Goal: Information Seeking & Learning: Check status

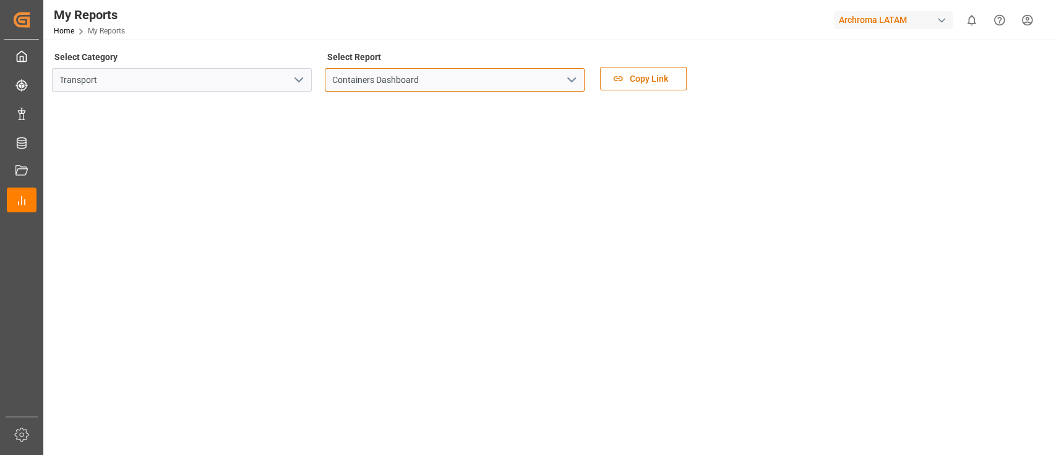
click at [554, 76] on input "Containers Dashboard" at bounding box center [455, 80] width 260 height 24
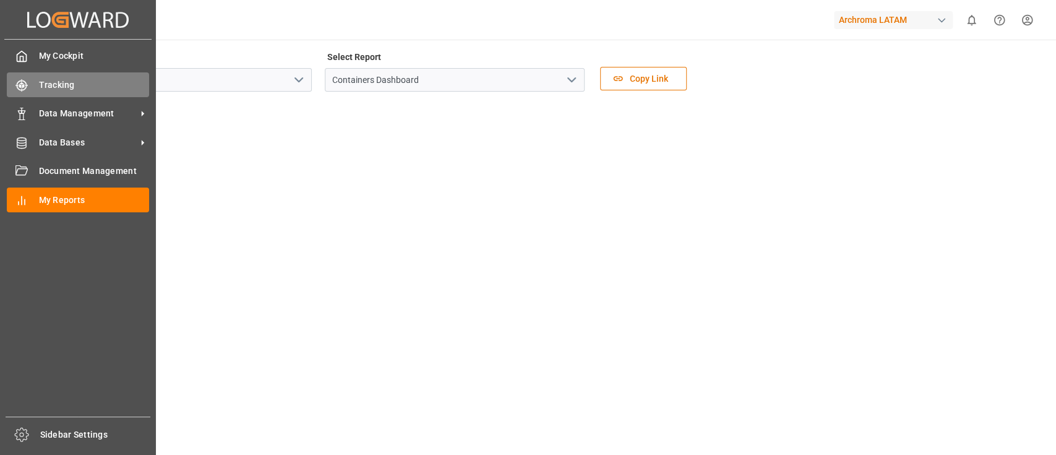
click at [32, 93] on div "Tracking Tracking" at bounding box center [78, 84] width 142 height 24
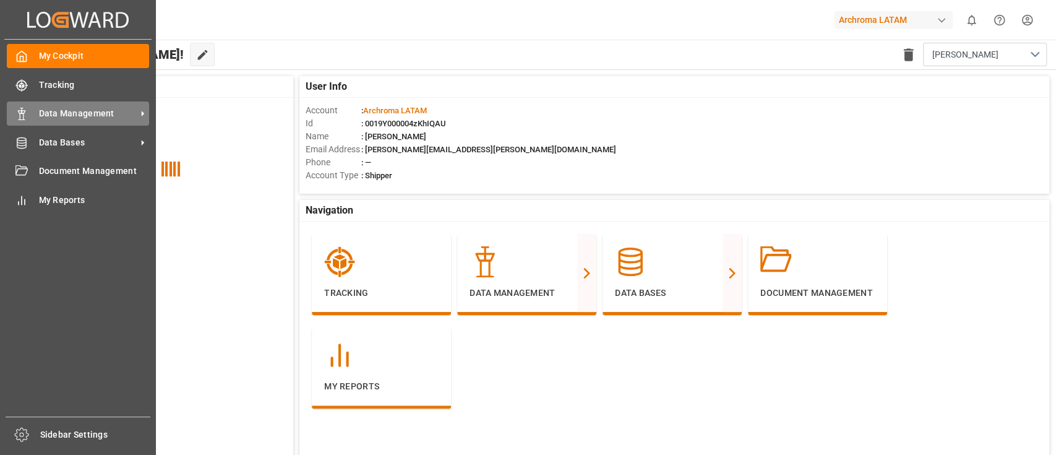
click at [46, 105] on div "Data Management Data Management" at bounding box center [78, 113] width 142 height 24
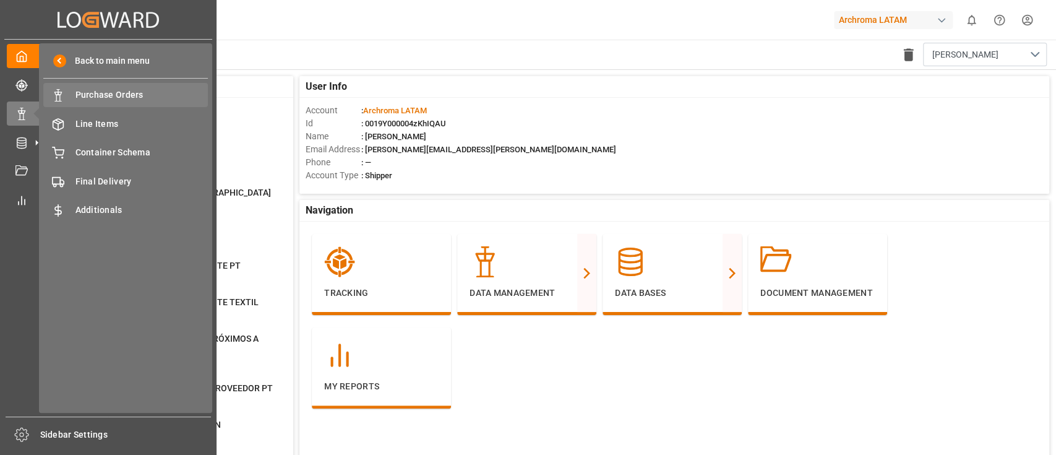
click at [160, 87] on div "Purchase Orders Purchase Orders" at bounding box center [125, 95] width 165 height 24
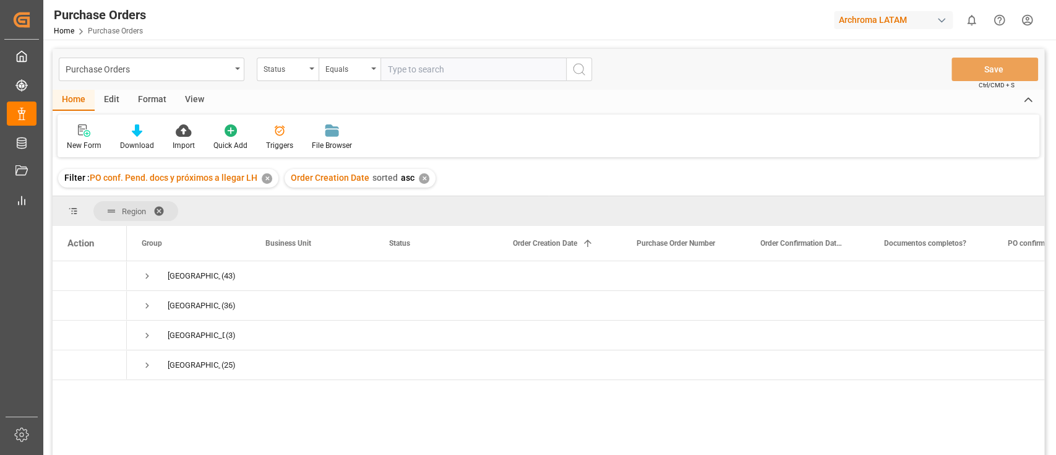
click at [266, 176] on div "✕" at bounding box center [267, 178] width 11 height 11
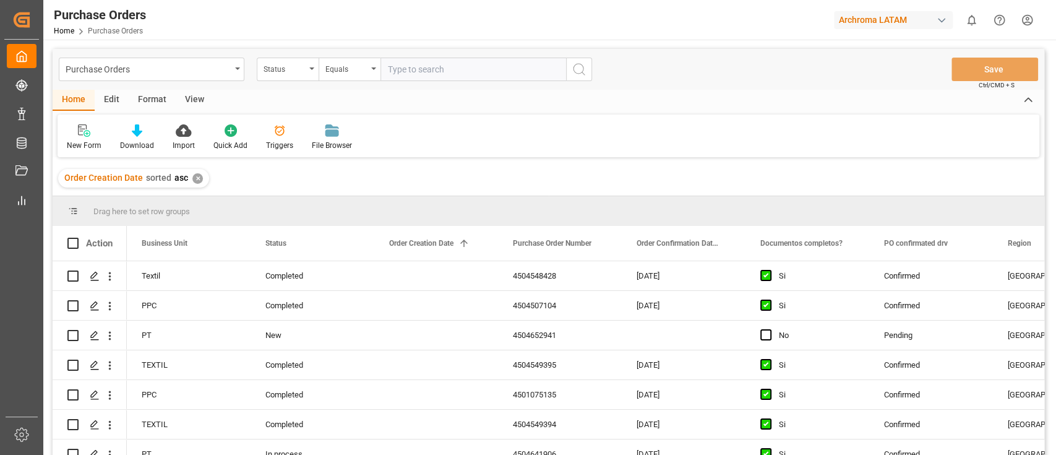
click at [192, 179] on div "✕" at bounding box center [197, 178] width 11 height 11
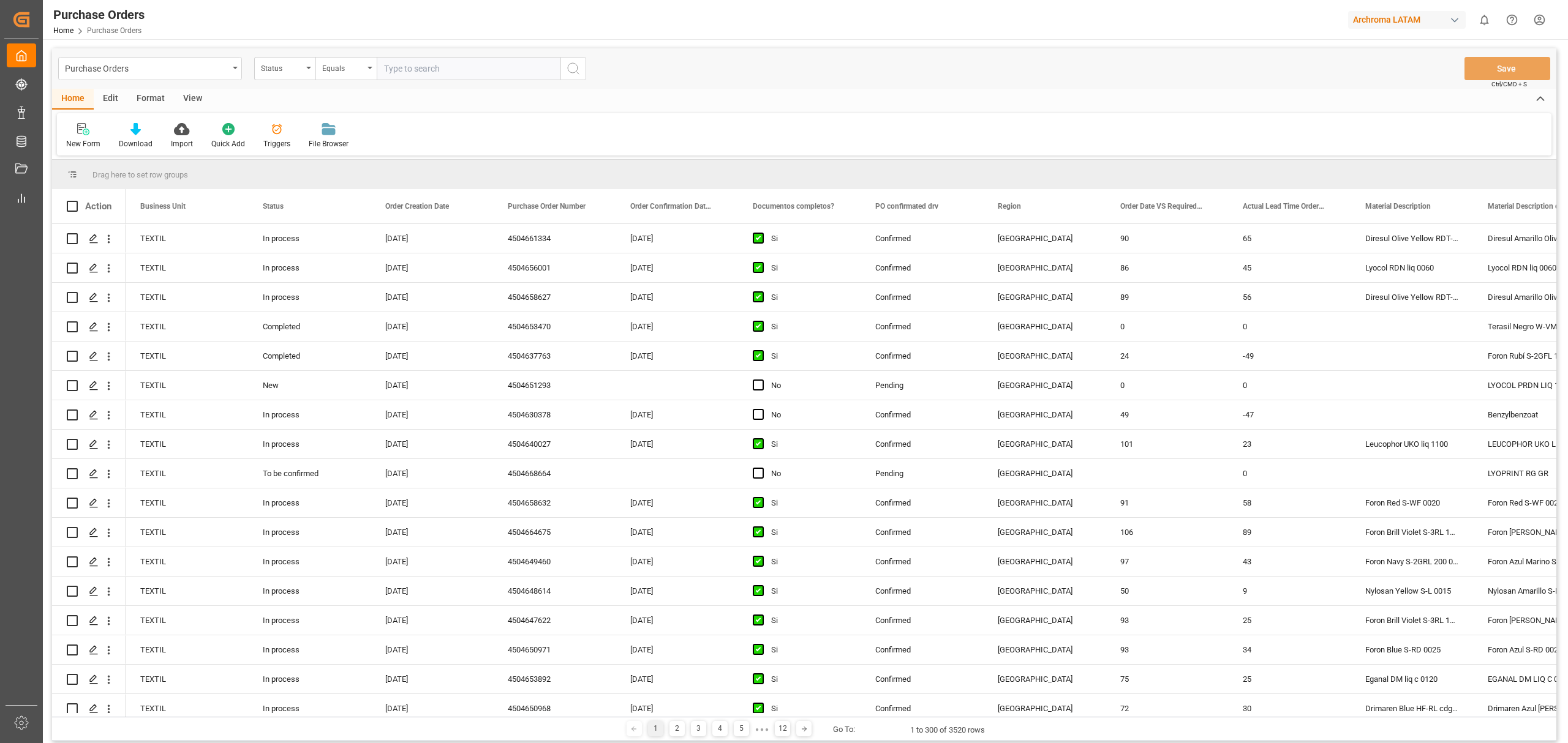
click at [111, 97] on div "Edit" at bounding box center [111, 99] width 34 height 21
click at [264, 136] on div "Schema Edit" at bounding box center [271, 136] width 60 height 27
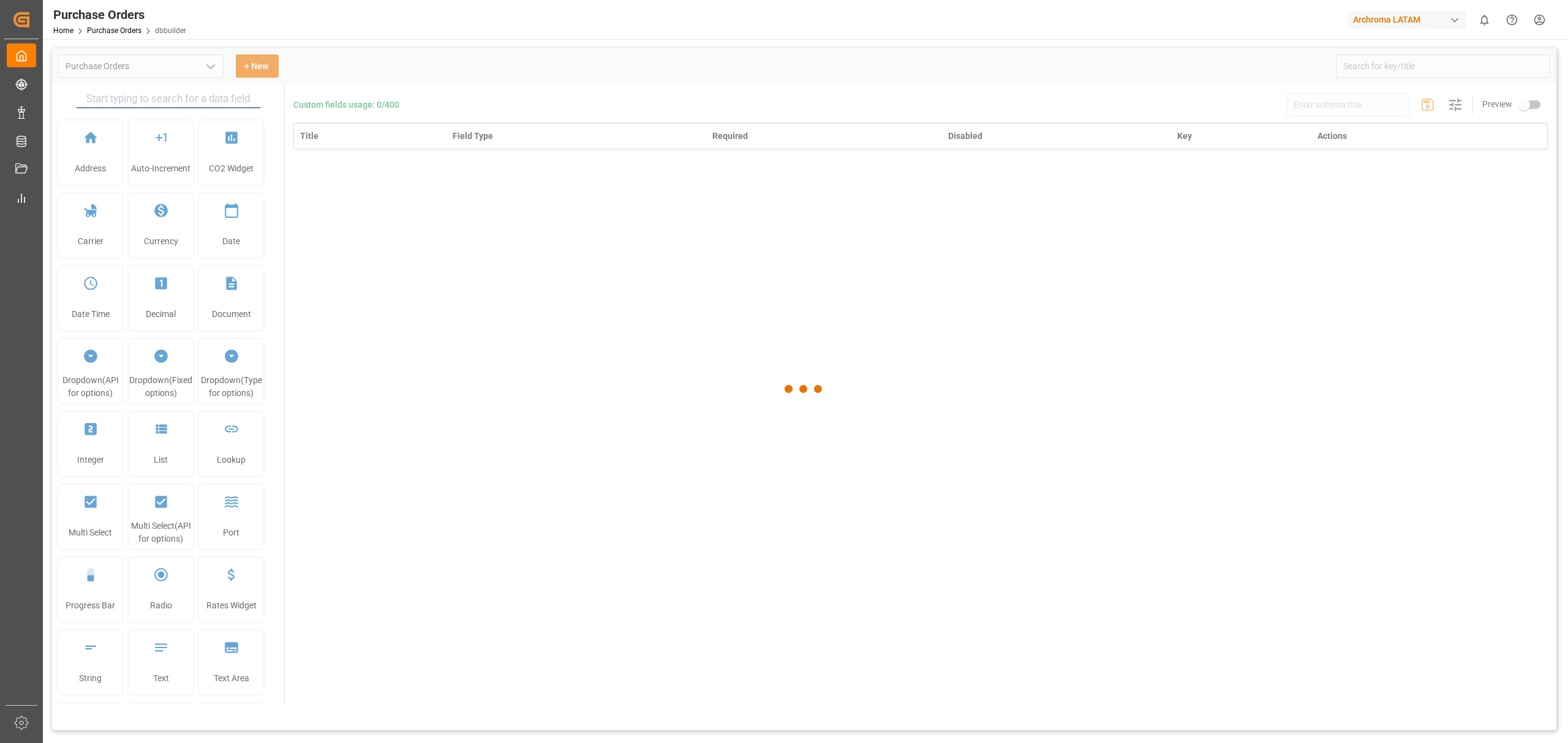
type input "Purchase Orders"
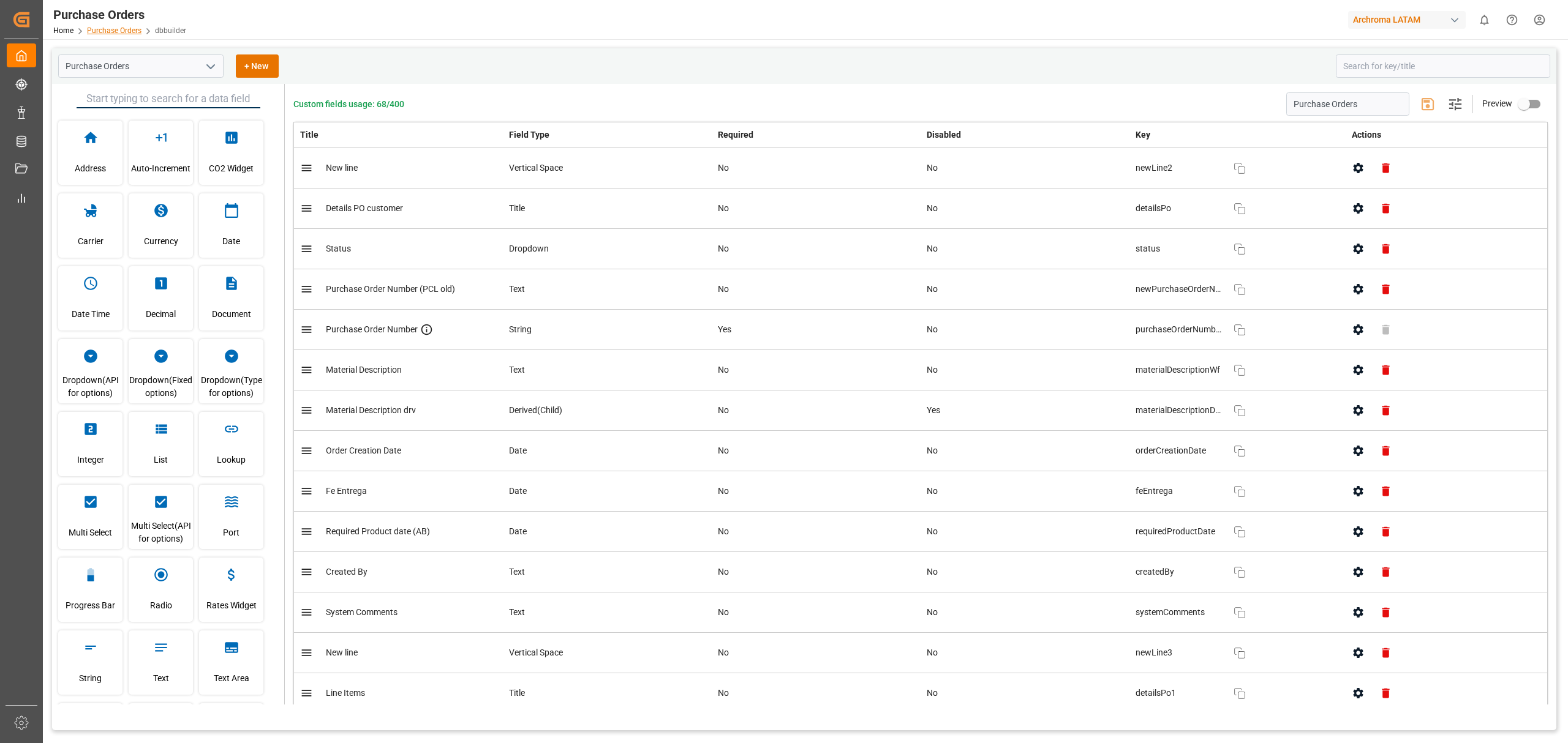
click at [123, 30] on link "Purchase Orders" at bounding box center [114, 31] width 54 height 9
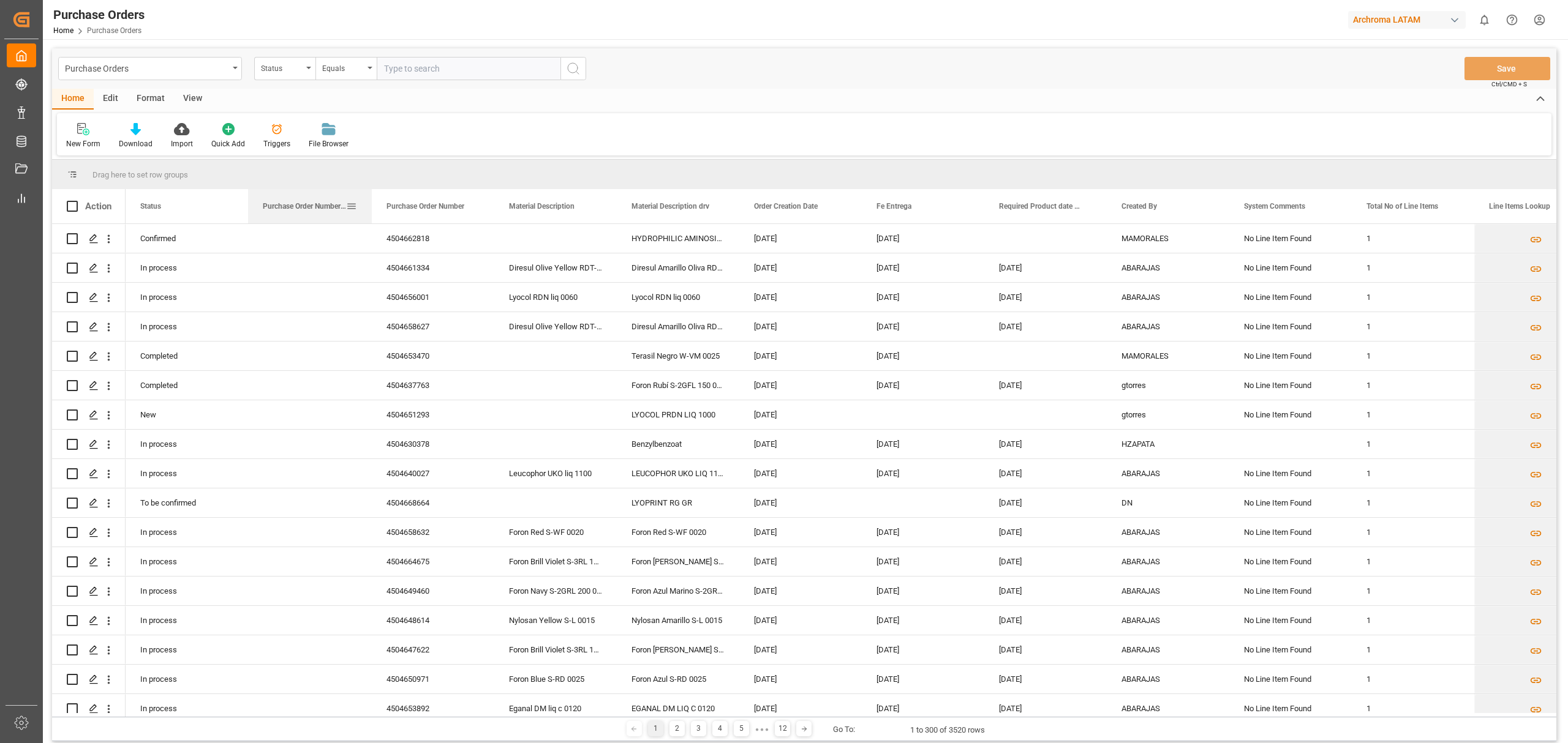
drag, startPoint x: 368, startPoint y: 216, endPoint x: 427, endPoint y: 219, distance: 59.1
click at [374, 219] on div at bounding box center [371, 206] width 5 height 35
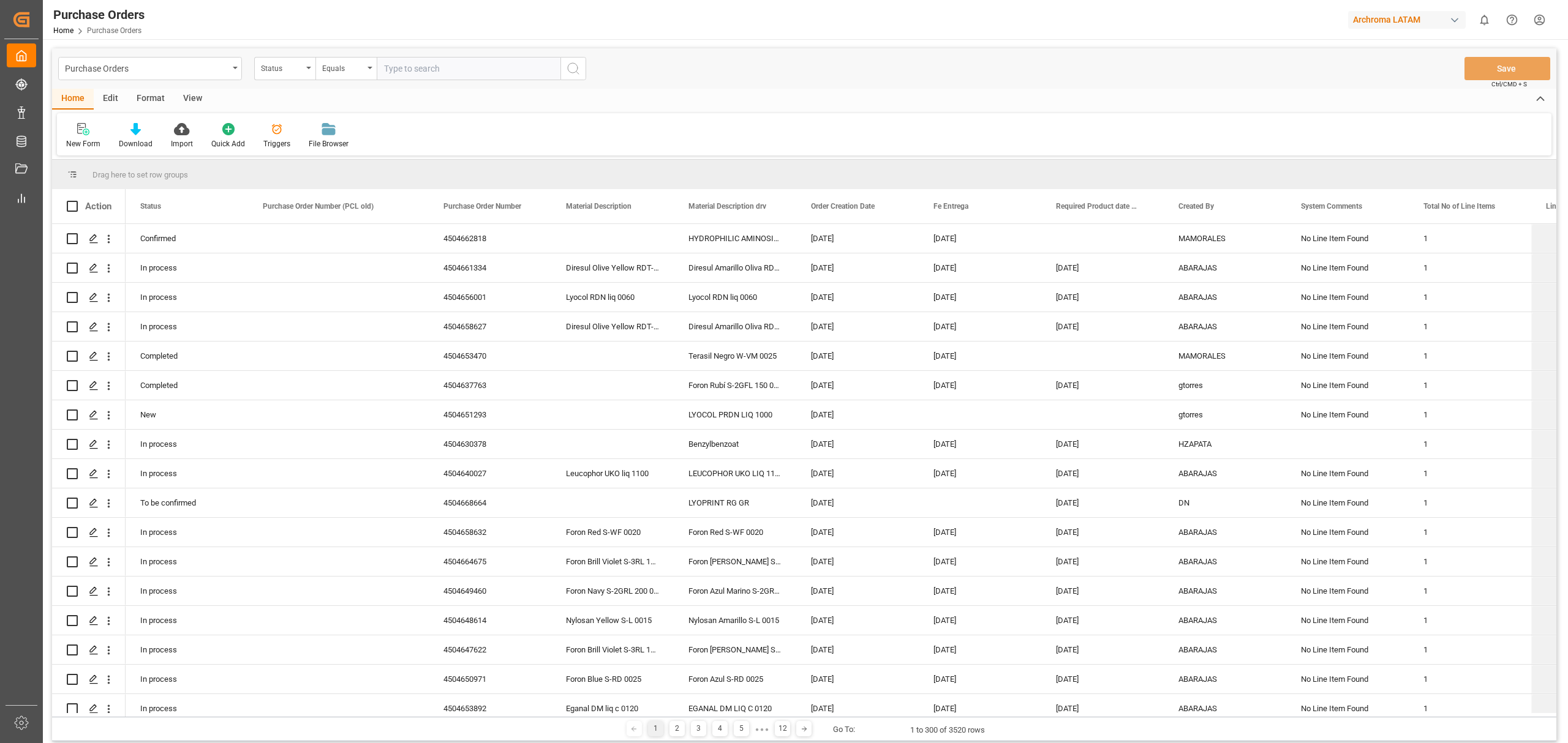
click at [106, 102] on div "Edit" at bounding box center [111, 99] width 34 height 21
click at [285, 139] on div "Schema Edit" at bounding box center [271, 143] width 42 height 11
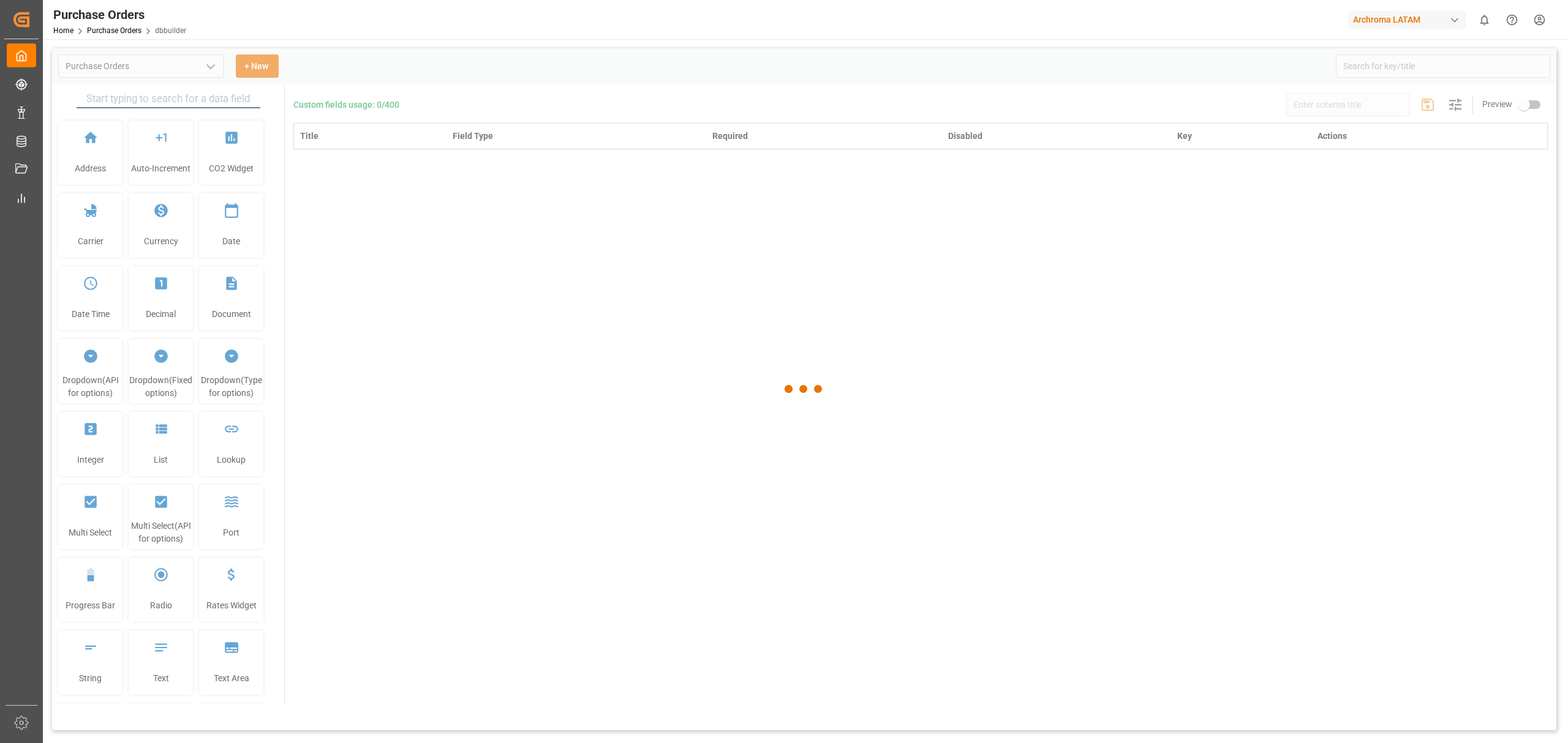
type input "Purchase Orders"
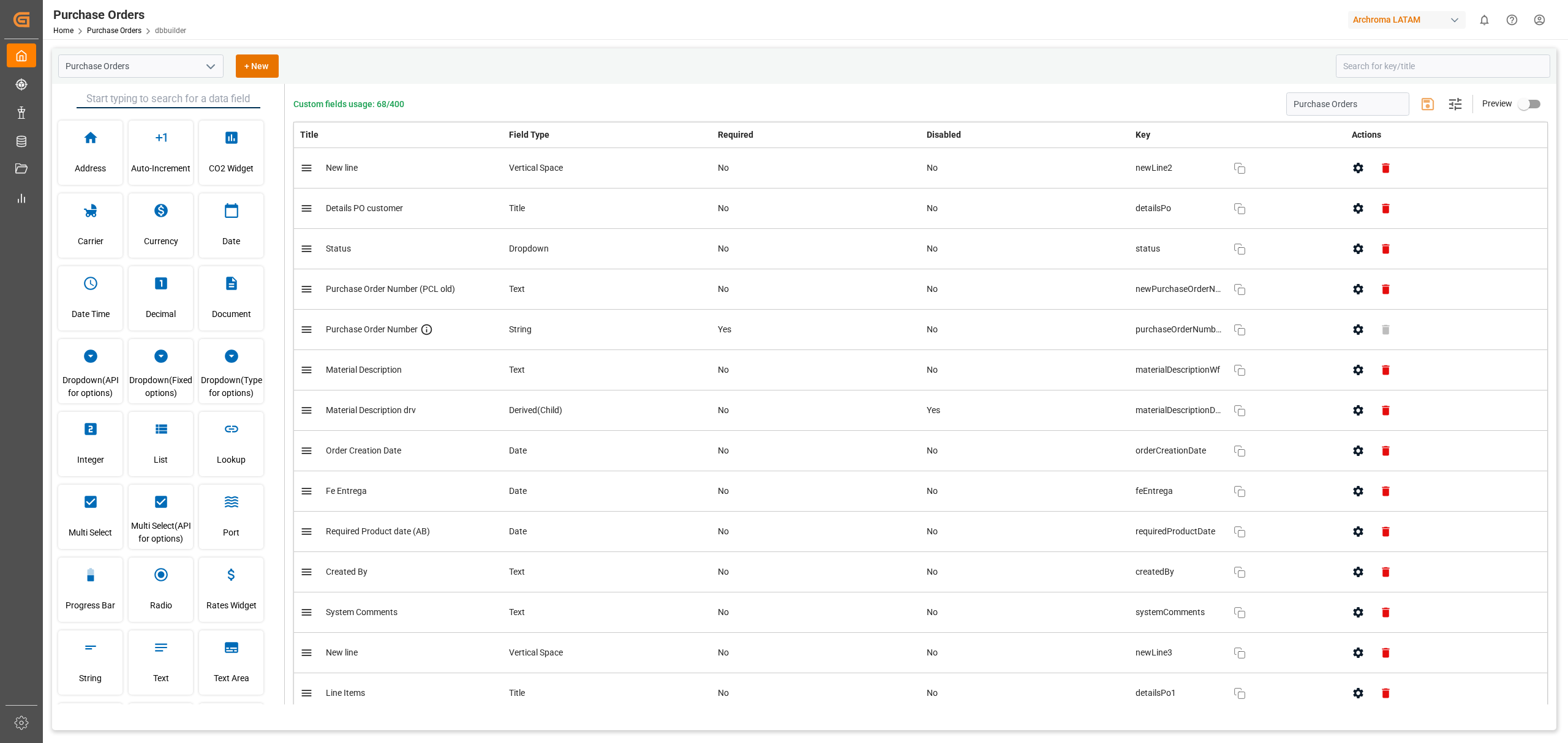
click at [1044, 296] on button "button" at bounding box center [1358, 289] width 28 height 28
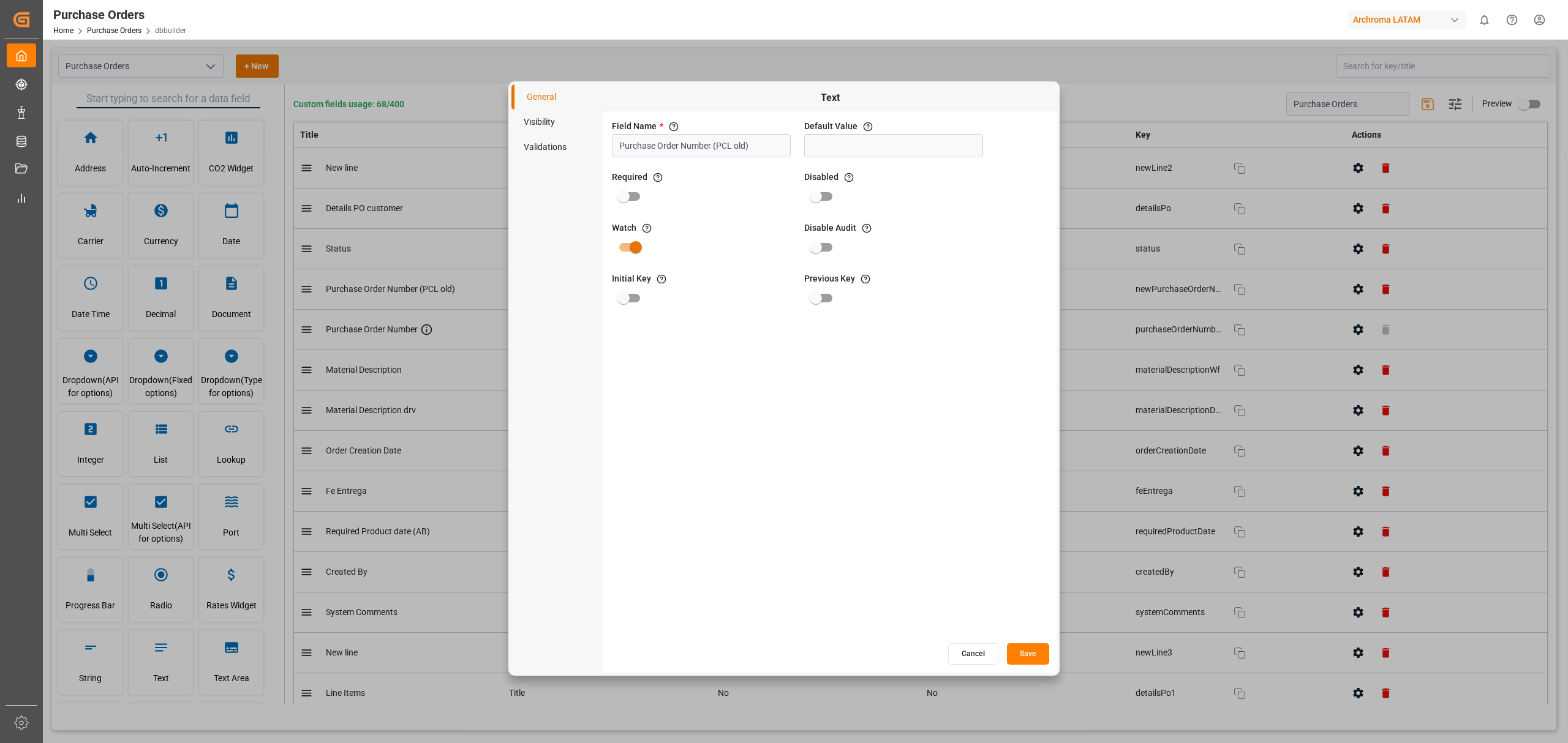
click at [558, 128] on li "Visibility" at bounding box center [557, 122] width 92 height 25
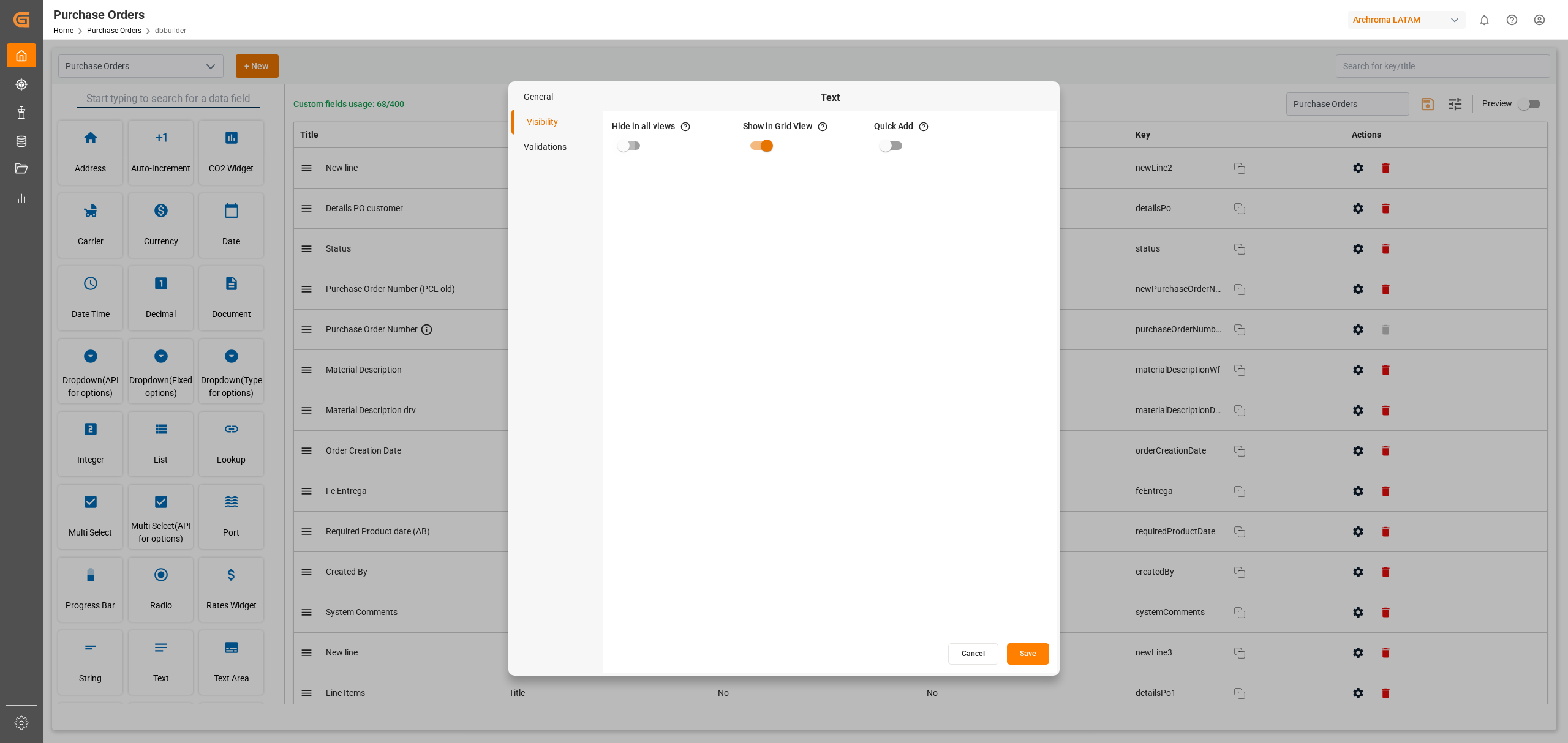
click at [626, 150] on input "primary checkbox" at bounding box center [624, 145] width 70 height 24
checkbox input "true"
click at [1020, 449] on button "Save" at bounding box center [1028, 654] width 43 height 22
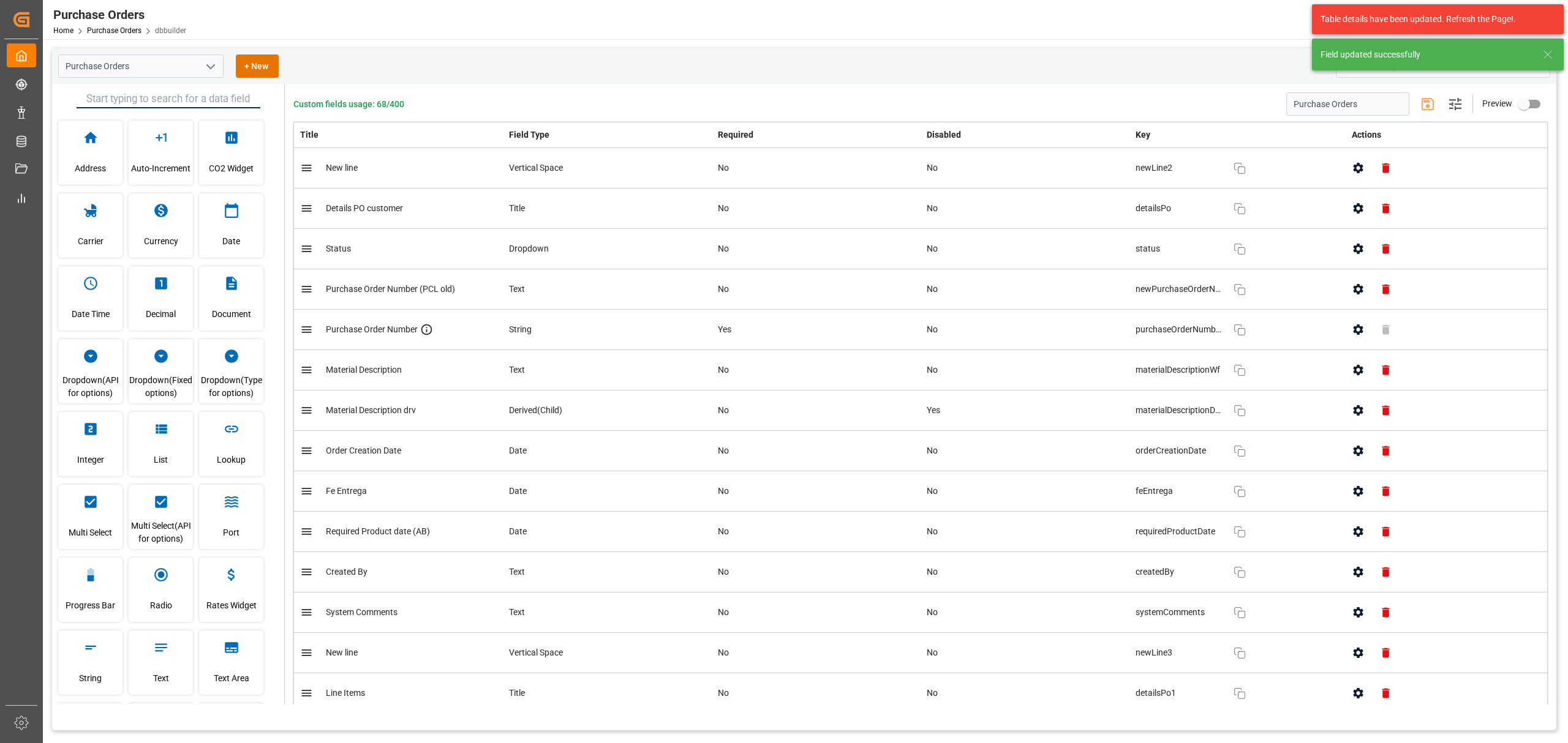
click at [1044, 51] on icon at bounding box center [1547, 54] width 15 height 15
click at [1044, 58] on input at bounding box center [1442, 66] width 215 height 24
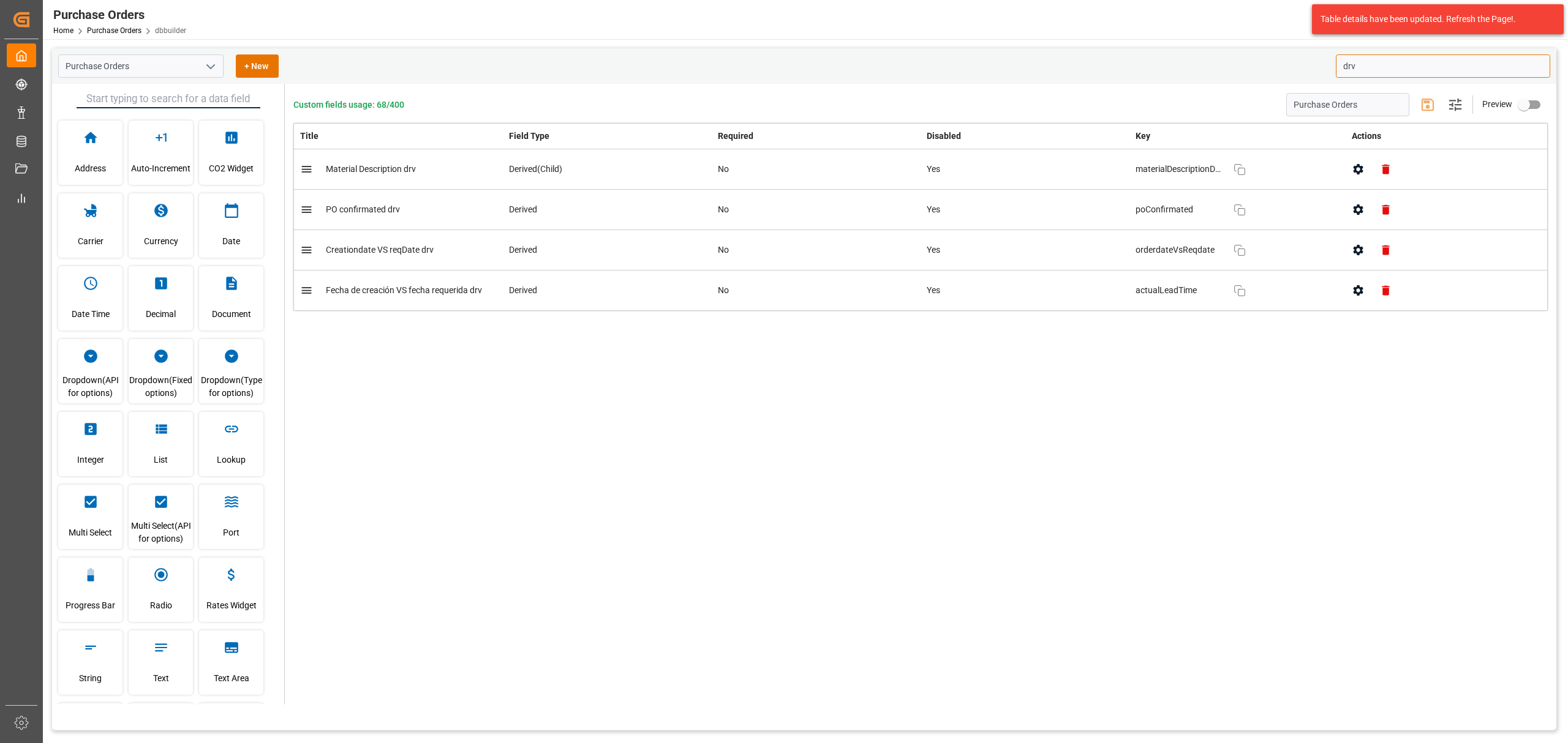
click at [1044, 167] on icon "button" at bounding box center [1358, 169] width 10 height 11
type input "drv"
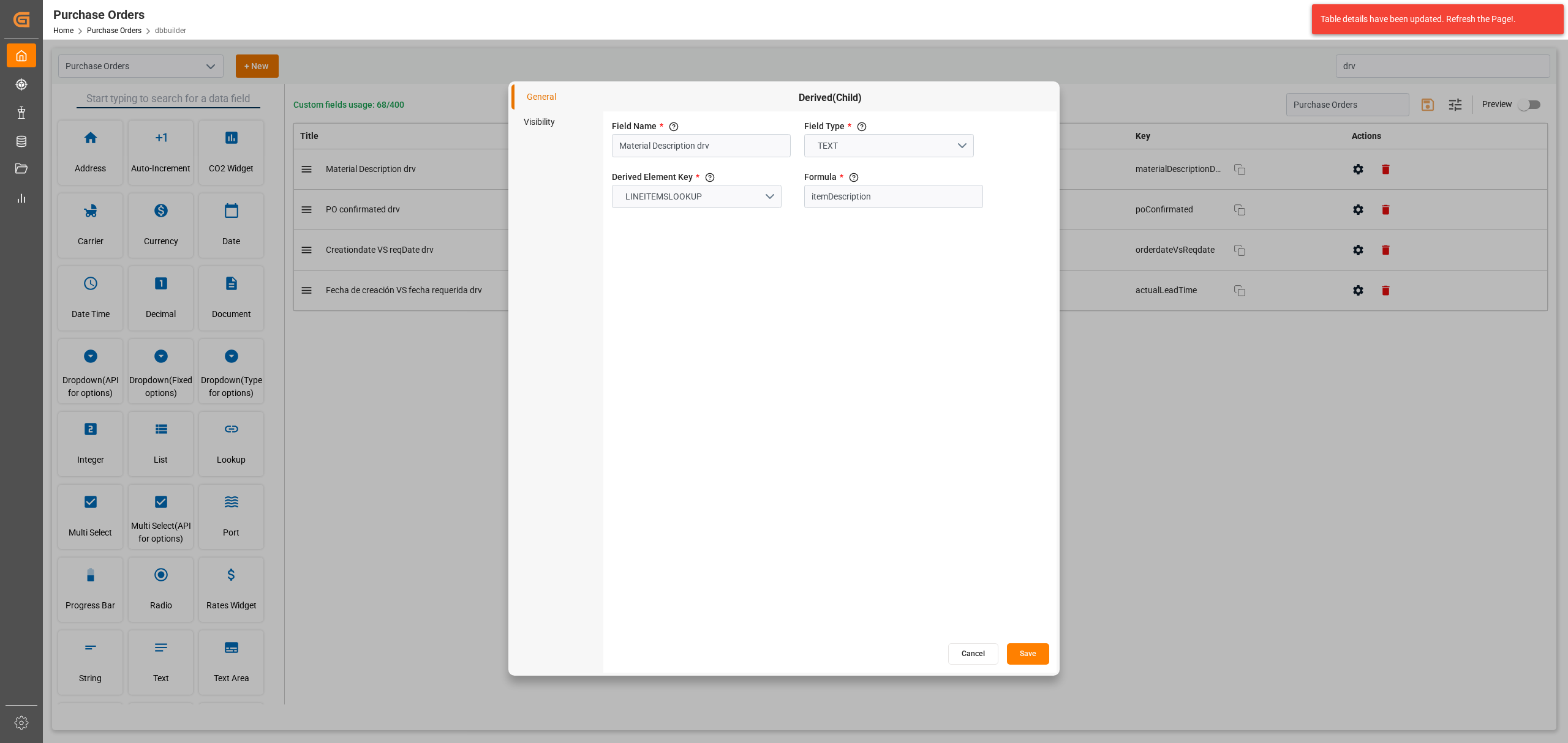
click at [537, 120] on li "Visibility" at bounding box center [557, 122] width 92 height 25
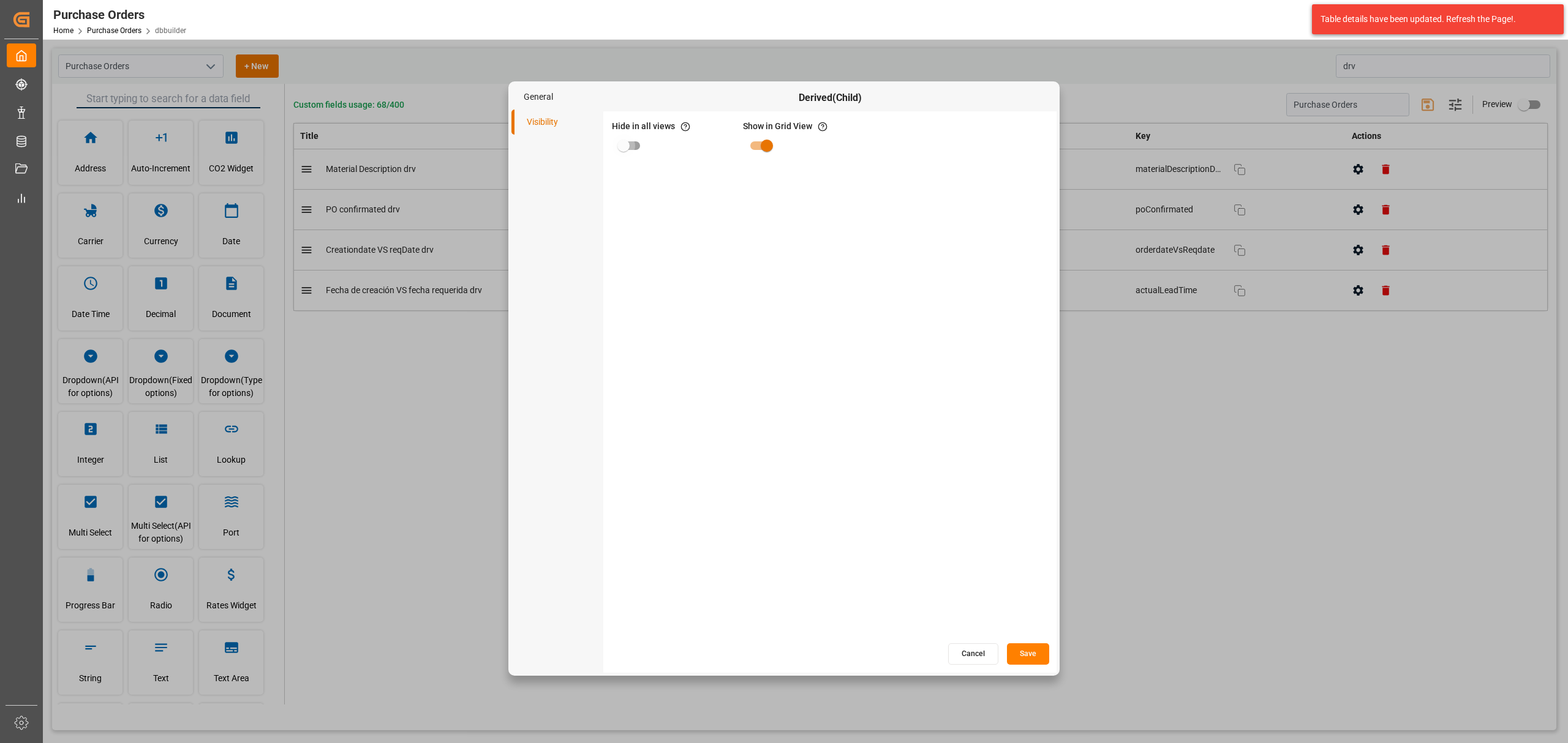
click at [625, 143] on input "primary checkbox" at bounding box center [624, 145] width 70 height 24
checkbox input "true"
click at [1026, 449] on button "Save" at bounding box center [1028, 654] width 43 height 22
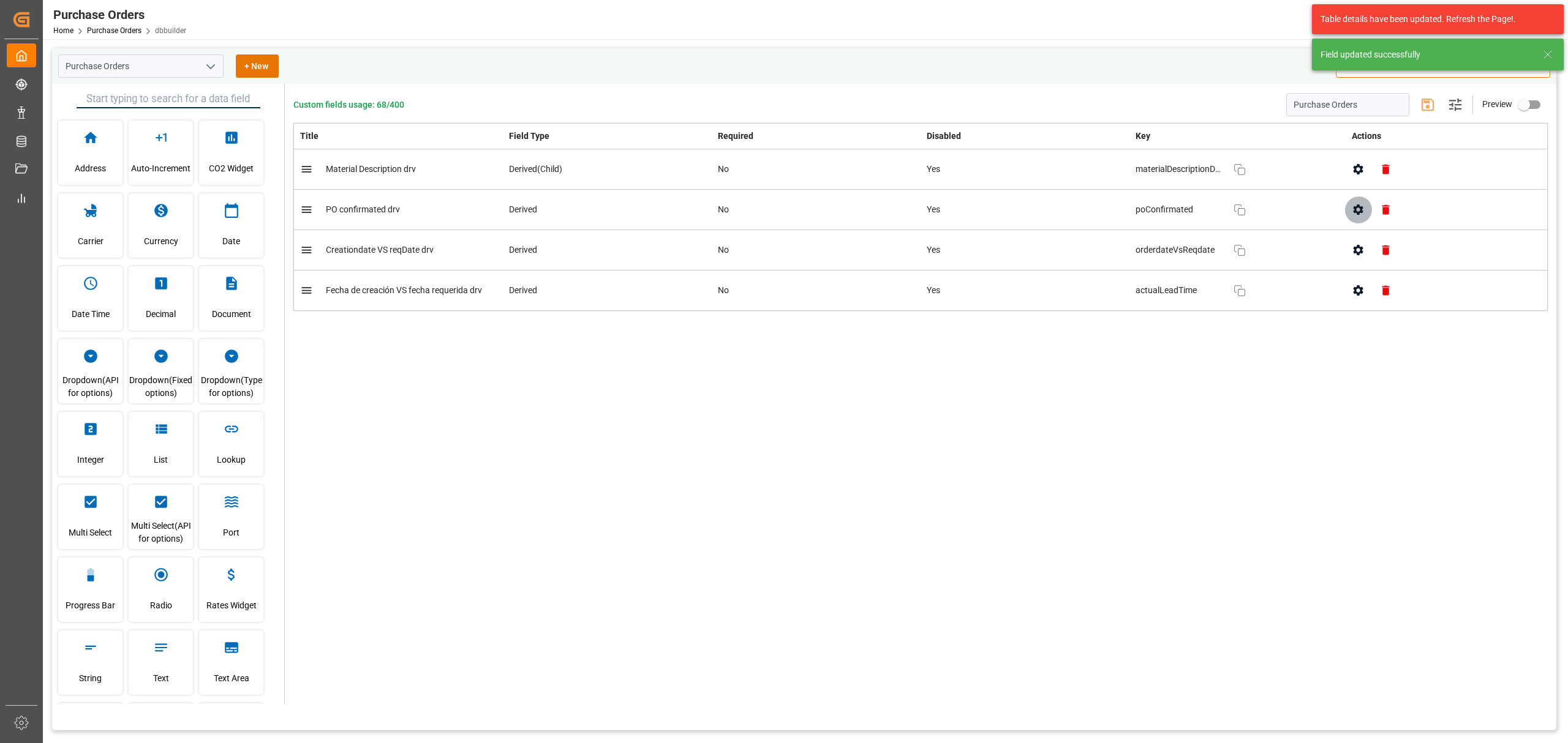
click at [1044, 212] on icon "button" at bounding box center [1358, 210] width 10 height 11
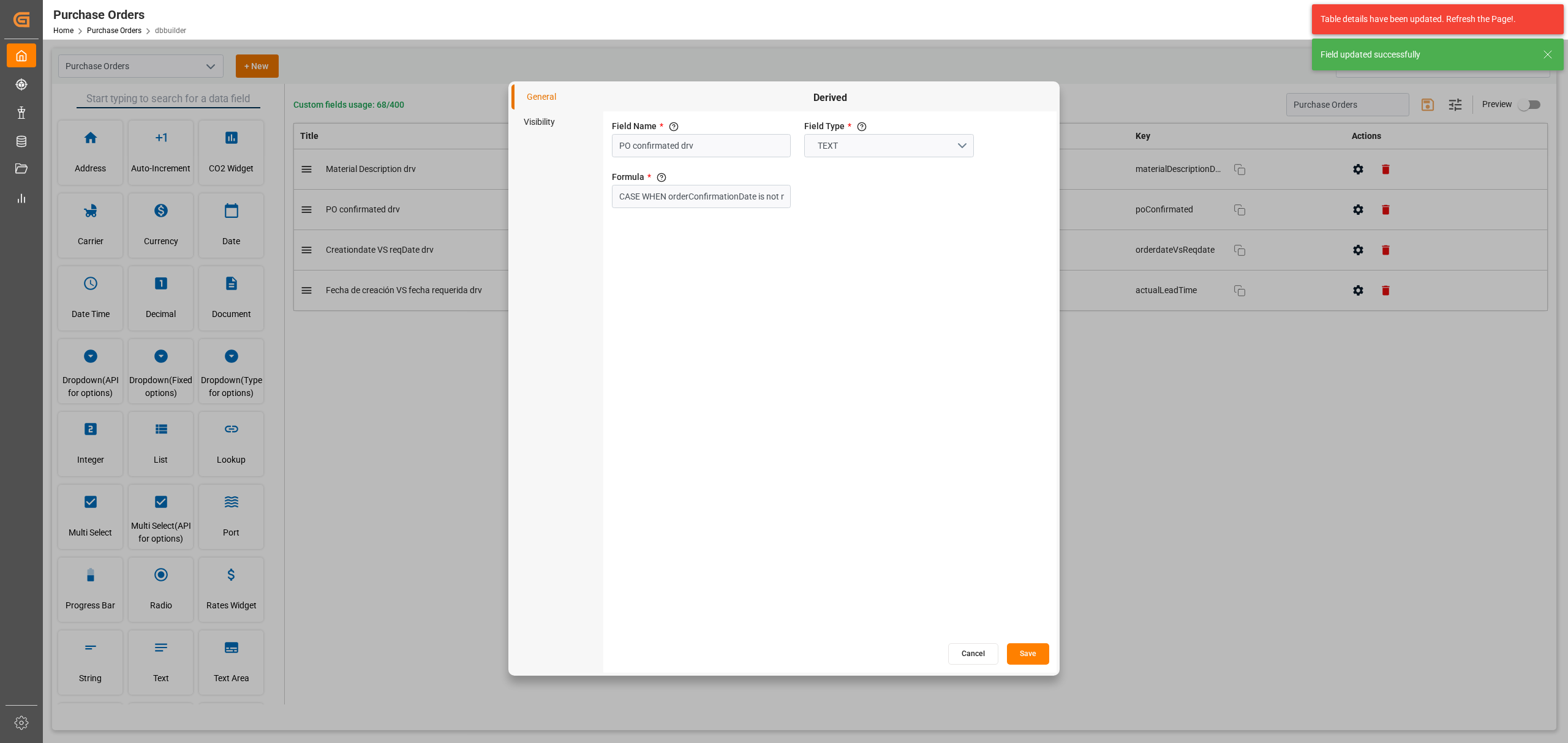
click at [548, 124] on li "Visibility" at bounding box center [557, 122] width 92 height 25
click at [636, 145] on input "primary checkbox" at bounding box center [624, 145] width 70 height 24
checkbox input "true"
click at [1040, 449] on button "Save" at bounding box center [1028, 654] width 43 height 22
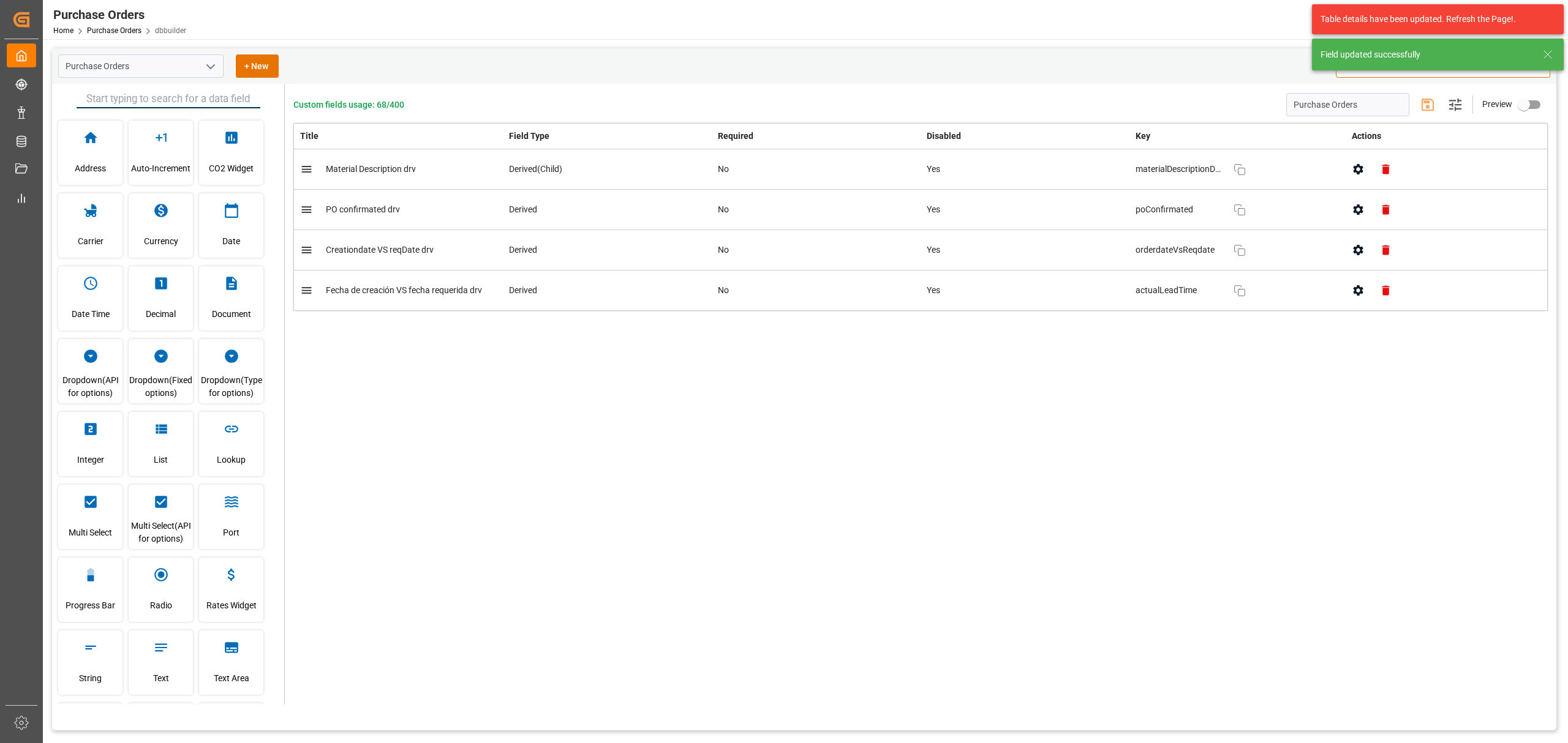
click at [1044, 254] on icon "button" at bounding box center [1357, 249] width 13 height 13
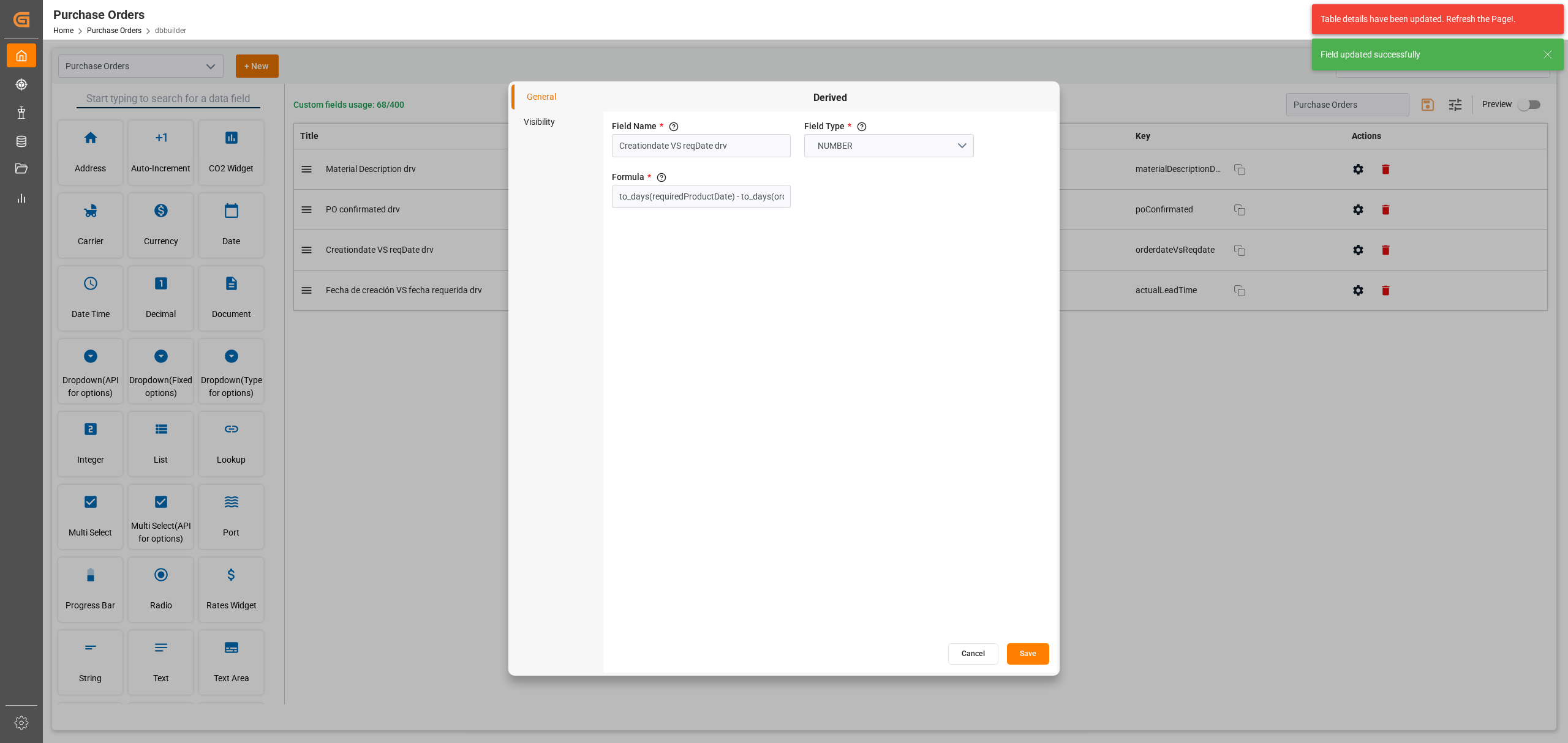
click at [549, 123] on li "Visibility" at bounding box center [557, 122] width 92 height 25
click at [608, 146] on div "Hide in all views If hide is set to true, field is hidden in both App and Admin…" at bounding box center [830, 377] width 453 height 530
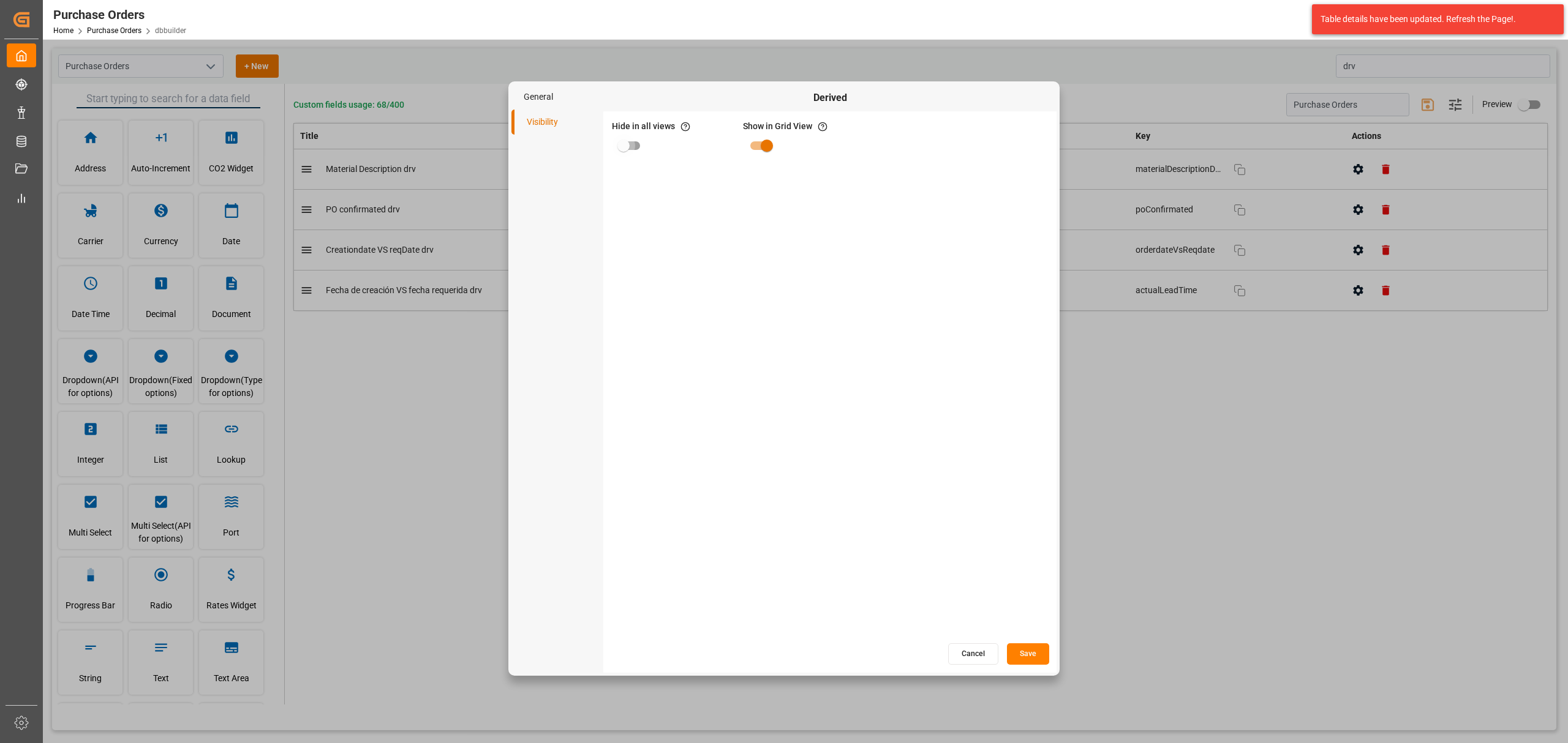
click at [630, 153] on input "primary checkbox" at bounding box center [624, 145] width 70 height 24
click at [623, 142] on input "primary checkbox" at bounding box center [636, 145] width 70 height 24
checkbox input "false"
click at [956, 449] on button "Cancel" at bounding box center [973, 654] width 50 height 22
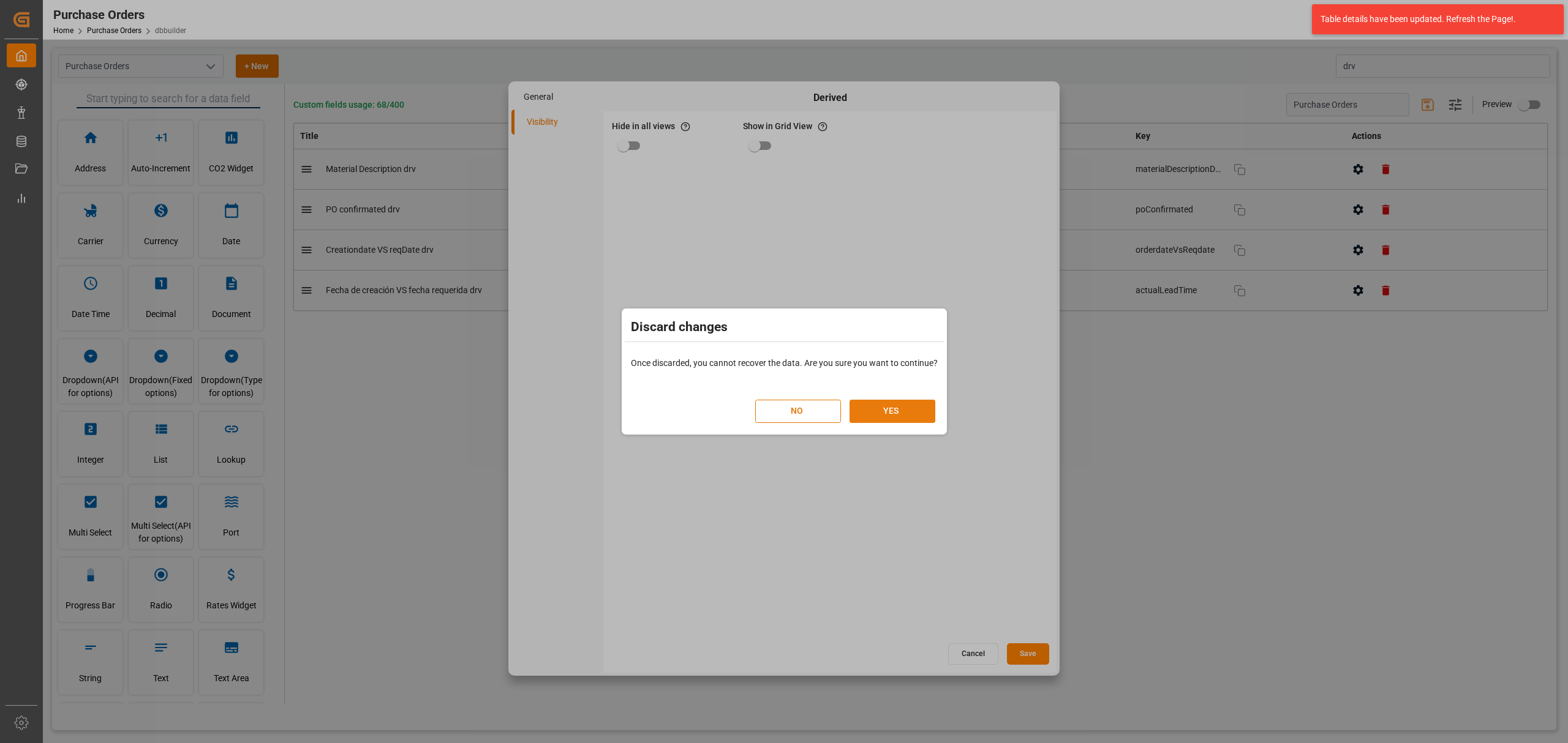
click at [894, 415] on button "YES" at bounding box center [892, 412] width 86 height 24
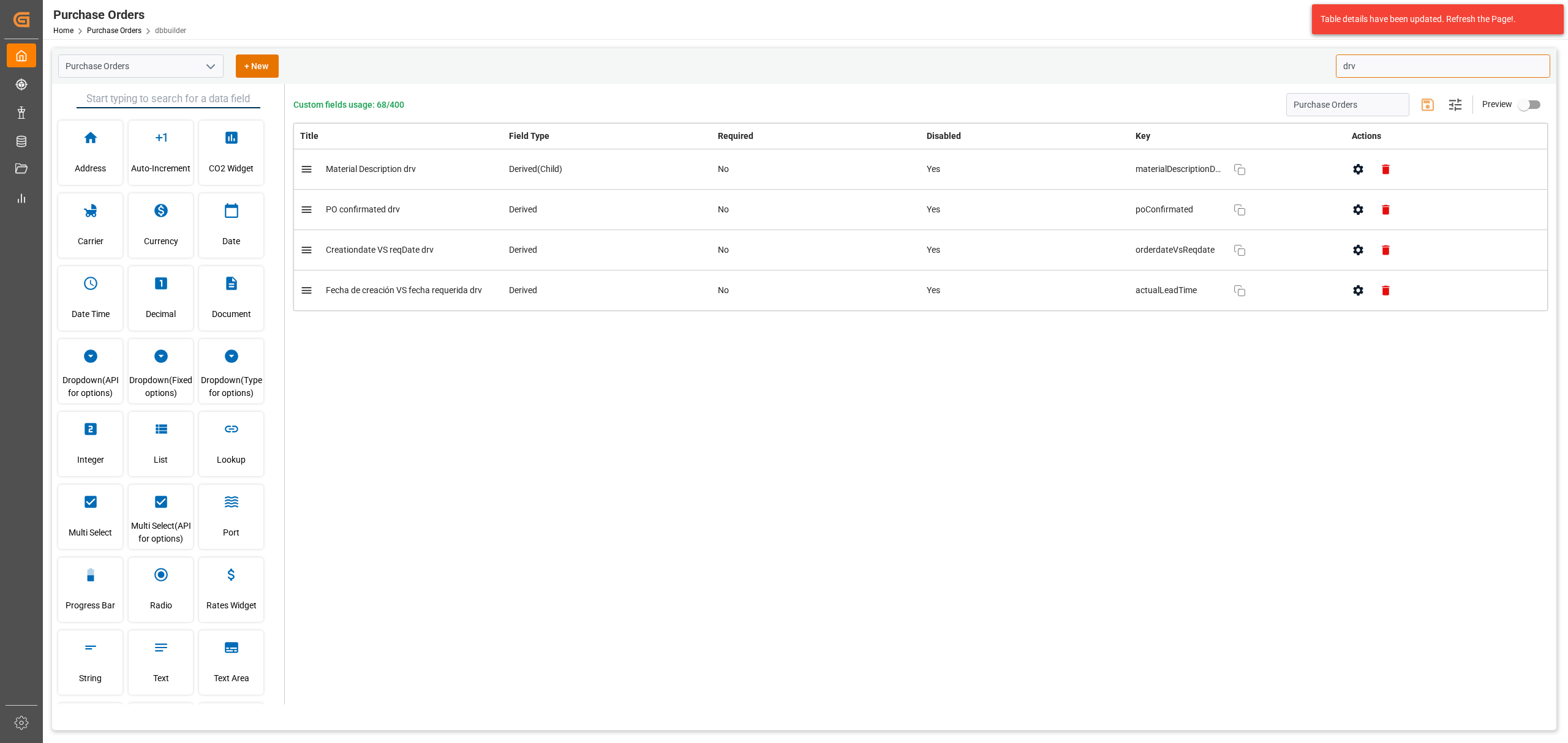
click at [1044, 61] on input "drv" at bounding box center [1442, 66] width 215 height 24
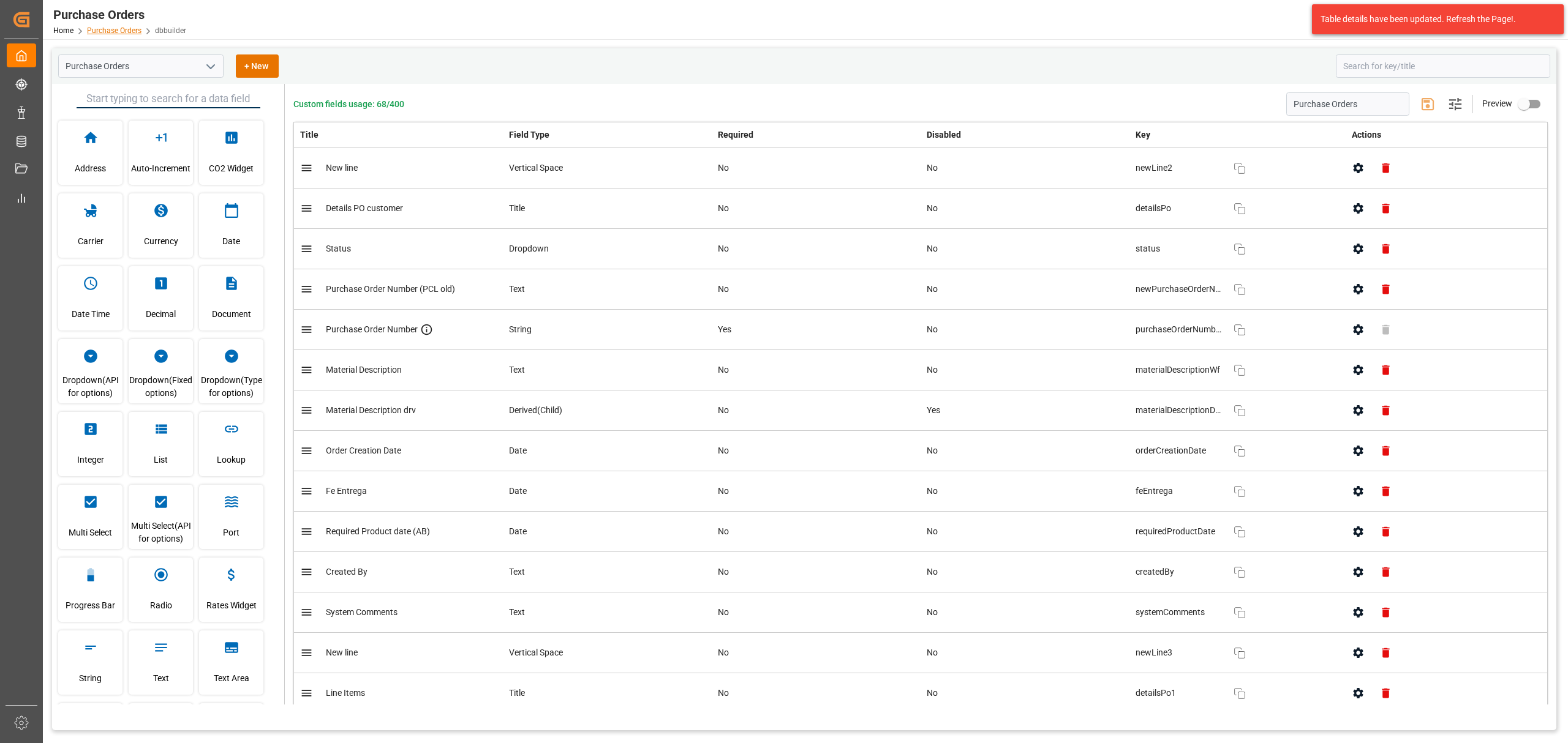
click at [129, 30] on link "Purchase Orders" at bounding box center [114, 31] width 54 height 9
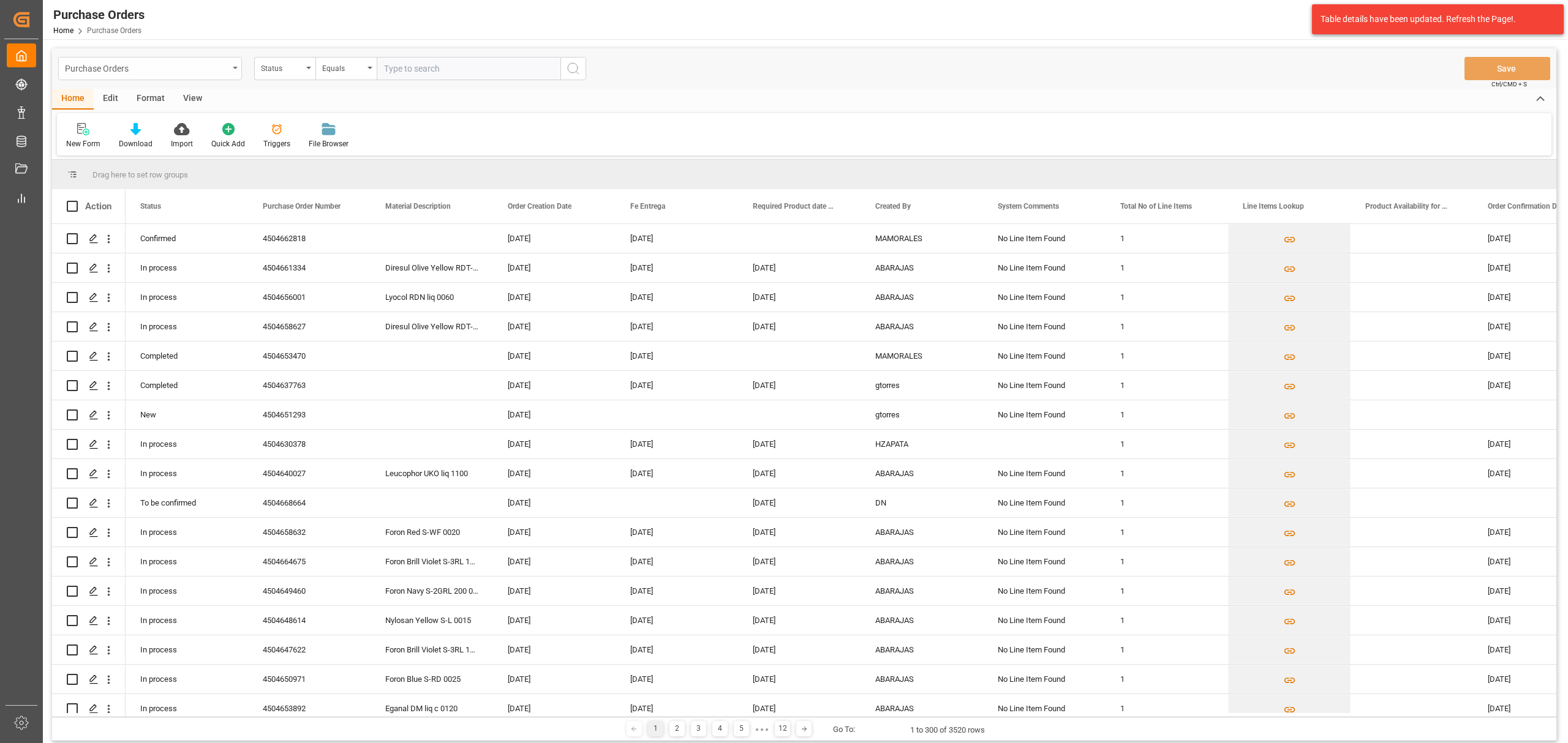
click at [224, 68] on div "Purchase Orders" at bounding box center [147, 67] width 163 height 15
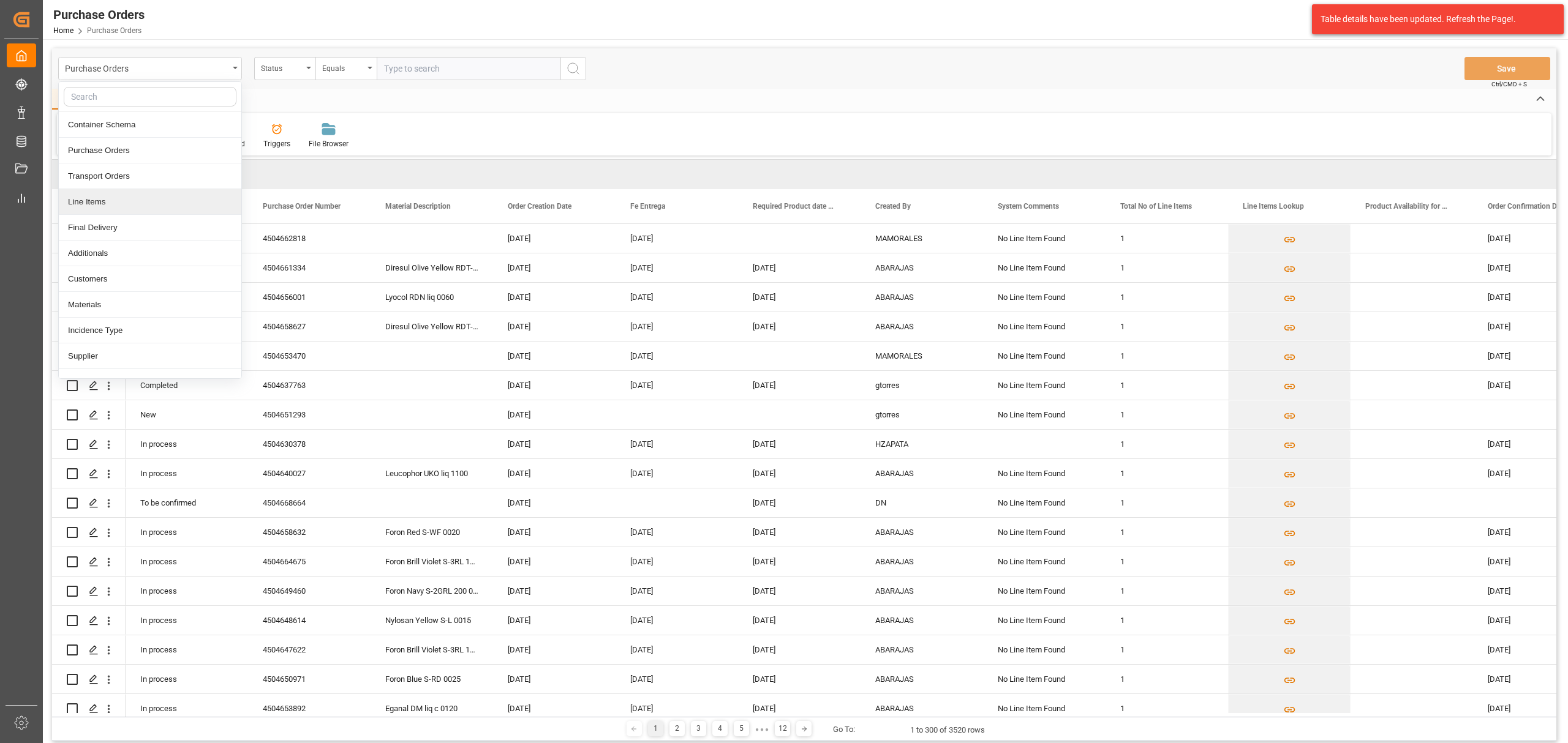
click at [141, 197] on div "Line Items" at bounding box center [149, 202] width 182 height 26
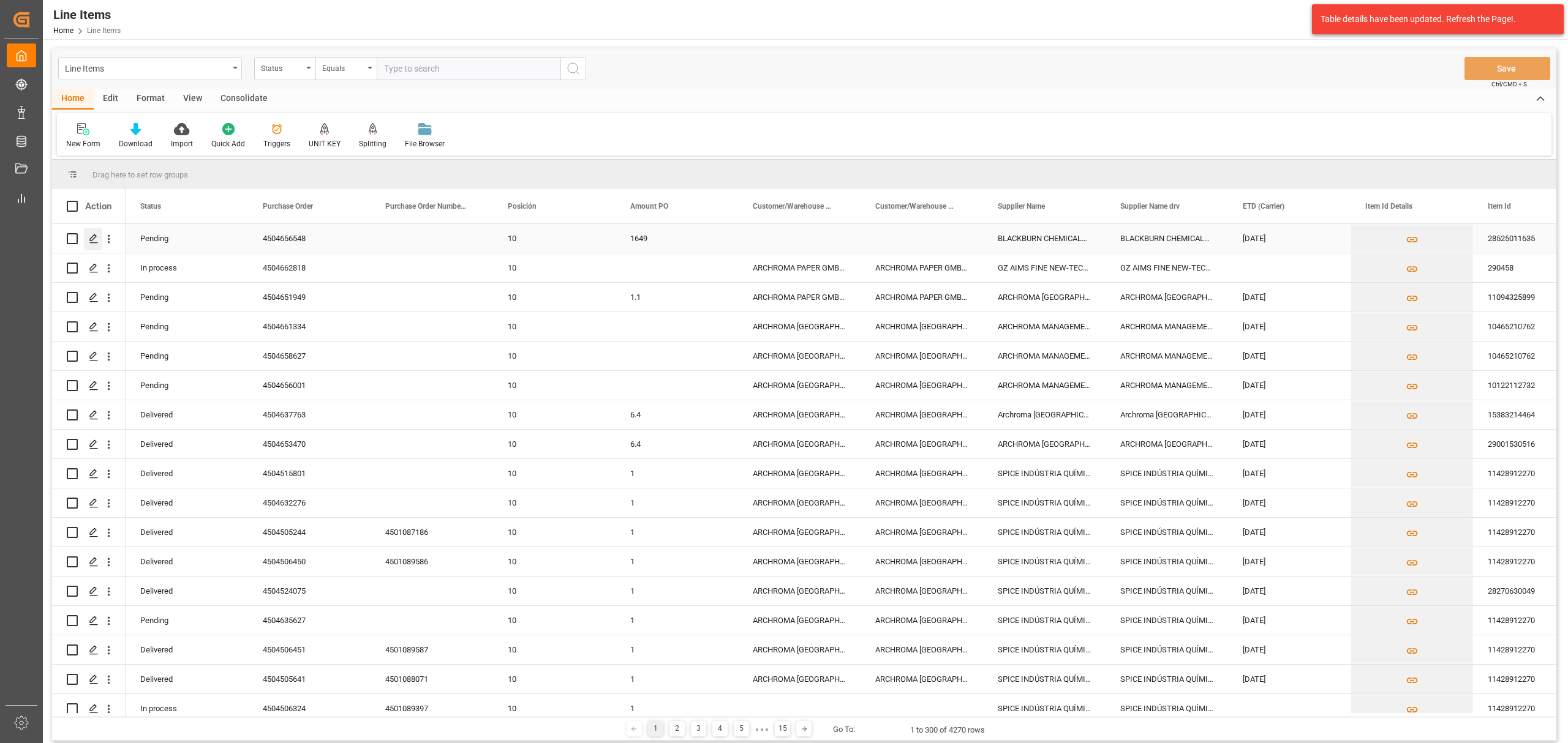
click at [96, 232] on div "Press SPACE to select this row." at bounding box center [93, 238] width 19 height 23
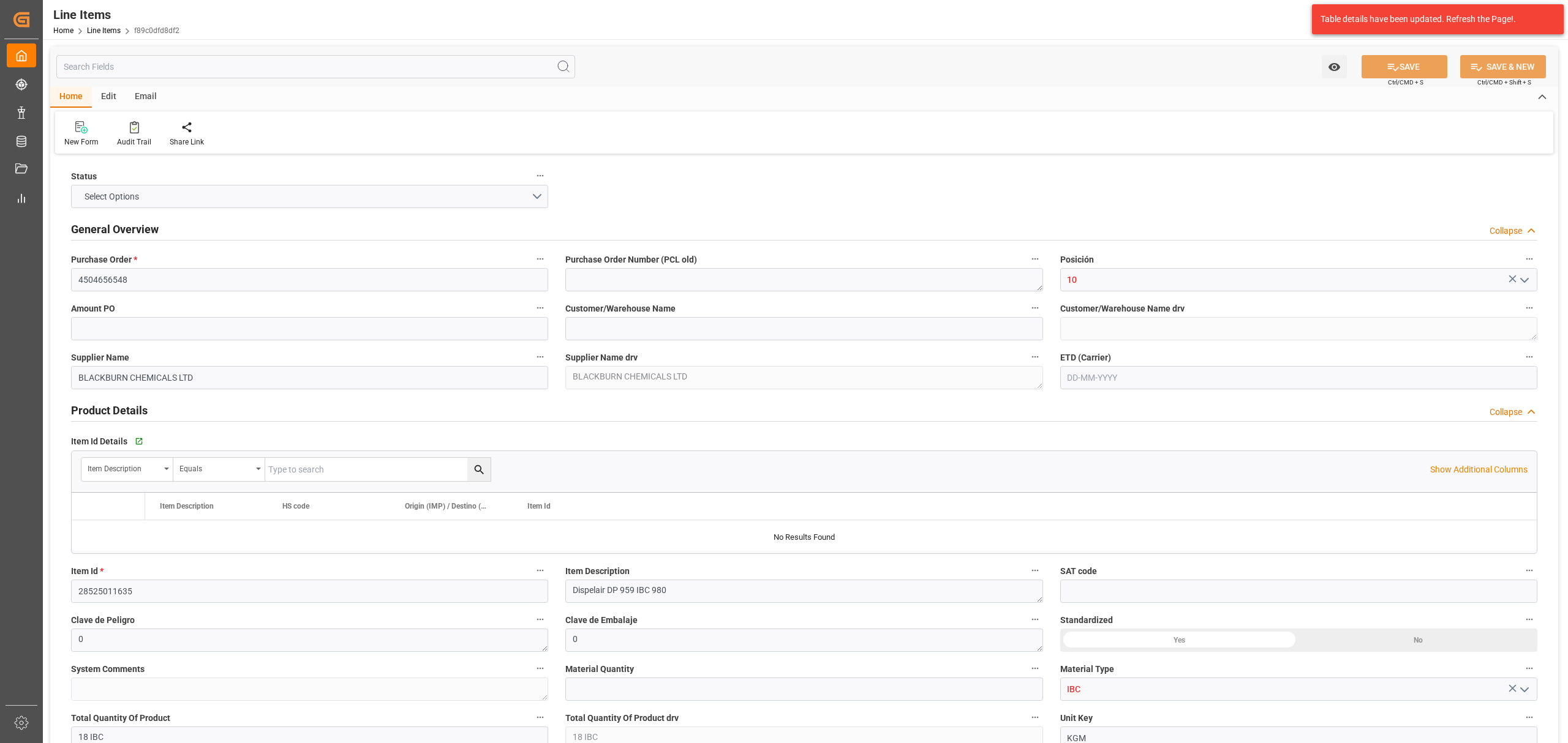
type input "1649"
type input "12352400"
type input "18"
type input "17640"
type input "18666"
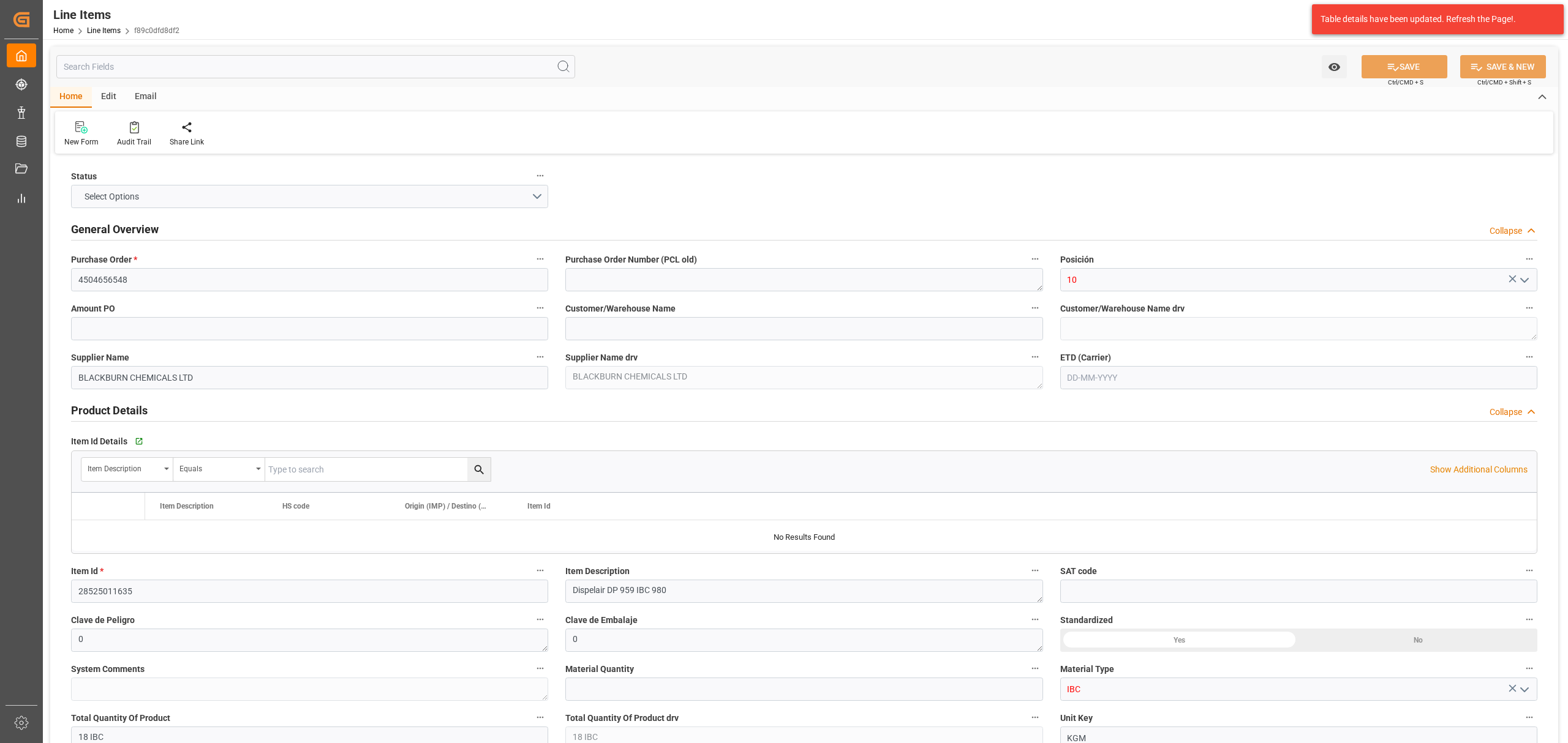
type input "31983.36"
type input "3402909900"
type input "[DATE]"
type input "25-09-2025 16:17"
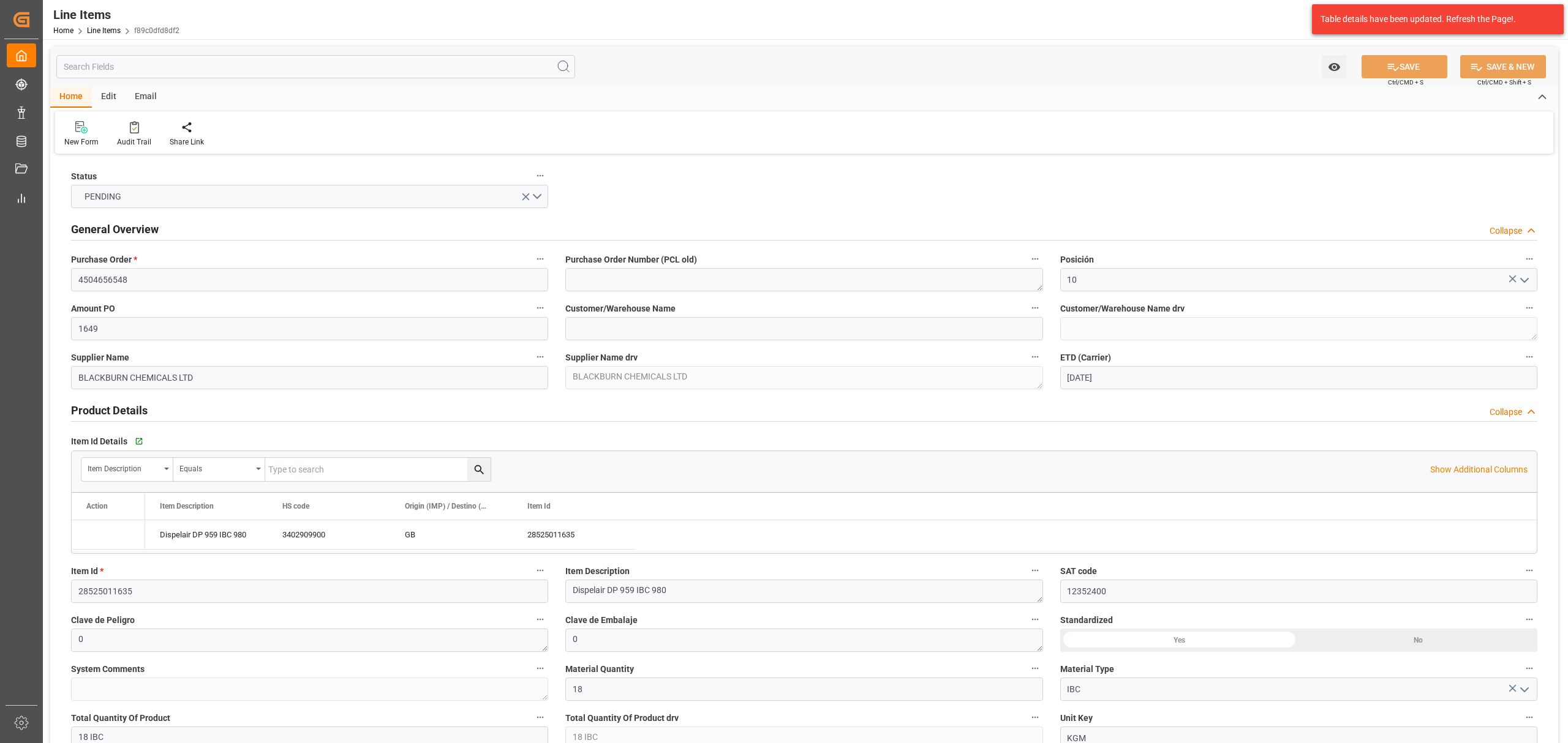
type input "17-09-2025 18:18"
type input "08-10-2025"
click at [104, 97] on div "Edit" at bounding box center [109, 97] width 34 height 21
click at [280, 133] on icon at bounding box center [280, 128] width 17 height 12
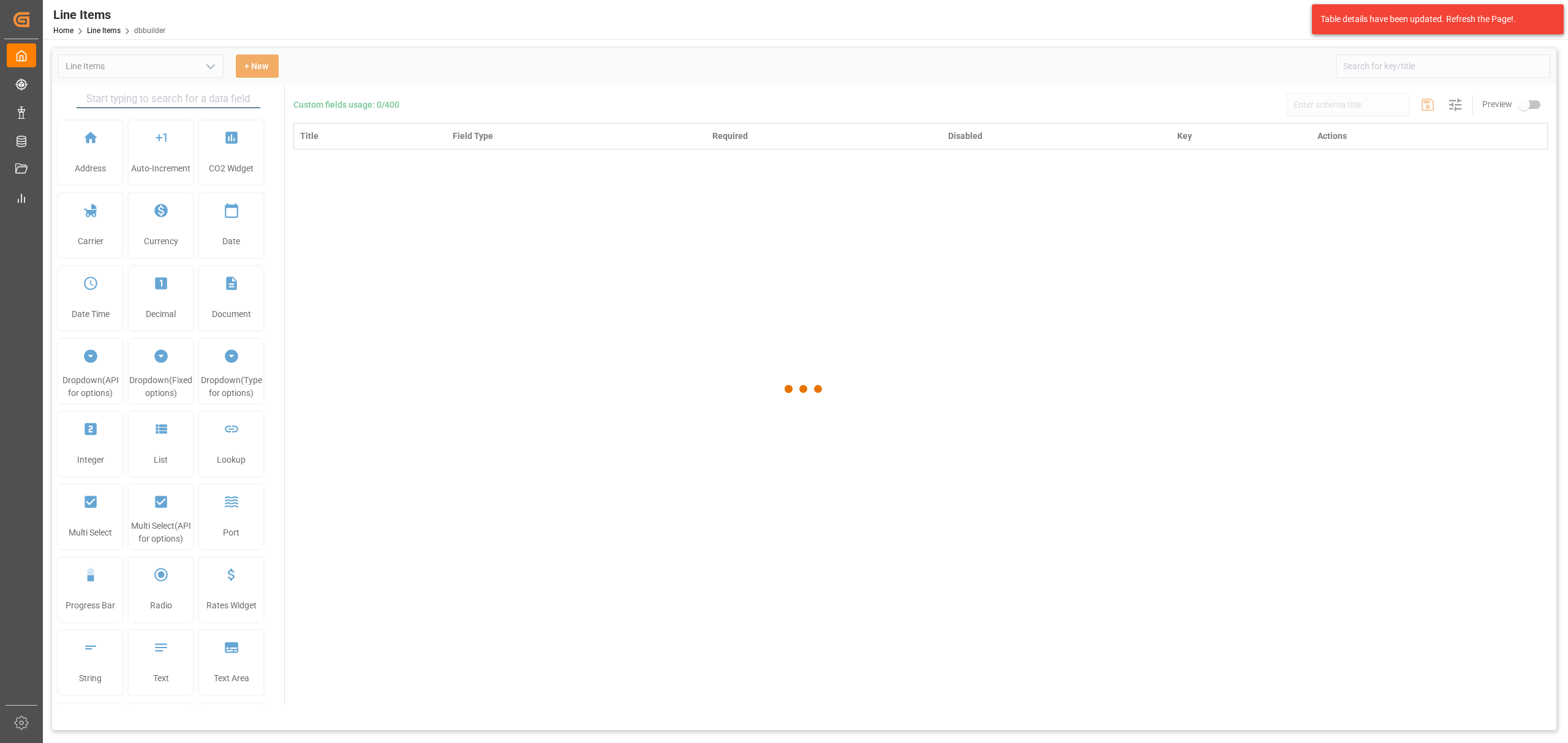
type input "Line Items"
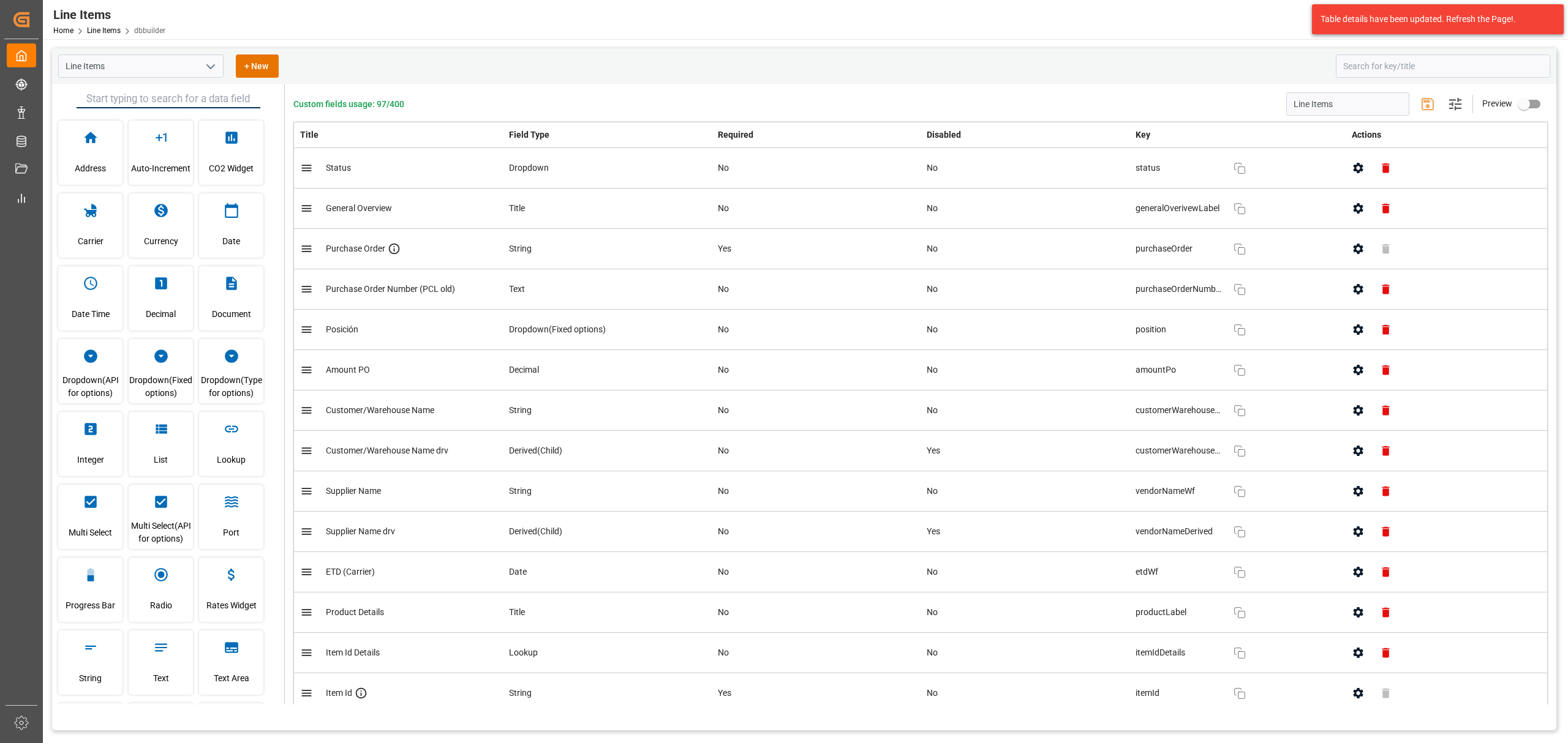
click at [1044, 248] on button "button" at bounding box center [1358, 249] width 28 height 28
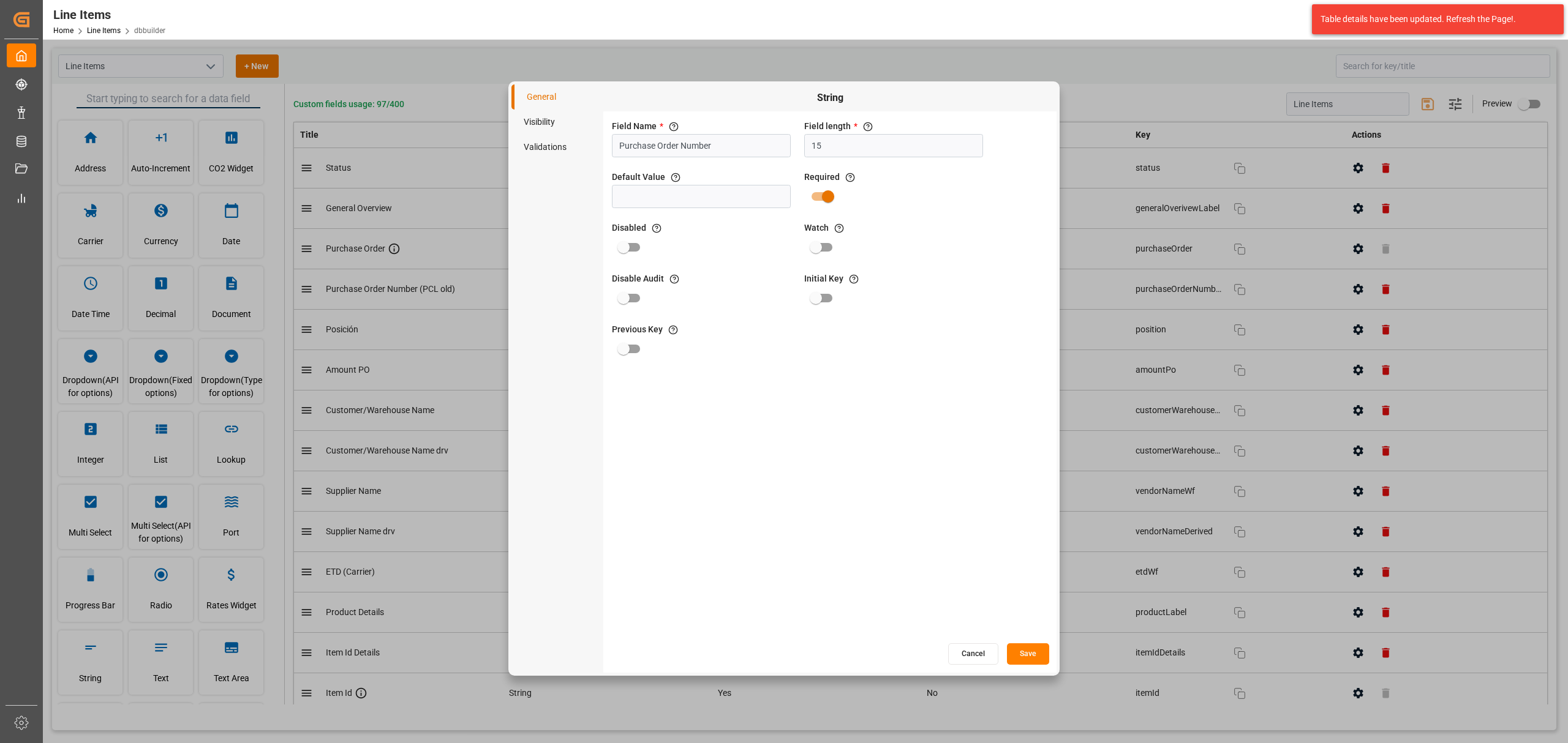
type input "Purchase Order Number"
click at [1033, 449] on button "Save" at bounding box center [1028, 654] width 43 height 22
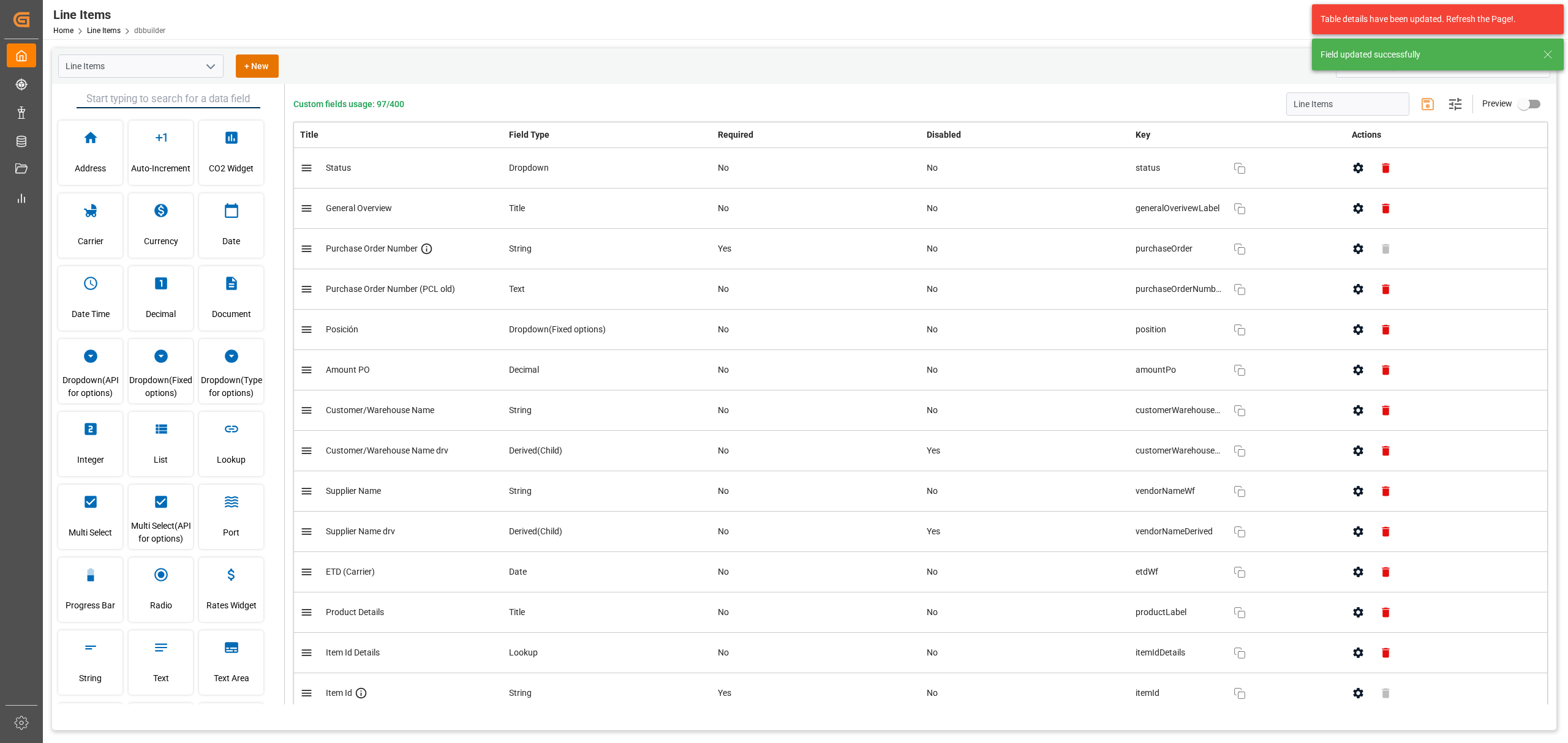
click at [1044, 287] on icon "button" at bounding box center [1358, 289] width 10 height 11
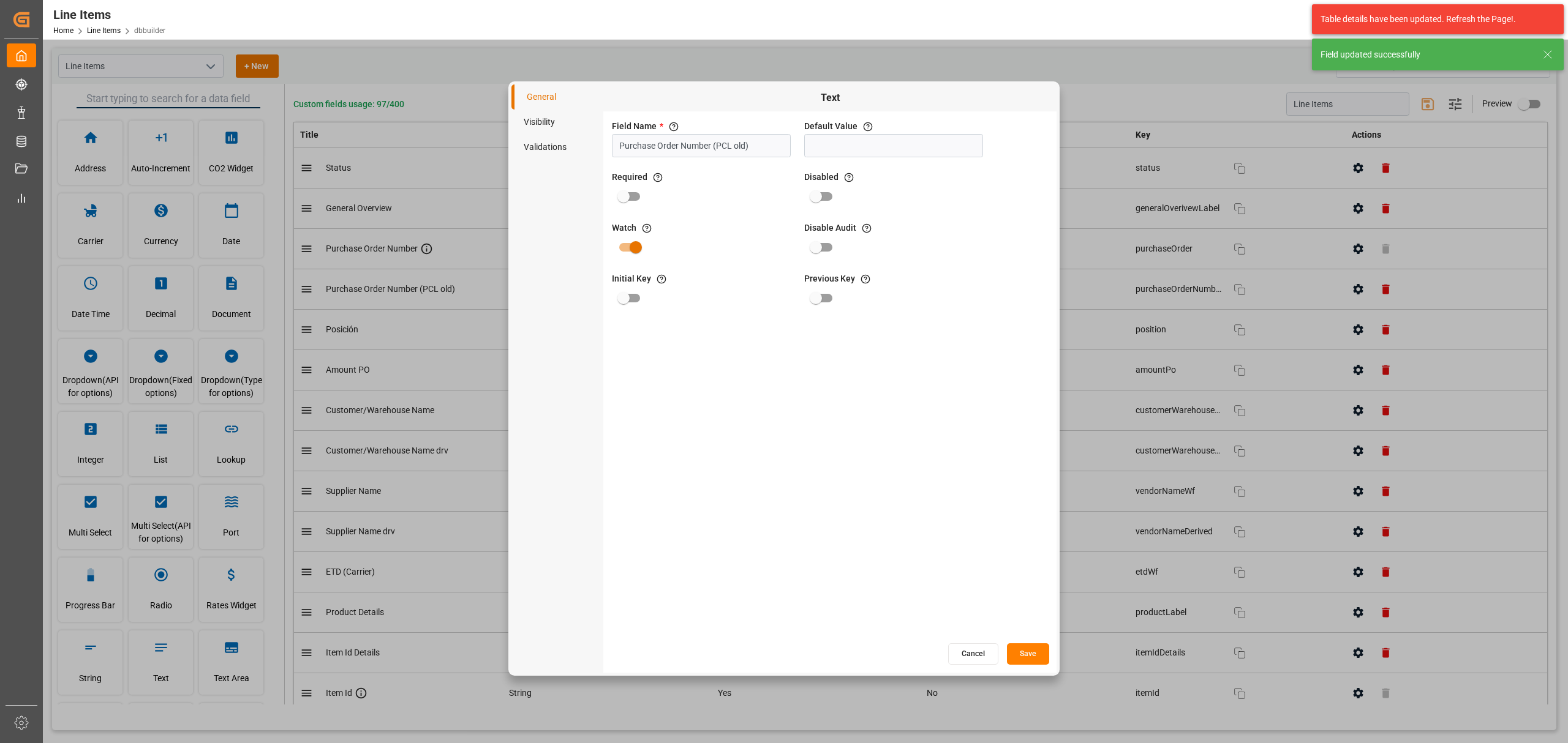
click at [551, 118] on li "Visibility" at bounding box center [557, 122] width 92 height 25
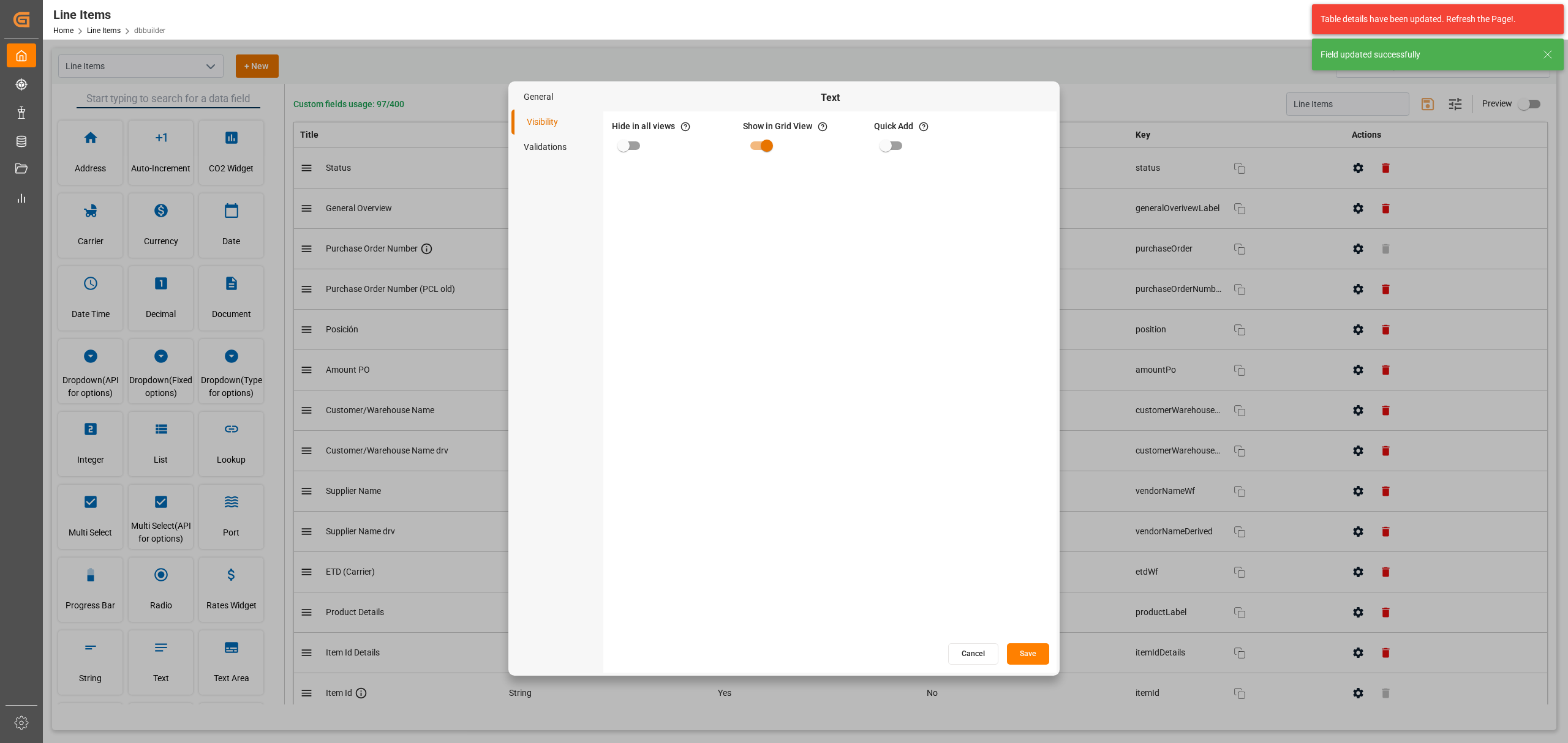
click at [634, 144] on input "primary checkbox" at bounding box center [624, 145] width 70 height 24
checkbox input "true"
click at [1036, 449] on button "Save" at bounding box center [1028, 654] width 43 height 22
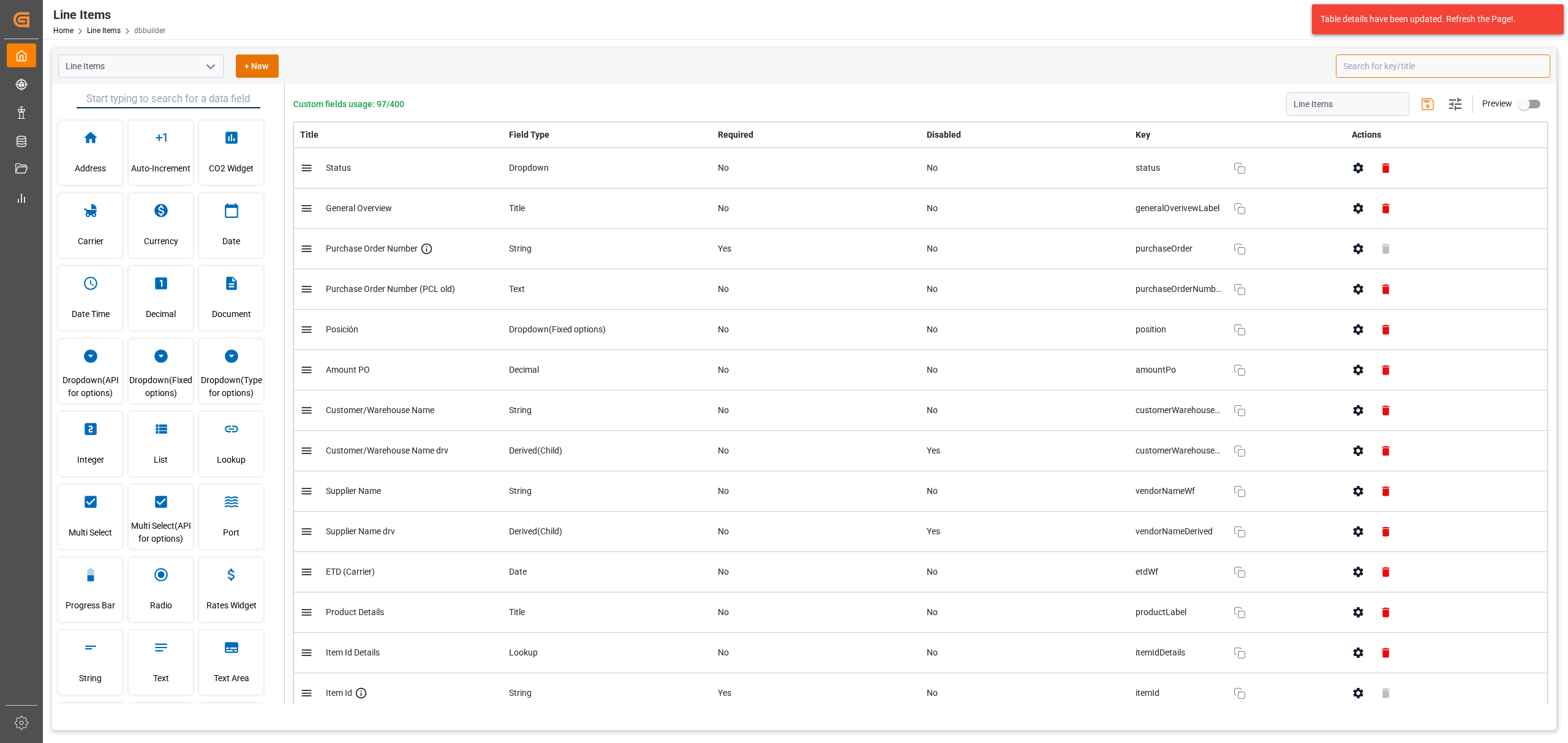
click at [1044, 62] on input at bounding box center [1442, 66] width 215 height 24
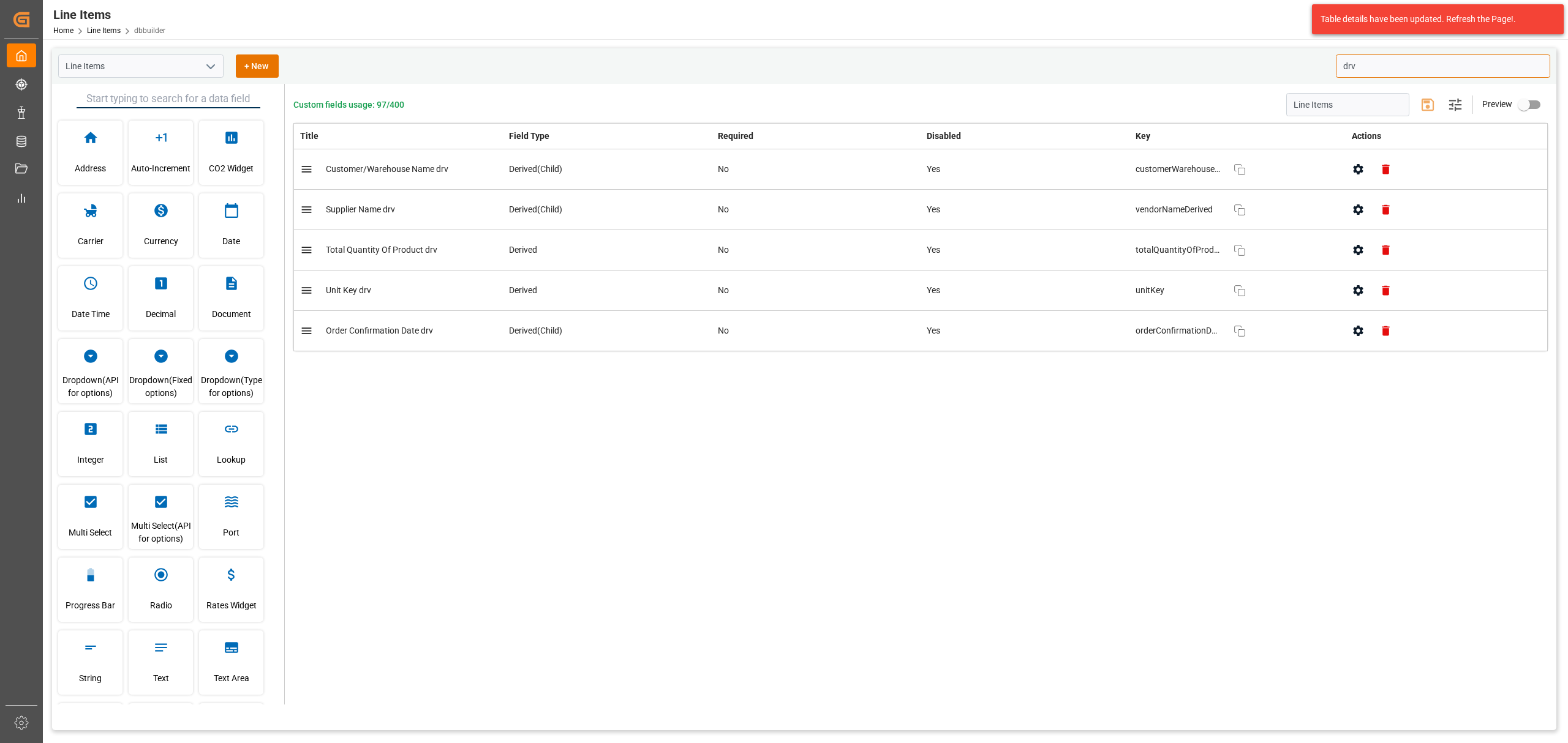
type input "drv"
click at [1044, 164] on button "button" at bounding box center [1358, 169] width 28 height 28
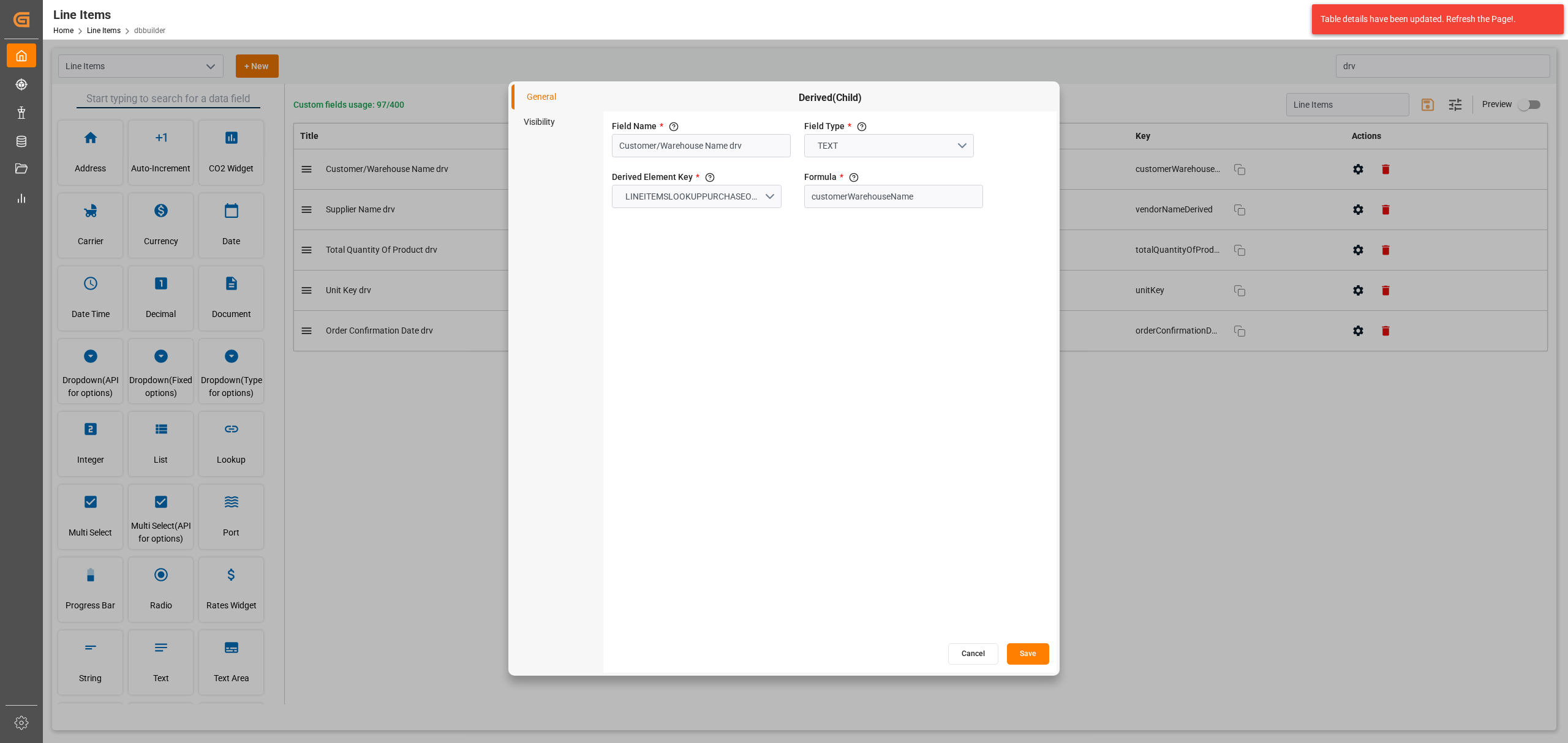
click at [552, 117] on li "Visibility" at bounding box center [557, 122] width 92 height 25
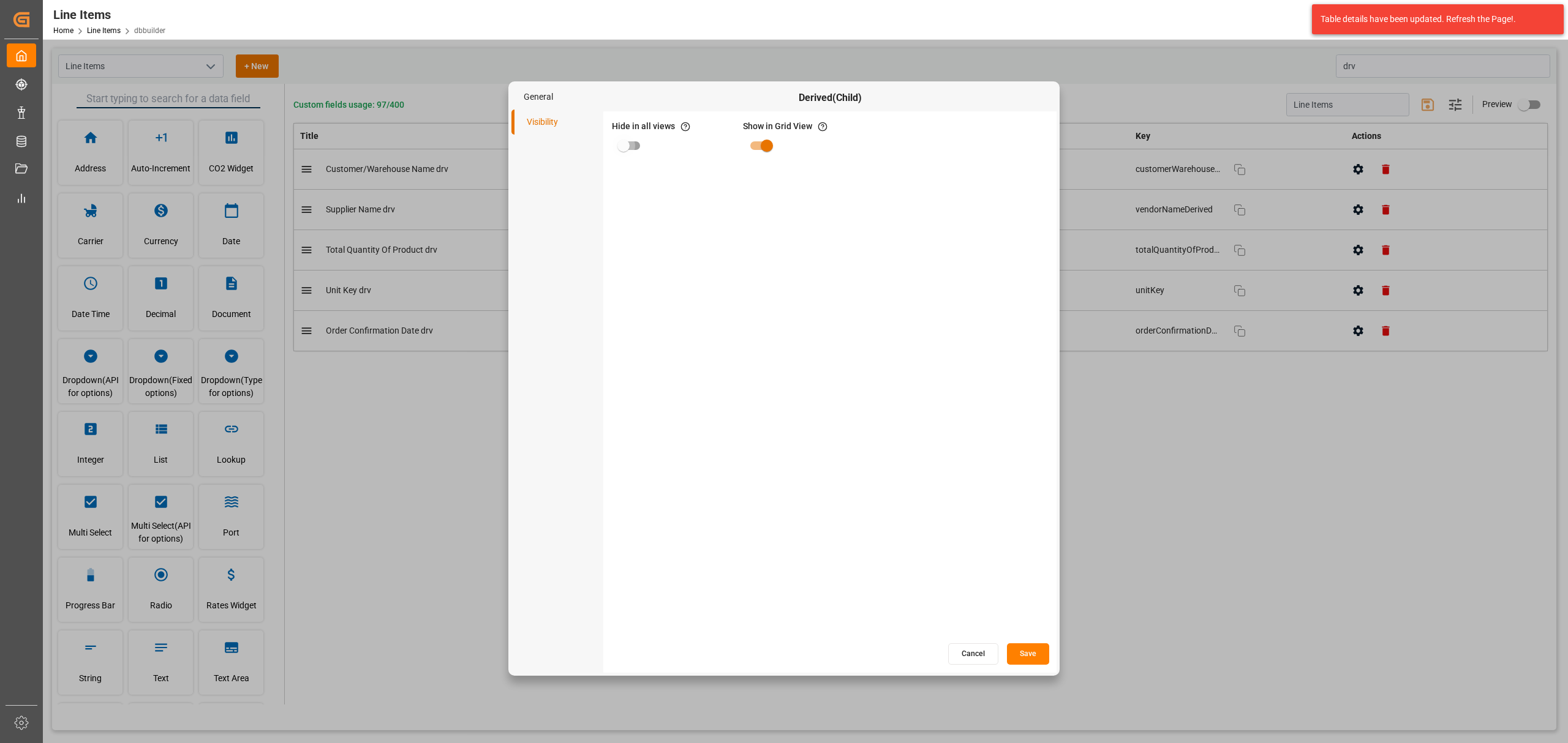
click at [625, 143] on input "primary checkbox" at bounding box center [624, 145] width 70 height 24
checkbox input "true"
click at [1018, 449] on button "Save" at bounding box center [1028, 654] width 43 height 22
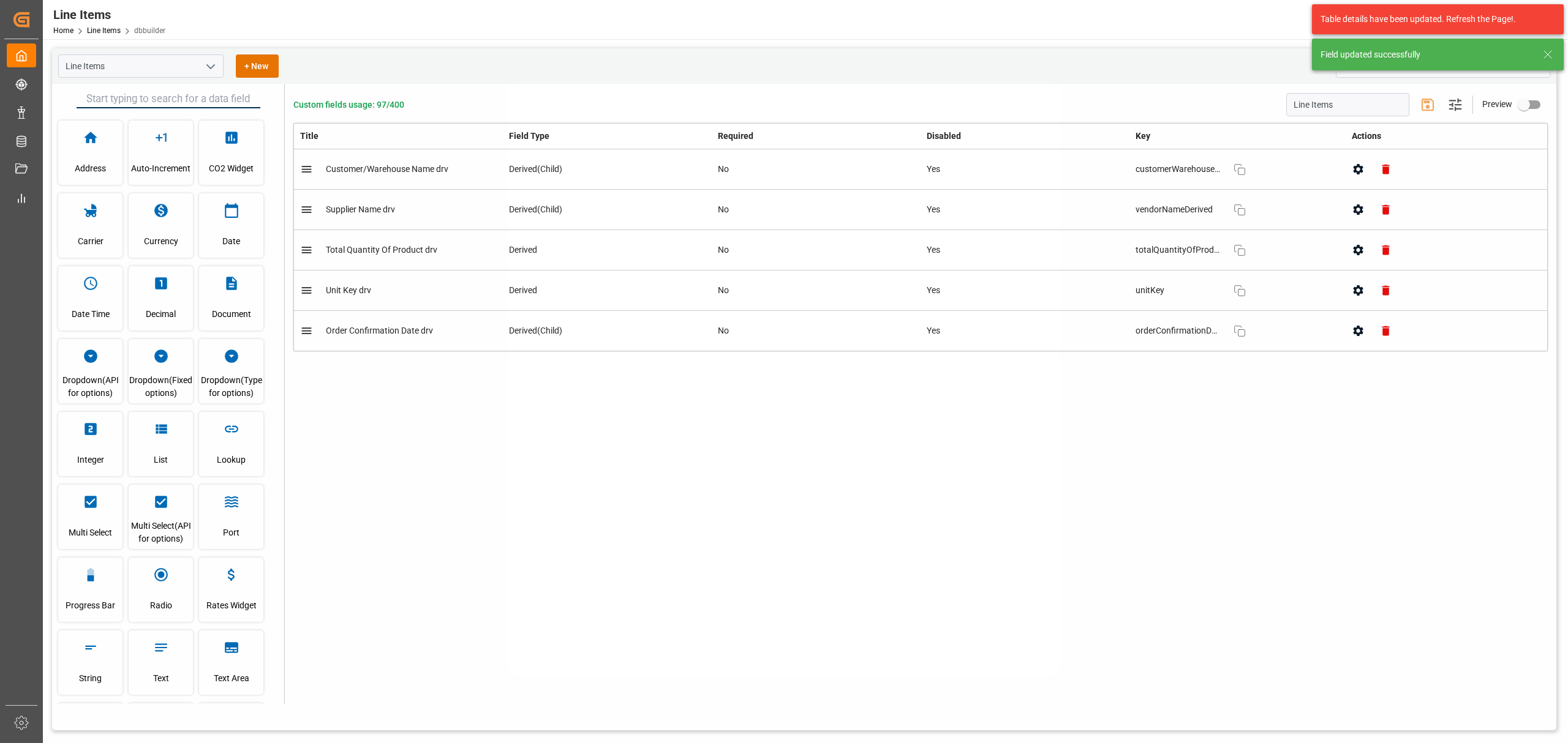
click at [1044, 213] on icon "button" at bounding box center [1358, 210] width 10 height 11
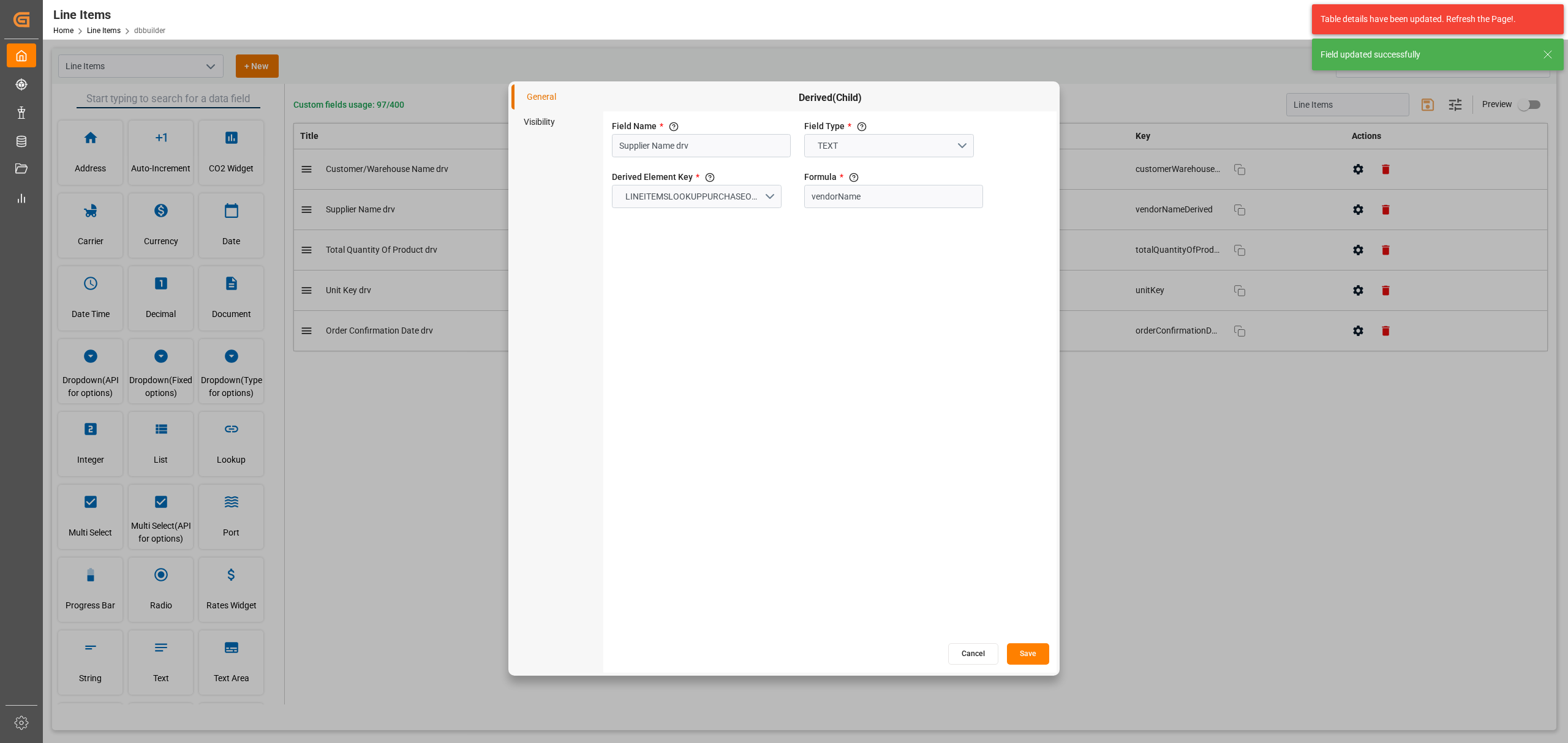
click at [559, 124] on li "Visibility" at bounding box center [557, 122] width 92 height 25
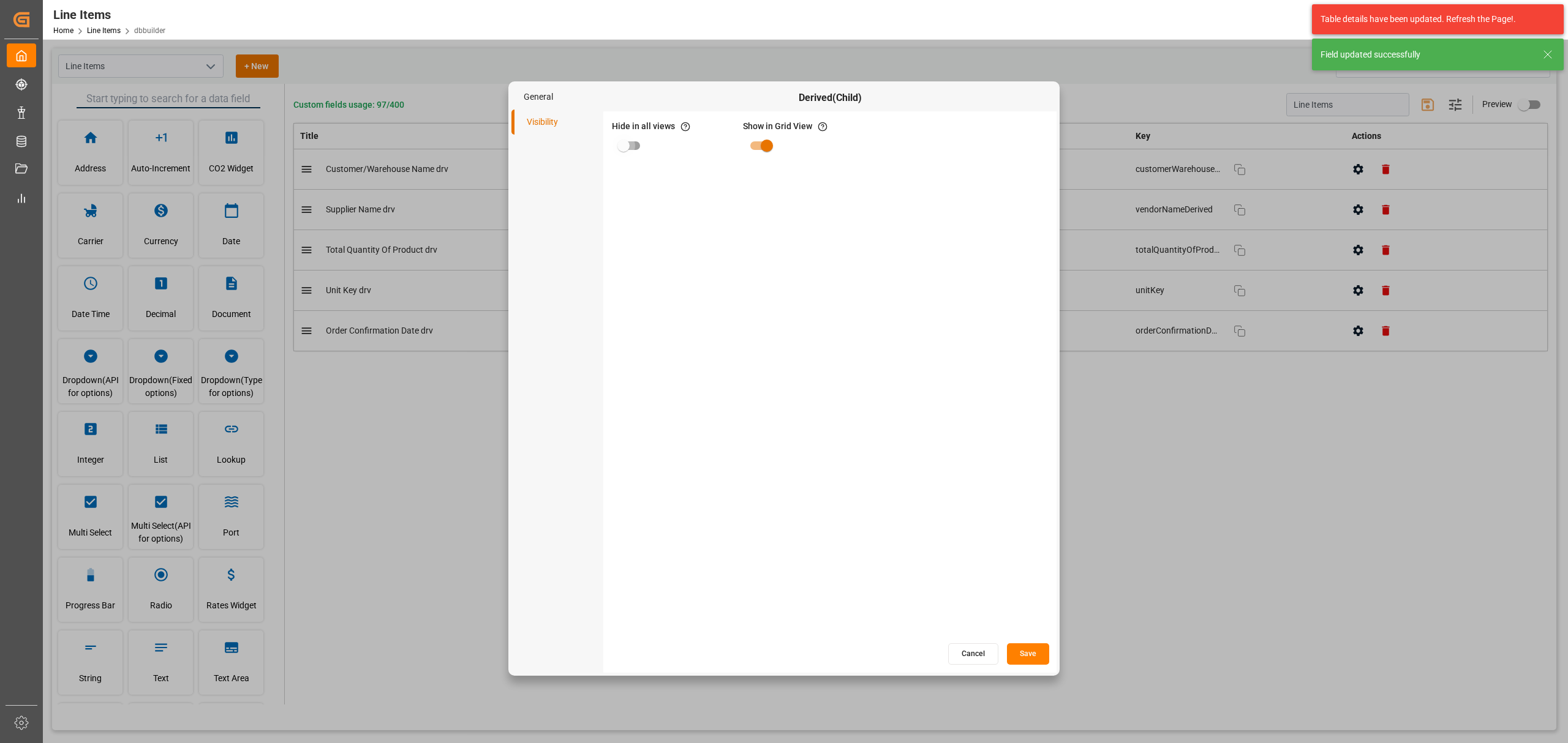
click at [624, 139] on input "primary checkbox" at bounding box center [624, 145] width 70 height 24
checkbox input "true"
click at [1018, 449] on div "Hide in all views If hide is set to true, field is hidden in both App and Admin" at bounding box center [830, 377] width 453 height 530
click at [1024, 449] on button "Save" at bounding box center [1028, 654] width 43 height 22
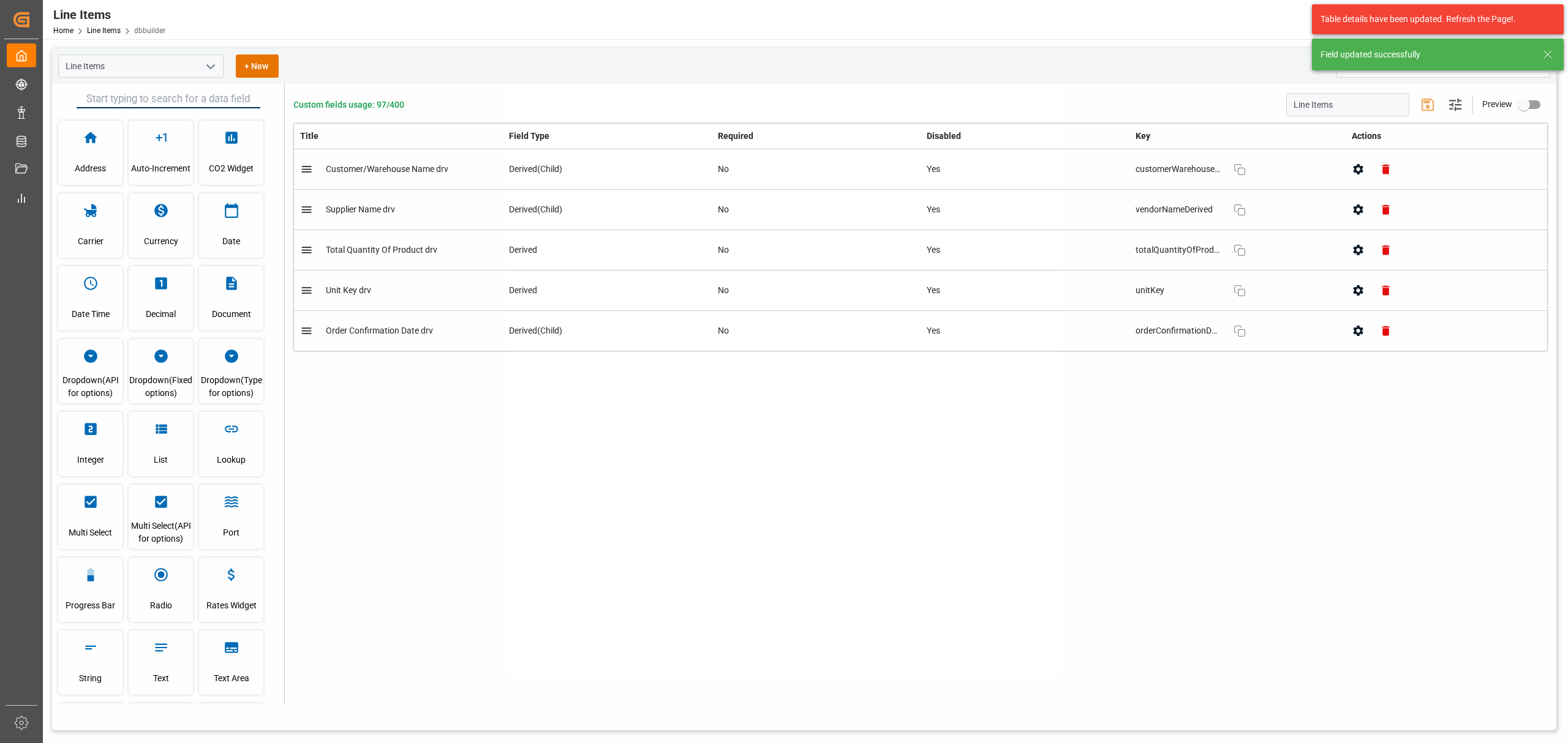
click at [1044, 253] on icon "button" at bounding box center [1358, 249] width 10 height 11
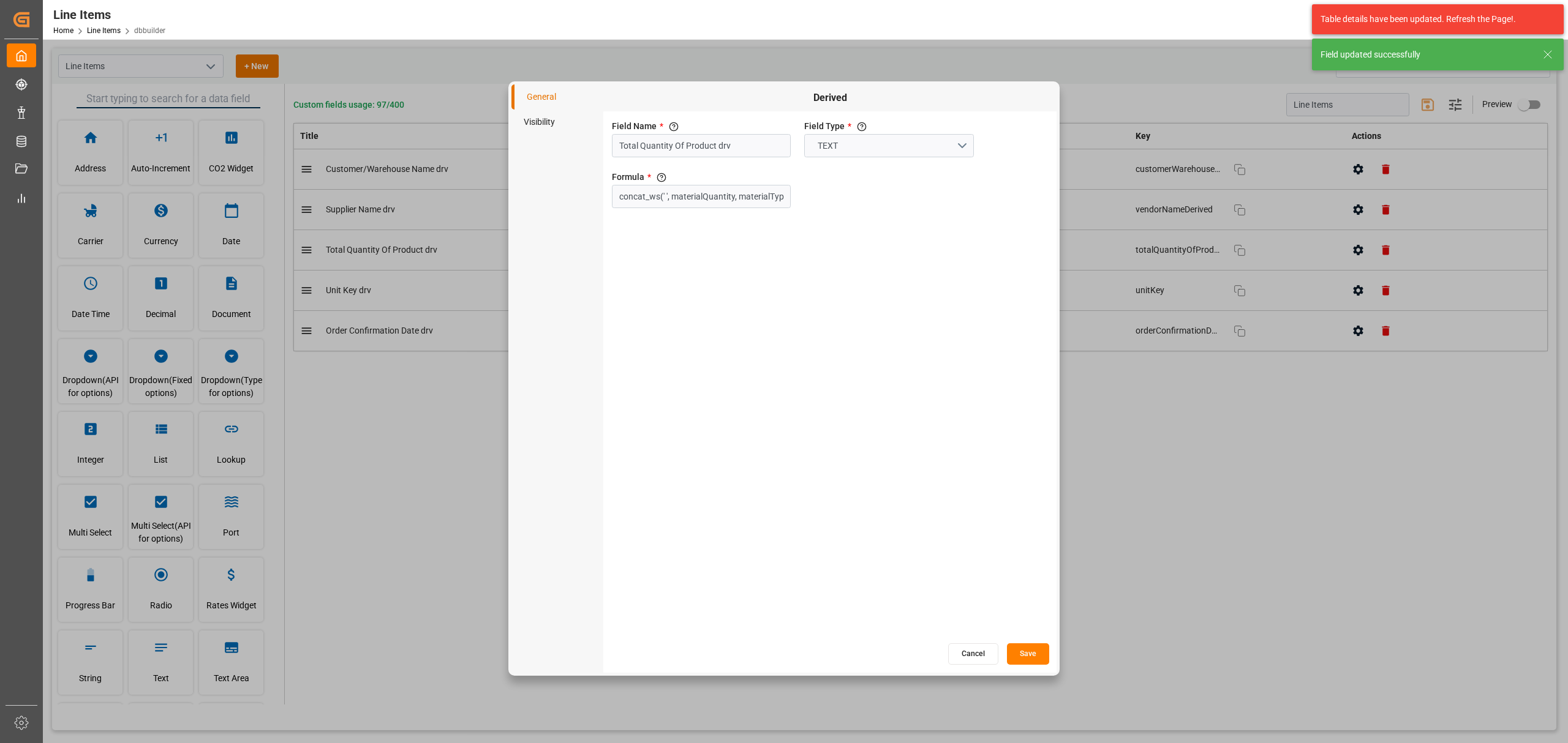
click at [542, 121] on li "Visibility" at bounding box center [557, 122] width 92 height 25
click at [628, 158] on div "Hide in all views If hide is set to true, field is hidden in both App and Admin" at bounding box center [671, 139] width 123 height 43
click at [637, 148] on input "primary checkbox" at bounding box center [624, 145] width 70 height 24
checkbox input "true"
click at [1041, 449] on button "Save" at bounding box center [1028, 654] width 43 height 22
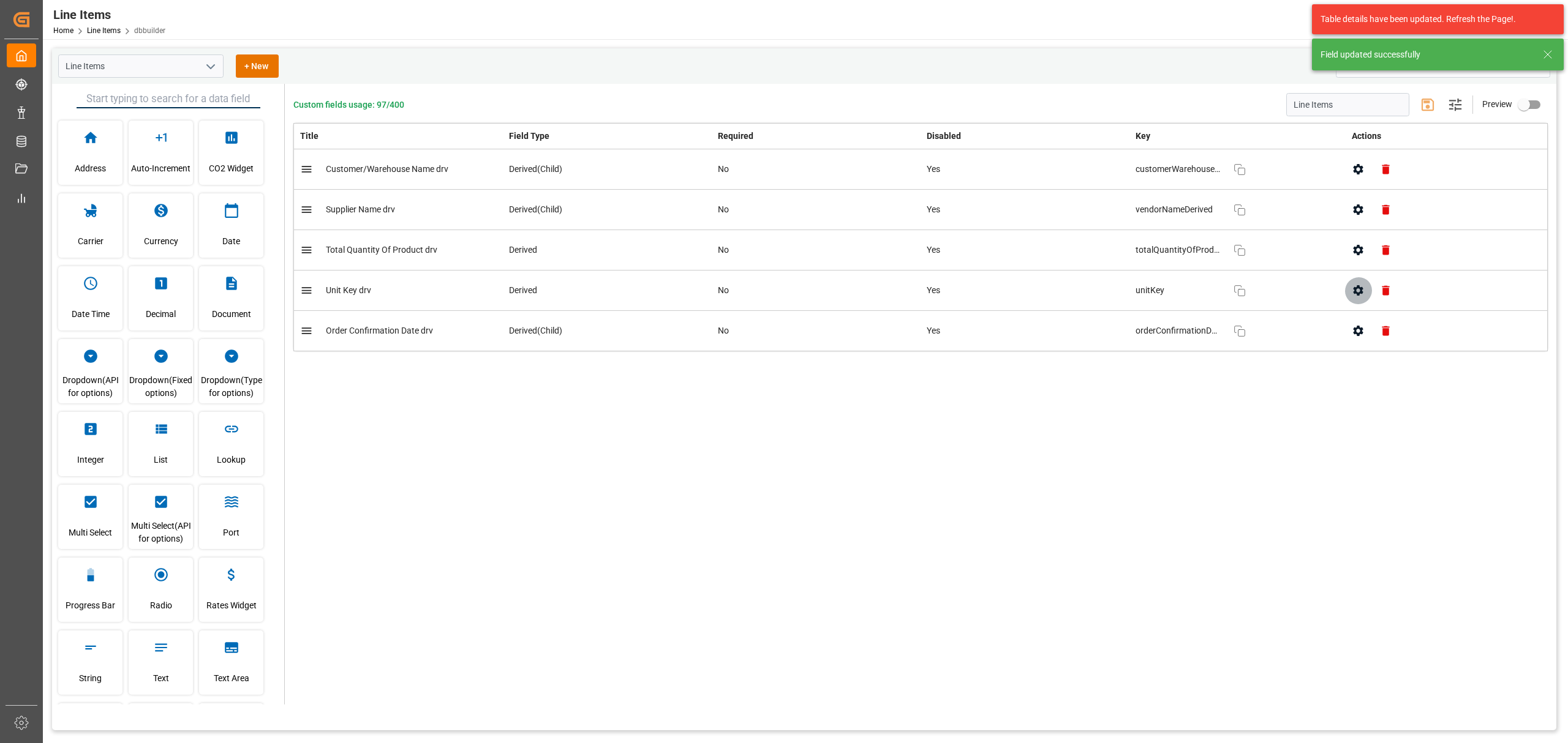
click at [1044, 295] on icon "button" at bounding box center [1357, 290] width 13 height 13
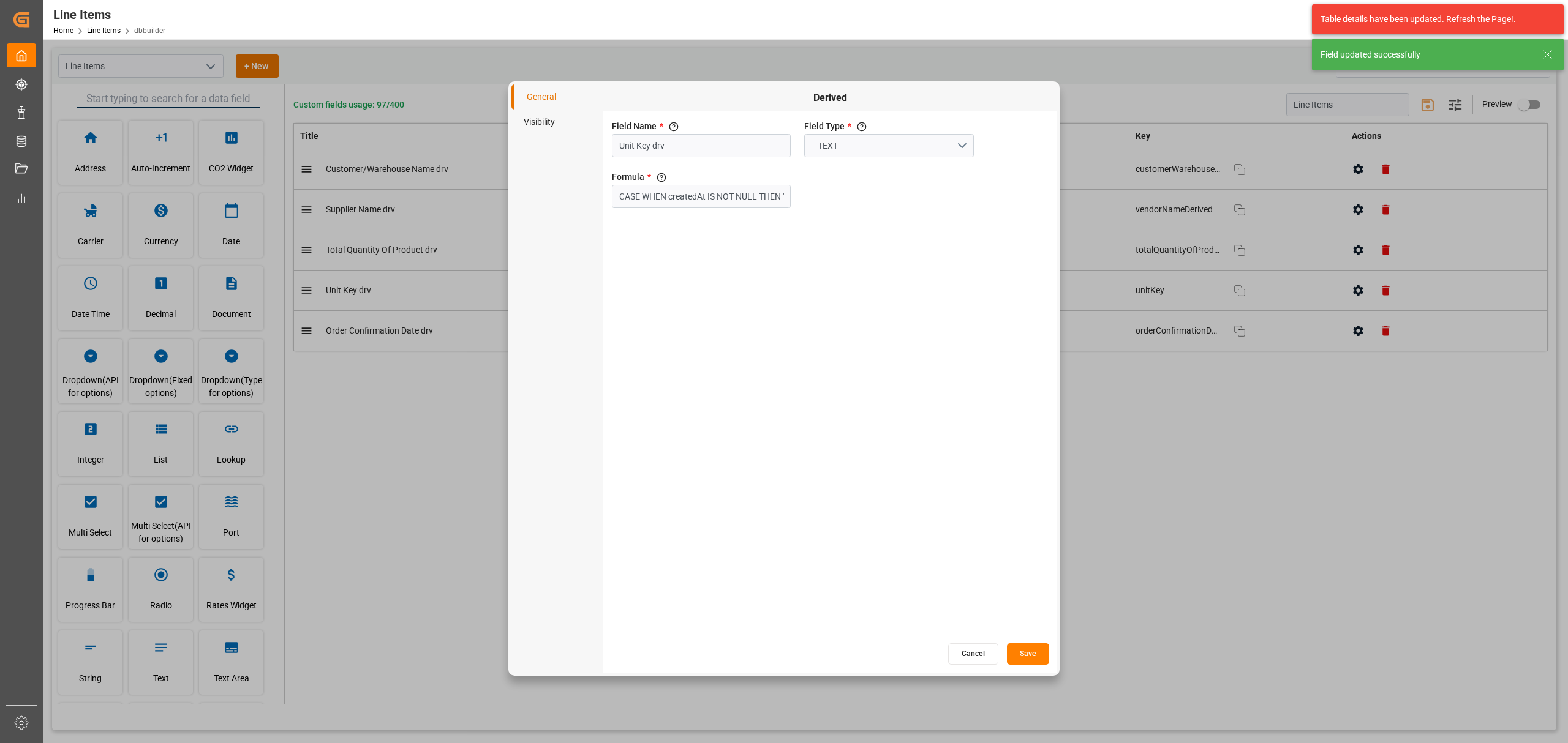
click at [531, 125] on li "Visibility" at bounding box center [557, 122] width 92 height 25
click at [610, 149] on div "Hide in all views If hide is set to true, field is hidden in both App and Admin" at bounding box center [671, 139] width 123 height 43
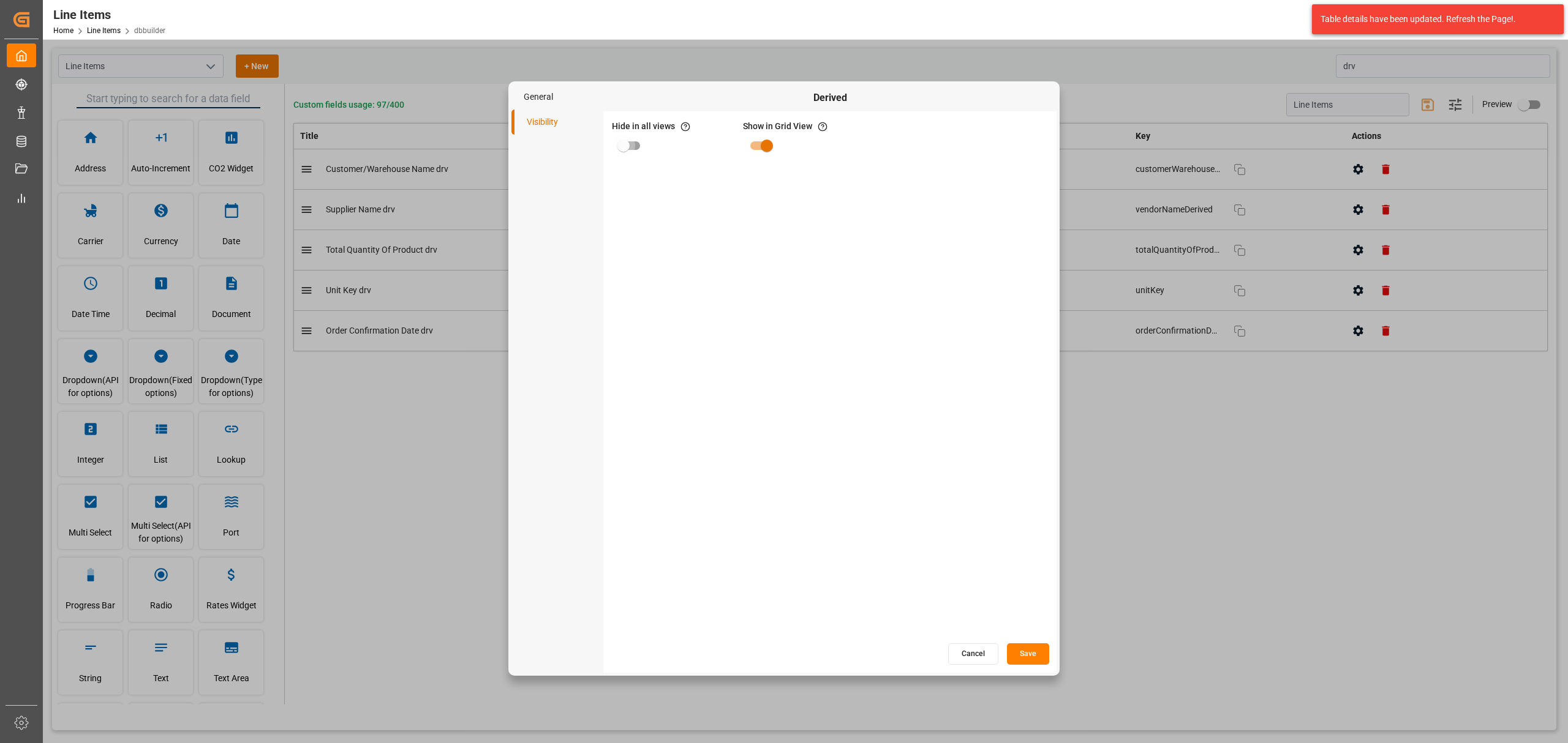
click at [629, 149] on input "primary checkbox" at bounding box center [624, 145] width 70 height 24
checkbox input "true"
click at [1037, 449] on button "Save" at bounding box center [1028, 654] width 43 height 22
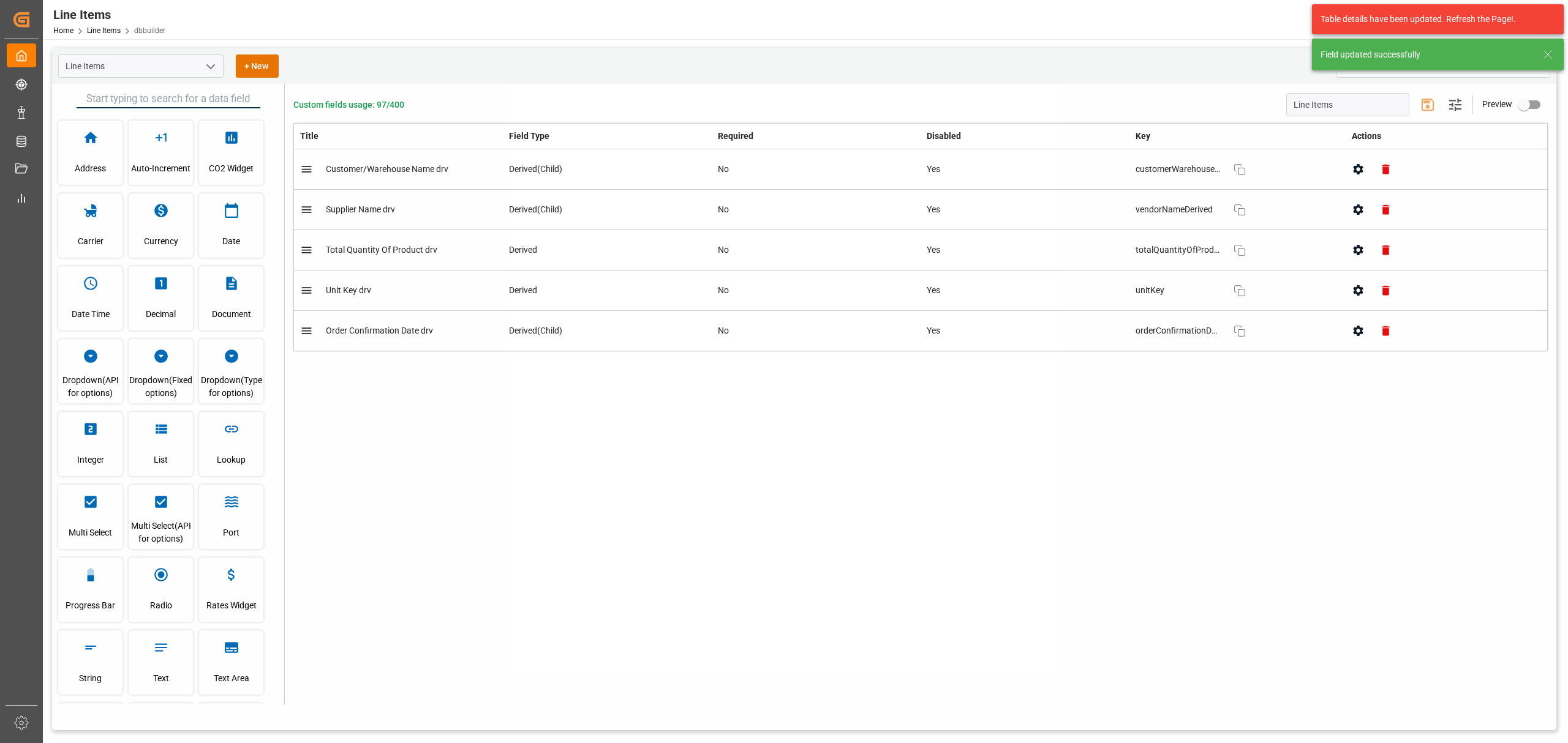
click at [1044, 328] on div at bounding box center [784, 371] width 1568 height 743
click at [1044, 328] on icon "button" at bounding box center [1357, 330] width 13 height 13
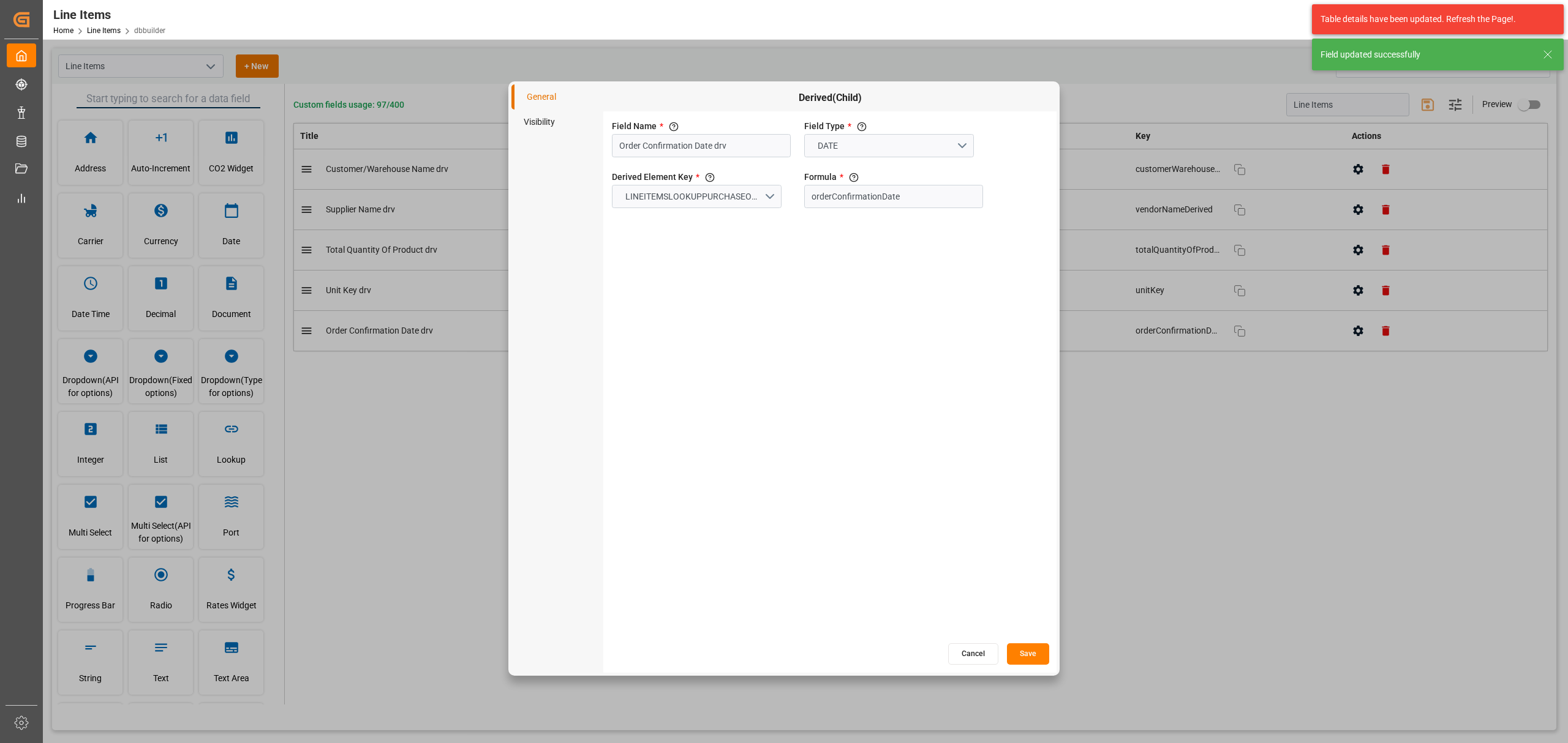
click at [544, 117] on li "Visibility" at bounding box center [557, 122] width 92 height 25
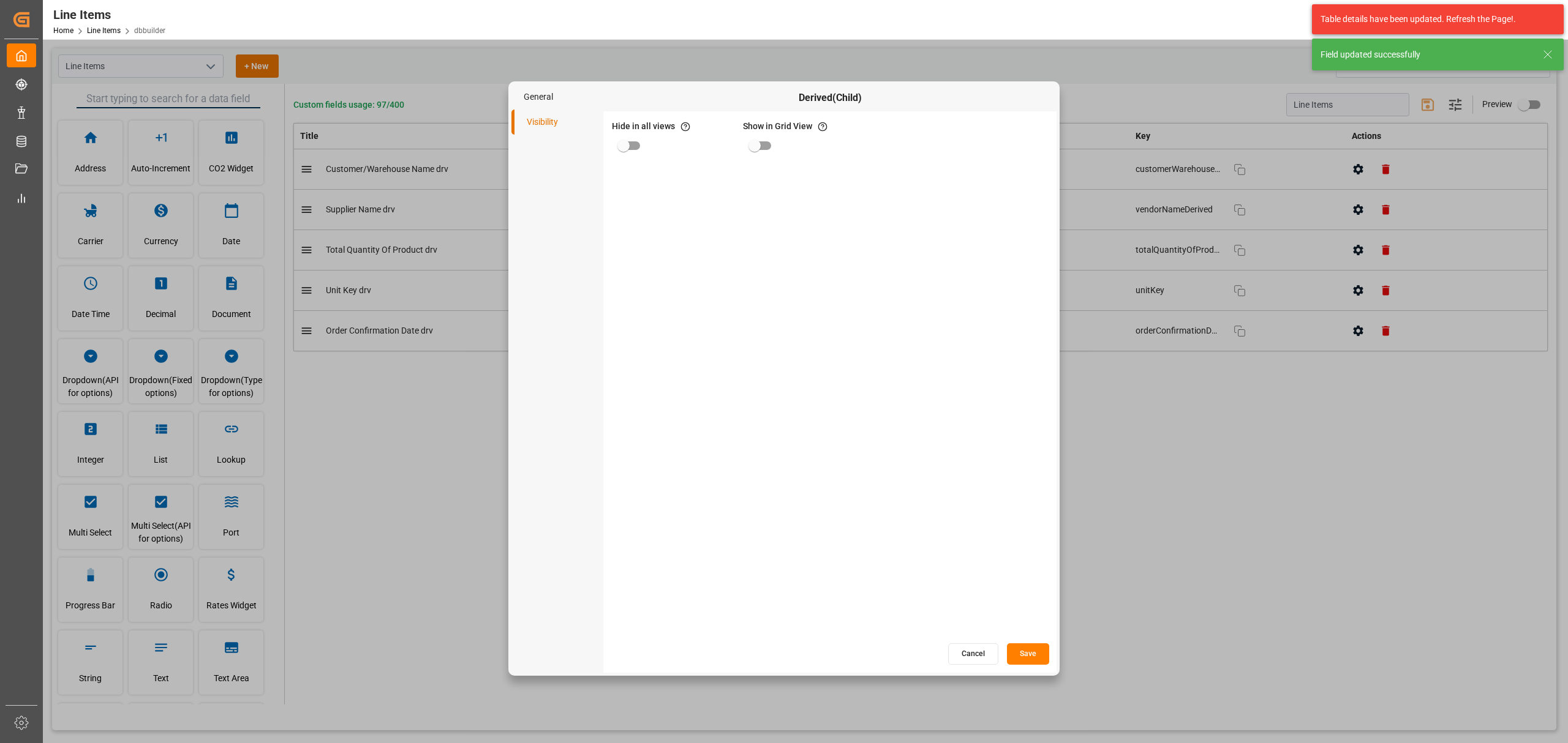
click at [643, 145] on input "primary checkbox" at bounding box center [624, 145] width 70 height 24
checkbox input "true"
click at [1037, 449] on button "Save" at bounding box center [1028, 654] width 43 height 22
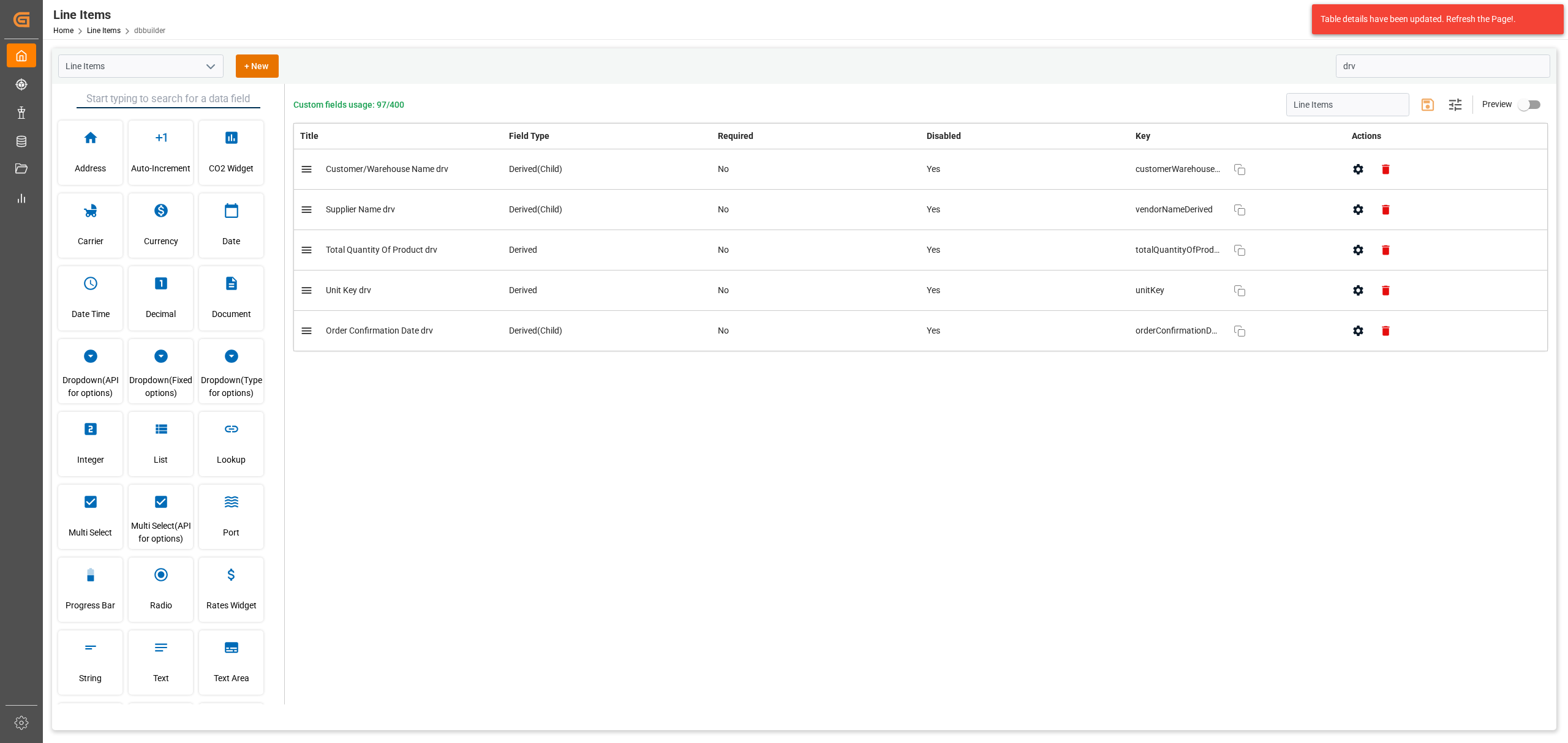
click at [777, 449] on div "Custom fields usage: 97/400 Line Items Settings Preview Title Field Type Requir…" at bounding box center [921, 394] width 1271 height 620
click at [201, 68] on button "open menu" at bounding box center [210, 66] width 19 height 19
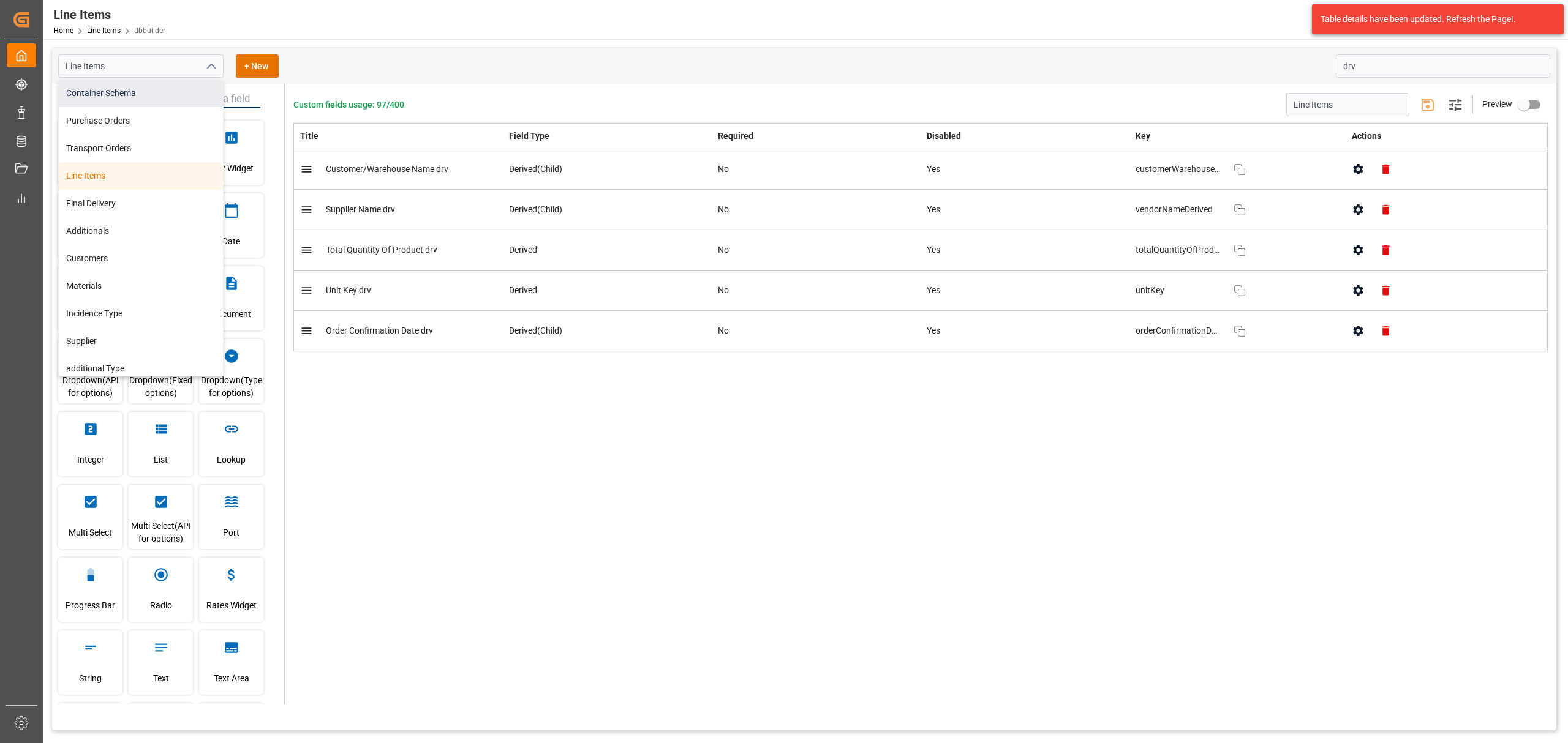
click at [168, 88] on div "Container Schema" at bounding box center [141, 93] width 164 height 28
type input "Container Schema"
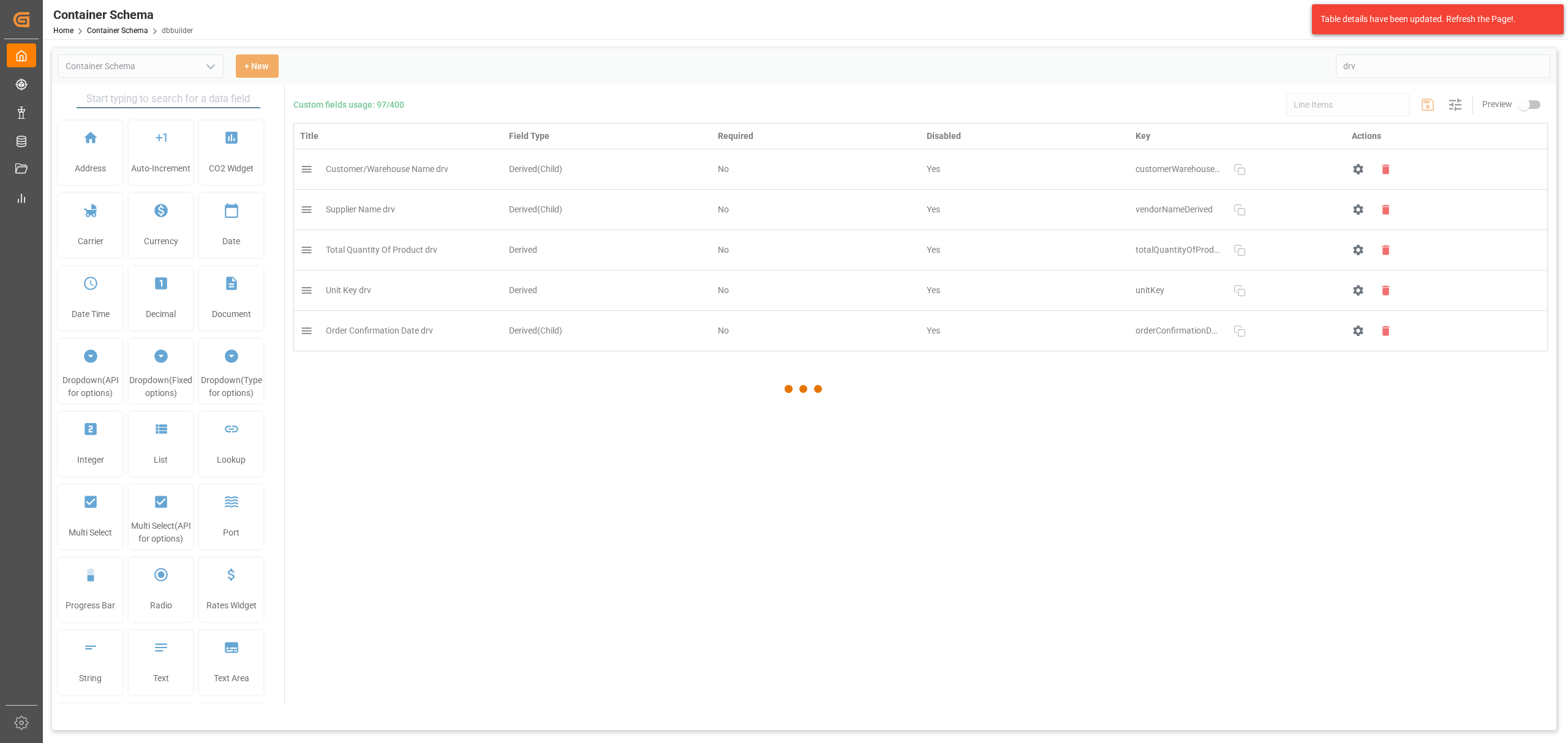
type input "Container Schema"
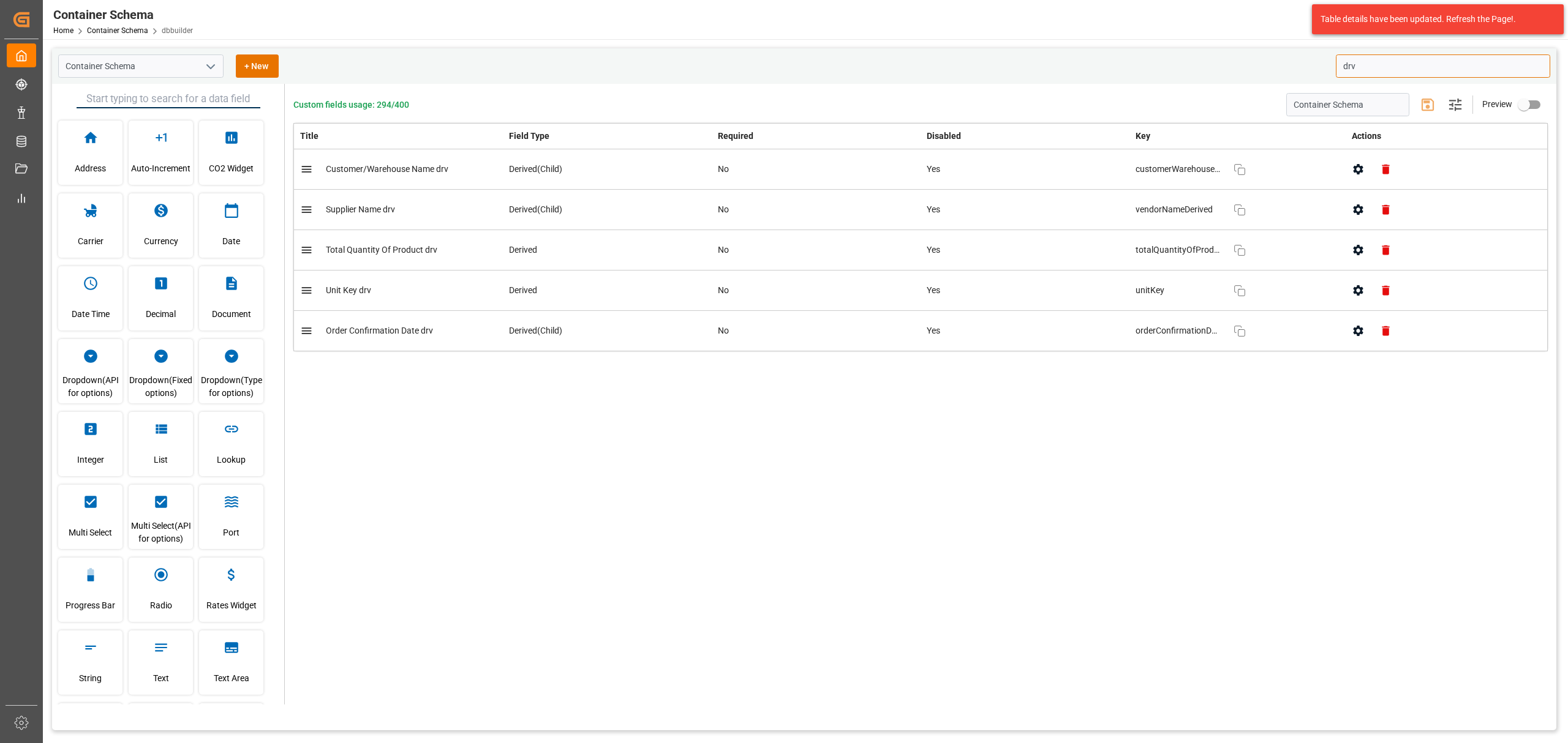
click at [1044, 56] on input "drv" at bounding box center [1442, 66] width 215 height 24
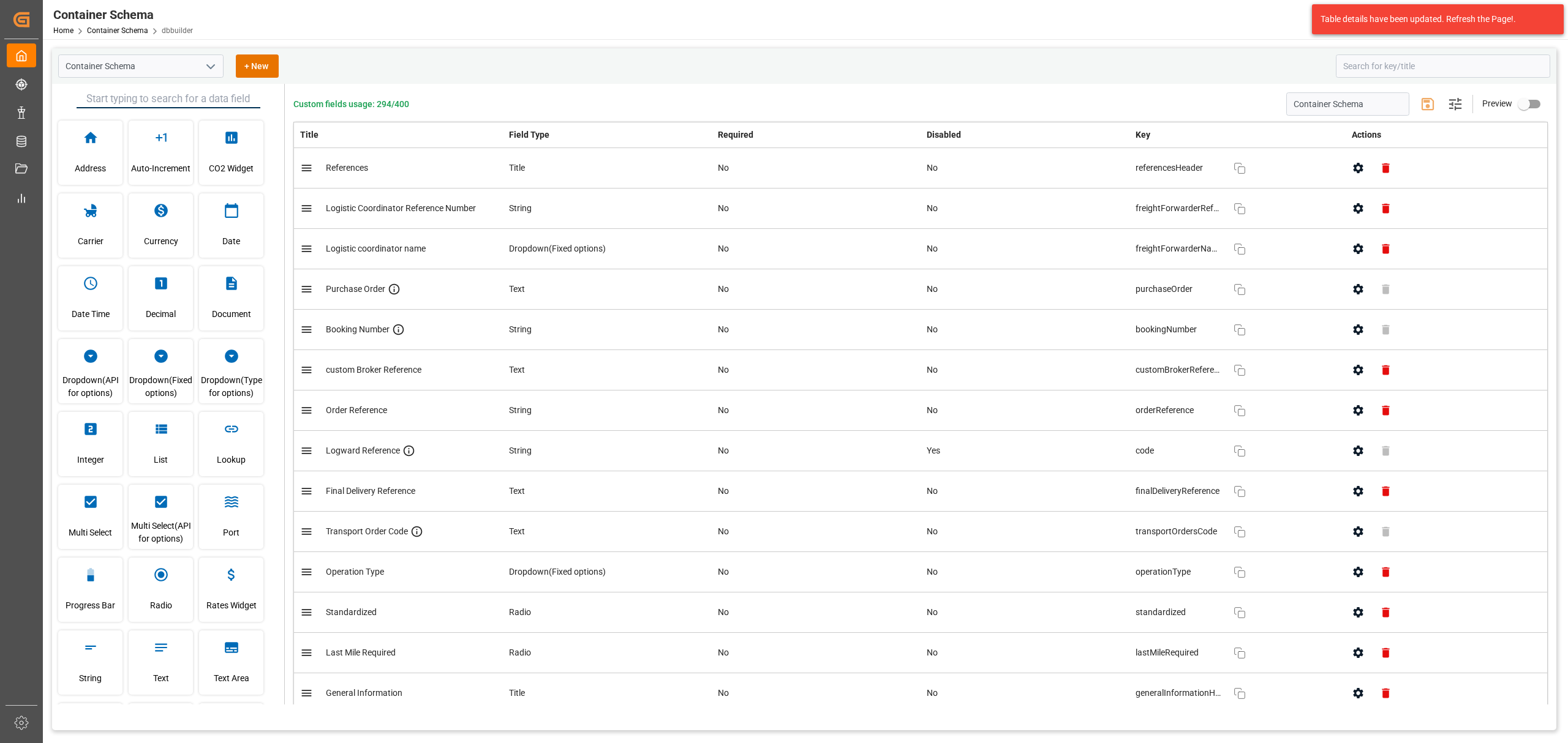
click at [1044, 410] on button "button" at bounding box center [1358, 411] width 28 height 28
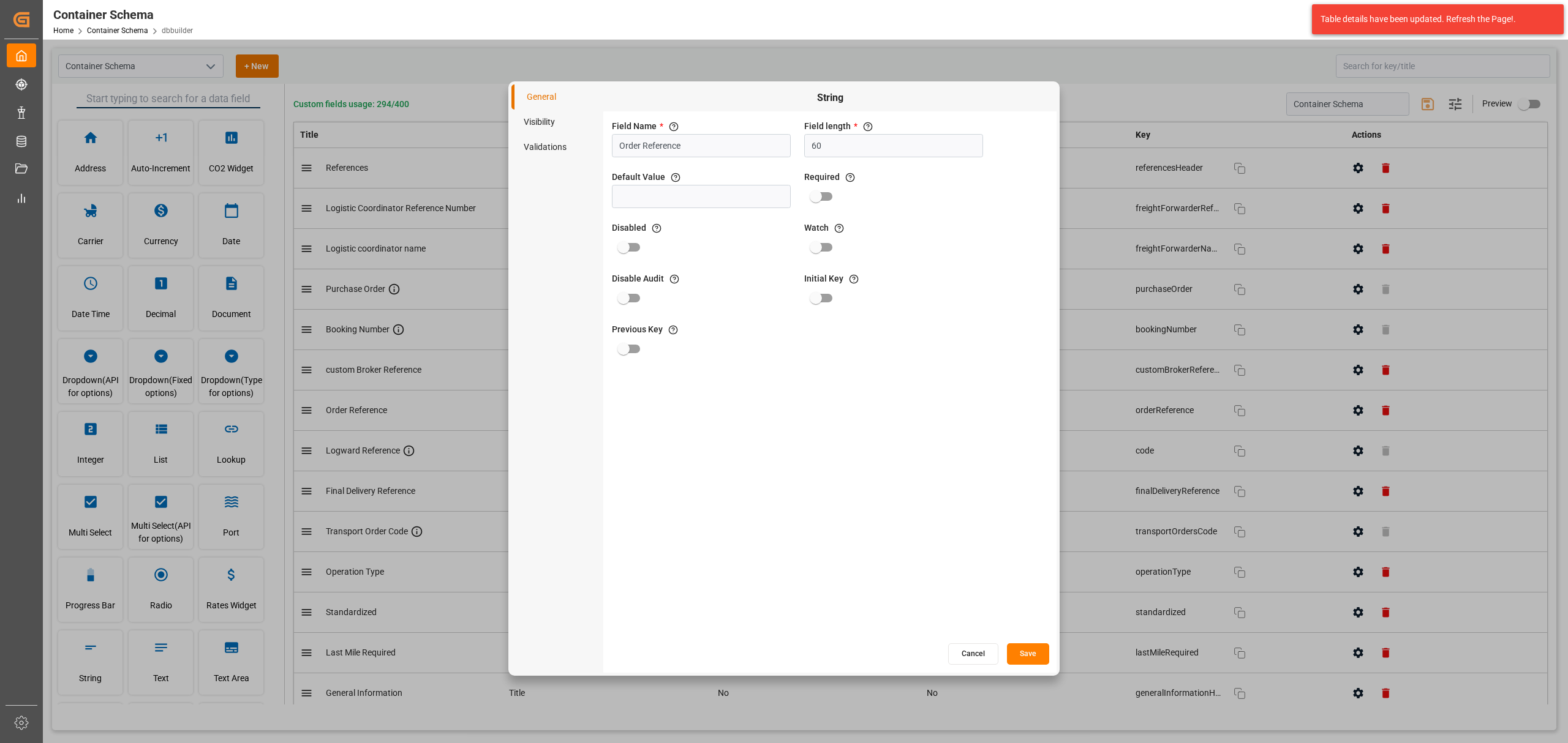
click at [578, 140] on li "Validations" at bounding box center [557, 146] width 92 height 25
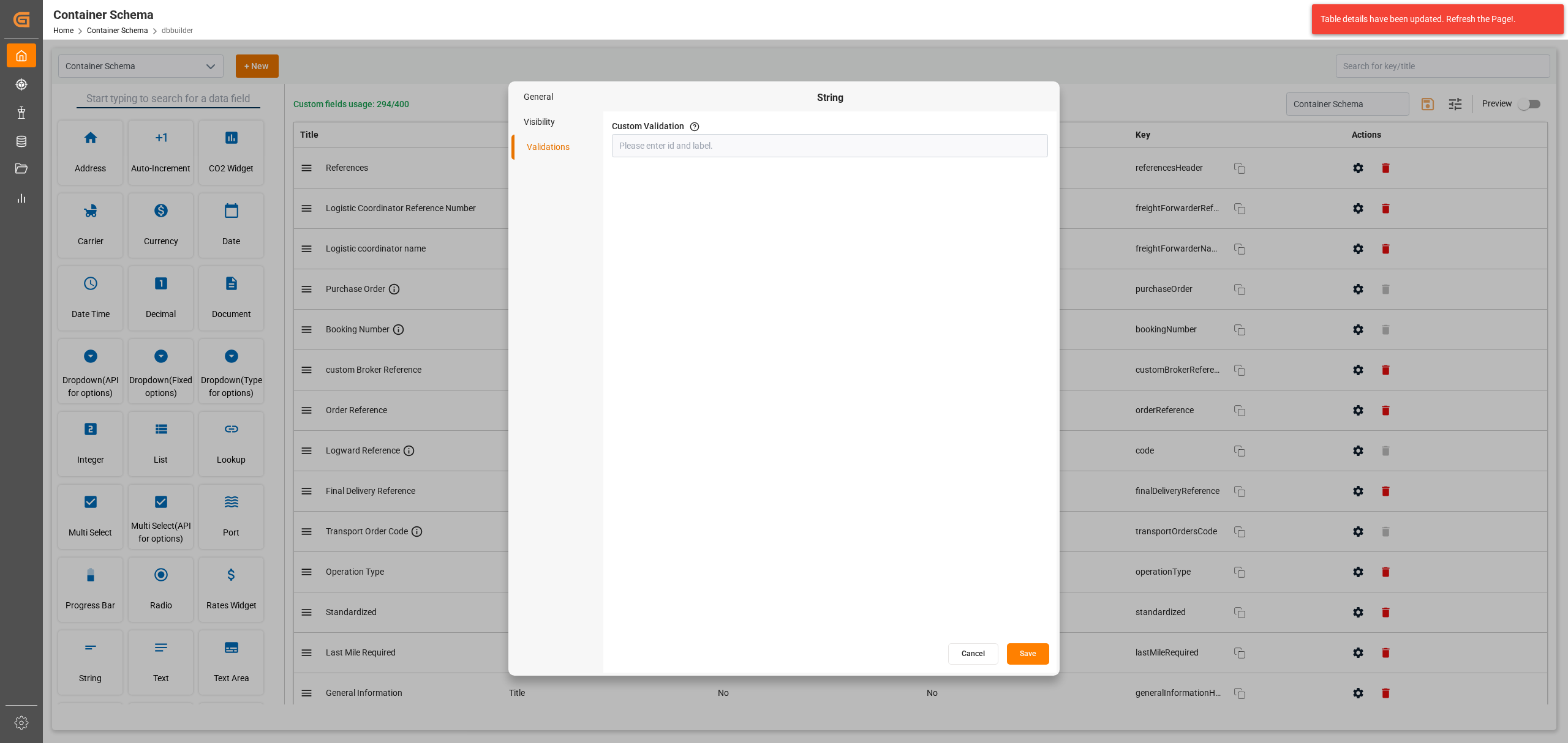
click at [564, 121] on li "Visibility" at bounding box center [557, 122] width 92 height 25
click at [633, 134] on input "primary checkbox" at bounding box center [624, 145] width 70 height 24
checkbox input "true"
click at [1015, 449] on button "Save" at bounding box center [1028, 654] width 43 height 22
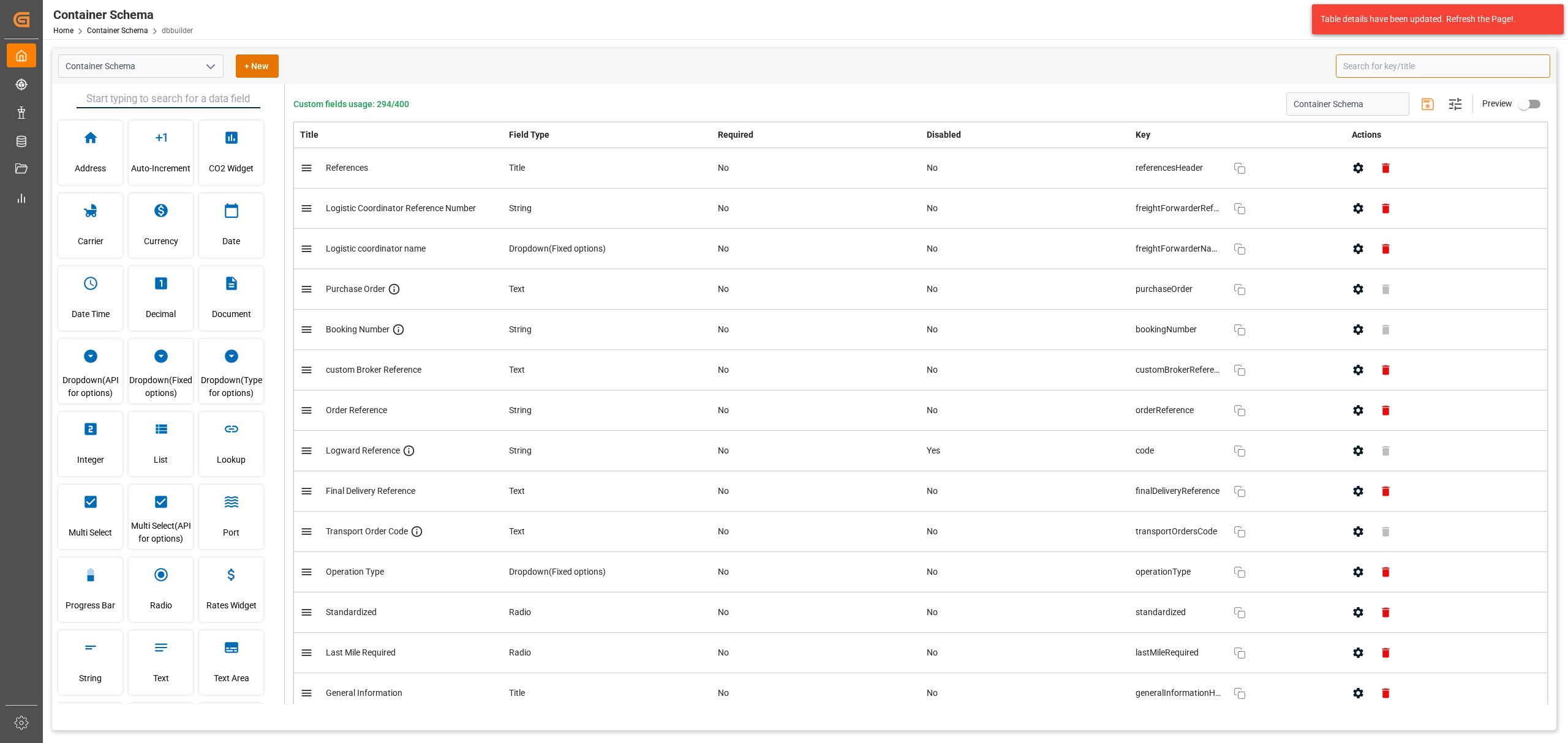
click at [1044, 70] on input at bounding box center [1442, 66] width 215 height 24
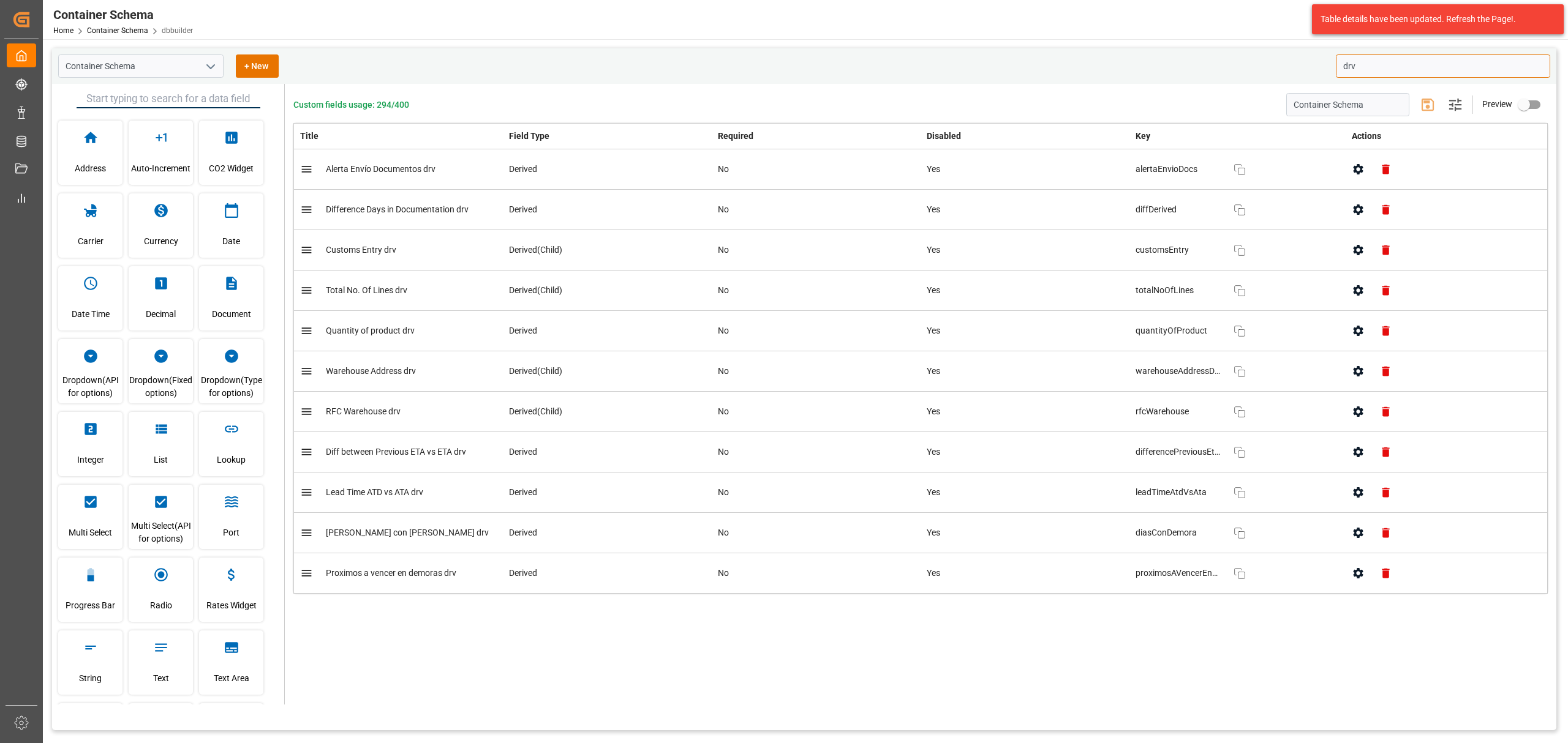
type input "drv"
click at [1044, 179] on button "button" at bounding box center [1358, 169] width 28 height 28
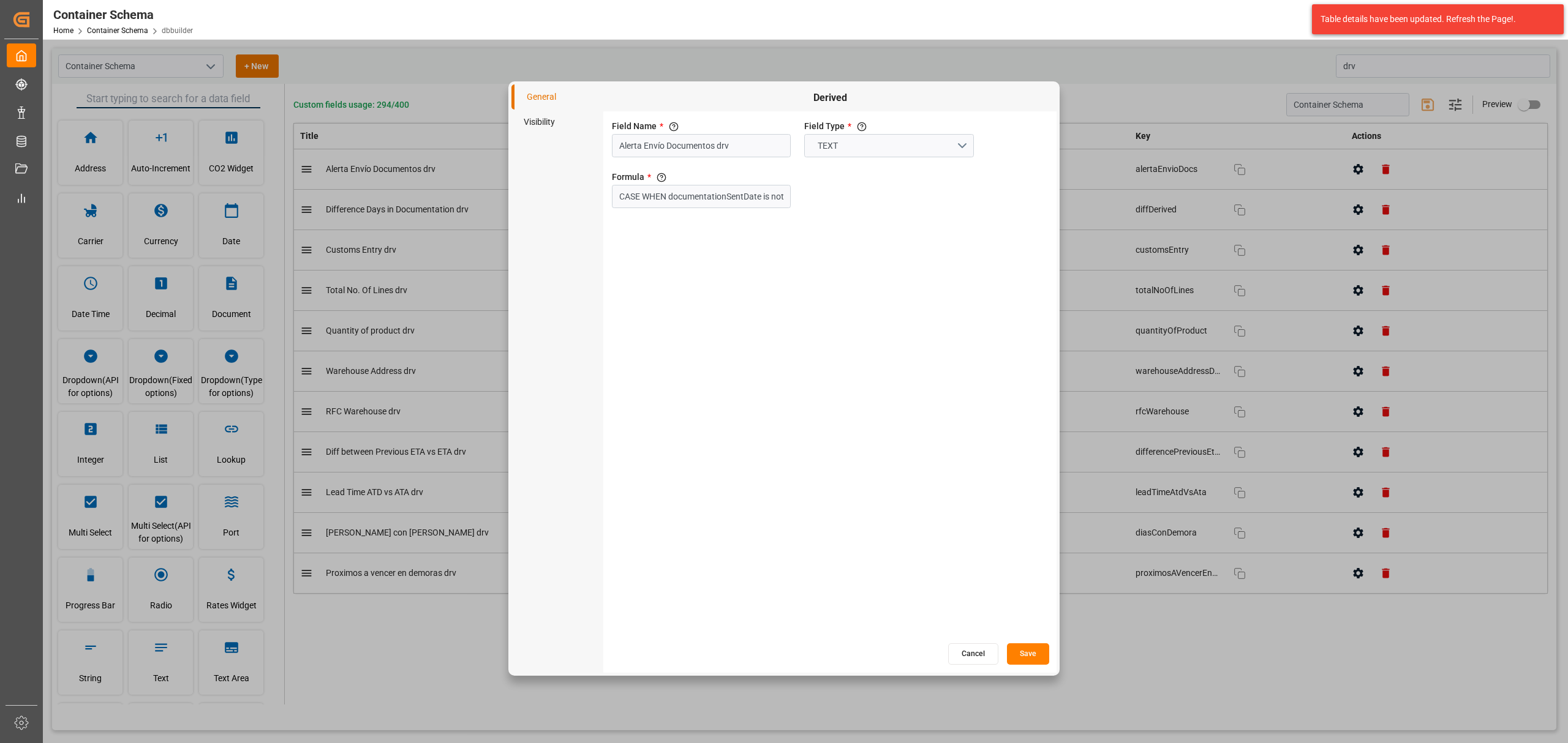
click at [564, 123] on li "Visibility" at bounding box center [557, 122] width 92 height 25
click at [623, 140] on input "primary checkbox" at bounding box center [624, 145] width 70 height 24
checkbox input "true"
click at [1013, 449] on button "Save" at bounding box center [1028, 654] width 43 height 22
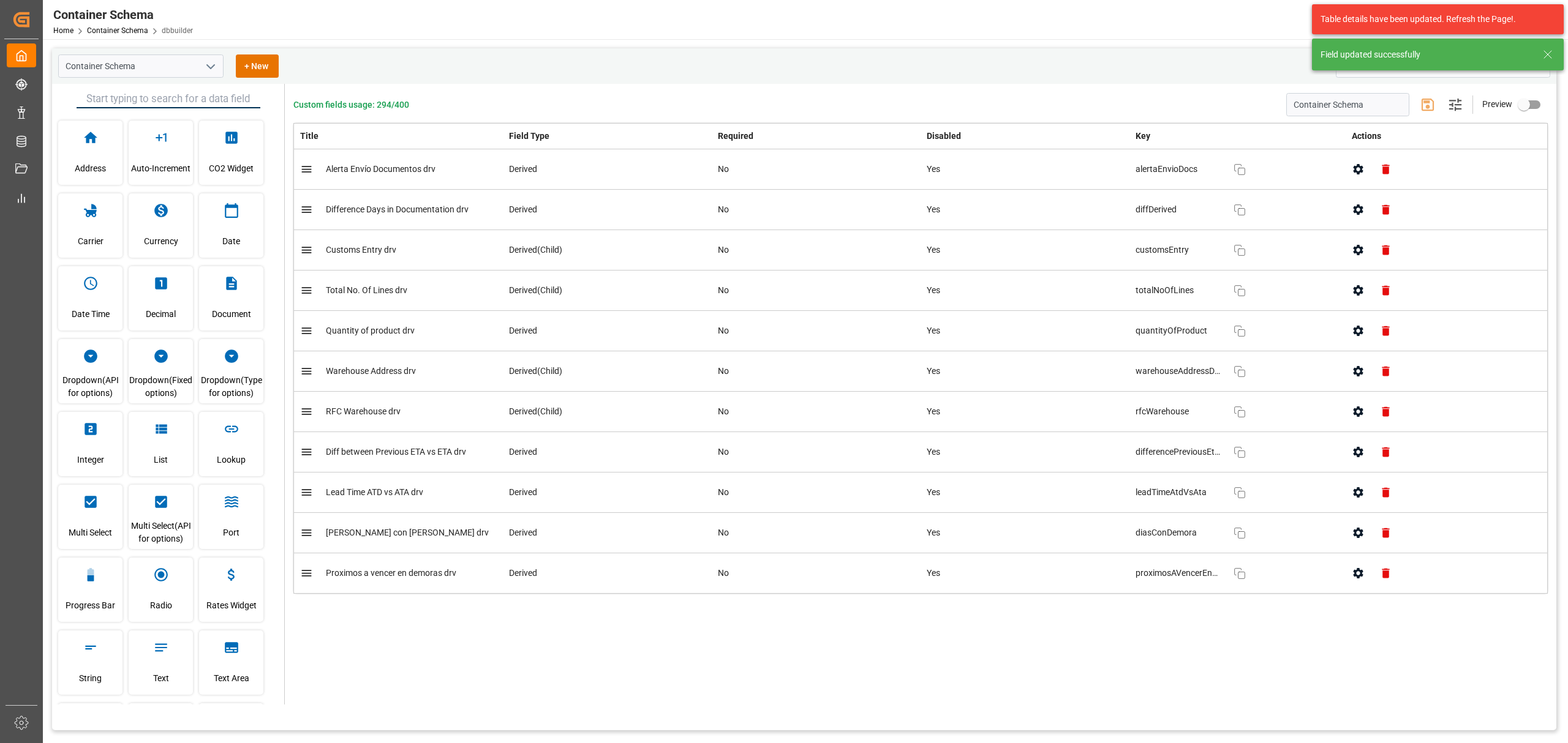
click at [1044, 213] on icon "button" at bounding box center [1357, 209] width 13 height 13
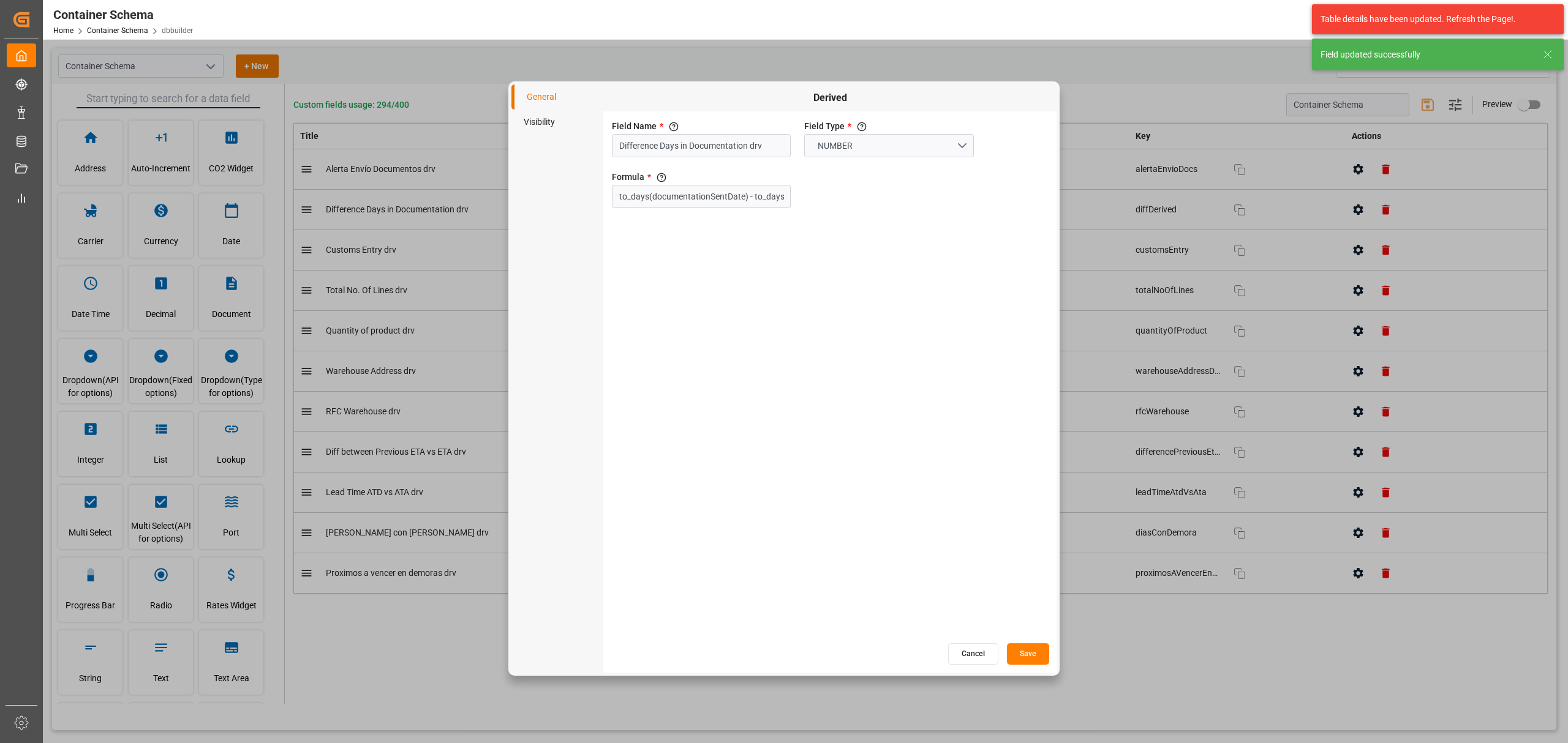
click at [773, 380] on div "Field Name * The title of the field that will be shown in UI Difference Days in…" at bounding box center [830, 377] width 453 height 530
click at [976, 449] on button "Cancel" at bounding box center [973, 654] width 50 height 22
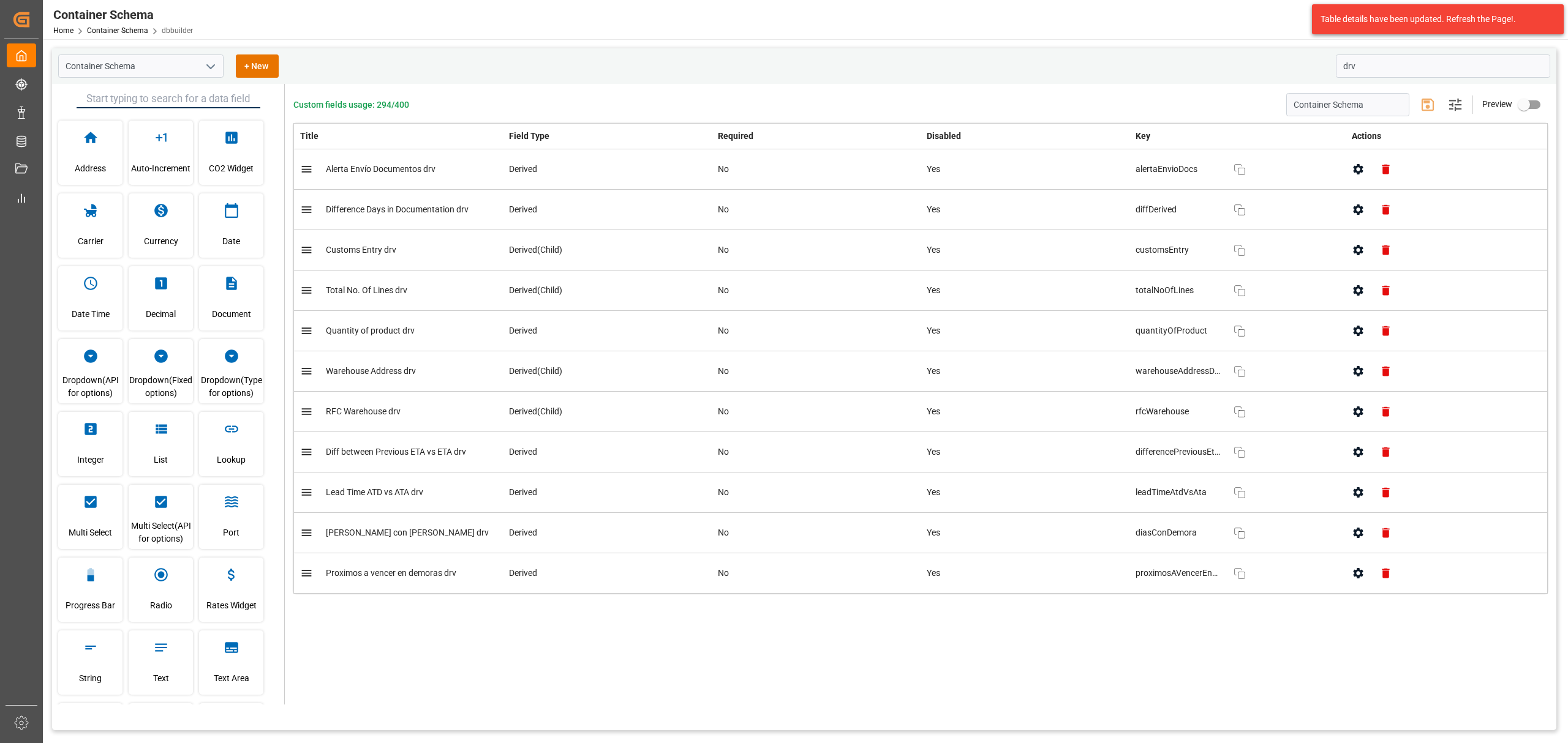
click at [1044, 254] on icon "button" at bounding box center [1357, 249] width 13 height 13
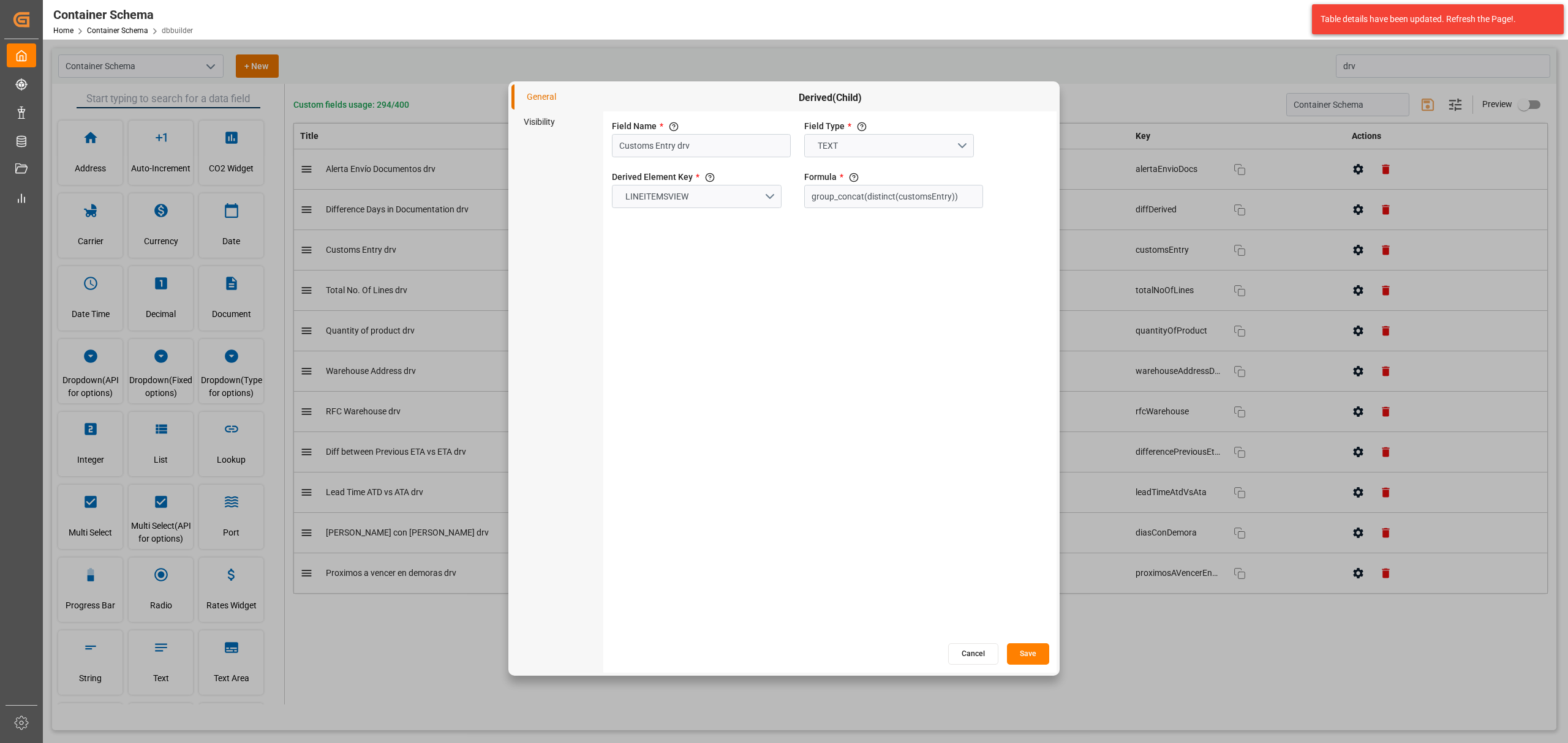
click at [555, 122] on li "Visibility" at bounding box center [557, 122] width 92 height 25
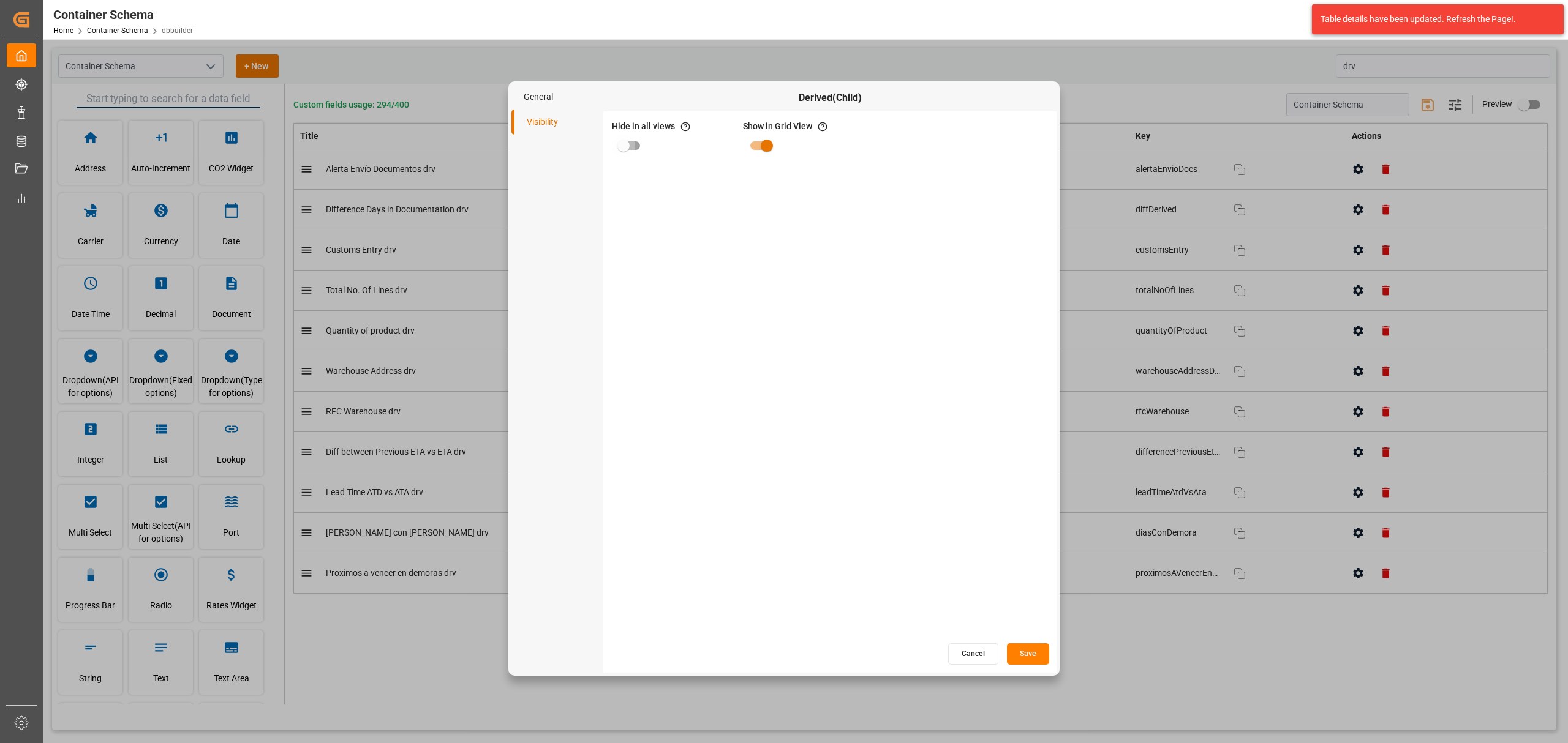
click at [636, 148] on input "primary checkbox" at bounding box center [624, 145] width 70 height 24
checkbox input "true"
click at [1044, 449] on button "Save" at bounding box center [1028, 654] width 43 height 22
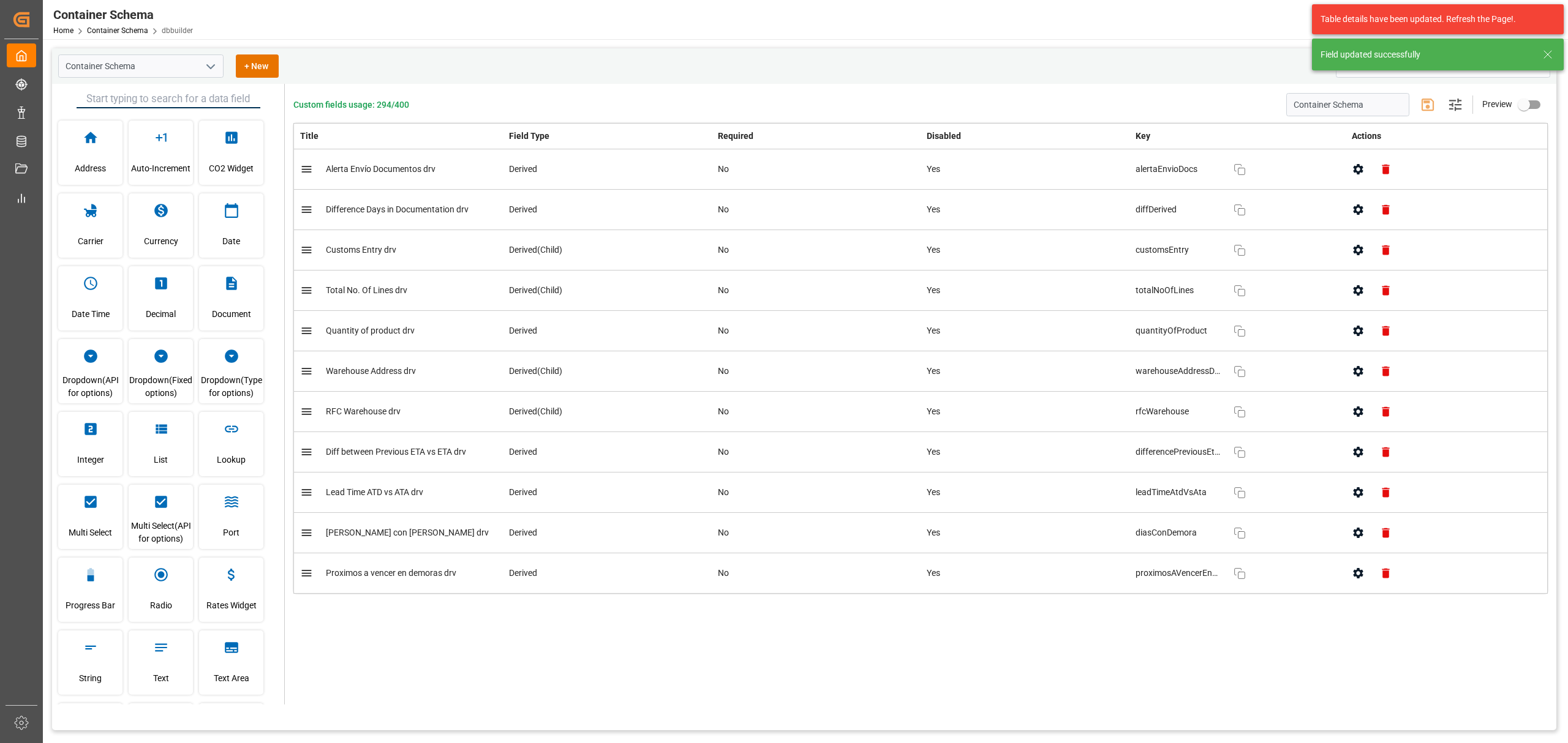
click at [1044, 298] on button "button" at bounding box center [1358, 291] width 28 height 28
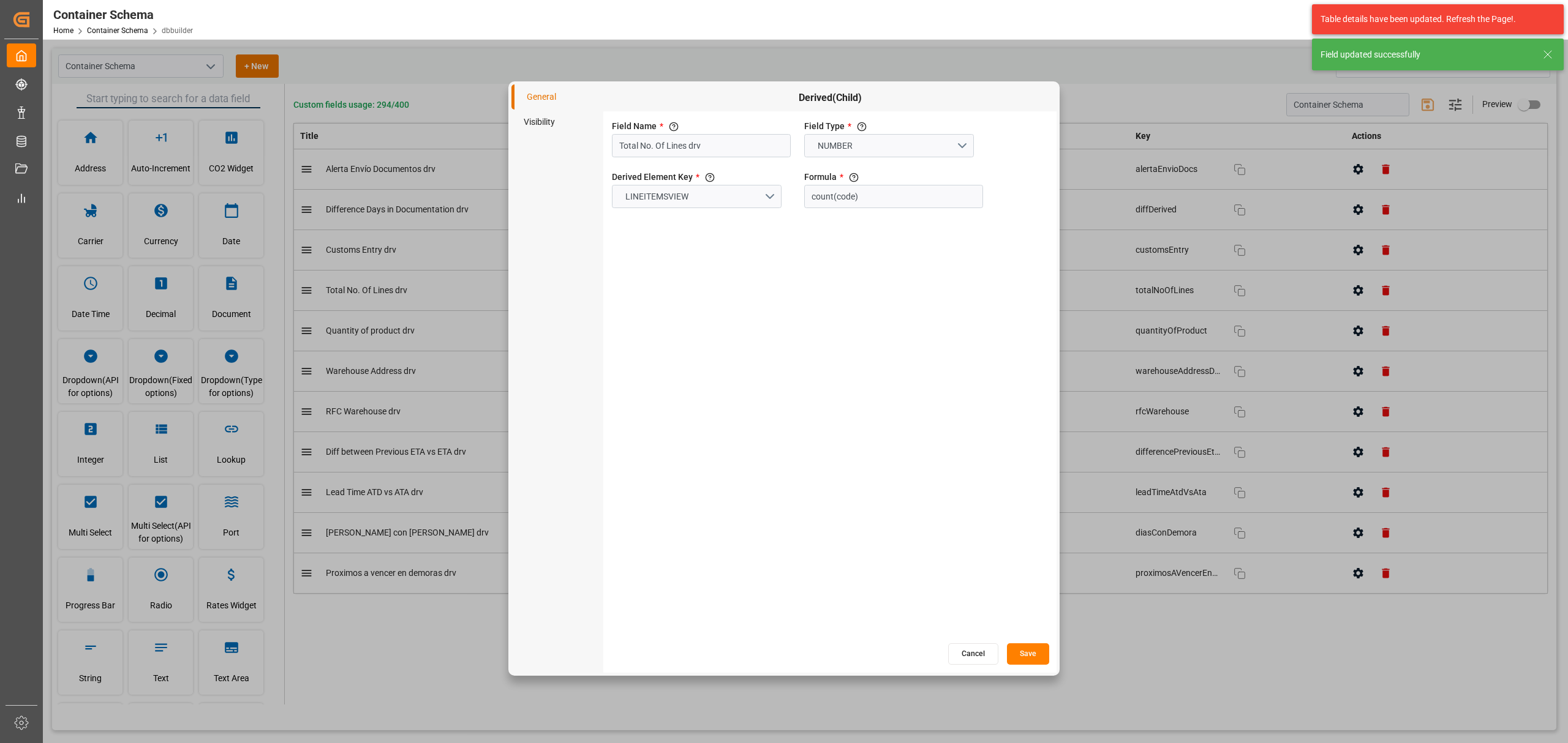
click at [549, 123] on li "Visibility" at bounding box center [557, 122] width 92 height 25
click at [626, 142] on input "primary checkbox" at bounding box center [624, 145] width 70 height 24
checkbox input "true"
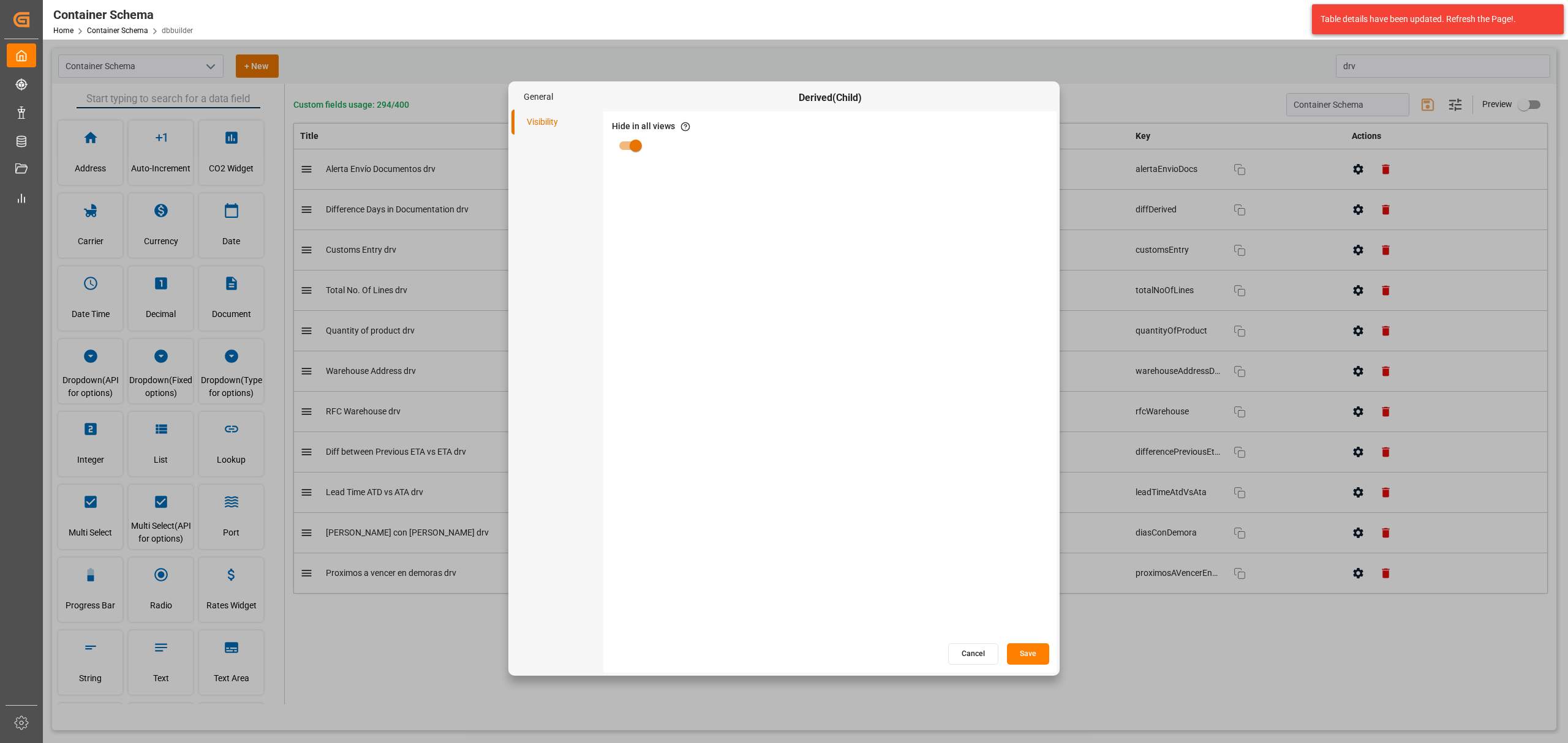
click at [1036, 449] on button "Save" at bounding box center [1028, 654] width 43 height 22
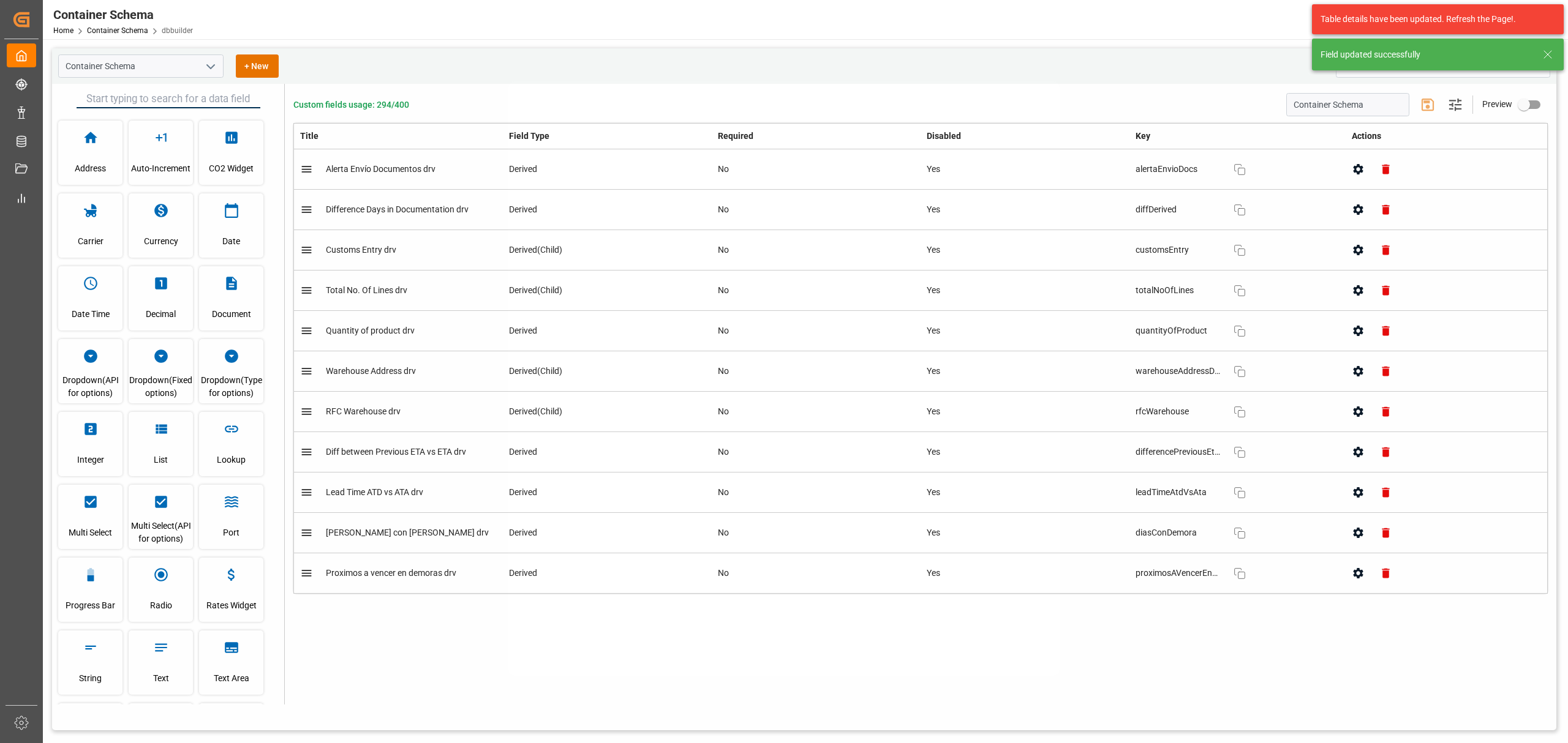
click at [447, 335] on div at bounding box center [784, 371] width 1568 height 743
click at [1044, 333] on icon "button" at bounding box center [1358, 330] width 10 height 11
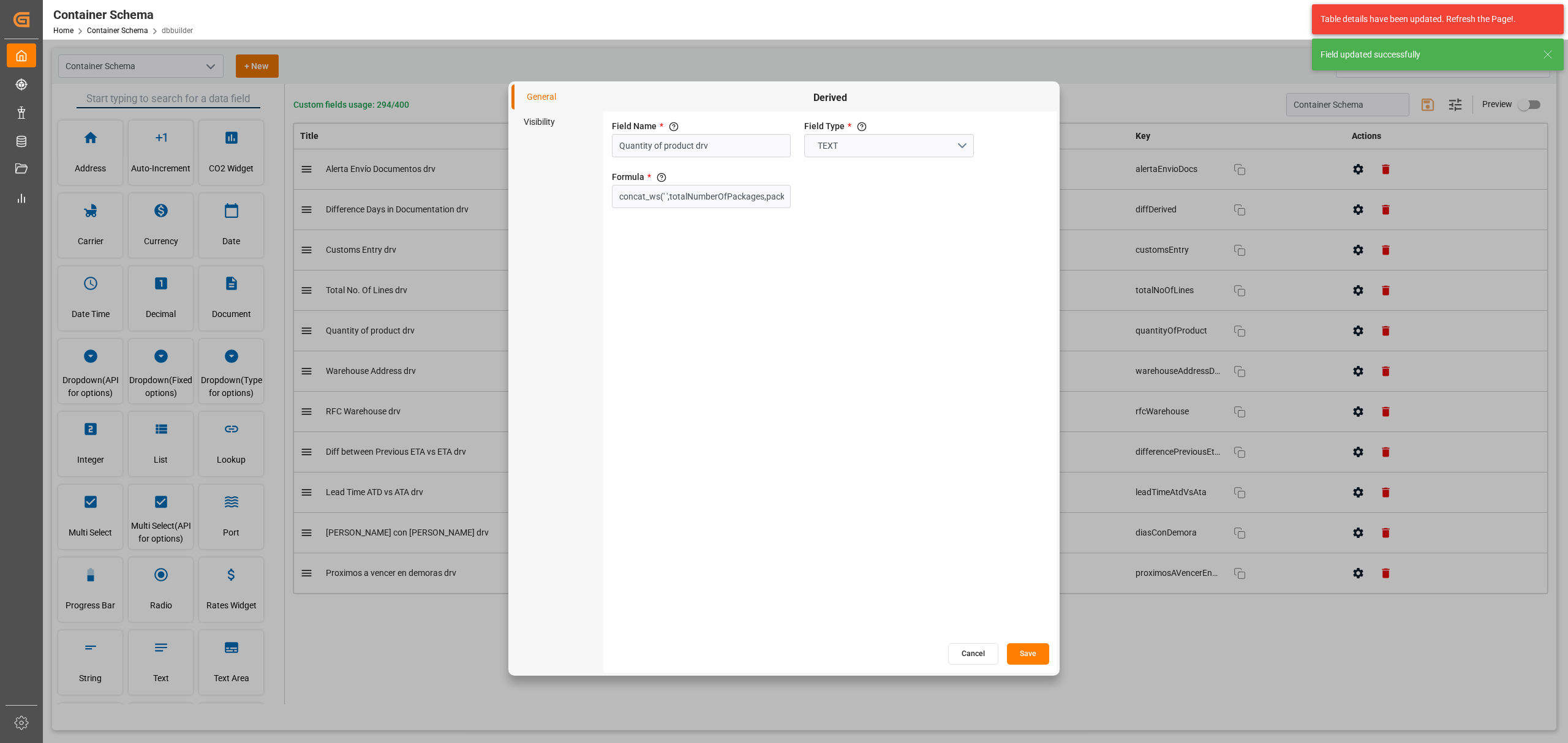
click at [539, 113] on li "Visibility" at bounding box center [557, 122] width 92 height 25
click at [638, 145] on input "primary checkbox" at bounding box center [624, 145] width 70 height 24
checkbox input "true"
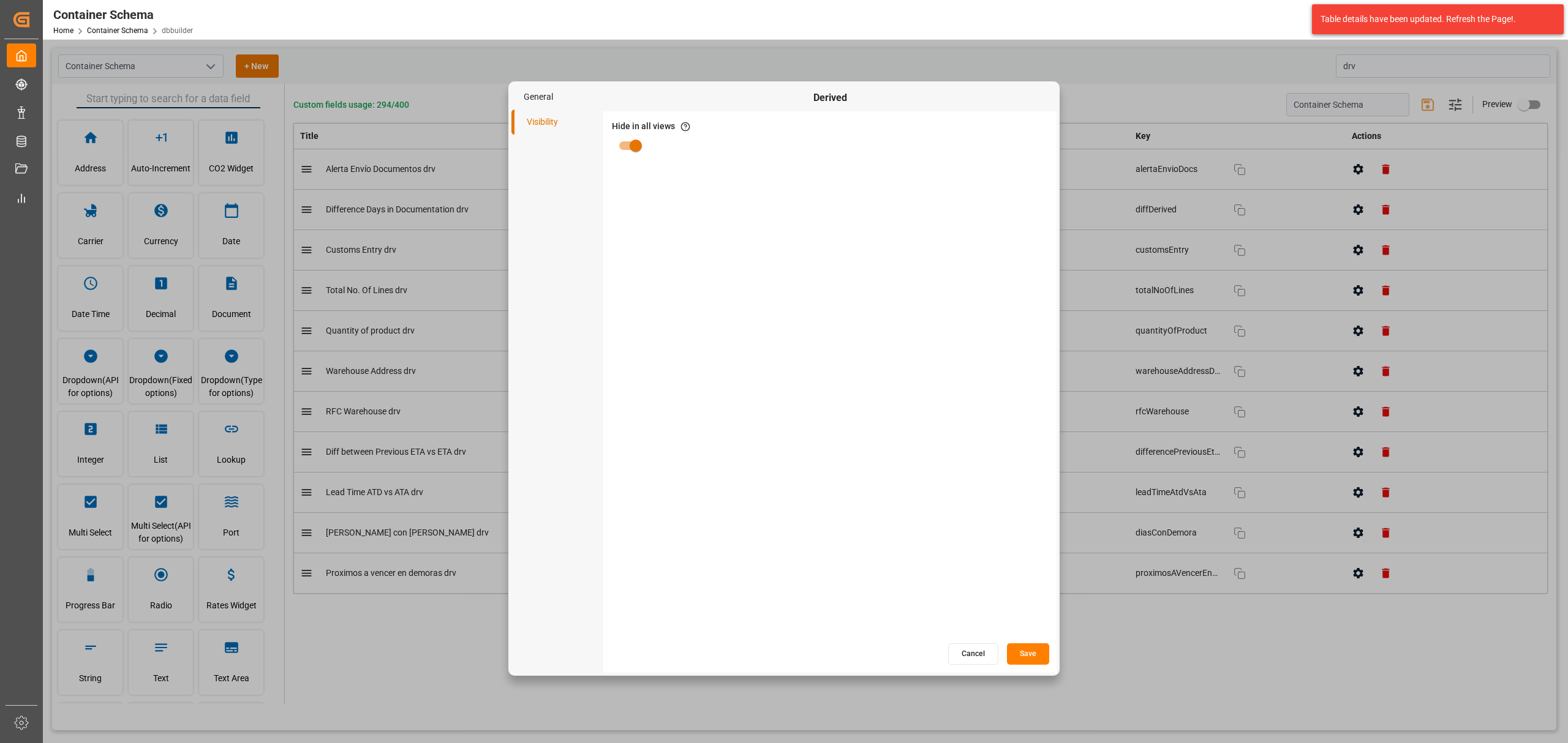
click at [1033, 449] on button "Save" at bounding box center [1028, 654] width 43 height 22
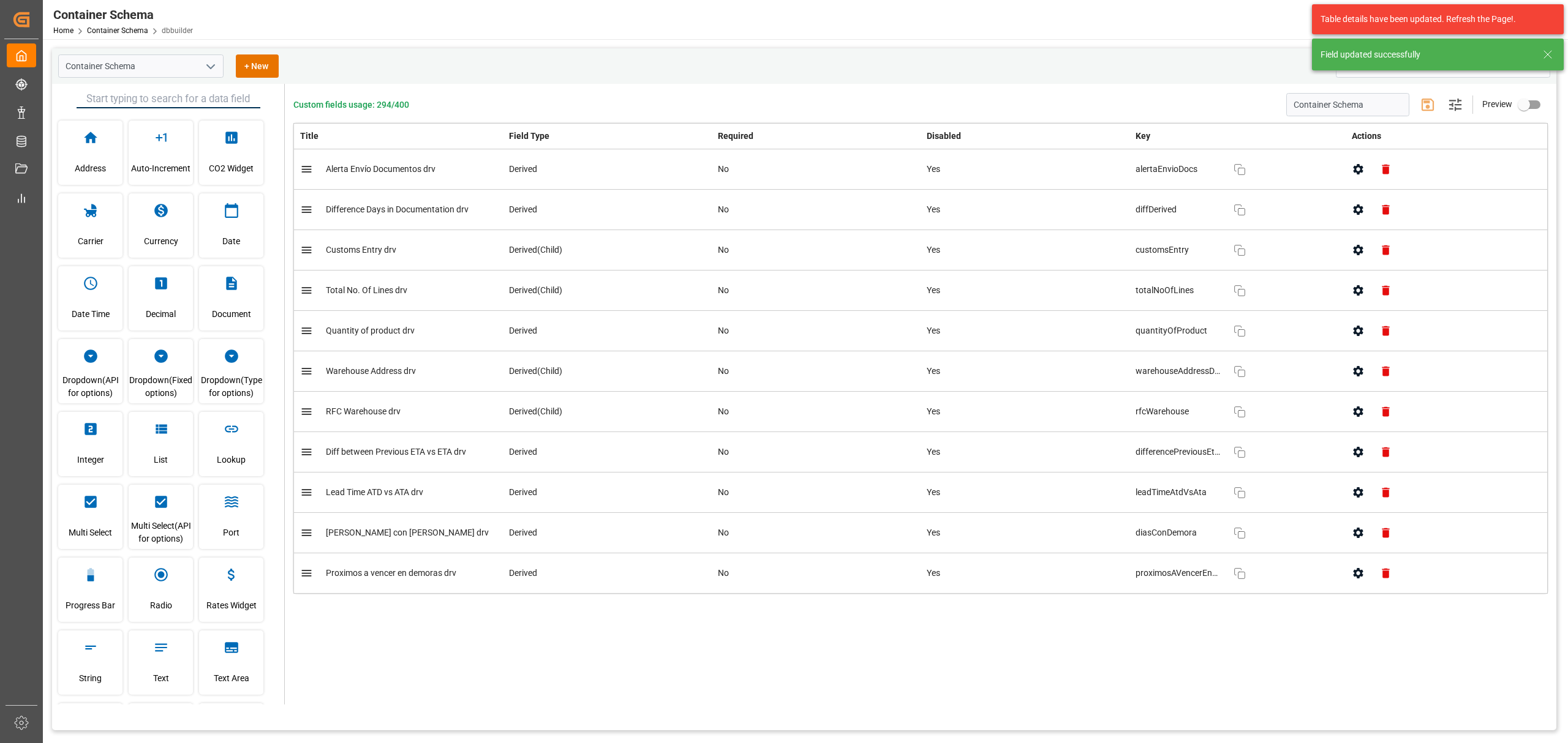
click at [1044, 373] on icon "button" at bounding box center [1357, 371] width 13 height 13
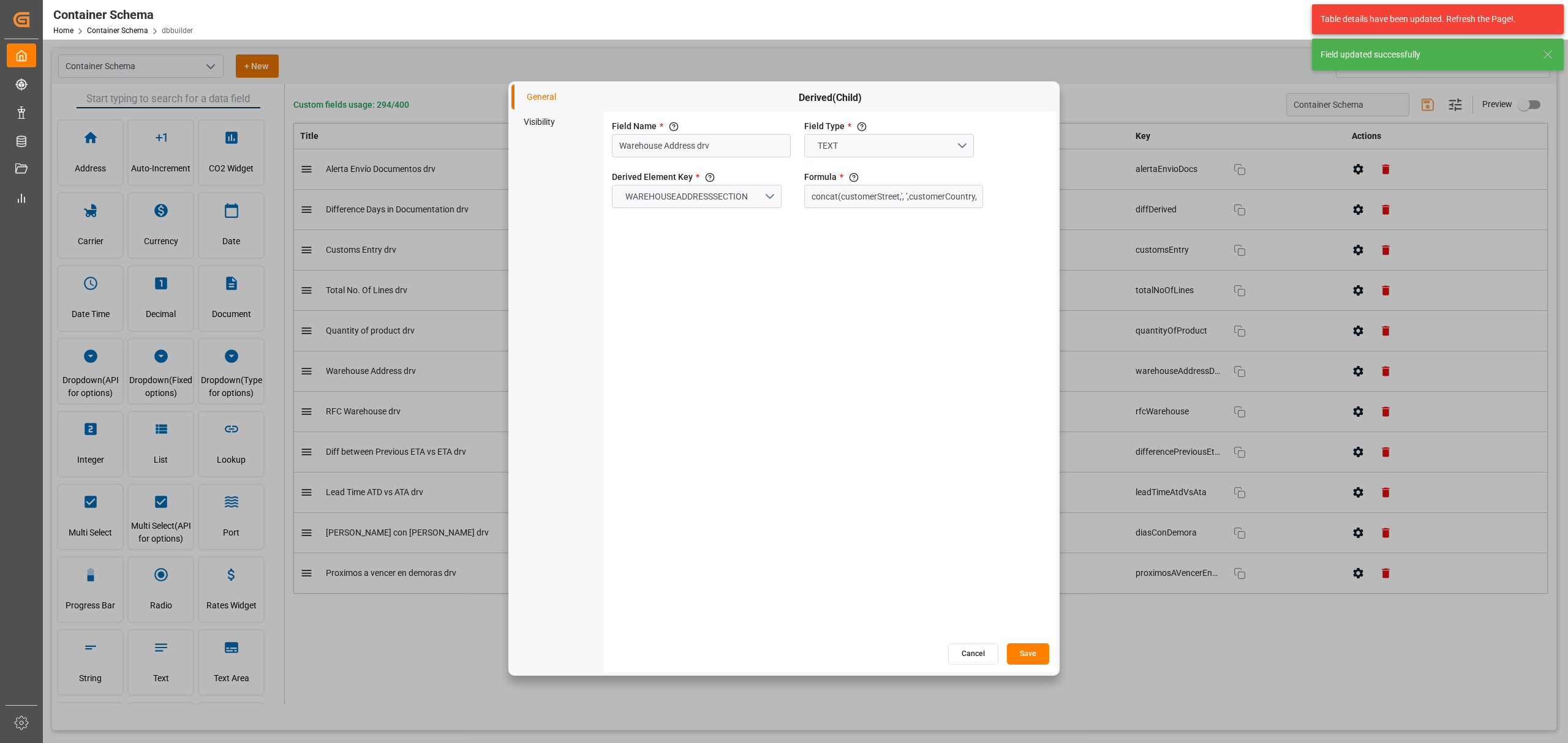
click at [531, 126] on li "Visibility" at bounding box center [557, 122] width 92 height 25
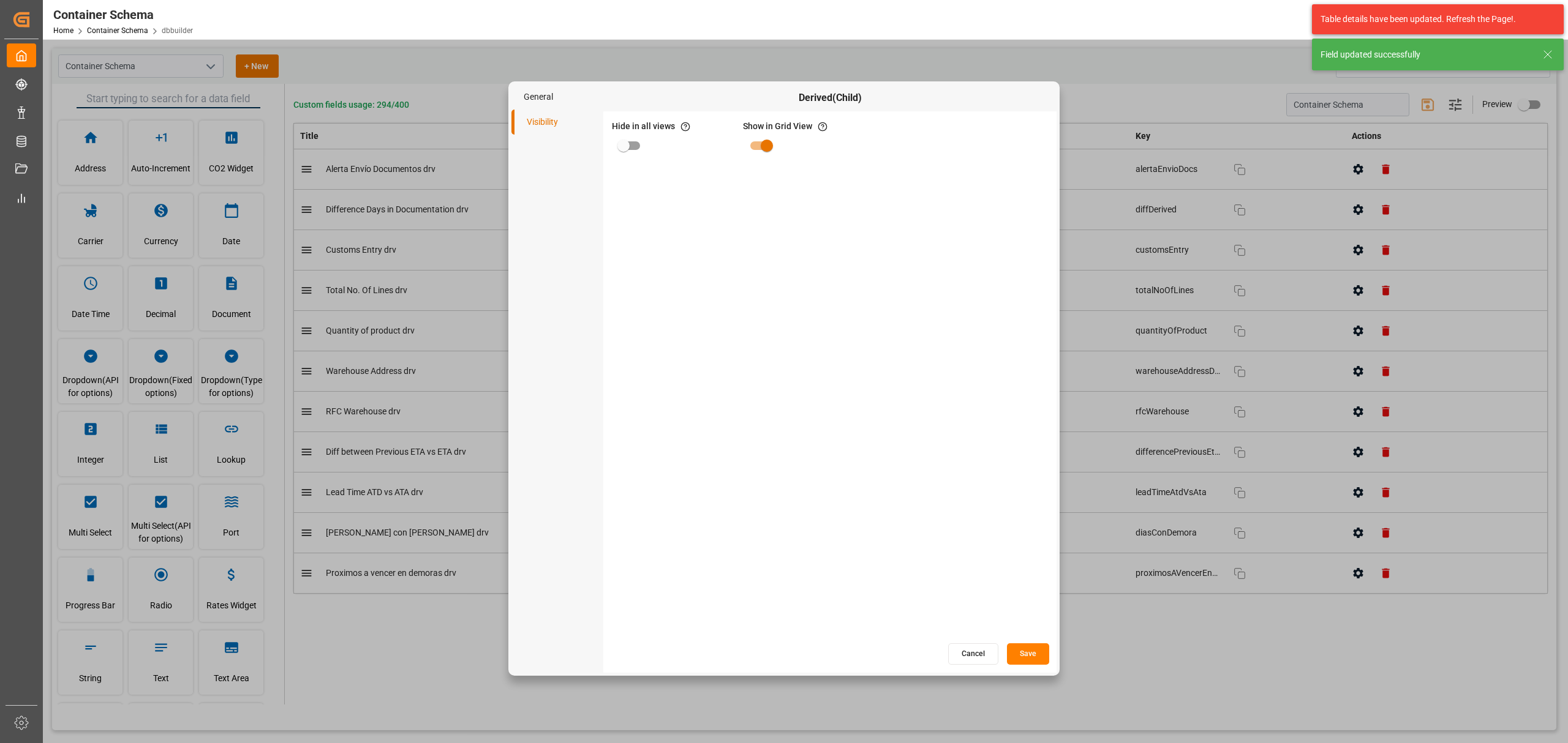
click at [638, 144] on input "primary checkbox" at bounding box center [624, 145] width 70 height 24
checkbox input "true"
click at [1024, 449] on button "Save" at bounding box center [1028, 654] width 43 height 22
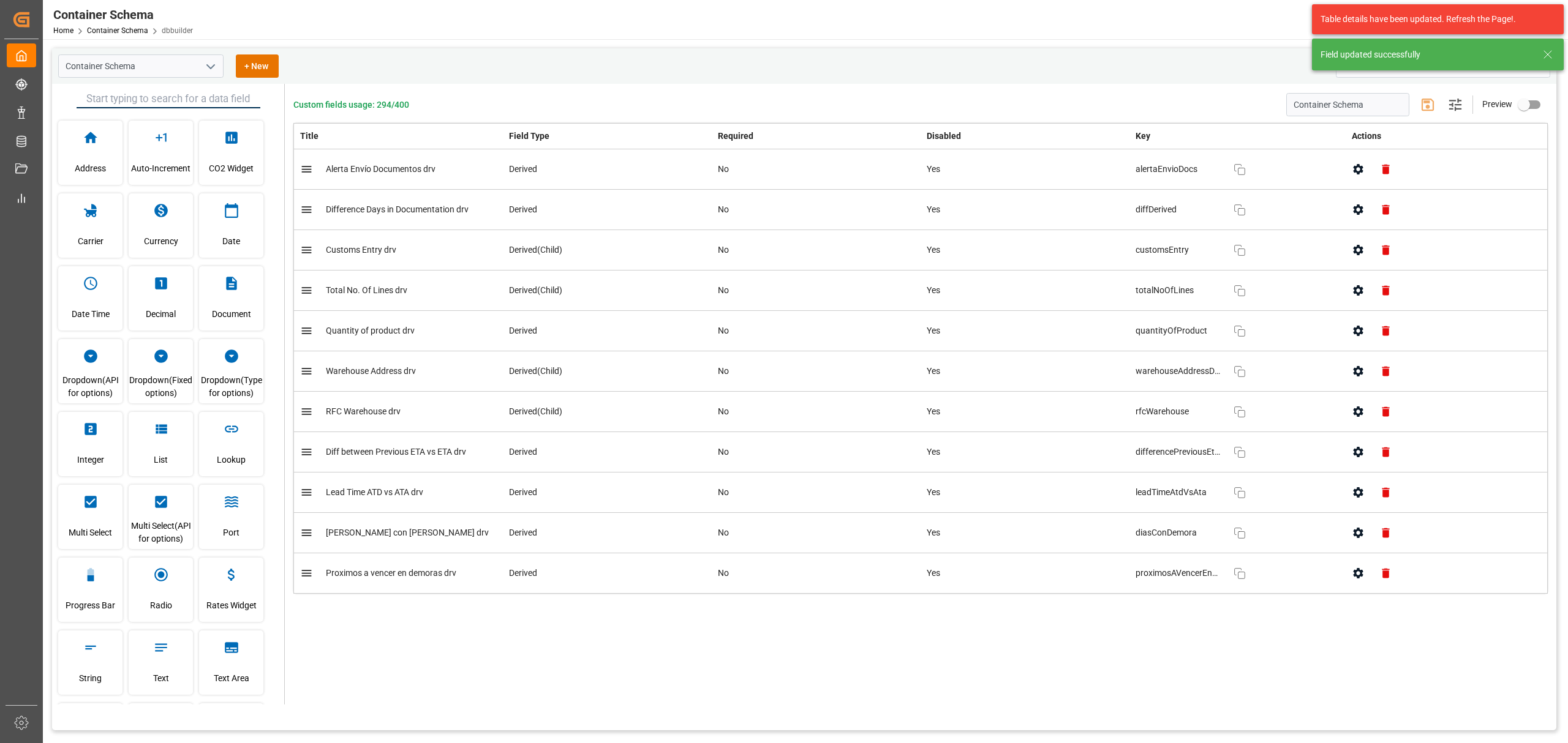
click at [1044, 415] on icon "button" at bounding box center [1358, 412] width 10 height 11
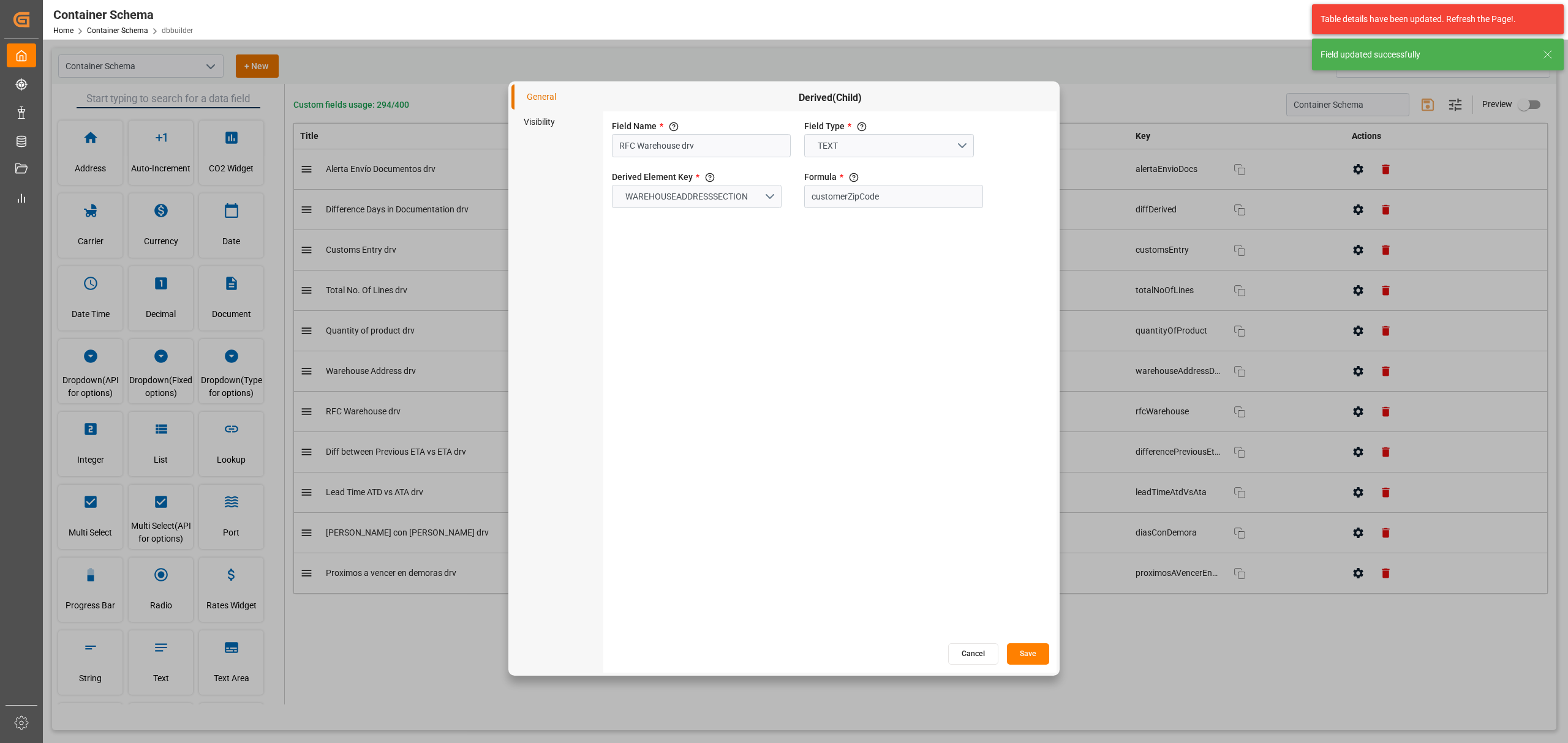
click at [549, 123] on li "Visibility" at bounding box center [557, 122] width 92 height 25
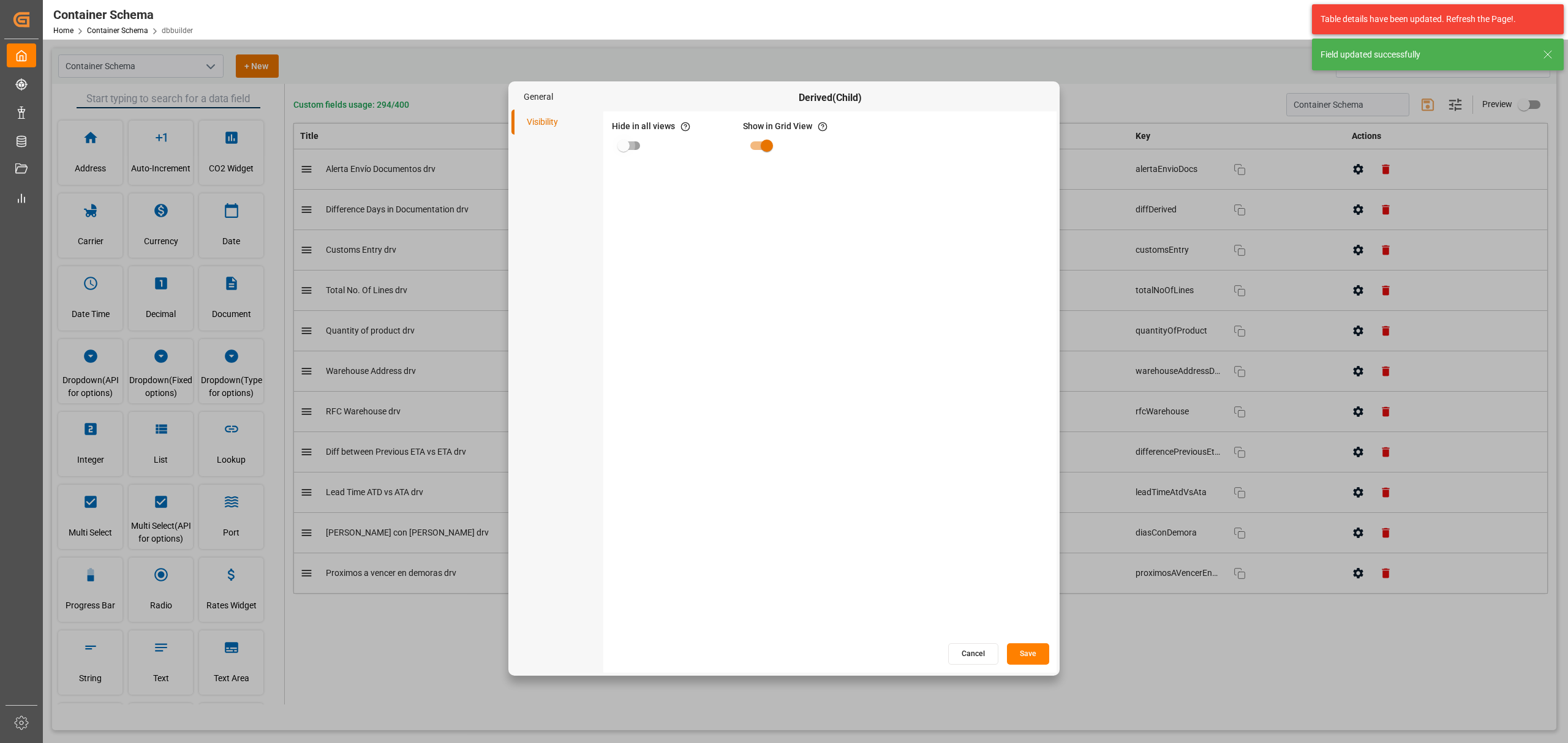
click at [616, 139] on input "primary checkbox" at bounding box center [624, 145] width 70 height 24
checkbox input "true"
click at [1026, 449] on button "Save" at bounding box center [1028, 654] width 43 height 22
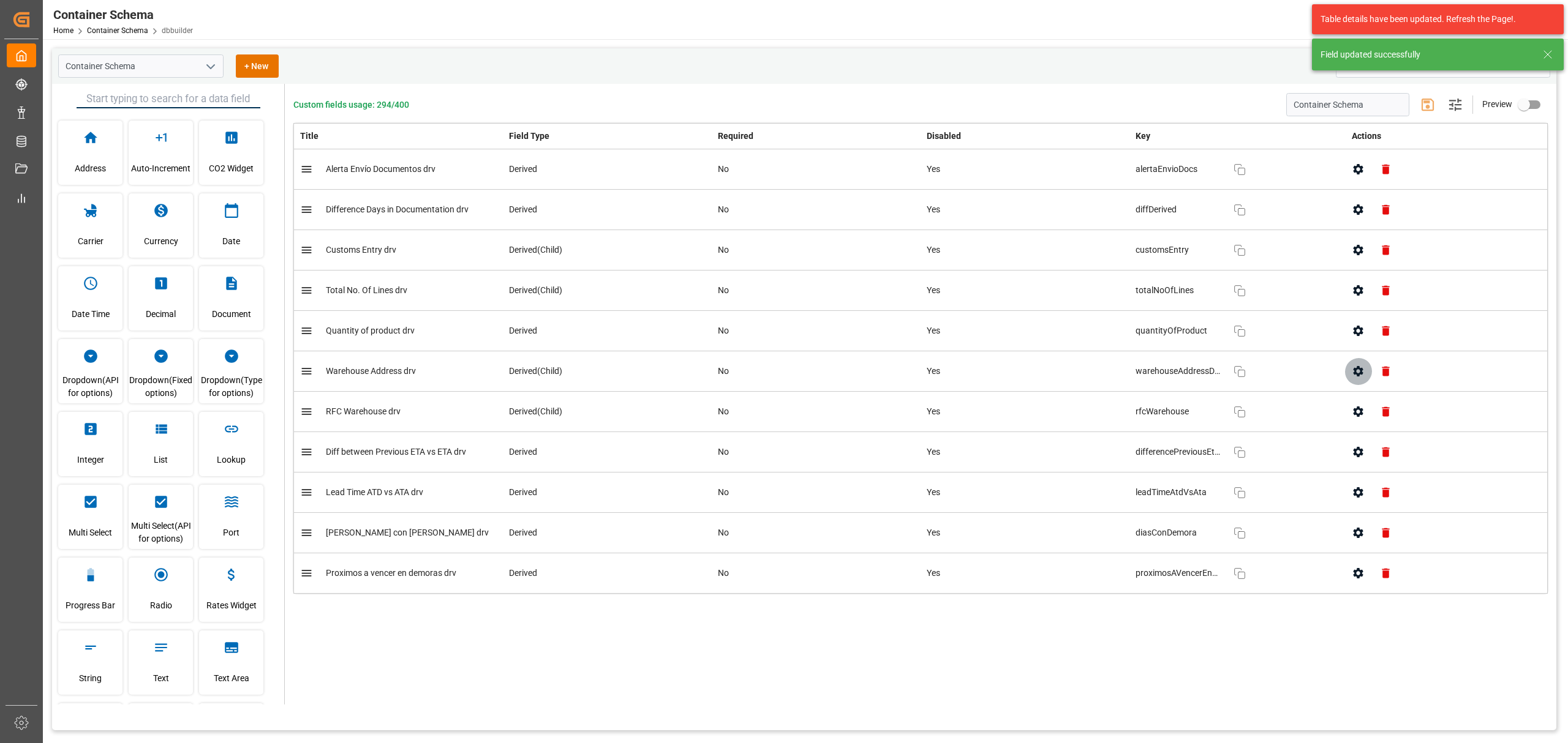
click at [1044, 372] on icon "button" at bounding box center [1357, 371] width 13 height 13
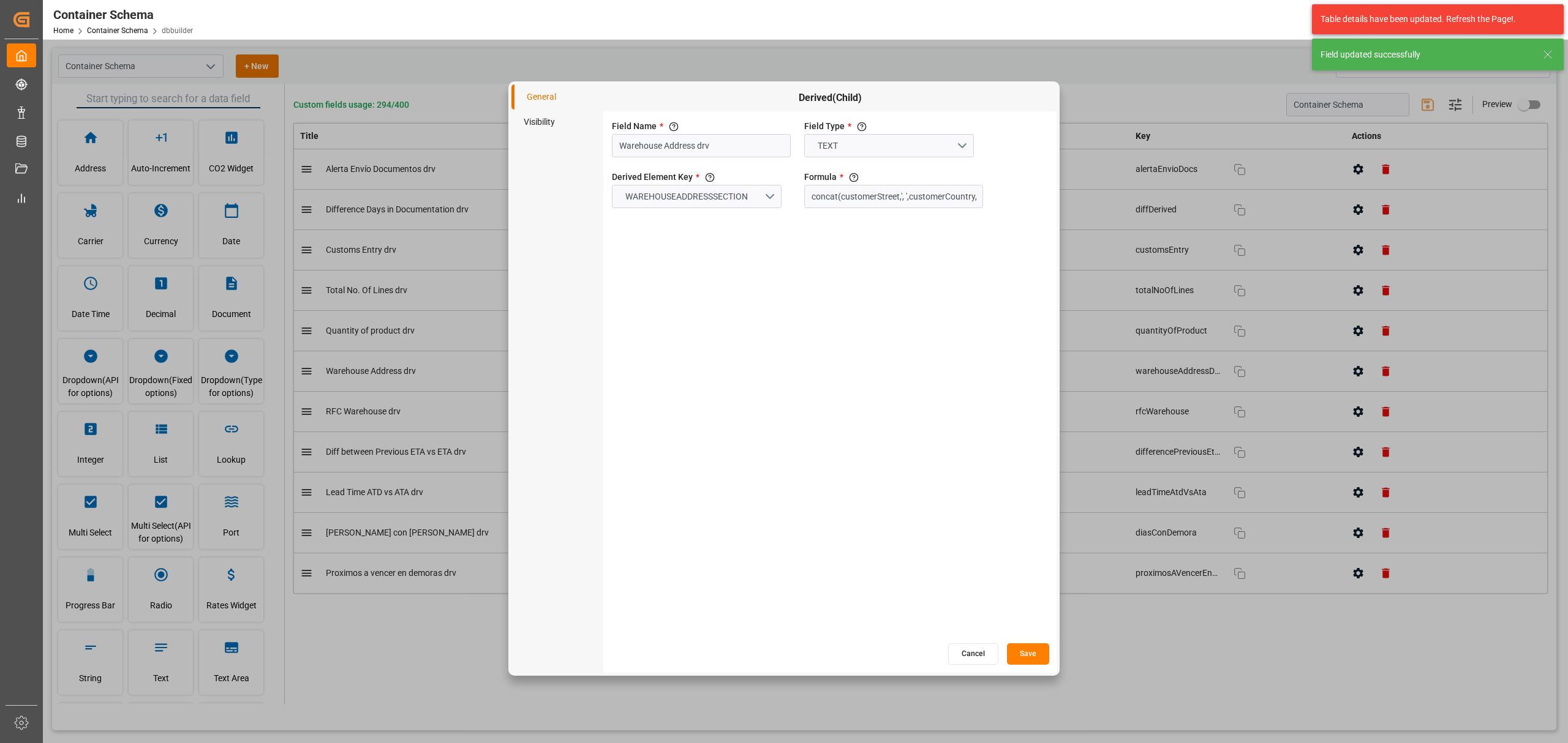
click at [528, 119] on li "Visibility" at bounding box center [557, 122] width 92 height 25
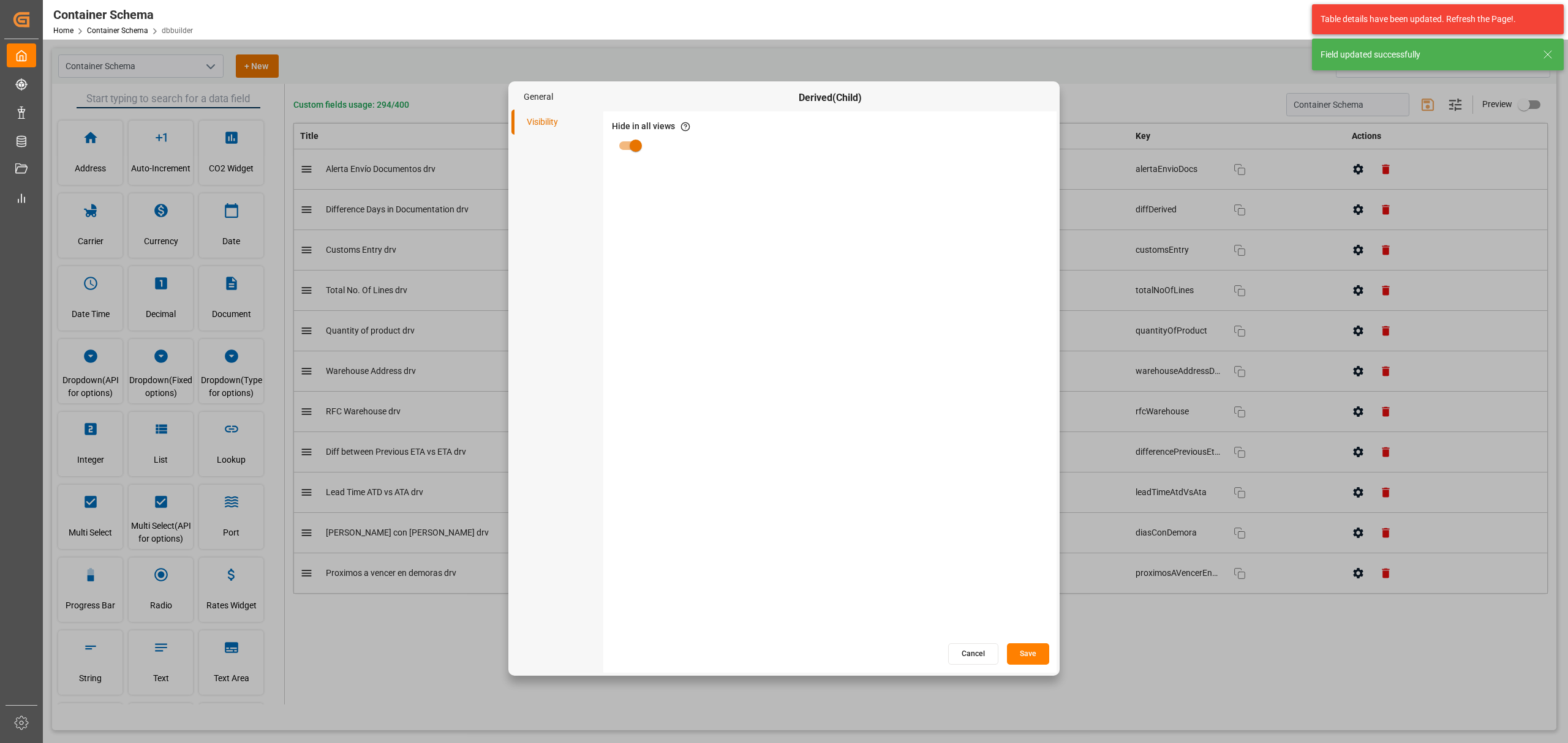
click at [983, 449] on button "Cancel" at bounding box center [973, 654] width 50 height 22
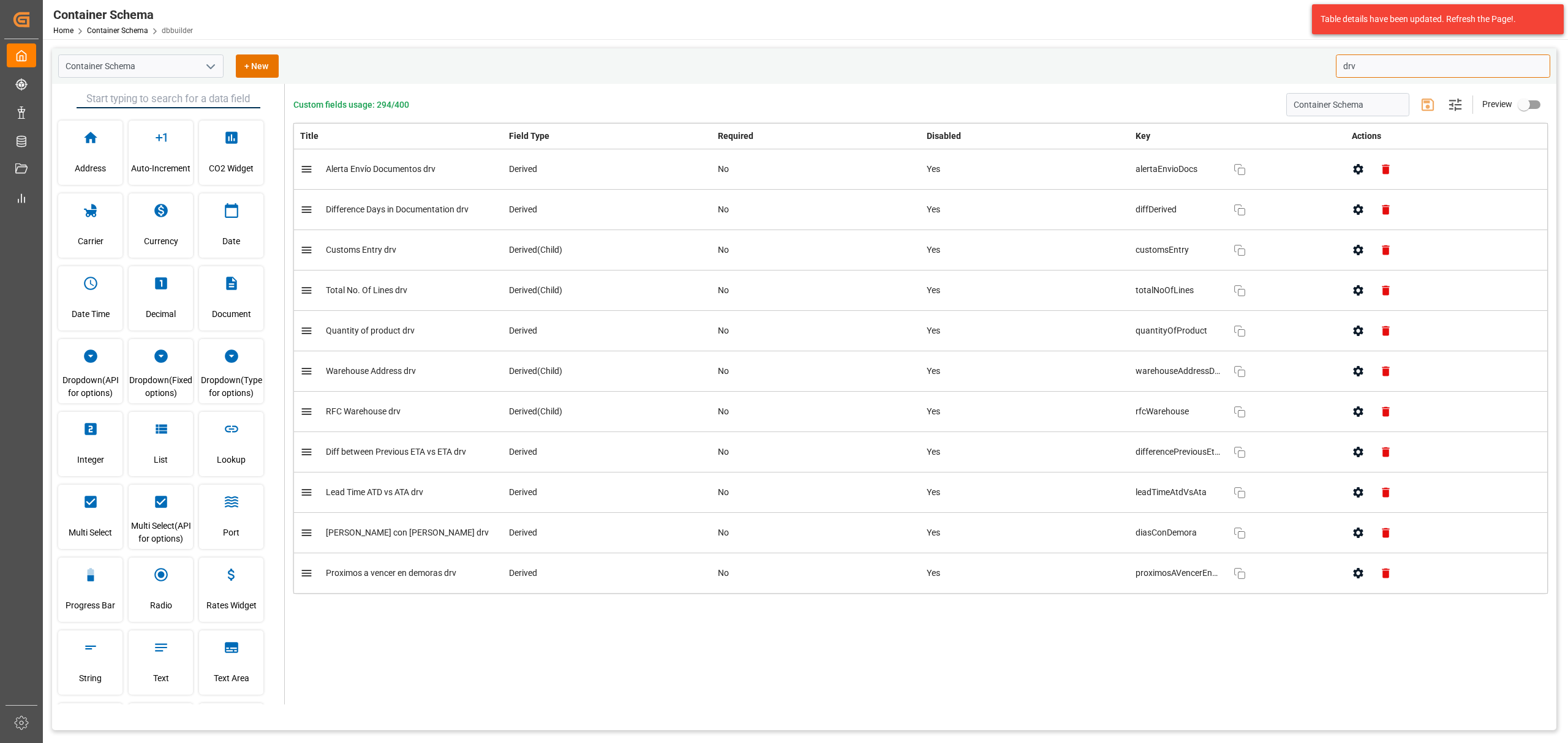
click at [1044, 74] on input "drv" at bounding box center [1442, 66] width 215 height 24
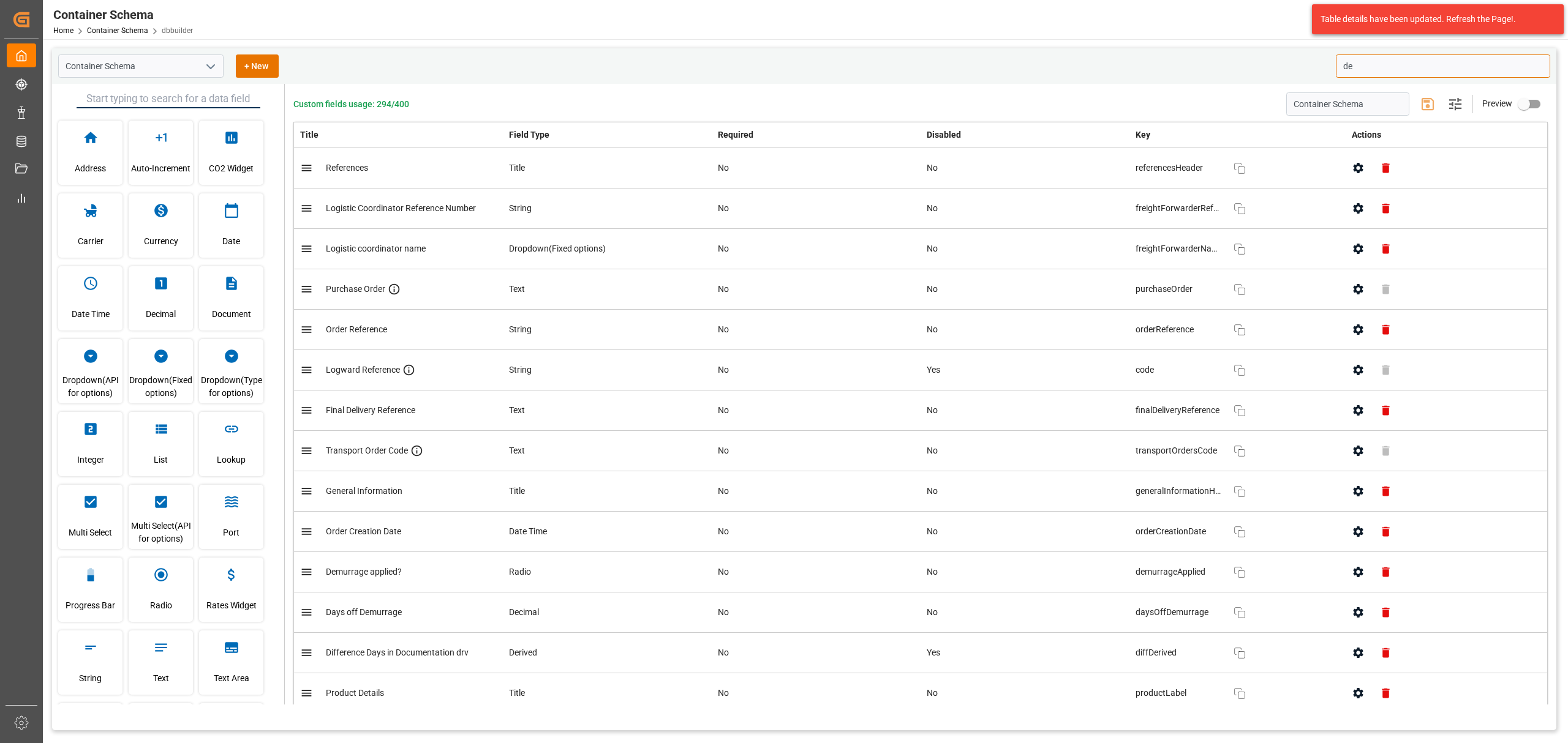
type input "d"
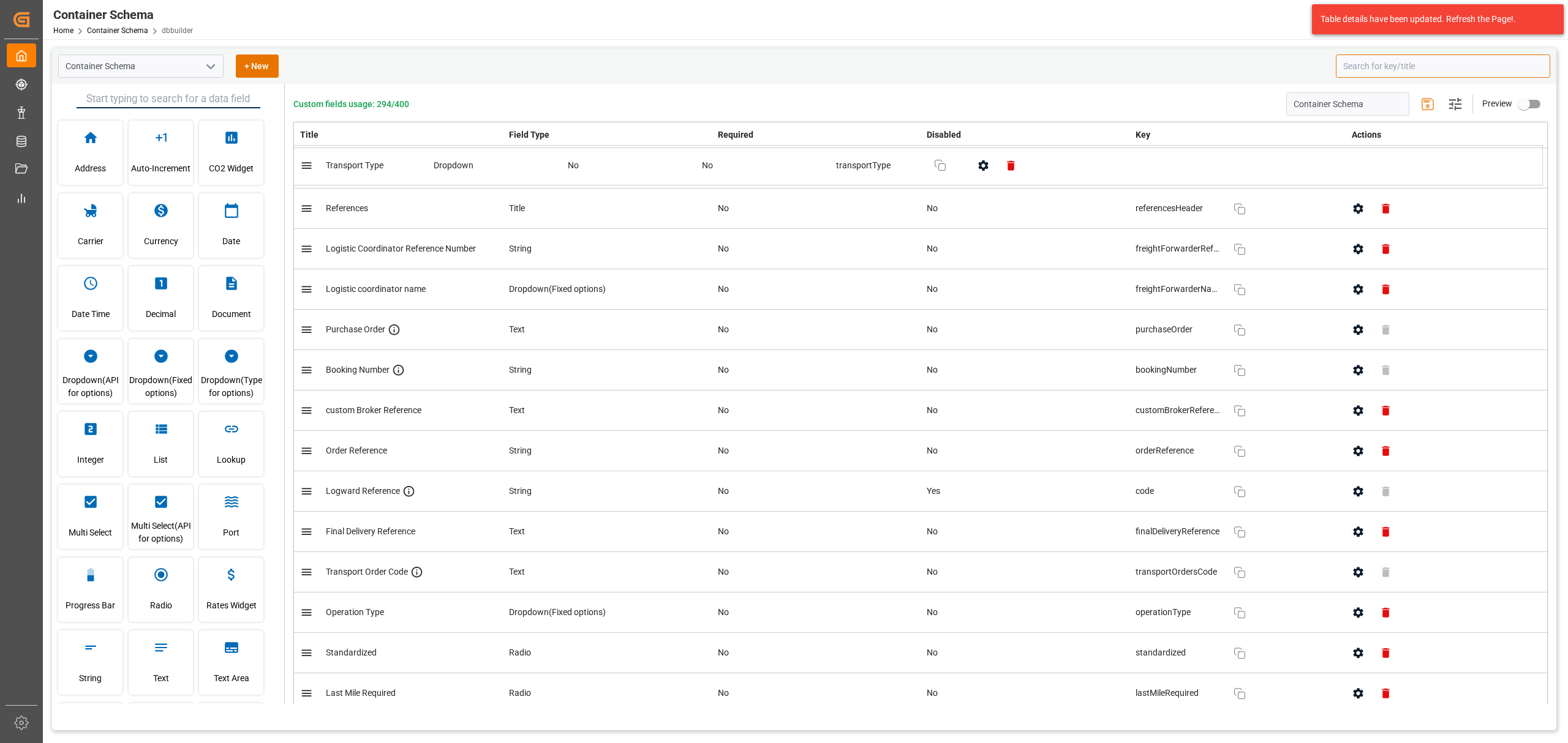
drag, startPoint x: 309, startPoint y: 242, endPoint x: 309, endPoint y: 158, distance: 84.0
click at [1044, 103] on icon "button" at bounding box center [1427, 104] width 20 height 20
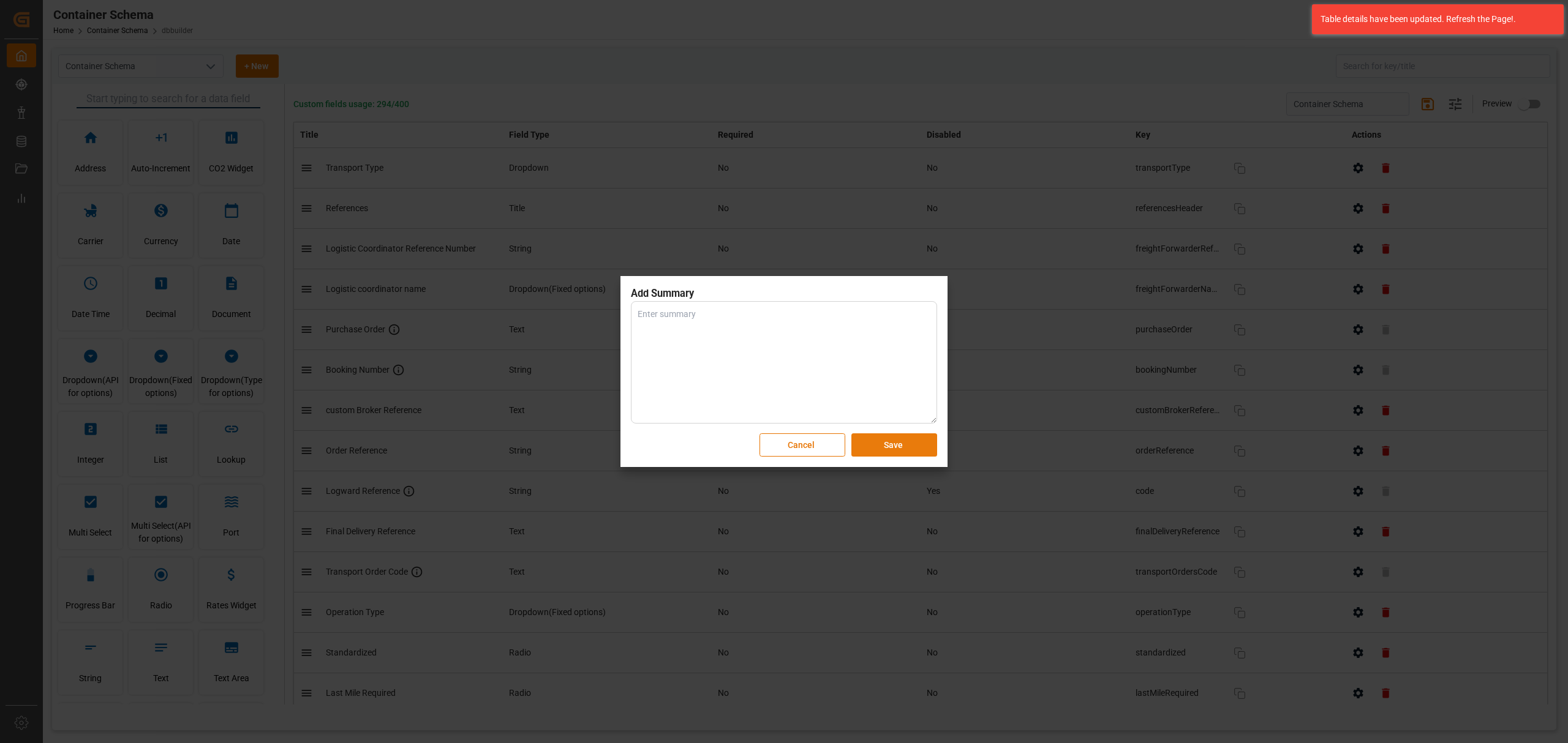
click at [902, 446] on button "Save" at bounding box center [894, 445] width 86 height 24
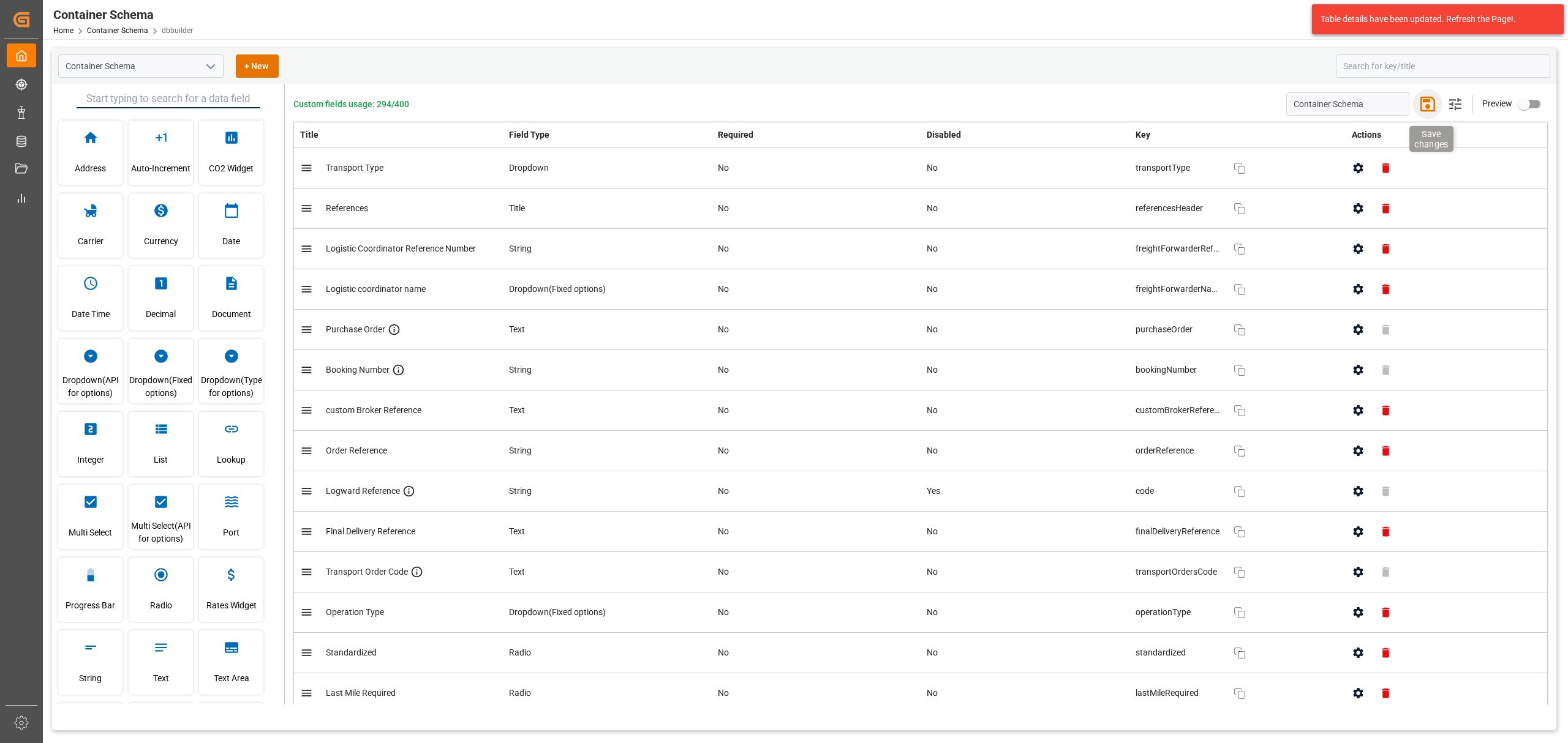
click at [1044, 109] on icon "button" at bounding box center [1427, 104] width 20 height 20
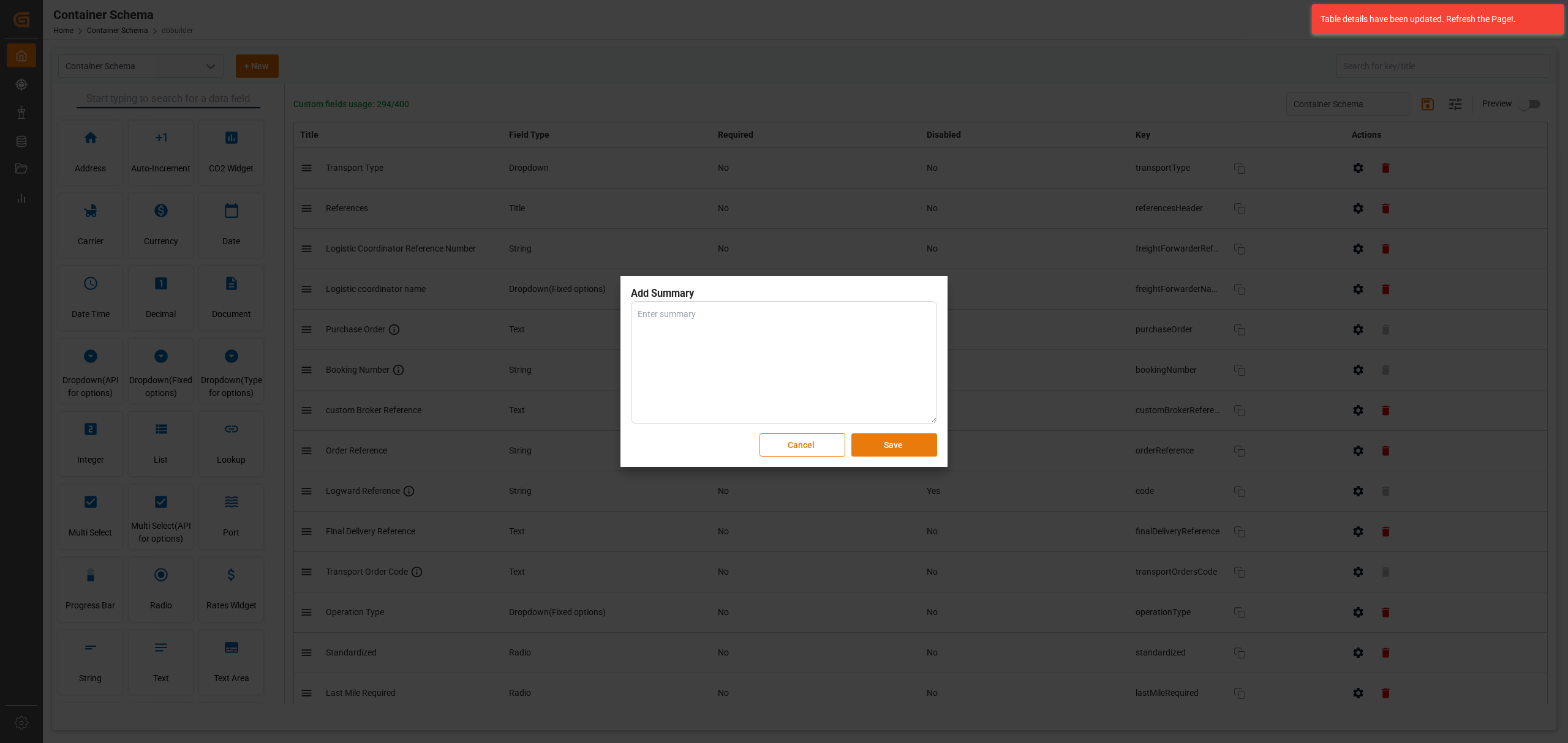
click at [917, 448] on button "Save" at bounding box center [894, 445] width 86 height 24
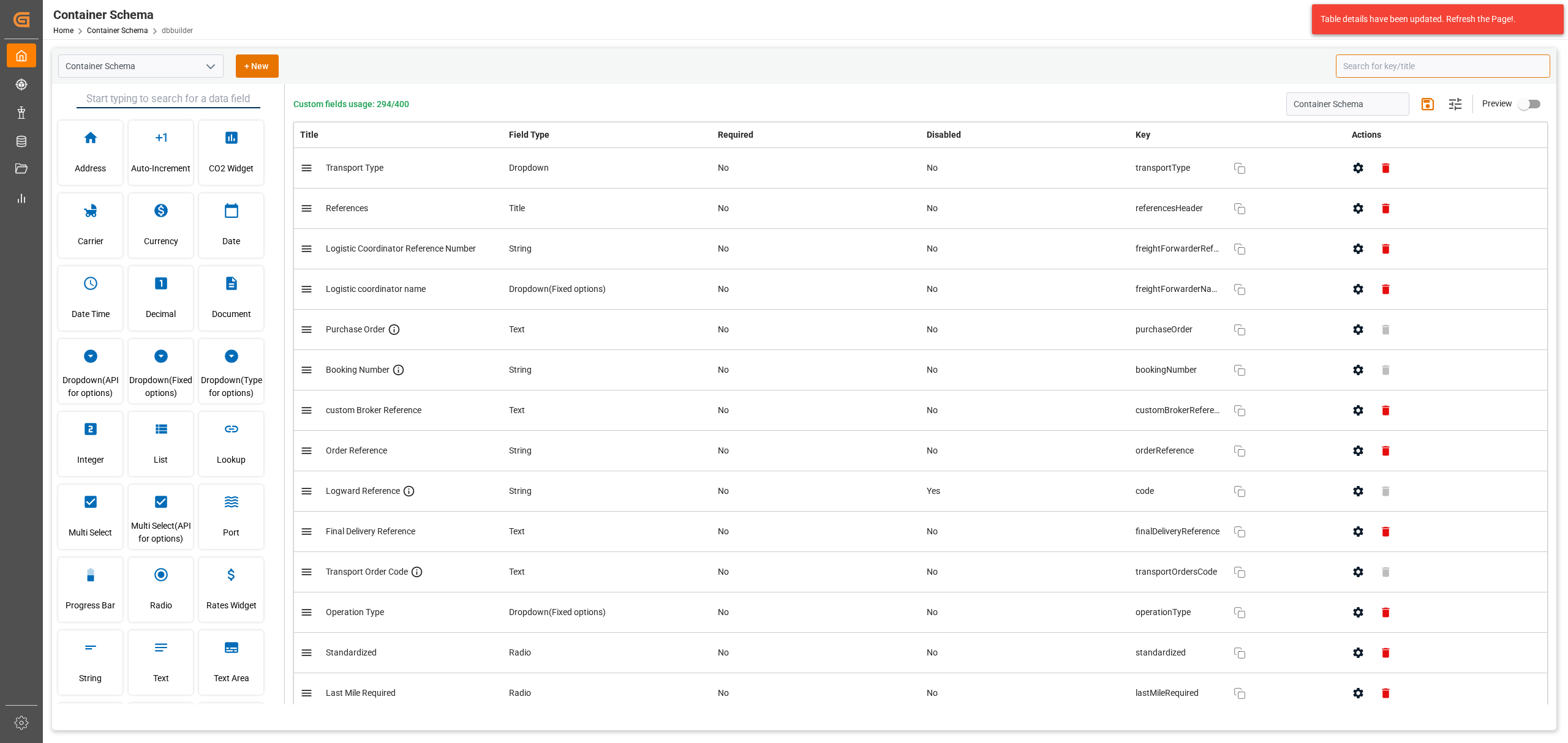
click at [1044, 66] on input at bounding box center [1442, 66] width 215 height 24
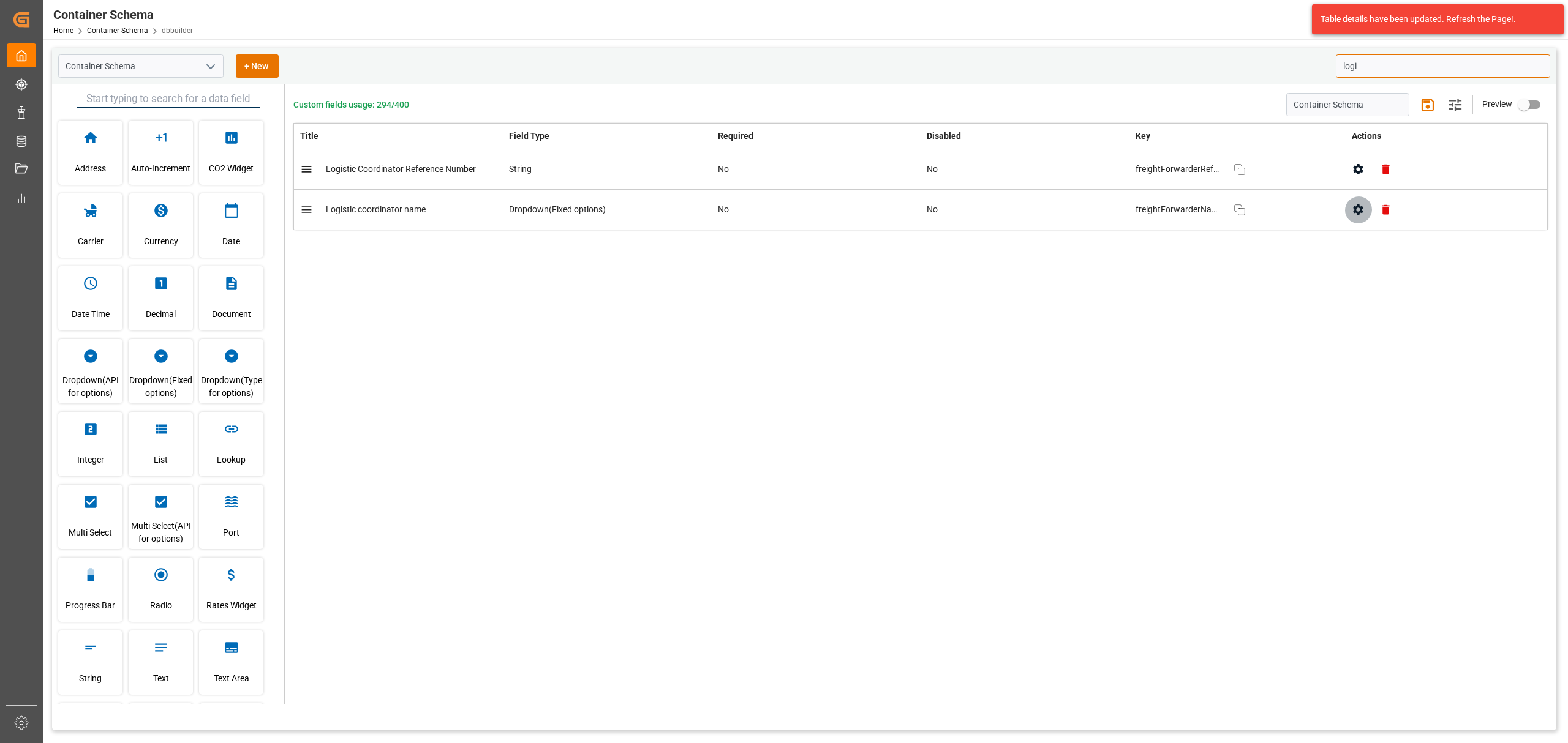
click at [1044, 214] on icon "button" at bounding box center [1358, 210] width 10 height 11
type input "logi"
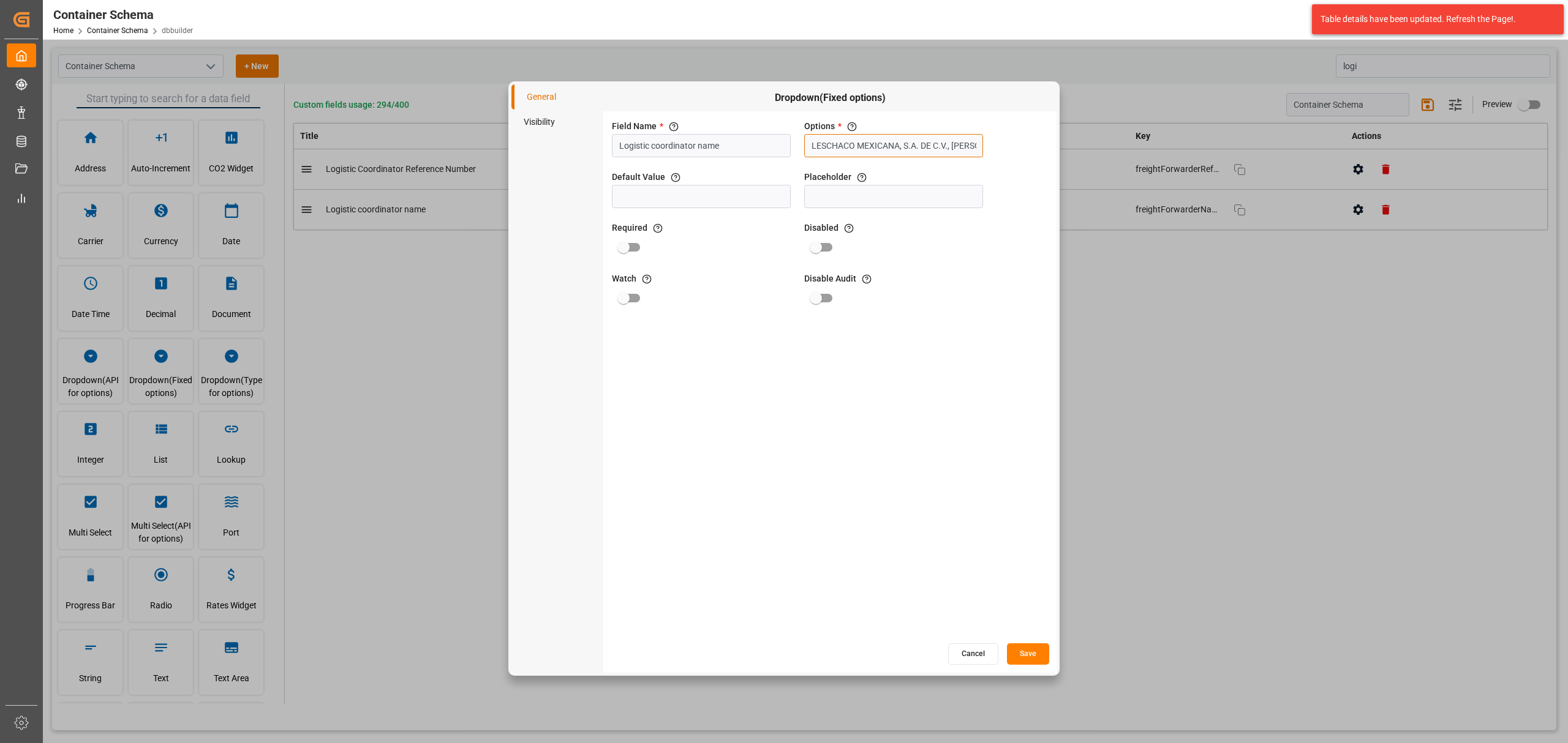
click at [844, 144] on input "LESCHACO MEXICANA, S.A. DE C.V., PALACIOS & ASOCIADOS CONSORCIO LOGISTICO, GRUP…" at bounding box center [893, 145] width 179 height 24
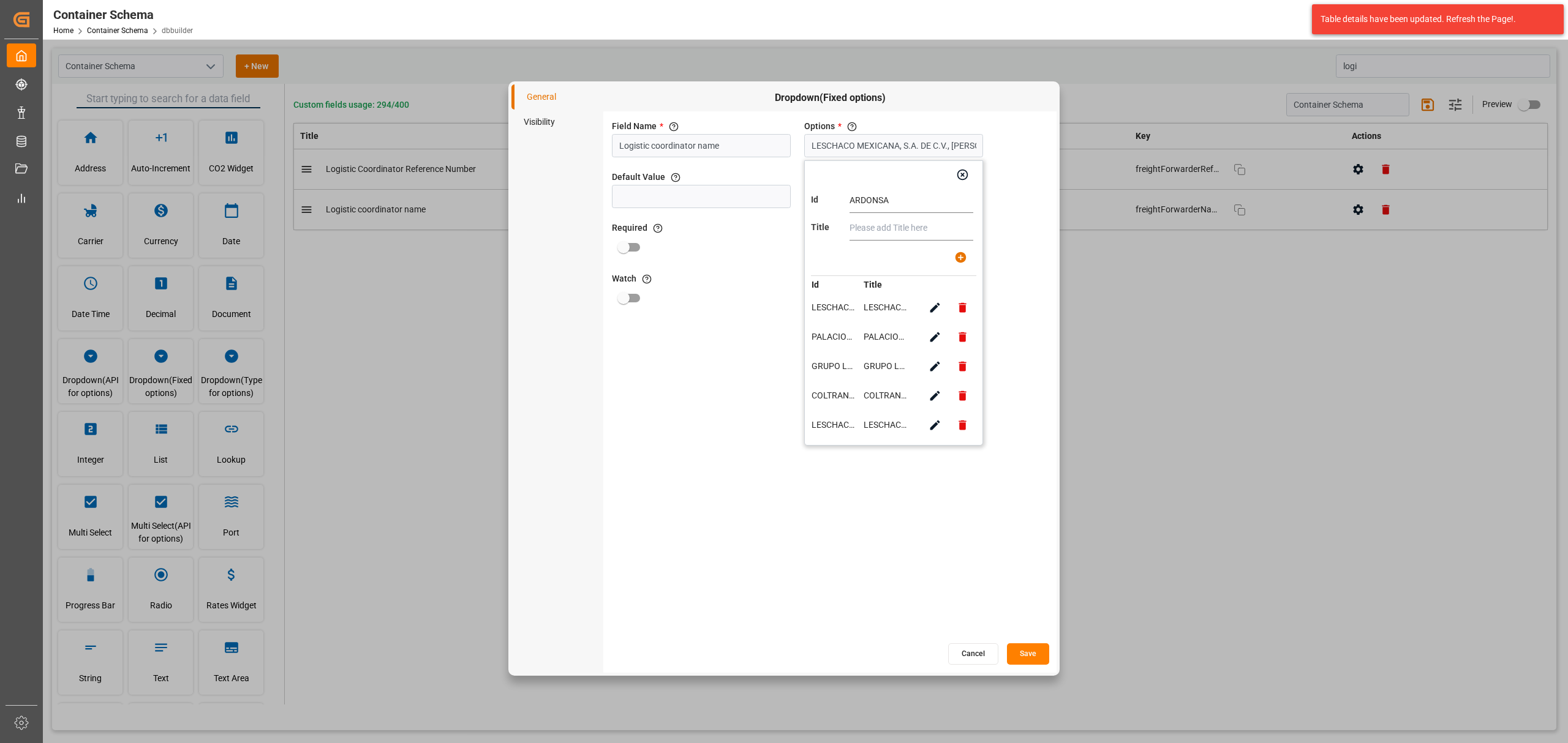
type input "ARDONSA GT"
click at [881, 231] on input "text" at bounding box center [911, 228] width 124 height 25
type input "ARDONSA GT"
click at [966, 254] on button "button" at bounding box center [961, 257] width 28 height 28
type input "LESCHACO MEXICANA, S.A. DE C.V., PALACIOS & ASOCIADOS CONSORCIO LOGISTICO, GRUP…"
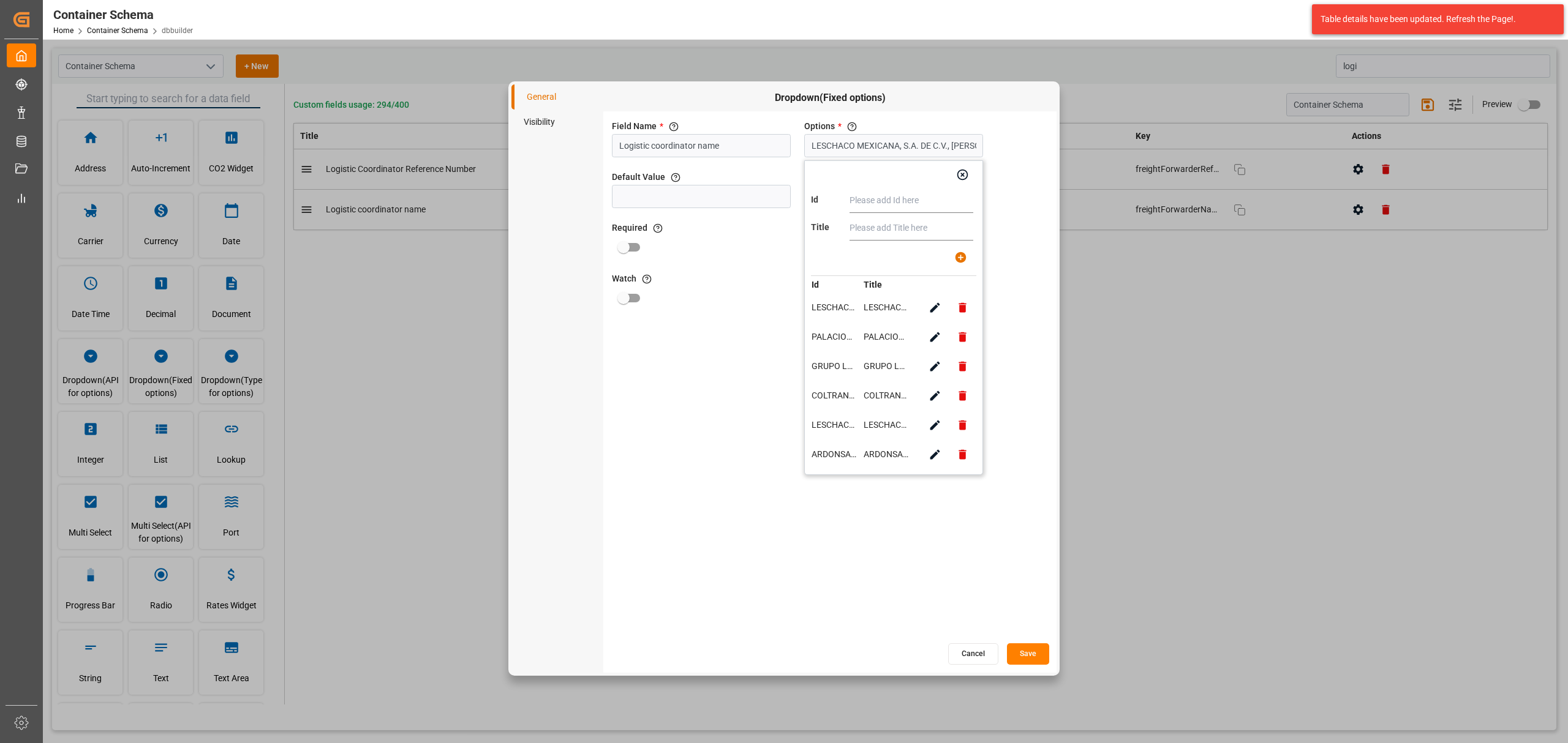
click at [1020, 364] on div "Field Name * The title of the field that will be shown in UI Logistic coordinat…" at bounding box center [830, 377] width 453 height 530
click at [960, 180] on icon "button" at bounding box center [962, 174] width 13 height 13
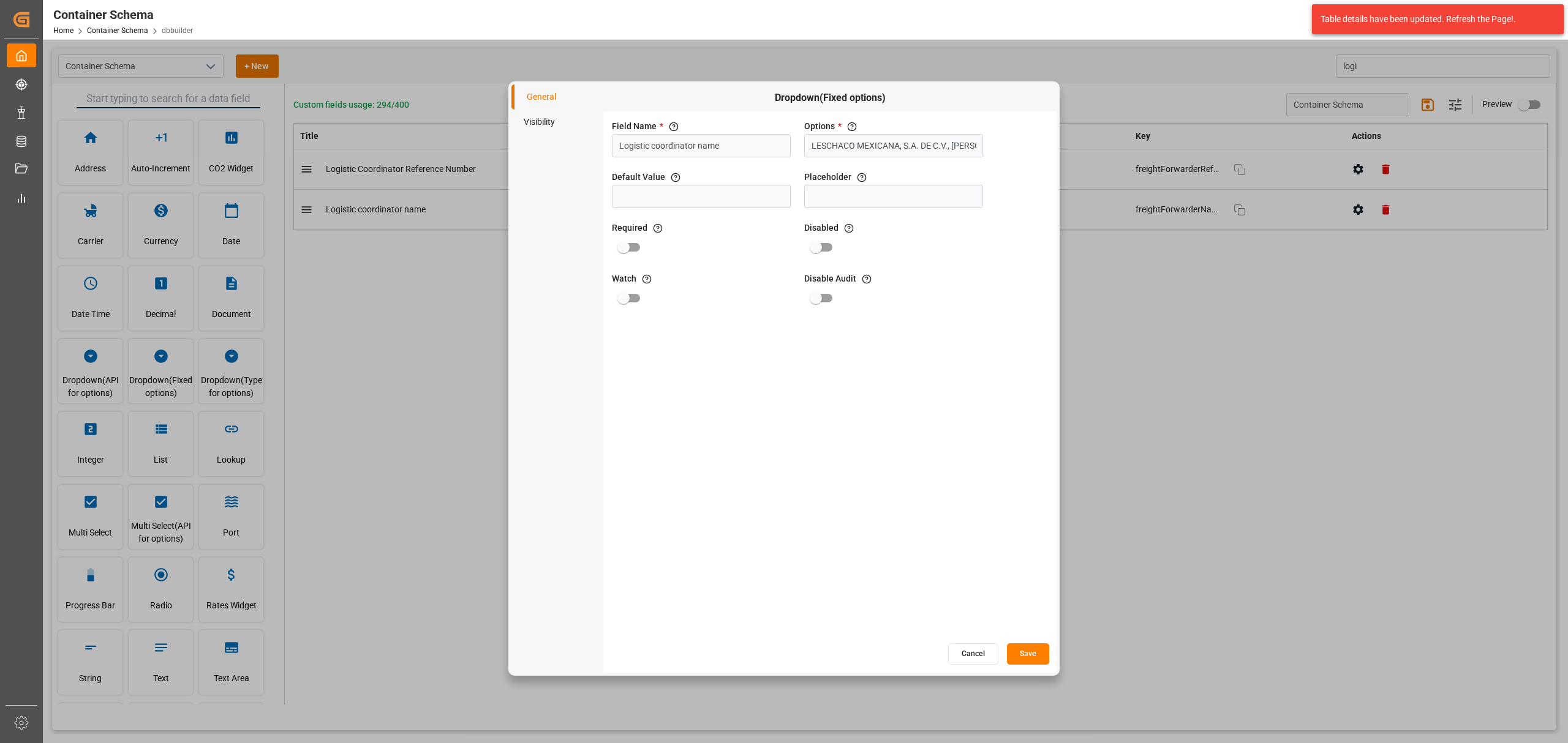
click at [1031, 449] on button "Save" at bounding box center [1028, 654] width 43 height 22
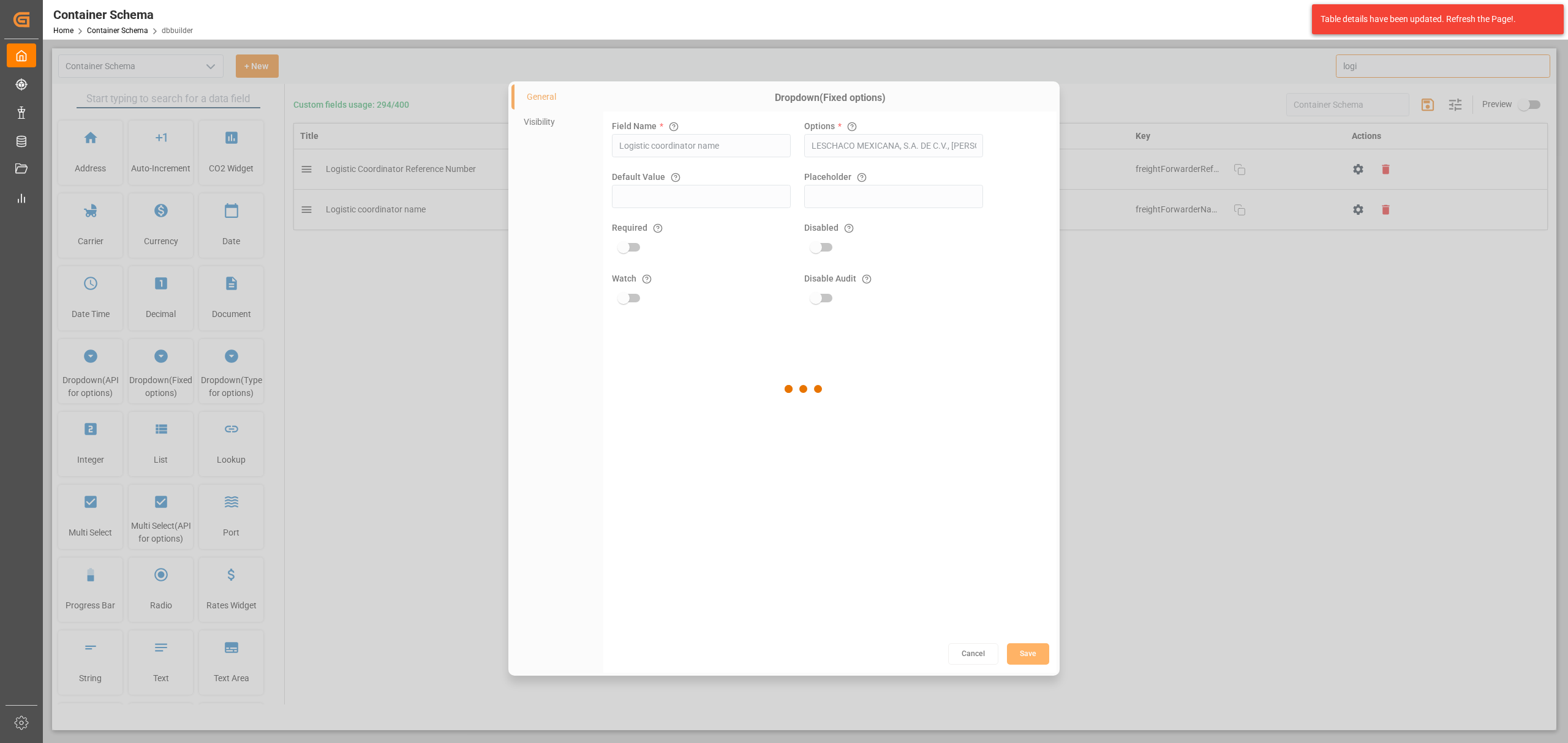
click at [1044, 449] on div at bounding box center [805, 389] width 1505 height 682
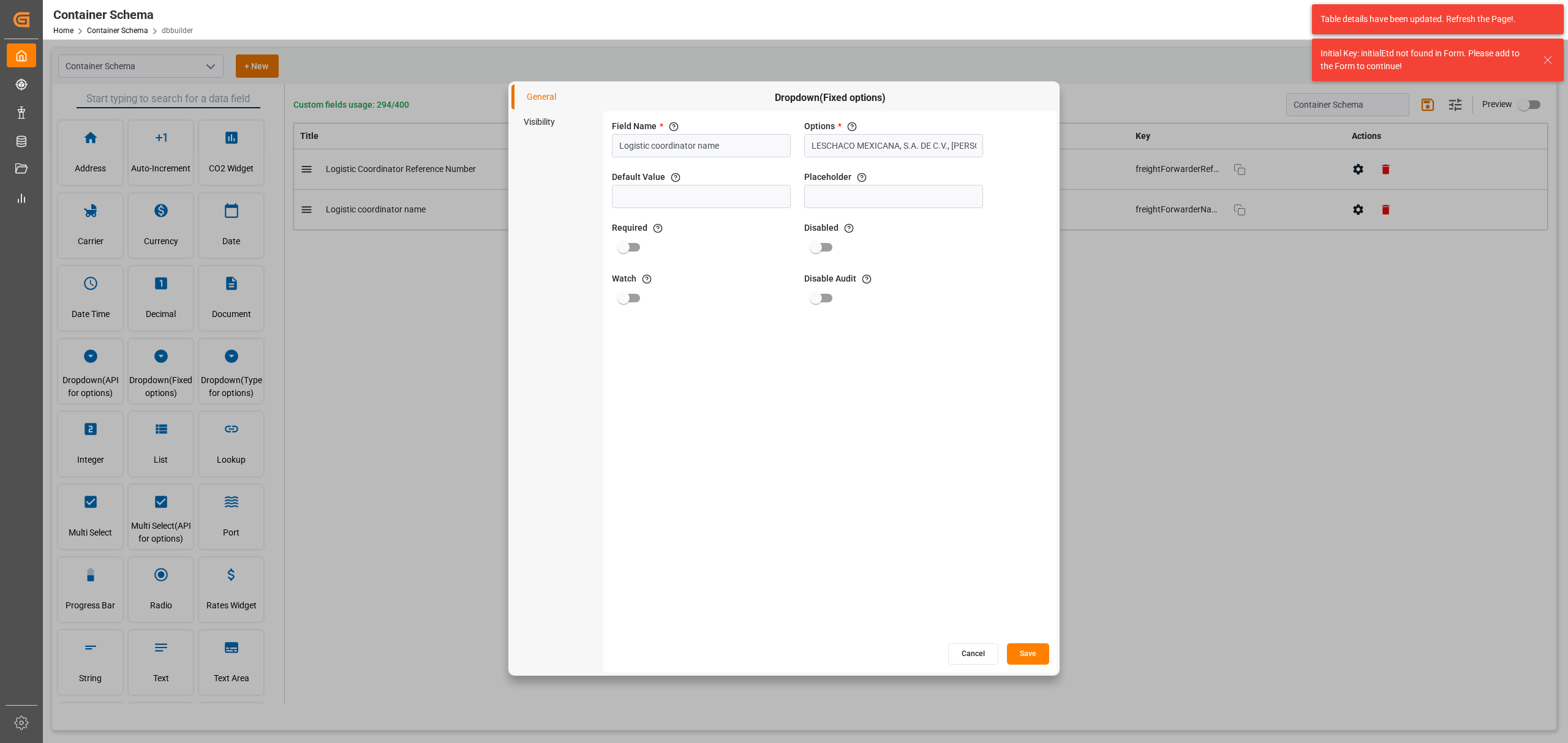
click at [955, 449] on button "Cancel" at bounding box center [973, 654] width 50 height 22
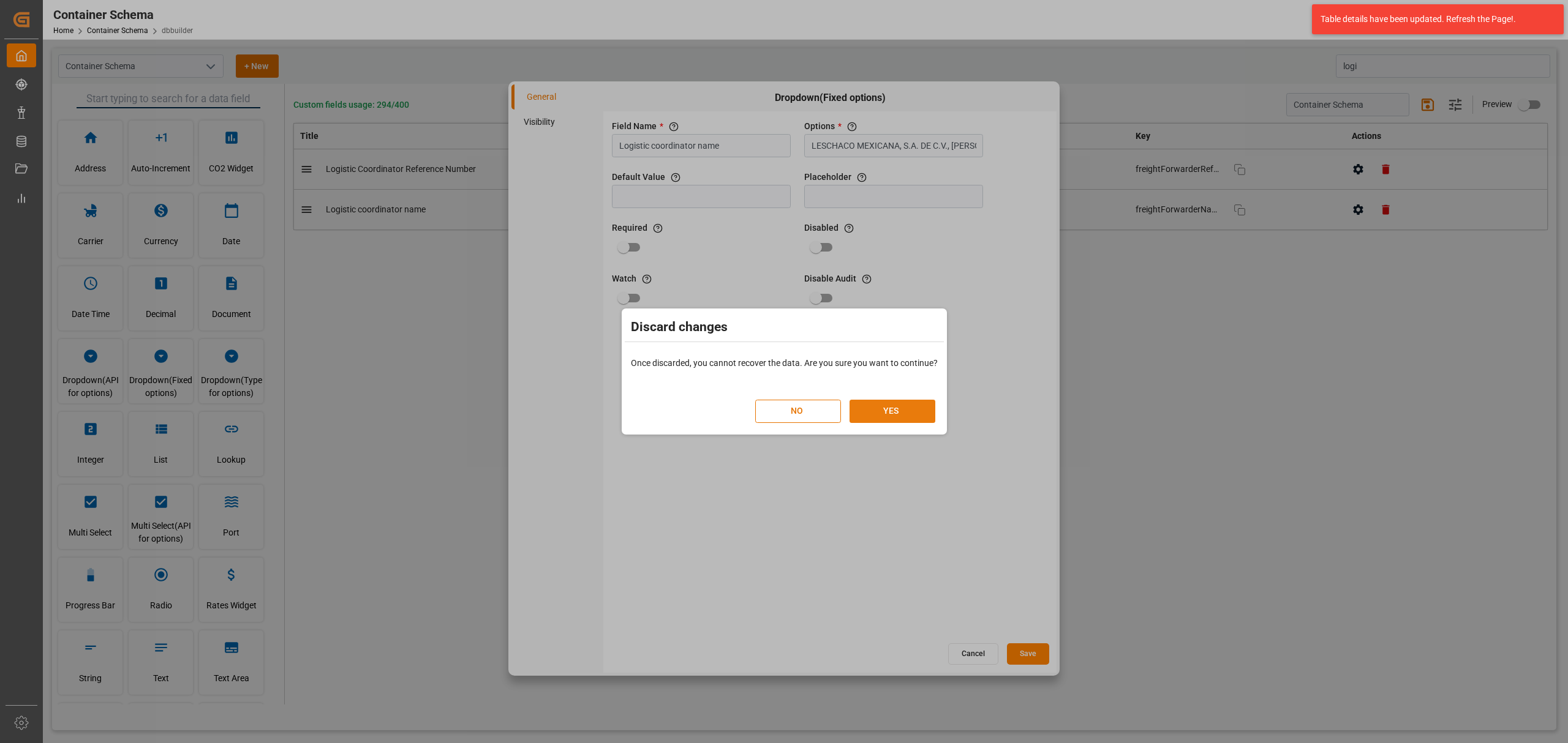
click at [875, 418] on button "YES" at bounding box center [892, 412] width 86 height 24
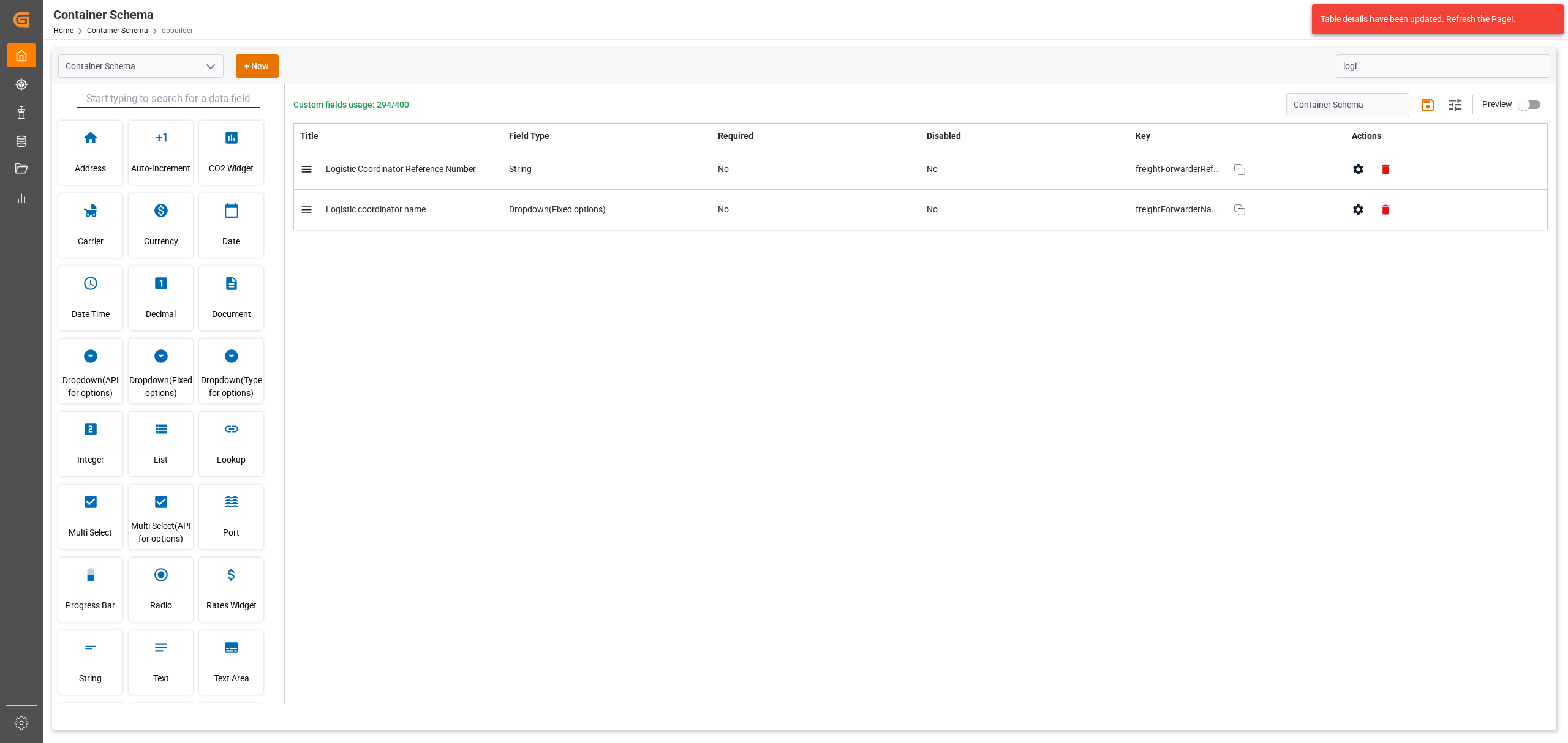
click at [975, 415] on div "Custom fields usage: 294/400 Container Schema Save changes Settings Preview Tit…" at bounding box center [921, 394] width 1271 height 620
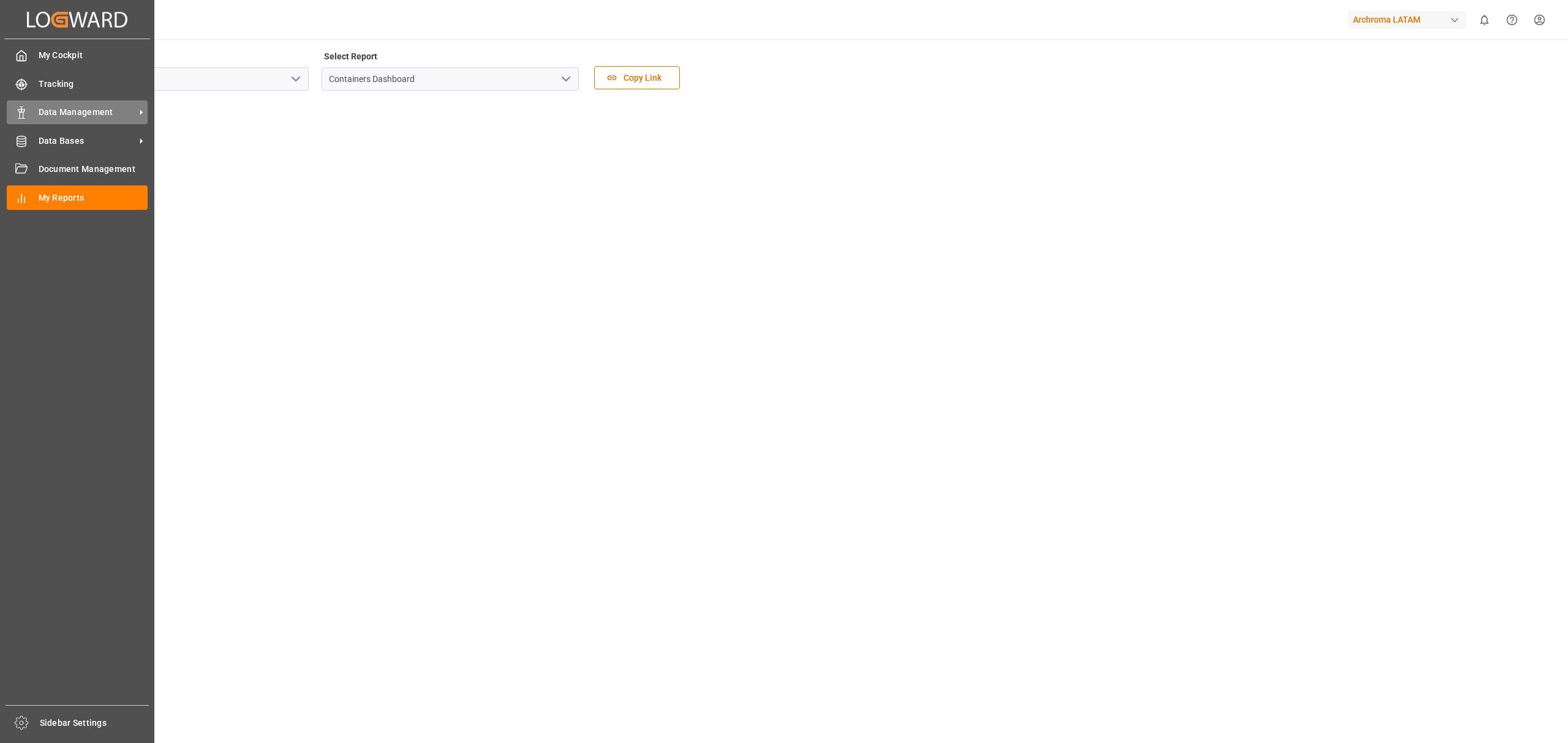
click at [25, 114] on icon at bounding box center [21, 113] width 12 height 12
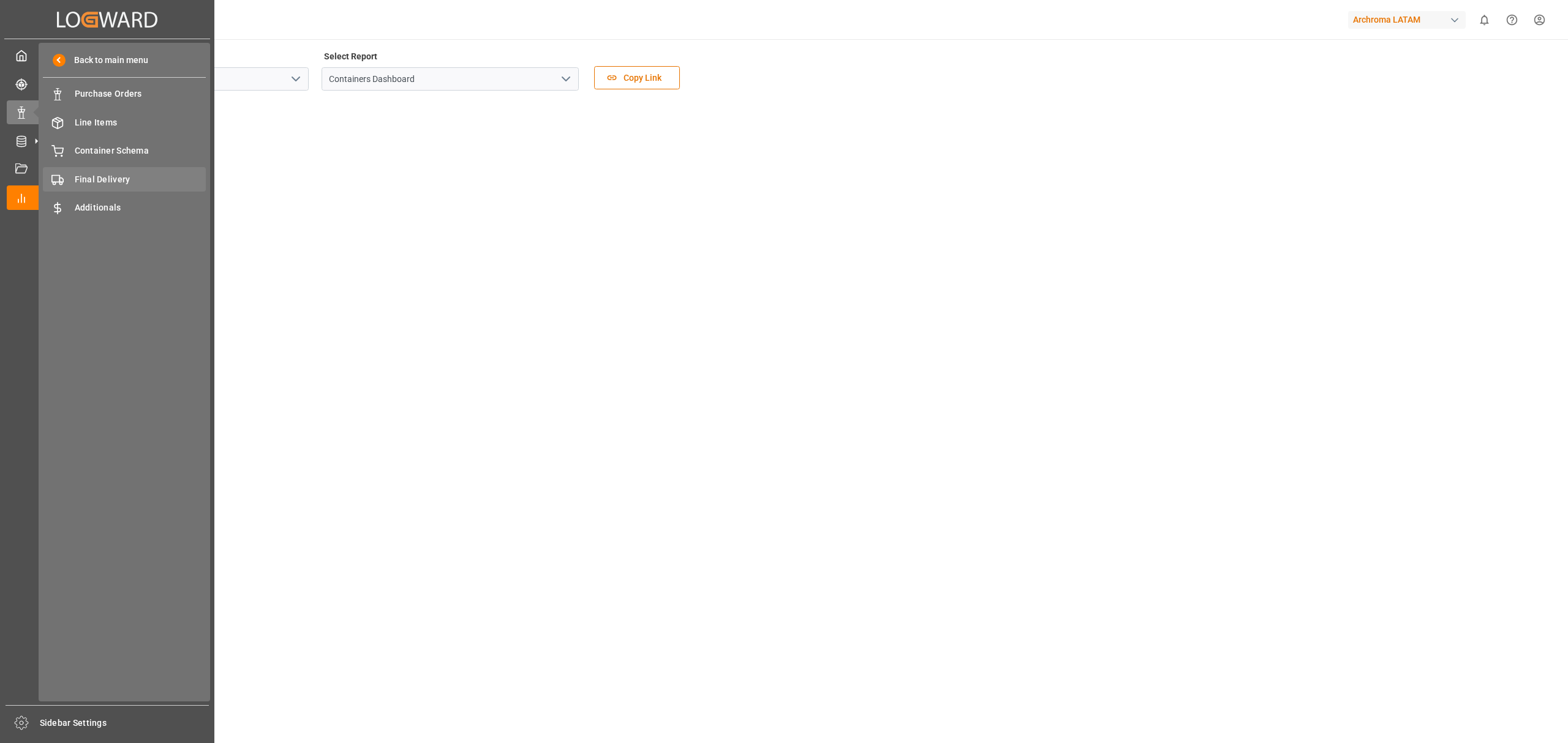
click at [135, 174] on span "Final Delivery" at bounding box center [140, 179] width 132 height 13
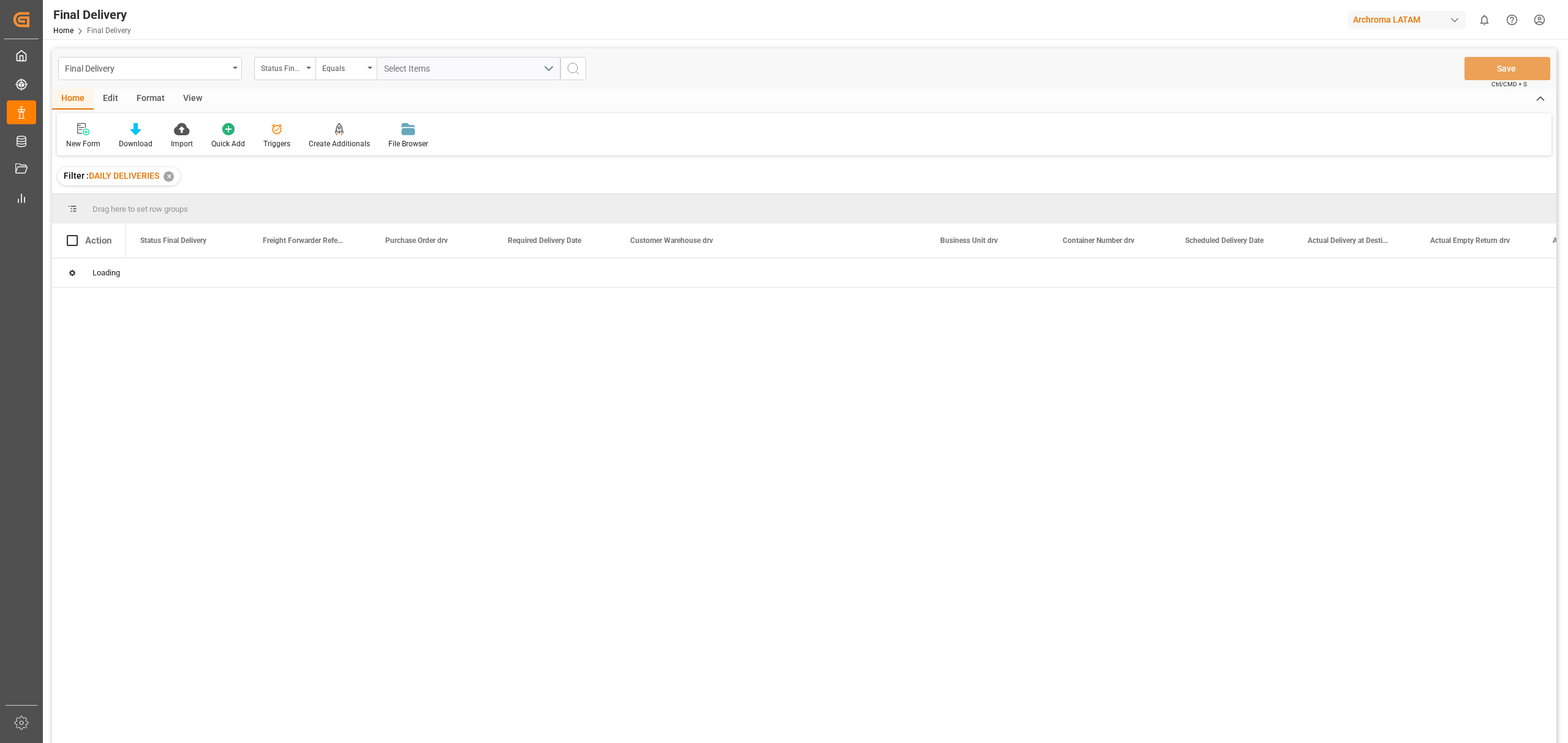
click at [229, 66] on div "Final Delivery" at bounding box center [150, 69] width 184 height 24
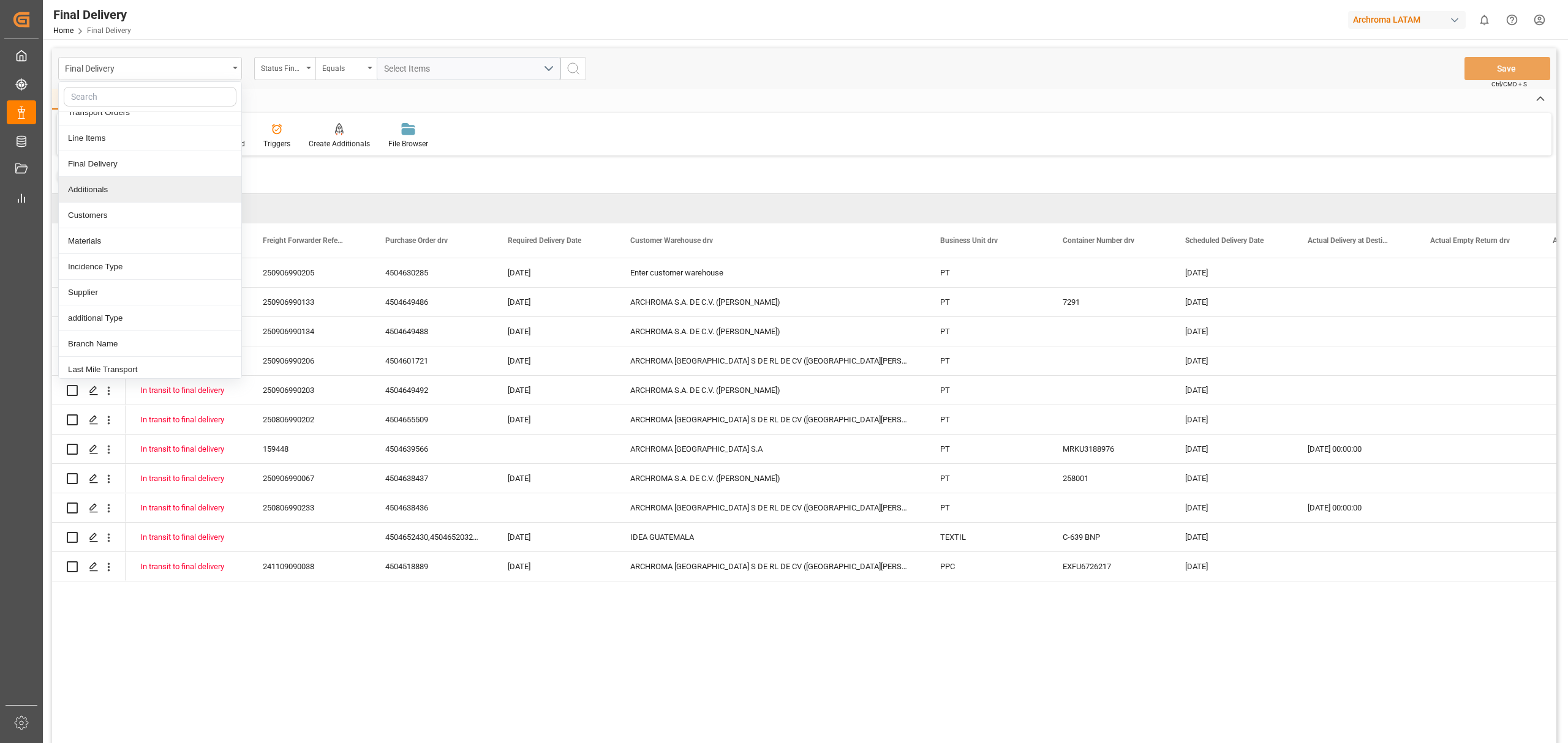
scroll to position [123, 0]
click at [171, 306] on div "Last Mile Transport" at bounding box center [149, 314] width 182 height 26
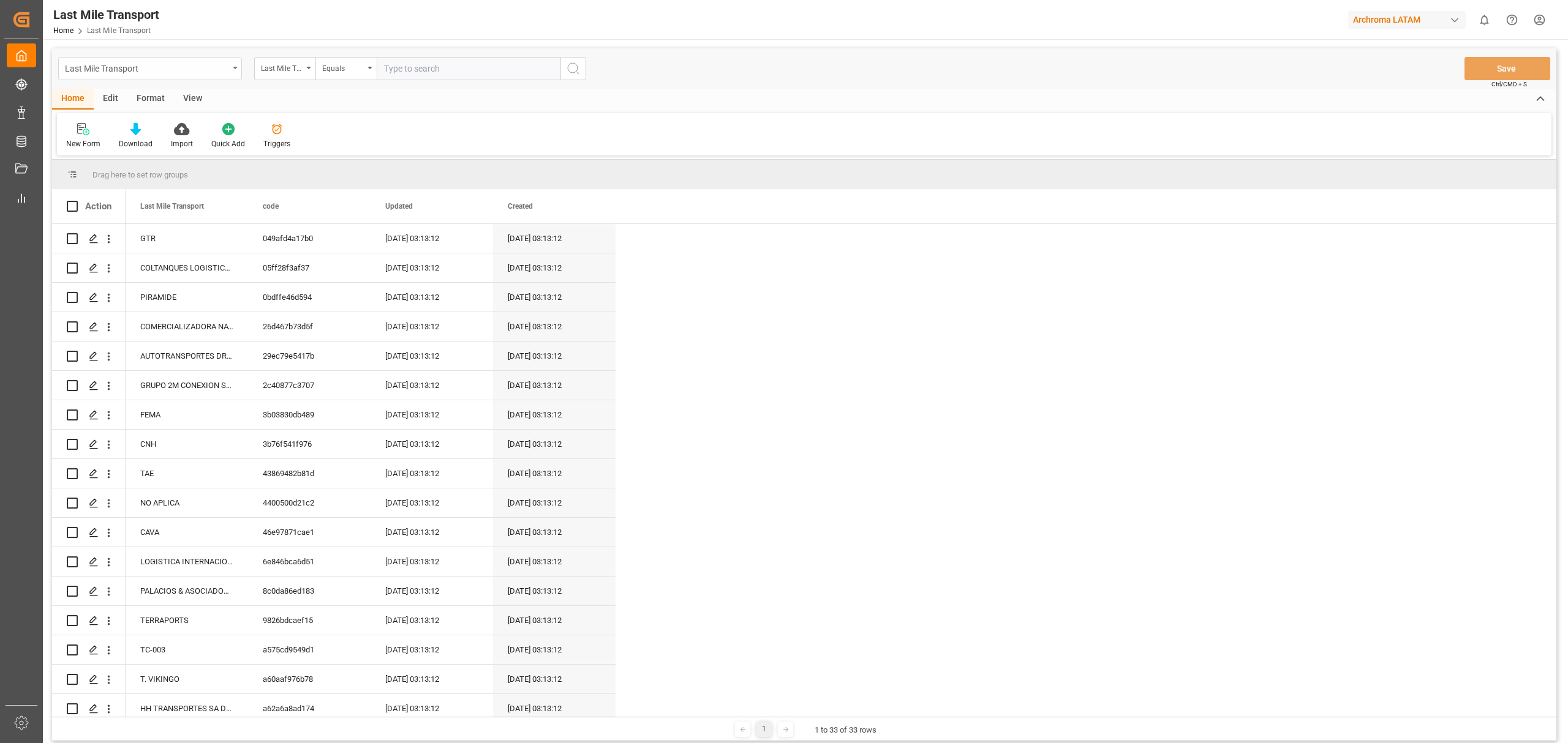
click at [216, 63] on div "Last Mile Transport" at bounding box center [147, 67] width 163 height 15
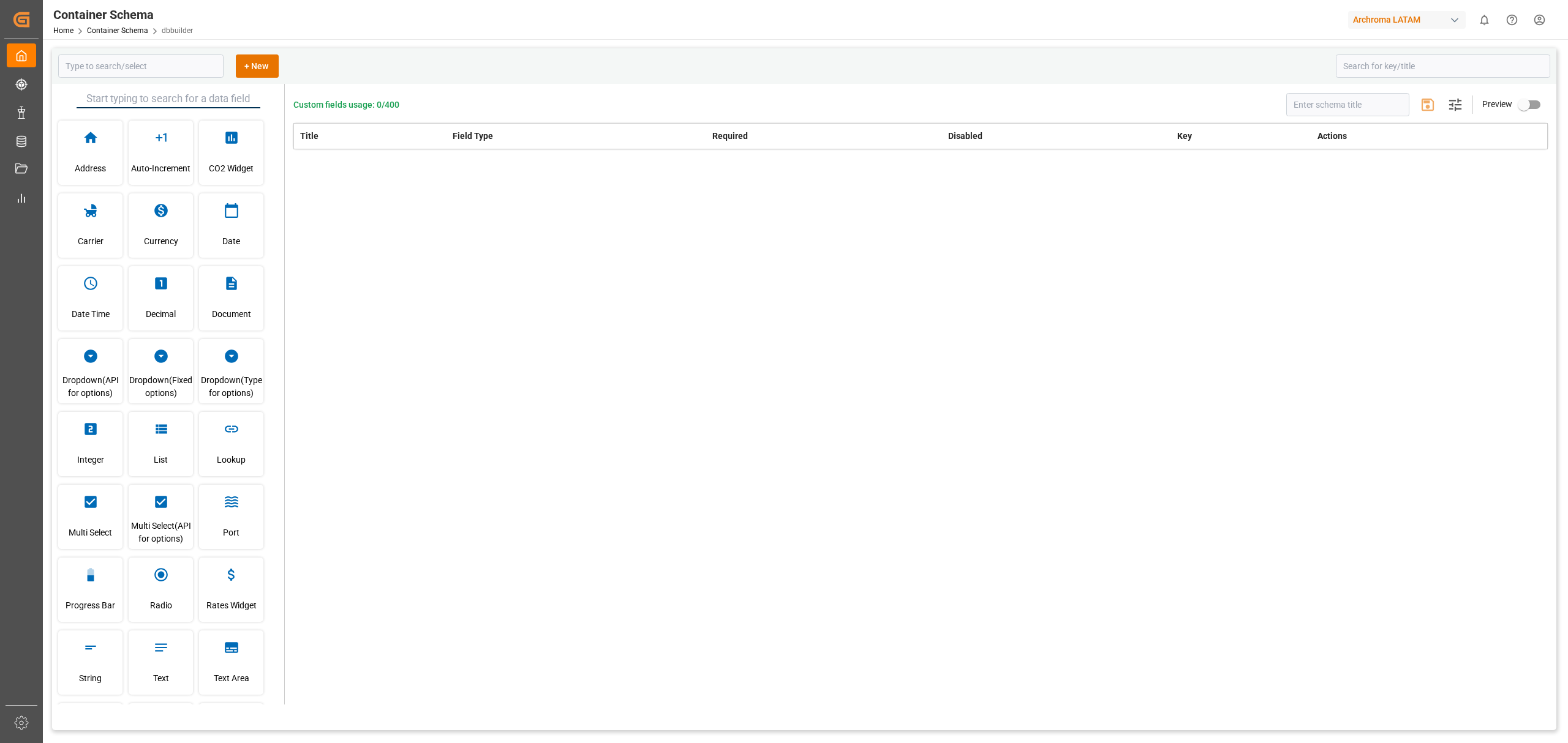
type input "Container Schema"
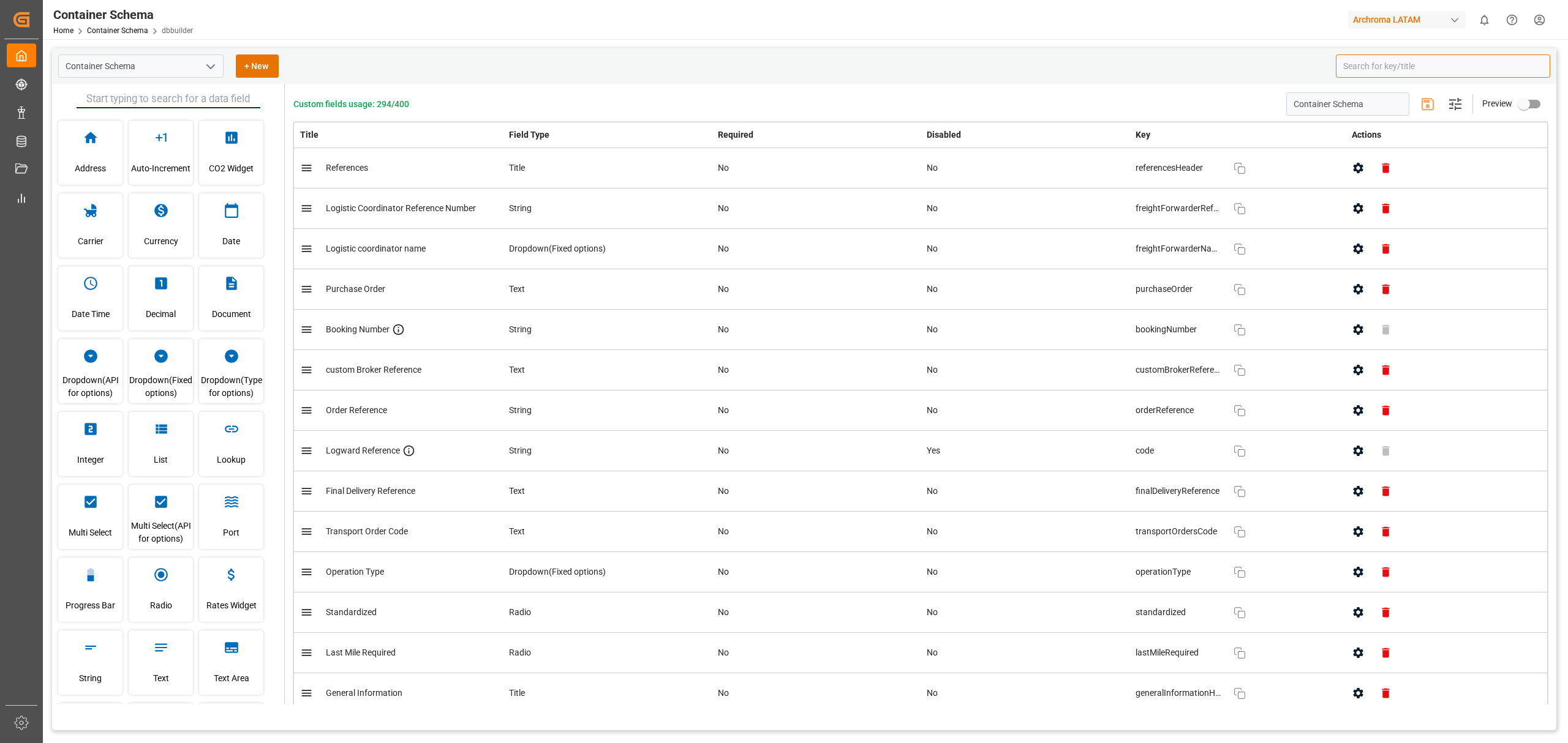
click at [1382, 76] on input at bounding box center [1442, 66] width 215 height 24
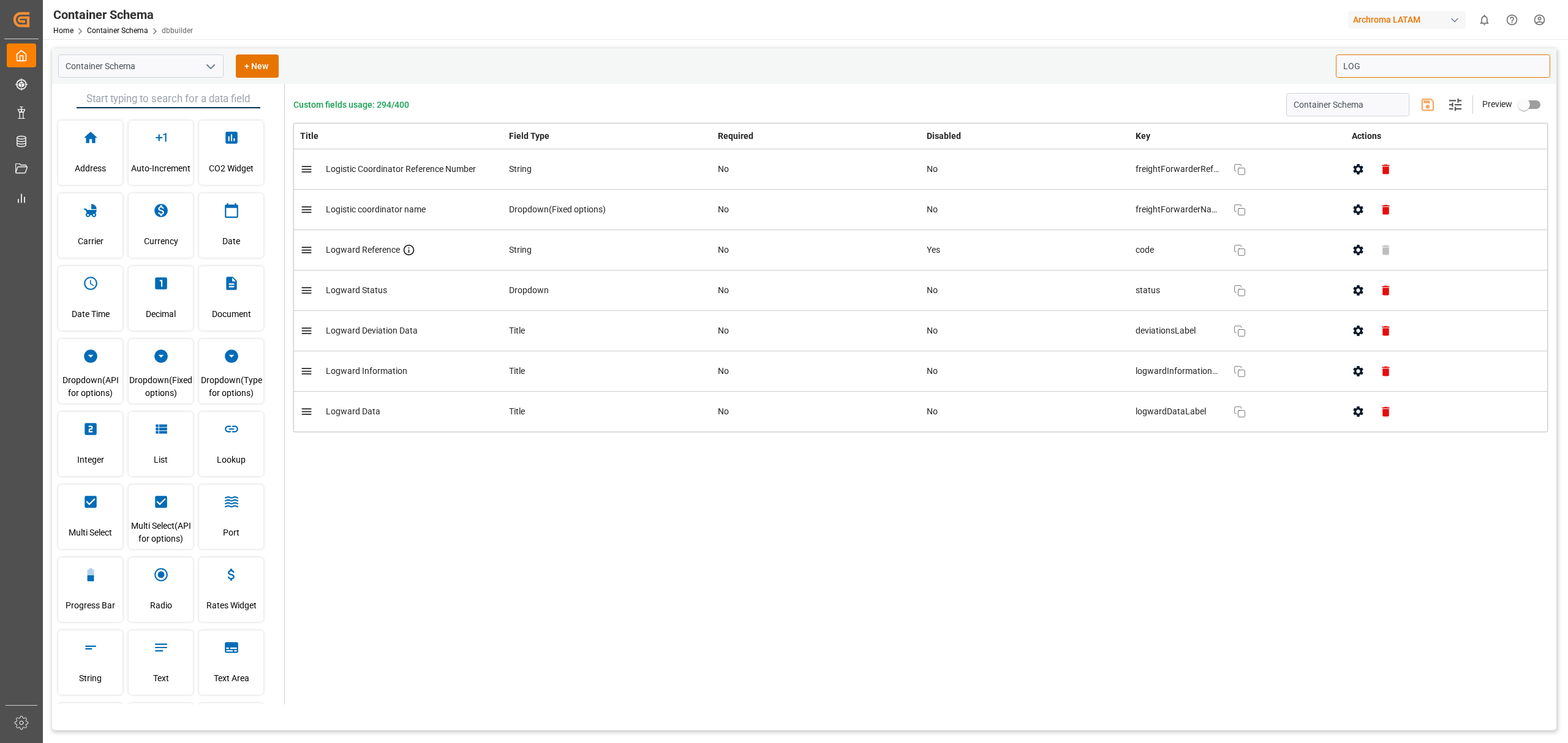
type input "LOG"
click at [1363, 217] on button "button" at bounding box center [1358, 210] width 28 height 28
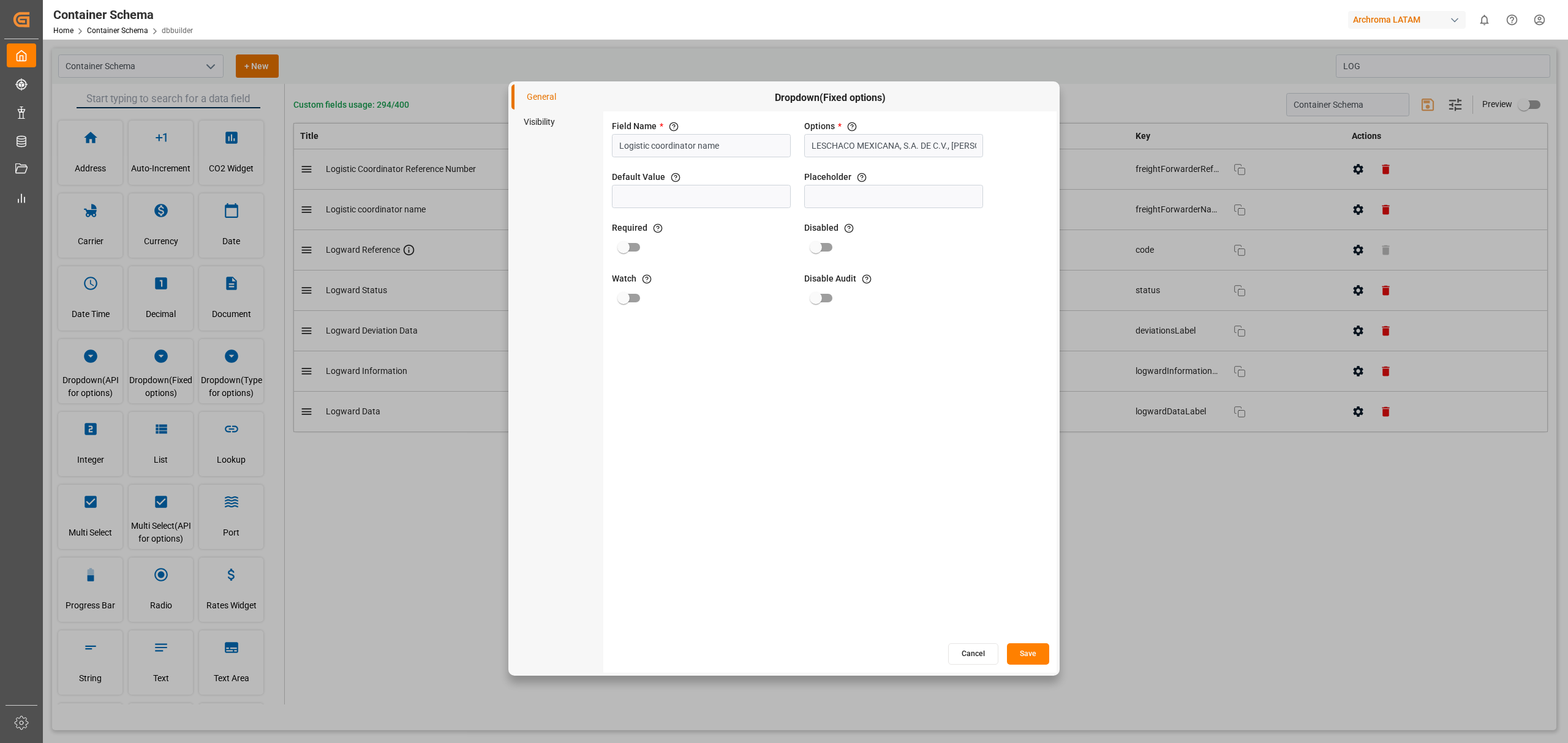
click at [930, 142] on input "LESCHACO MEXICANA, S.A. DE C.V., PALACIOS & ASOCIADOS CONSORCIO LOGISTICO, GRUP…" at bounding box center [893, 145] width 179 height 24
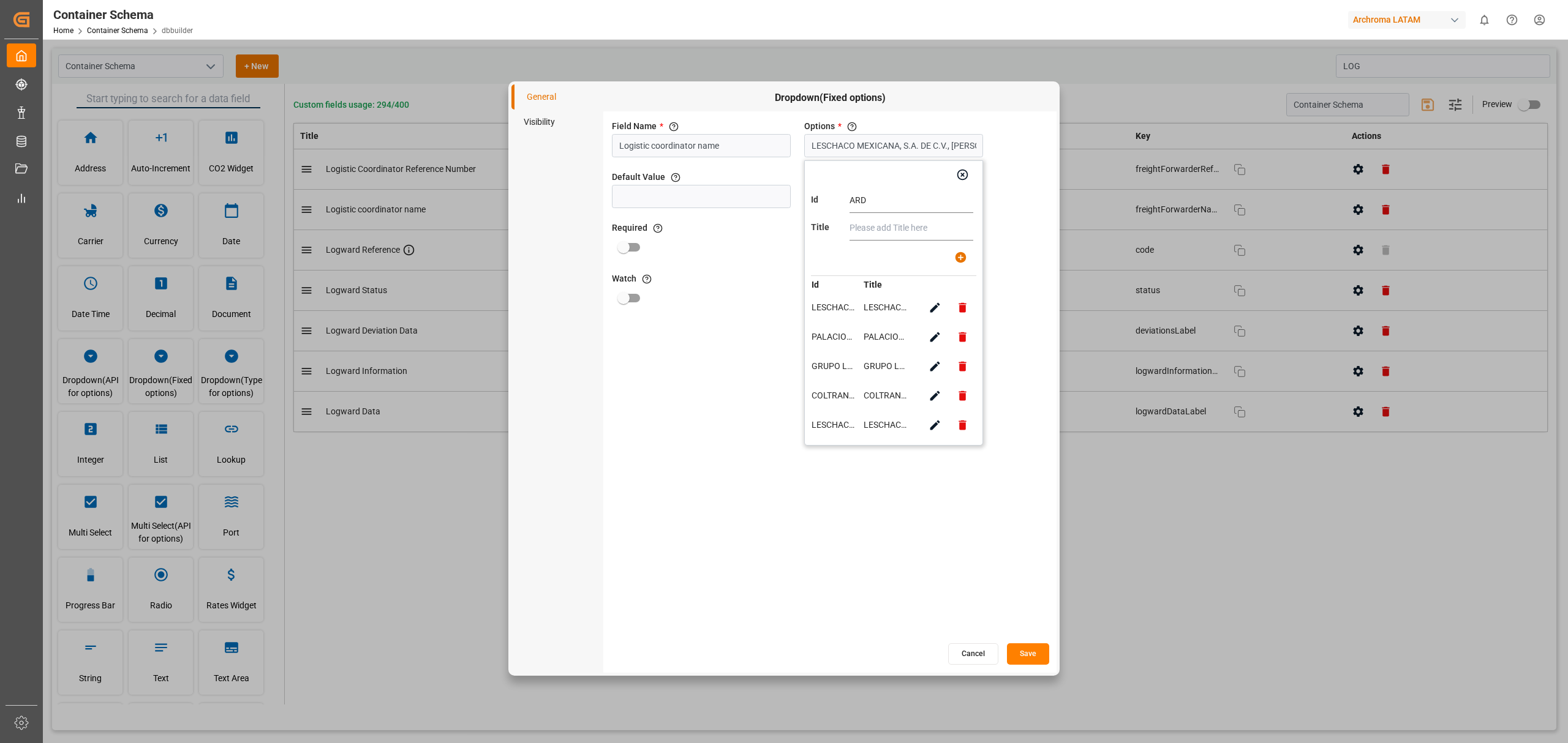
type input "ARDONSA GT"
click at [905, 217] on input "text" at bounding box center [911, 228] width 124 height 25
type input "ARDONSA GT"
click at [963, 262] on icon "button" at bounding box center [960, 257] width 13 height 13
type input "LESCHACO MEXICANA, S.A. DE C.V., PALACIOS & ASOCIADOS CONSORCIO LOGISTICO, GRUP…"
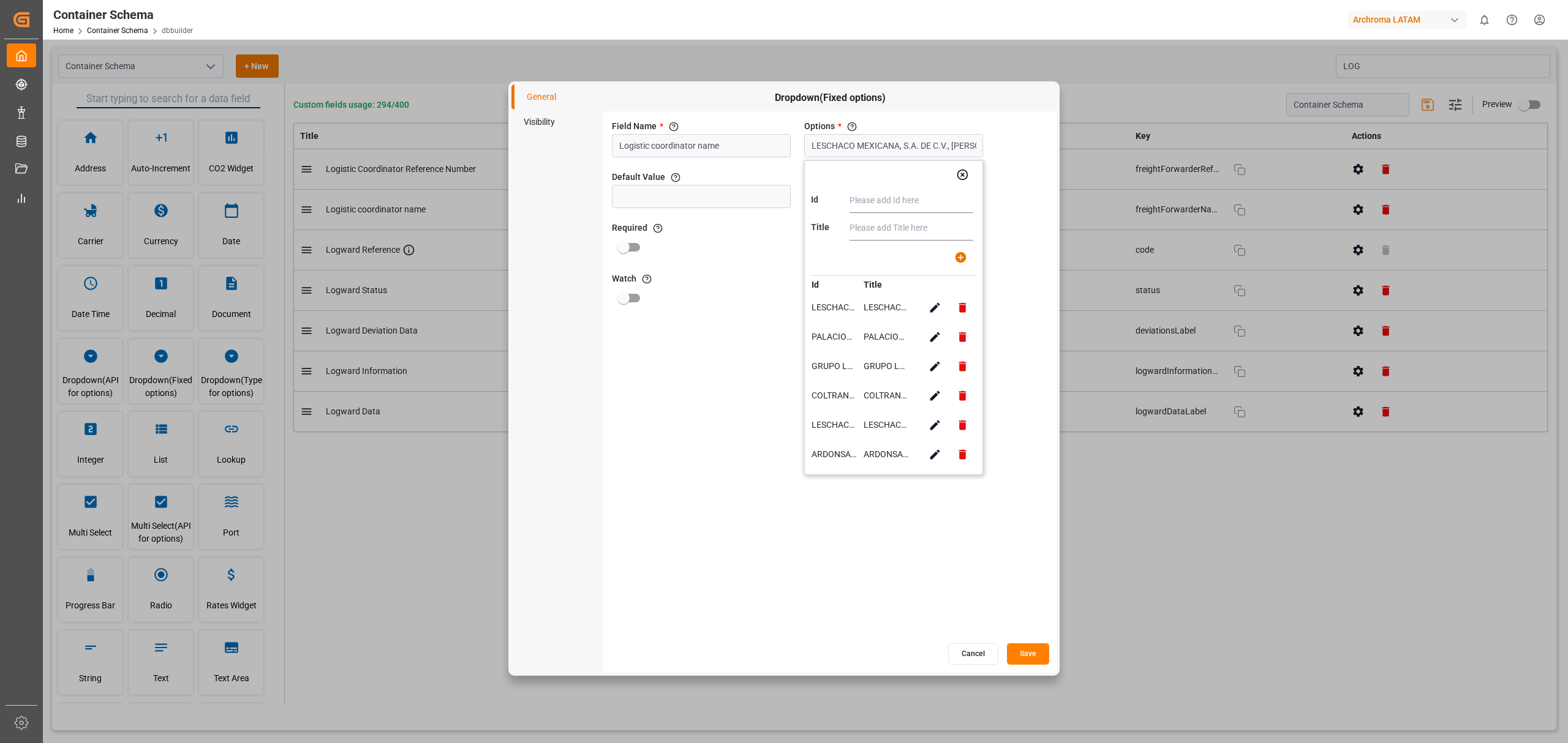
click at [1041, 664] on button "Save" at bounding box center [1028, 654] width 43 height 22
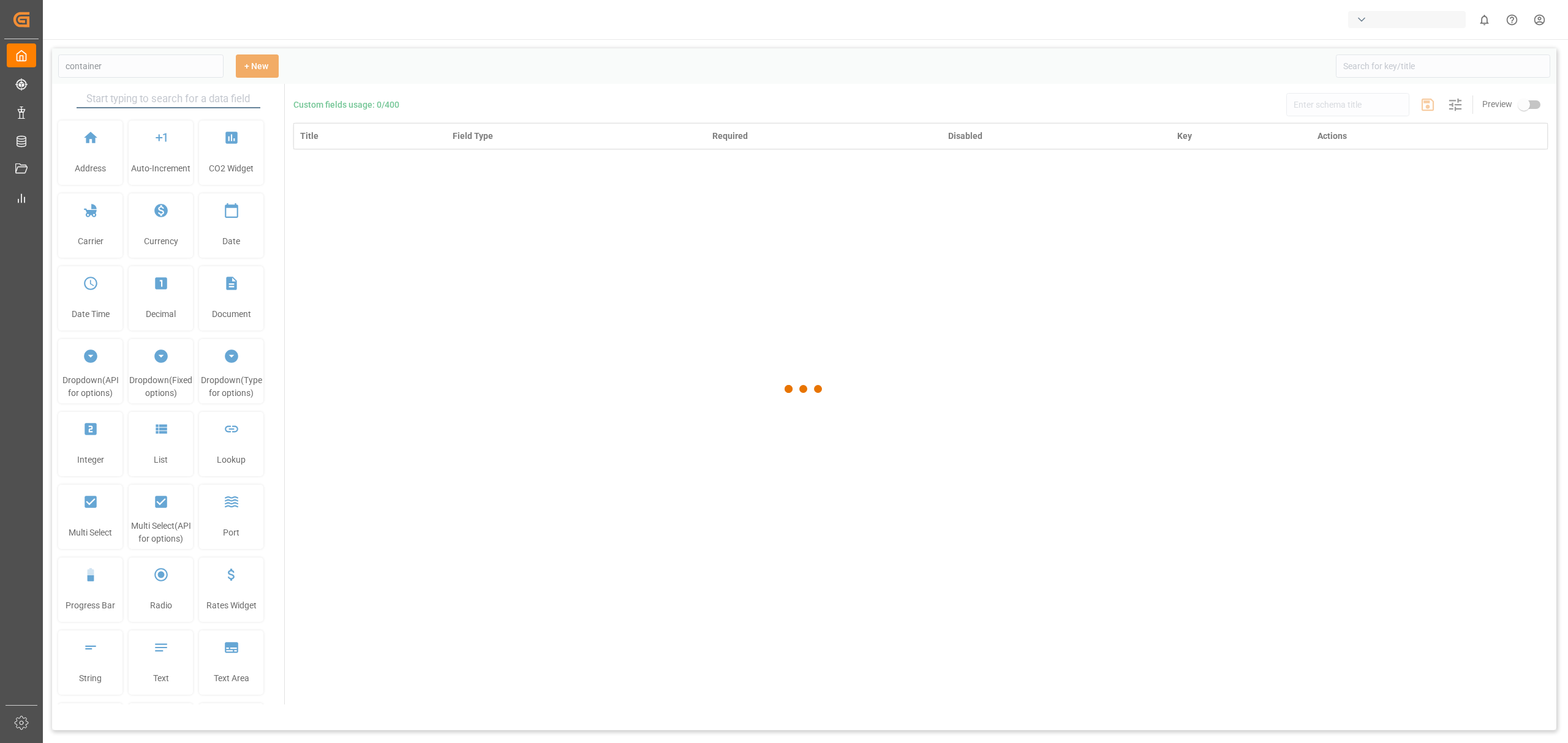
type input "Container Schema"
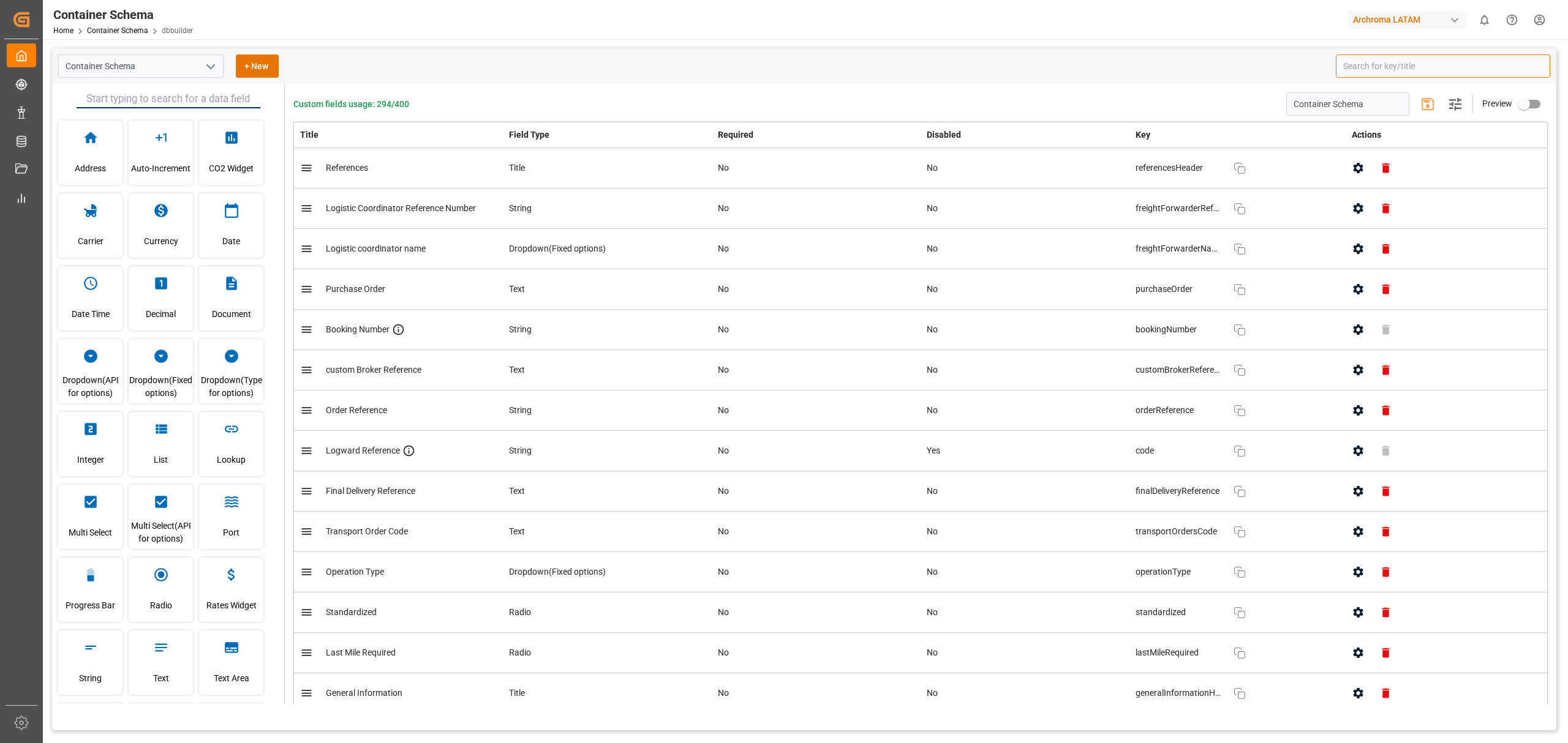
click at [1392, 67] on input at bounding box center [1442, 66] width 215 height 24
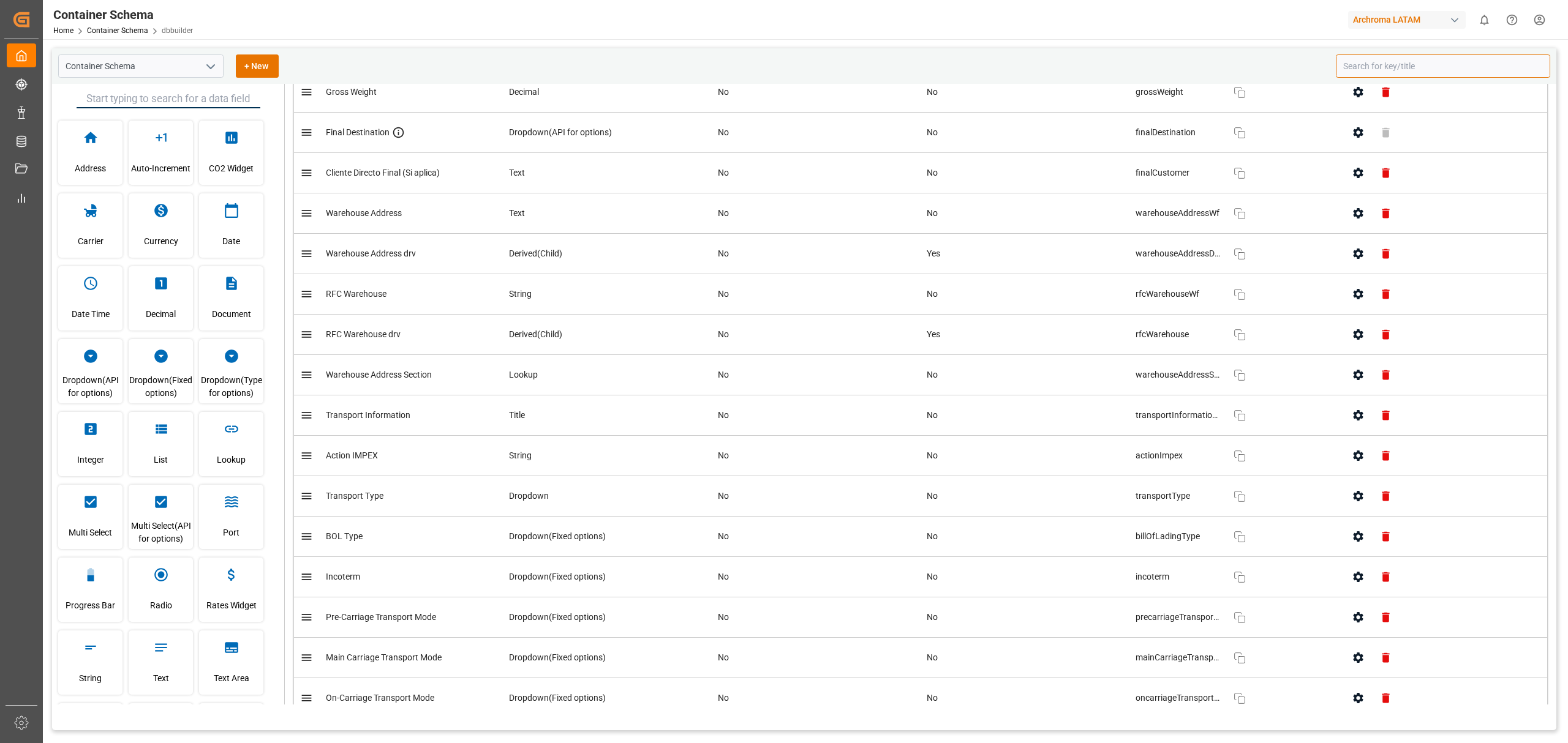
scroll to position [1959, 0]
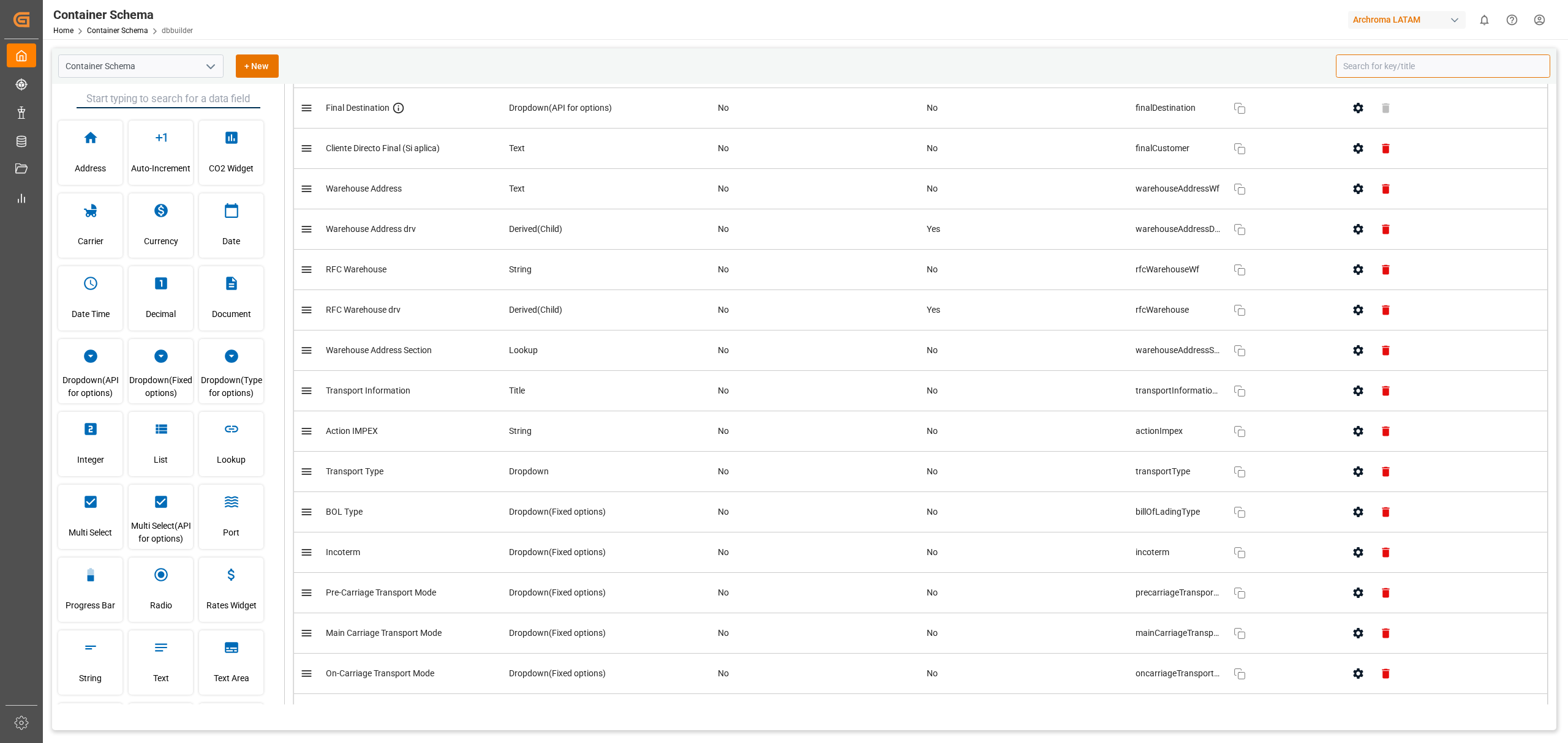
drag, startPoint x: 324, startPoint y: 484, endPoint x: 343, endPoint y: 257, distance: 227.8
drag, startPoint x: 342, startPoint y: 481, endPoint x: 360, endPoint y: 310, distance: 171.9
drag, startPoint x: 303, startPoint y: 483, endPoint x: 375, endPoint y: 341, distance: 159.2
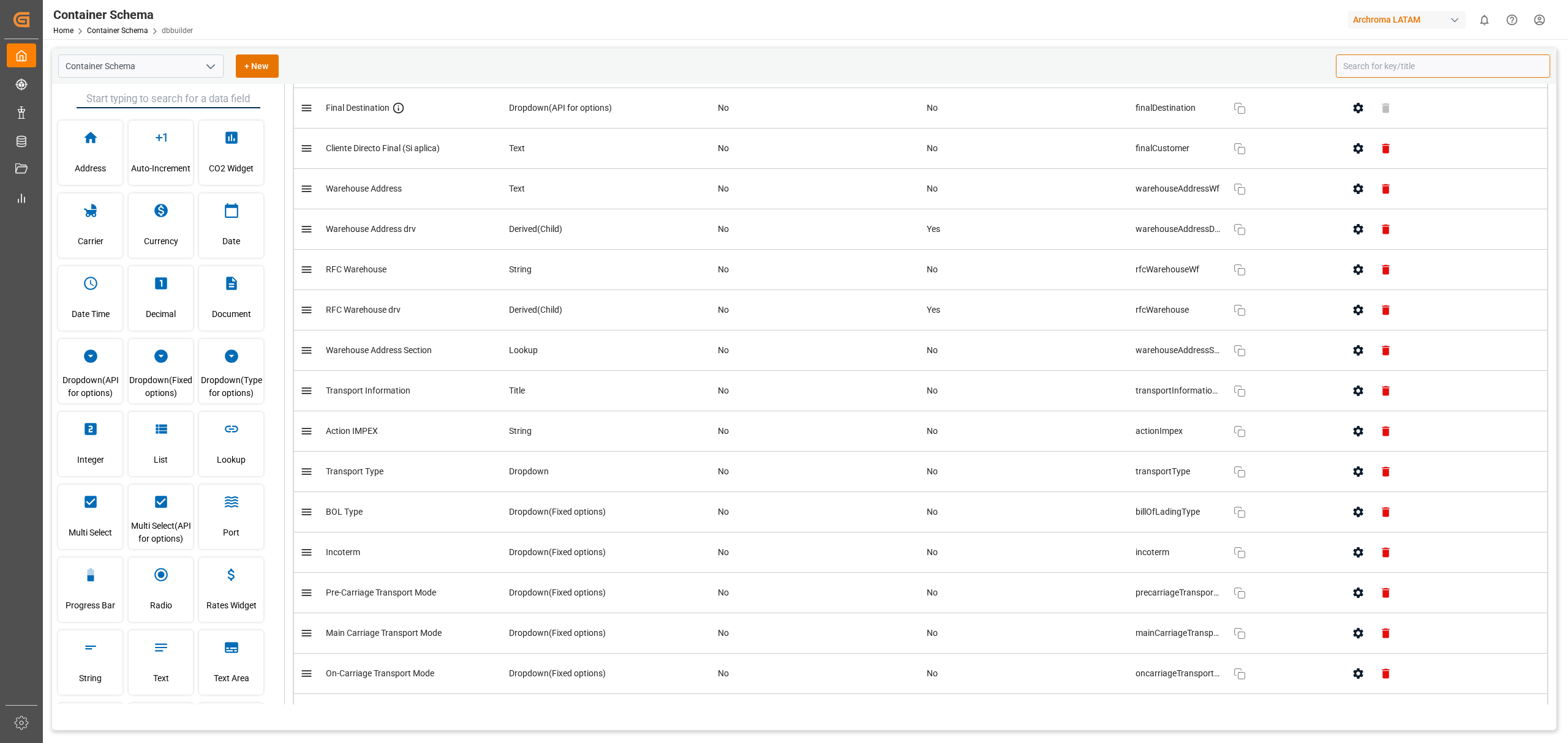
click at [481, 79] on div "Container Schema + New" at bounding box center [805, 66] width 1505 height 36
drag, startPoint x: 309, startPoint y: 485, endPoint x: 322, endPoint y: 267, distance: 218.4
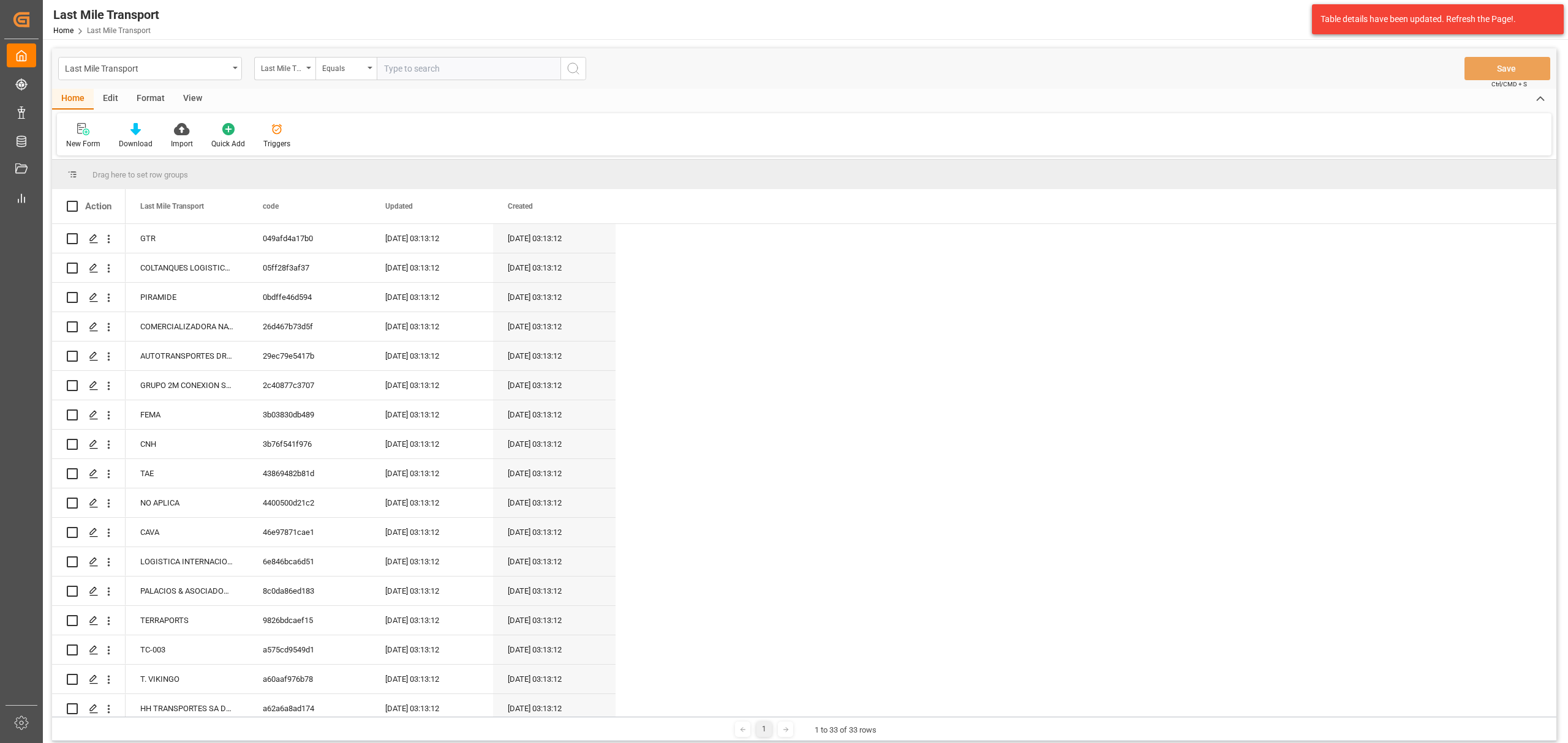
click at [502, 122] on div "New Form Download Import Quick Add Triggers" at bounding box center [805, 134] width 1495 height 43
click at [229, 76] on div "Last Mile Transport" at bounding box center [150, 69] width 184 height 24
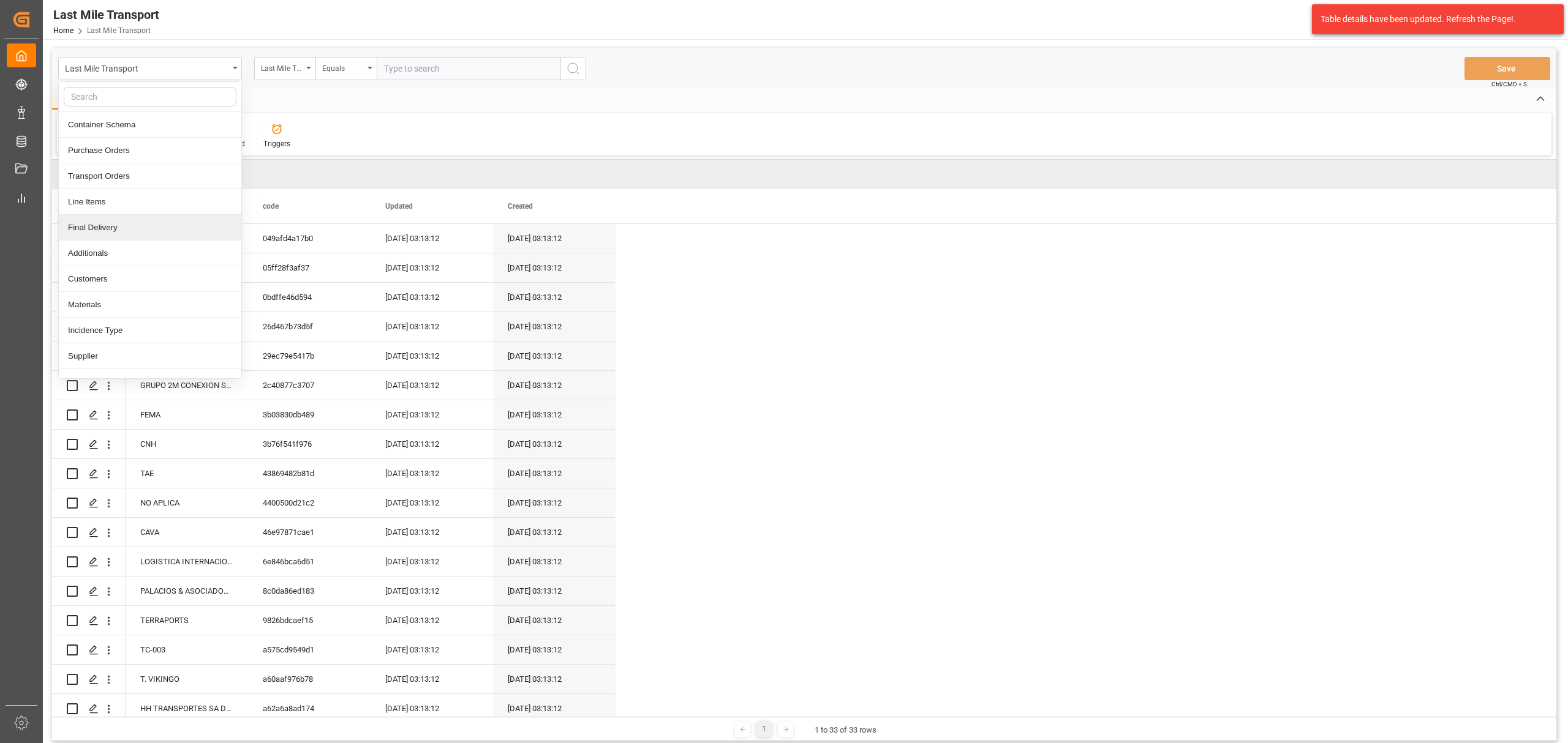
click at [148, 224] on div "Final Delivery" at bounding box center [149, 228] width 182 height 26
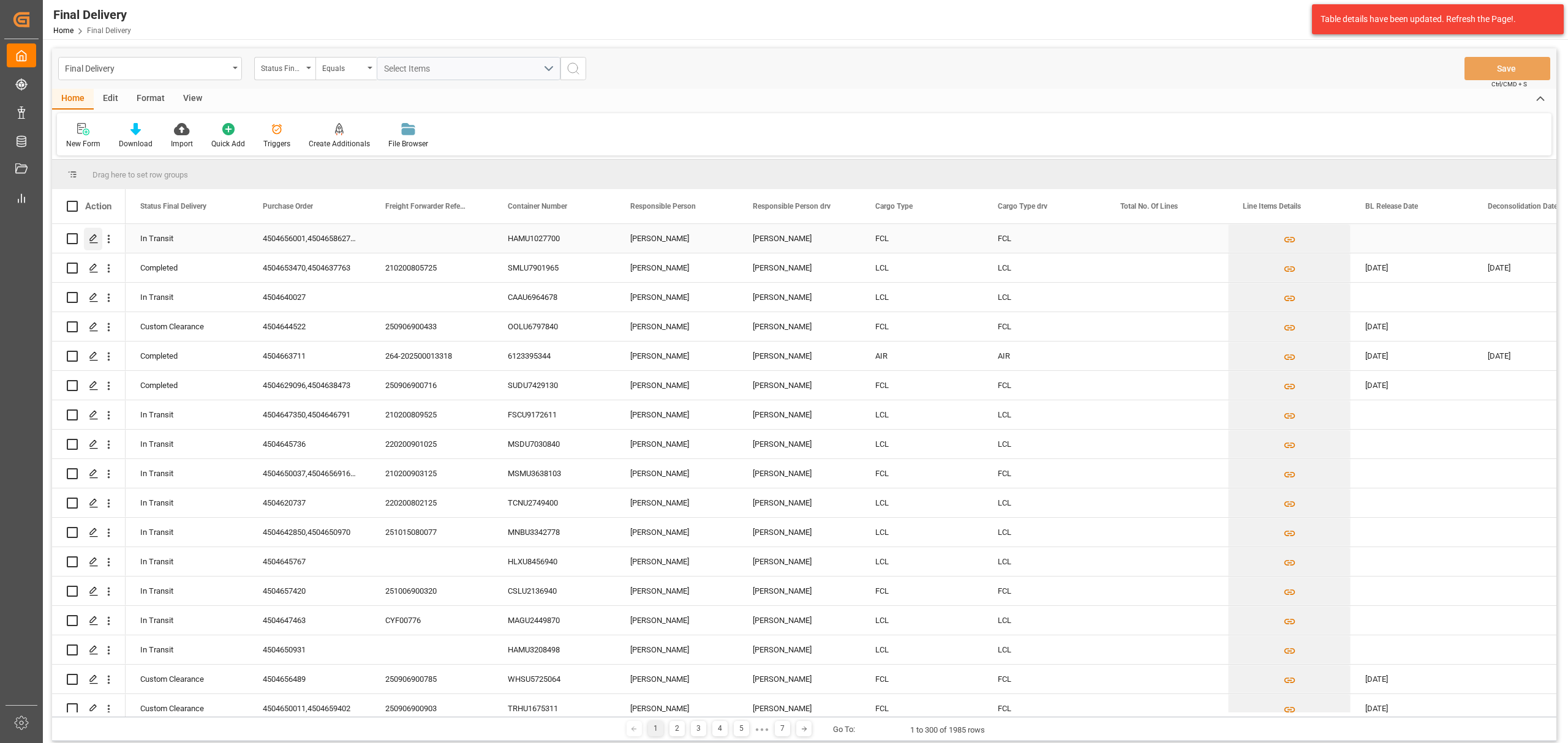
click at [99, 233] on div "Press SPACE to select this row." at bounding box center [93, 238] width 19 height 23
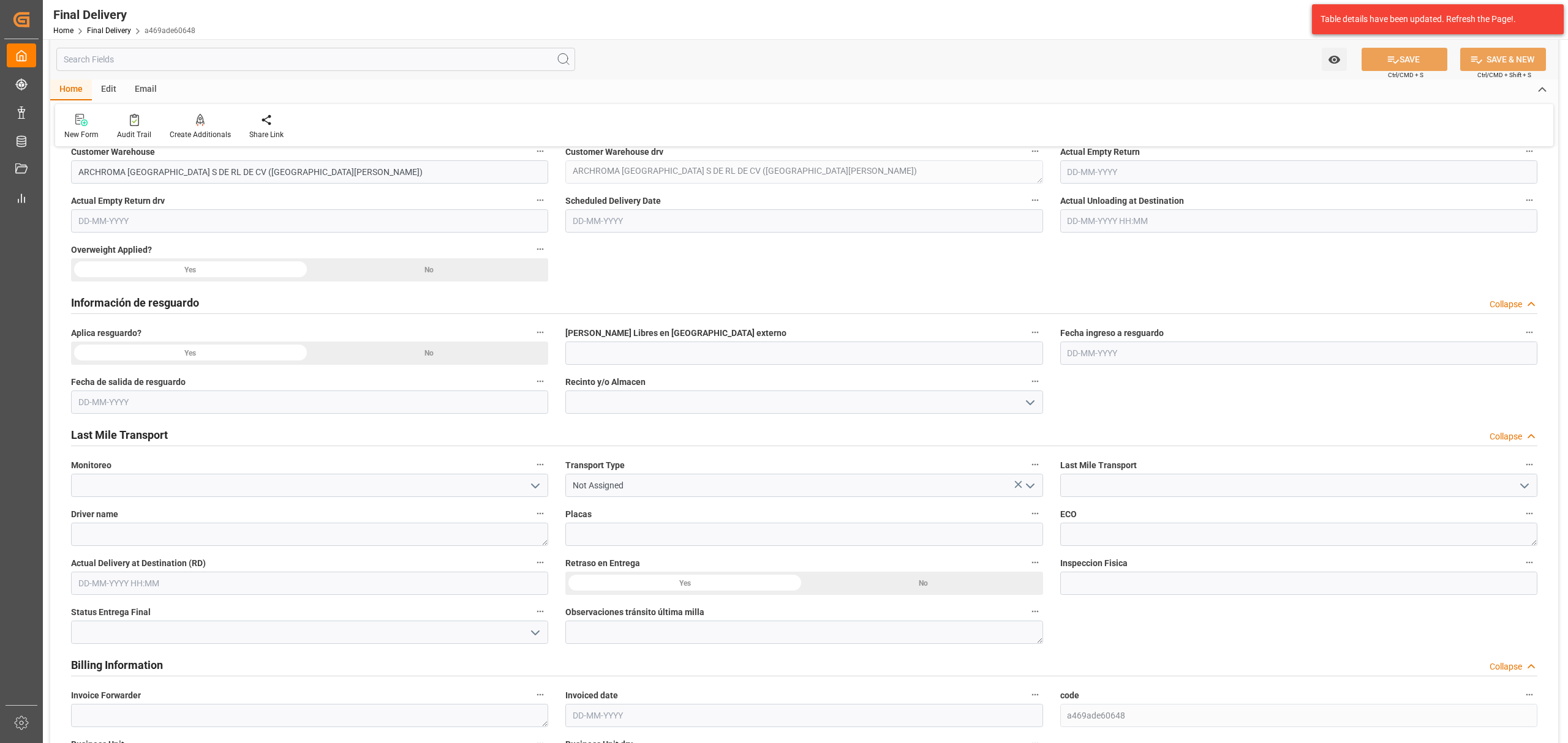
scroll to position [653, 0]
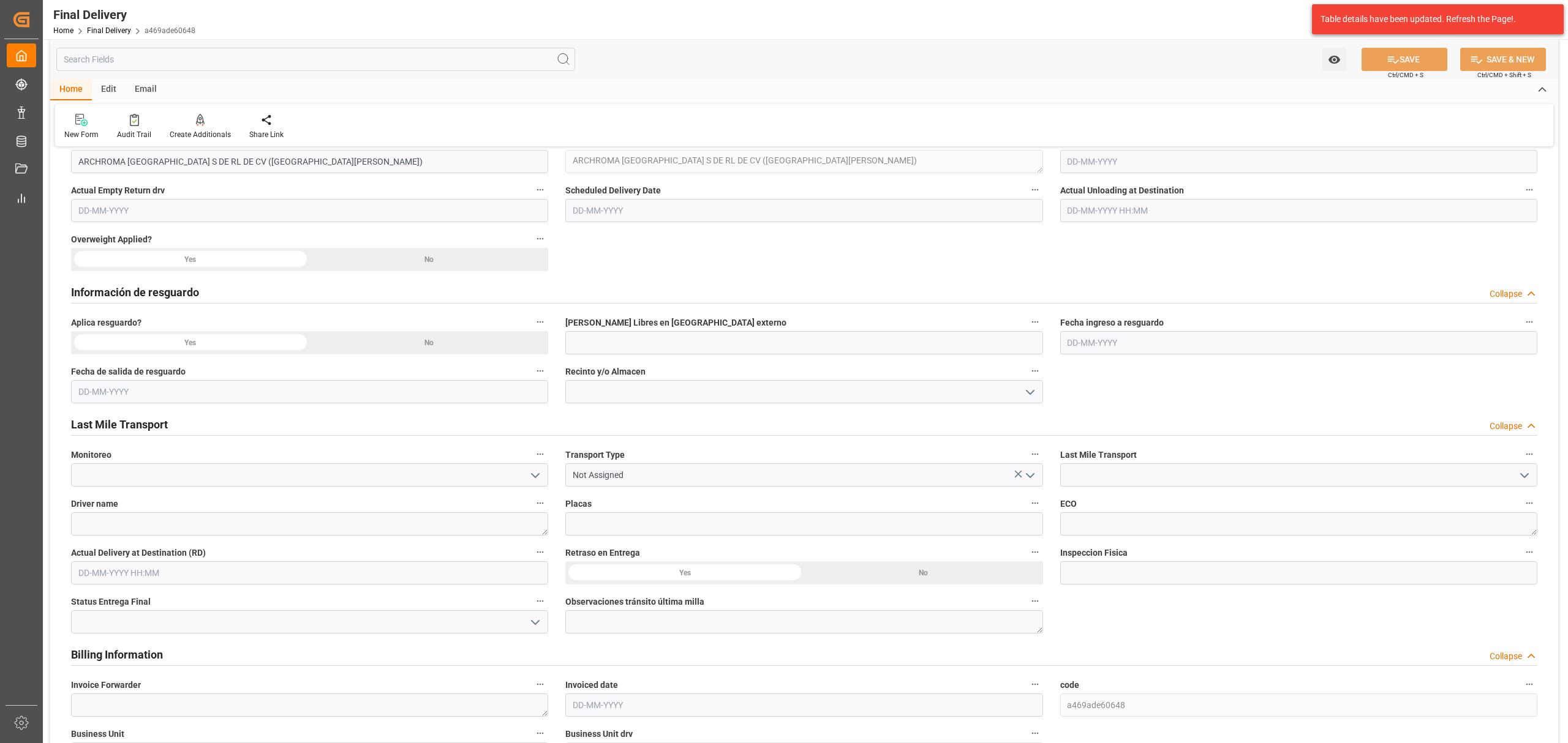
click at [1526, 478] on icon "open menu" at bounding box center [1524, 475] width 15 height 15
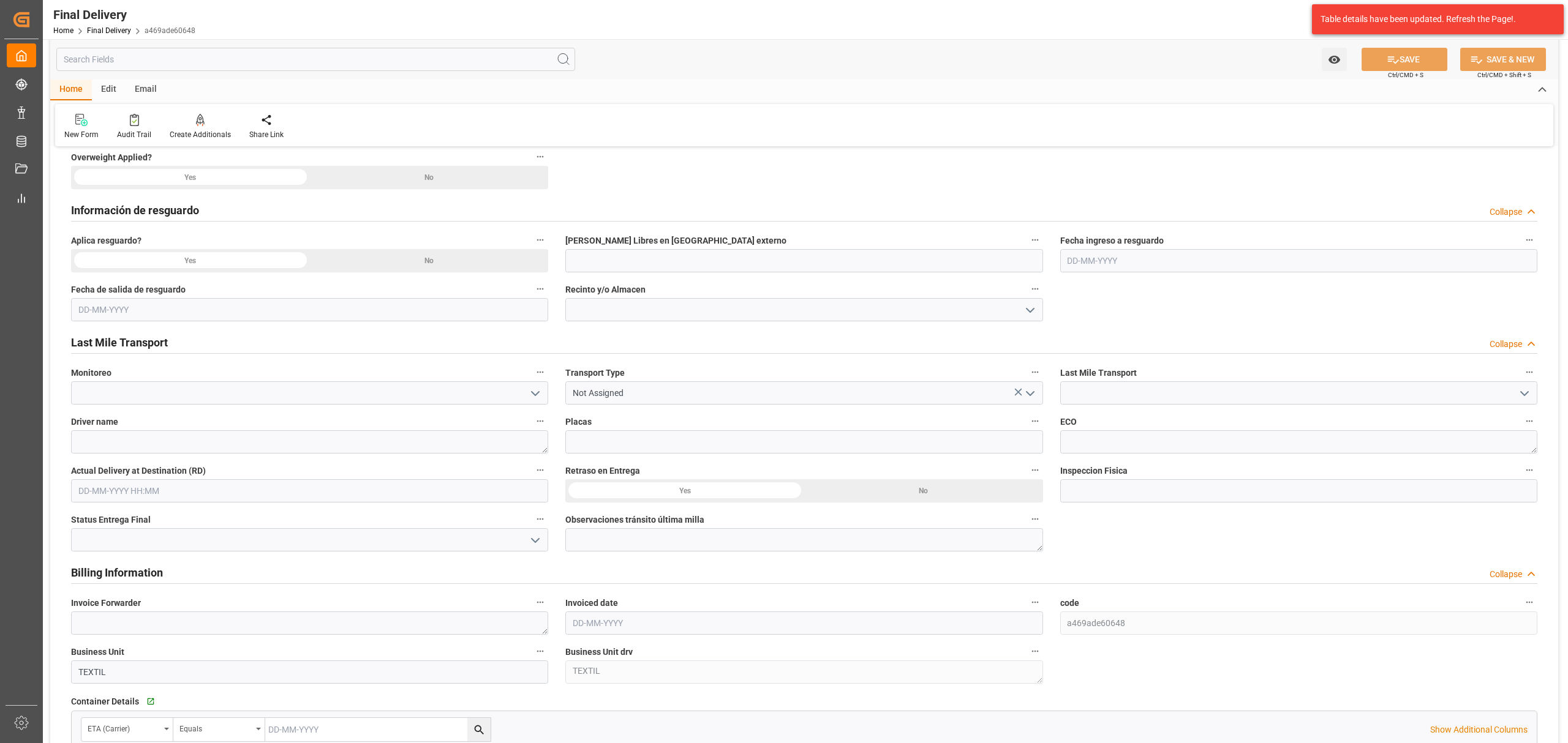
click at [1524, 389] on icon "open menu" at bounding box center [1524, 393] width 15 height 15
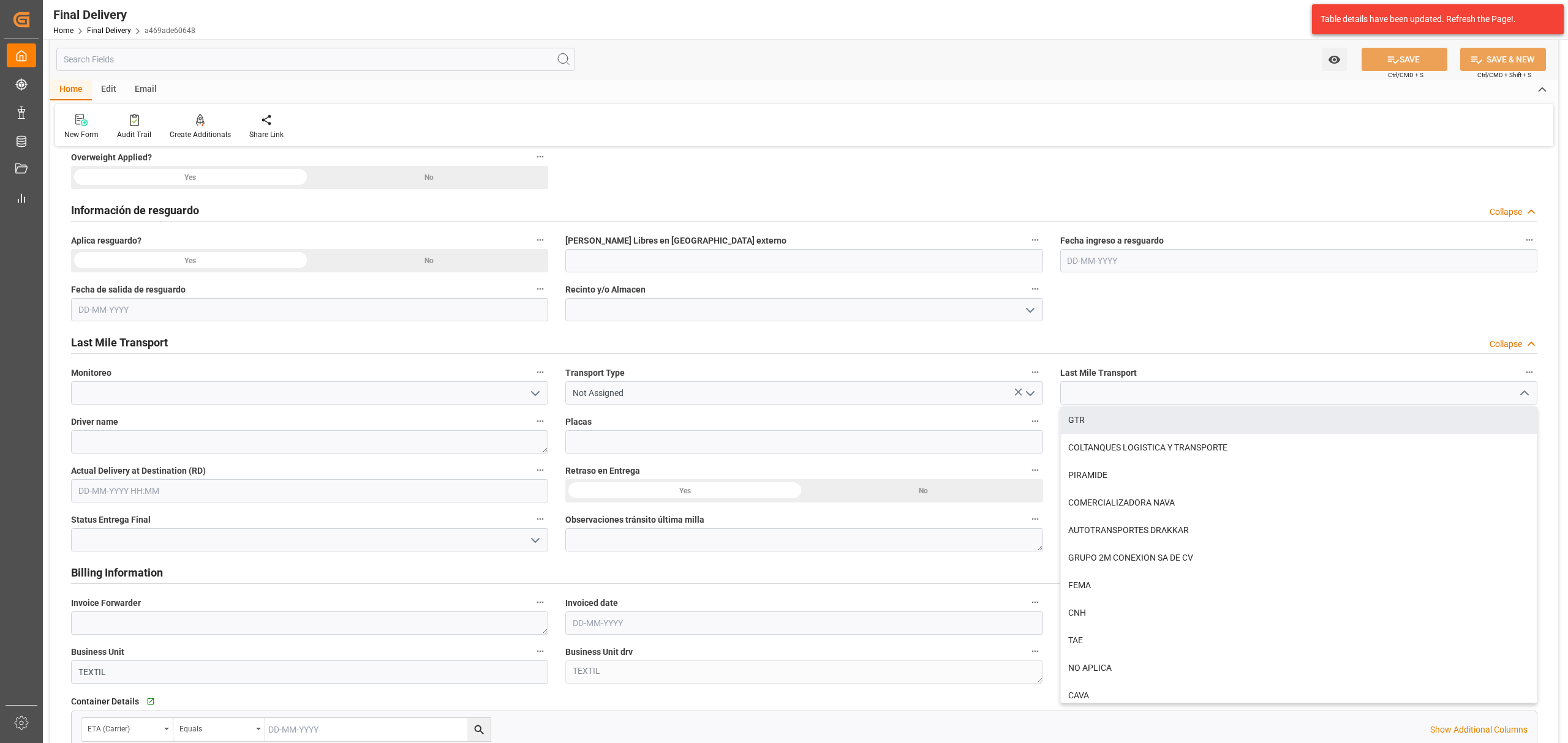
click at [603, 133] on div "New Form Audit Trail Create Additionals Share Link" at bounding box center [804, 125] width 1498 height 43
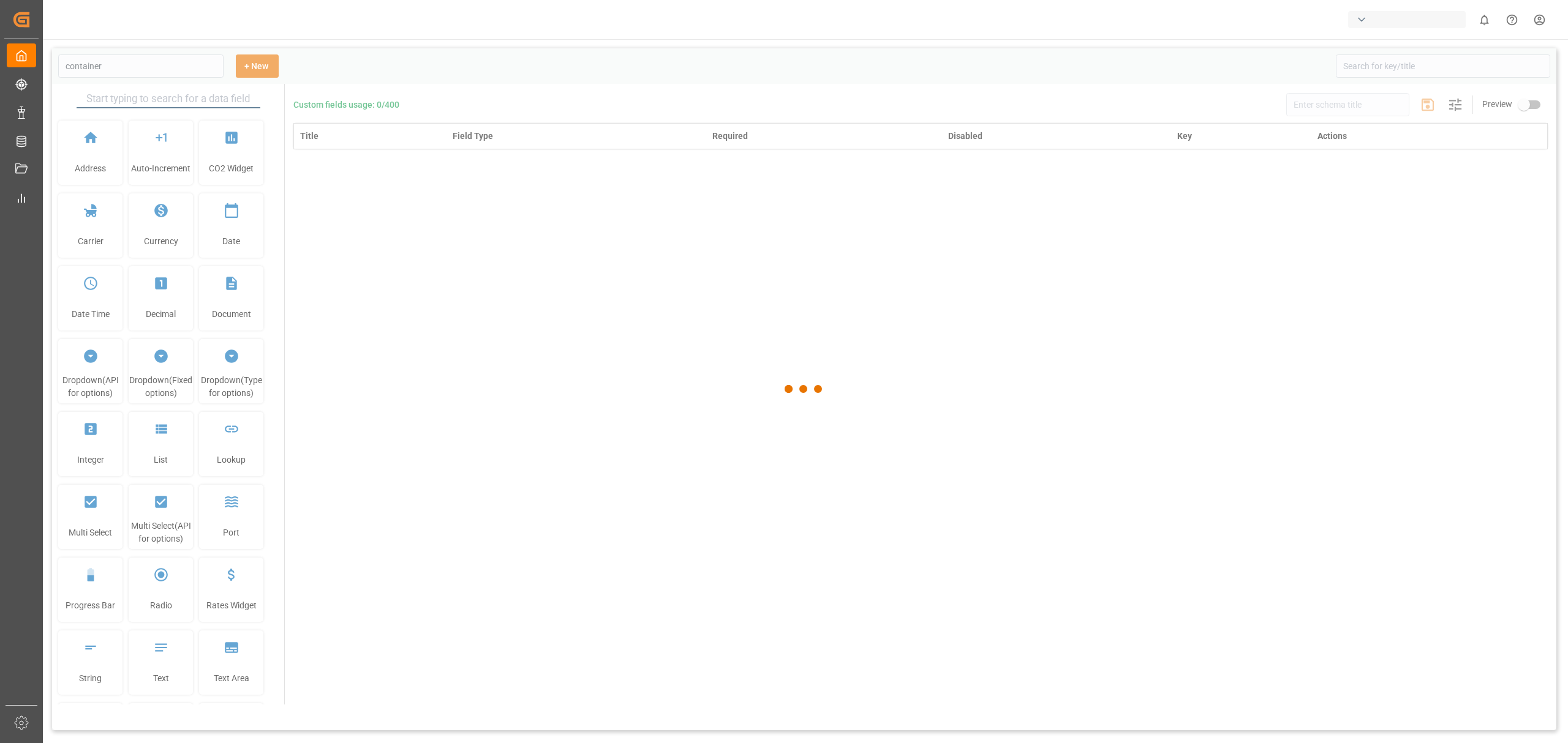
type input "Container Schema"
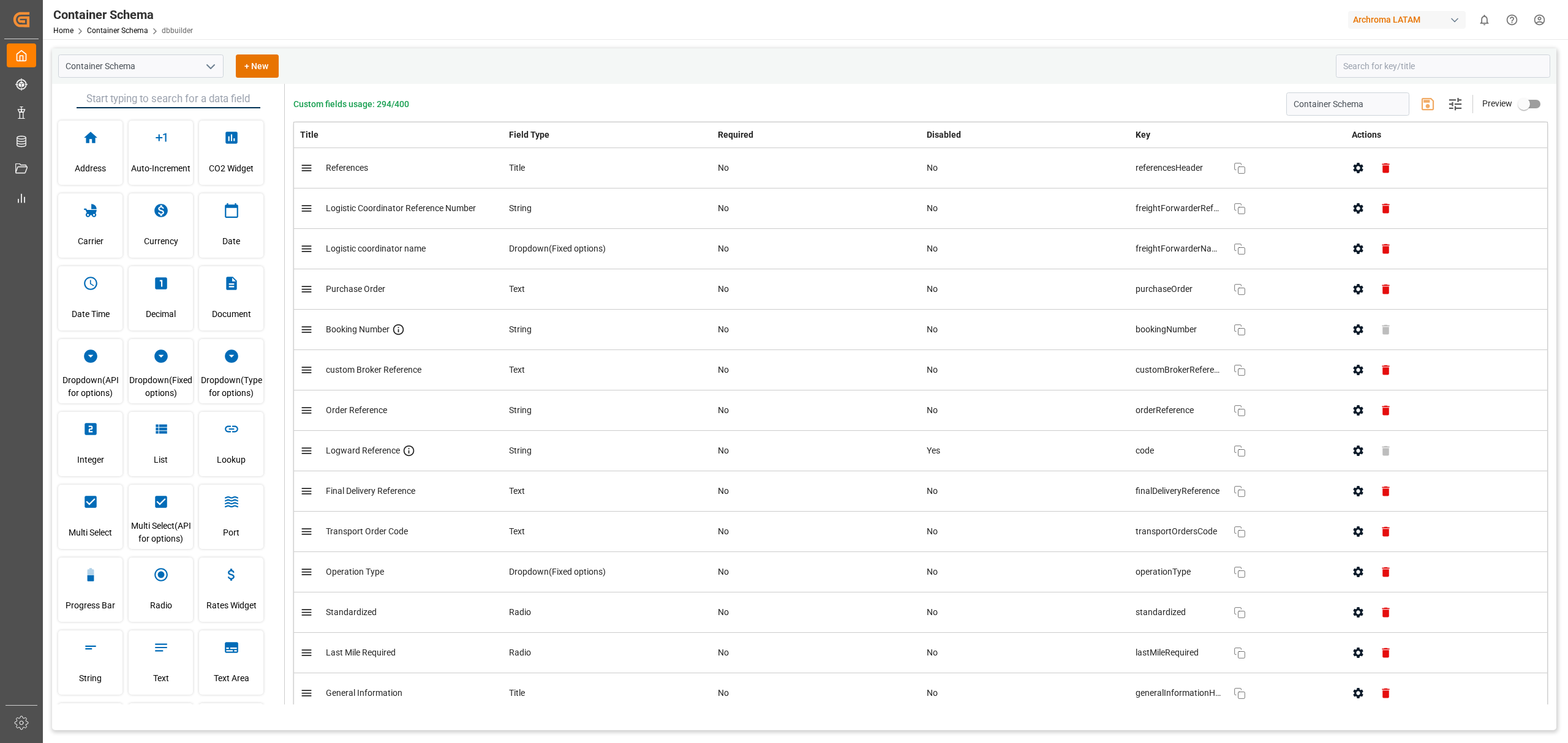
click at [207, 60] on icon "open menu" at bounding box center [210, 66] width 15 height 15
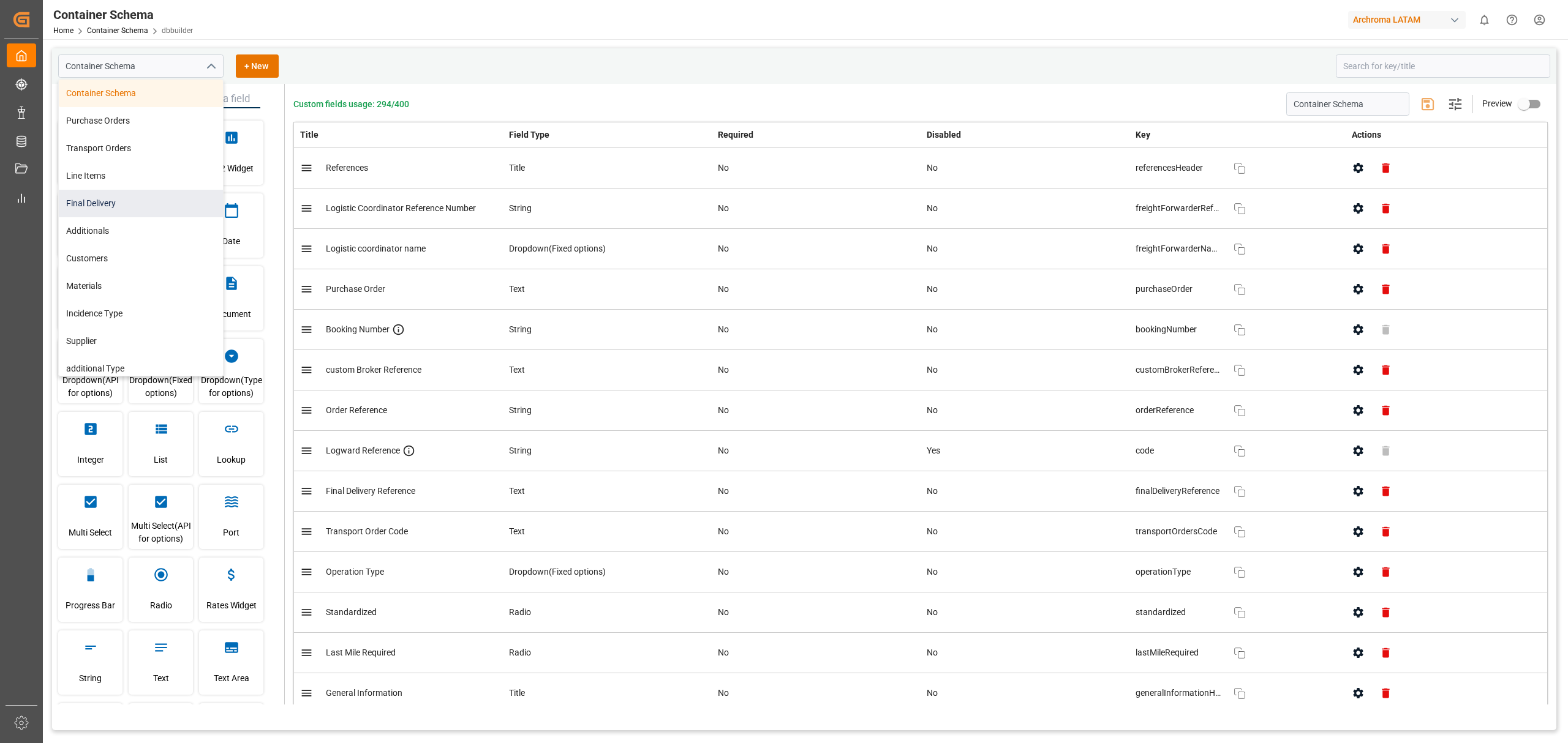
click at [136, 216] on div "Final Delivery" at bounding box center [141, 204] width 164 height 28
type input "Final Delivery"
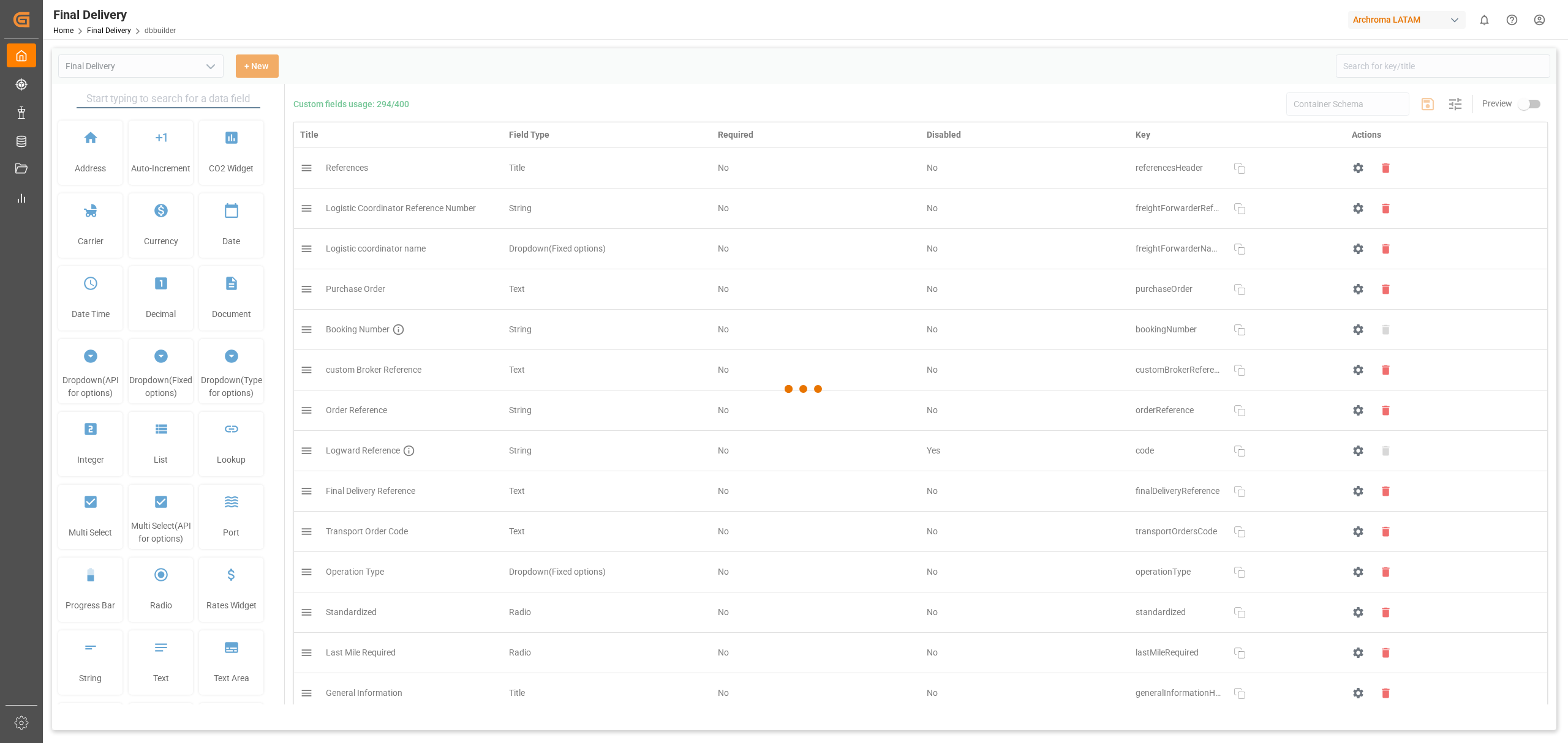
type input "Final Delivery"
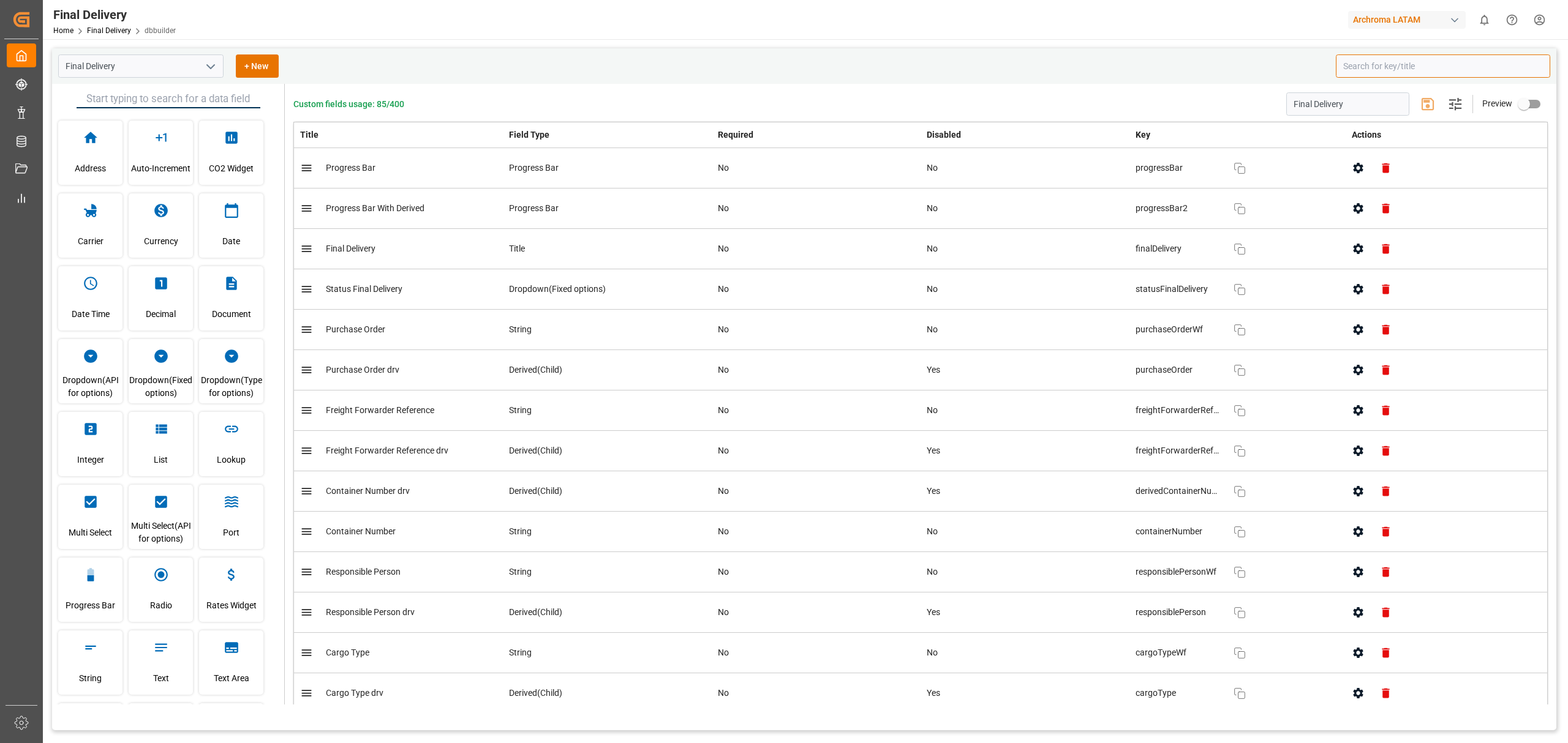
click at [1373, 62] on input at bounding box center [1442, 66] width 215 height 24
type input "drv"
click at [1344, 168] on button "button" at bounding box center [1358, 168] width 28 height 28
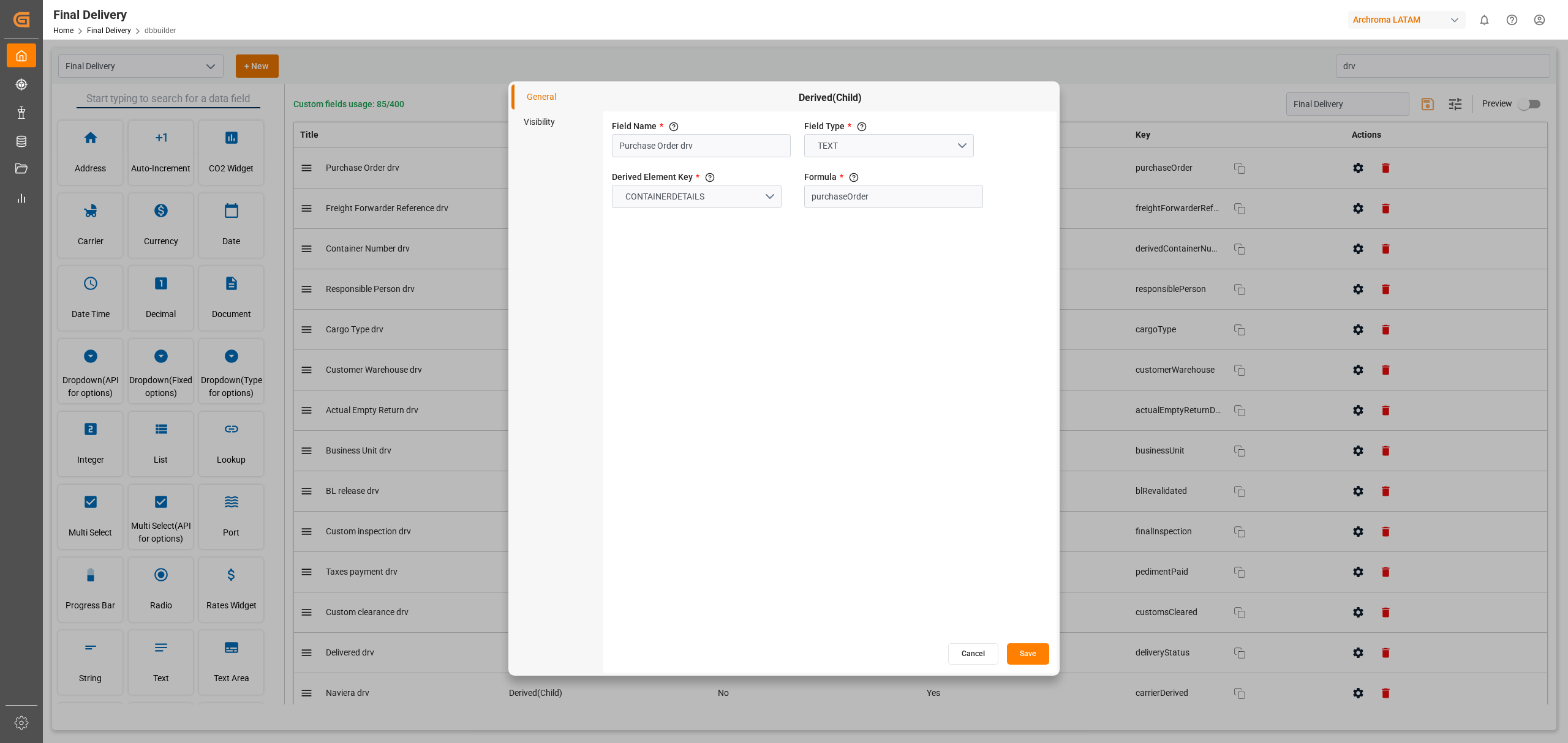
click at [526, 119] on li "Visibility" at bounding box center [557, 122] width 92 height 25
click at [624, 144] on input "primary checkbox" at bounding box center [624, 145] width 70 height 24
checkbox input "true"
click at [1022, 646] on button "Save" at bounding box center [1028, 654] width 43 height 22
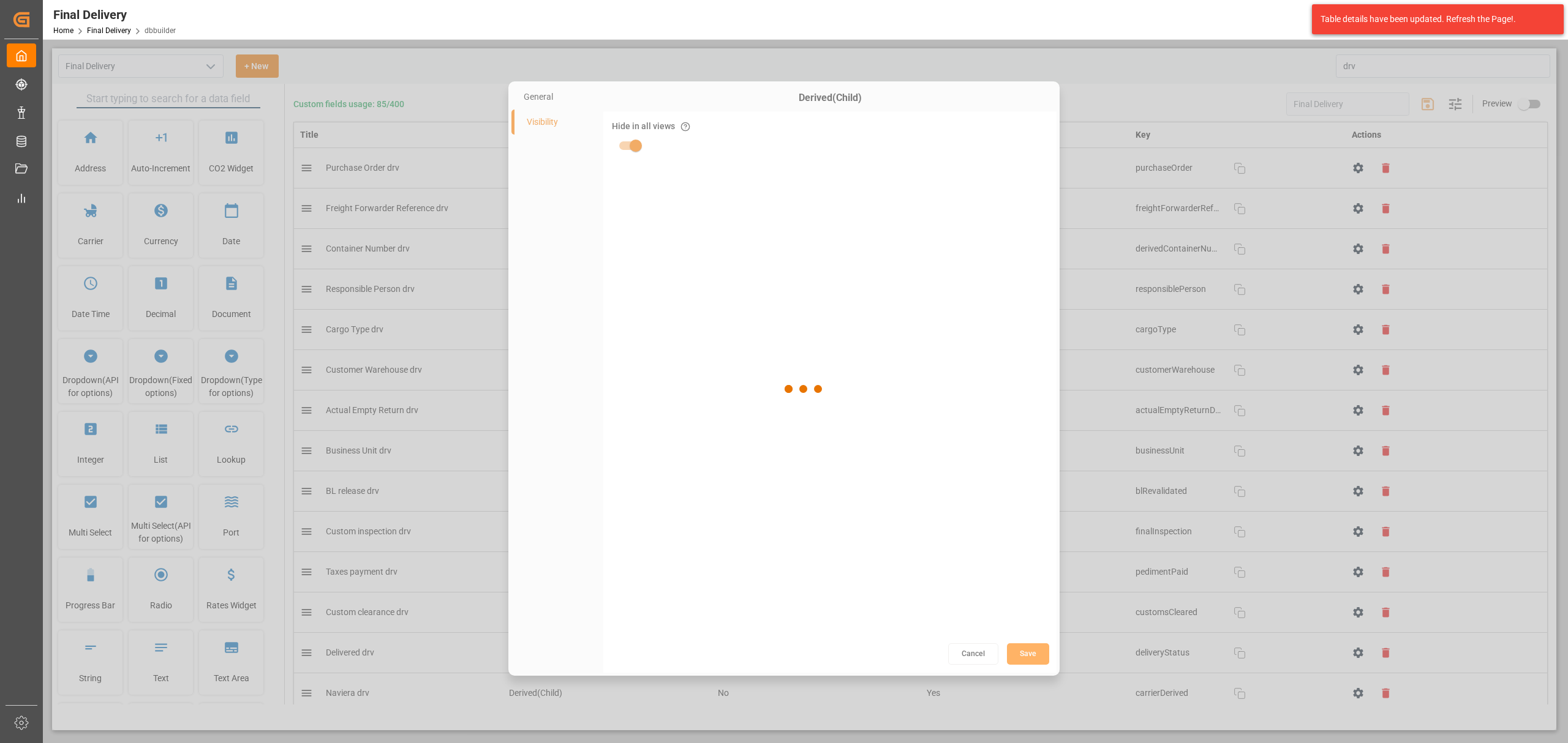
click at [1353, 210] on div at bounding box center [805, 389] width 1505 height 682
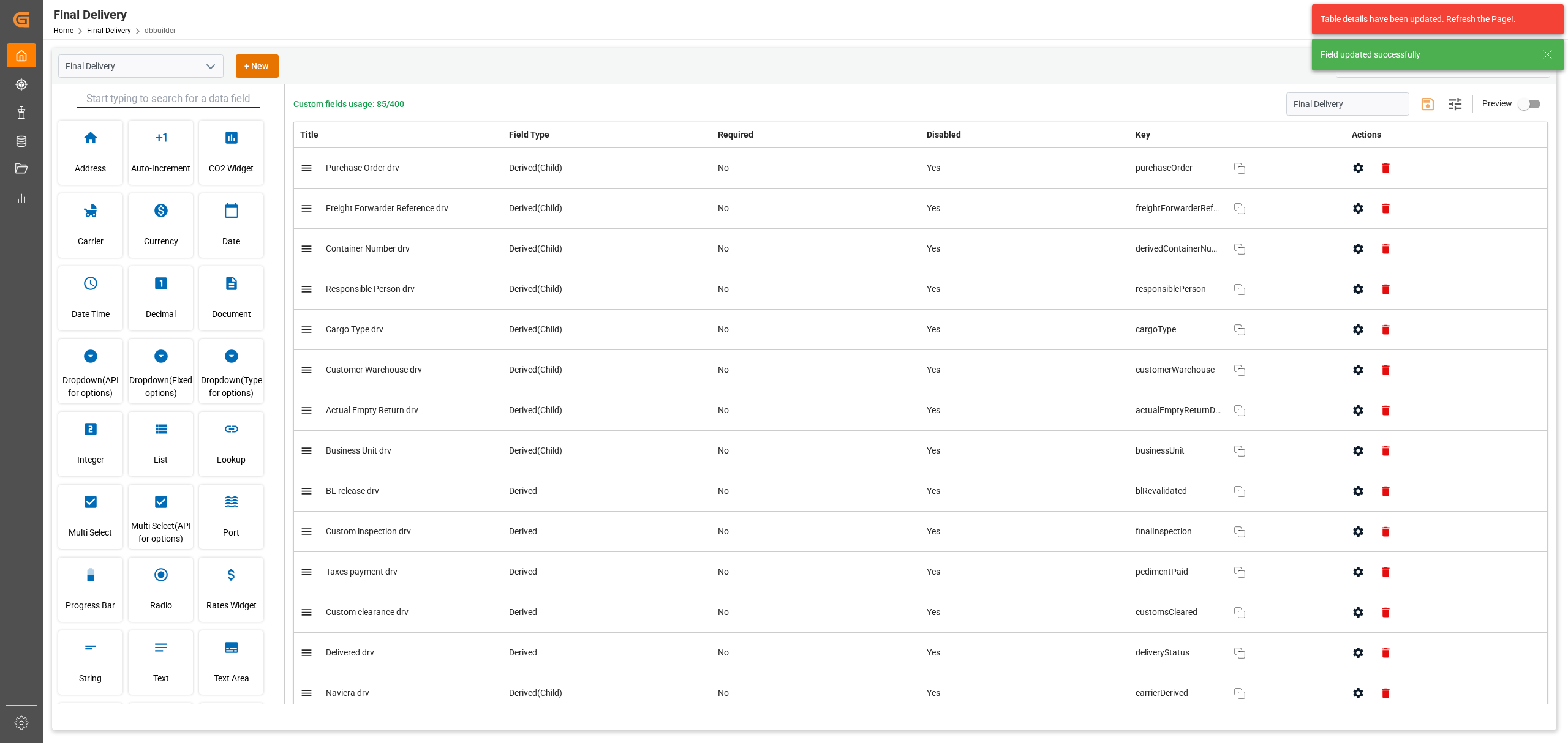
click at [1347, 219] on button "button" at bounding box center [1358, 209] width 28 height 28
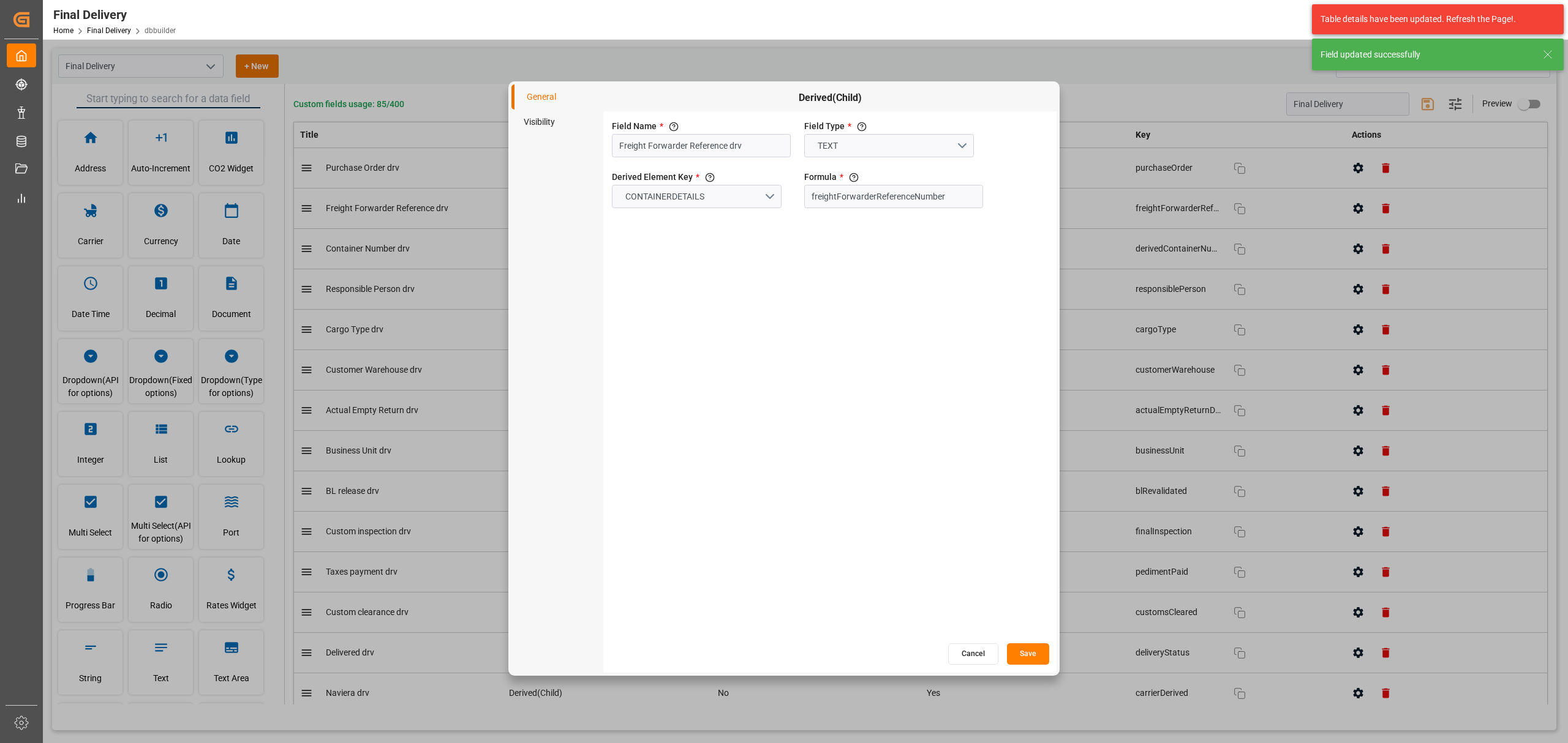
click at [548, 124] on li "Visibility" at bounding box center [557, 122] width 92 height 25
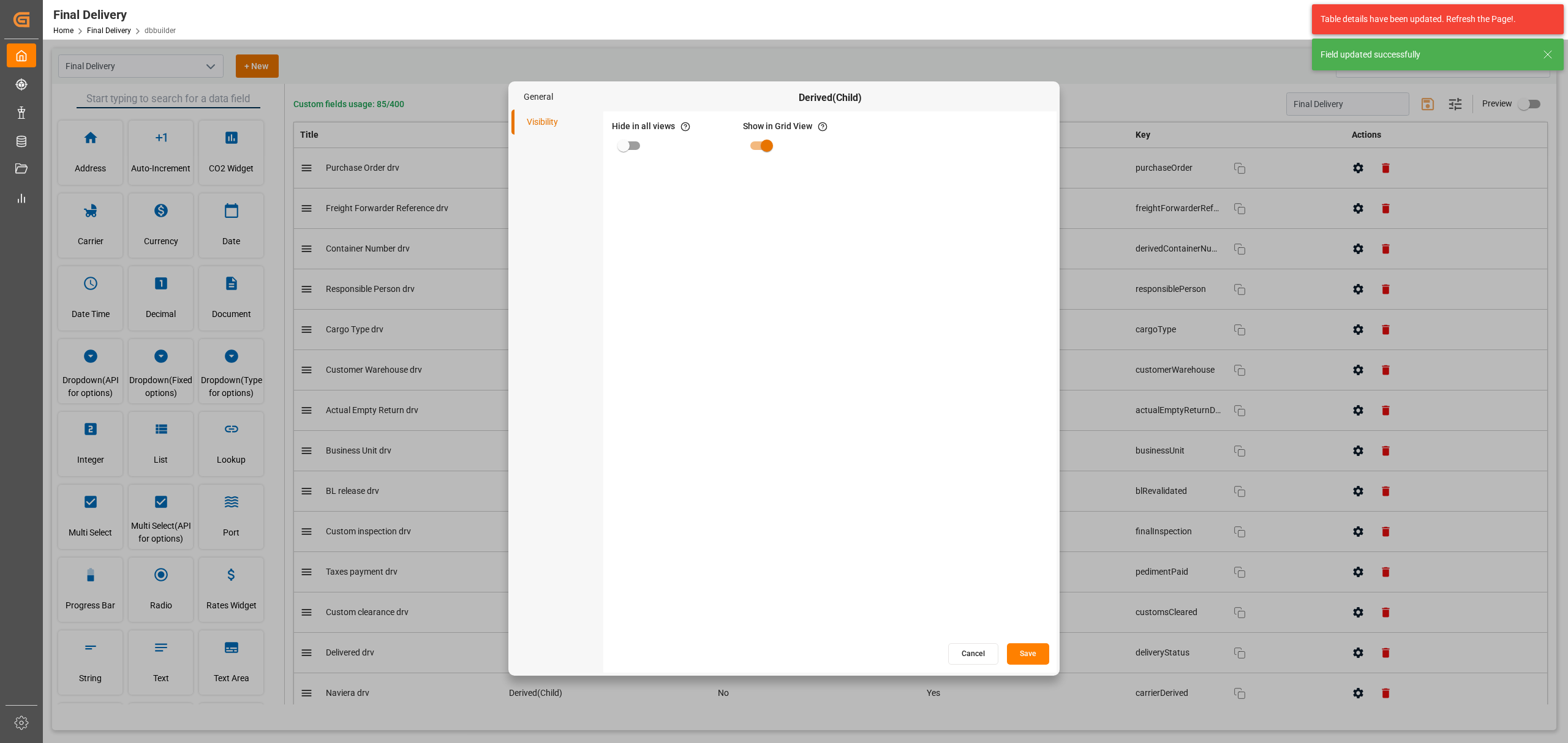
click at [640, 144] on input "primary checkbox" at bounding box center [624, 145] width 70 height 24
checkbox input "true"
click at [1031, 655] on button "Save" at bounding box center [1028, 654] width 43 height 22
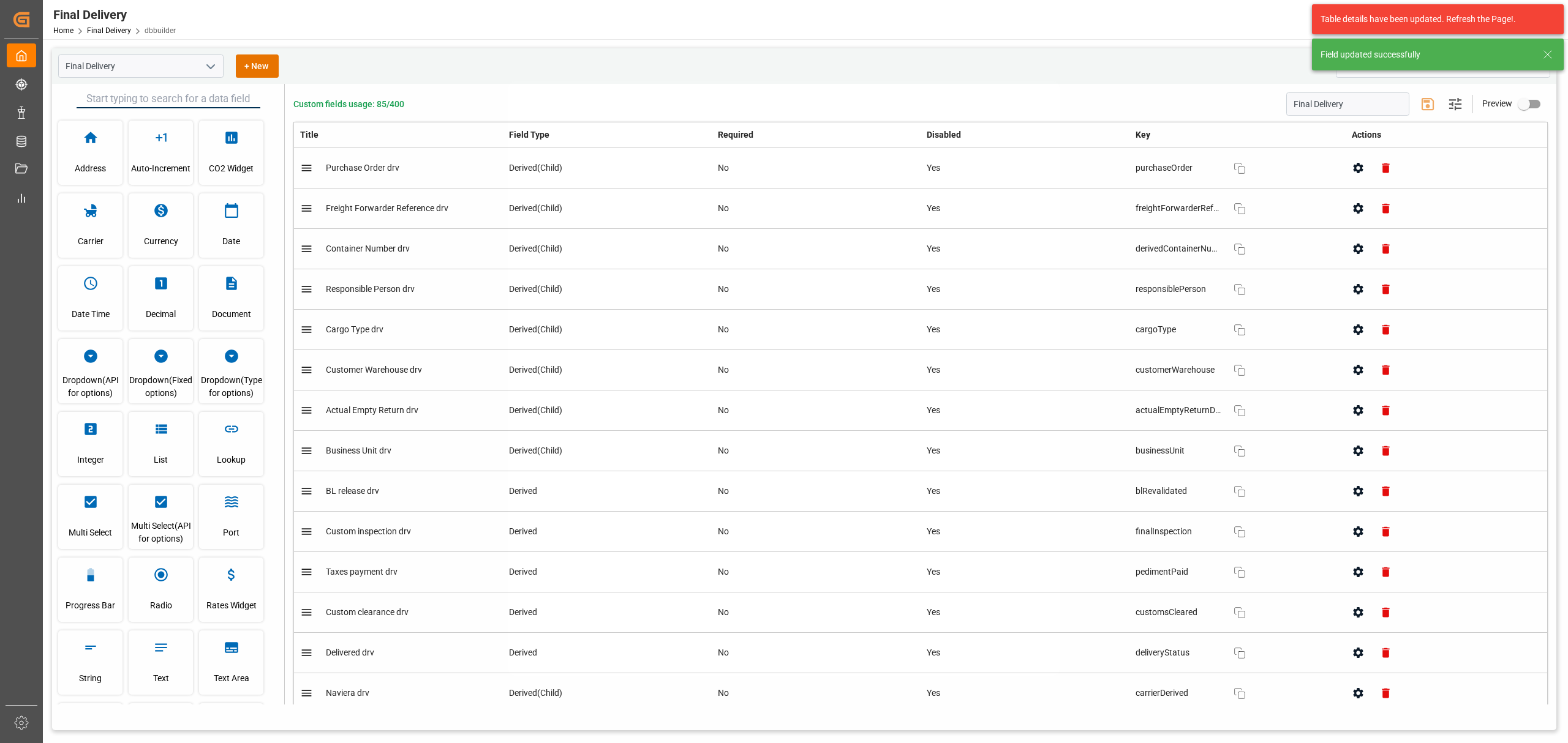
click at [1353, 244] on icon "button" at bounding box center [1357, 248] width 13 height 13
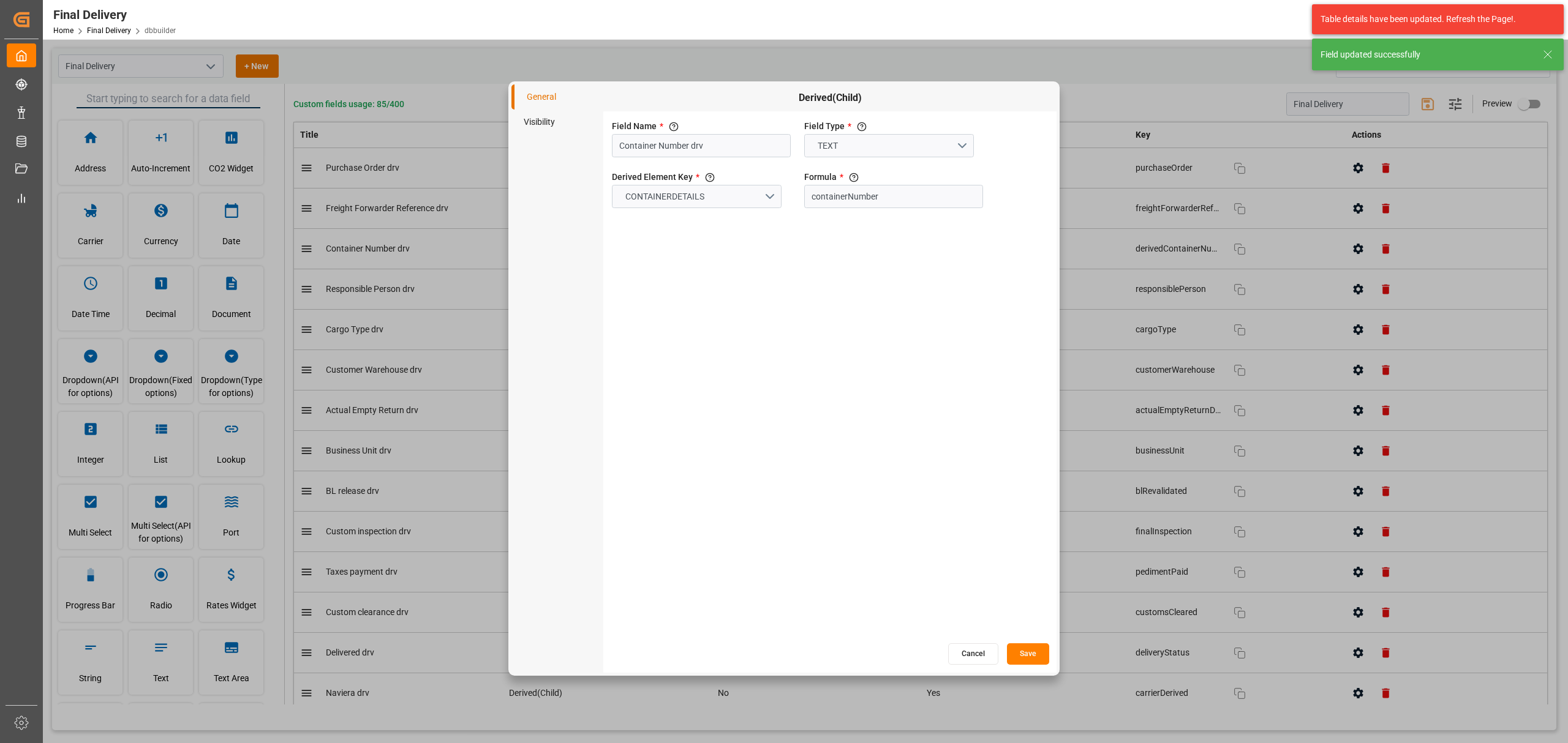
click at [547, 123] on li "Visibility" at bounding box center [557, 122] width 92 height 25
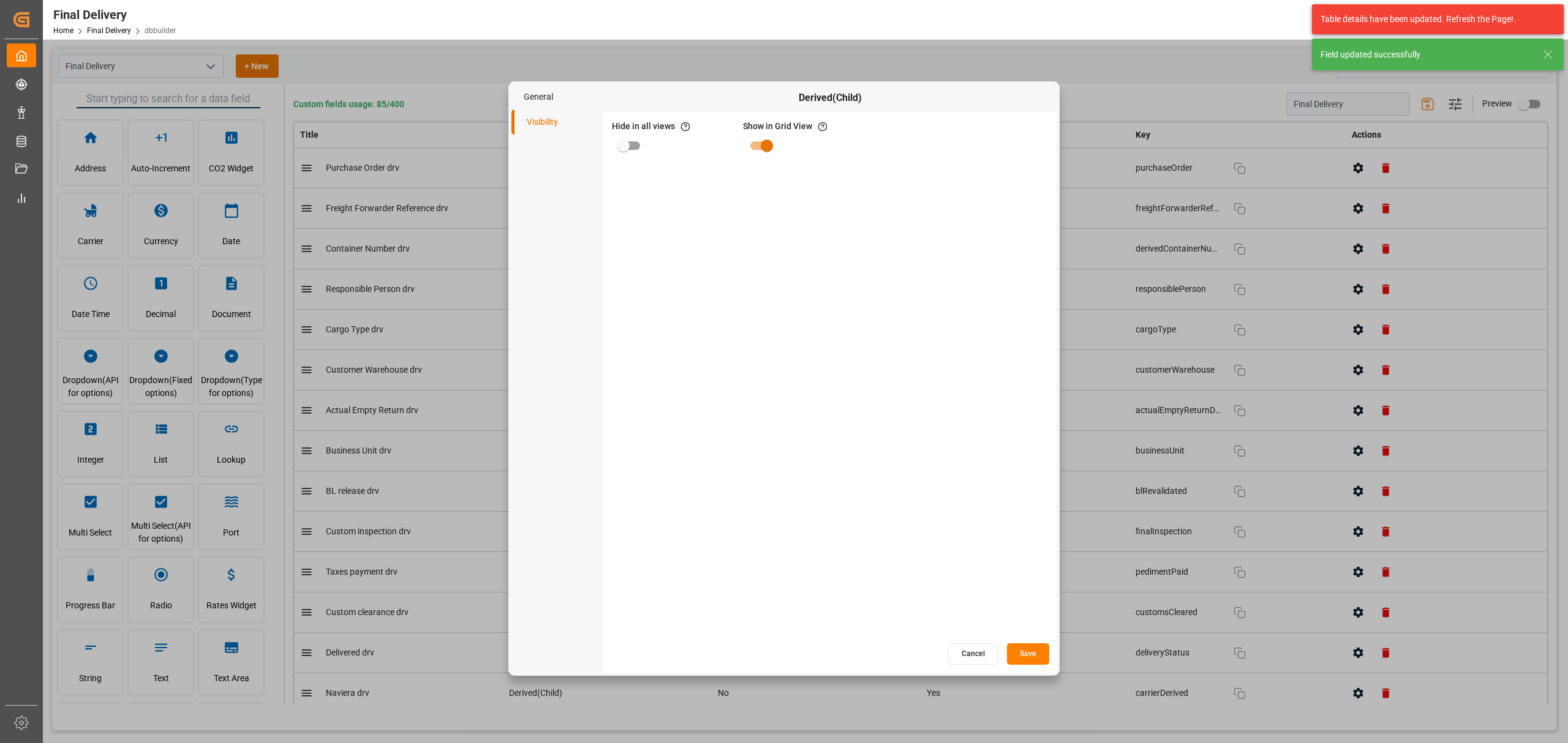
click at [637, 154] on input "primary checkbox" at bounding box center [624, 145] width 70 height 24
checkbox input "true"
click at [1029, 650] on button "Save" at bounding box center [1028, 654] width 43 height 22
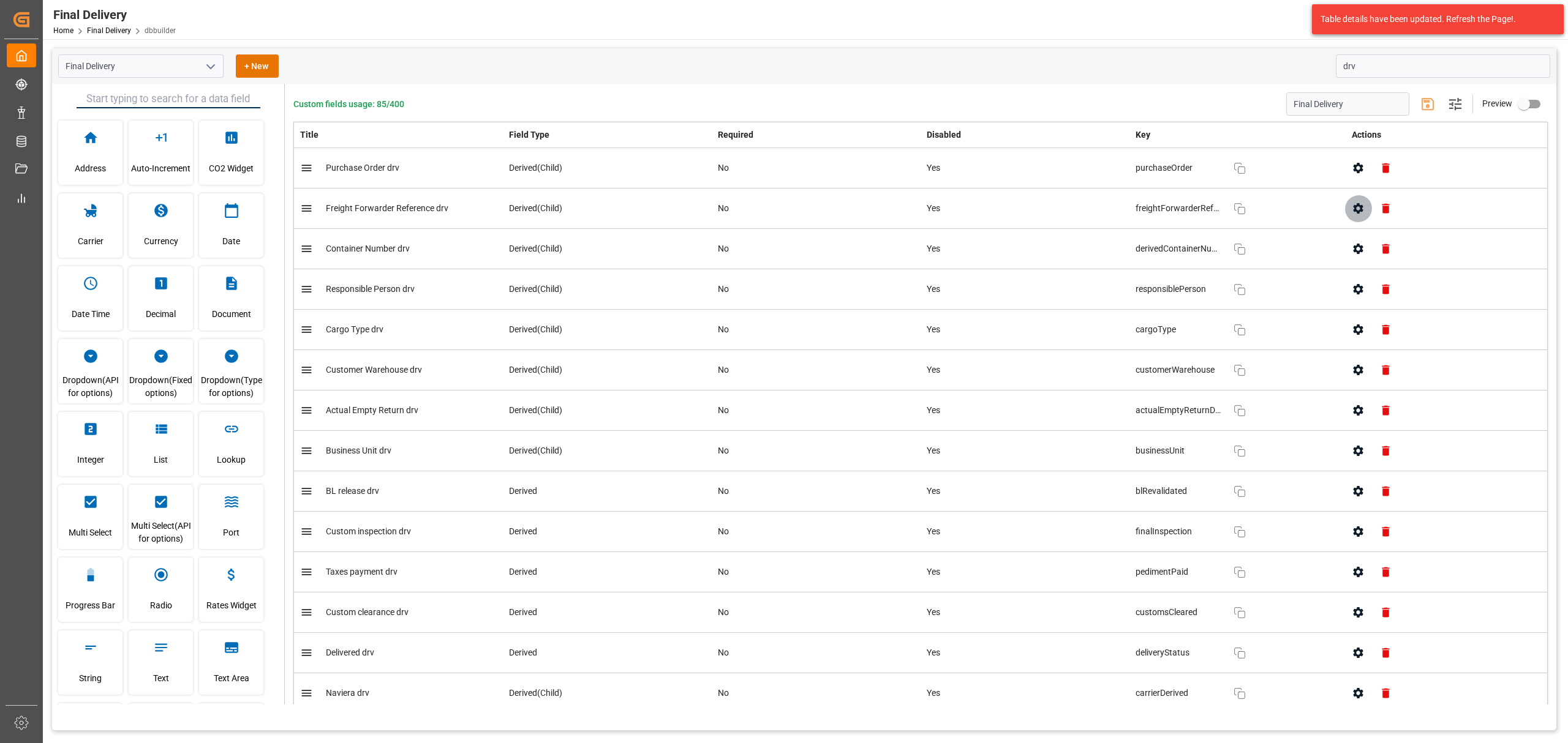
click at [1351, 208] on icon "button" at bounding box center [1357, 208] width 13 height 13
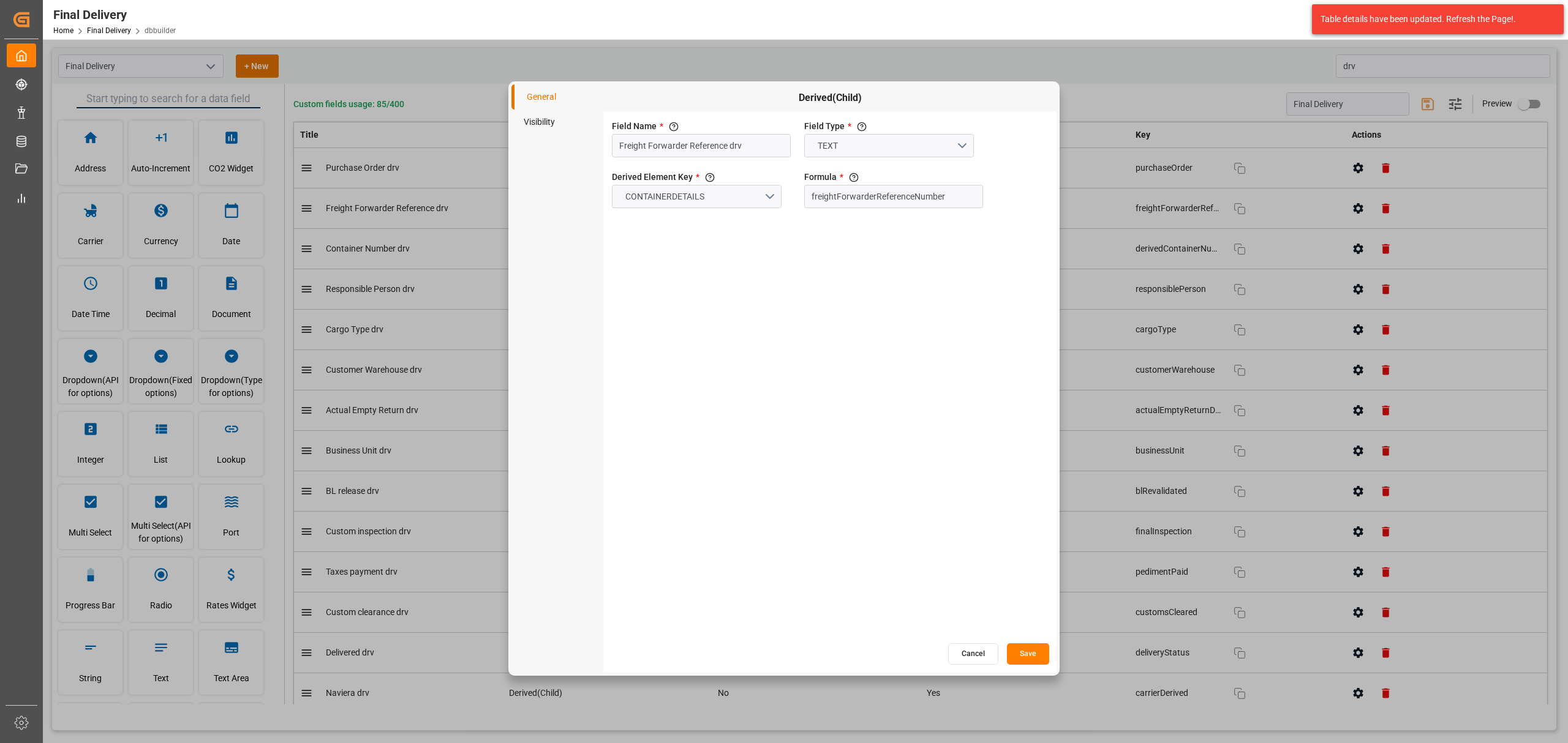
click at [542, 118] on li "Visibility" at bounding box center [557, 122] width 92 height 25
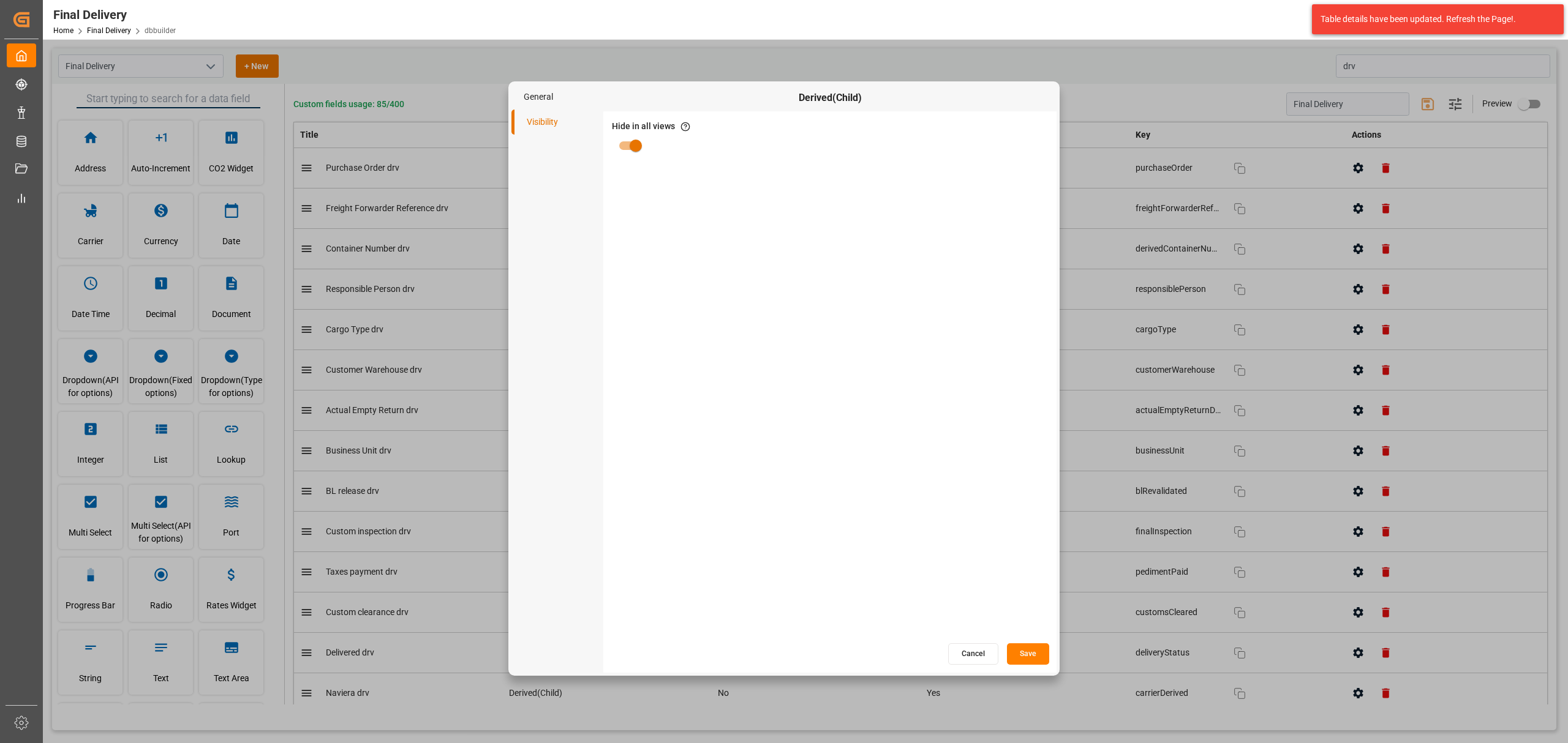
click at [985, 652] on button "Cancel" at bounding box center [973, 654] width 50 height 22
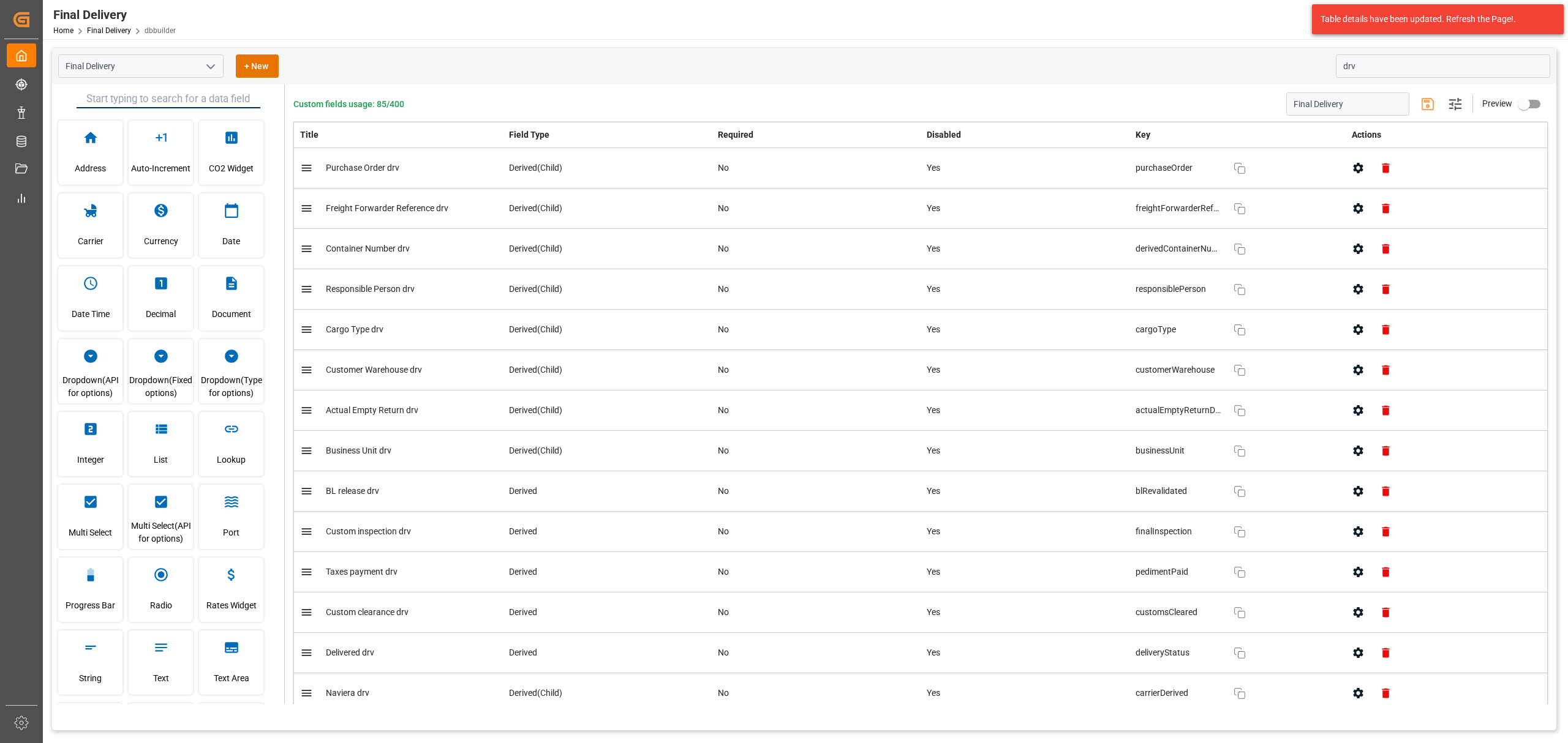
click at [1360, 249] on icon "button" at bounding box center [1357, 248] width 13 height 13
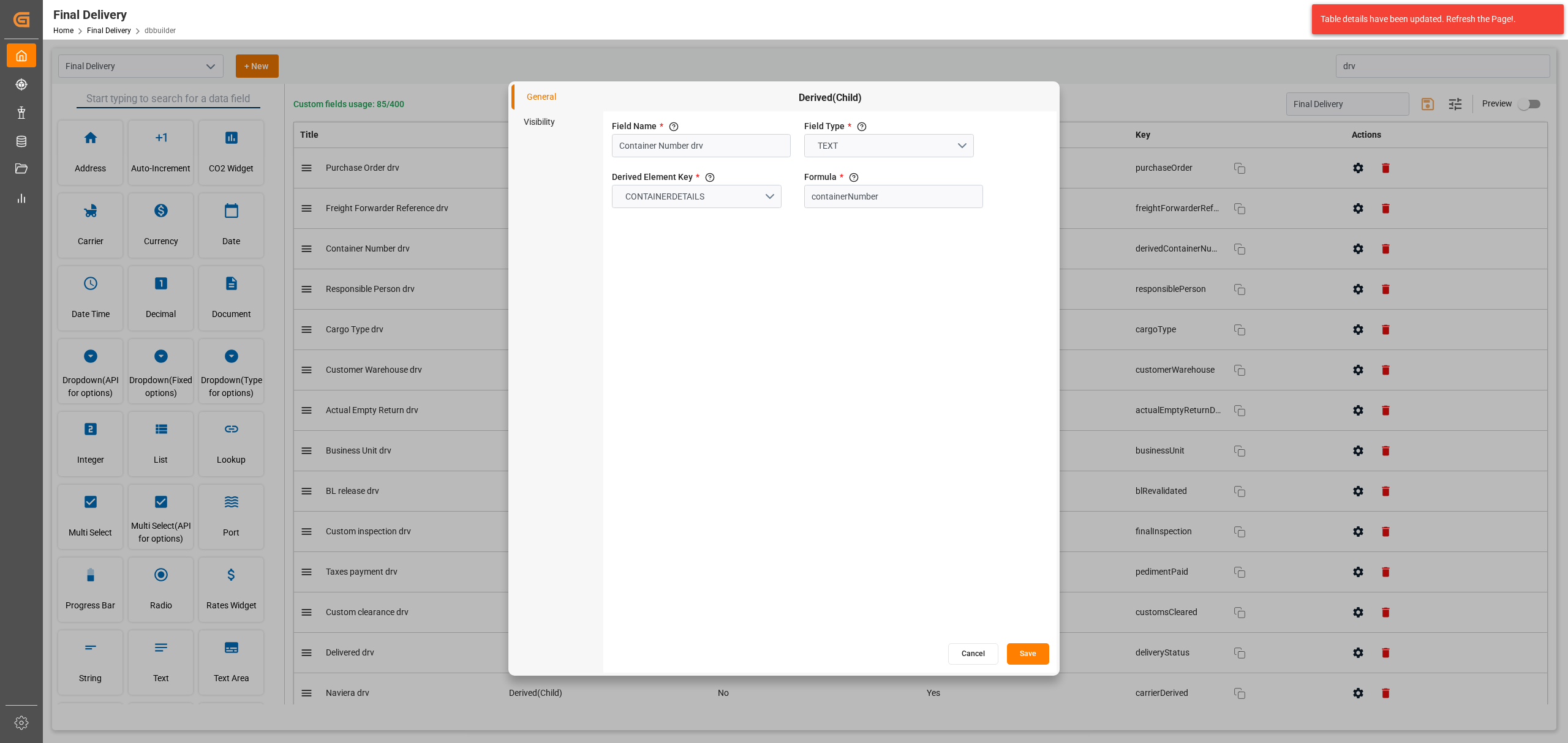
click at [527, 123] on li "Visibility" at bounding box center [557, 122] width 92 height 25
click at [978, 652] on button "Cancel" at bounding box center [973, 654] width 50 height 22
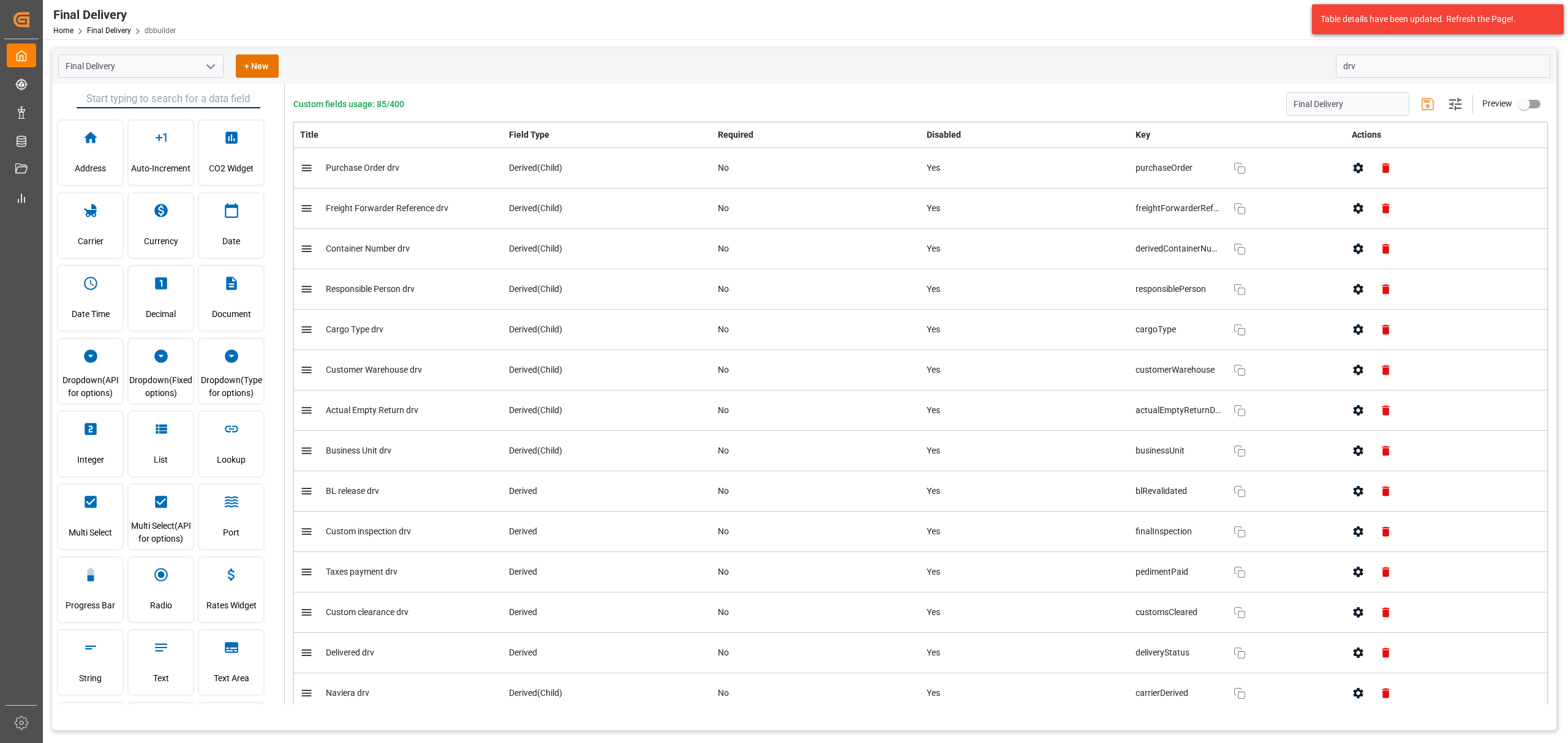
click at [1352, 285] on icon "button" at bounding box center [1357, 289] width 13 height 13
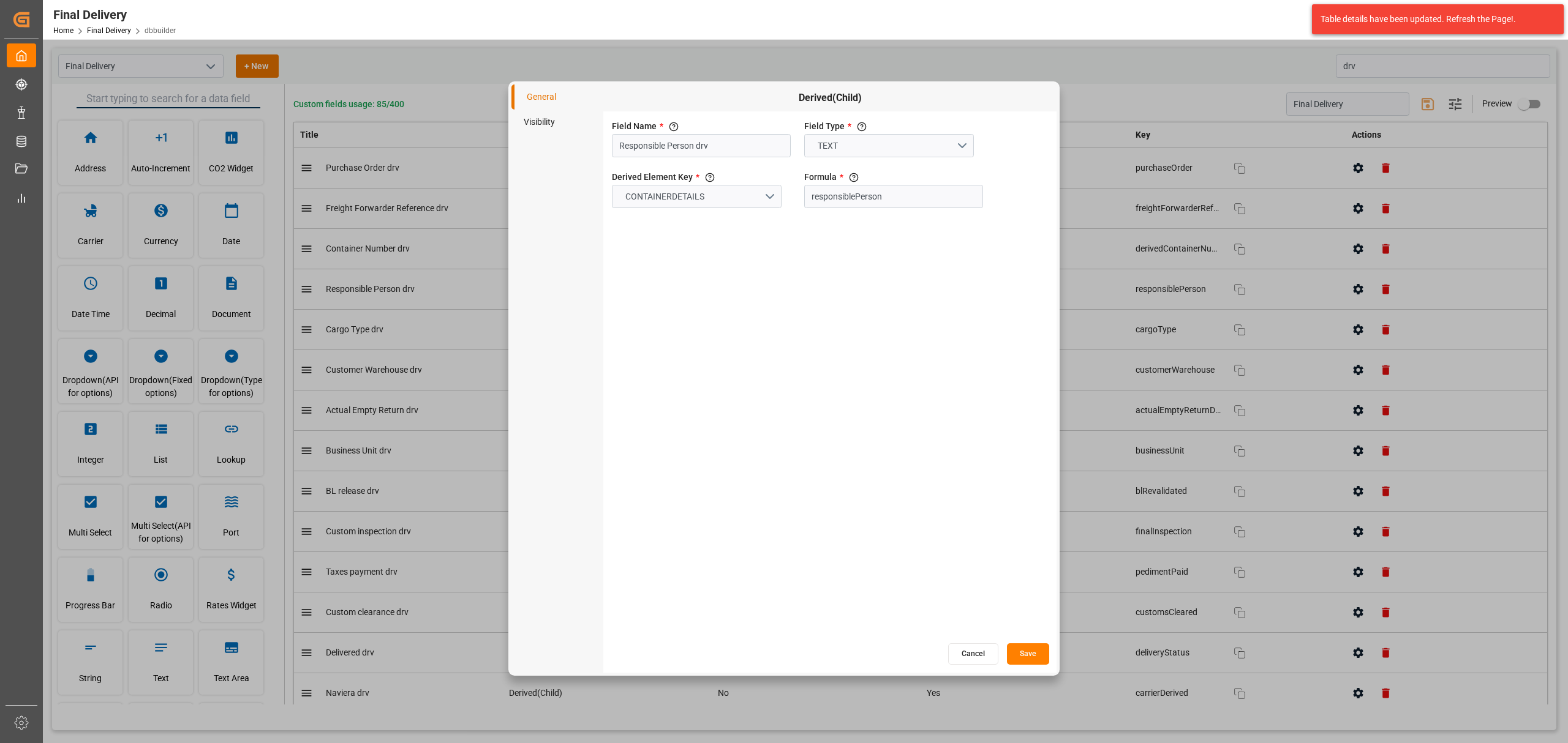
click at [543, 124] on li "Visibility" at bounding box center [557, 122] width 92 height 25
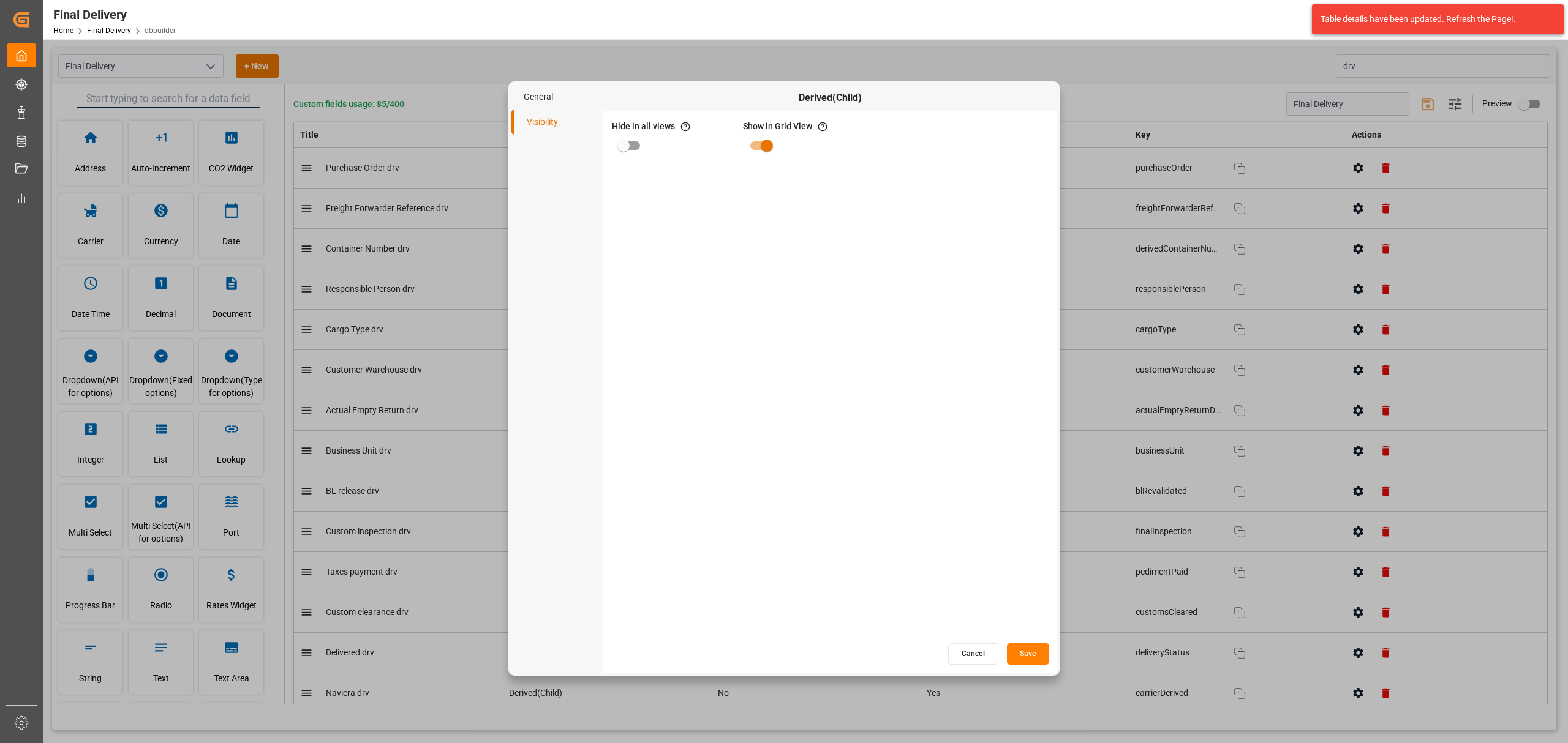
click at [626, 136] on input "primary checkbox" at bounding box center [624, 145] width 70 height 24
checkbox input "true"
click at [1031, 654] on button "Save" at bounding box center [1028, 654] width 43 height 22
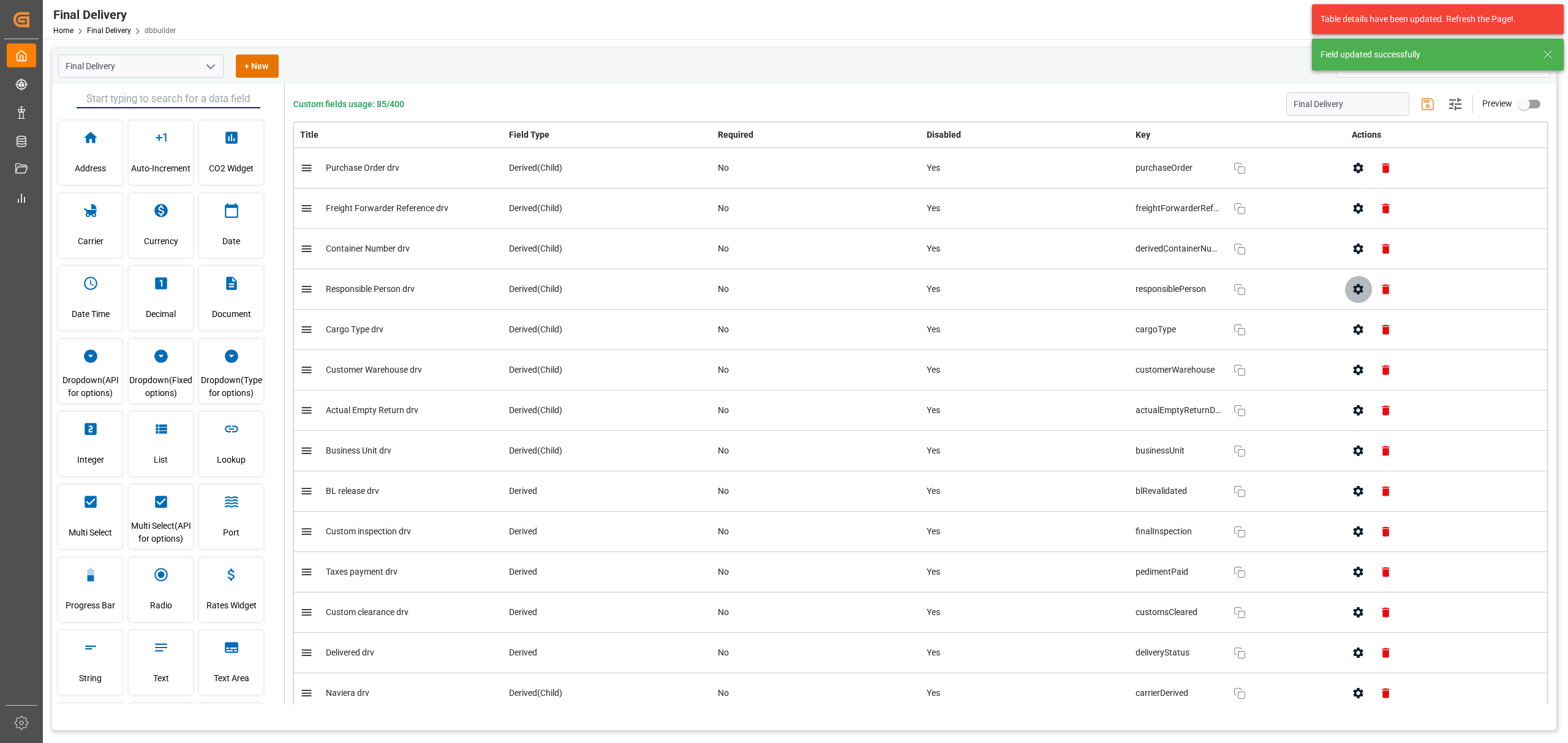
click at [1355, 290] on icon "button" at bounding box center [1357, 289] width 13 height 13
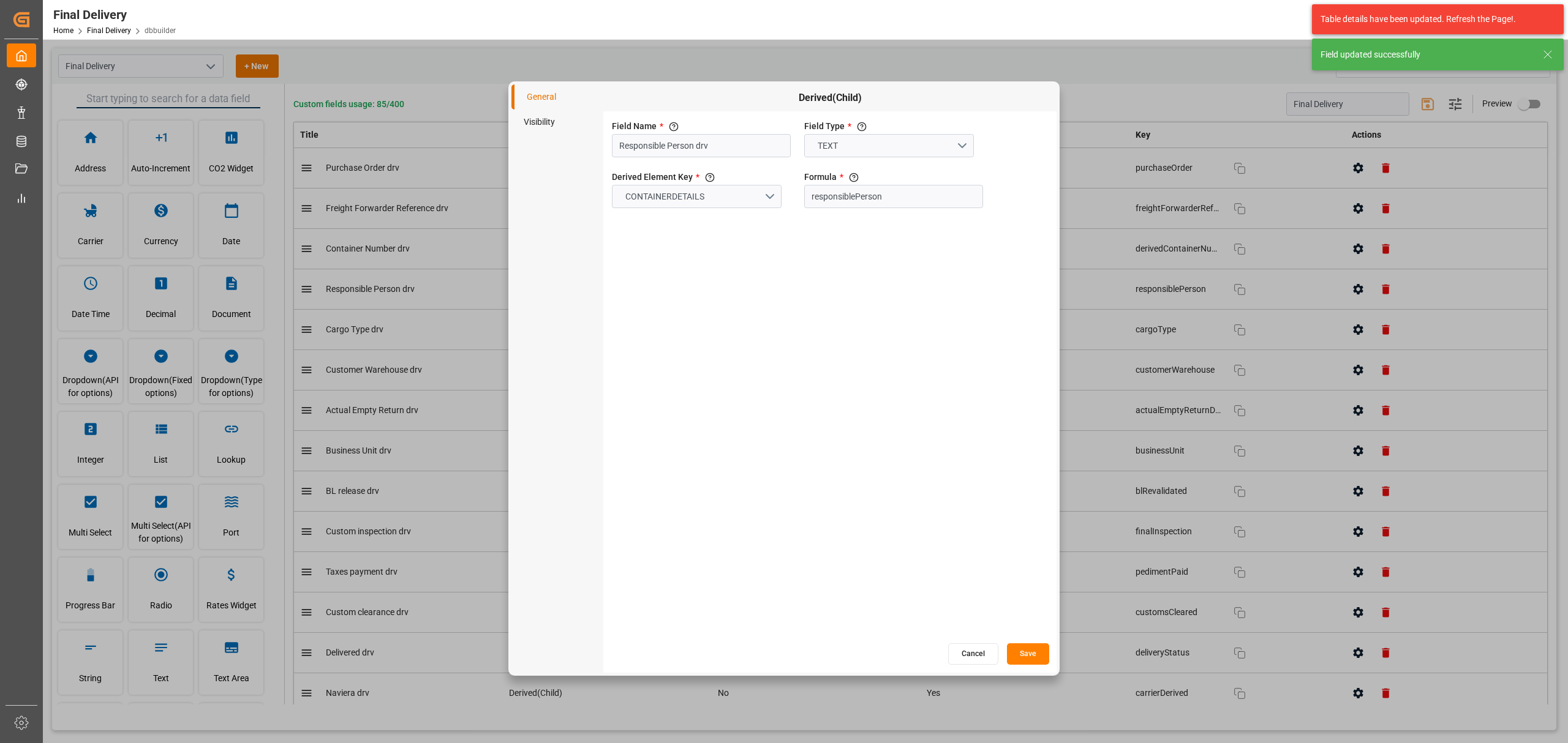
click at [546, 126] on li "Visibility" at bounding box center [557, 122] width 92 height 25
click at [986, 649] on button "Cancel" at bounding box center [973, 654] width 50 height 22
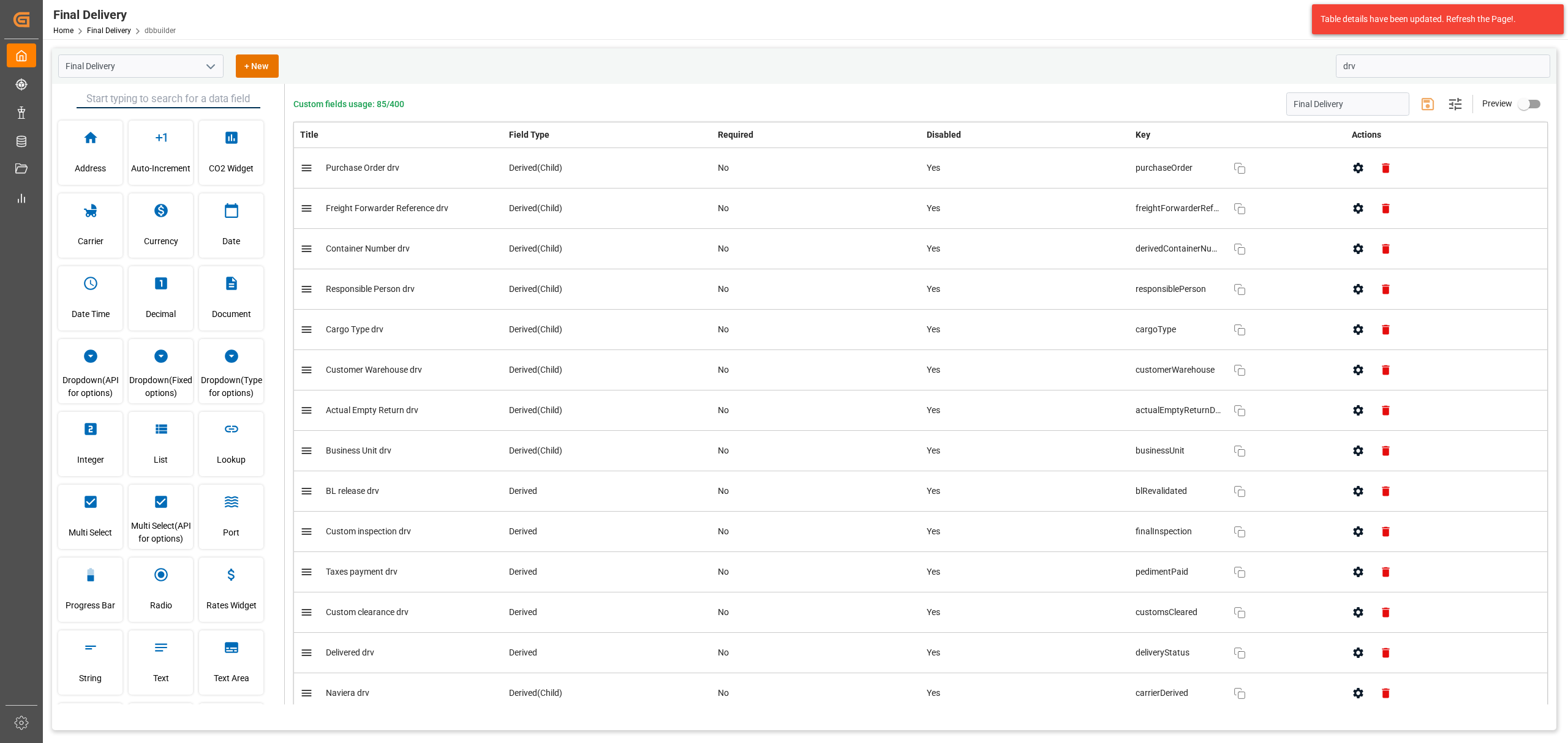
click at [1344, 331] on button "button" at bounding box center [1358, 329] width 28 height 28
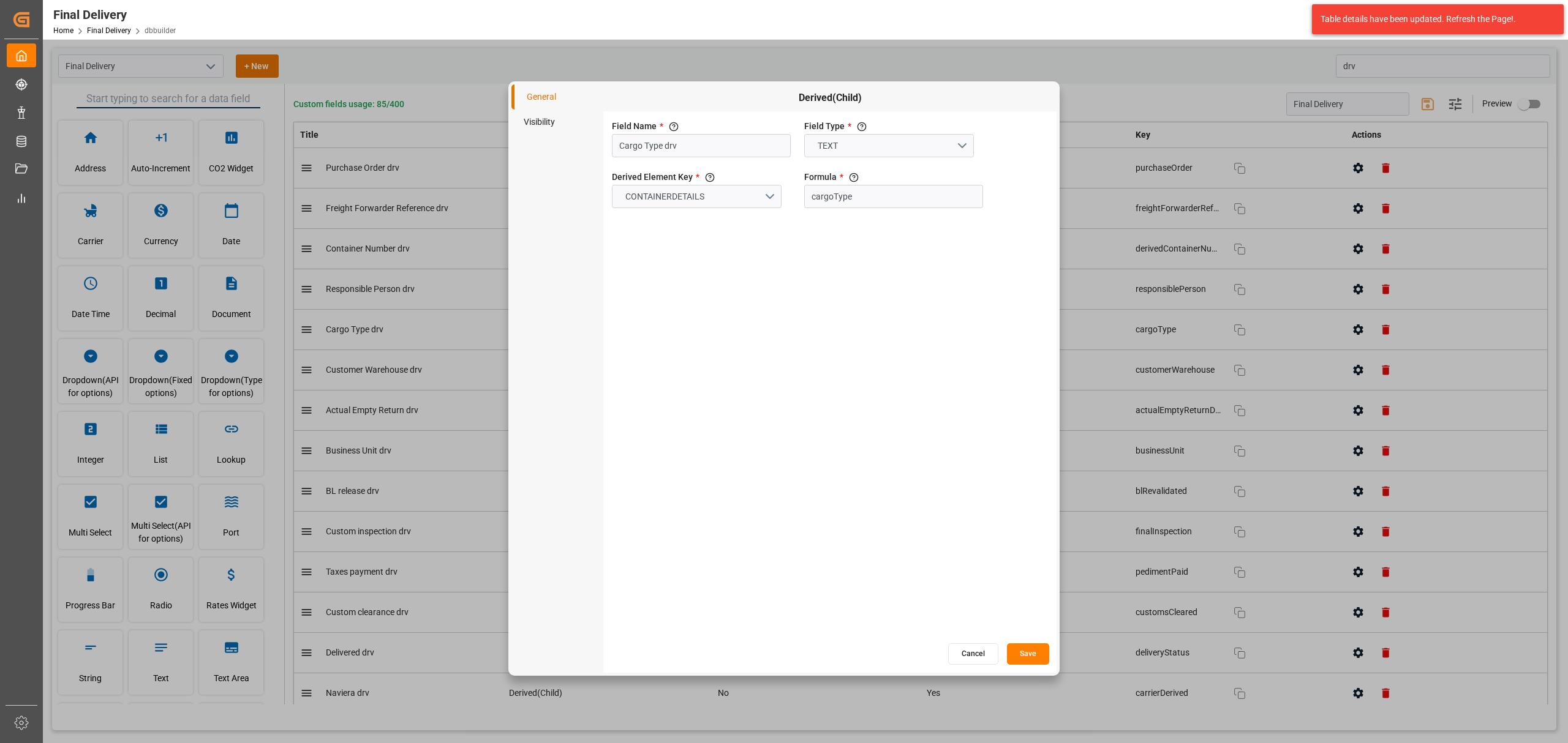
click at [542, 123] on li "Visibility" at bounding box center [557, 122] width 92 height 25
click at [631, 146] on input "primary checkbox" at bounding box center [624, 145] width 70 height 24
checkbox input "true"
click at [1023, 657] on button "Save" at bounding box center [1028, 654] width 43 height 22
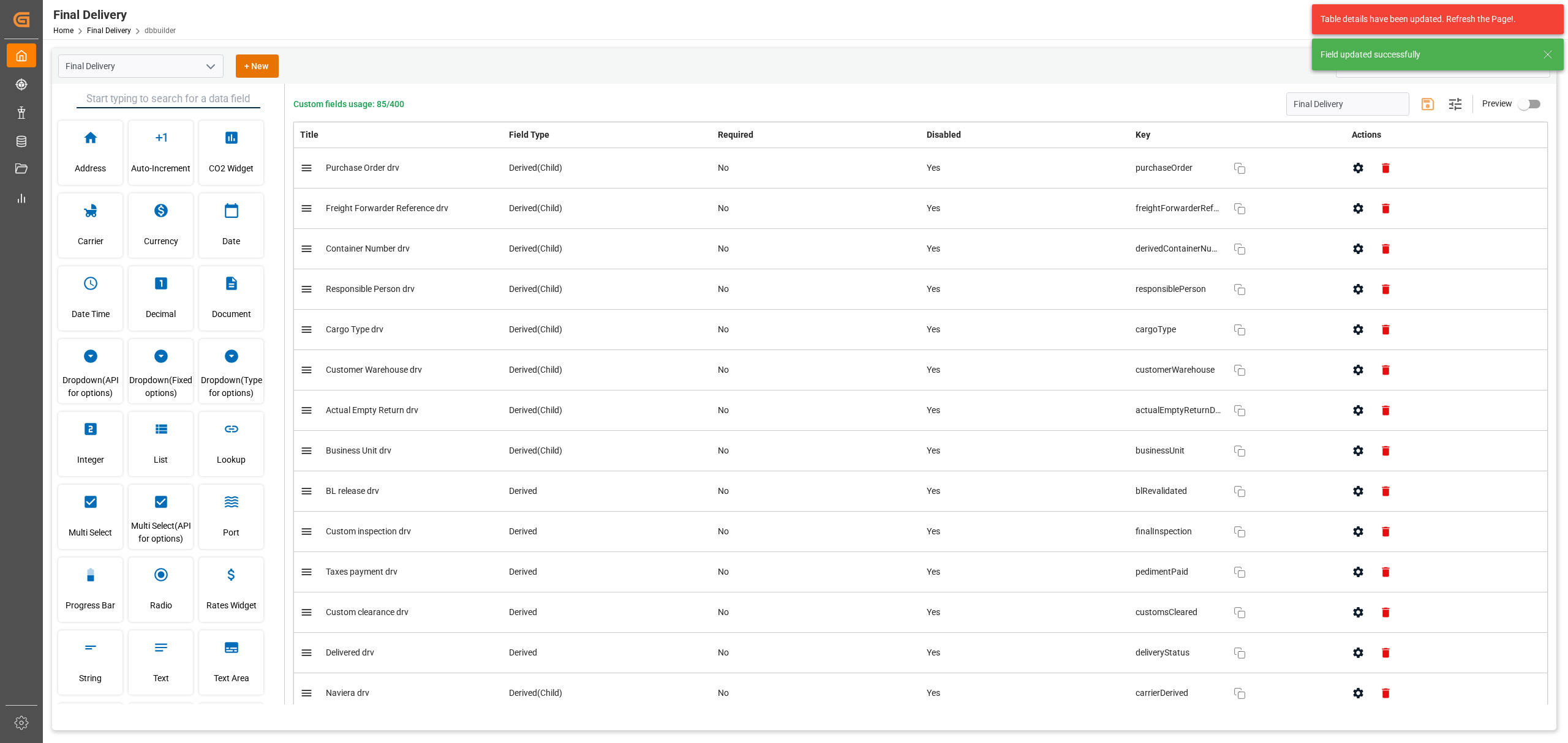
scroll to position [81, 0]
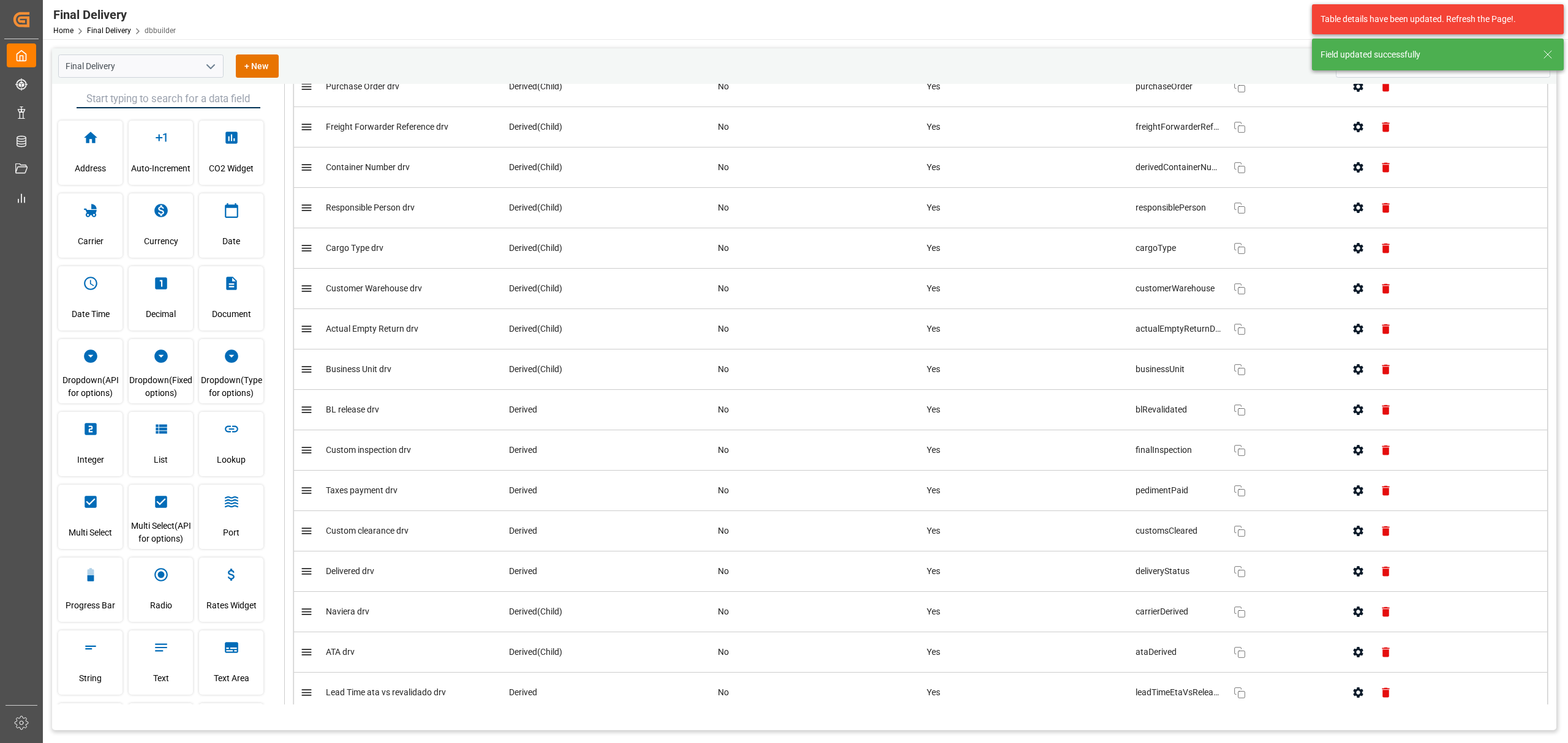
click at [1351, 290] on icon "button" at bounding box center [1357, 288] width 13 height 13
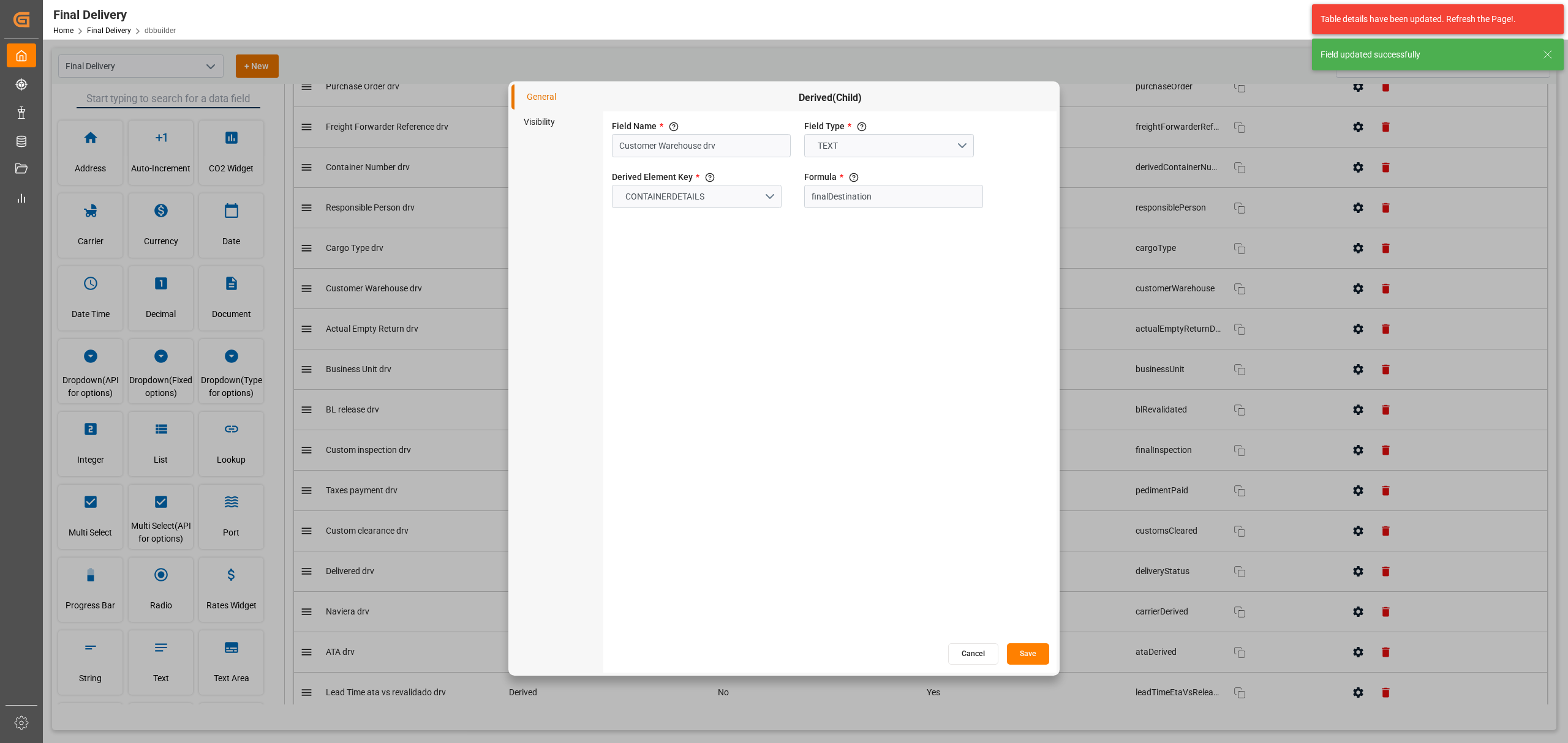
click at [566, 131] on li "Visibility" at bounding box center [557, 122] width 92 height 25
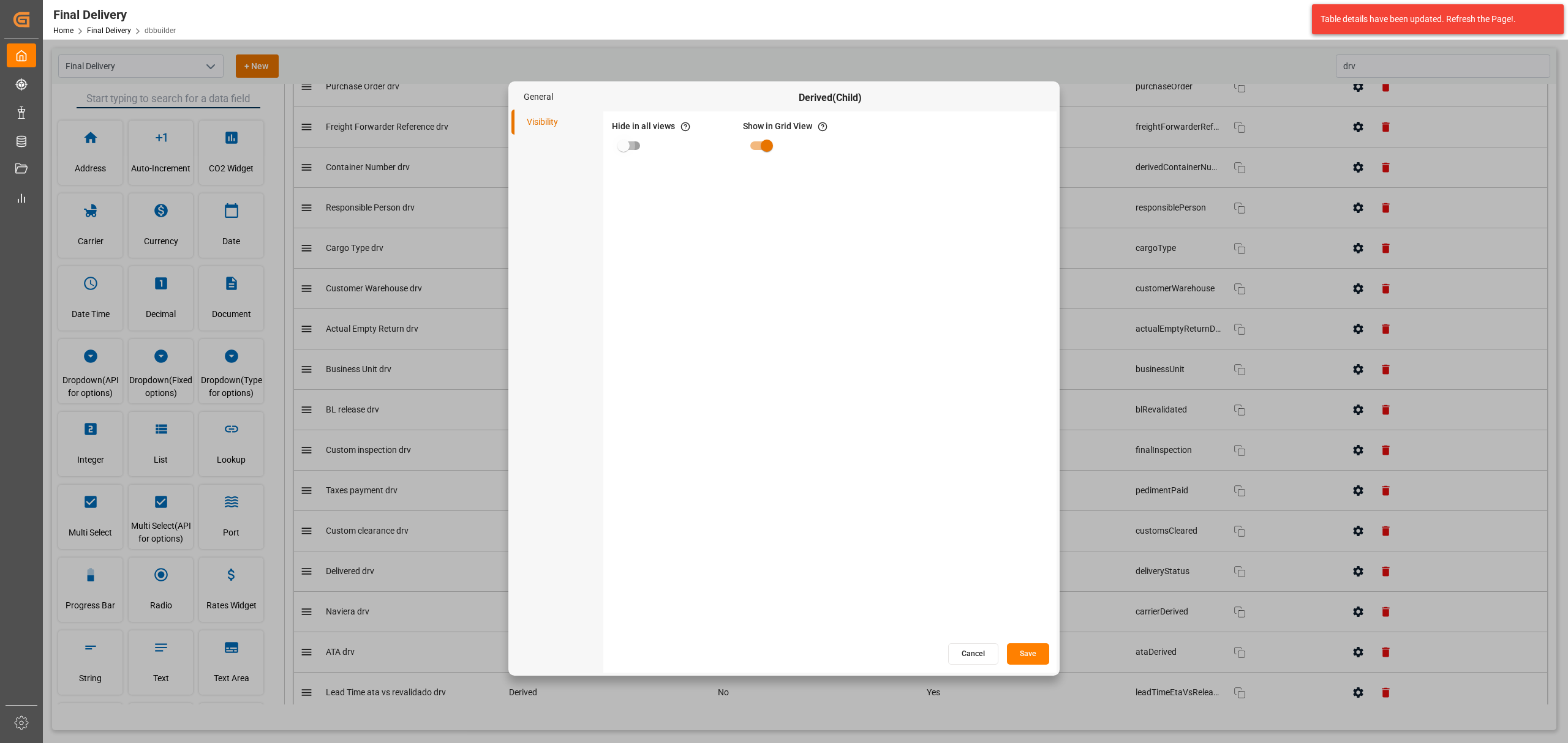
click at [611, 139] on input "primary checkbox" at bounding box center [624, 145] width 70 height 24
checkbox input "true"
click at [1030, 649] on button "Save" at bounding box center [1028, 654] width 43 height 22
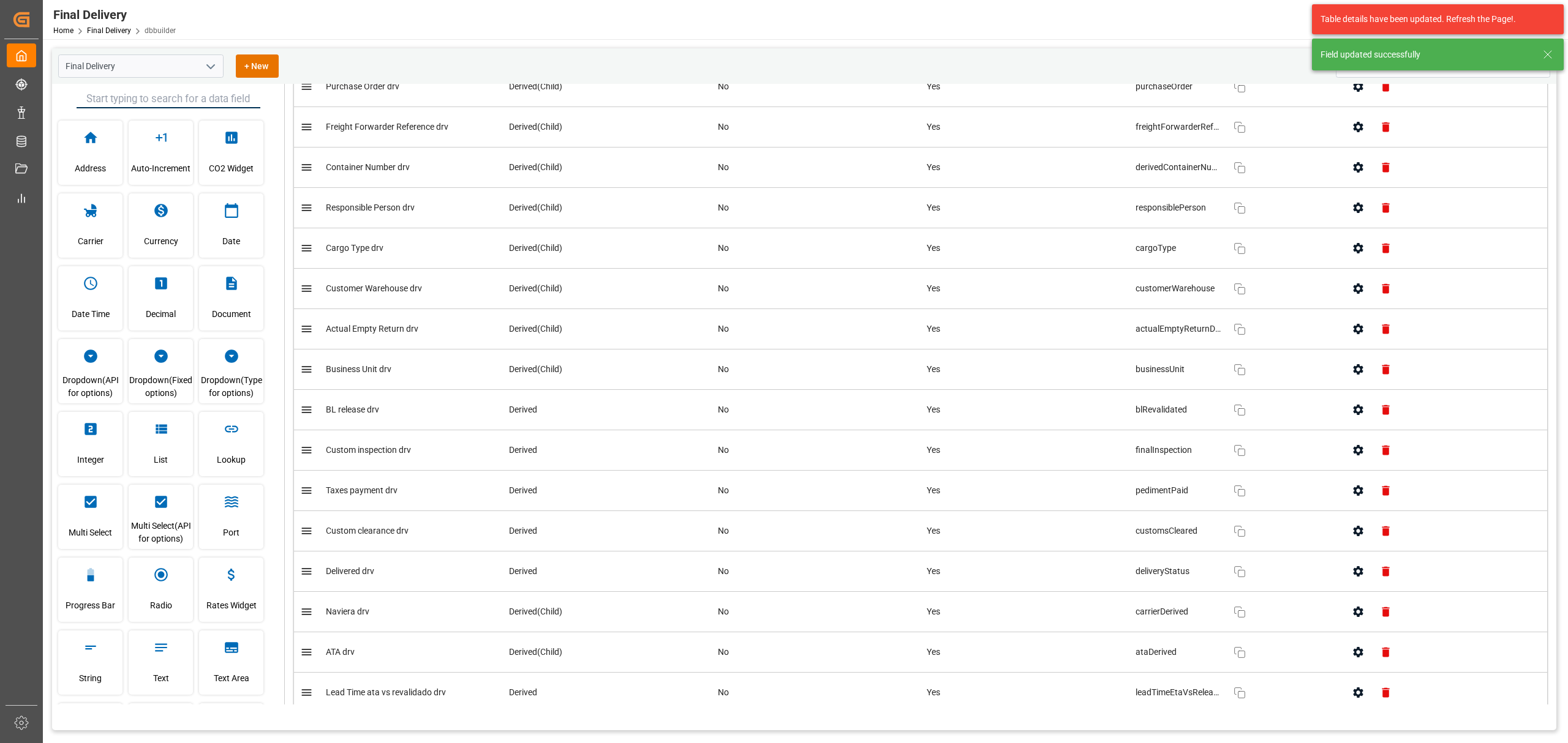
click at [1345, 247] on button "button" at bounding box center [1358, 248] width 28 height 28
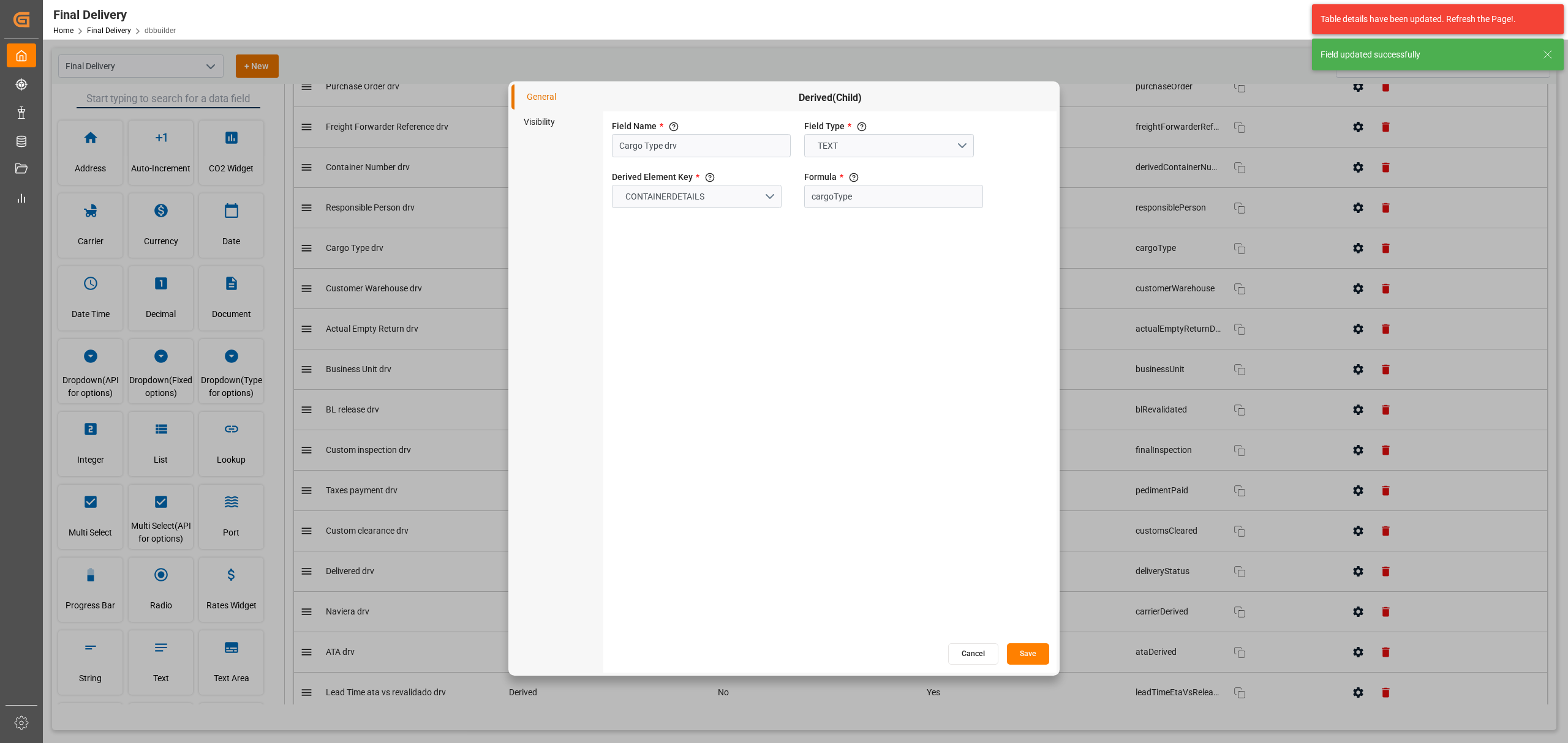
click at [533, 121] on li "Visibility" at bounding box center [557, 122] width 92 height 25
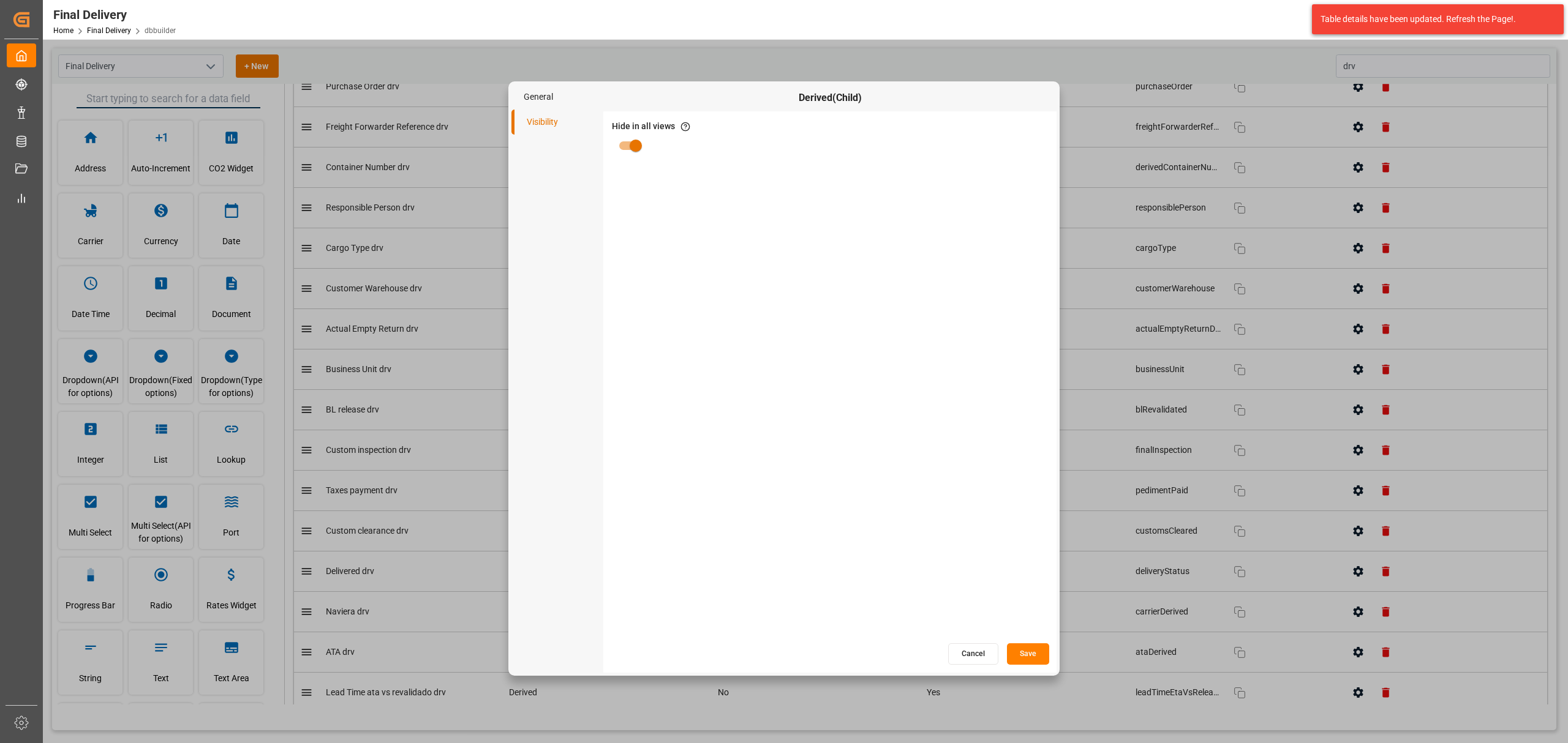
click at [971, 646] on button "Cancel" at bounding box center [973, 654] width 50 height 22
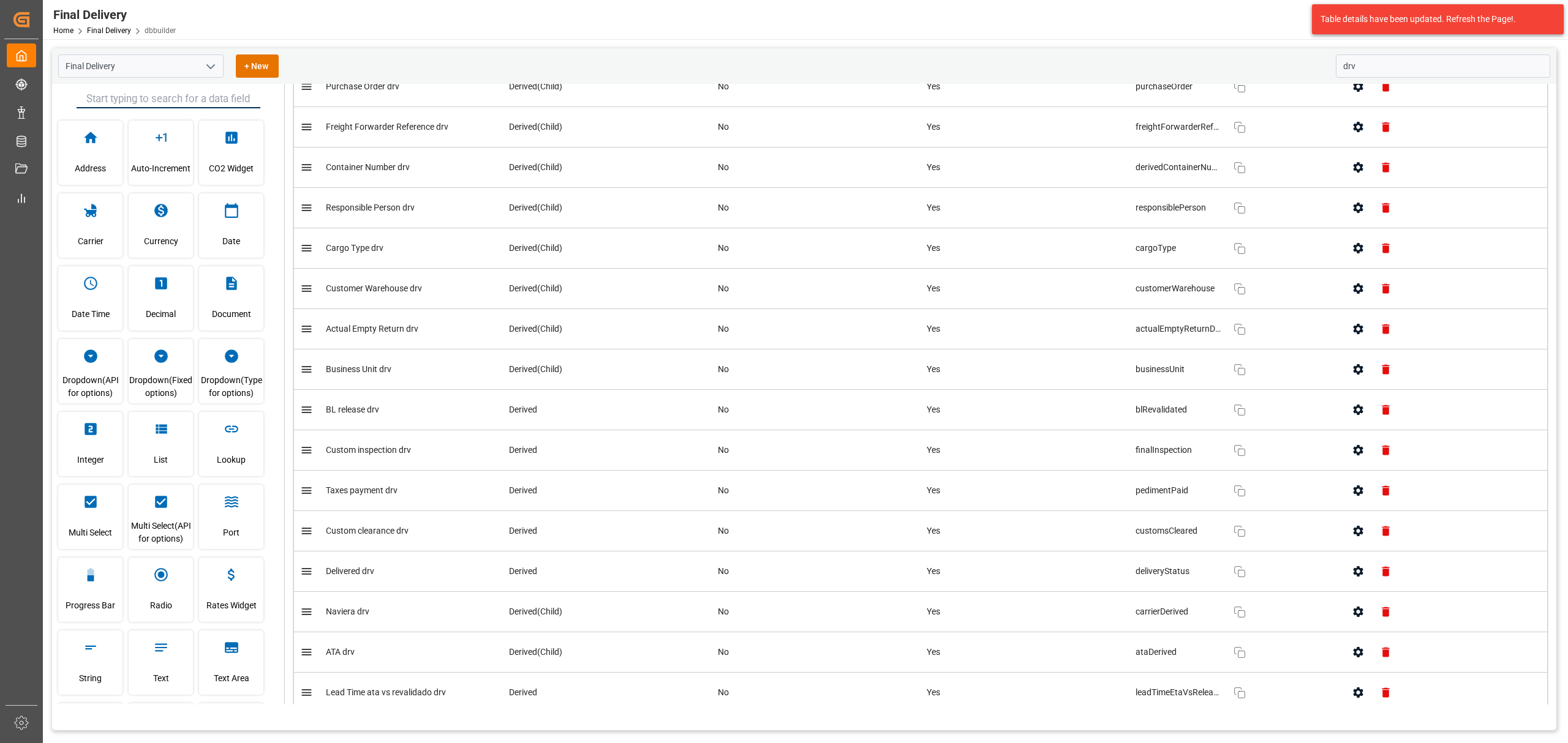
click at [1353, 331] on icon "button" at bounding box center [1357, 328] width 13 height 13
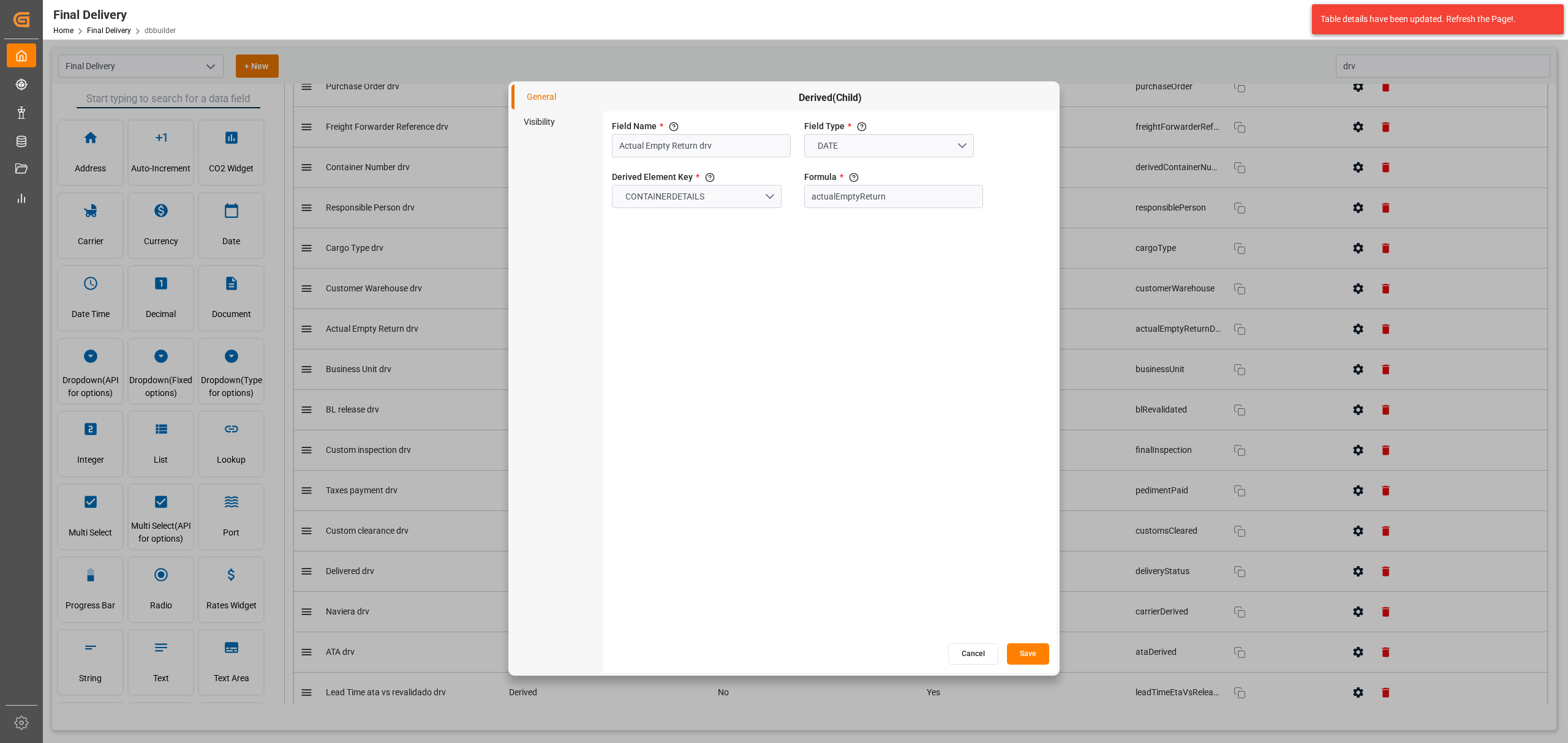
click at [551, 117] on li "Visibility" at bounding box center [557, 122] width 92 height 25
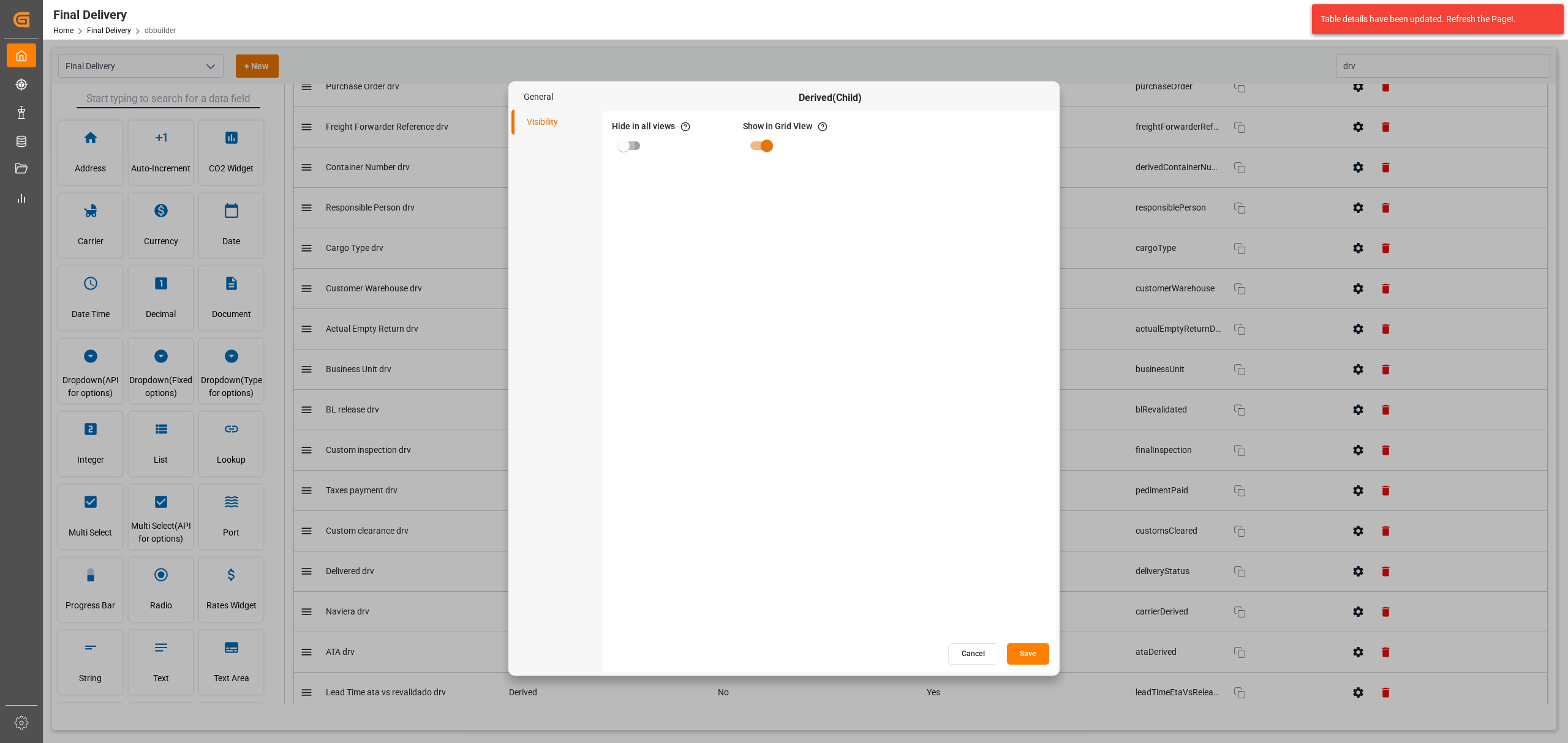
click at [618, 138] on input "primary checkbox" at bounding box center [624, 145] width 70 height 24
checkbox input "true"
click at [1027, 657] on button "Save" at bounding box center [1028, 654] width 43 height 22
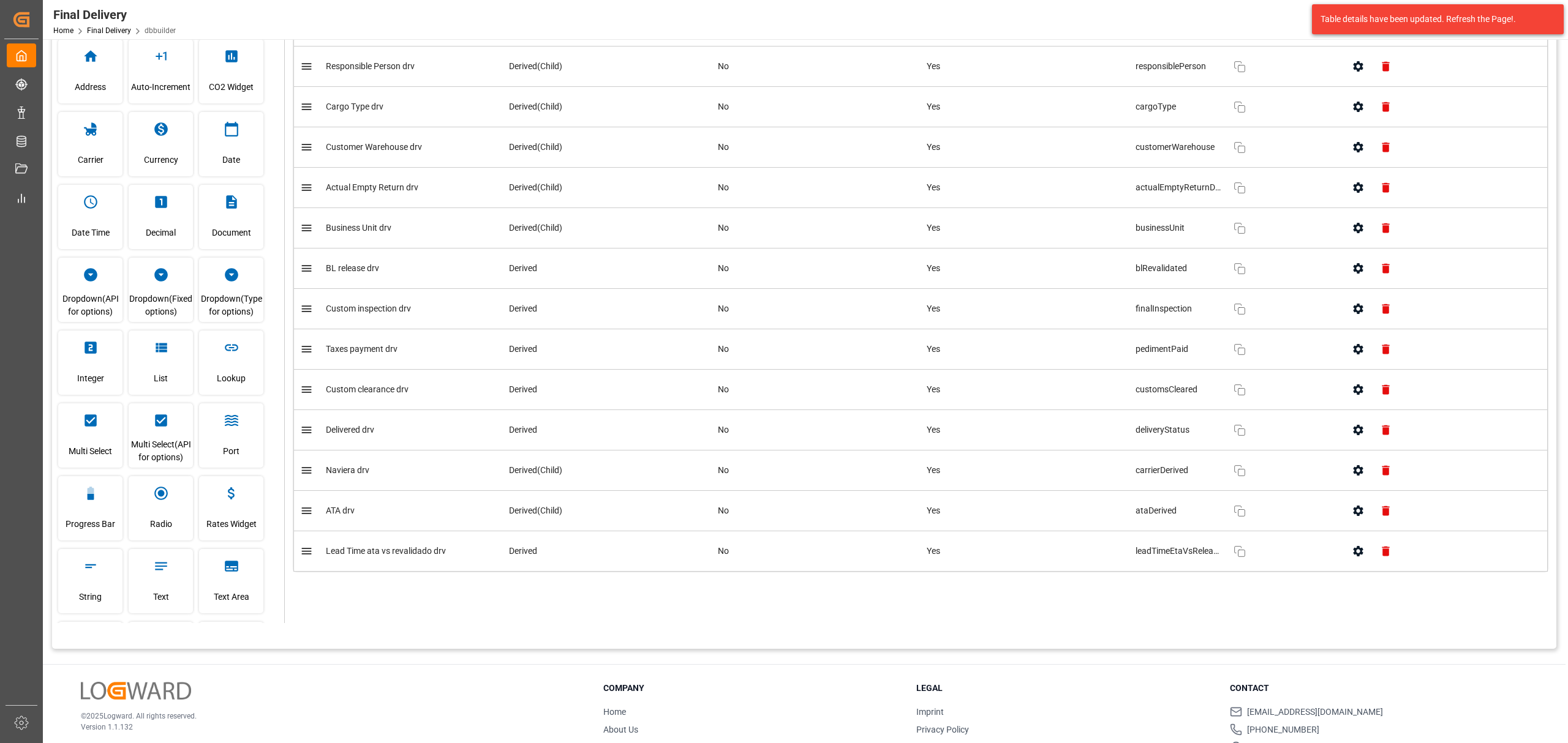
click at [1351, 505] on icon "button" at bounding box center [1357, 511] width 13 height 13
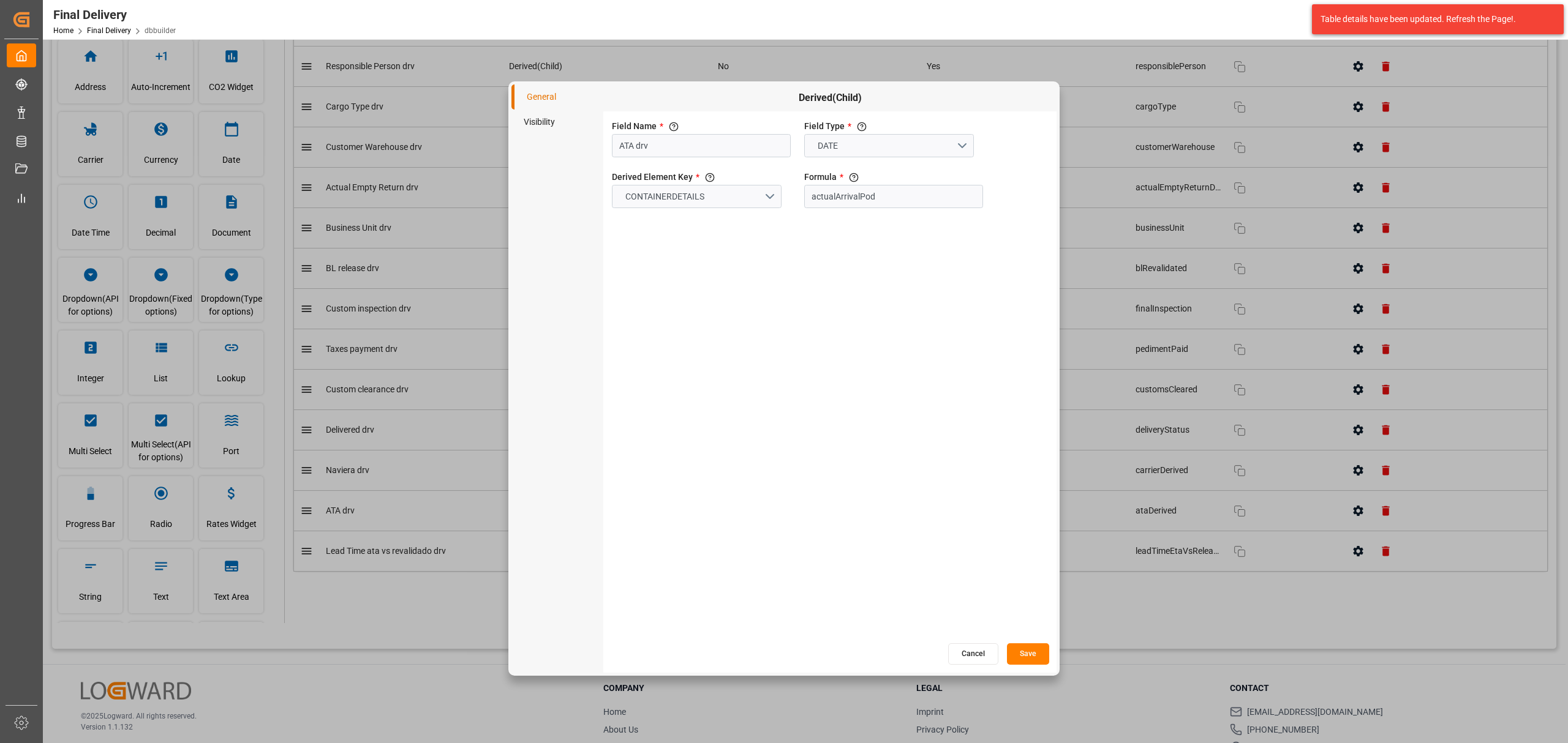
click at [564, 117] on li "Visibility" at bounding box center [557, 122] width 92 height 25
click at [632, 139] on input "primary checkbox" at bounding box center [624, 145] width 70 height 24
checkbox input "true"
click at [1041, 662] on button "Save" at bounding box center [1028, 654] width 43 height 22
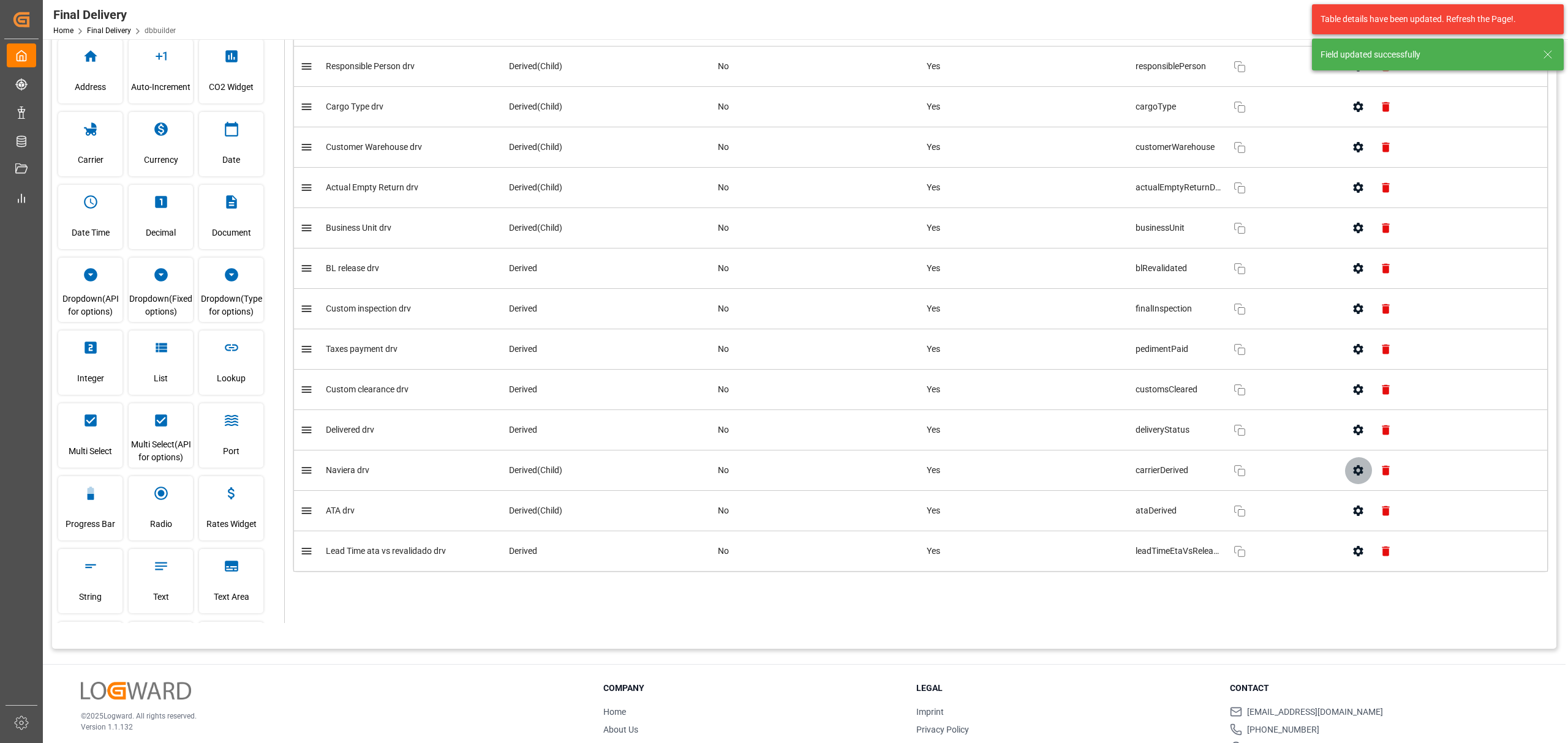
click at [1351, 475] on icon "button" at bounding box center [1357, 470] width 13 height 13
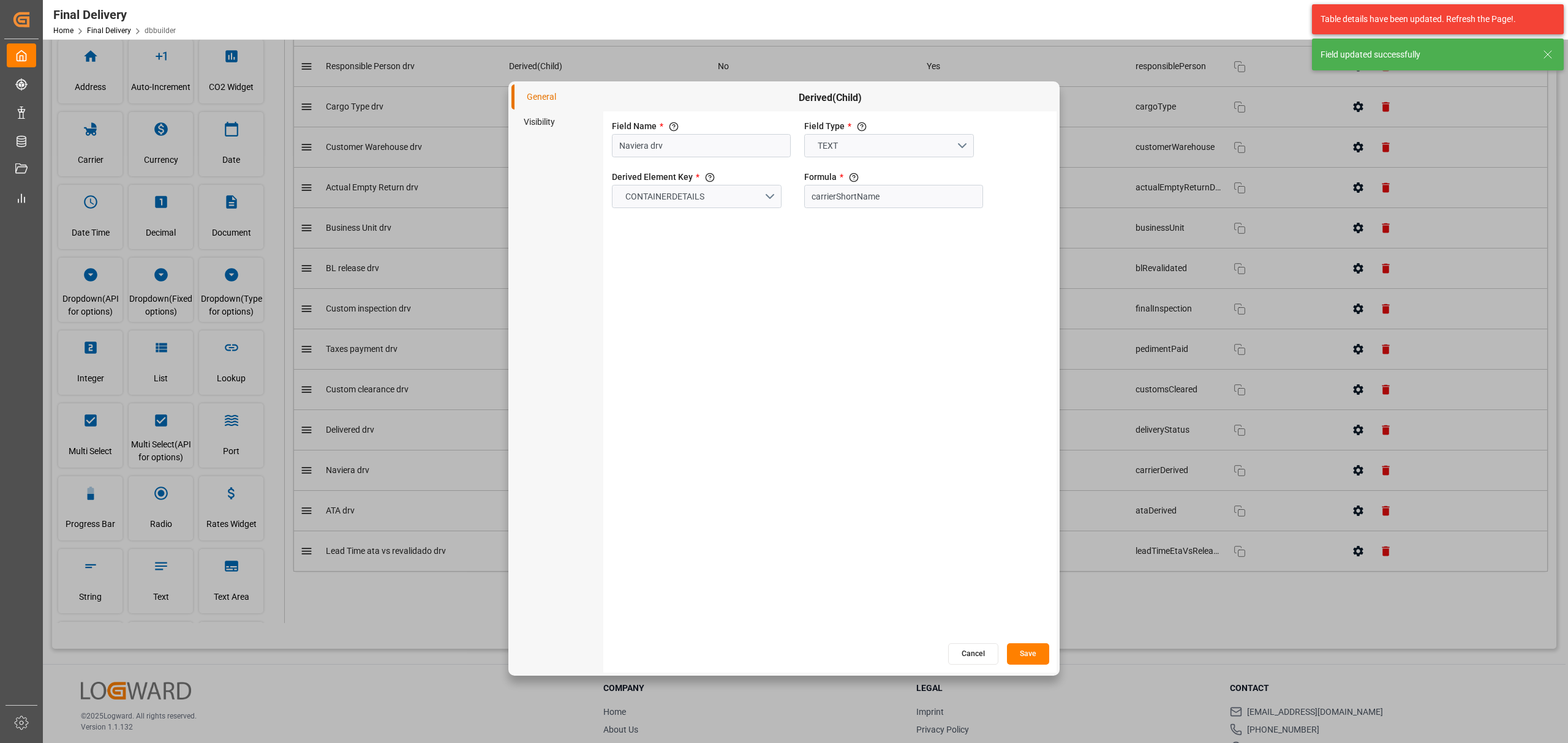
click at [523, 124] on li "Visibility" at bounding box center [557, 122] width 92 height 25
click at [616, 151] on input "primary checkbox" at bounding box center [624, 145] width 70 height 24
checkbox input "true"
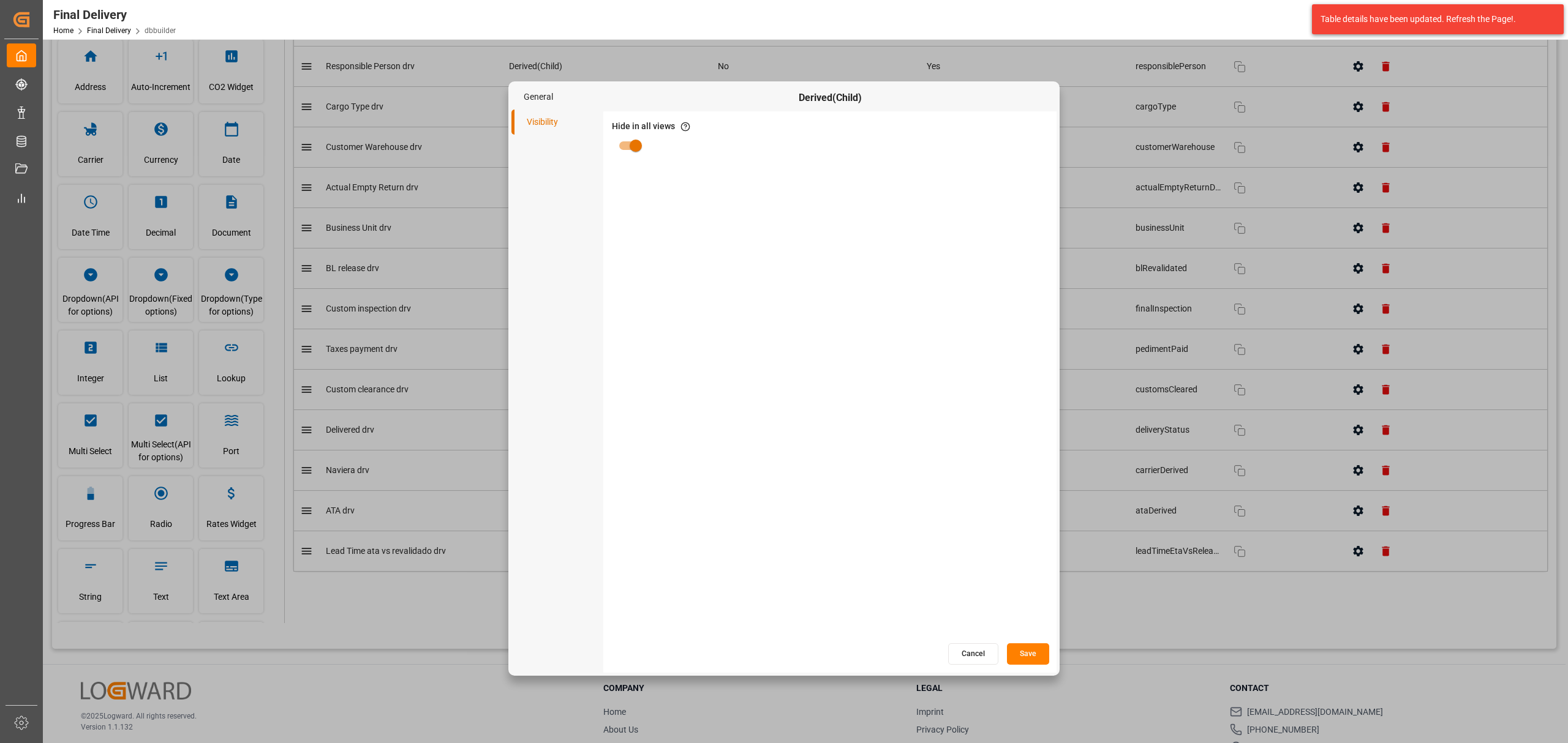
click at [1028, 659] on button "Save" at bounding box center [1028, 654] width 43 height 22
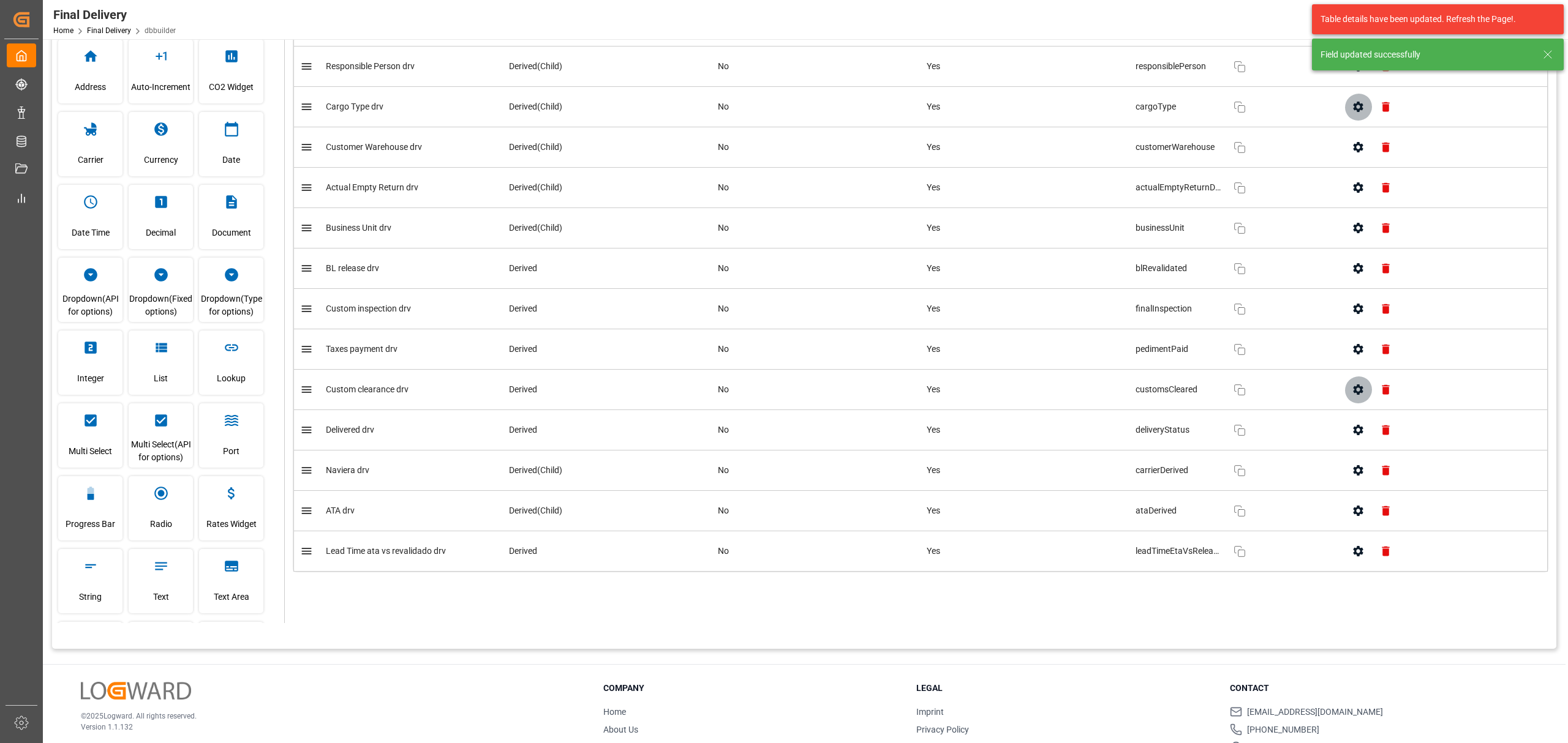
click at [1355, 387] on icon "button" at bounding box center [1358, 390] width 10 height 11
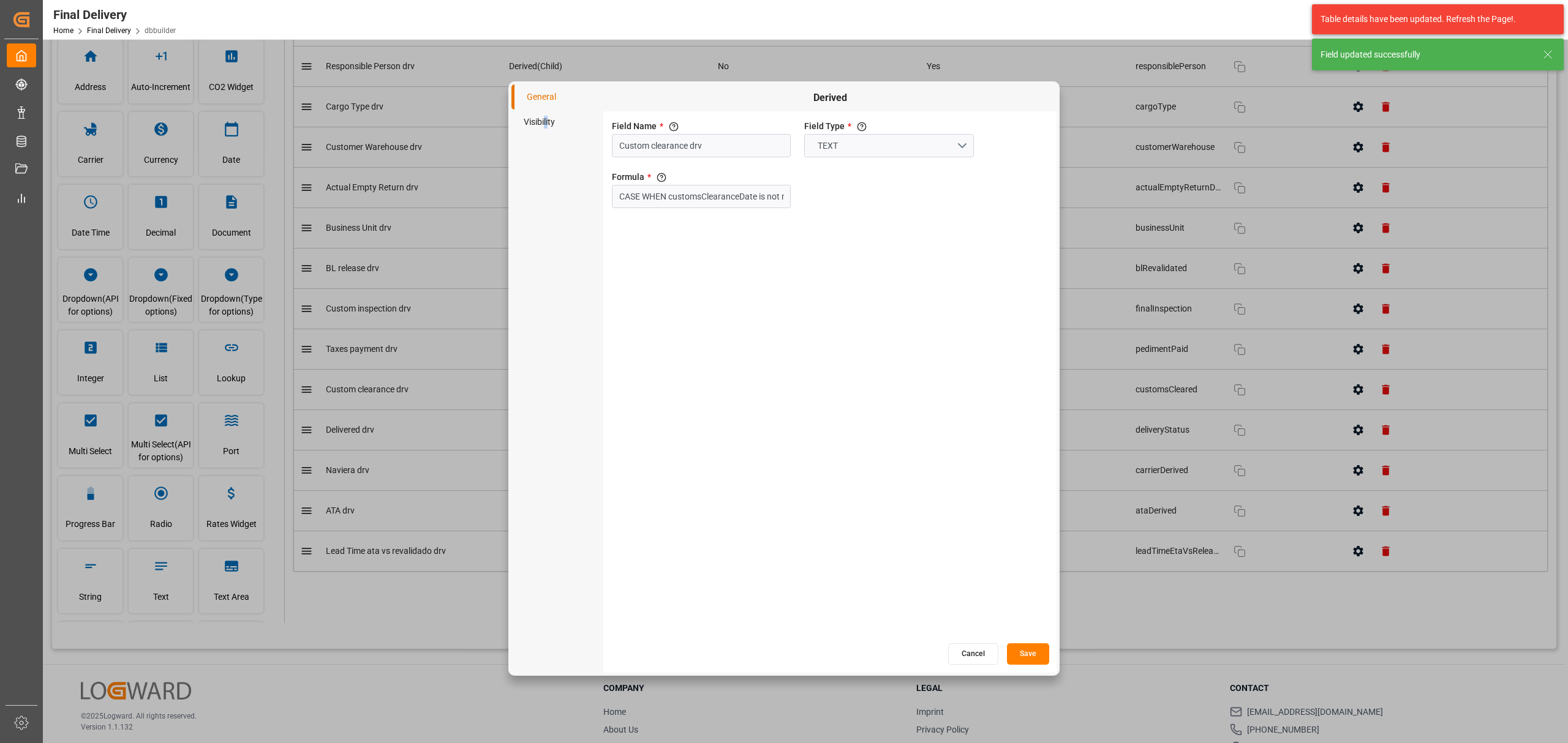
drag, startPoint x: 547, startPoint y: 117, endPoint x: 583, endPoint y: 140, distance: 42.7
click at [545, 117] on li "Visibility" at bounding box center [557, 122] width 92 height 25
click at [963, 649] on button "Cancel" at bounding box center [973, 654] width 50 height 22
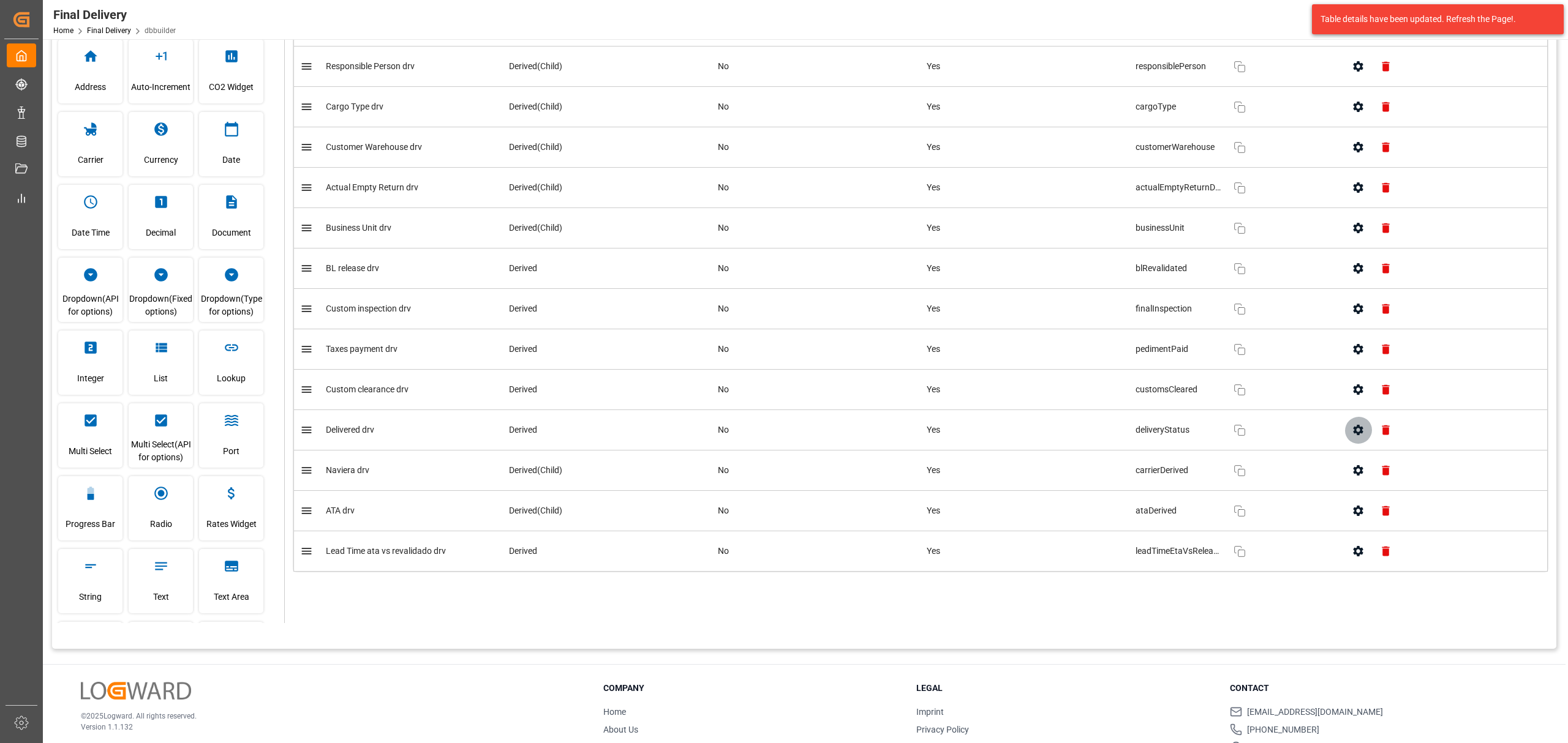
click at [1351, 431] on icon "button" at bounding box center [1357, 429] width 13 height 13
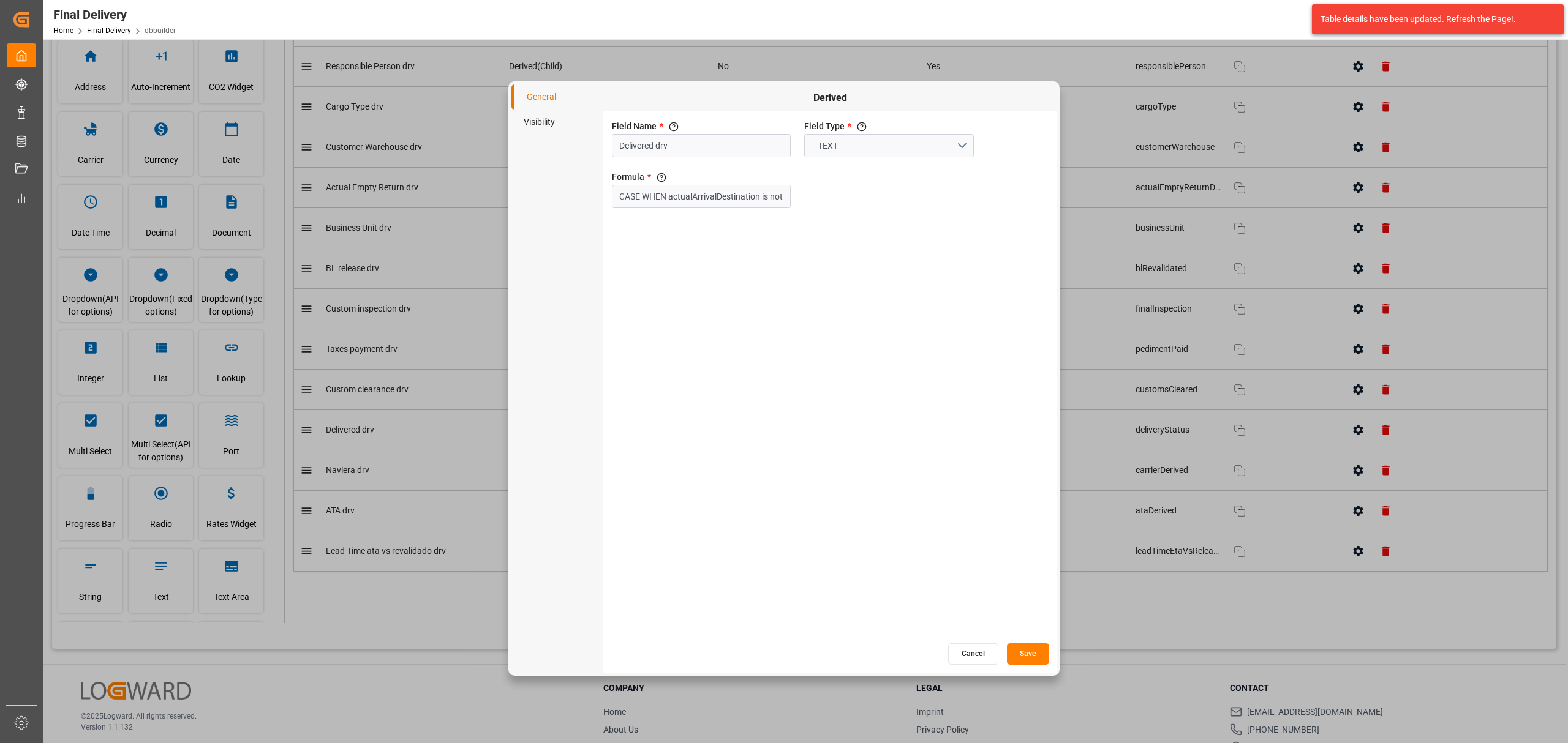
click at [556, 128] on li "Visibility" at bounding box center [557, 122] width 92 height 25
click at [958, 657] on button "Cancel" at bounding box center [973, 654] width 50 height 22
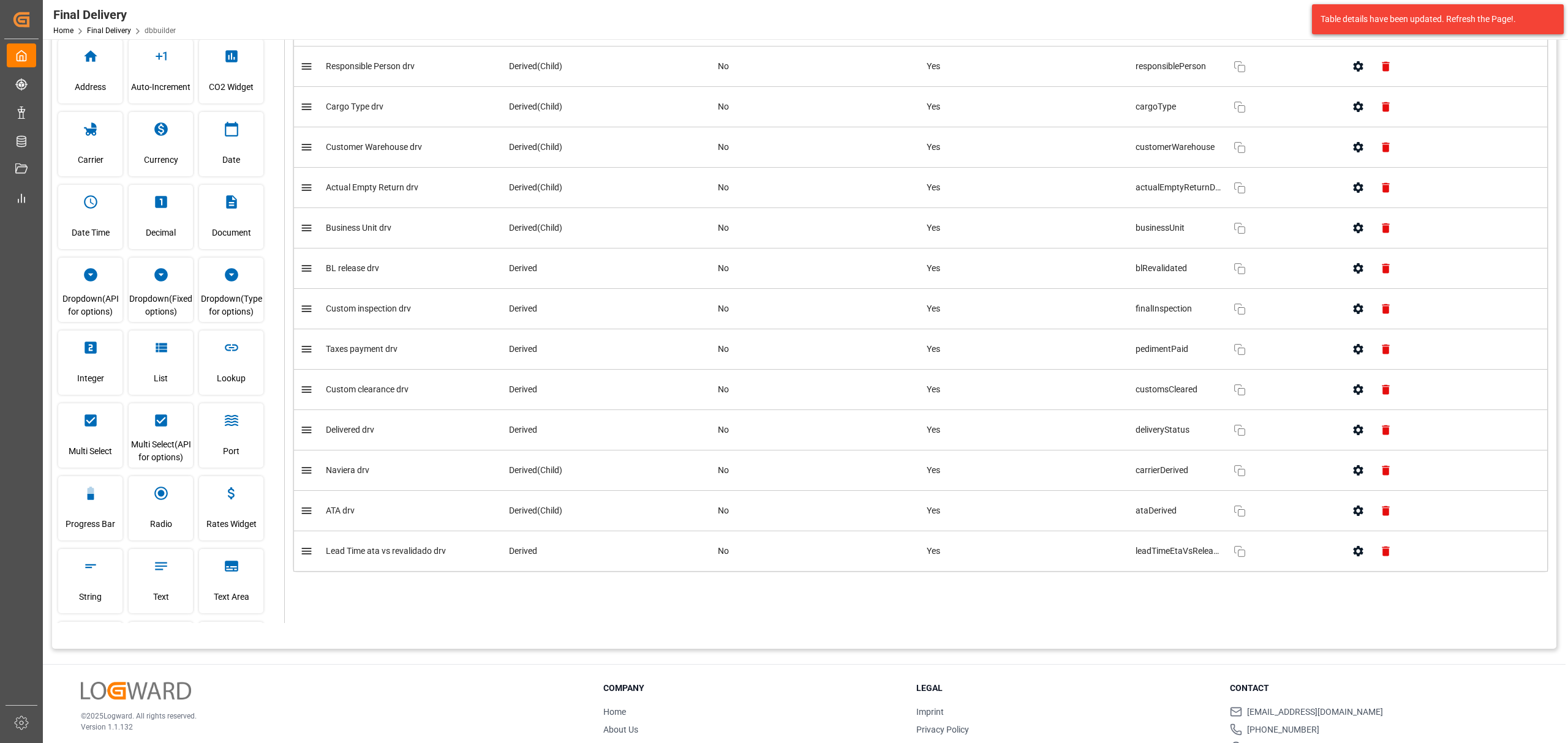
drag, startPoint x: 1350, startPoint y: 397, endPoint x: 1343, endPoint y: 400, distance: 7.6
click at [1343, 400] on td at bounding box center [1442, 390] width 209 height 41
click at [1360, 396] on button "button" at bounding box center [1358, 390] width 28 height 28
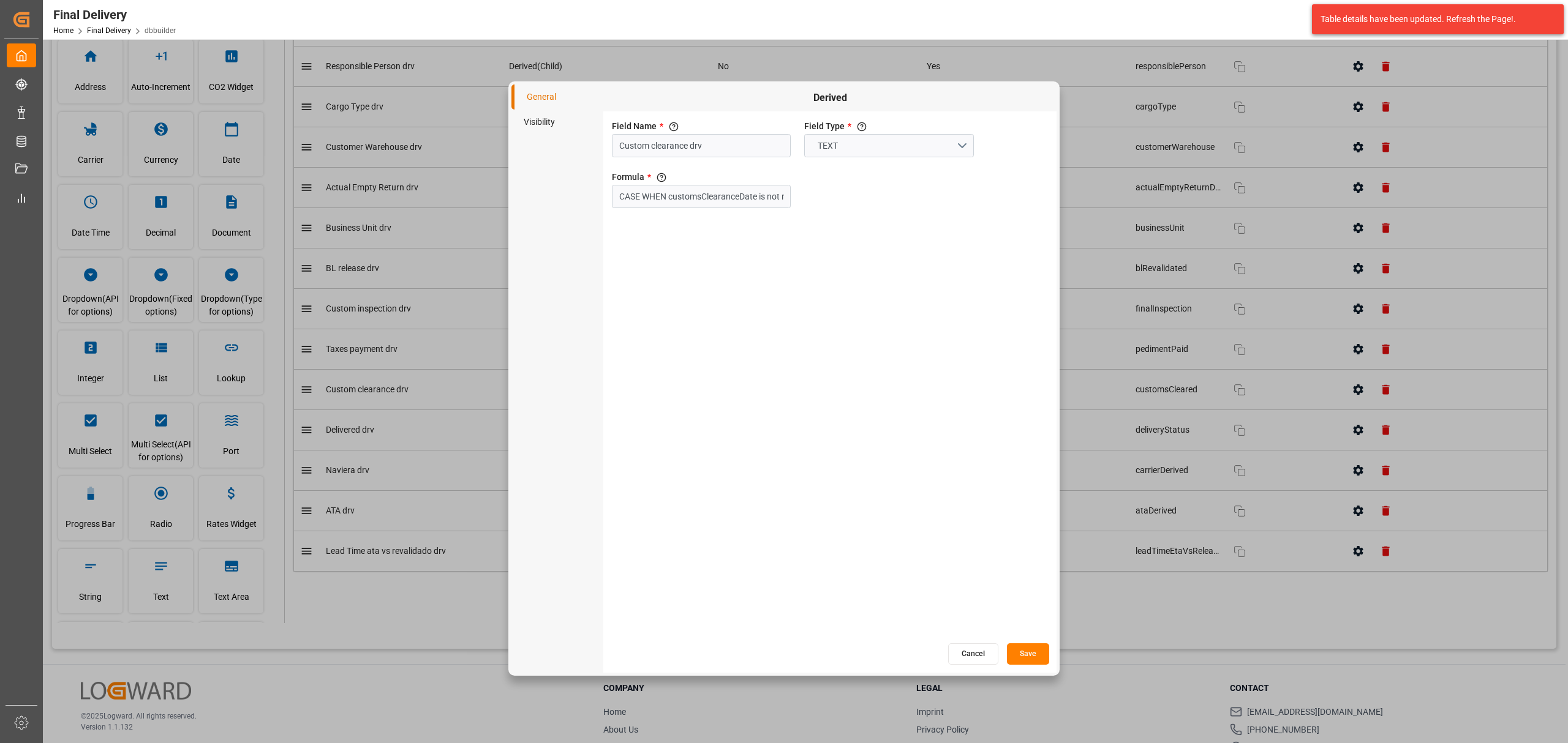
click at [547, 124] on li "Visibility" at bounding box center [557, 122] width 92 height 25
click at [971, 659] on button "Cancel" at bounding box center [973, 654] width 50 height 22
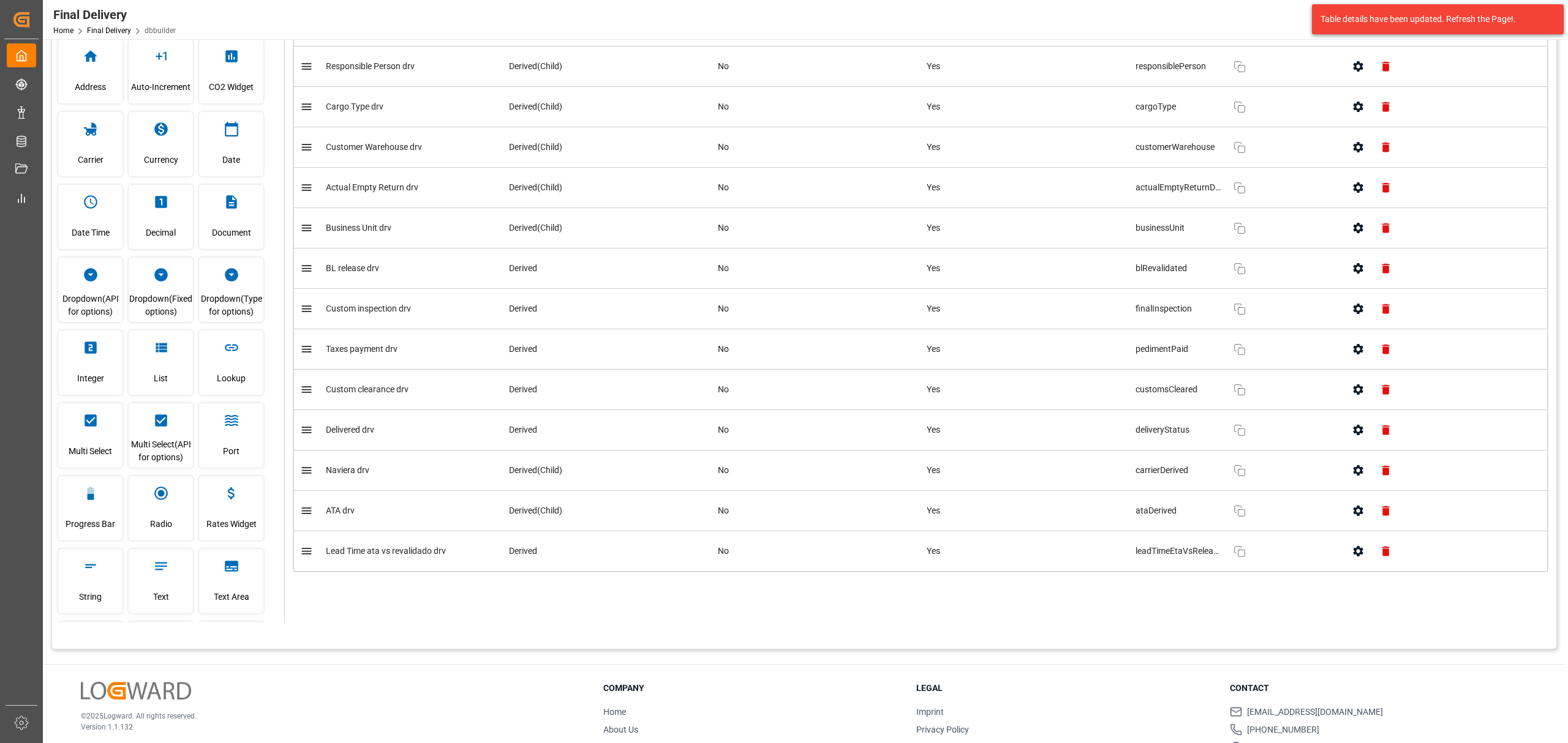
click at [1353, 353] on icon "button" at bounding box center [1358, 349] width 10 height 11
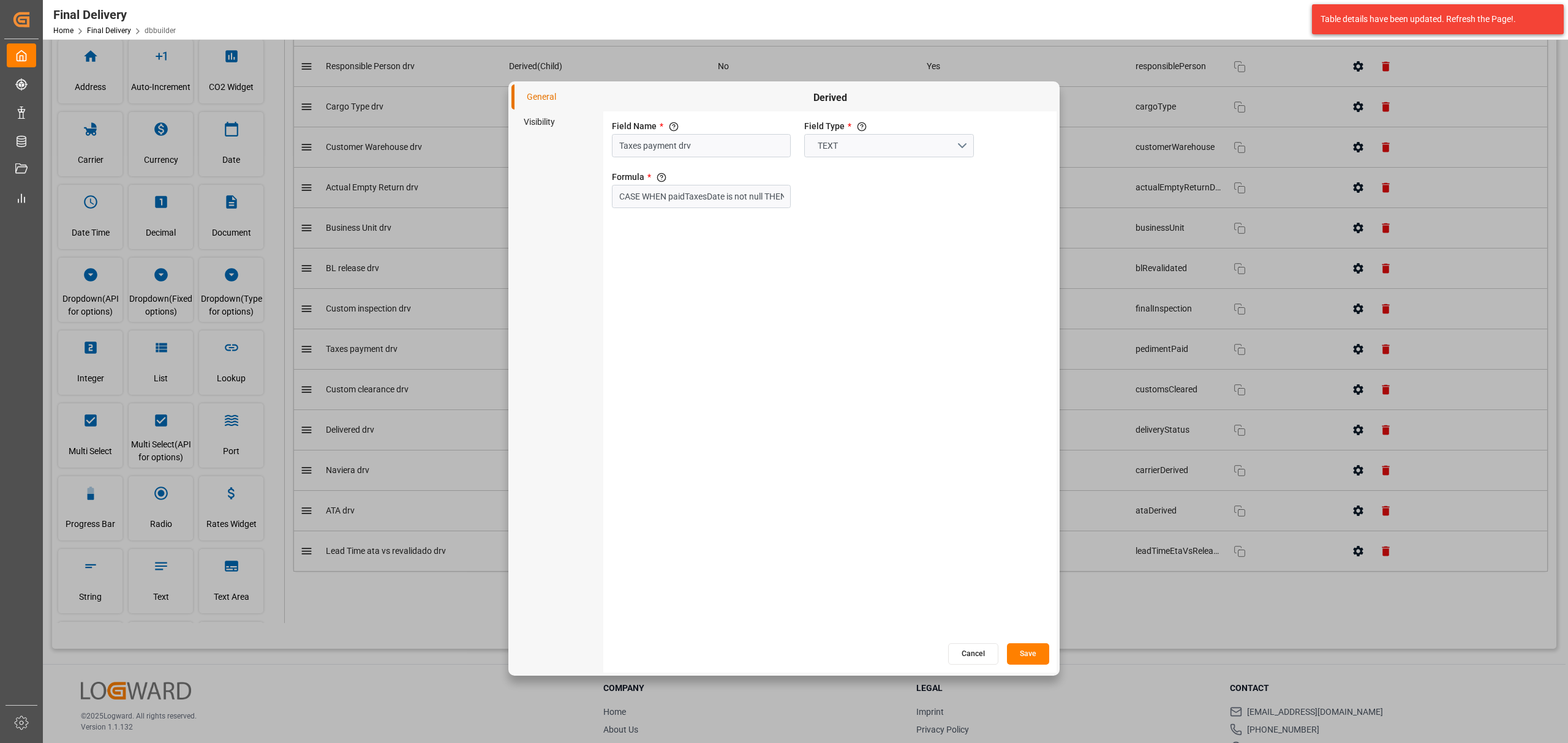
click at [561, 123] on li "Visibility" at bounding box center [557, 122] width 92 height 25
click at [975, 654] on button "Cancel" at bounding box center [973, 654] width 50 height 22
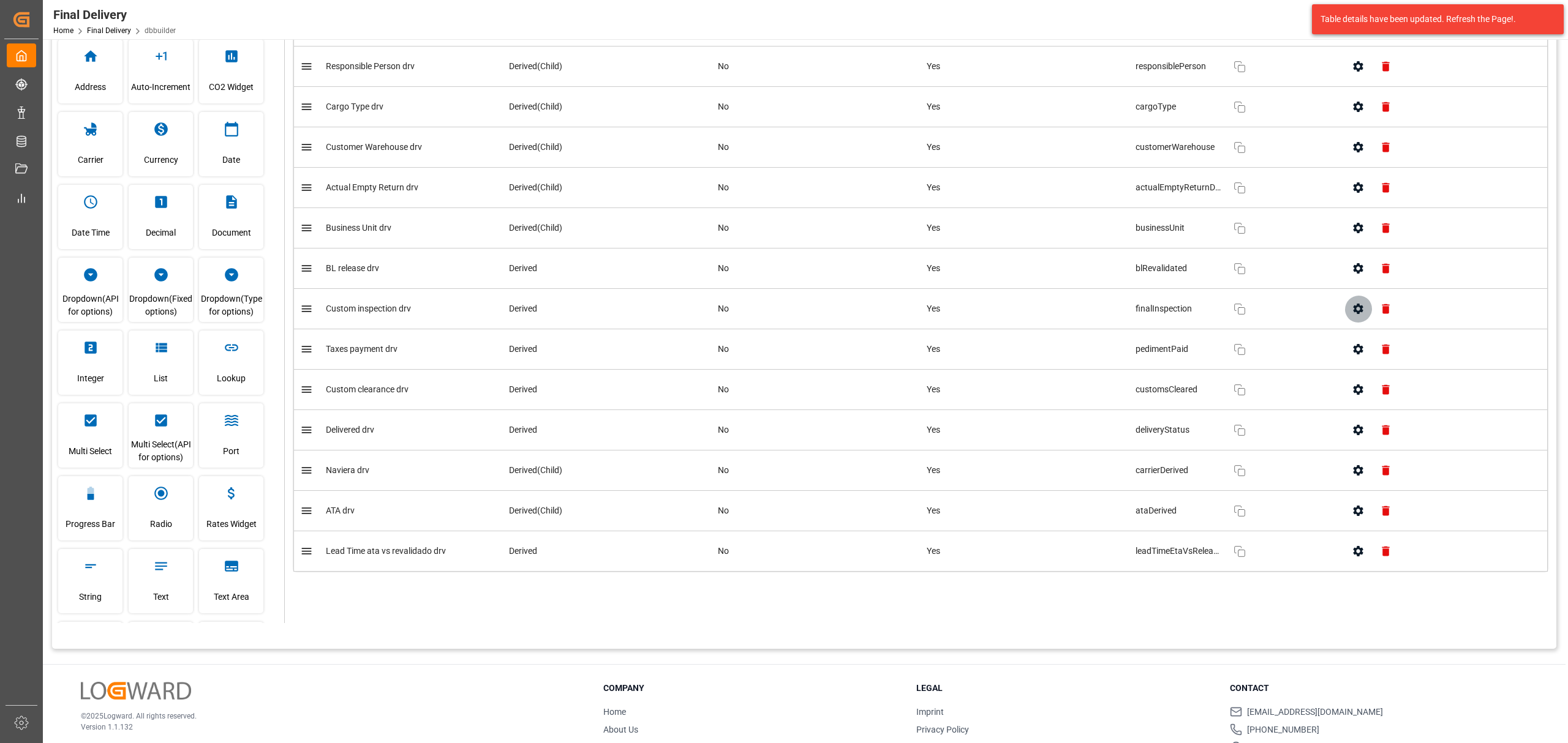
click at [1347, 312] on button "button" at bounding box center [1358, 309] width 28 height 28
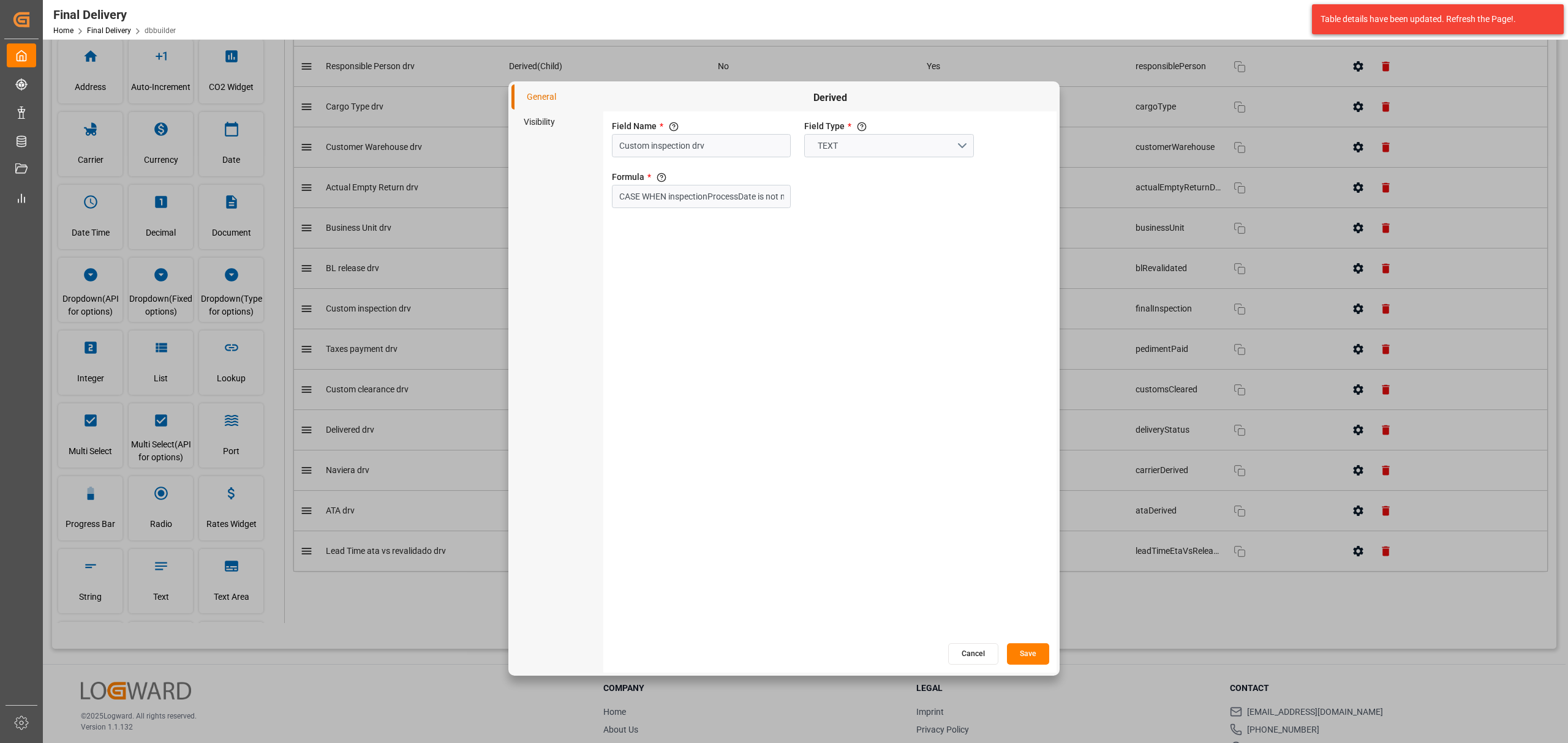
click at [550, 121] on li "Visibility" at bounding box center [557, 122] width 92 height 25
click at [979, 654] on button "Cancel" at bounding box center [973, 654] width 50 height 22
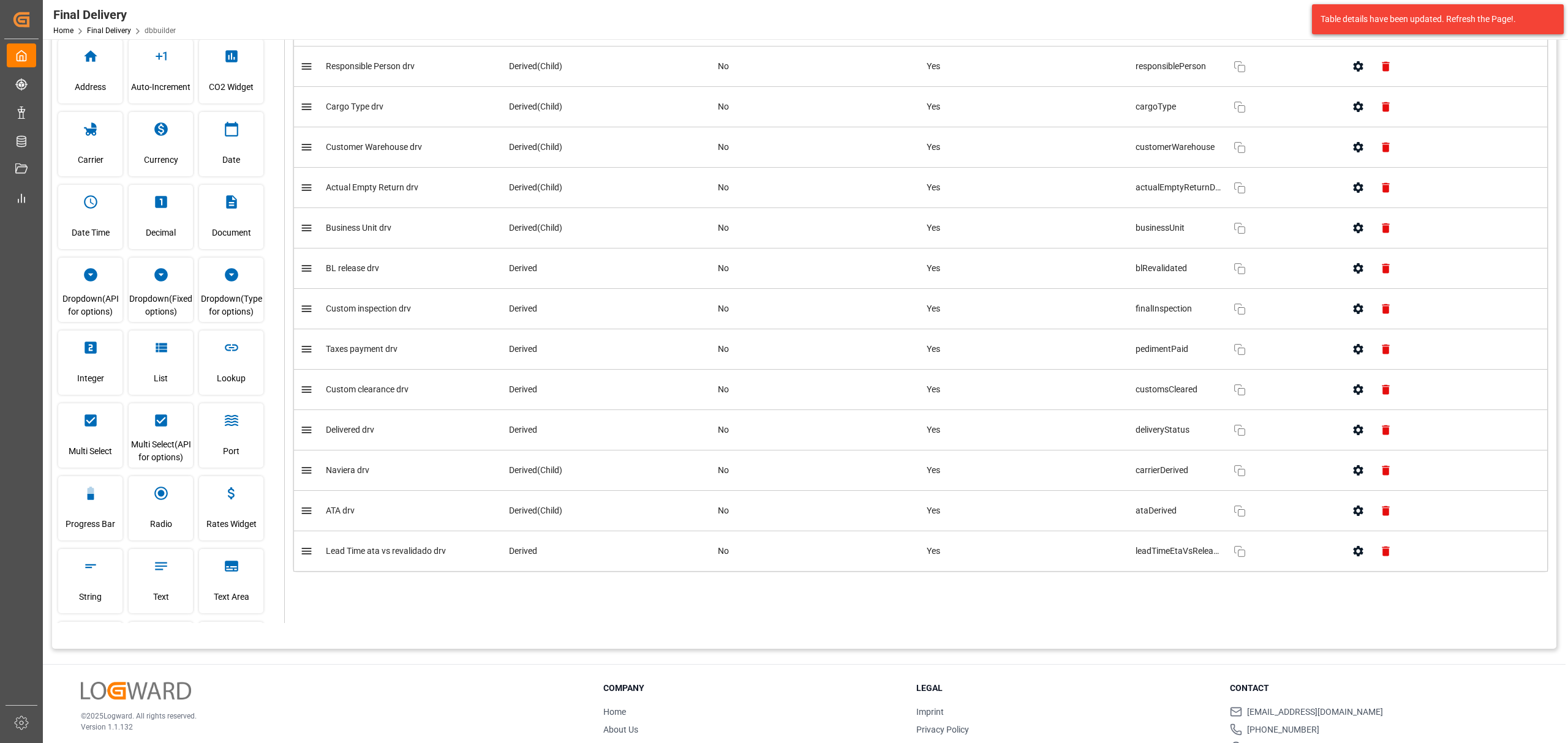
click at [1345, 270] on button "button" at bounding box center [1358, 268] width 28 height 28
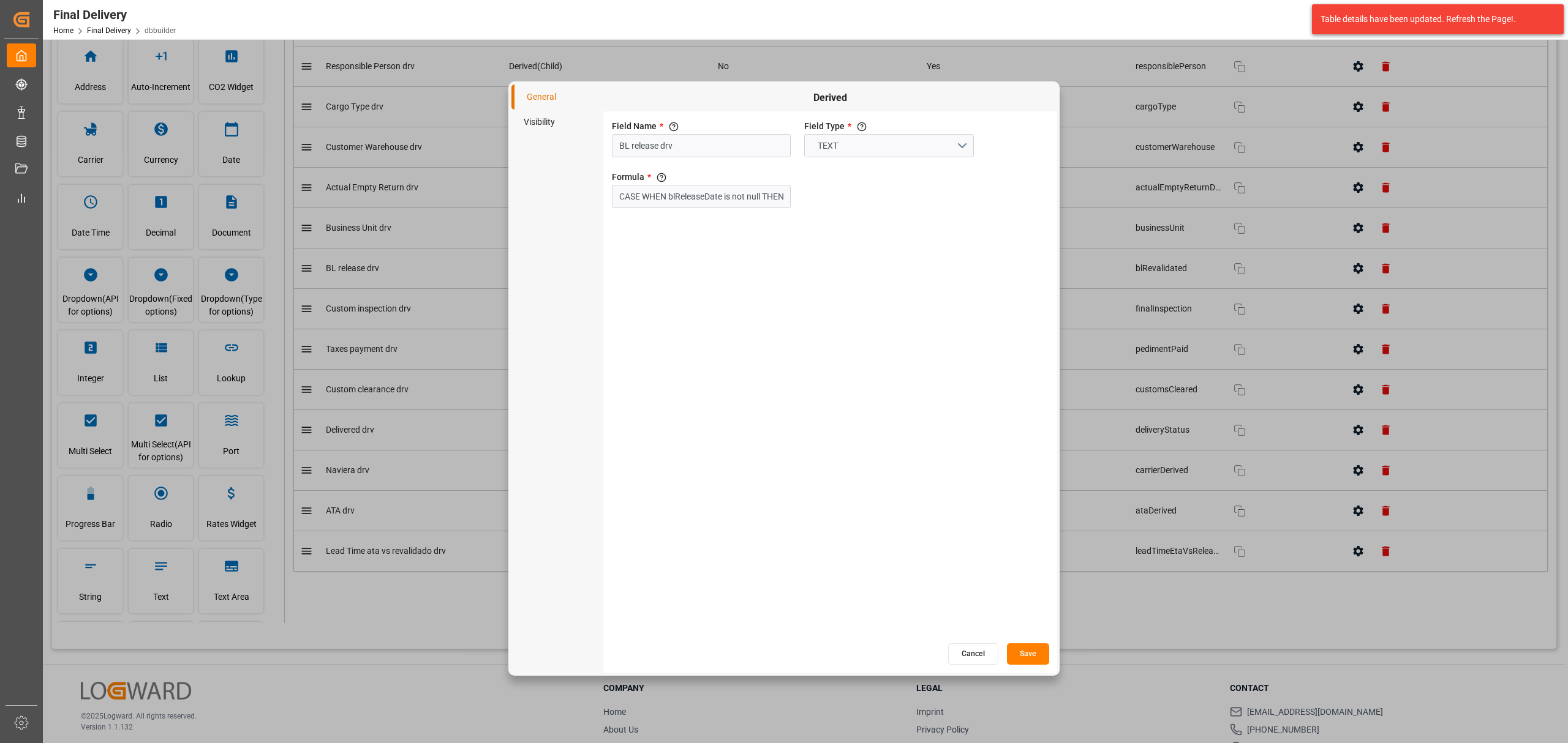
click at [542, 128] on li "Visibility" at bounding box center [557, 122] width 92 height 25
click at [969, 656] on button "Cancel" at bounding box center [973, 654] width 50 height 22
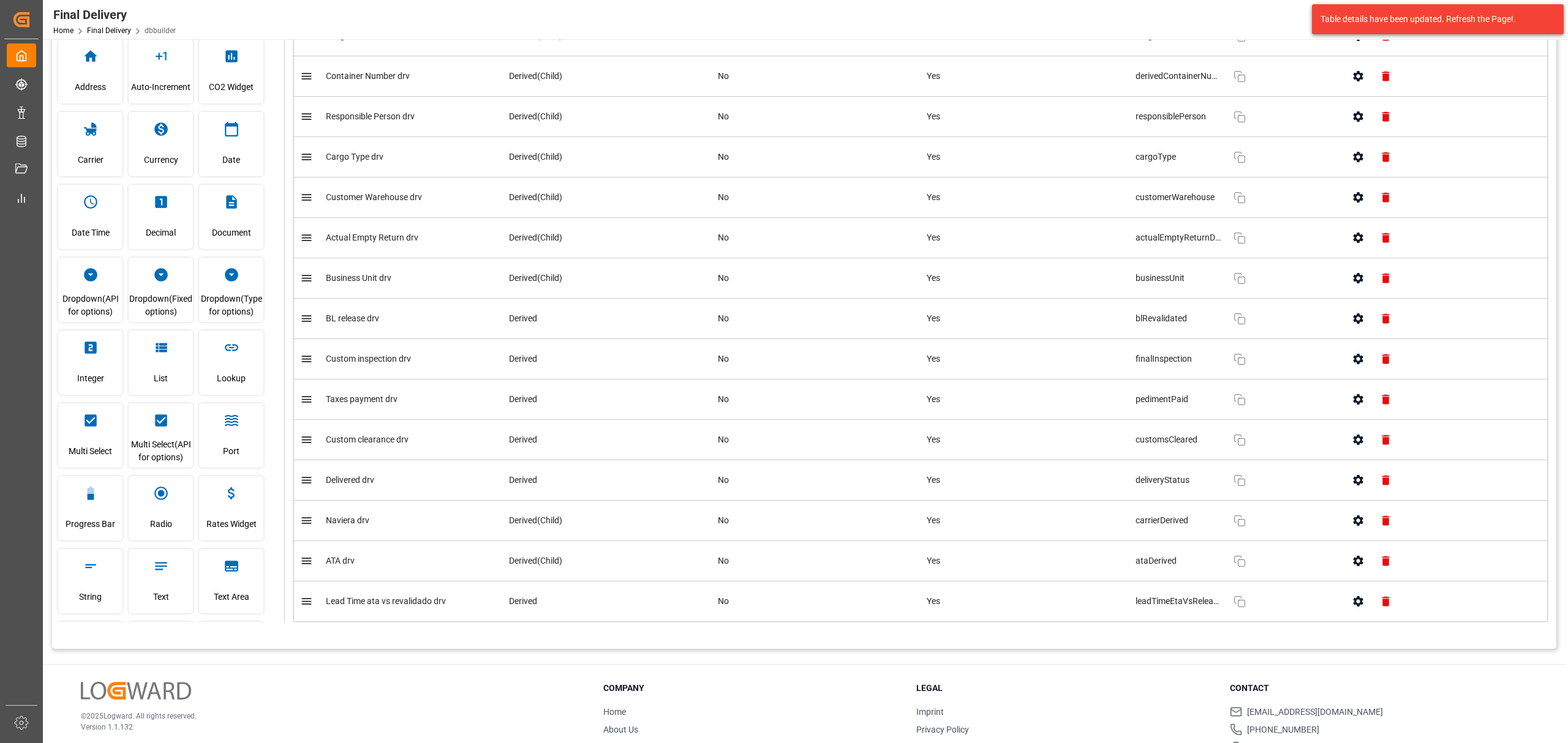
scroll to position [62, 0]
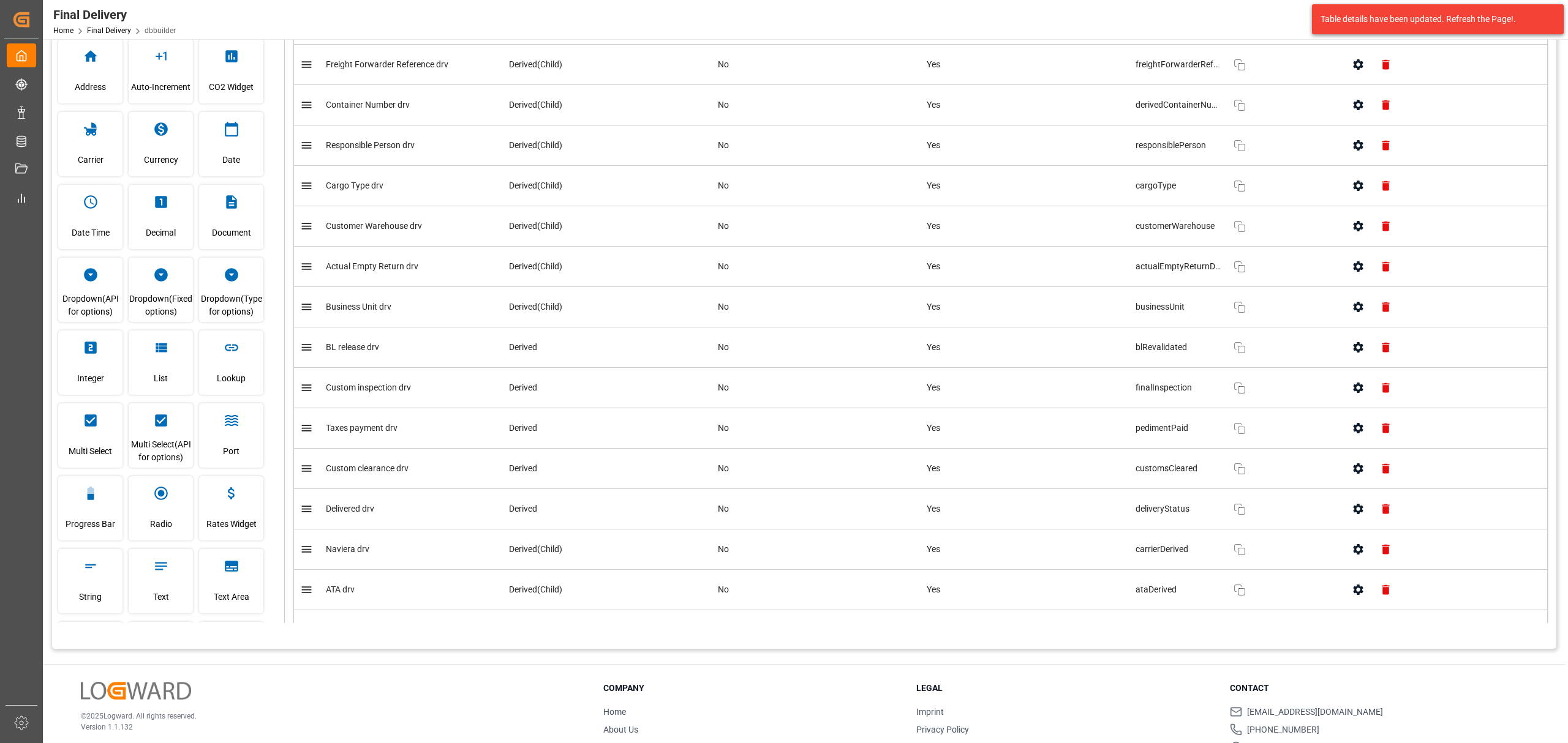
click at [1351, 306] on icon "button" at bounding box center [1357, 307] width 13 height 13
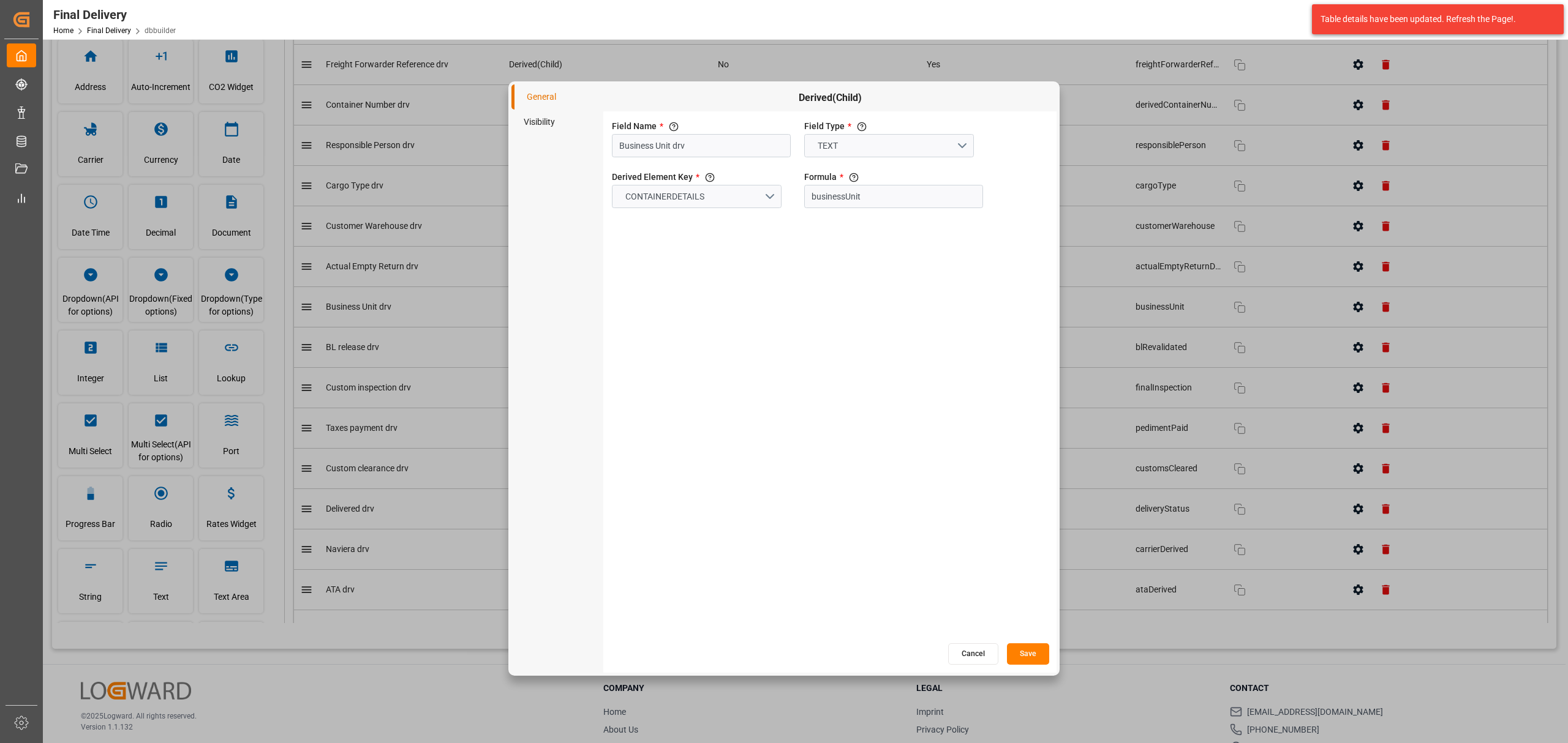
click at [540, 131] on li "Visibility" at bounding box center [557, 122] width 92 height 25
click at [631, 145] on input "primary checkbox" at bounding box center [624, 145] width 70 height 24
checkbox input "true"
click at [1031, 649] on button "Save" at bounding box center [1028, 654] width 43 height 22
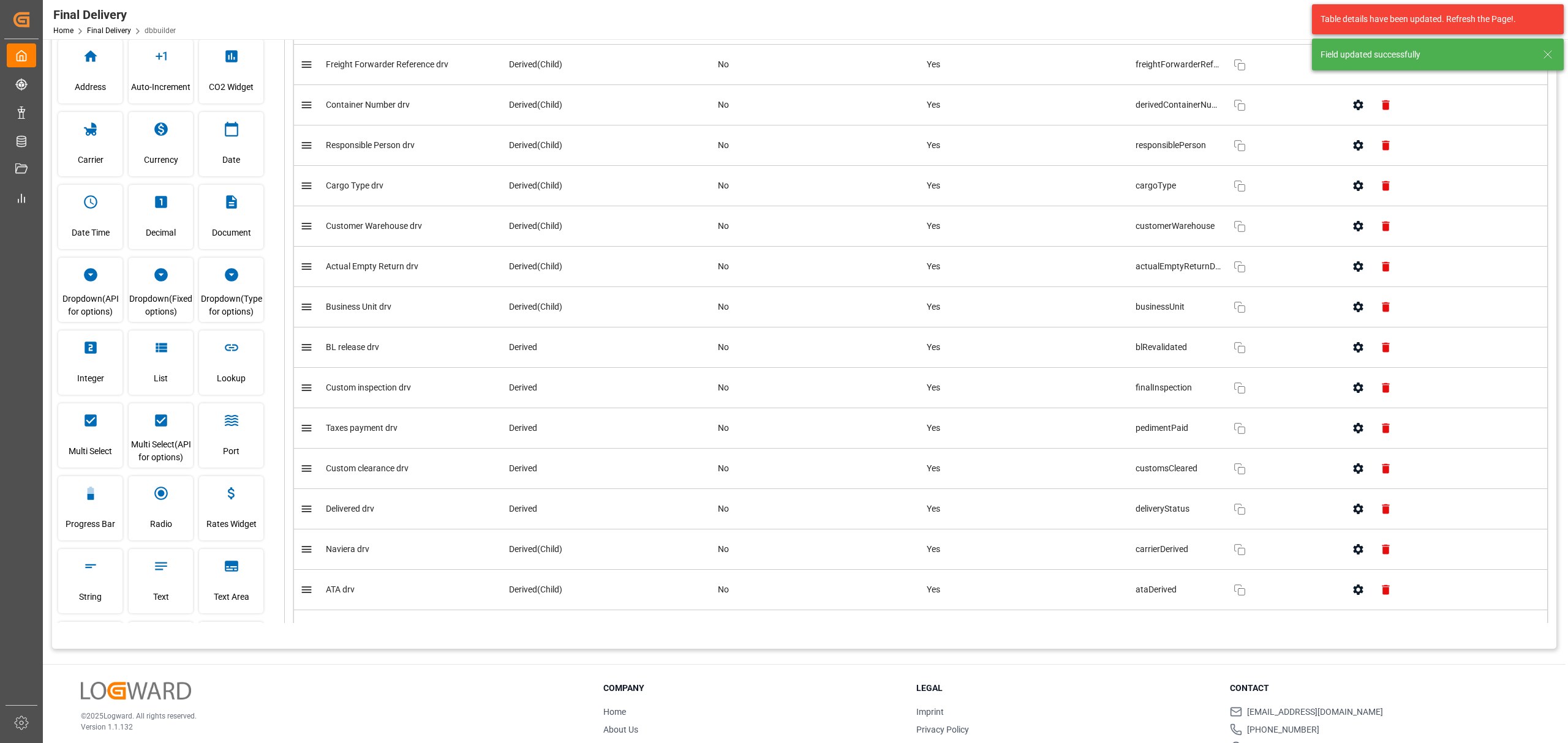
click at [1351, 272] on icon "button" at bounding box center [1357, 266] width 13 height 13
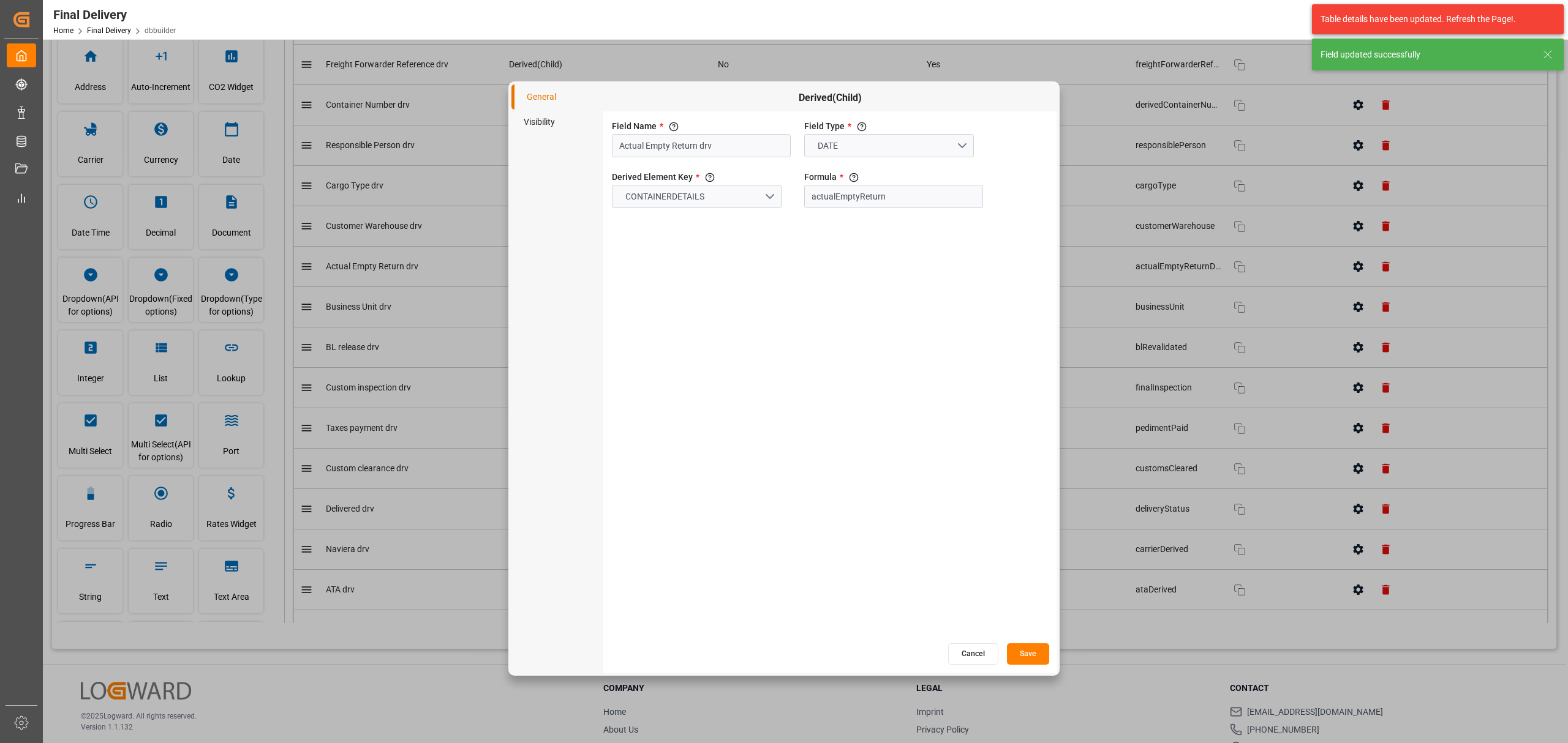
click at [561, 128] on li "Visibility" at bounding box center [557, 122] width 92 height 25
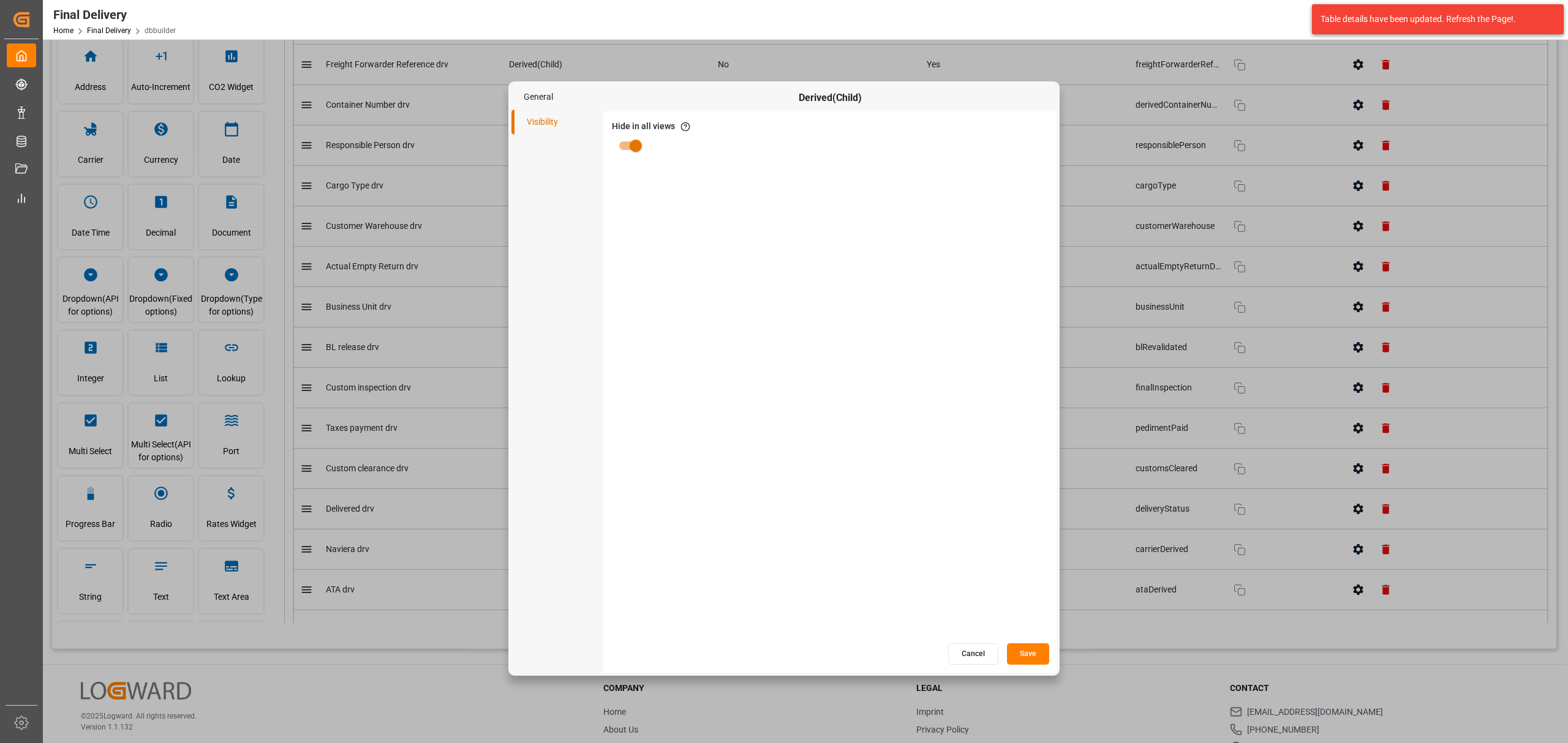
click at [987, 659] on button "Cancel" at bounding box center [973, 654] width 50 height 22
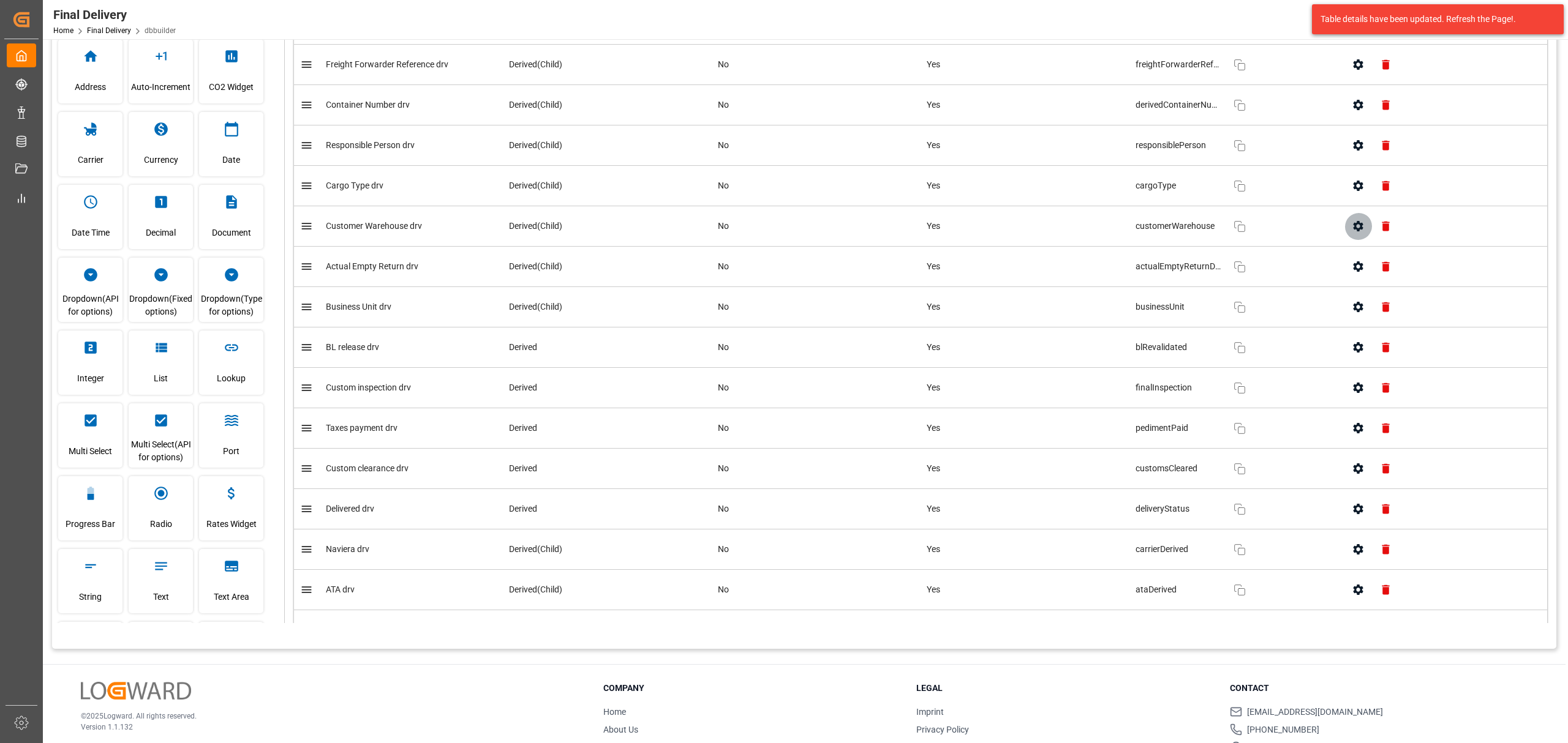
click at [1346, 229] on button "button" at bounding box center [1358, 227] width 28 height 28
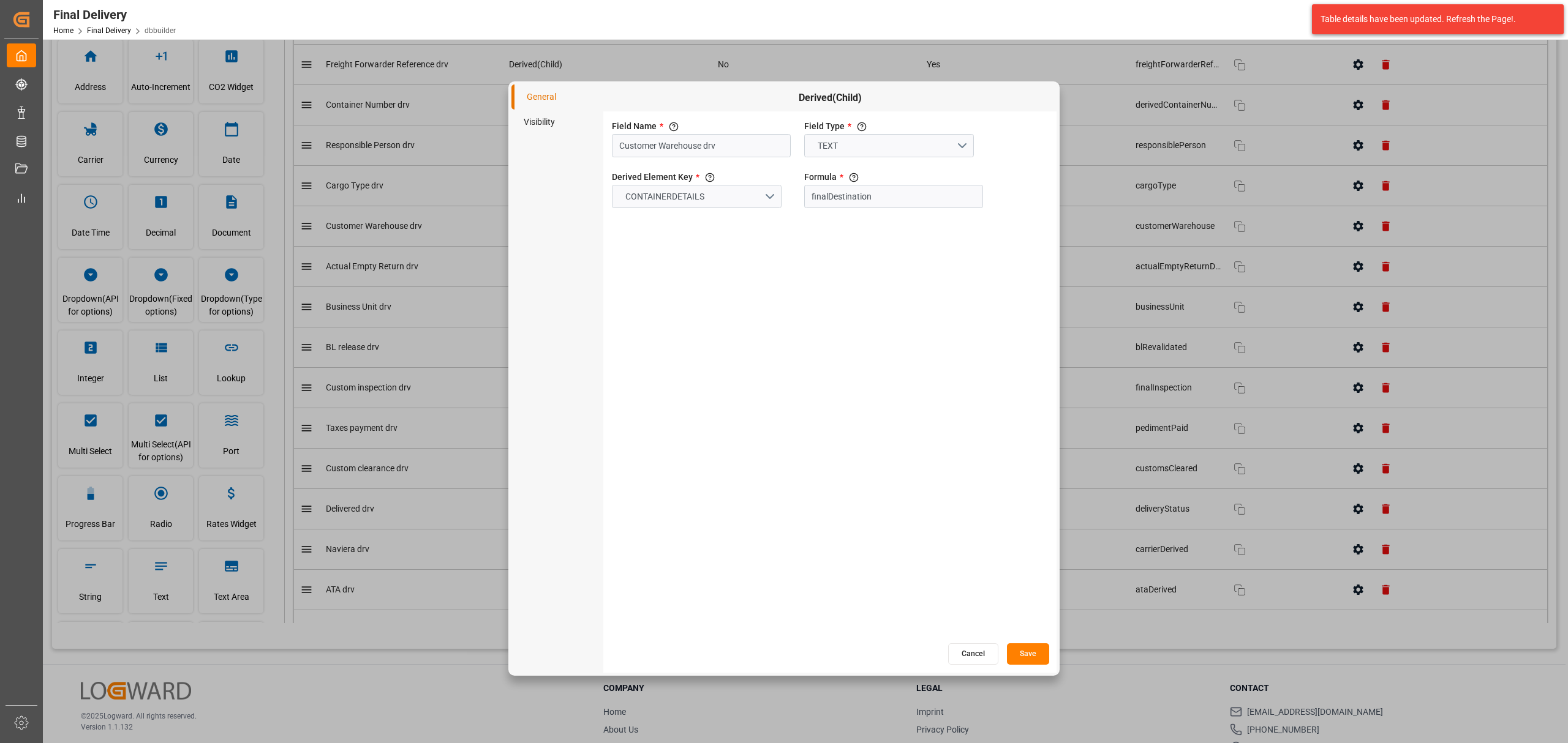
click at [537, 112] on li "Visibility" at bounding box center [557, 122] width 92 height 25
click at [985, 650] on button "Cancel" at bounding box center [973, 654] width 50 height 22
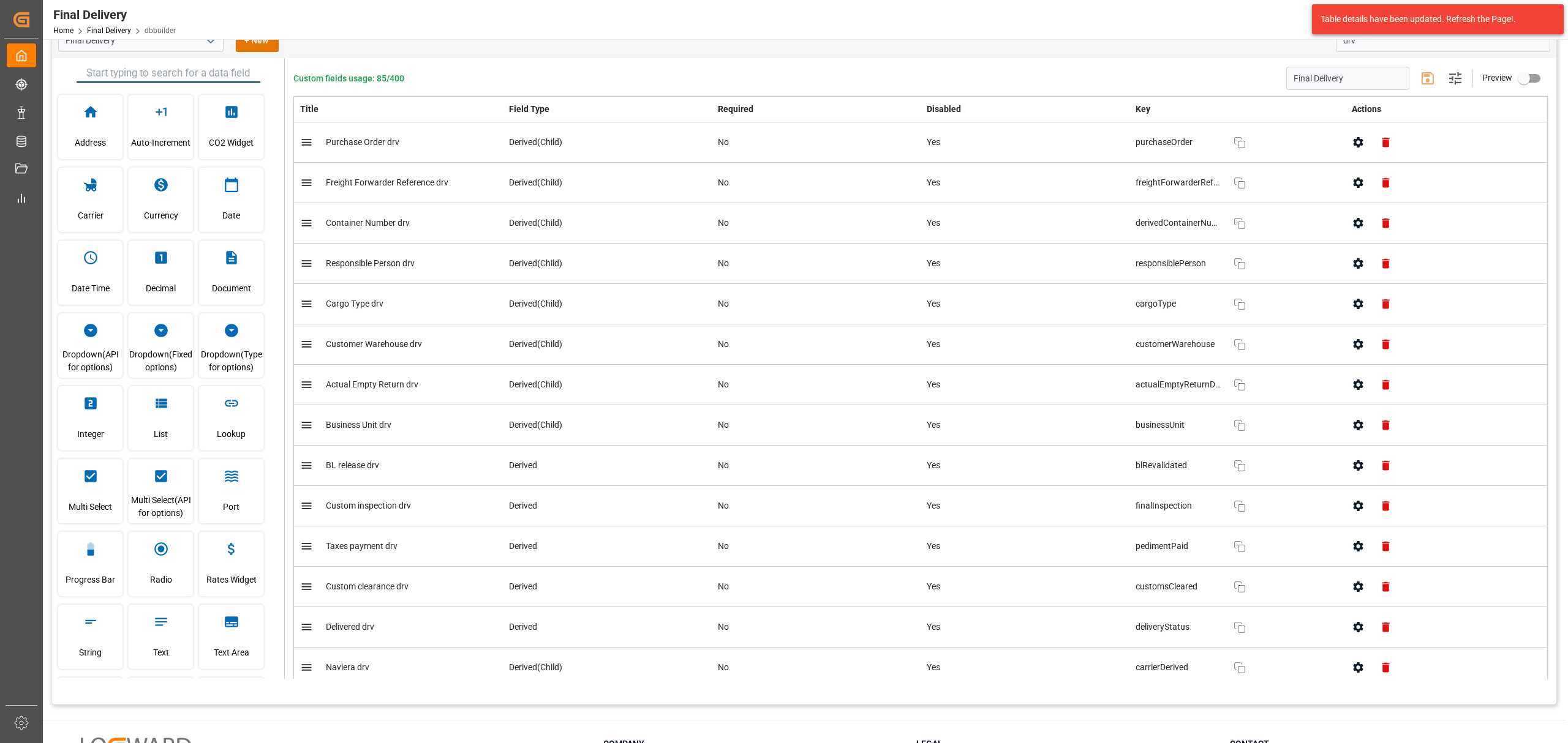
scroll to position [0, 0]
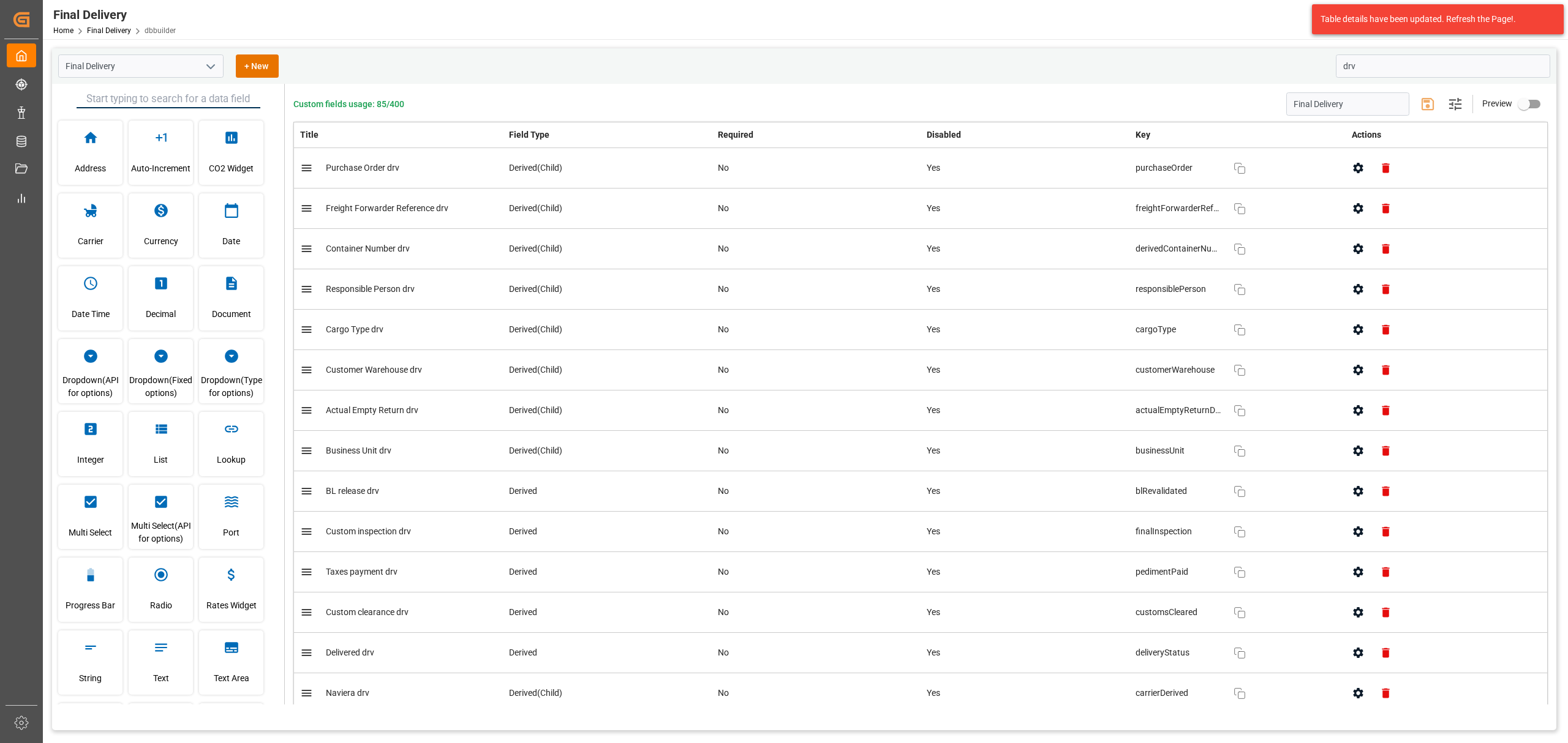
click at [1347, 335] on button "button" at bounding box center [1358, 329] width 28 height 28
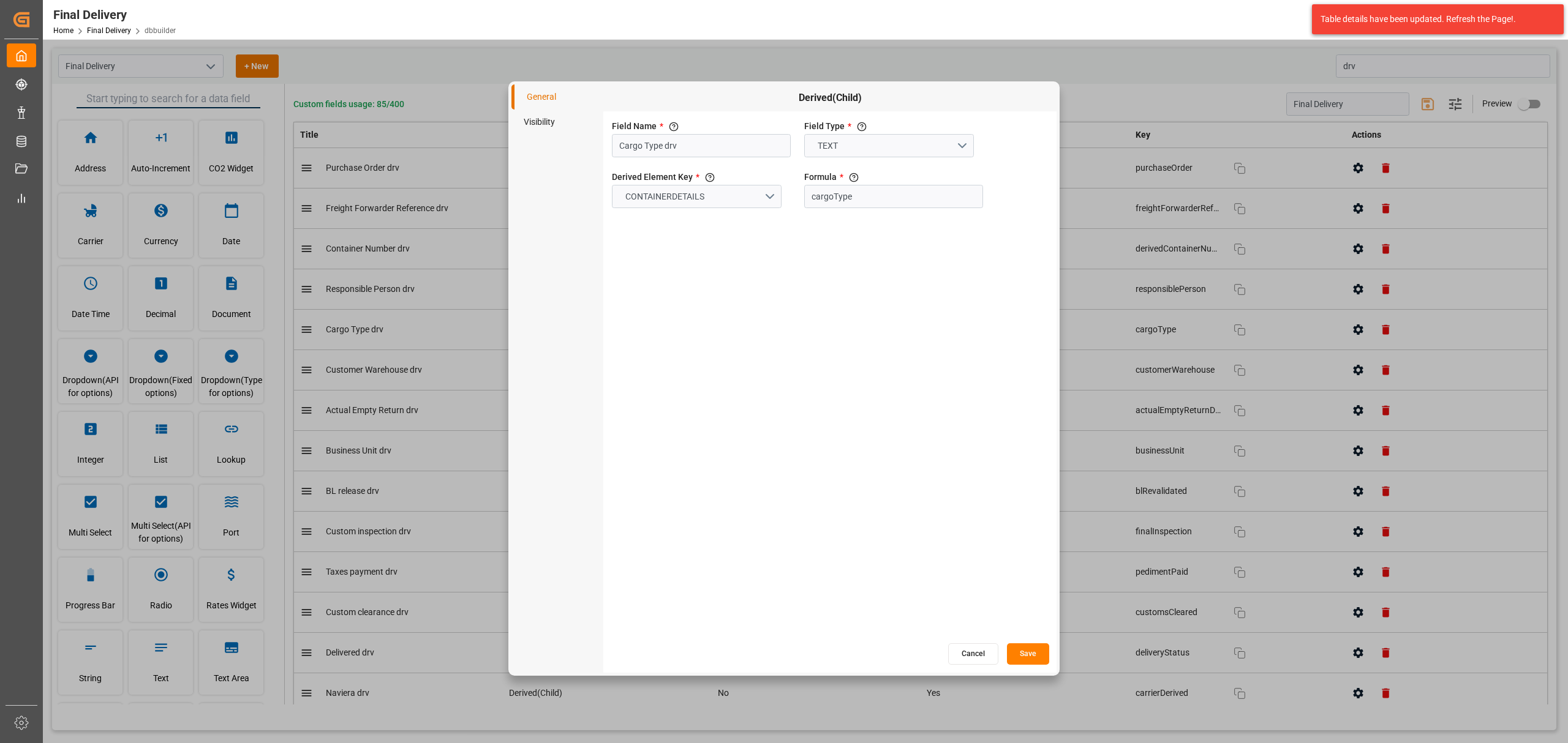
click at [536, 126] on li "Visibility" at bounding box center [557, 122] width 92 height 25
click at [968, 651] on button "Cancel" at bounding box center [973, 654] width 50 height 22
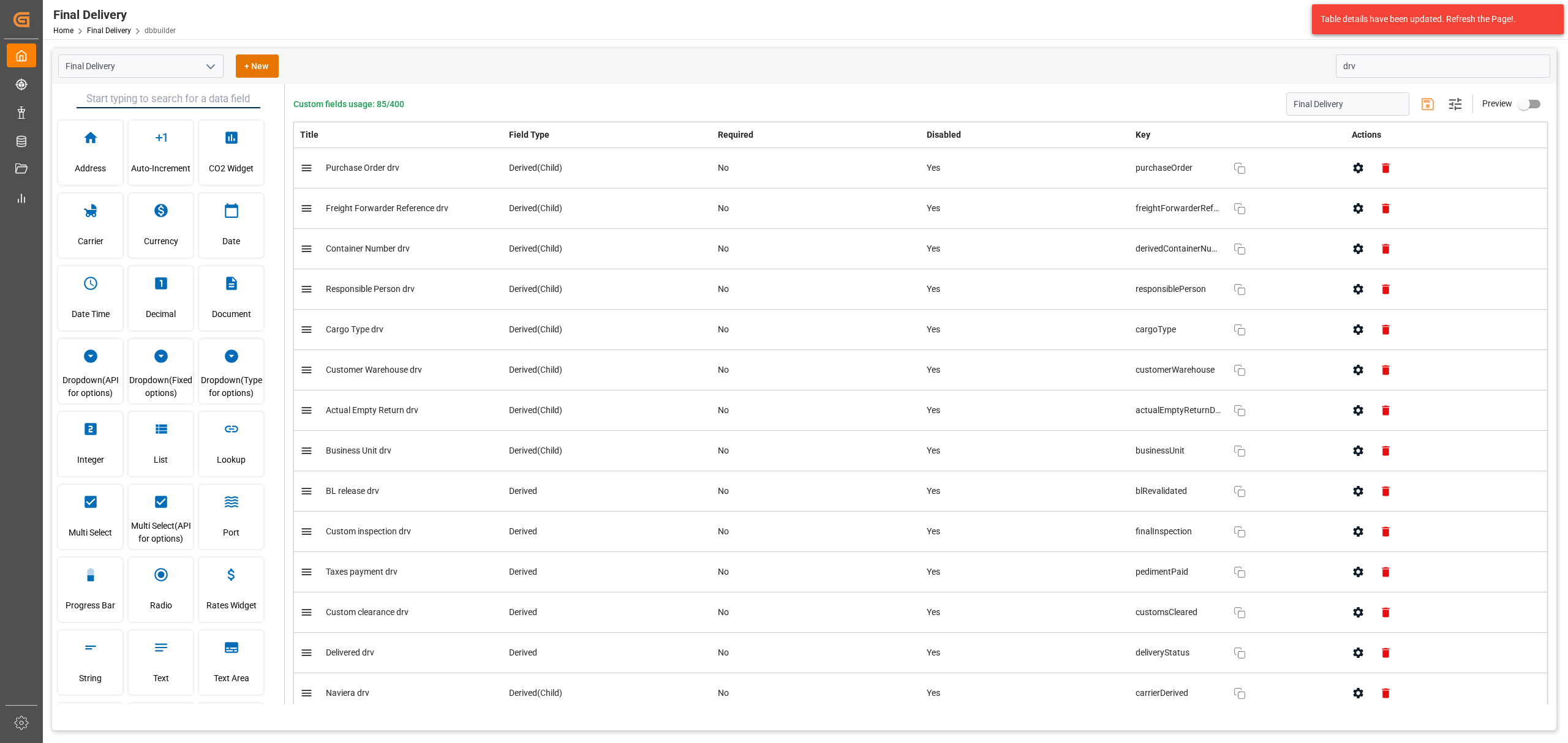
click at [1344, 285] on button "button" at bounding box center [1358, 289] width 28 height 28
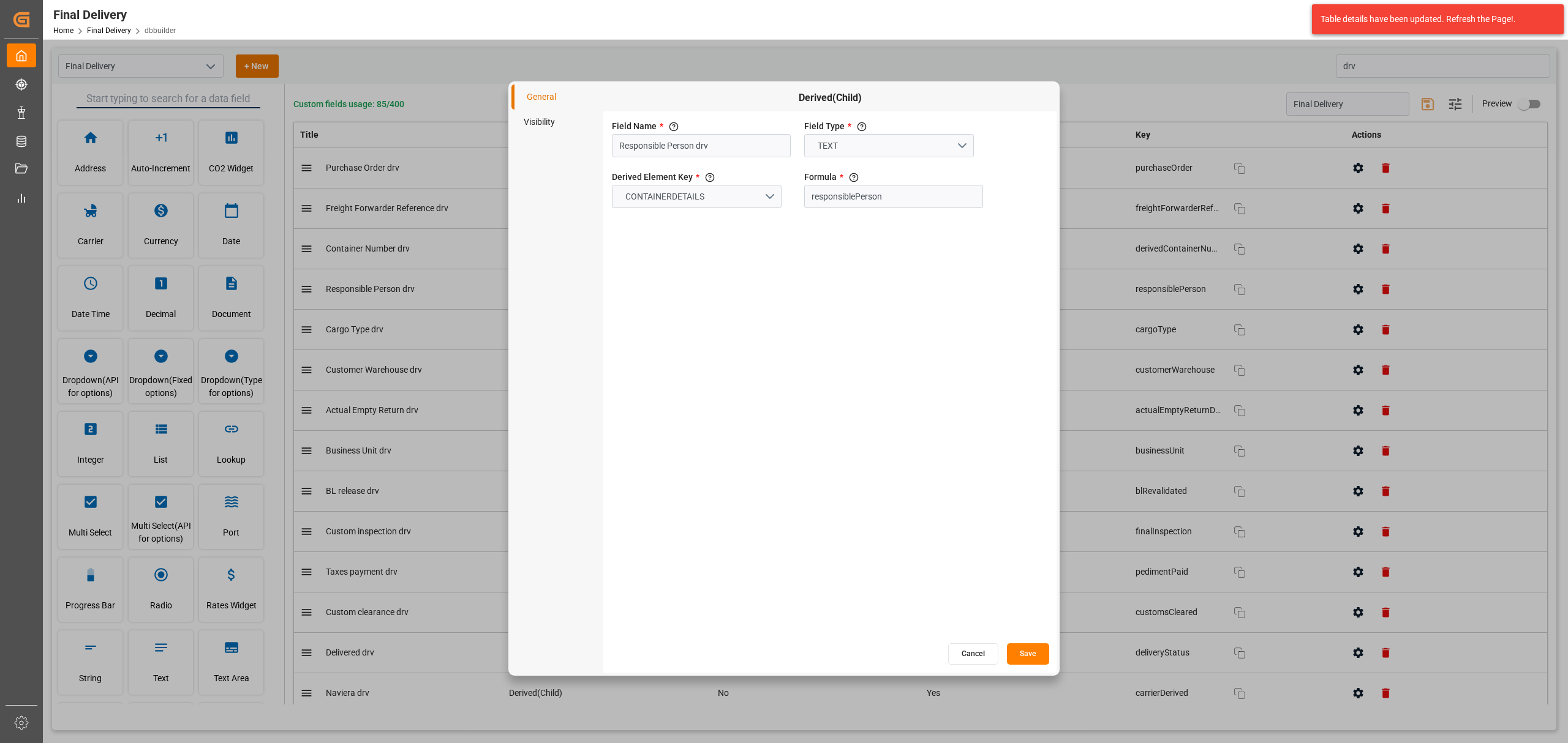
click at [538, 126] on li "Visibility" at bounding box center [557, 122] width 92 height 25
click at [982, 650] on button "Cancel" at bounding box center [973, 654] width 50 height 22
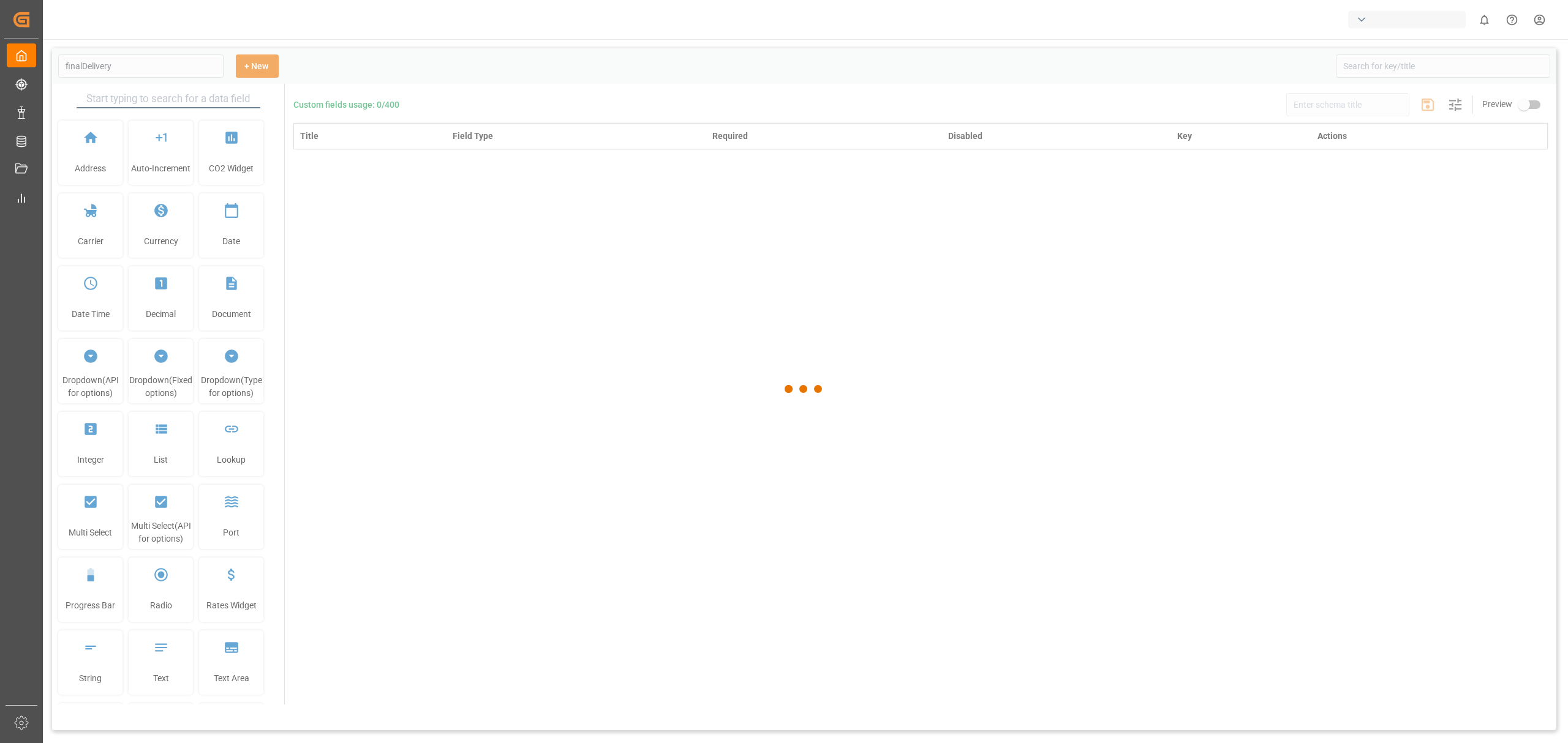
type input "Final Delivery"
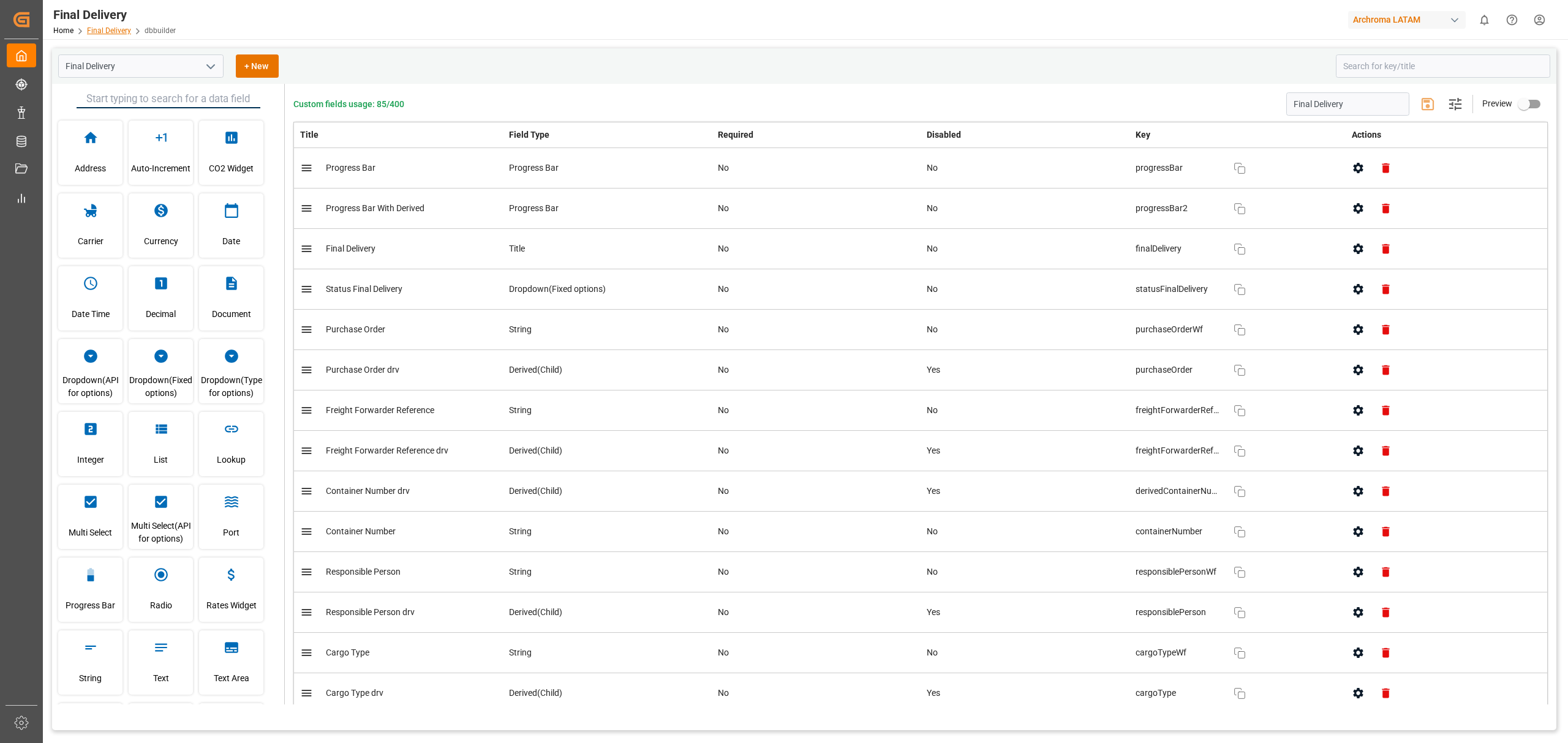
click at [113, 30] on link "Final Delivery" at bounding box center [109, 31] width 45 height 9
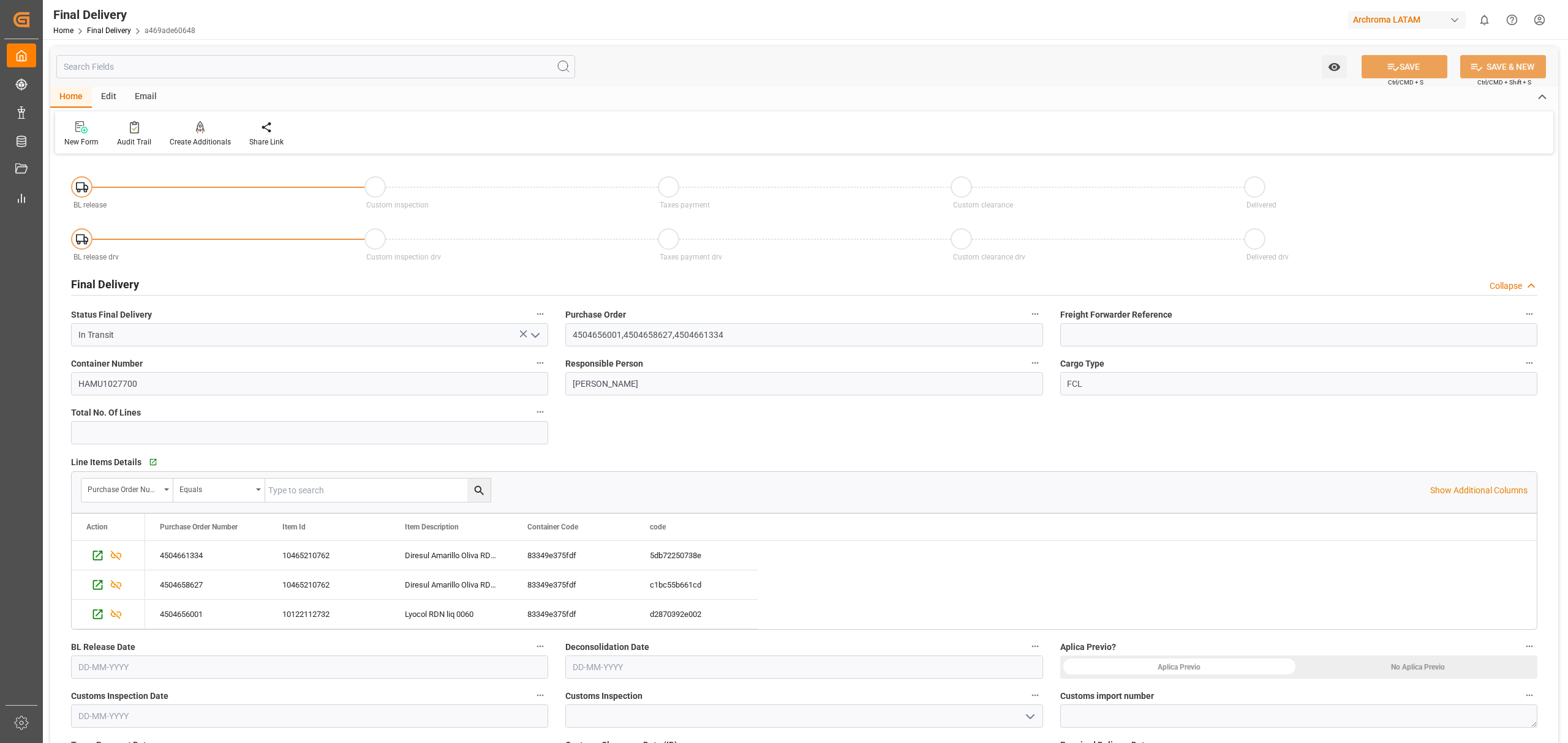
click at [676, 240] on div at bounding box center [668, 239] width 22 height 22
click at [114, 96] on div "Edit" at bounding box center [109, 97] width 34 height 21
click at [285, 129] on icon at bounding box center [280, 128] width 17 height 12
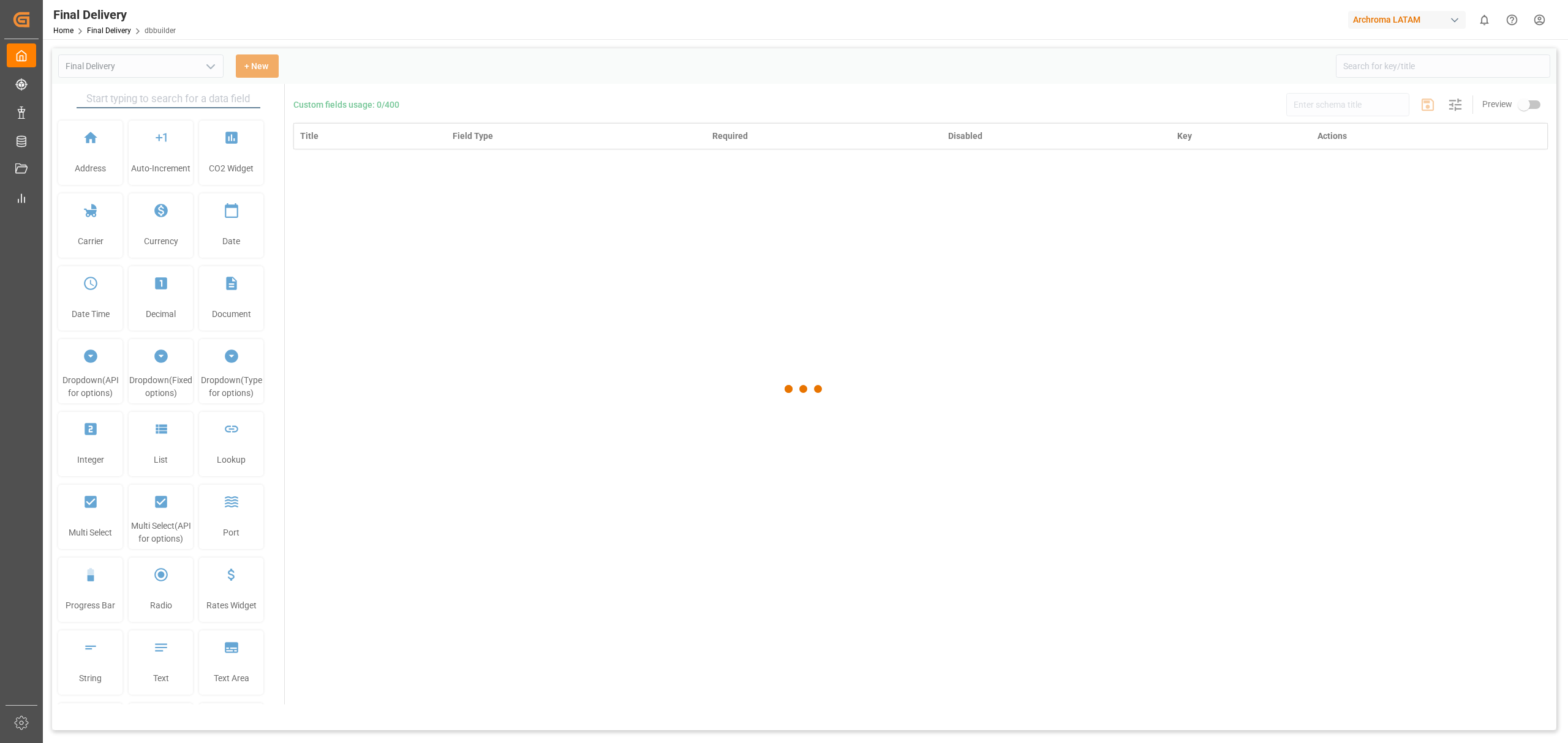
type input "Final Delivery"
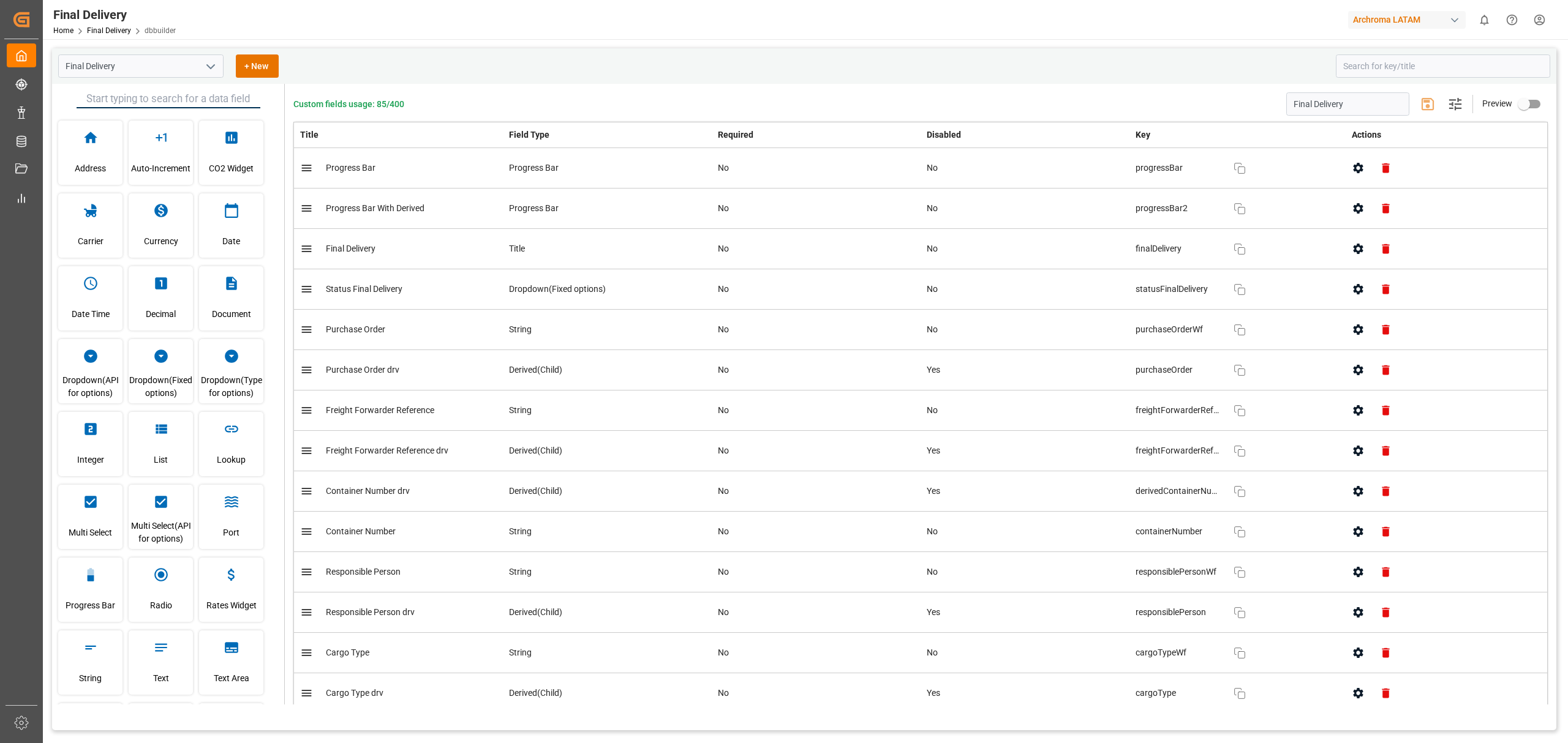
click at [1357, 216] on button "button" at bounding box center [1358, 209] width 28 height 28
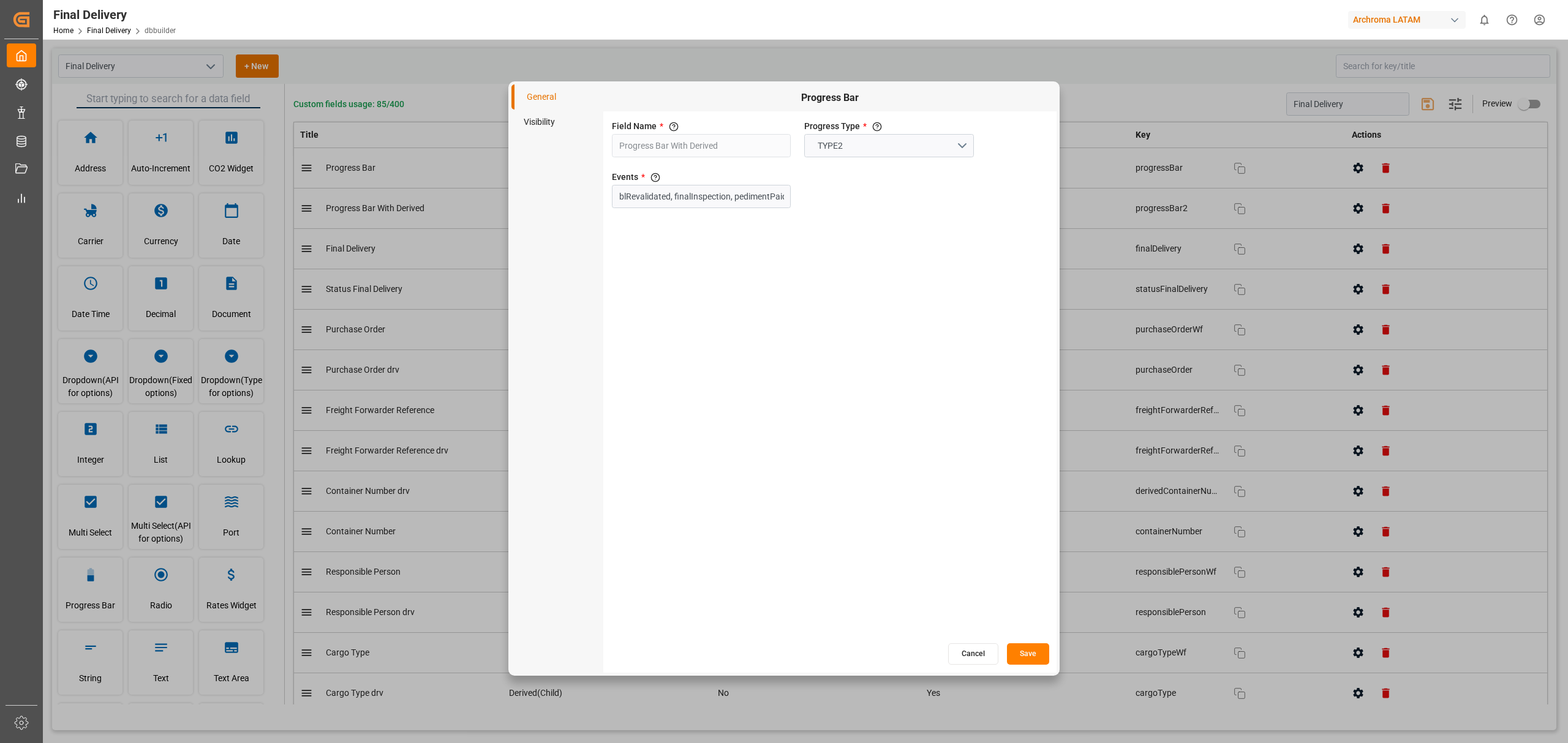
click at [541, 116] on li "Visibility" at bounding box center [557, 122] width 92 height 25
click at [632, 150] on input "primary checkbox" at bounding box center [624, 145] width 70 height 24
checkbox input "true"
click at [1032, 660] on button "Save" at bounding box center [1028, 654] width 43 height 22
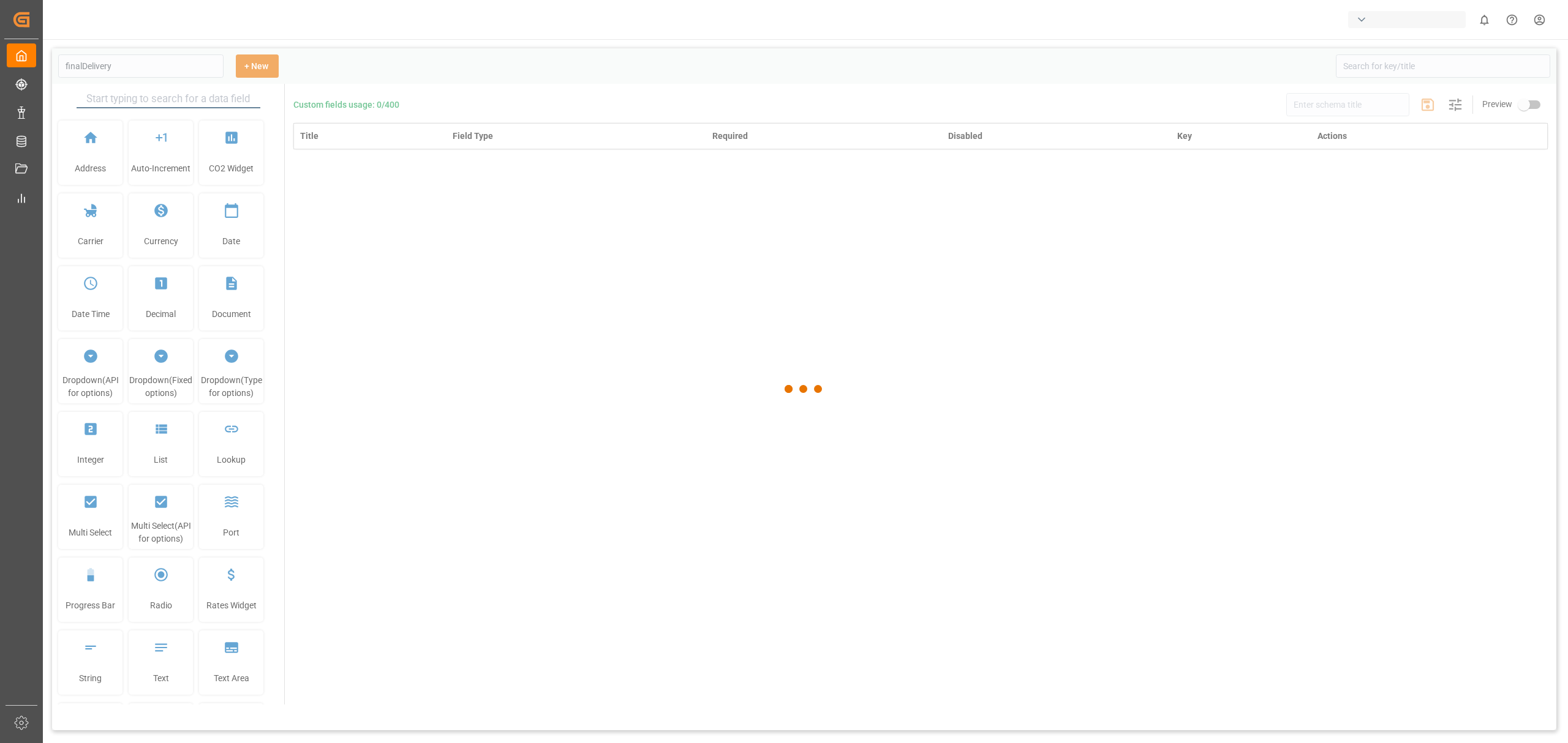
type input "Final Delivery"
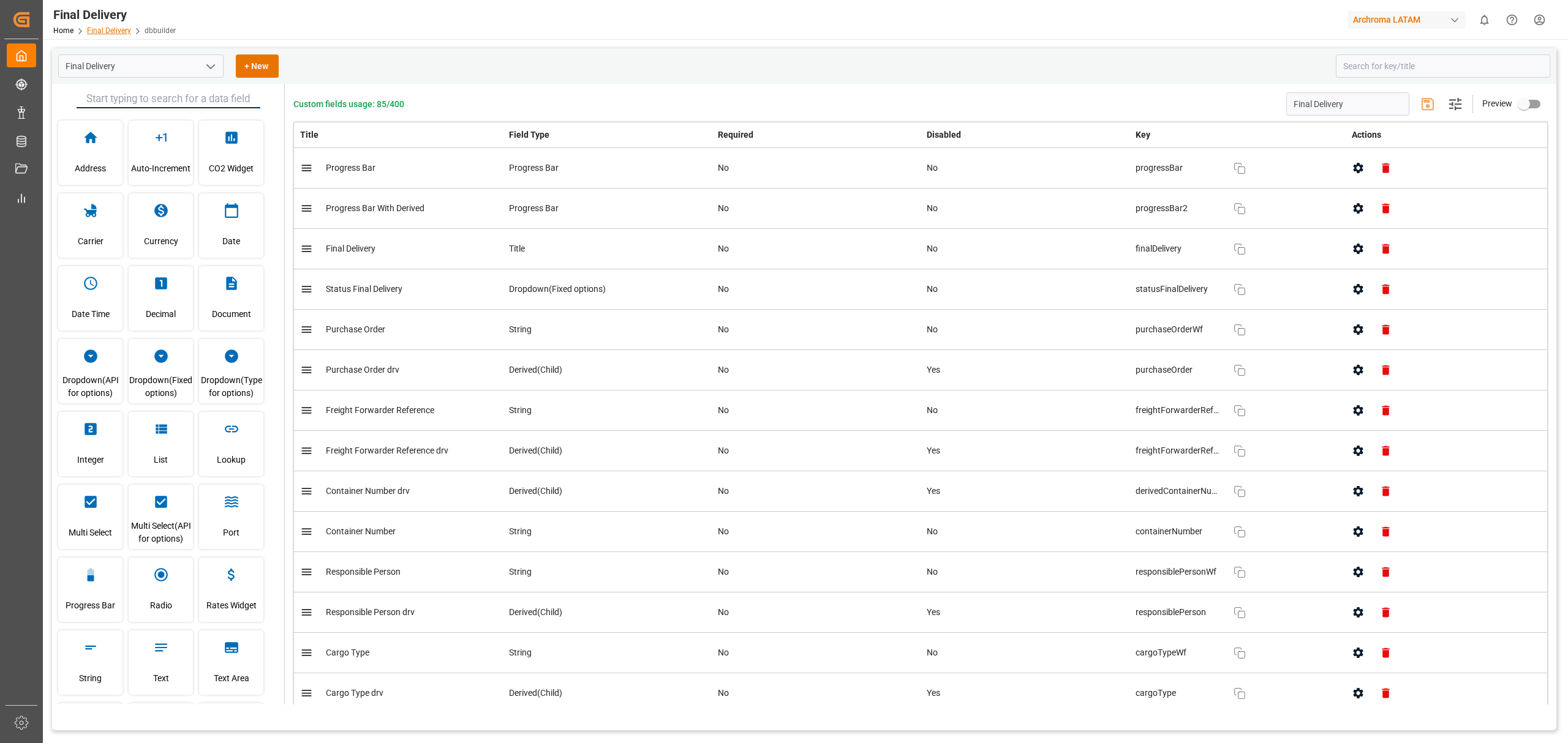
click at [111, 28] on link "Final Delivery" at bounding box center [109, 31] width 45 height 9
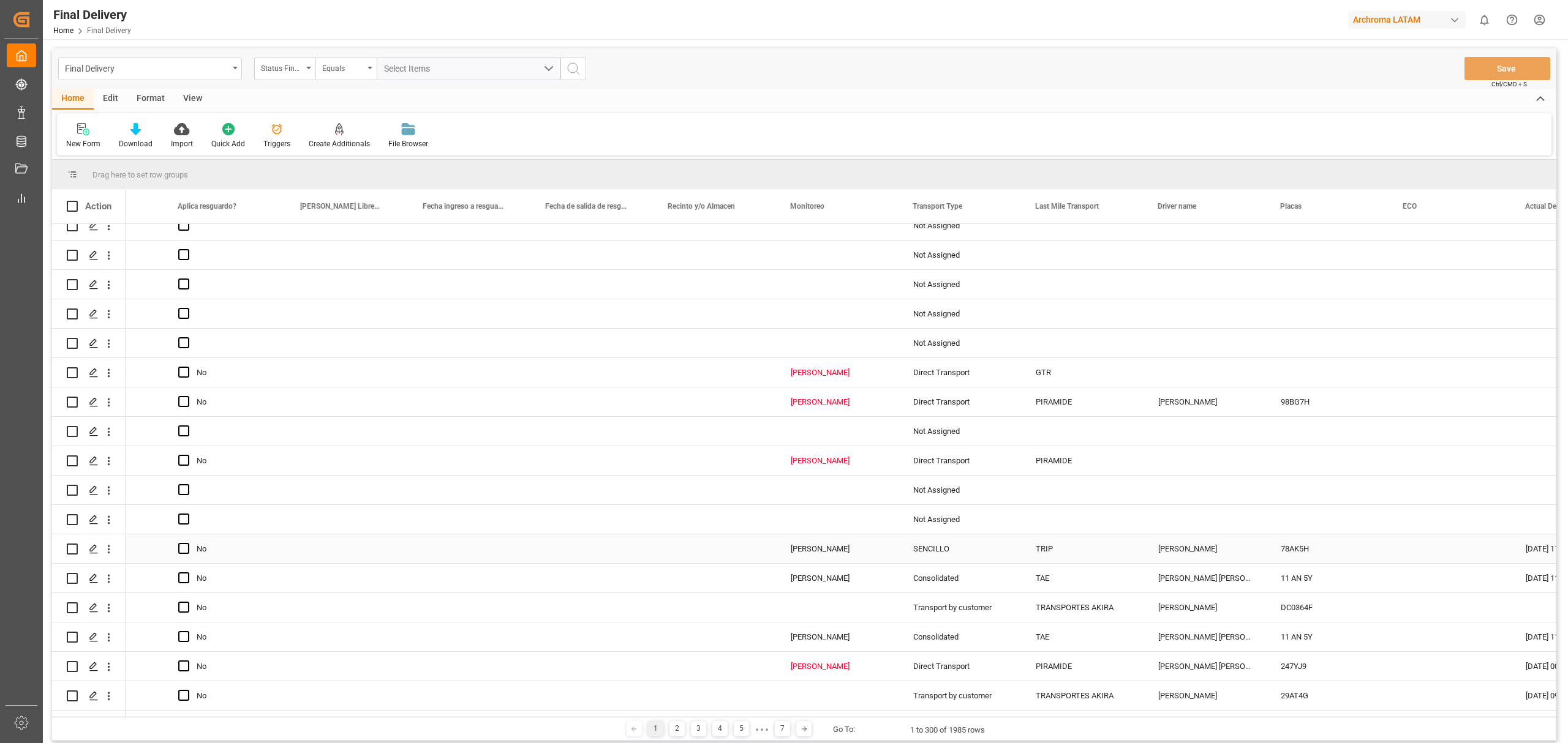
scroll to position [653, 0]
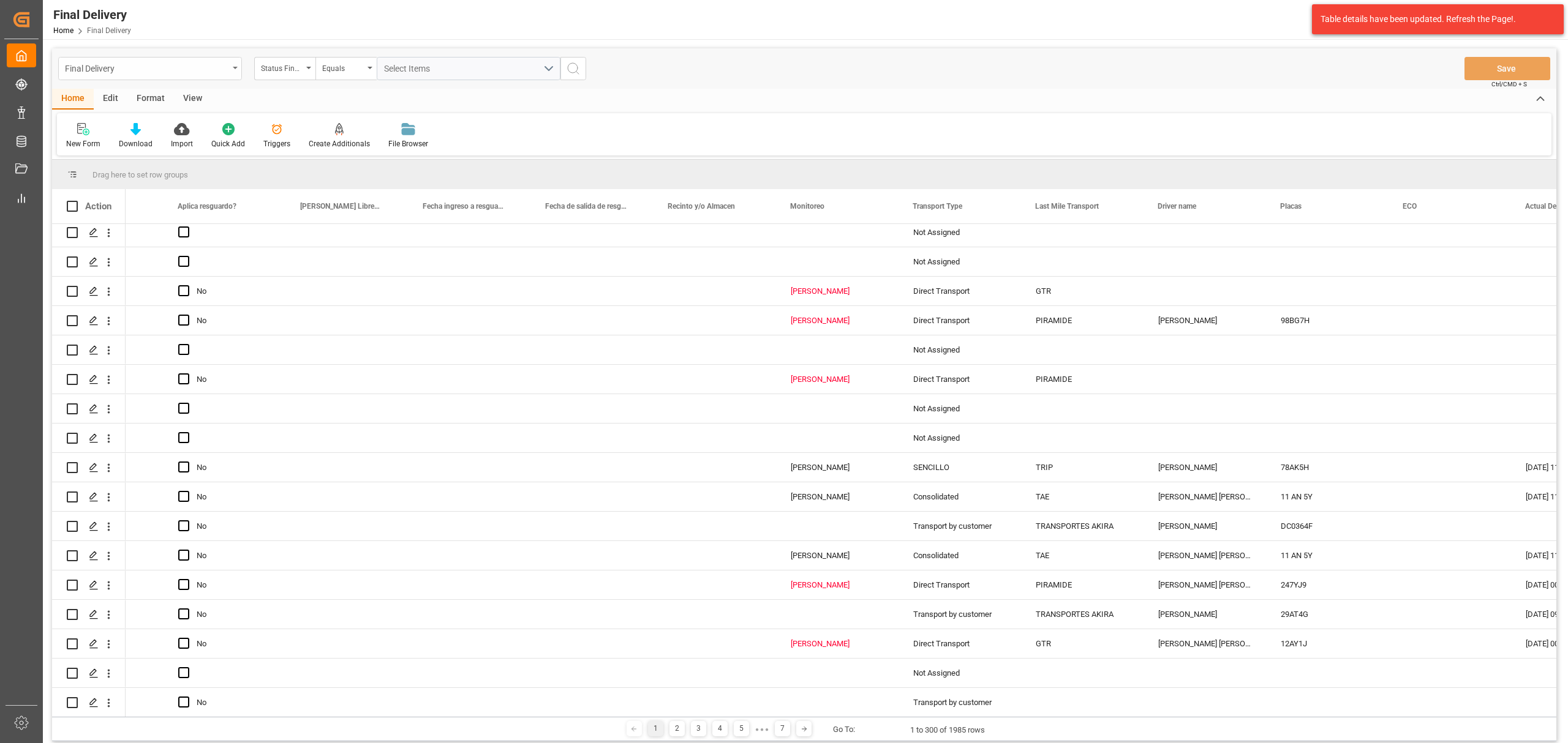
click at [138, 70] on div "Final Delivery" at bounding box center [147, 67] width 163 height 15
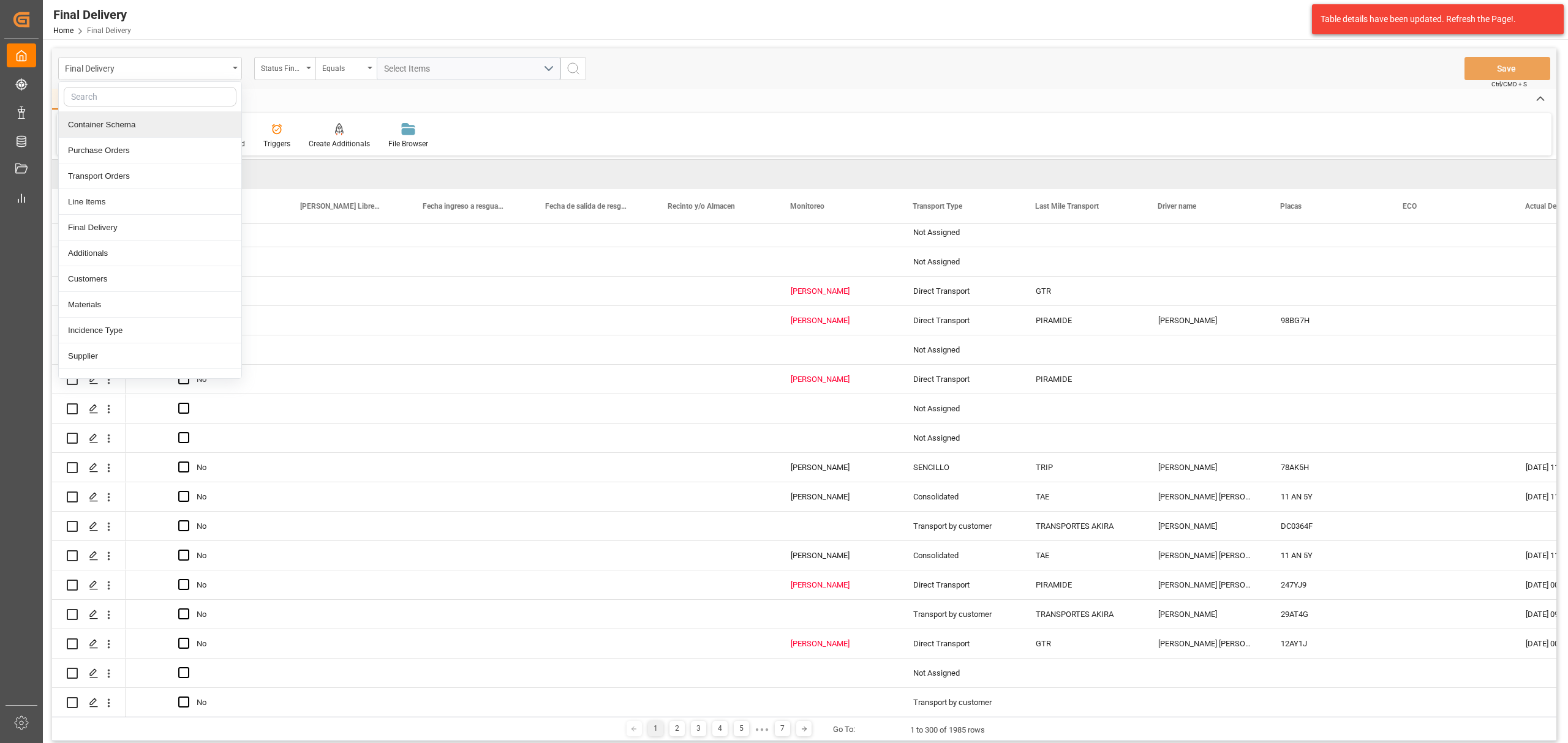
click at [109, 134] on div "Container Schema" at bounding box center [149, 125] width 182 height 26
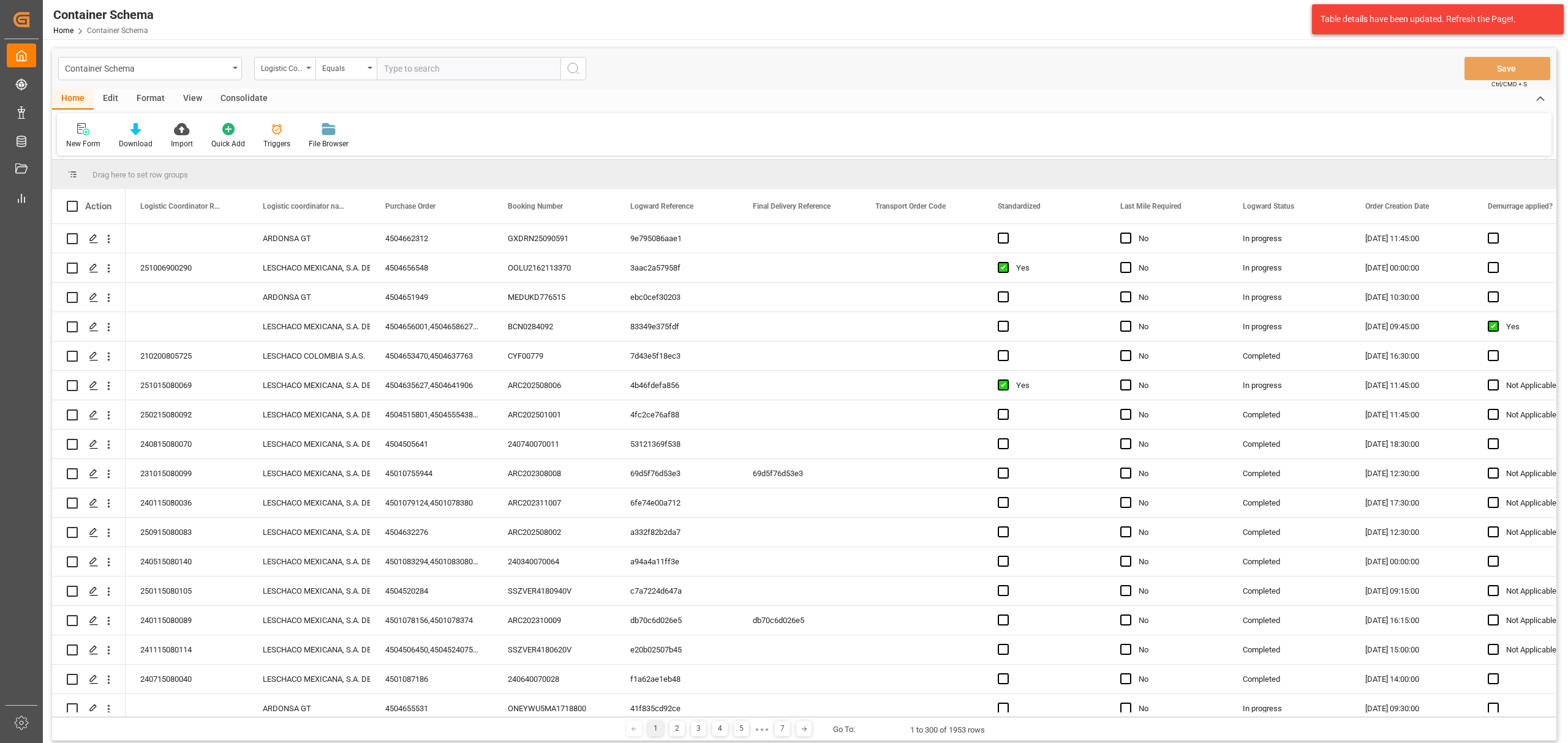
click at [109, 99] on div "Edit" at bounding box center [111, 99] width 34 height 21
click at [252, 139] on div "Schema Edit" at bounding box center [271, 143] width 42 height 11
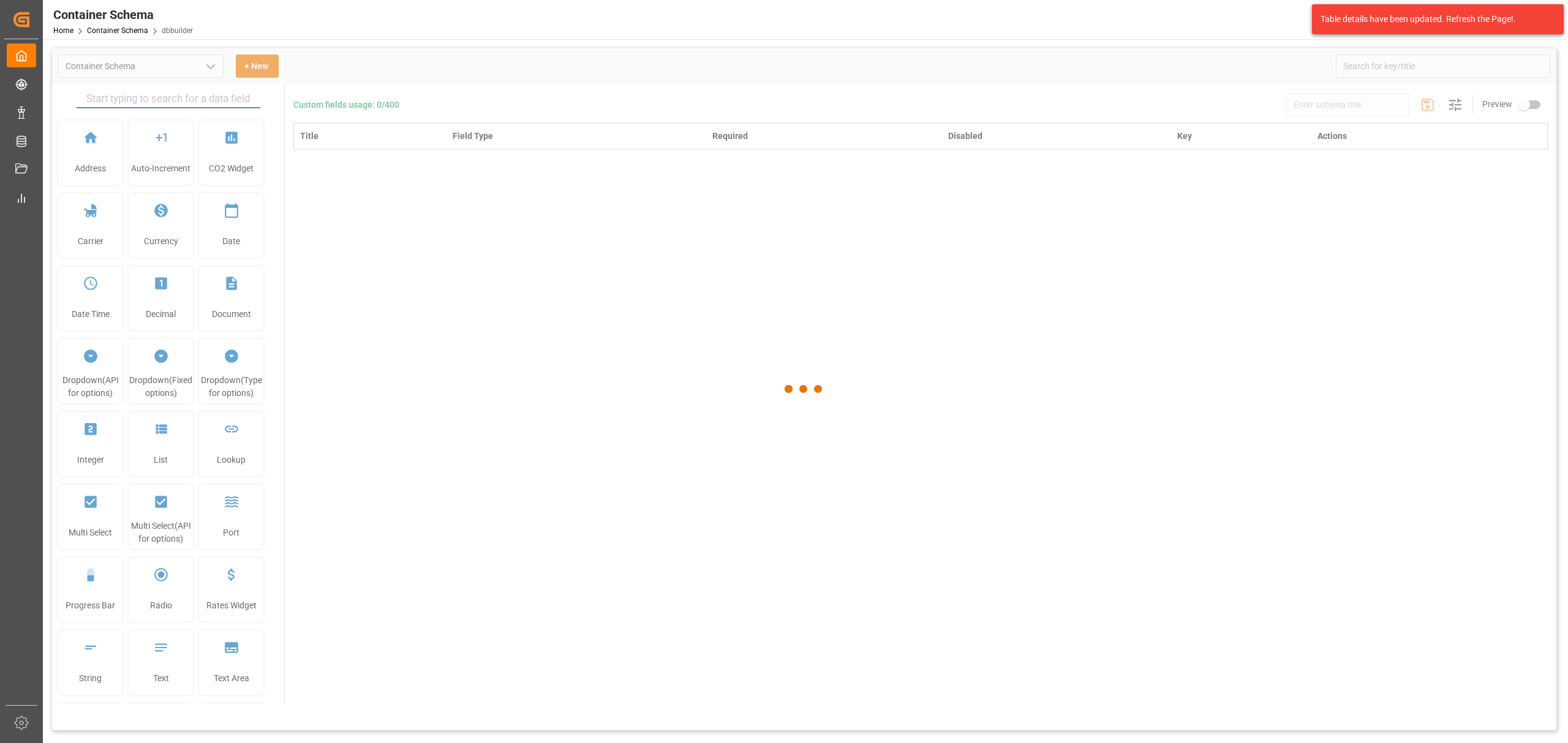
type input "Container Schema"
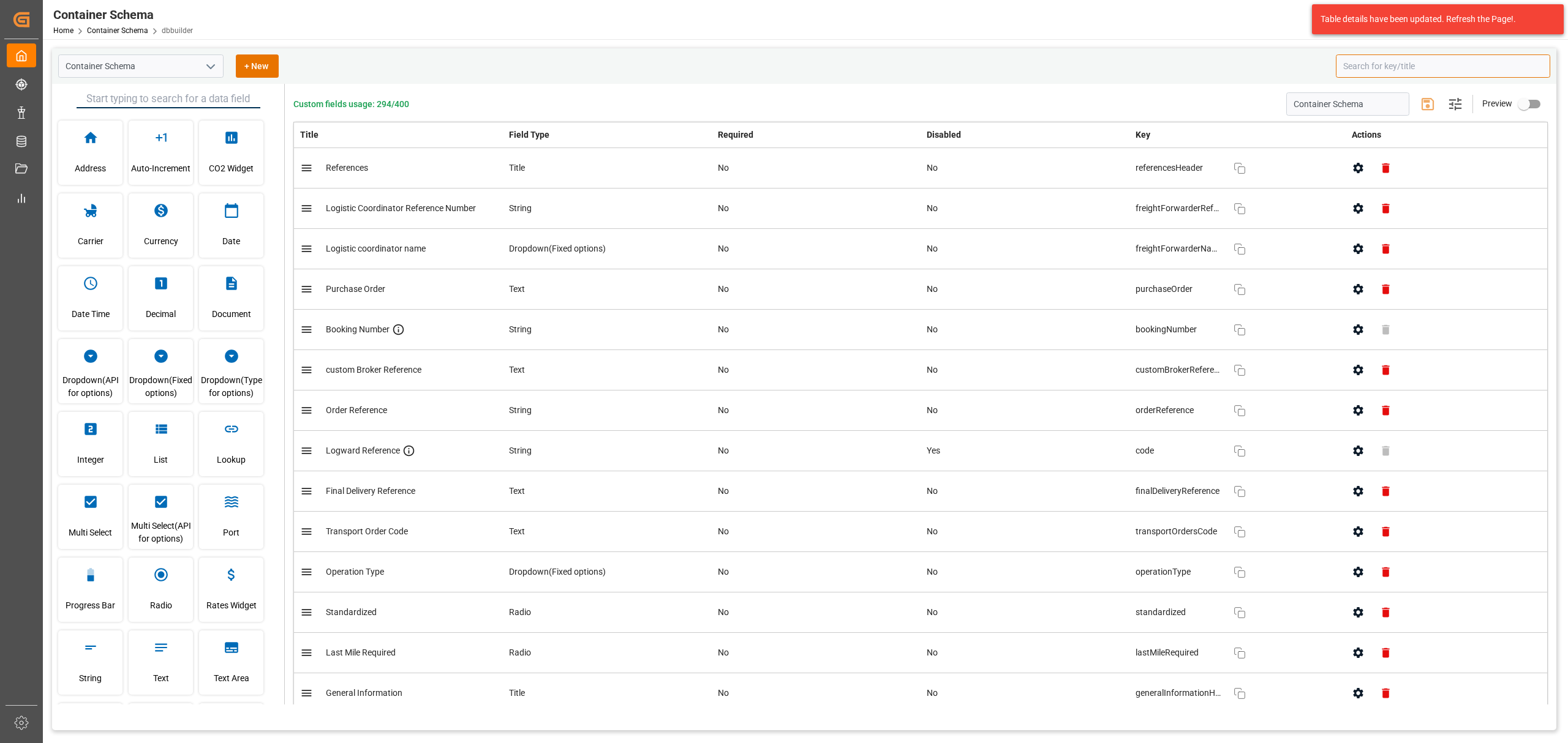
click at [1465, 67] on input at bounding box center [1442, 66] width 215 height 24
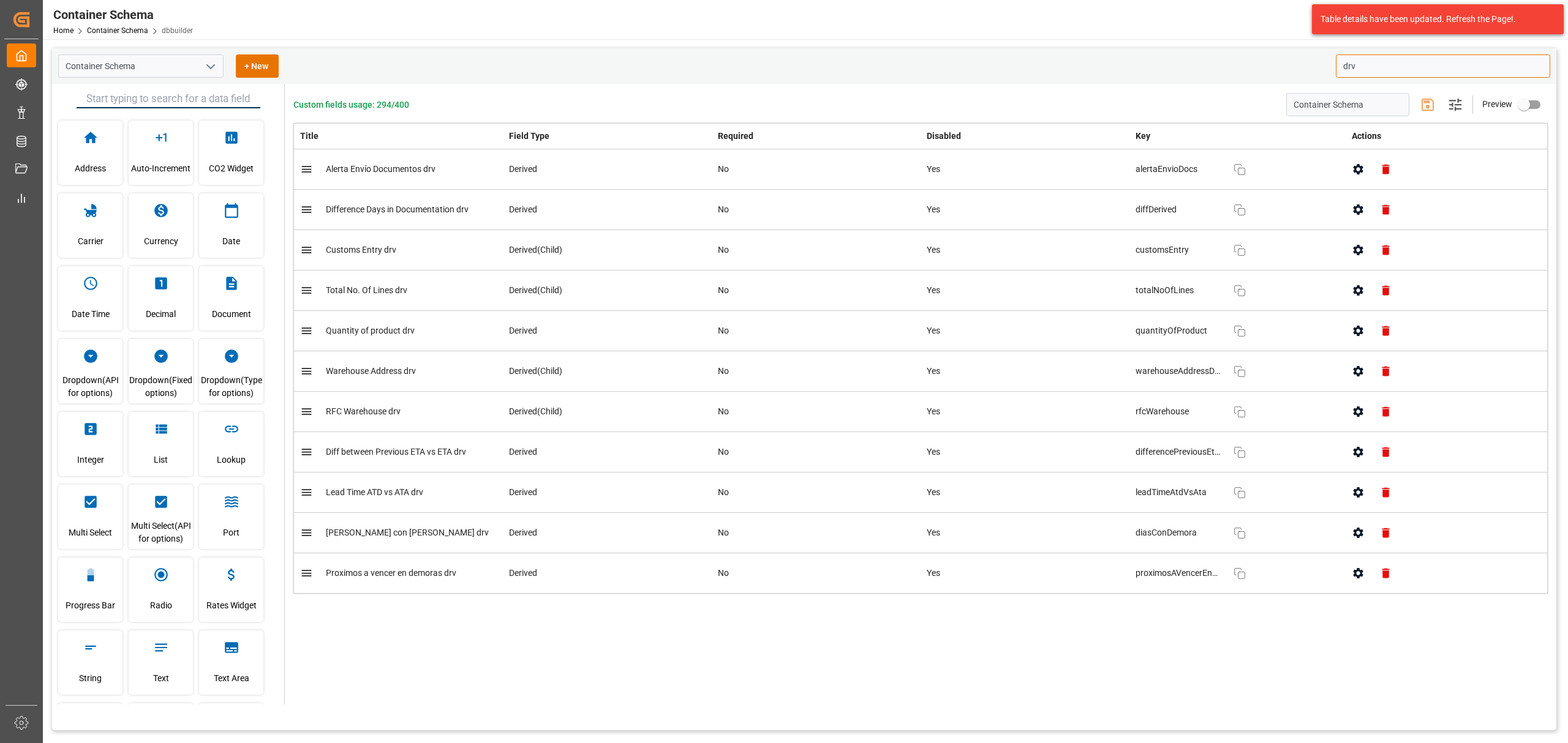
type input "drv"
click at [1360, 211] on icon "button" at bounding box center [1357, 209] width 13 height 13
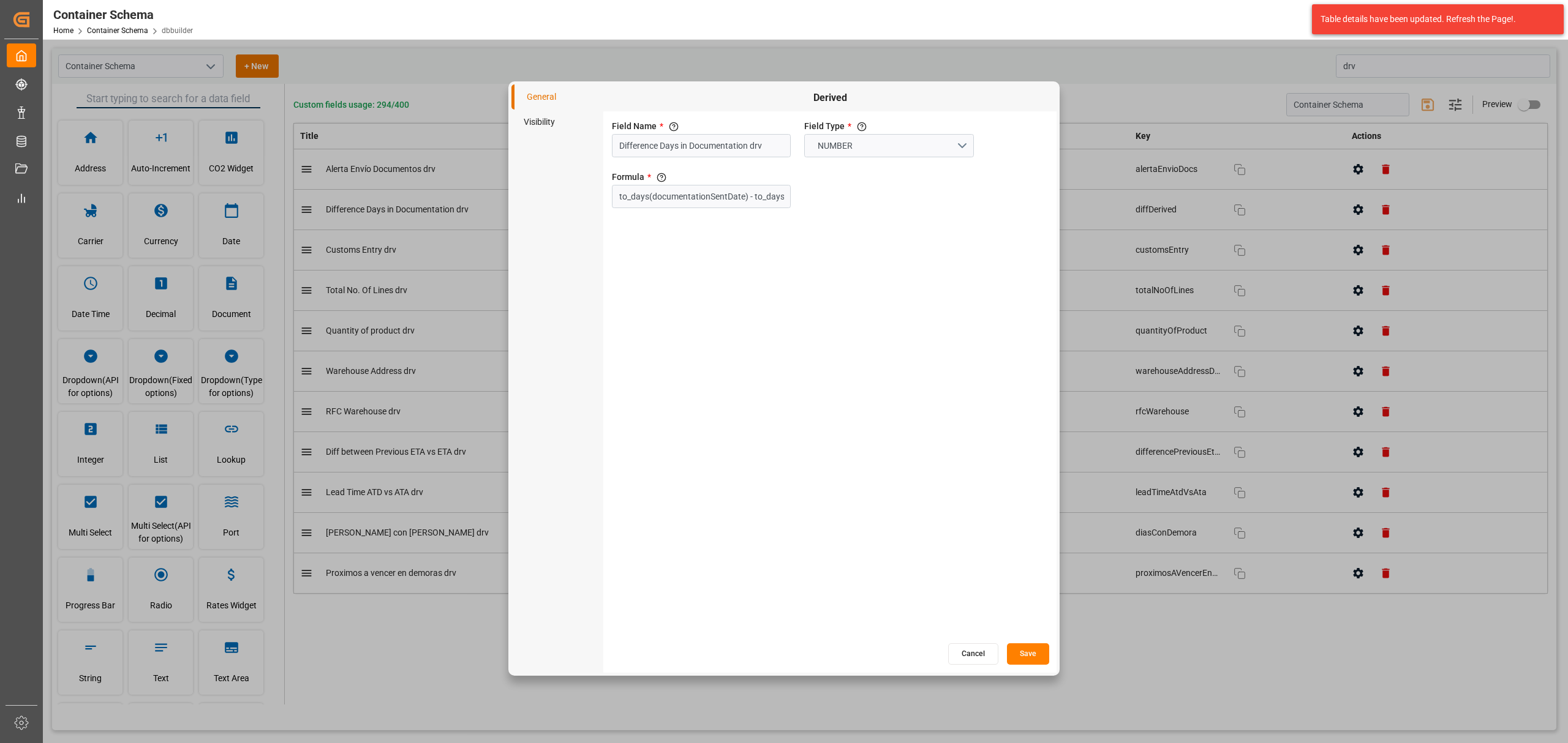
click at [528, 113] on li "Visibility" at bounding box center [557, 122] width 92 height 25
click at [621, 136] on input "primary checkbox" at bounding box center [624, 145] width 70 height 24
checkbox input "true"
click at [1033, 657] on button "Save" at bounding box center [1028, 654] width 43 height 22
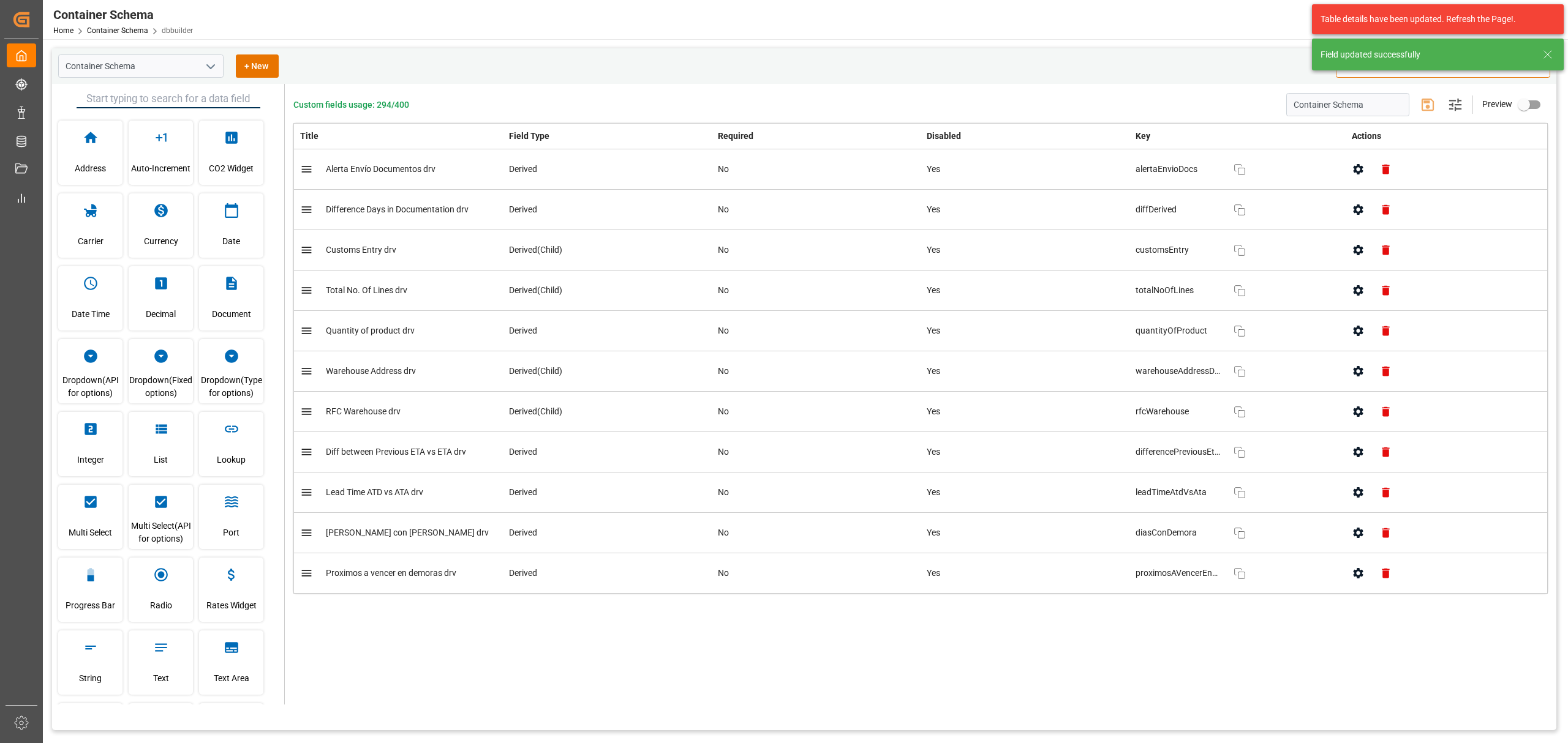
click at [1357, 457] on icon "button" at bounding box center [1358, 452] width 10 height 11
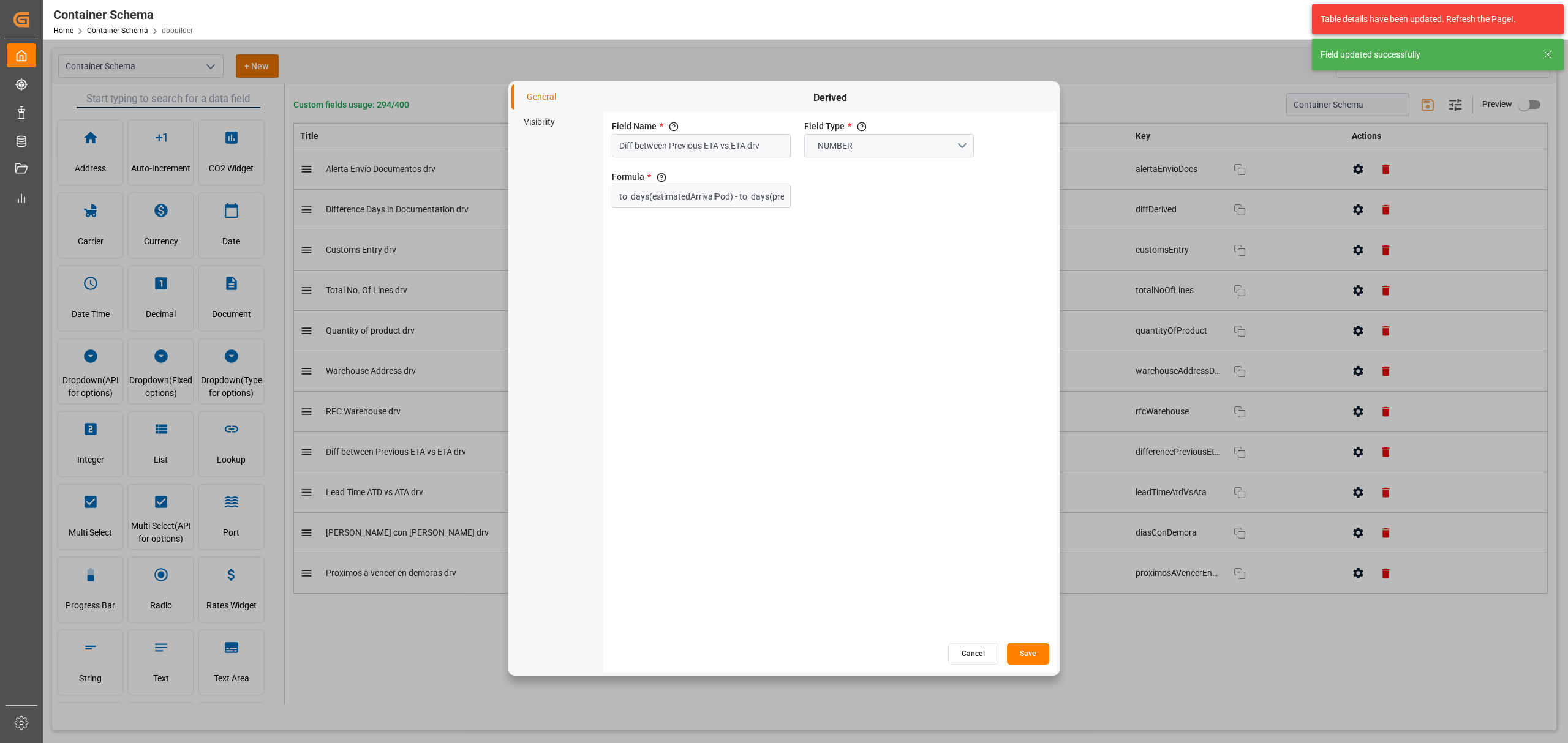
click at [546, 124] on li "Visibility" at bounding box center [557, 122] width 92 height 25
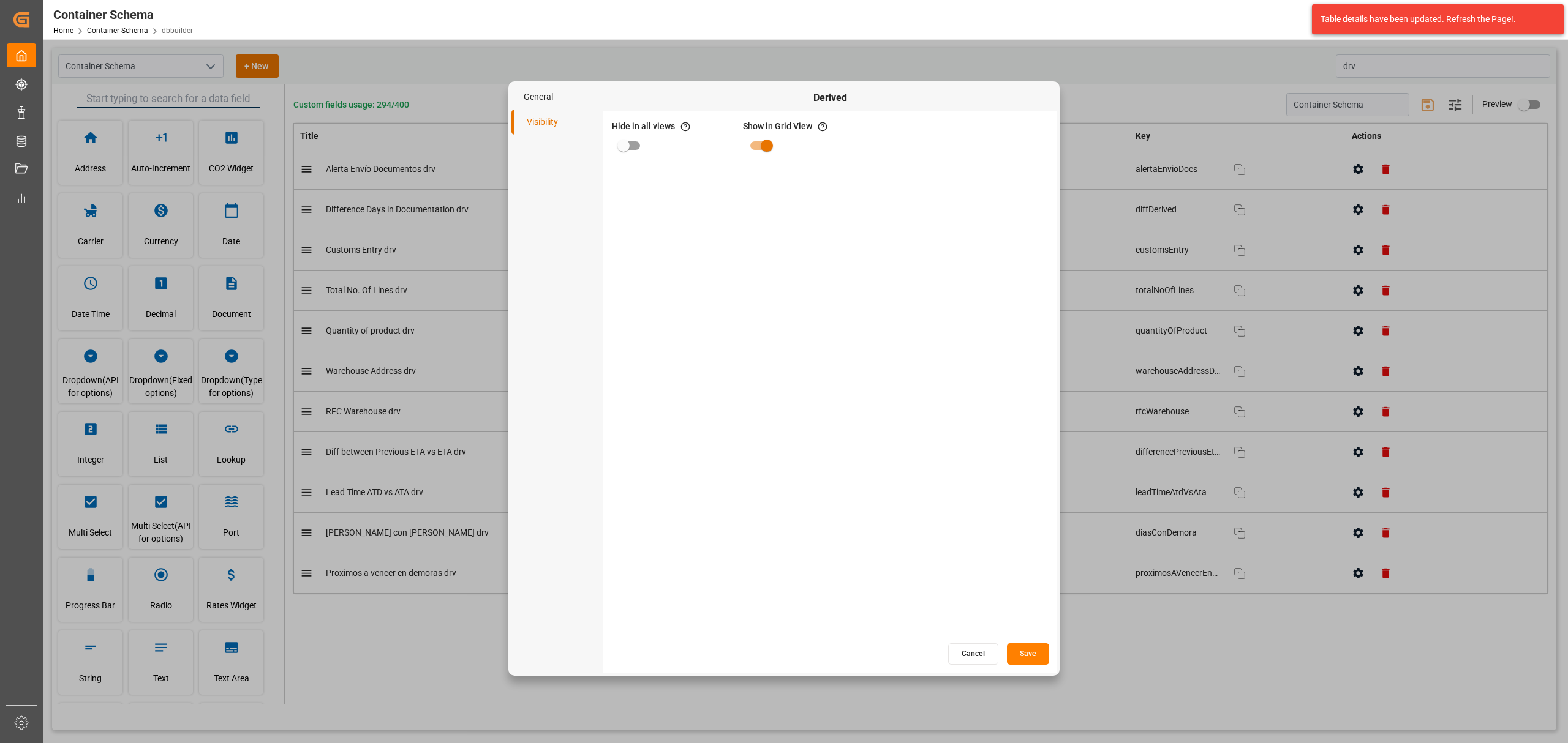
click at [621, 153] on input "primary checkbox" at bounding box center [624, 145] width 70 height 24
checkbox input "true"
click at [1018, 650] on button "Save" at bounding box center [1028, 654] width 43 height 22
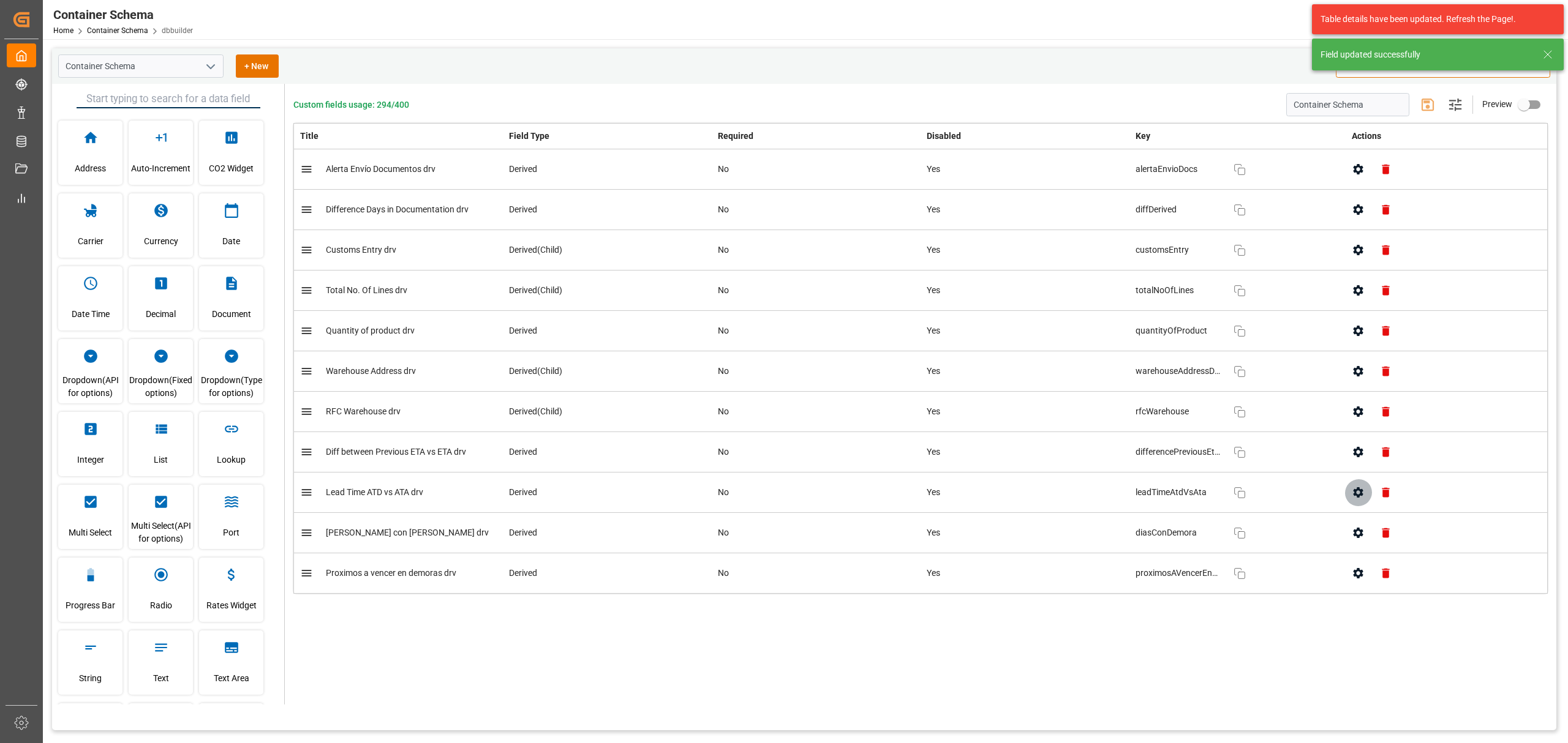
click at [1358, 498] on icon "button" at bounding box center [1358, 492] width 10 height 11
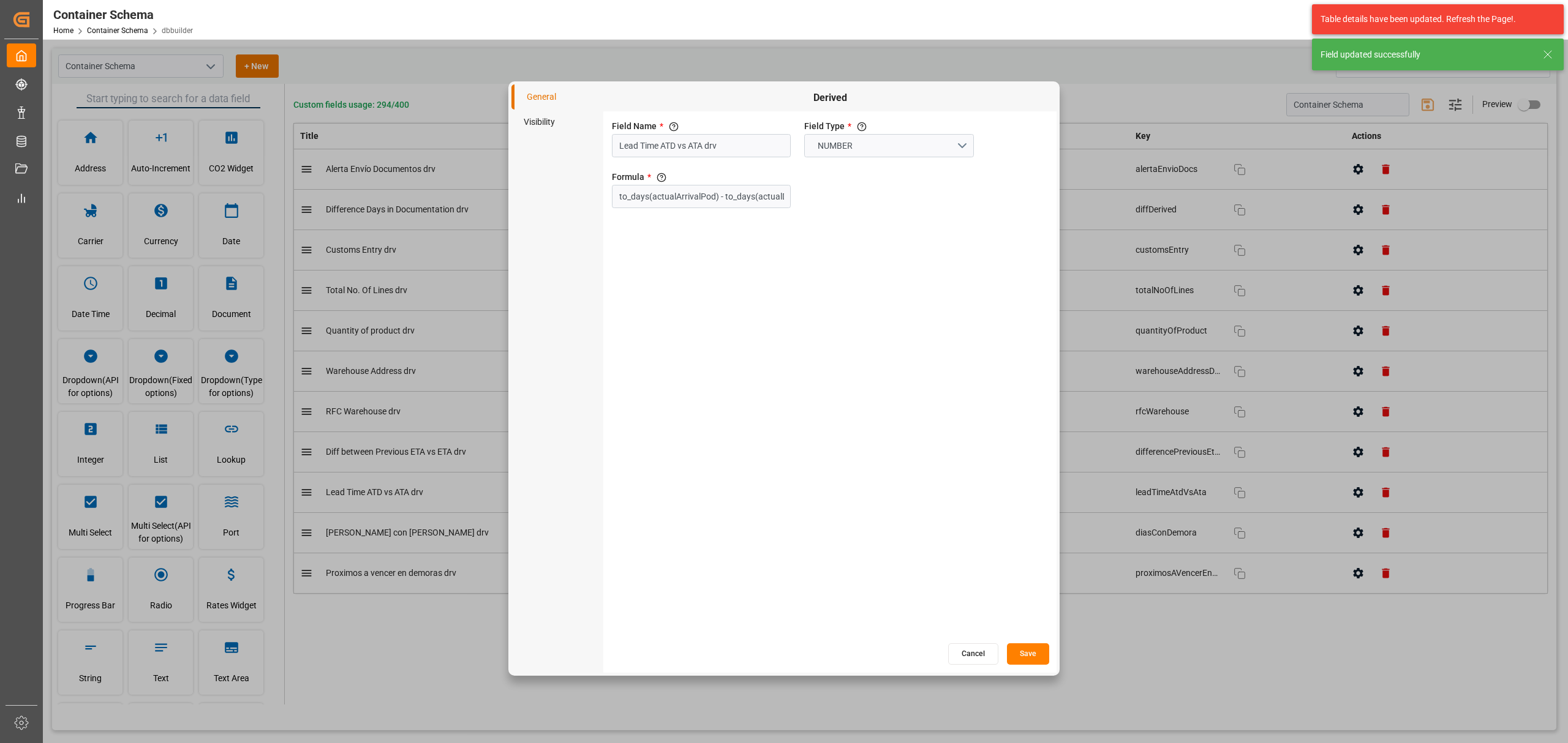
click at [551, 126] on li "Visibility" at bounding box center [557, 122] width 92 height 25
drag, startPoint x: 643, startPoint y: 147, endPoint x: 653, endPoint y: 175, distance: 29.7
click at [641, 147] on input "primary checkbox" at bounding box center [624, 145] width 70 height 24
checkbox input "true"
click at [1027, 652] on button "Save" at bounding box center [1028, 654] width 43 height 22
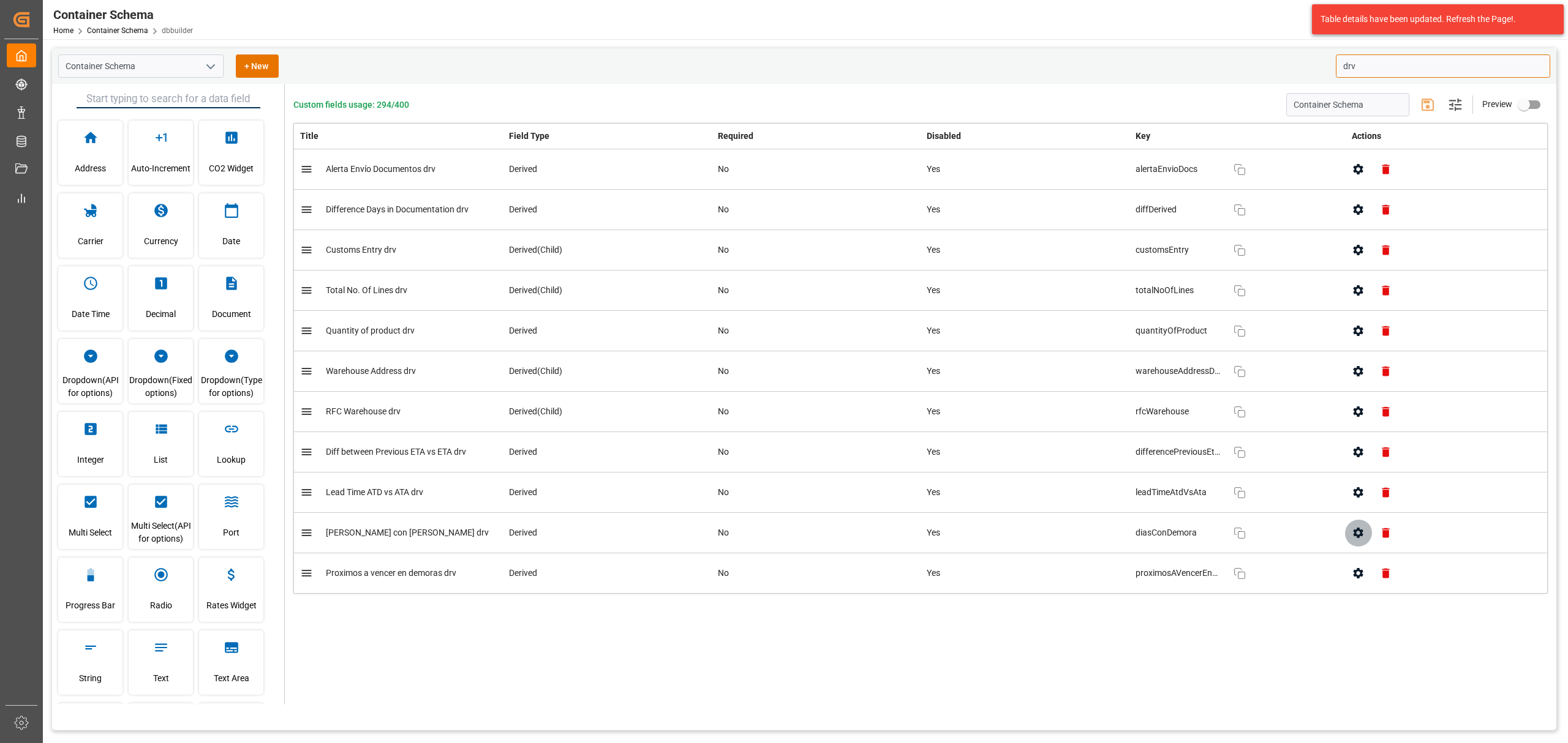
click at [1358, 532] on icon "button" at bounding box center [1358, 532] width 10 height 11
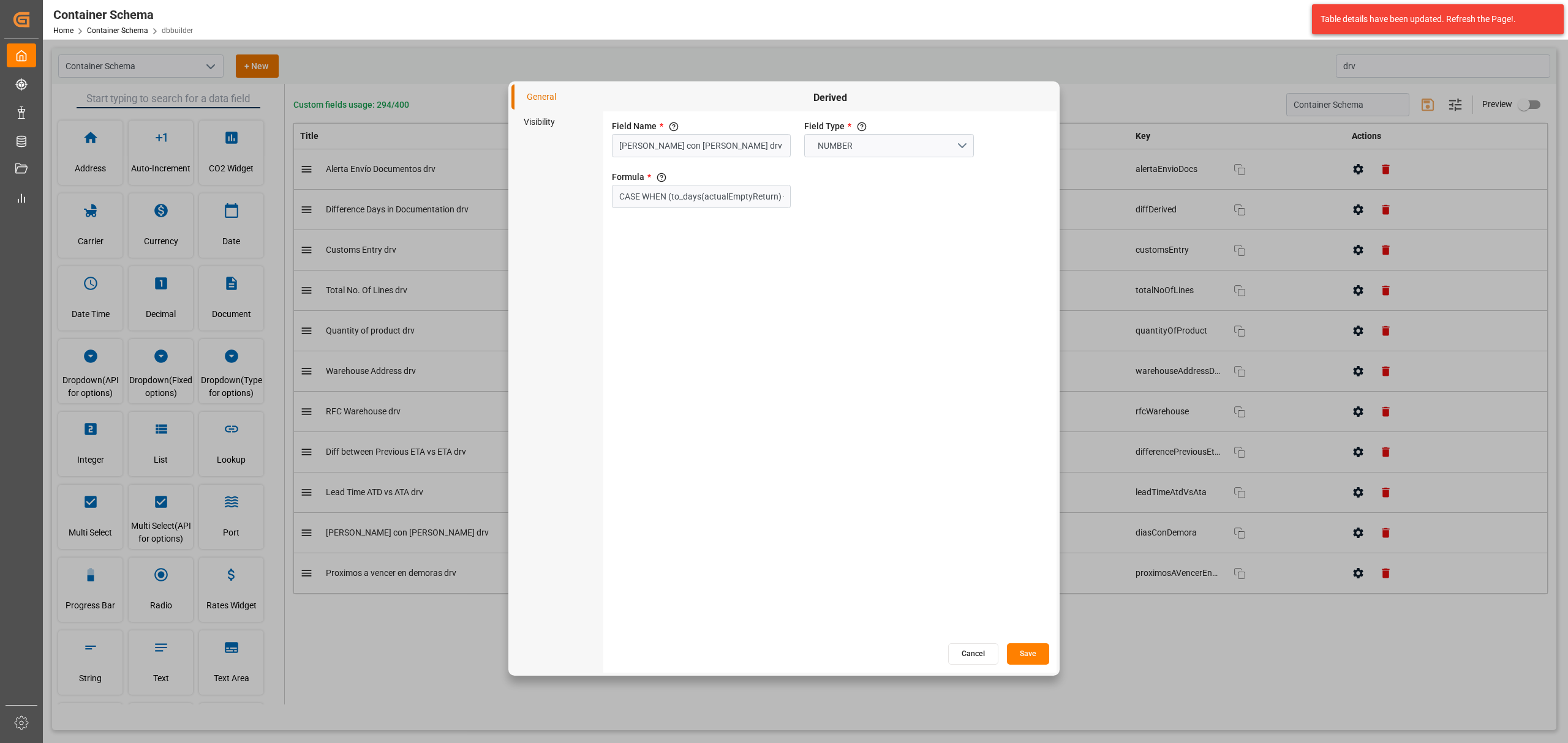
click at [538, 126] on li "Visibility" at bounding box center [557, 122] width 92 height 25
click at [623, 140] on input "primary checkbox" at bounding box center [624, 145] width 70 height 24
checkbox input "true"
click at [1036, 652] on button "Save" at bounding box center [1028, 654] width 43 height 22
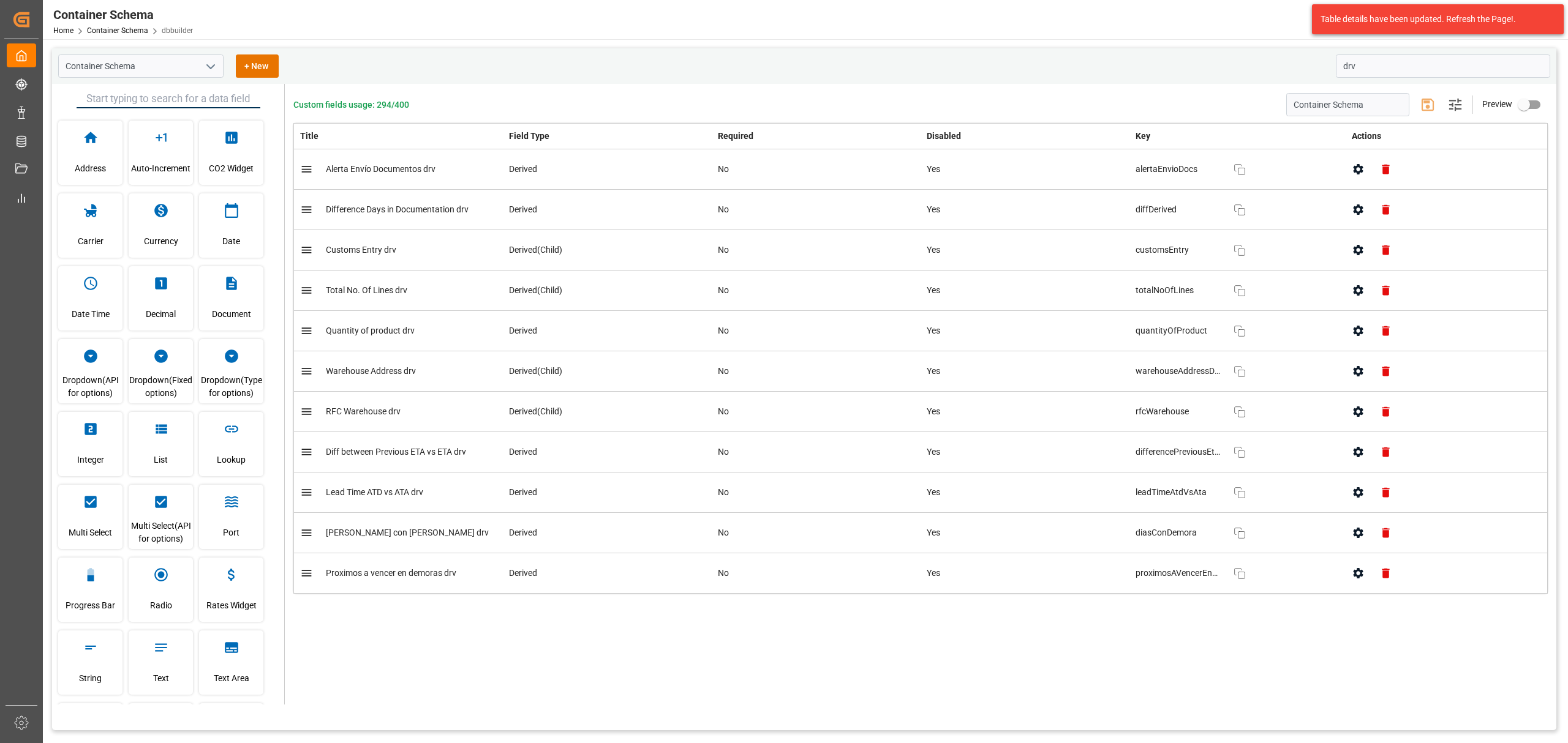
click at [1353, 544] on button "button" at bounding box center [1358, 533] width 28 height 28
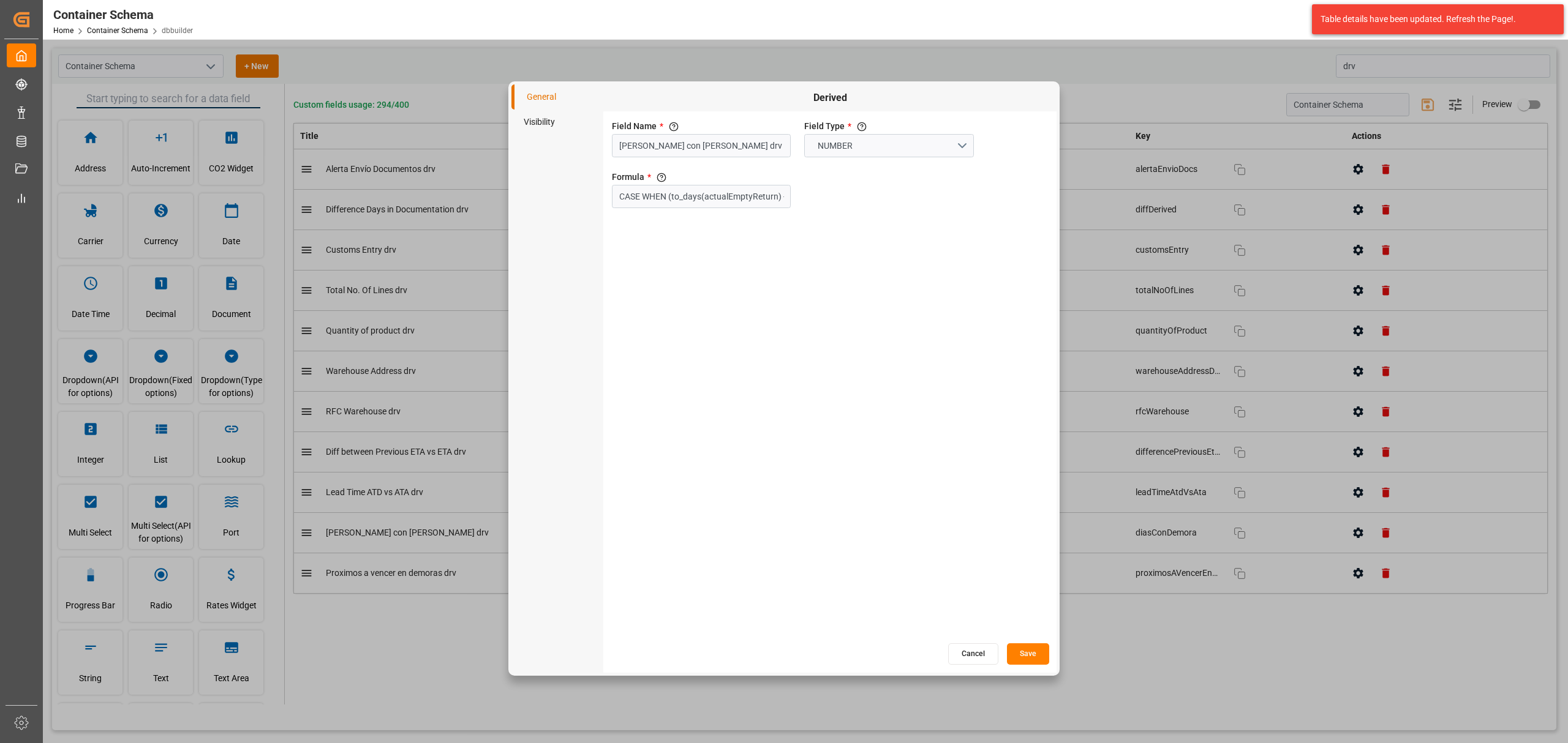
click at [556, 128] on li "Visibility" at bounding box center [557, 122] width 92 height 25
click at [963, 647] on button "Cancel" at bounding box center [973, 654] width 50 height 22
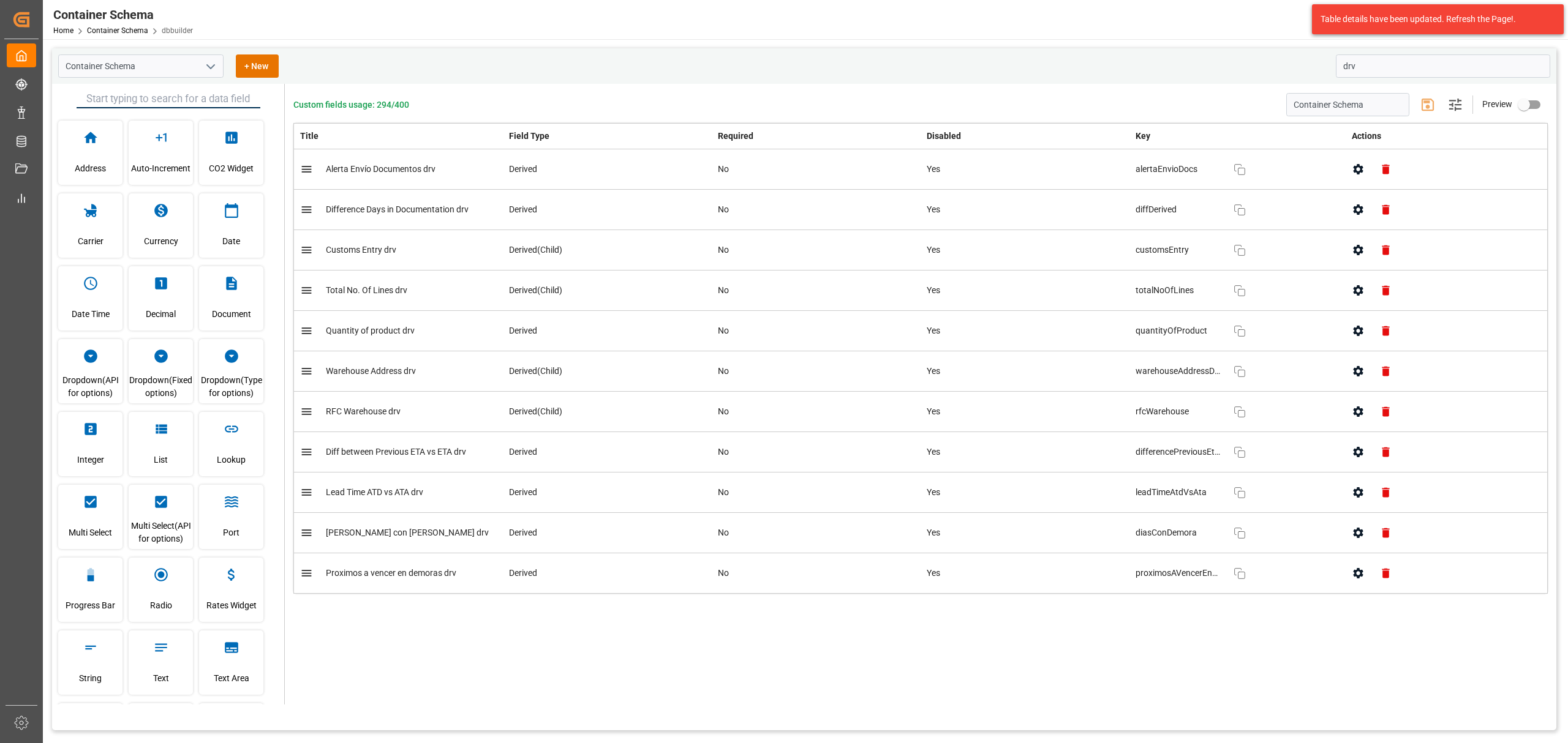
click at [1358, 574] on icon "button" at bounding box center [1357, 573] width 13 height 13
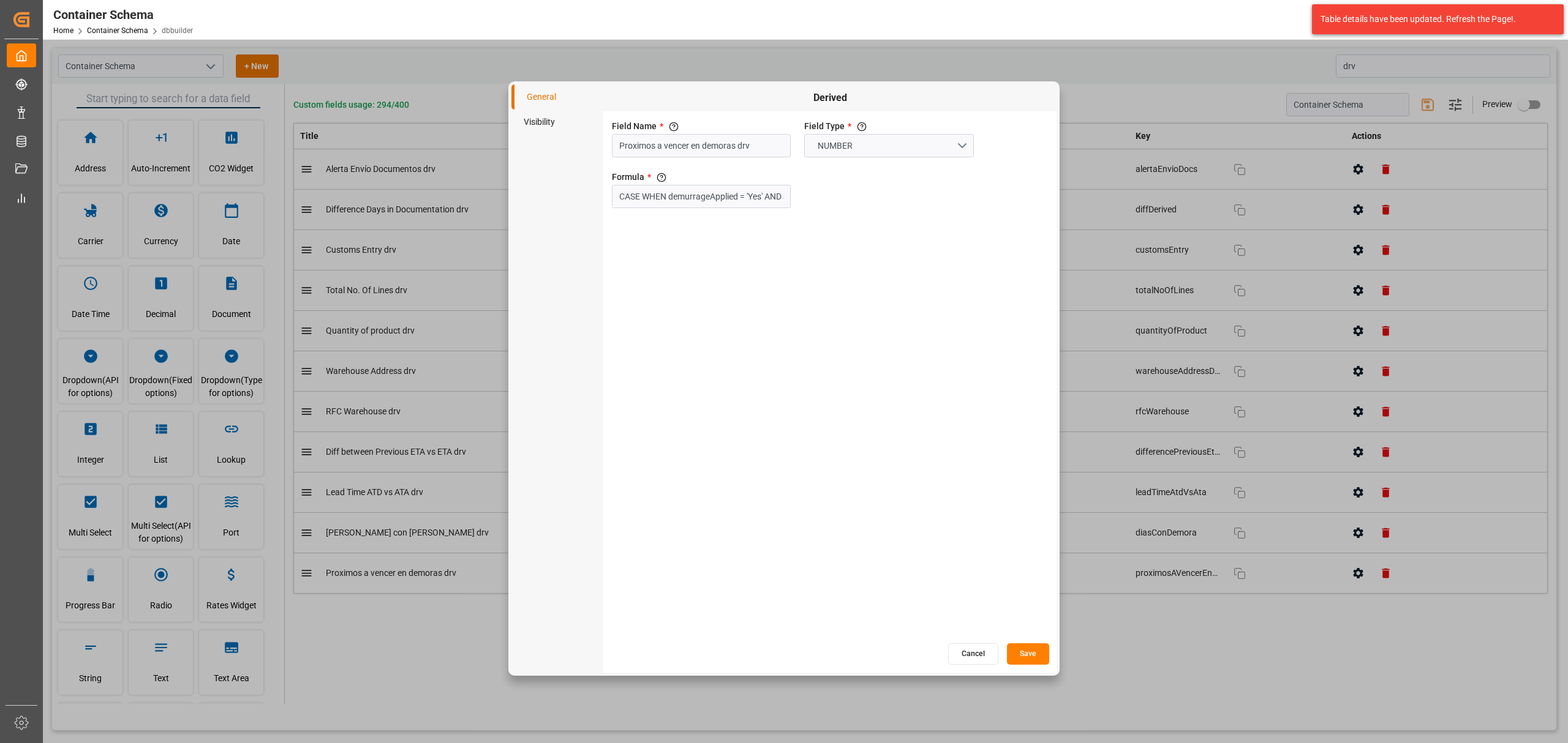
click at [540, 113] on li "Visibility" at bounding box center [557, 122] width 92 height 25
click at [630, 142] on input "primary checkbox" at bounding box center [624, 145] width 70 height 24
checkbox input "true"
click at [1032, 667] on div "Derived Hide in all views If hide is set to true, field is hidden in both App a…" at bounding box center [830, 378] width 453 height 589
click at [1036, 657] on button "Save" at bounding box center [1028, 654] width 43 height 22
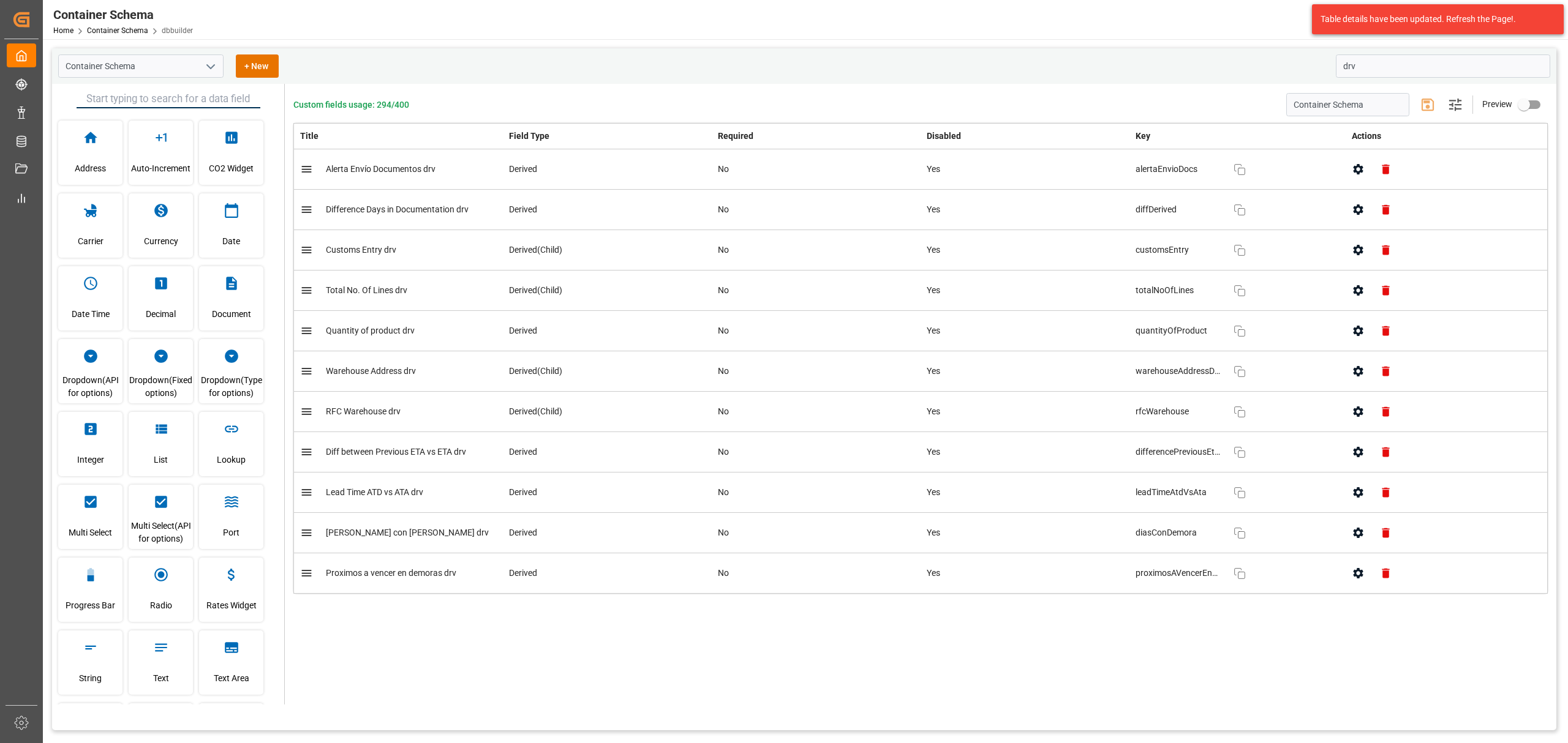
click at [1347, 408] on button "button" at bounding box center [1358, 412] width 28 height 28
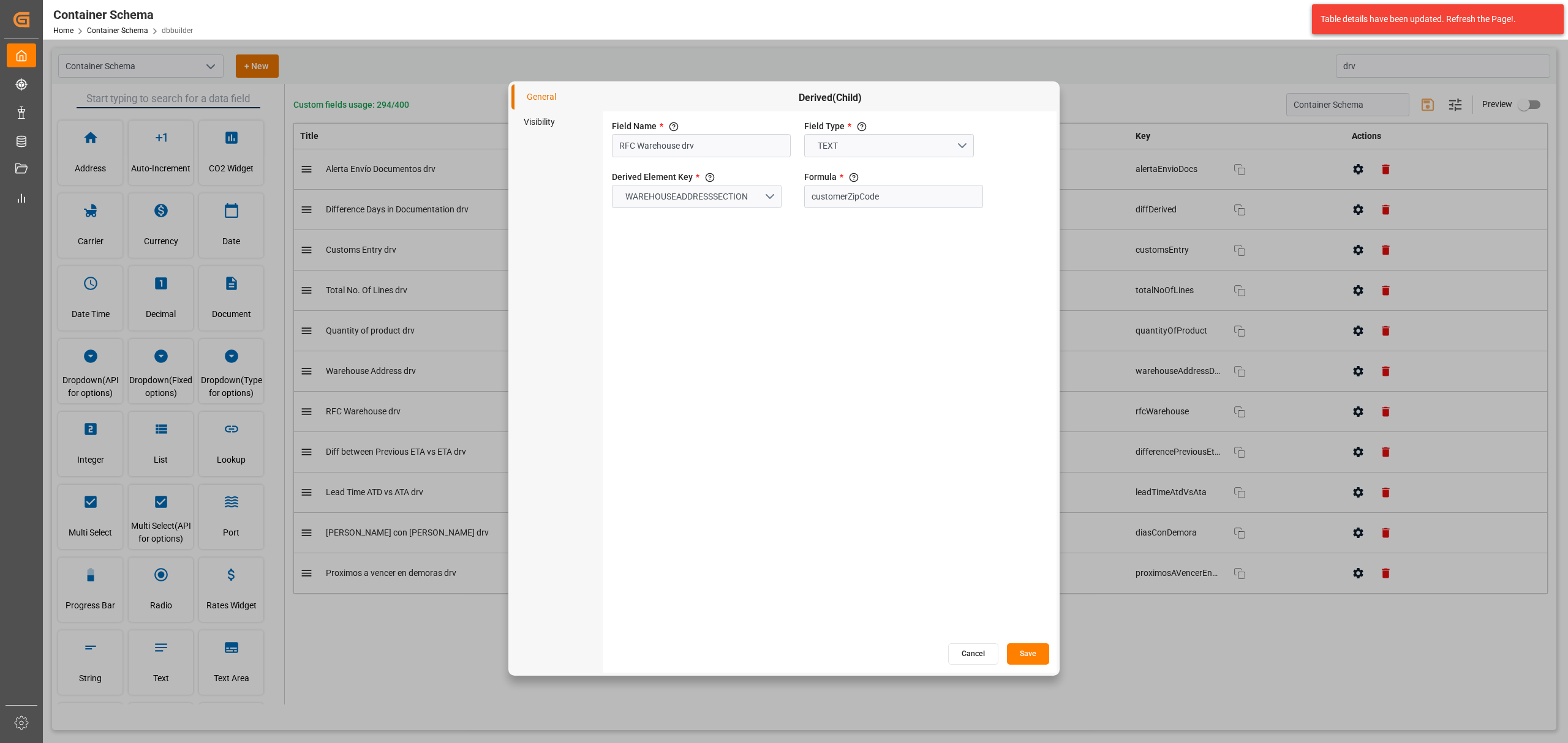
click at [557, 124] on li "Visibility" at bounding box center [557, 122] width 92 height 25
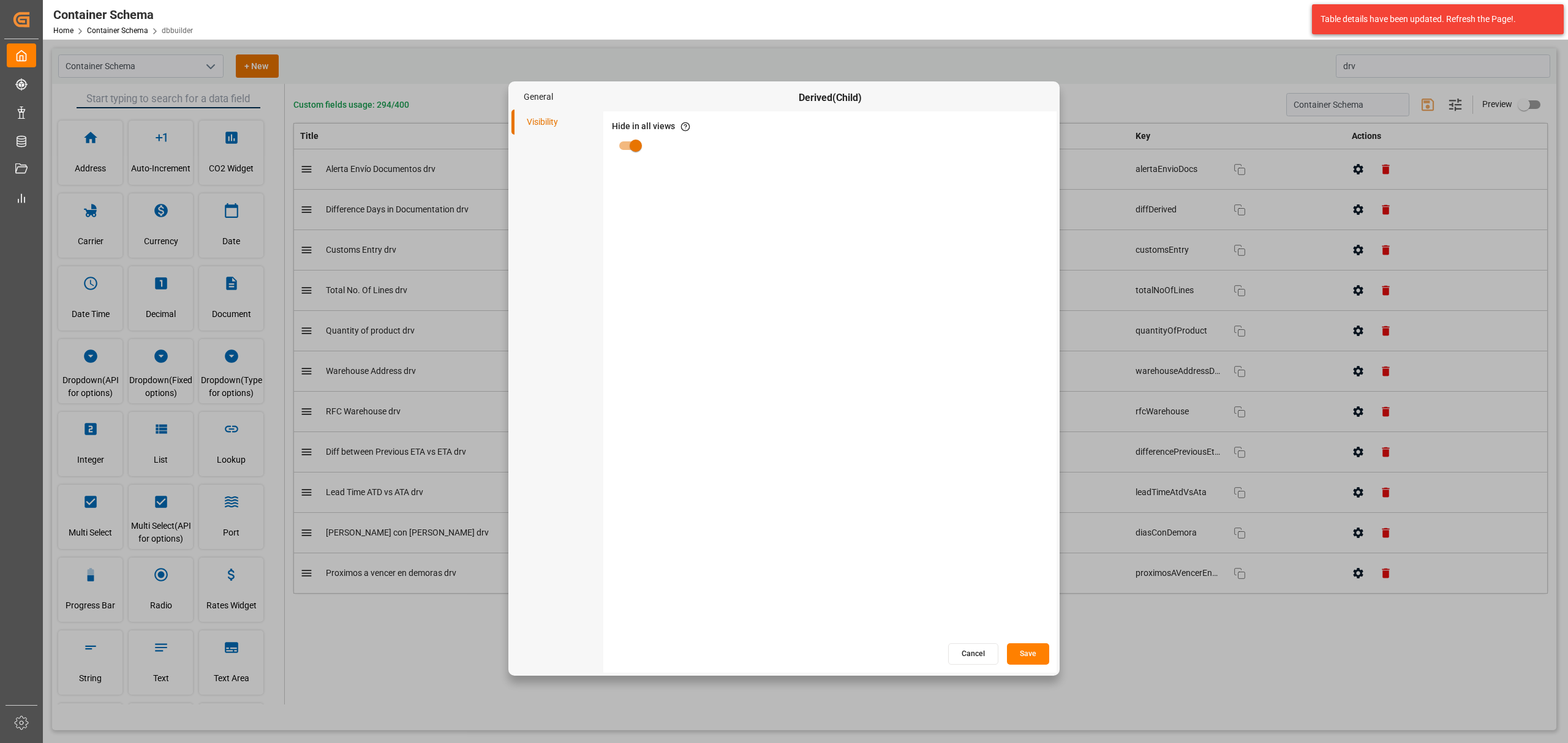
click at [959, 654] on button "Cancel" at bounding box center [973, 654] width 50 height 22
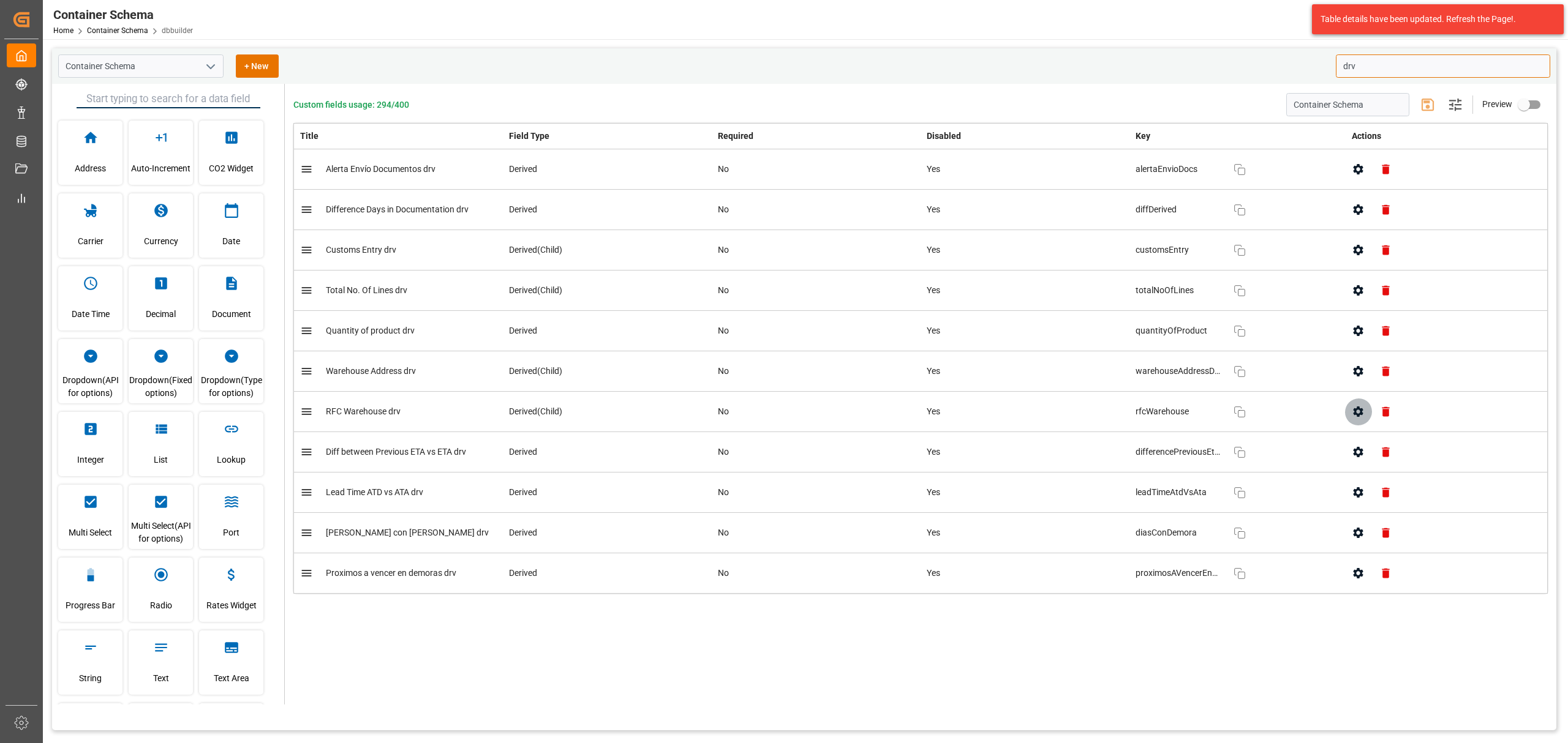
click at [1364, 54] on input "drv" at bounding box center [1442, 66] width 215 height 24
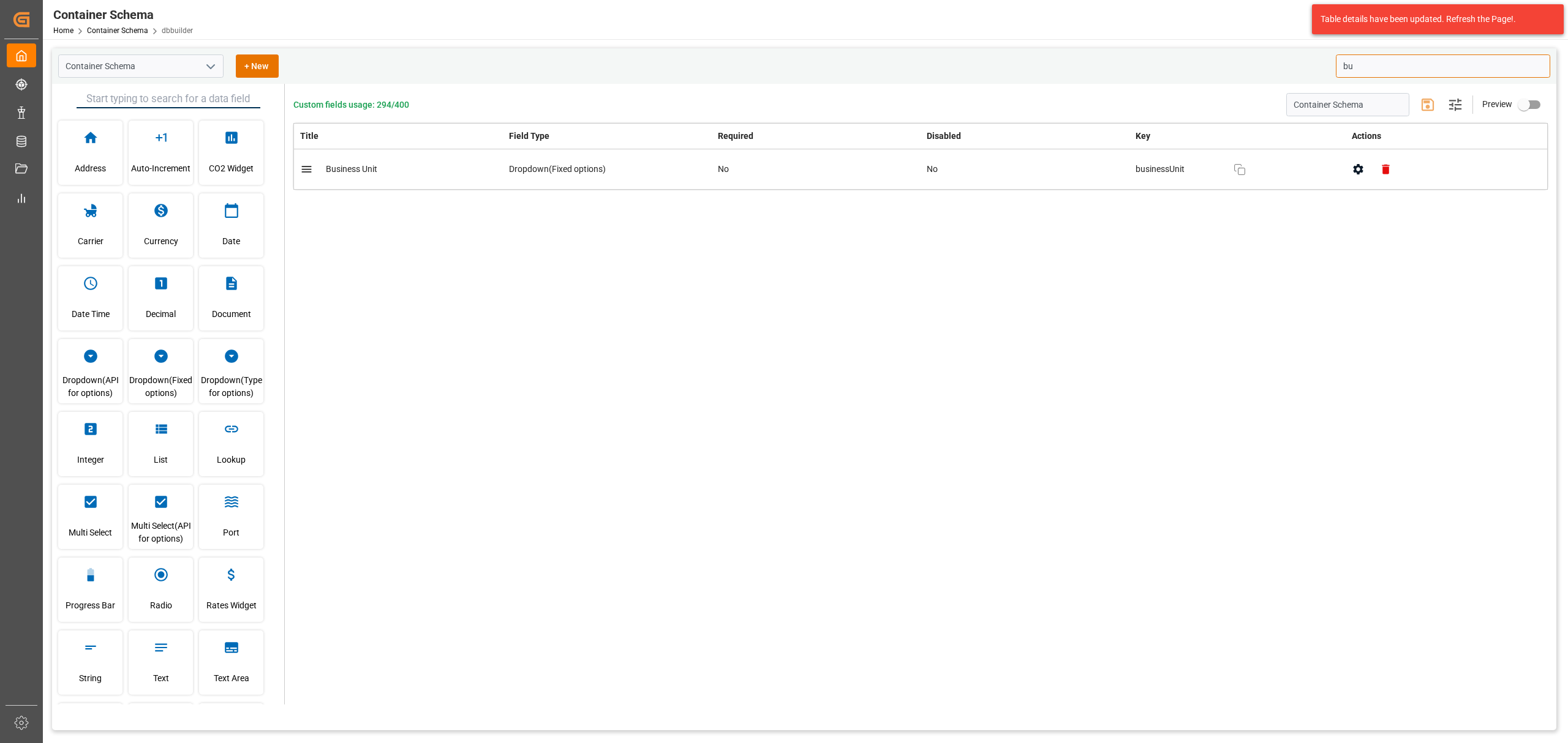
type input "bu"
click at [1360, 177] on button "button" at bounding box center [1358, 169] width 28 height 28
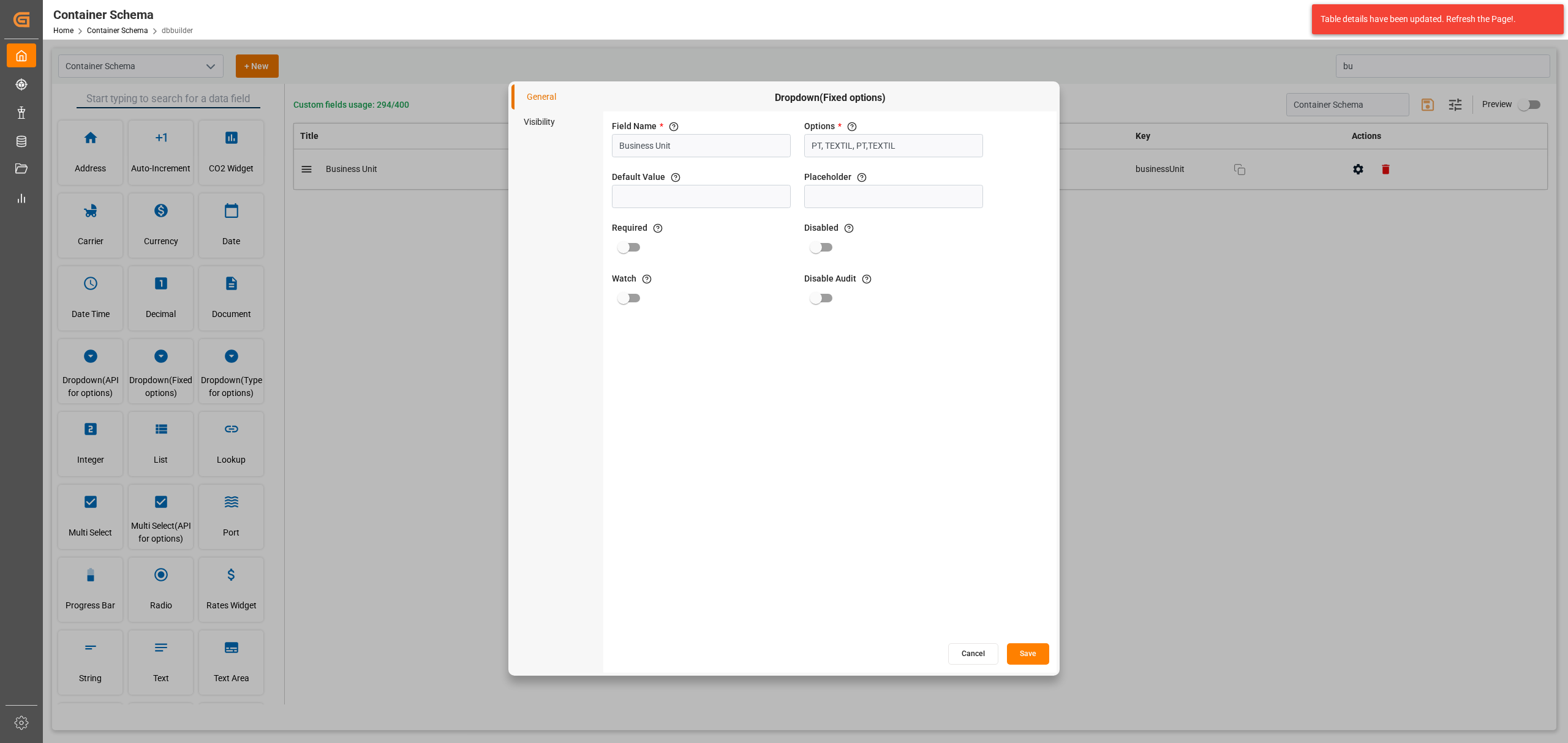
click at [908, 144] on input "PT, TEXTIL, PT,TEXTIL" at bounding box center [893, 145] width 179 height 24
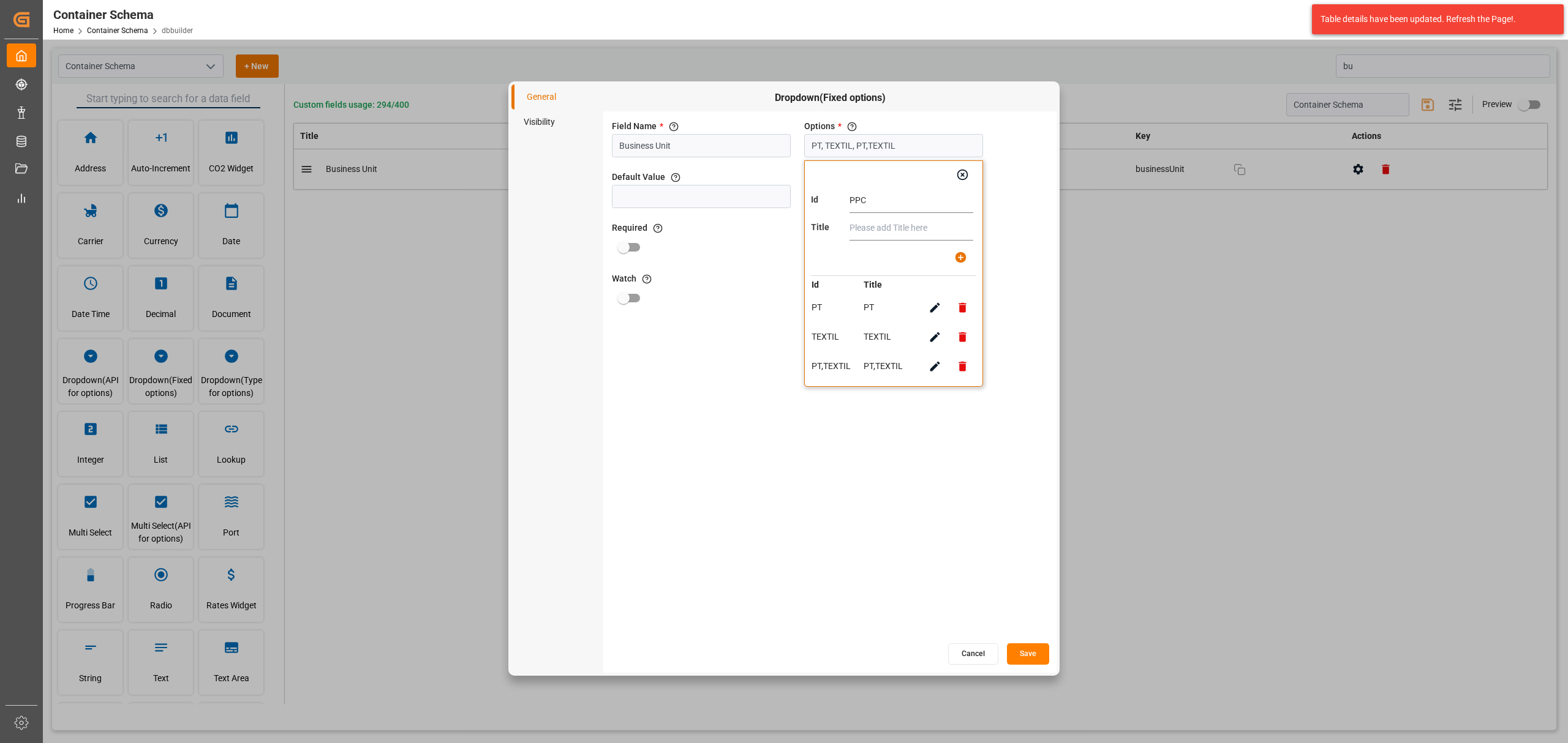
type input "PPC"
click at [935, 227] on input "text" at bounding box center [911, 228] width 124 height 25
type input "PPC"
click at [956, 261] on icon "button" at bounding box center [960, 257] width 11 height 11
type input "PT, TEXTIL, PT,TEXTIL, PPC"
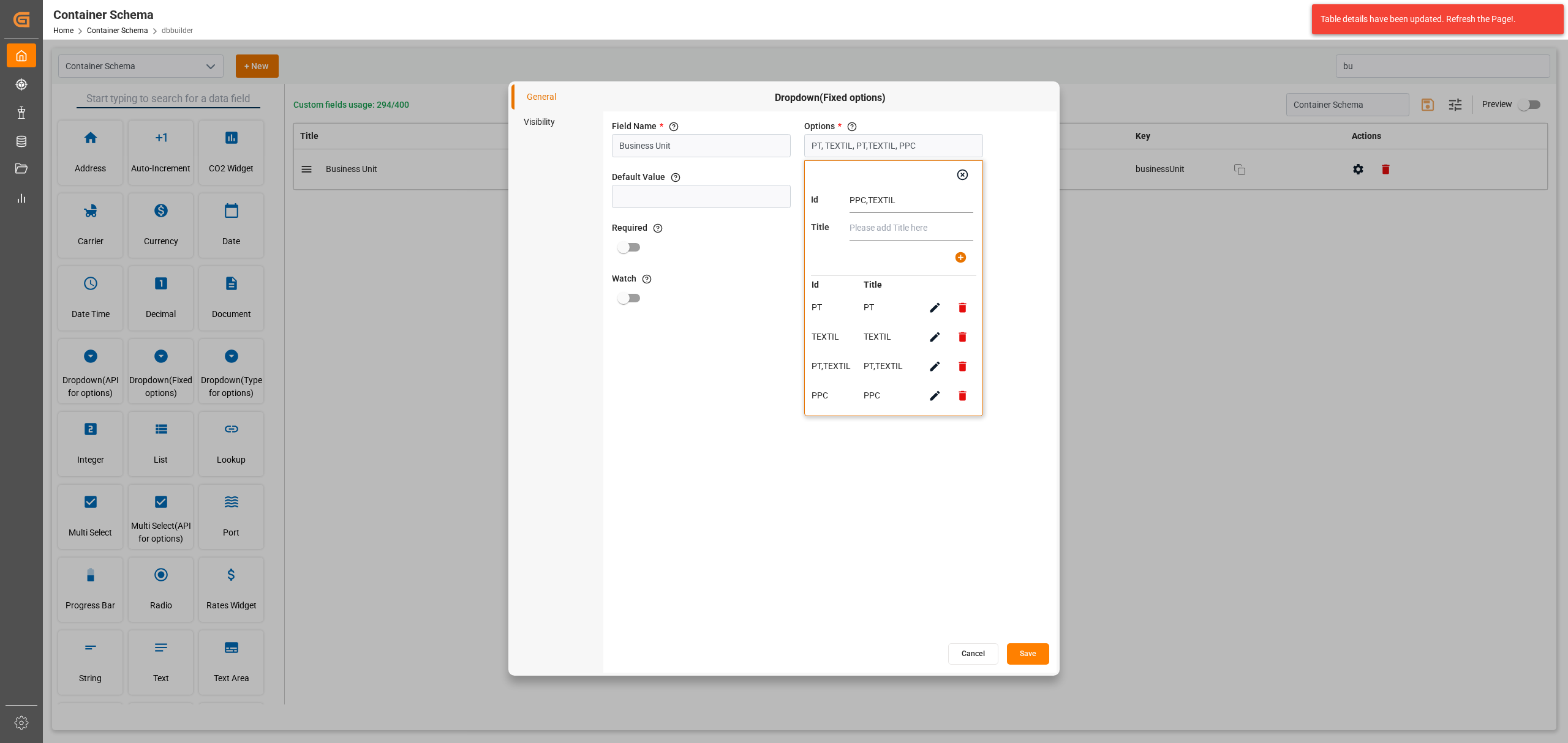
click at [865, 200] on input "PPC,TEXTIL" at bounding box center [911, 201] width 124 height 25
type input "PPC,TEXTIL"
click at [886, 236] on input "text" at bounding box center [911, 228] width 124 height 25
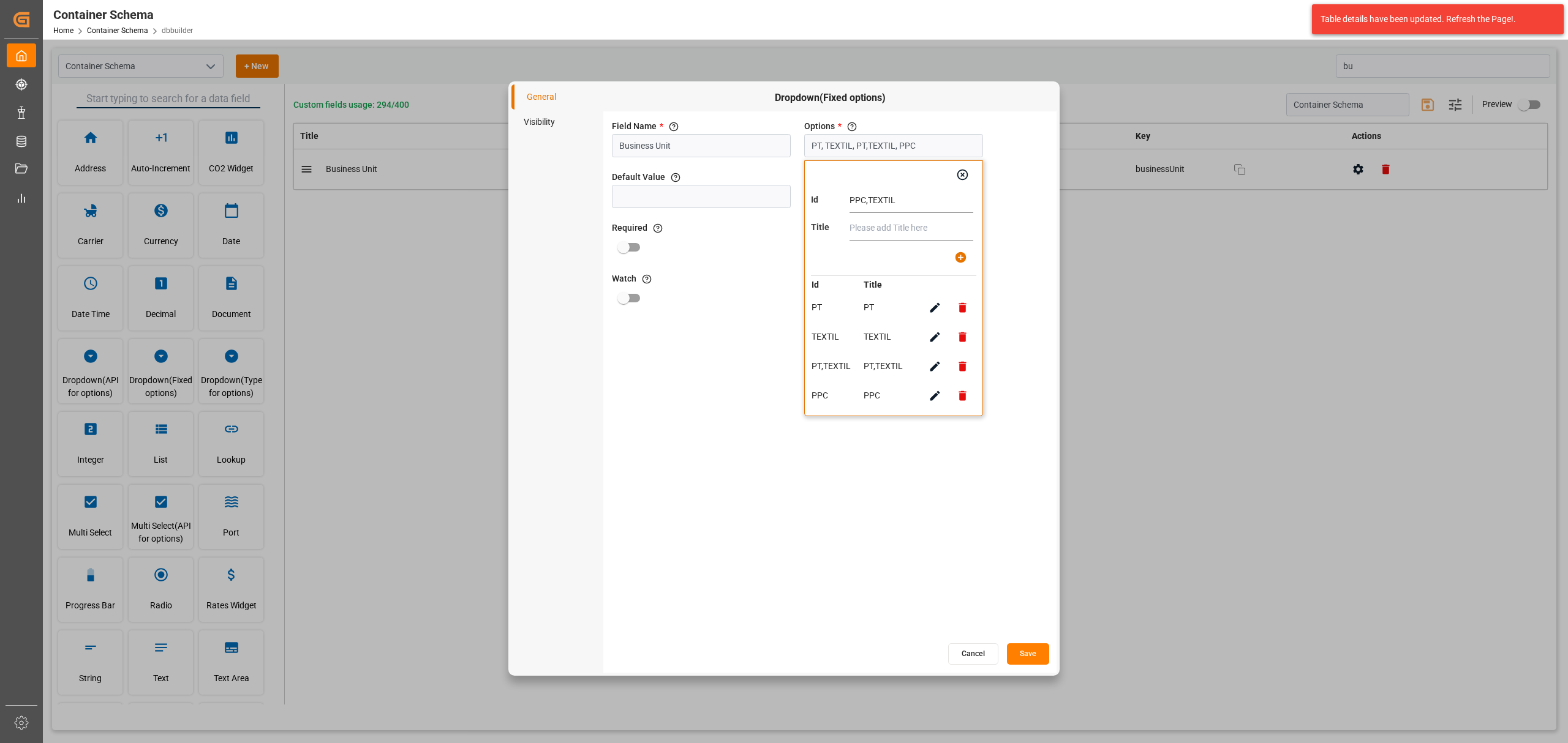
paste input "PPC,TEXTIL"
type input "PPC,TEXTIL"
click at [964, 402] on icon "button" at bounding box center [962, 395] width 13 height 13
type input "PT, TEXTIL, PT,TEXTIL"
click at [961, 179] on icon "button" at bounding box center [962, 174] width 13 height 13
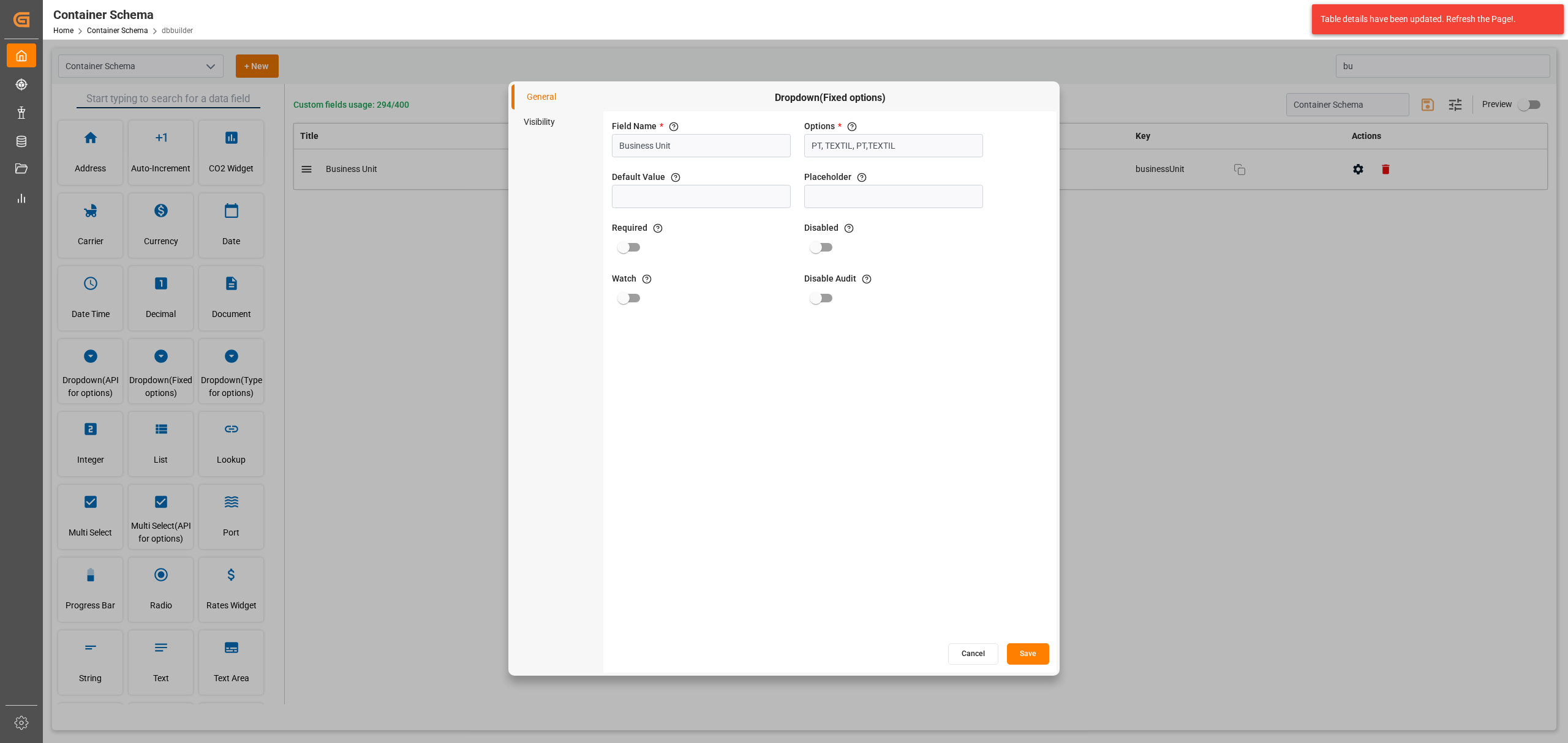
click at [986, 657] on button "Cancel" at bounding box center [973, 654] width 50 height 22
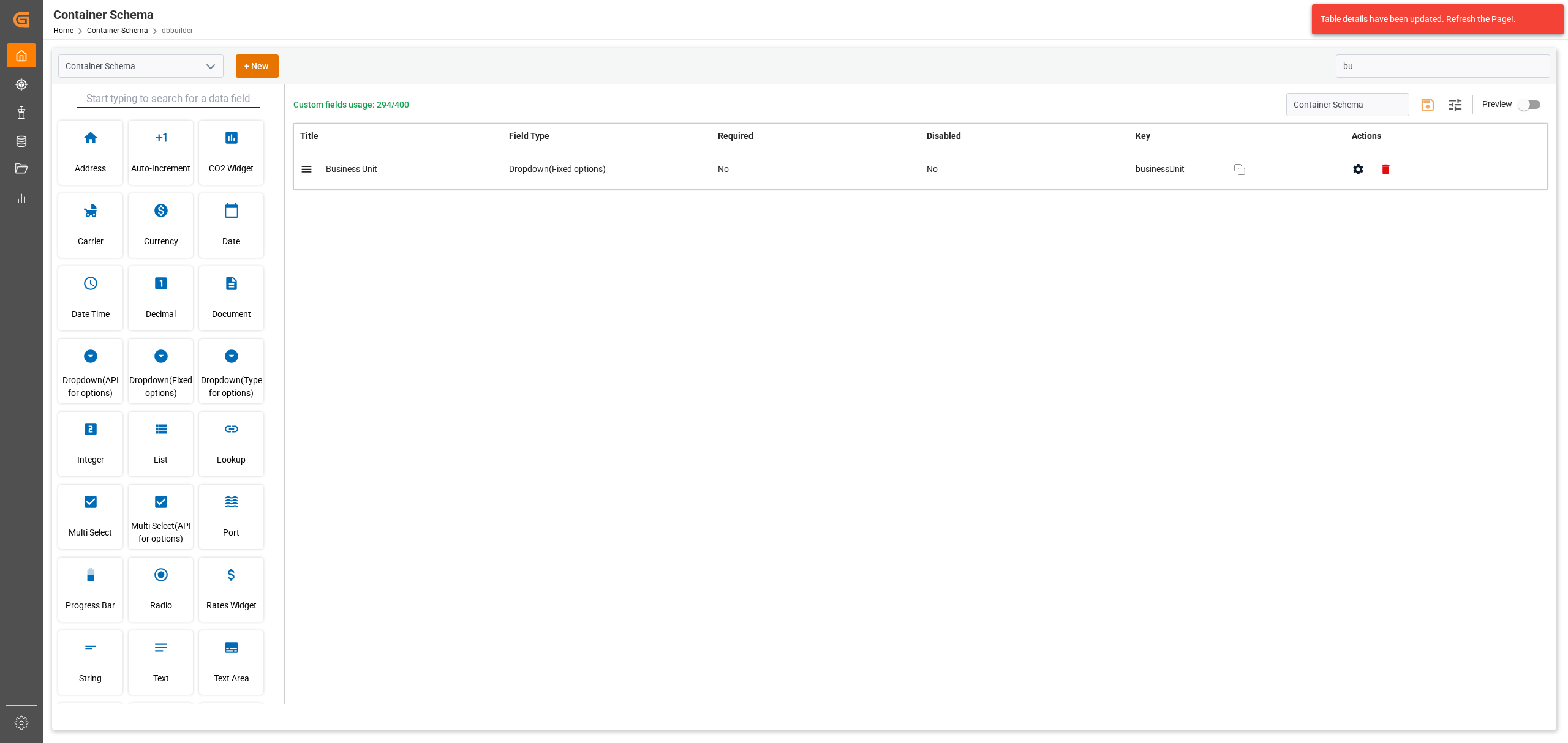
click at [1141, 355] on div "Custom fields usage: 294/400 Container Schema Settings Preview Title Field Type…" at bounding box center [921, 394] width 1271 height 620
click at [1378, 62] on input "bu" at bounding box center [1442, 66] width 215 height 24
type input "CARG"
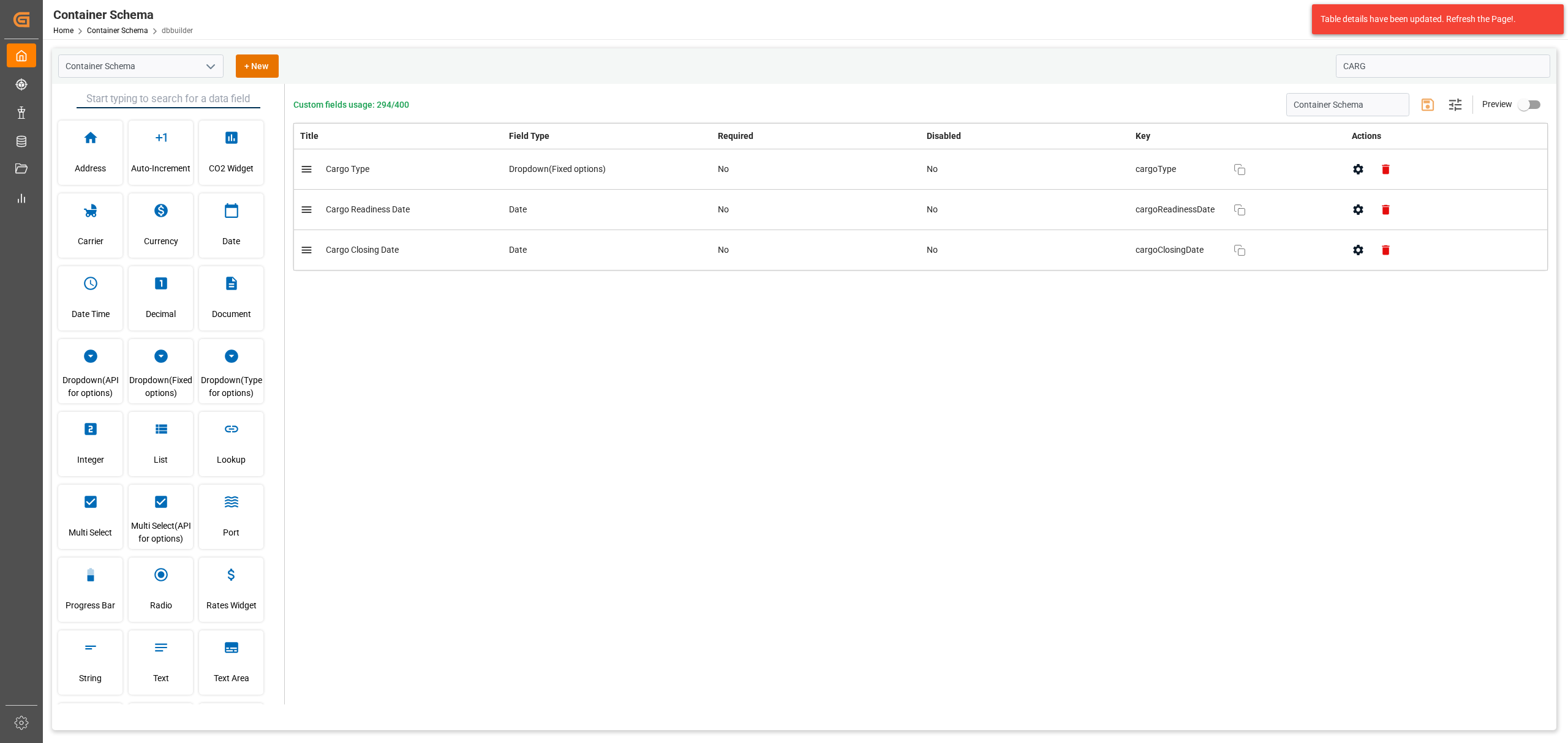
click at [1348, 170] on button "button" at bounding box center [1358, 169] width 28 height 28
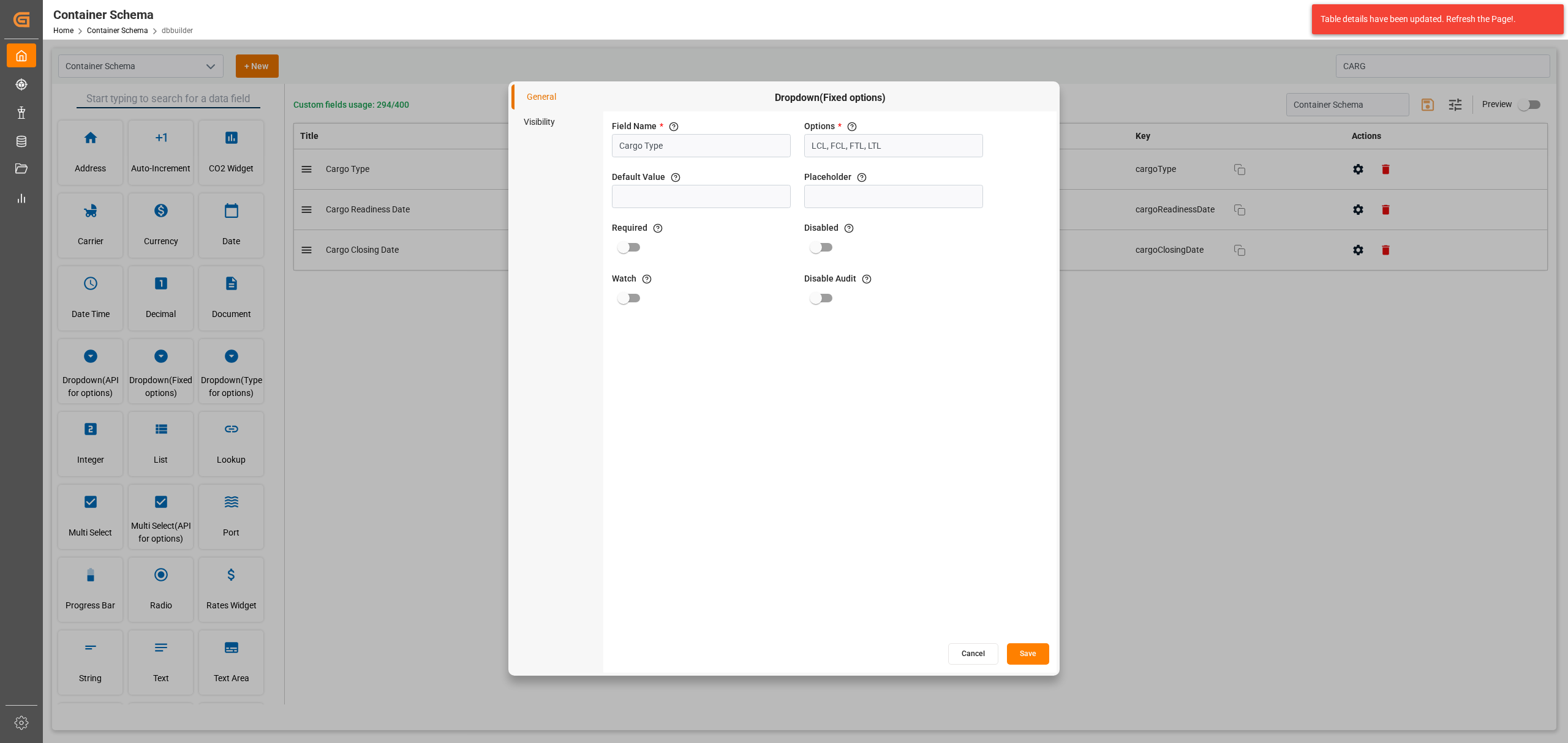
click at [944, 142] on input "LCL, FCL, FTL, LTL" at bounding box center [893, 145] width 179 height 24
type input "AIR"
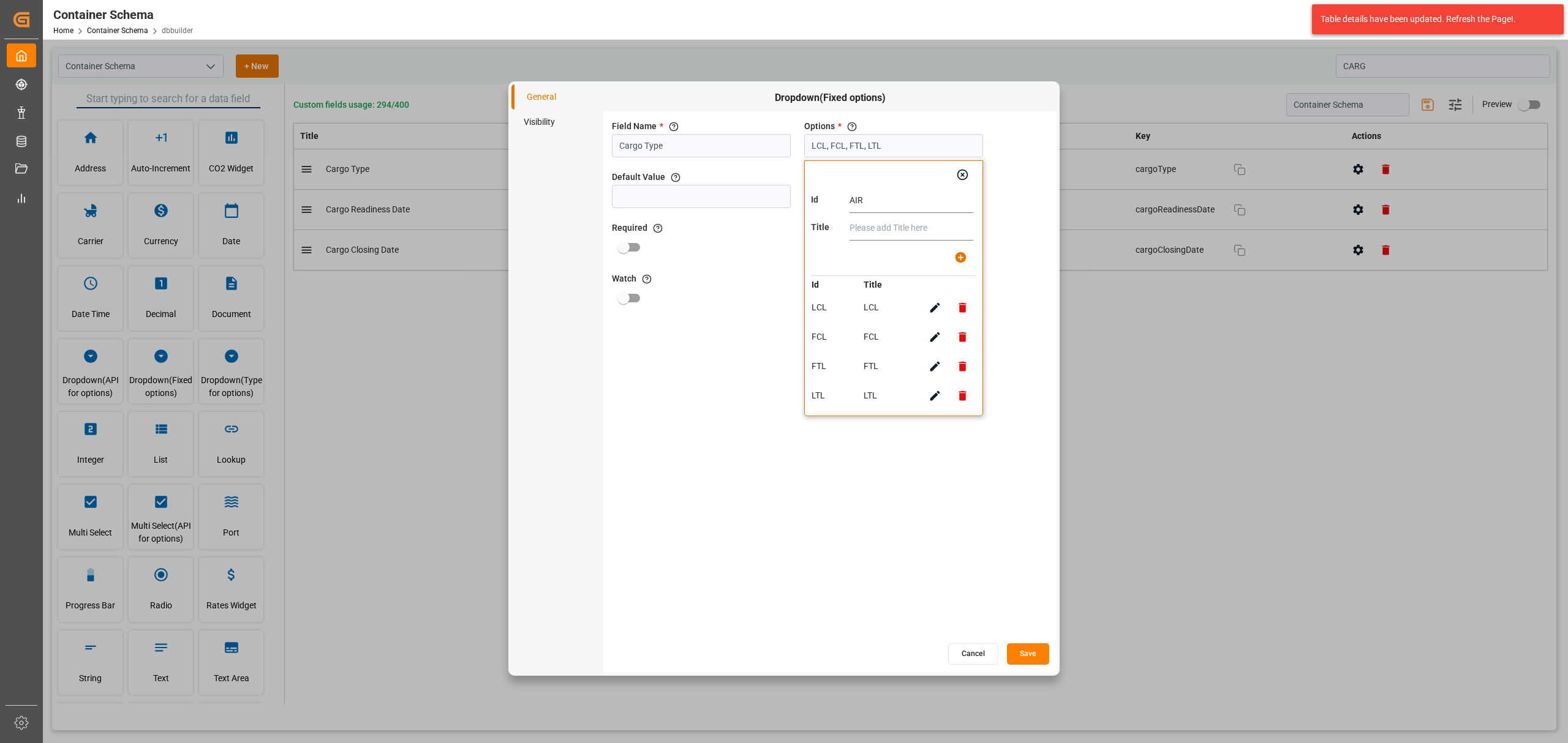
click at [896, 233] on input "text" at bounding box center [911, 228] width 124 height 25
type input "AIR"
click at [955, 255] on icon "button" at bounding box center [960, 257] width 11 height 11
type input "LCL, FCL, FTL, LTL, AIR"
click at [1034, 649] on button "Save" at bounding box center [1028, 654] width 43 height 22
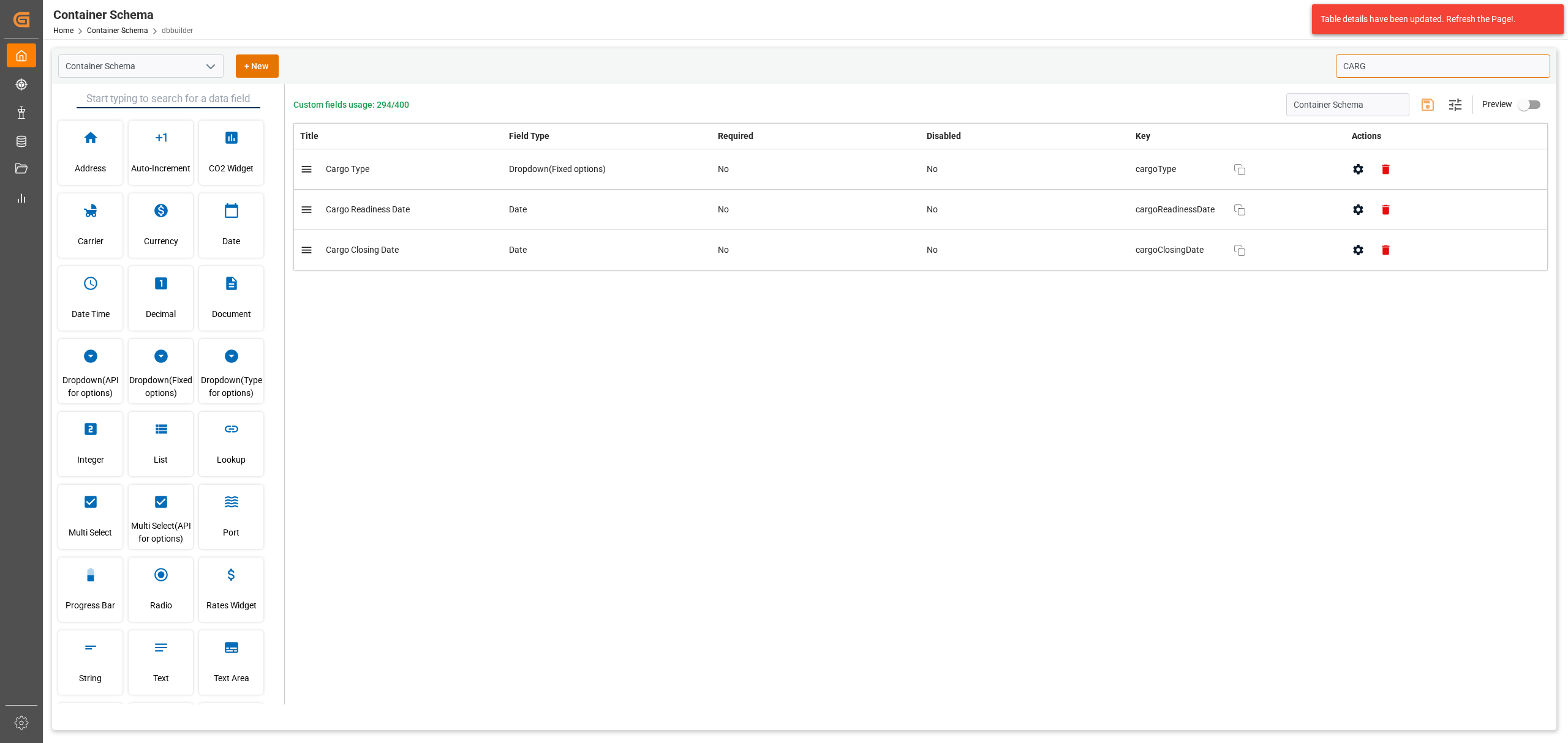
click at [1375, 64] on input "CARG" at bounding box center [1442, 66] width 215 height 24
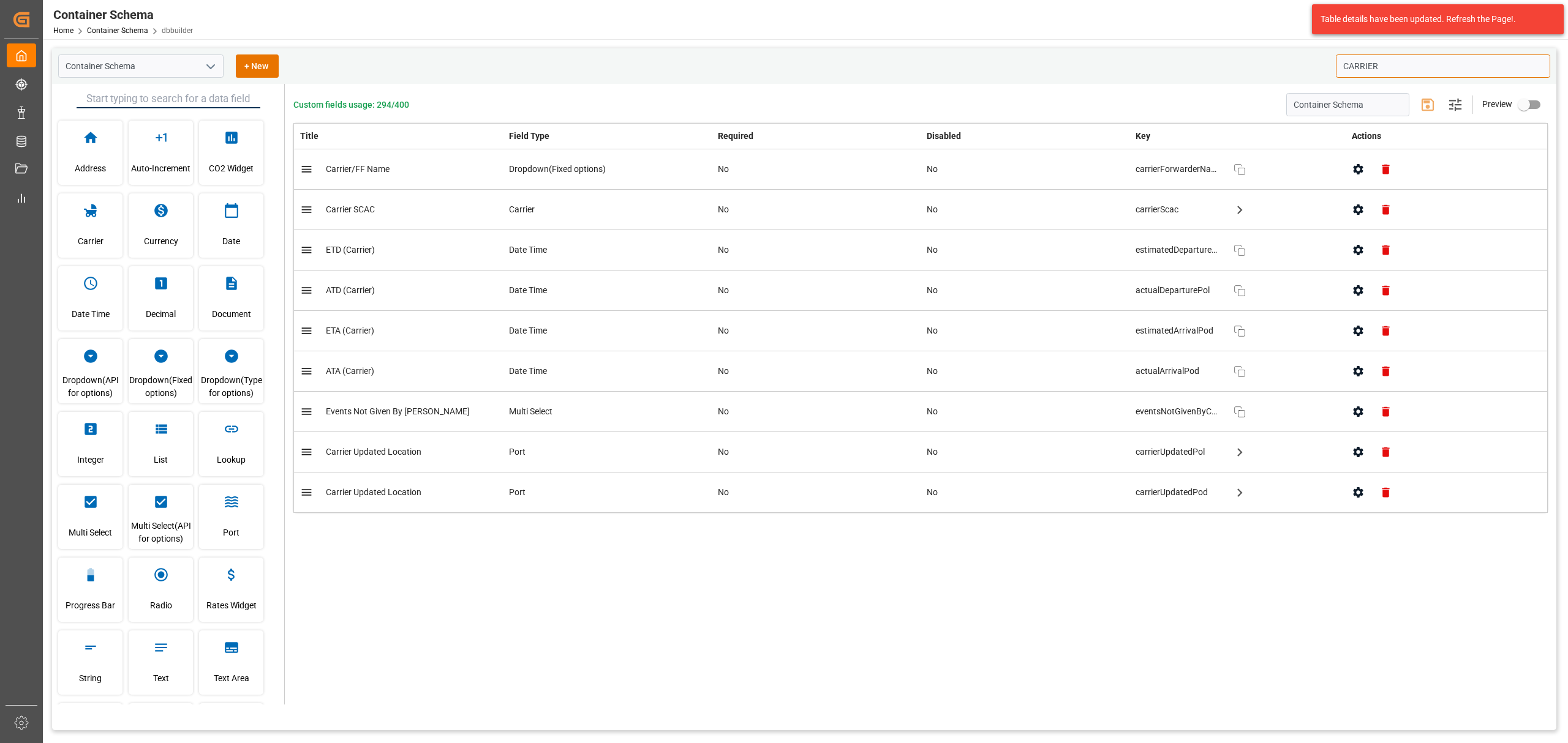
type input "CARRIER"
click at [1350, 172] on button "button" at bounding box center [1358, 169] width 28 height 28
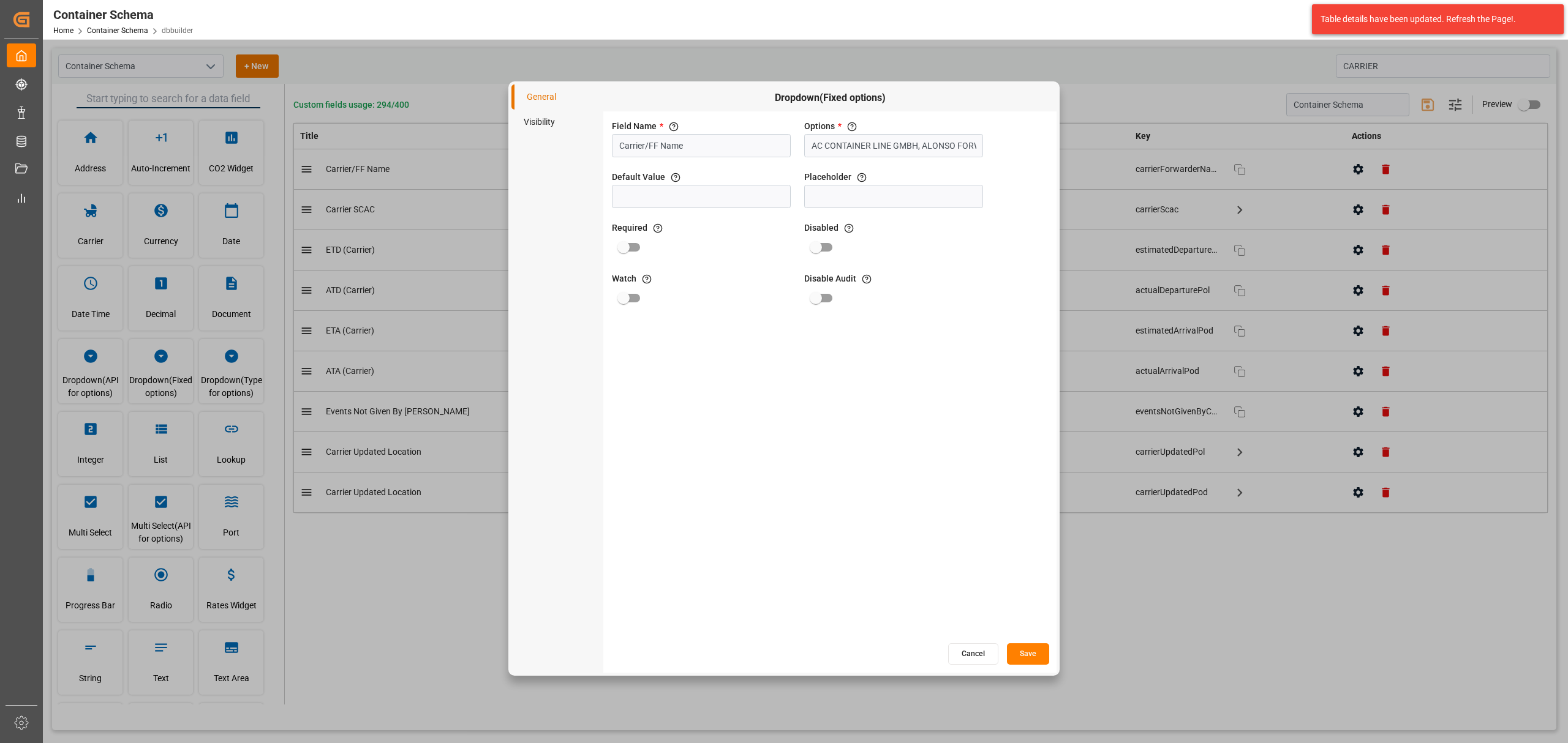
click at [835, 146] on input "AC CONTAINER LINE GMBH, ALONSO FORWARDING, BDP COLOMBIA S.A.S, BDP INTERNATIONA…" at bounding box center [893, 145] width 179 height 24
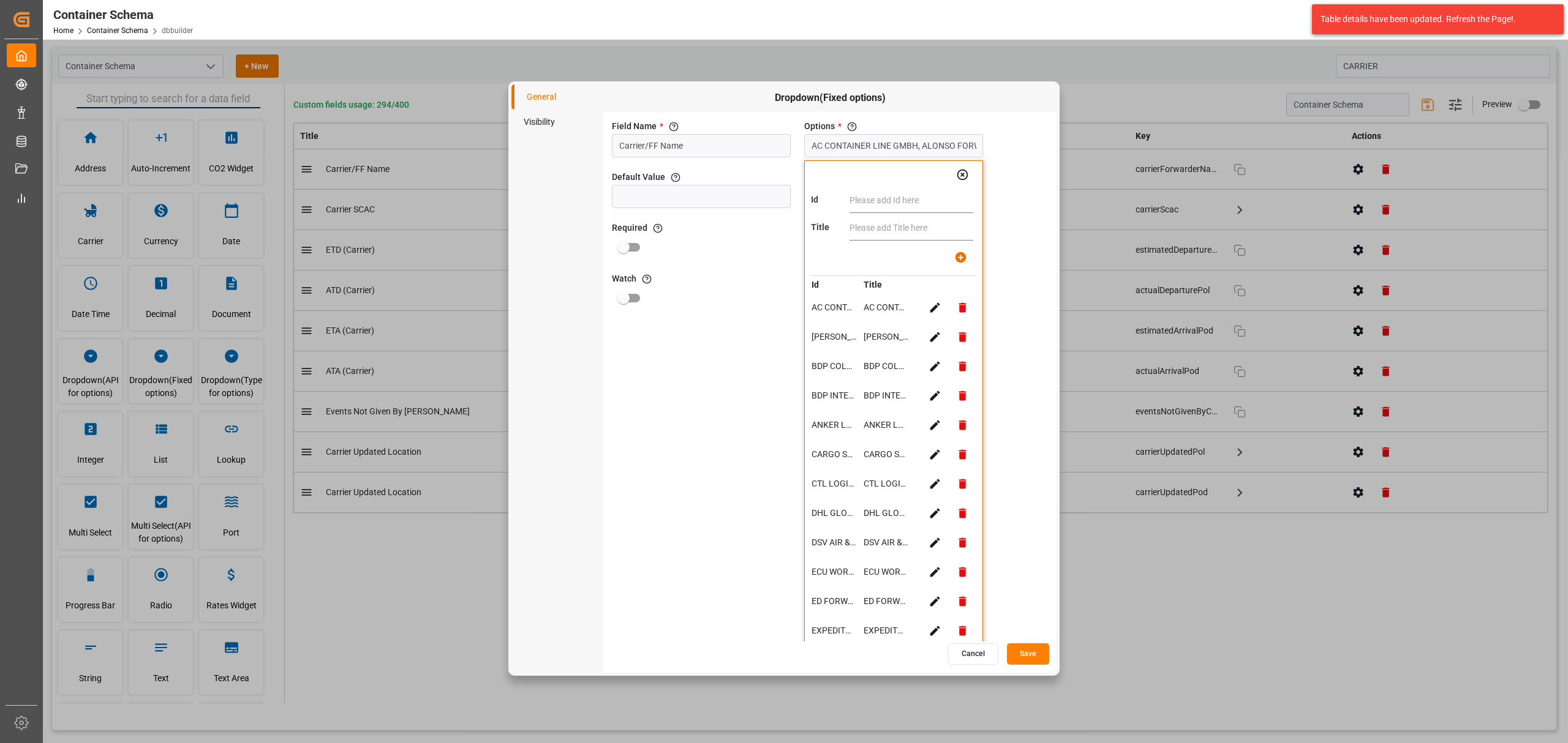
paste input "PLUSCARGO TRANSPORTE MEXICANA SA DE CV"
type input "PLUSCARGO TRANSPORTE MEXICANA SA DE CV"
click at [878, 228] on input "text" at bounding box center [911, 228] width 124 height 25
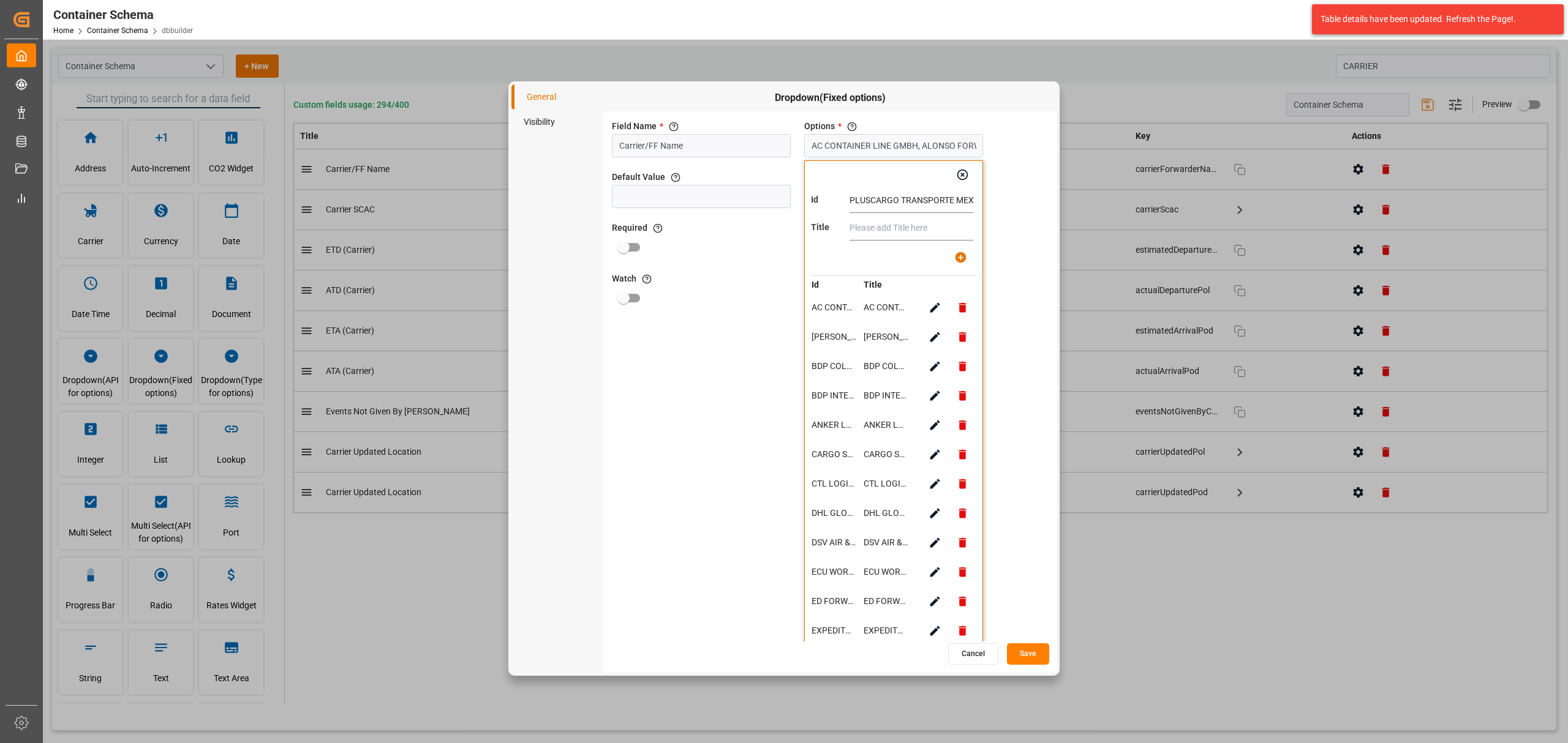
paste input "PLUSCARGO TRANSPORTE MEXICANA SA DE CV"
type input "PLUSCARGO TRANSPORTE MEXICANA SA DE CV"
click at [965, 257] on icon "button" at bounding box center [960, 257] width 11 height 11
type input "AC CONTAINER LINE GMBH, ALONSO FORWARDING, BDP COLOMBIA S.A.S, BDP INTERNATIONA…"
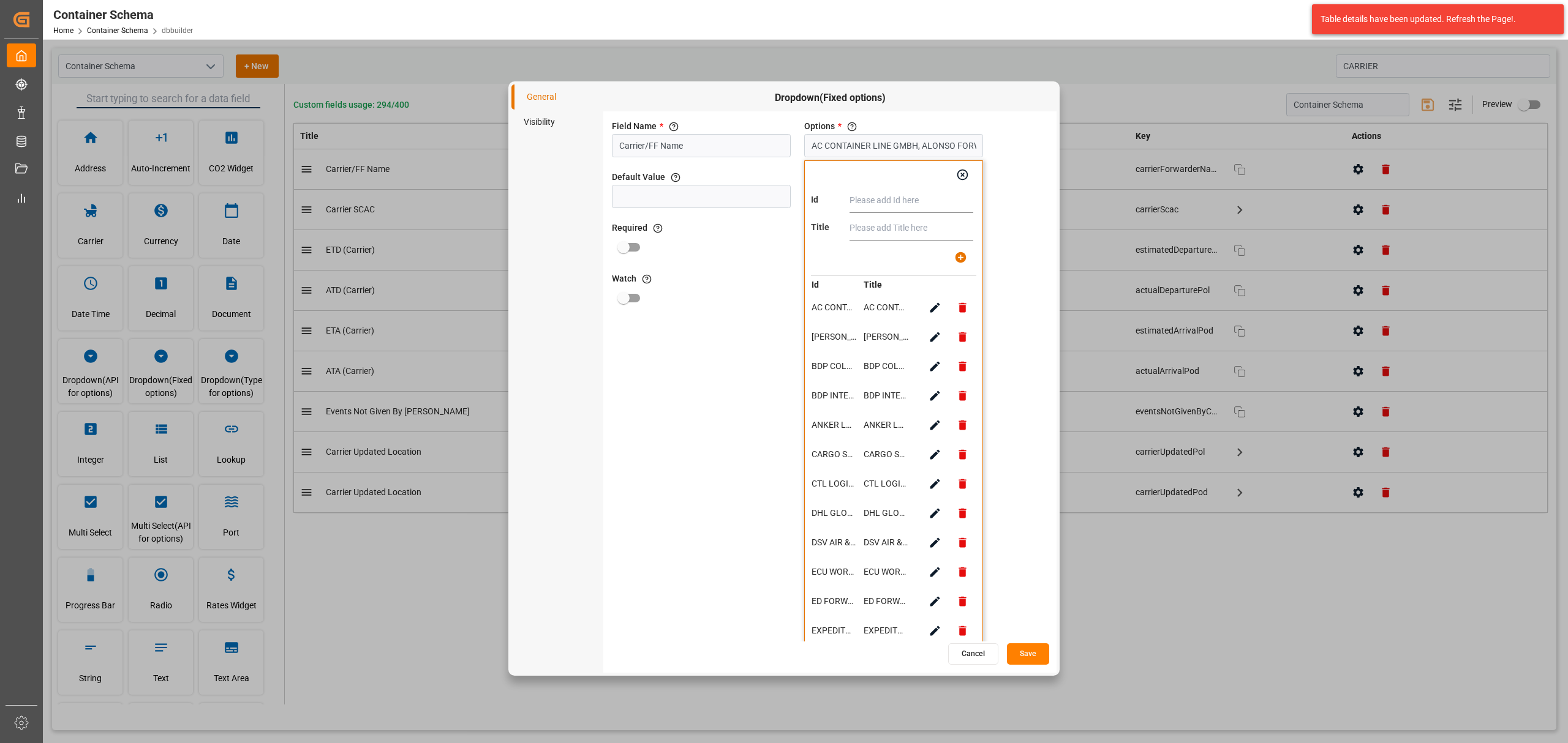
scroll to position [0, 0]
paste input "MAGNUM LOGISTICS"
type input "MAGNUM LOGISTICS"
click at [900, 224] on input "text" at bounding box center [911, 228] width 124 height 25
paste input "MAGNUM LOGISTICS"
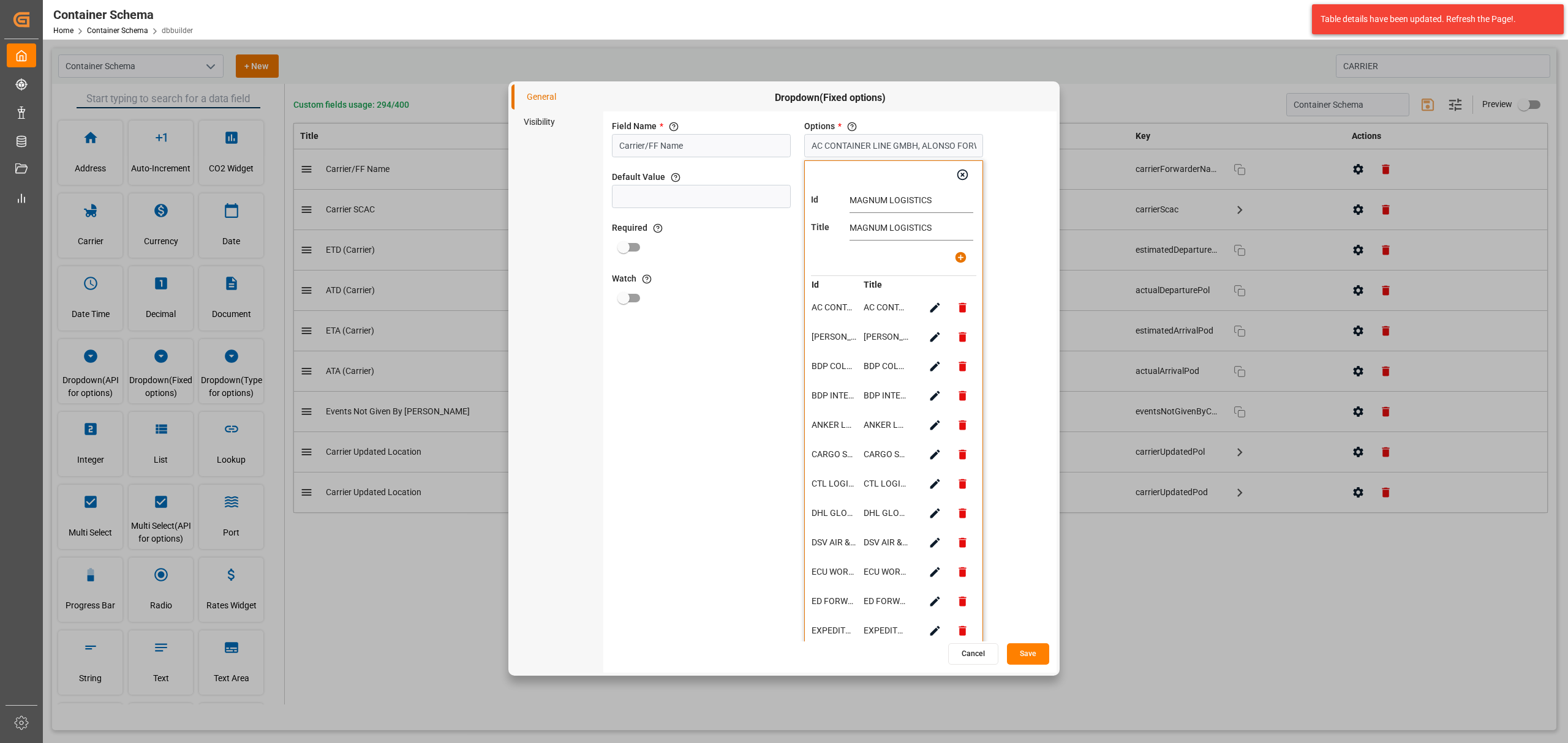
type input "MAGNUM LOGISTICS"
click at [954, 256] on icon "button" at bounding box center [960, 257] width 13 height 13
type input "AC CONTAINER LINE GMBH, ALONSO FORWARDING, BDP COLOMBIA S.A.S, BDP INTERNATIONA…"
click at [1030, 651] on button "Save" at bounding box center [1028, 654] width 43 height 22
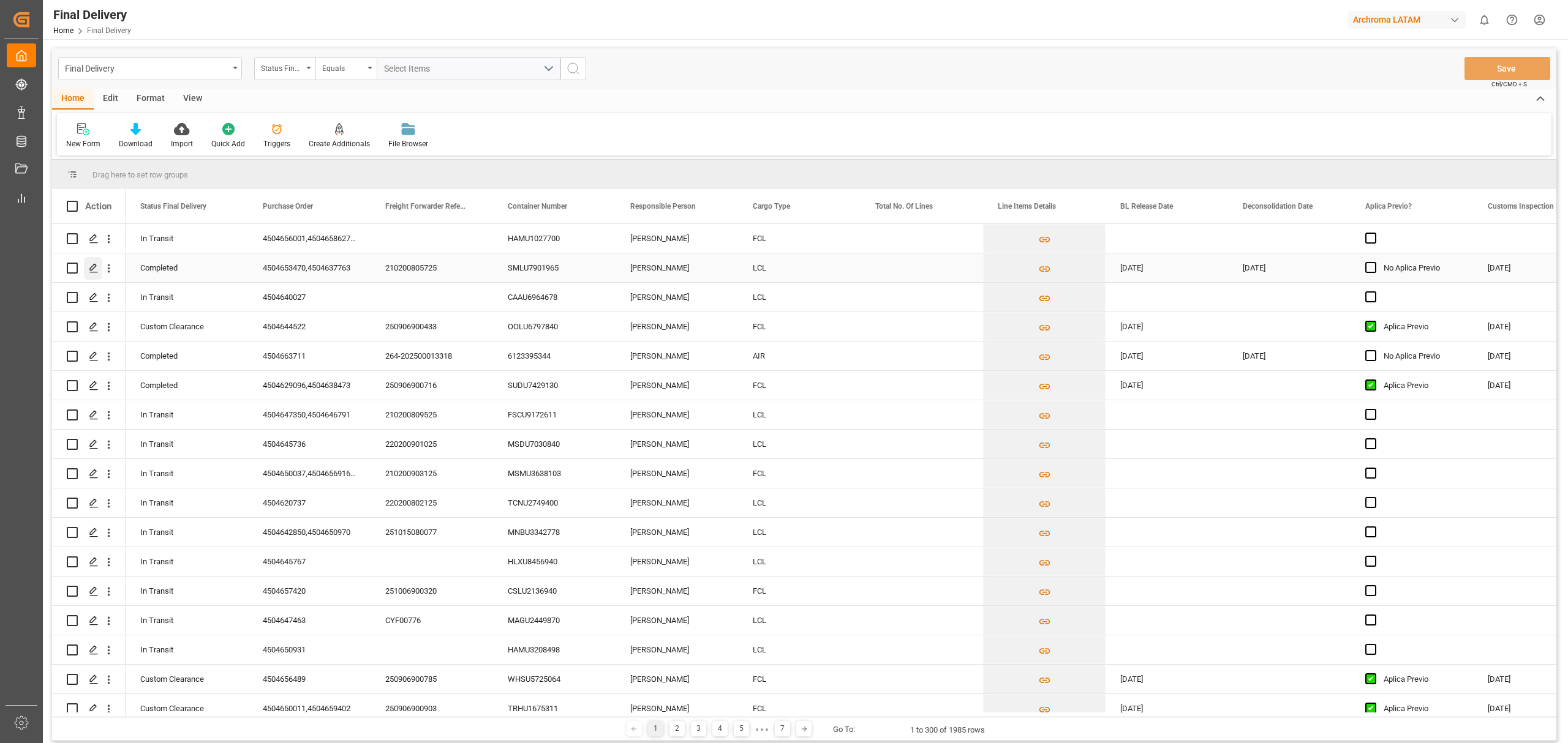
click at [98, 269] on icon "Press SPACE to select this row." at bounding box center [94, 268] width 10 height 10
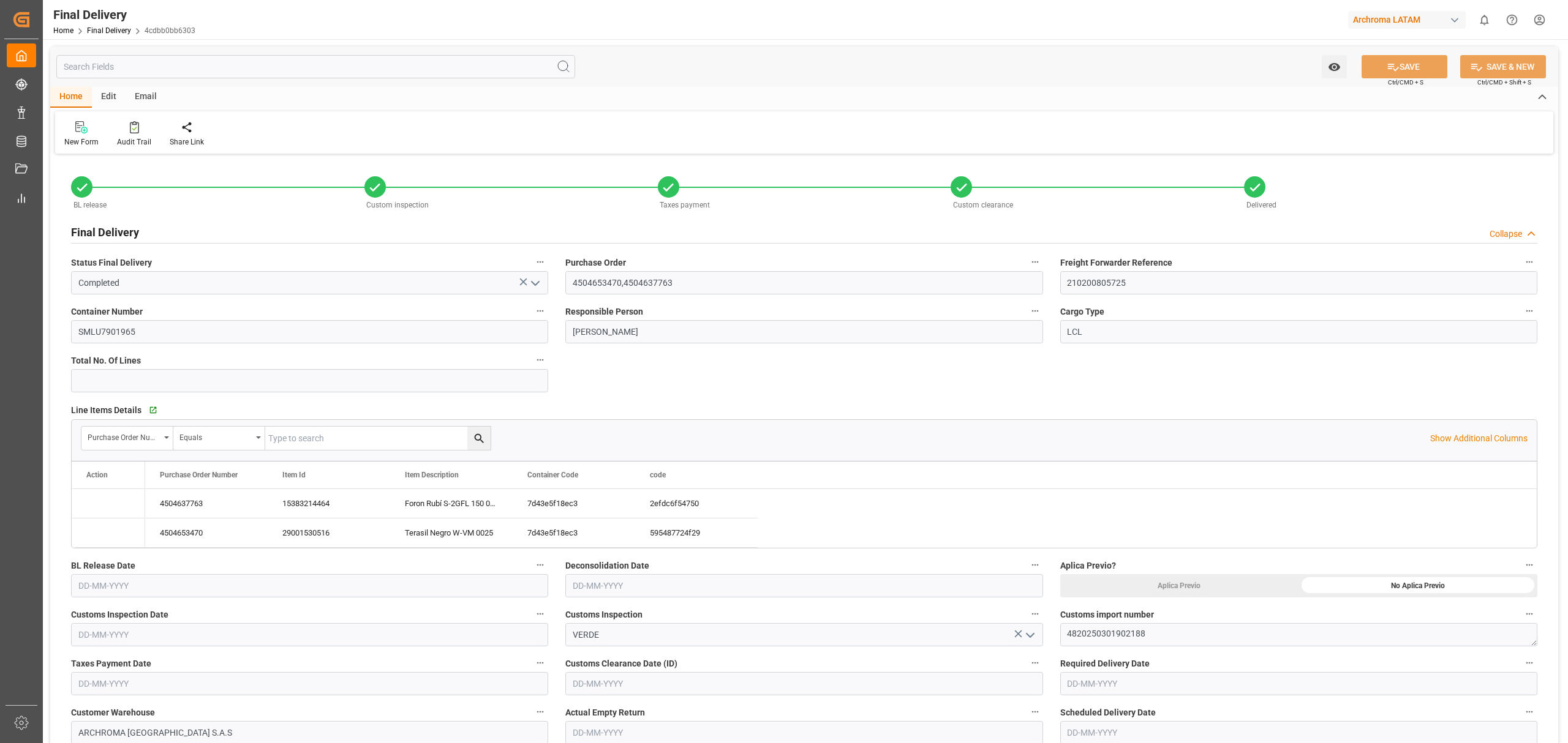
type input "[DATE]"
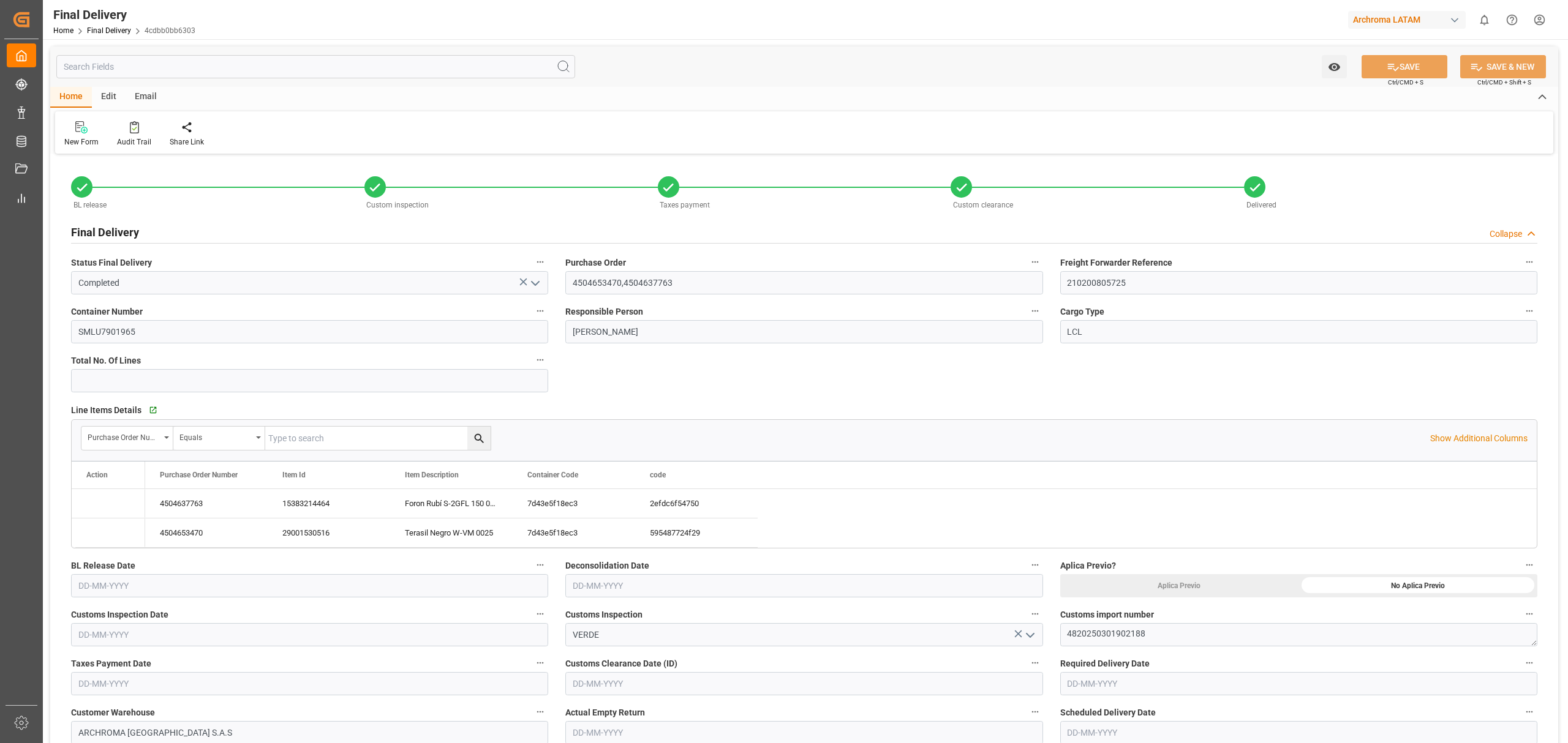
type input "[DATE]"
type input "[DATE] 08:00"
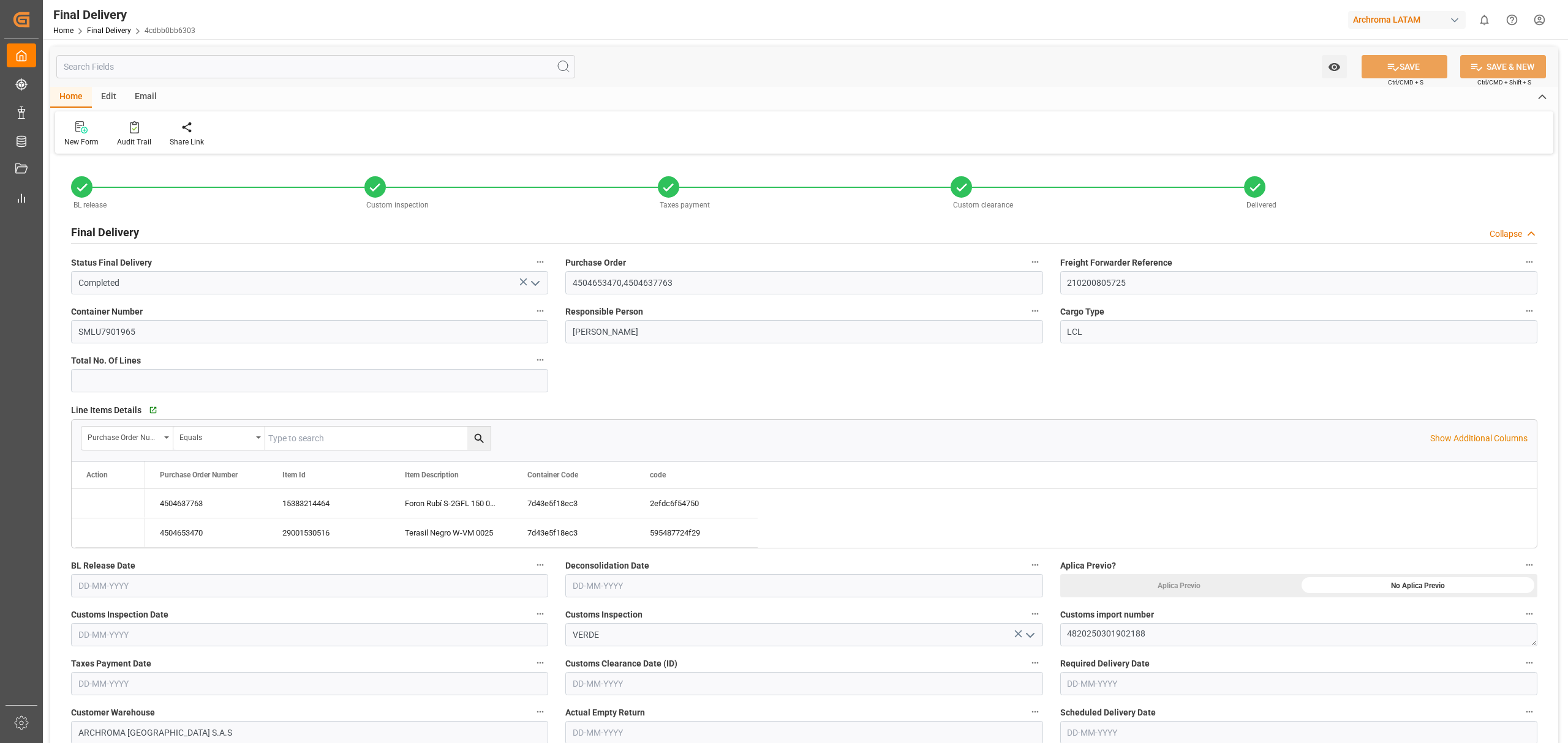
type input "[DATE]"
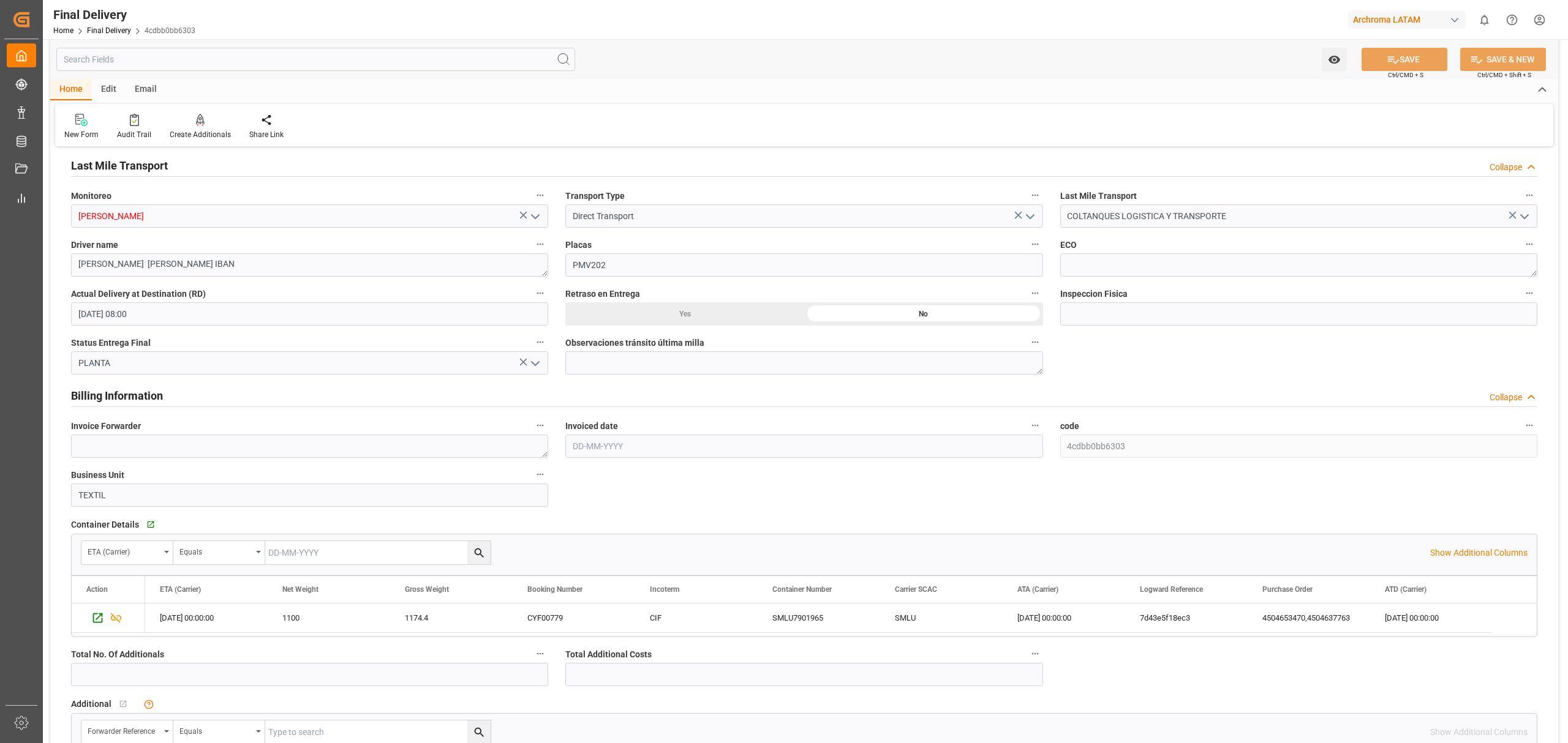
scroll to position [816, 0]
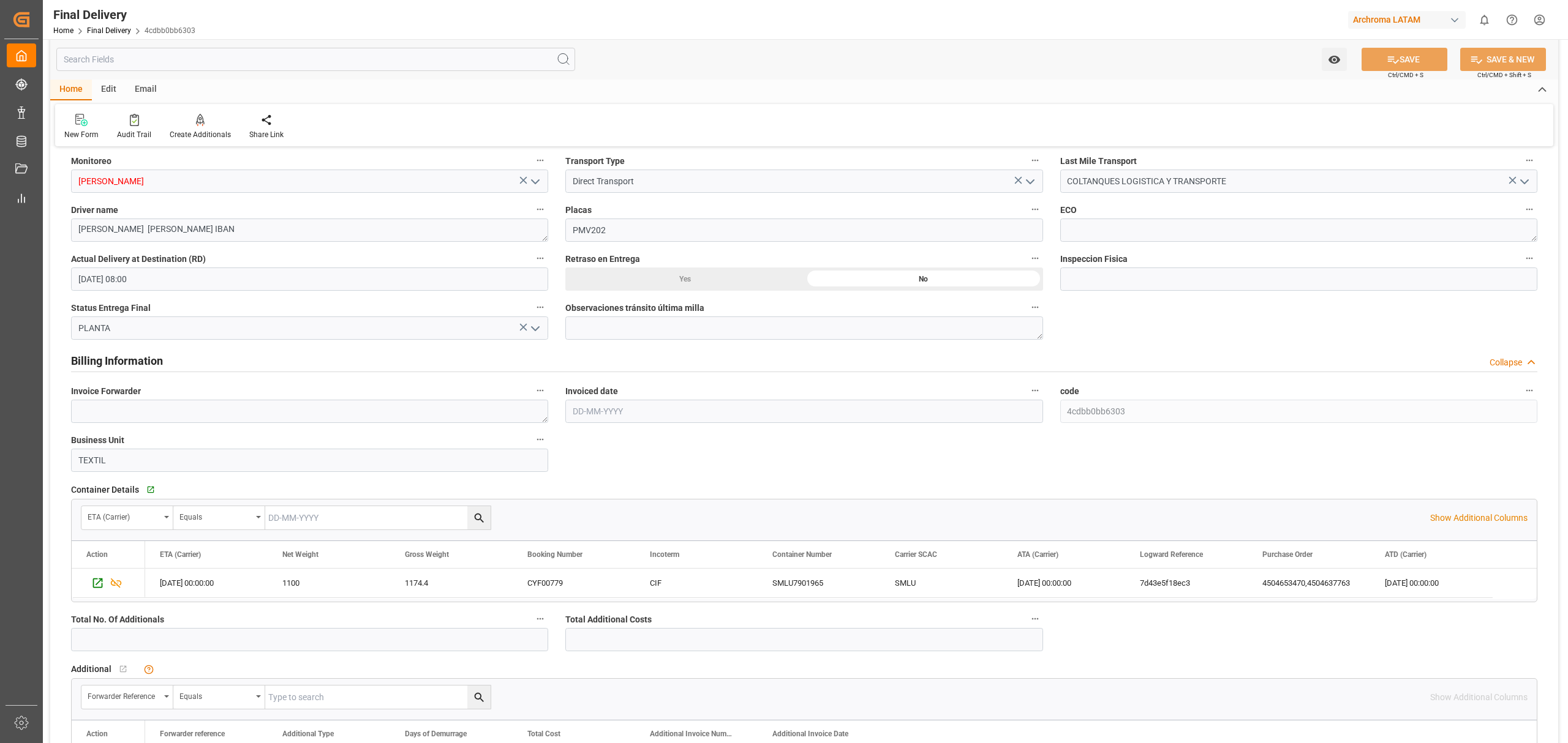
click at [111, 96] on div "Edit" at bounding box center [109, 89] width 34 height 21
click at [275, 133] on div "Schema Edit" at bounding box center [281, 135] width 42 height 11
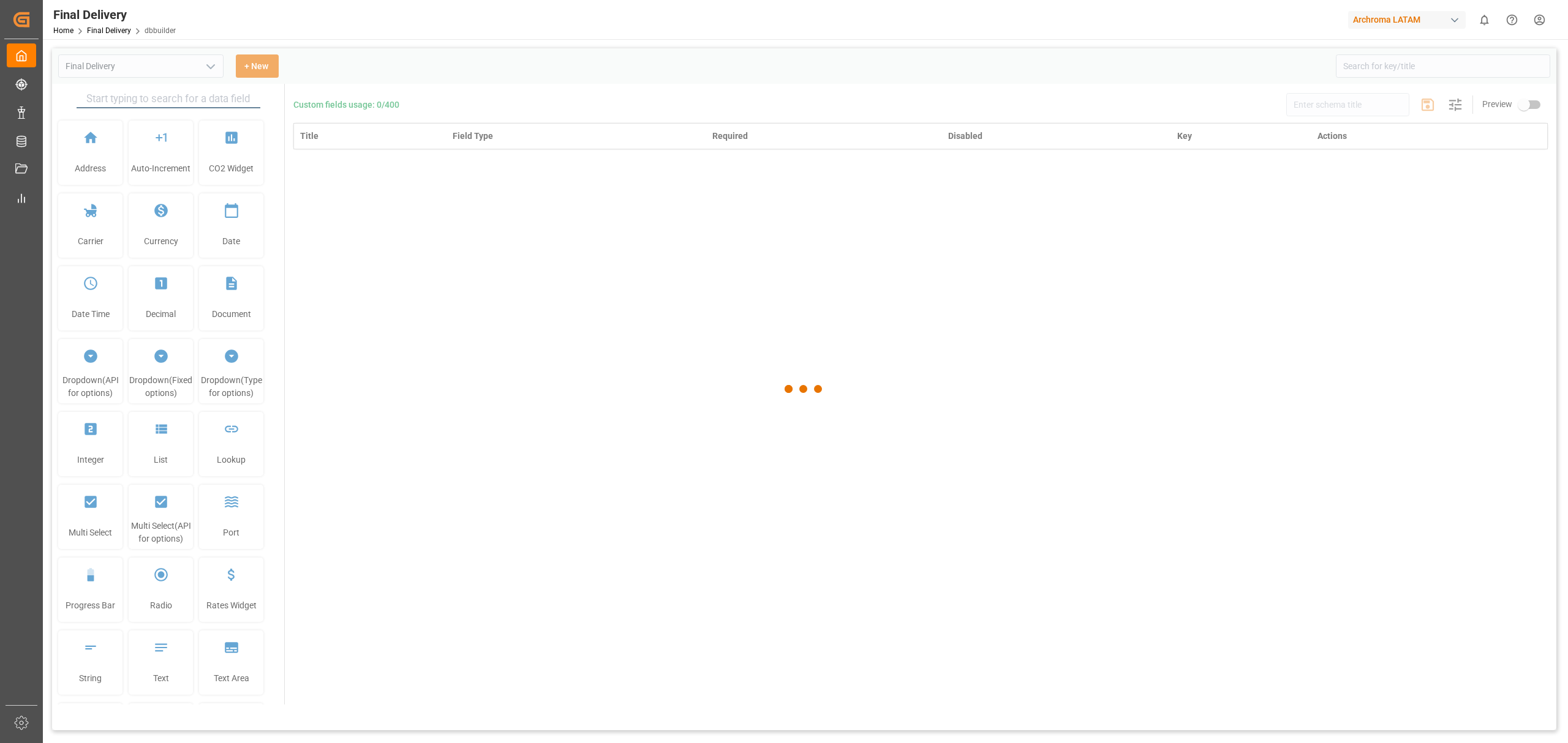
type input "Final Delivery"
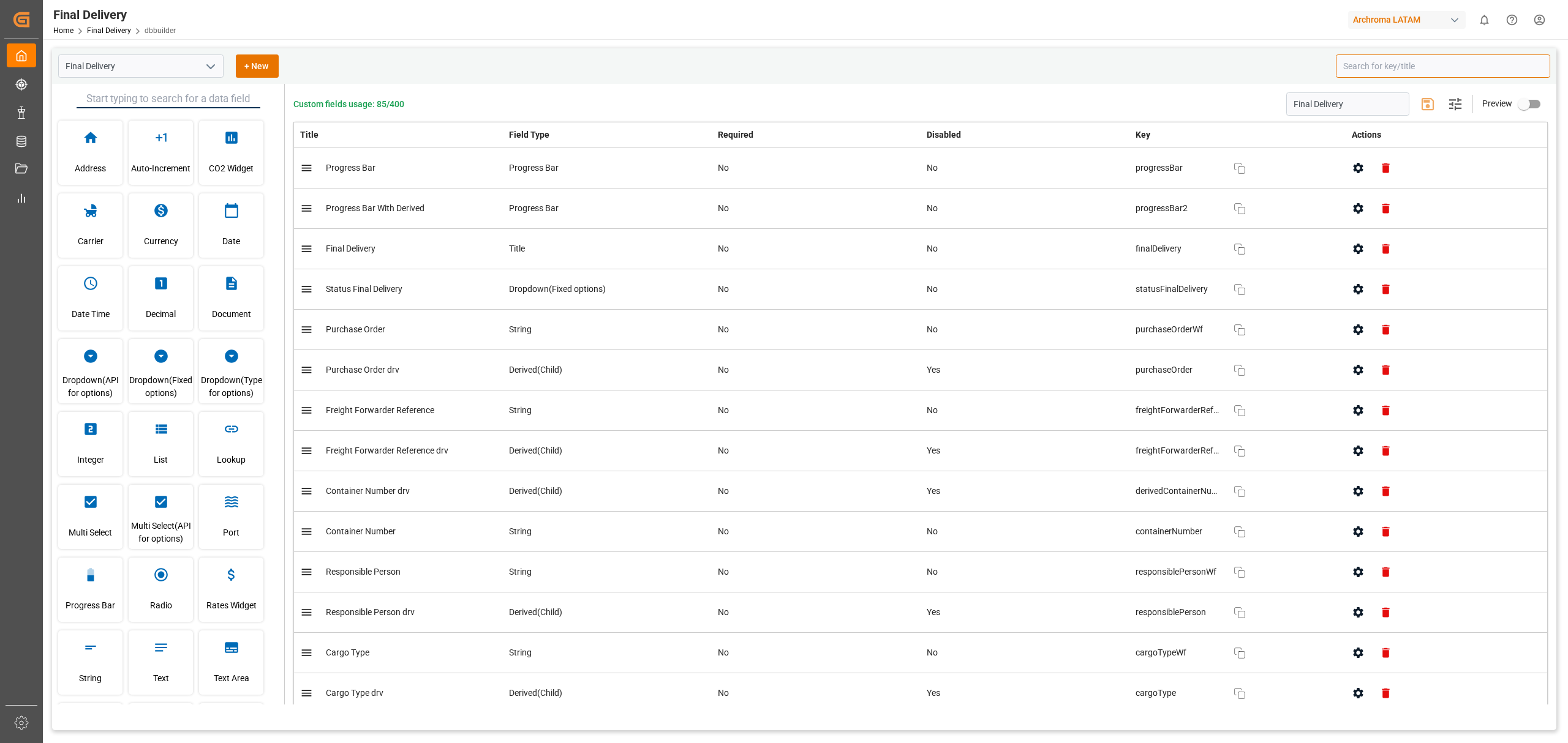
click at [1438, 71] on input at bounding box center [1442, 66] width 215 height 24
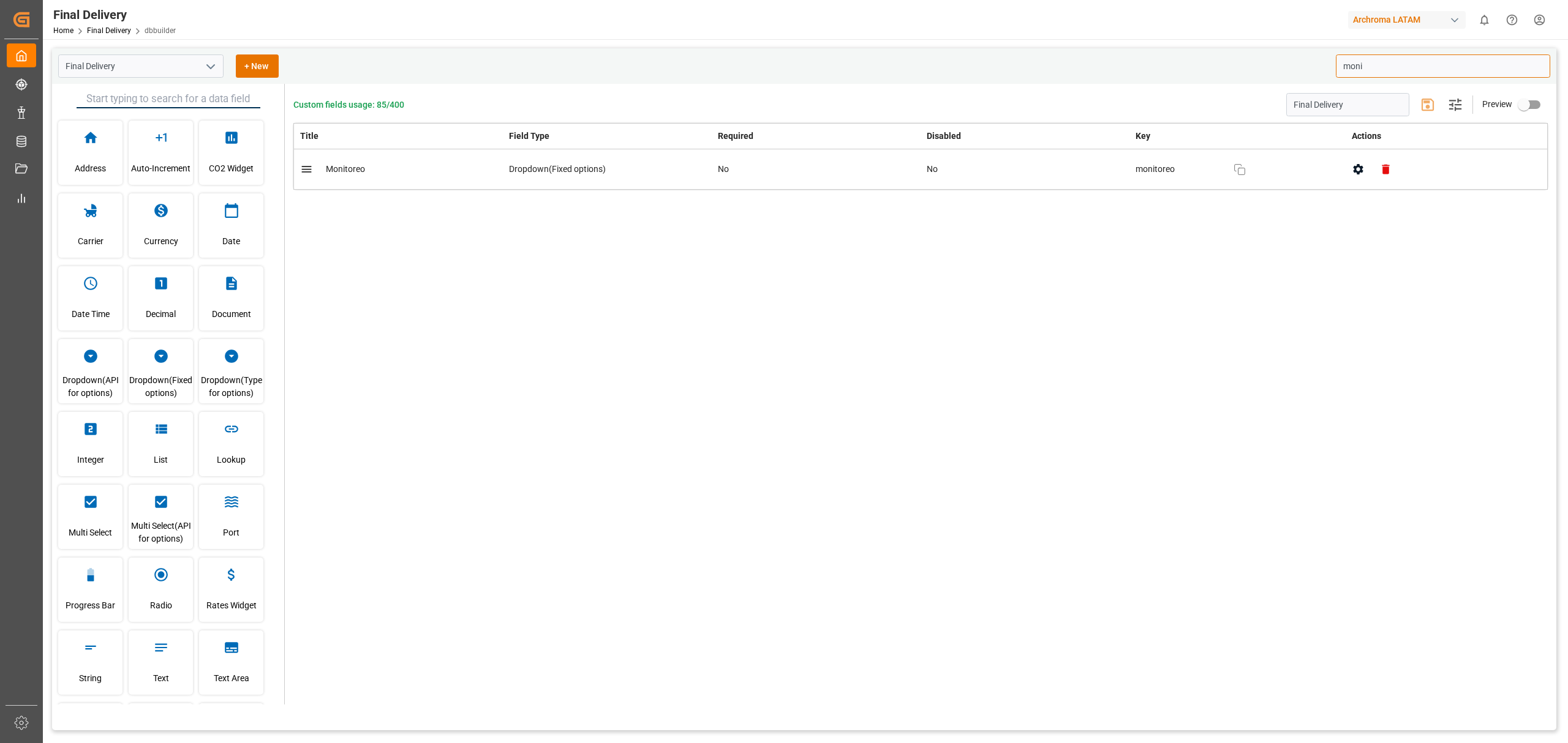
click at [1358, 169] on icon "button" at bounding box center [1357, 169] width 13 height 13
type input "moni"
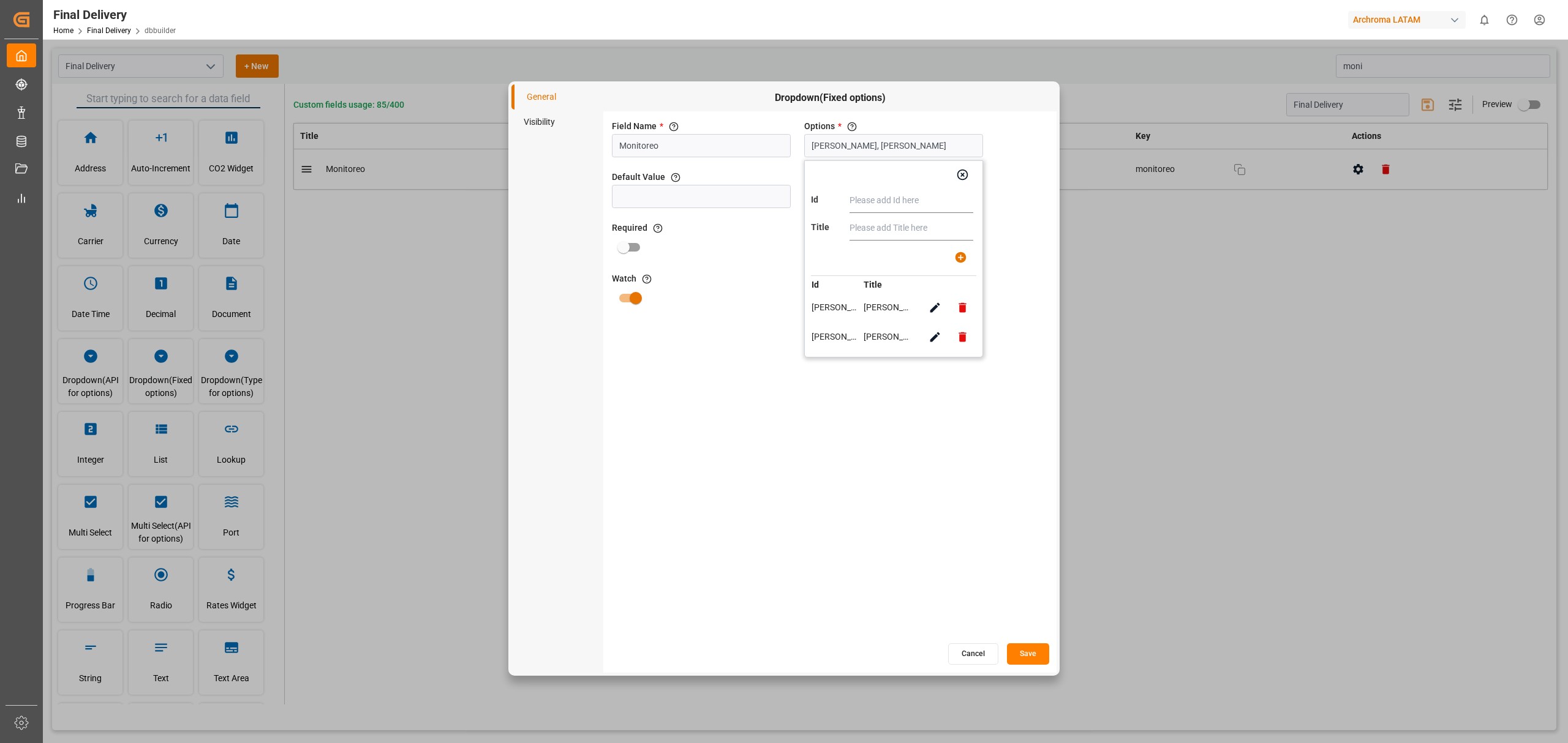
click at [968, 146] on input "[PERSON_NAME], [PERSON_NAME]" at bounding box center [893, 145] width 179 height 24
type input "[PERSON_NAME]"
click at [910, 228] on input "text" at bounding box center [911, 228] width 124 height 25
type input "K"
type input "[PERSON_NAME]"
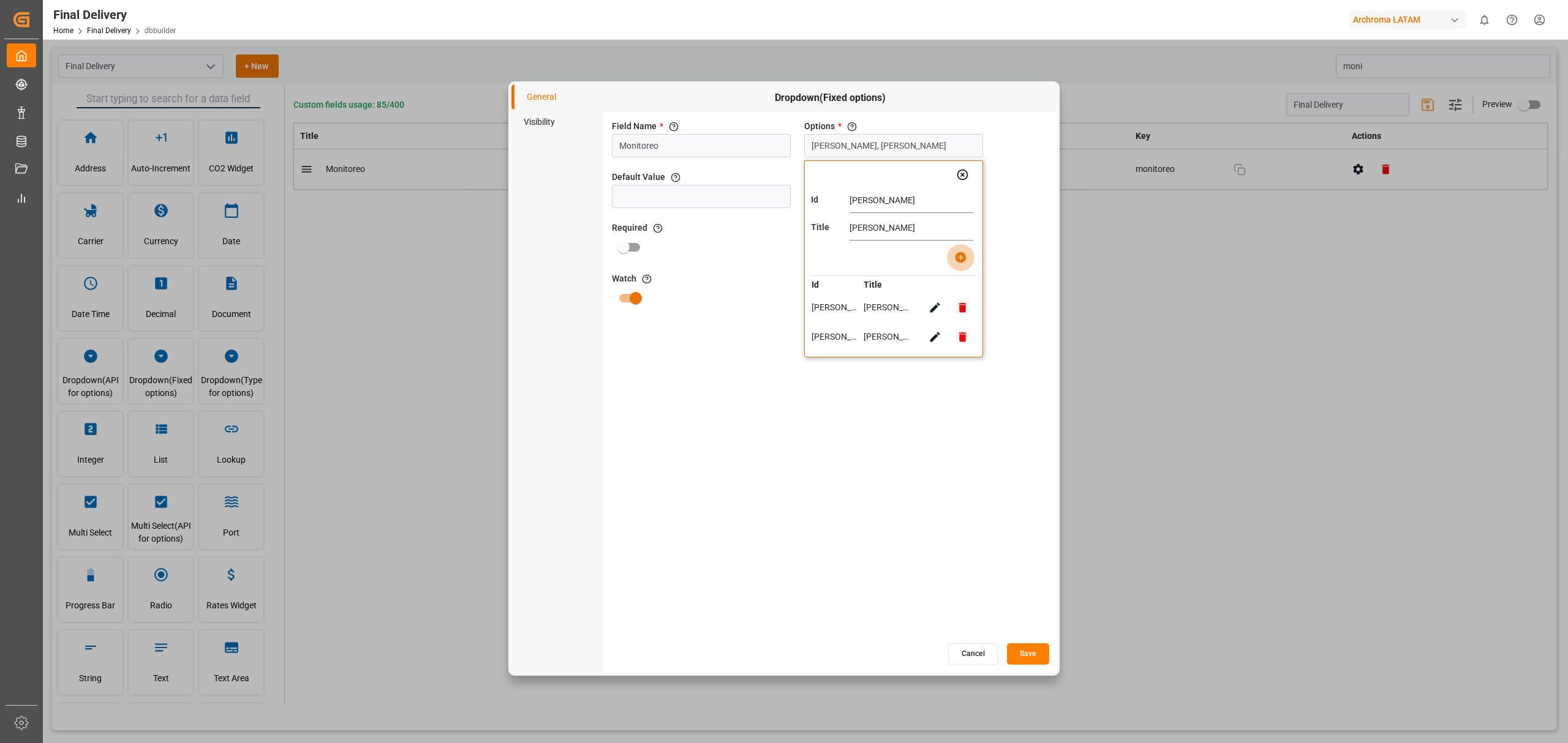
click at [963, 260] on icon "button" at bounding box center [960, 257] width 11 height 11
type input "[PERSON_NAME], [PERSON_NAME], [PERSON_NAME]"
type input "[PERSON_NAME]"
click at [938, 221] on input "text" at bounding box center [911, 228] width 124 height 25
type input "[PERSON_NAME]"
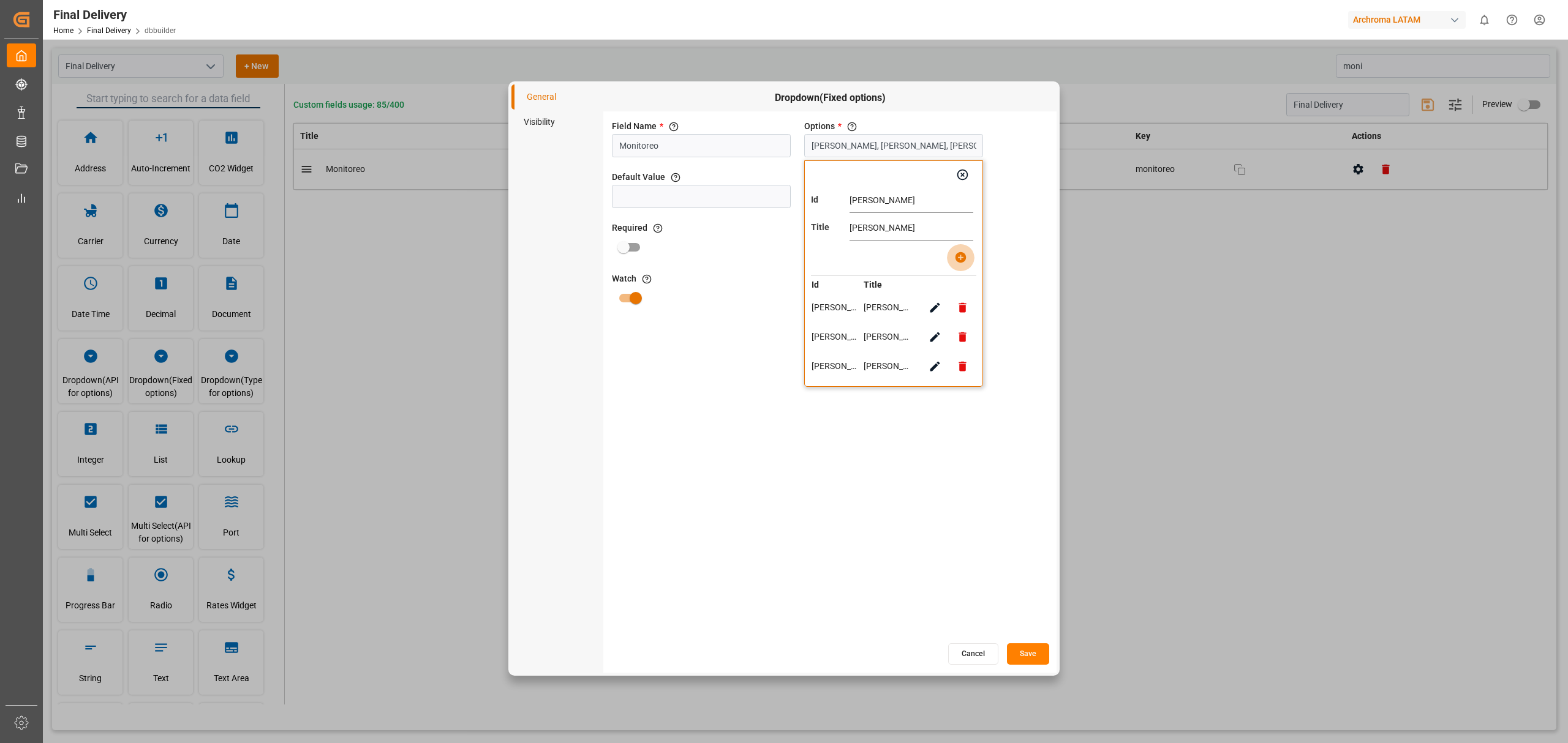
click at [966, 264] on button "button" at bounding box center [961, 257] width 28 height 28
type input "[PERSON_NAME], [PERSON_NAME], [PERSON_NAME], [PERSON_NAME]"
click at [1040, 659] on button "Save" at bounding box center [1028, 654] width 43 height 22
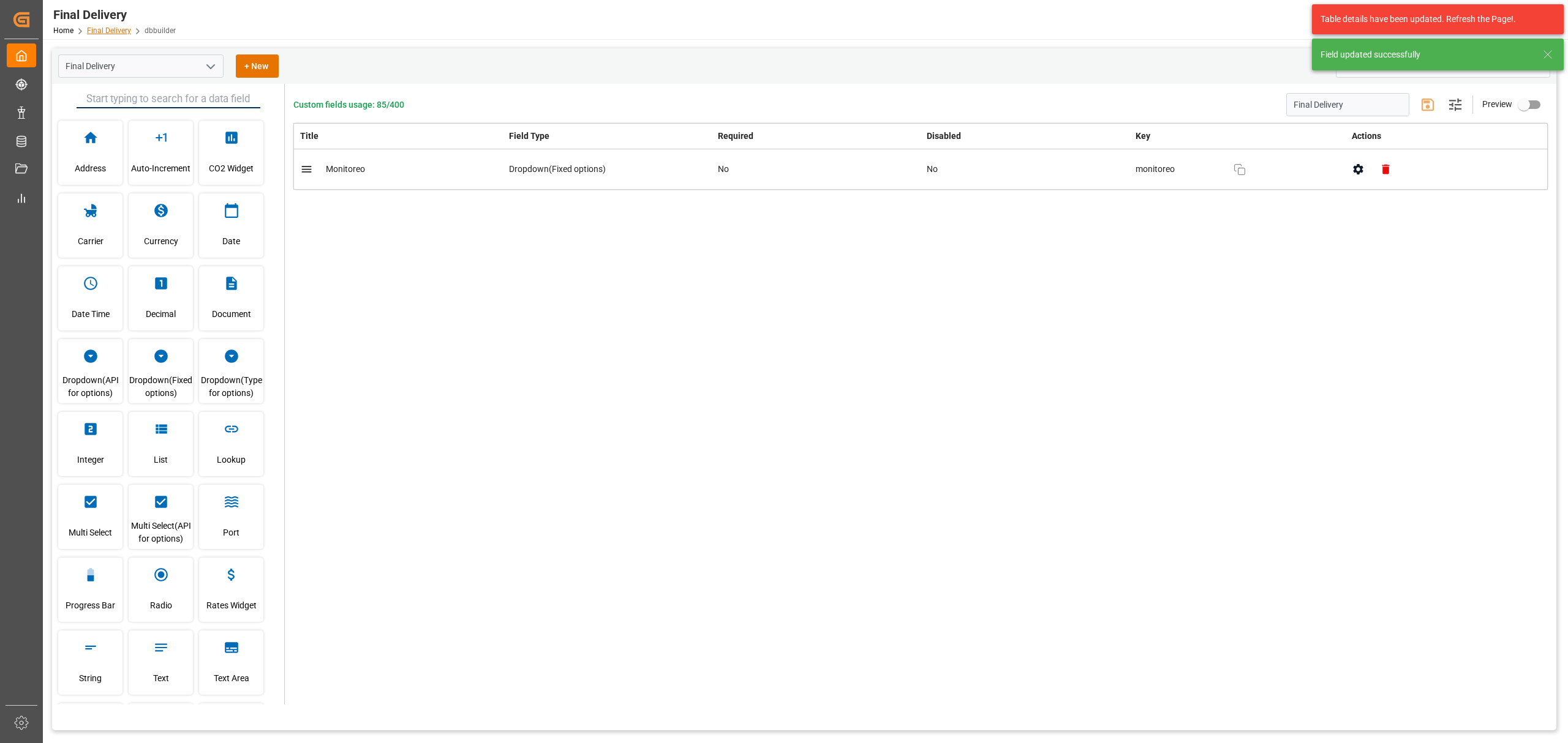
click at [104, 30] on link "Final Delivery" at bounding box center [109, 31] width 45 height 9
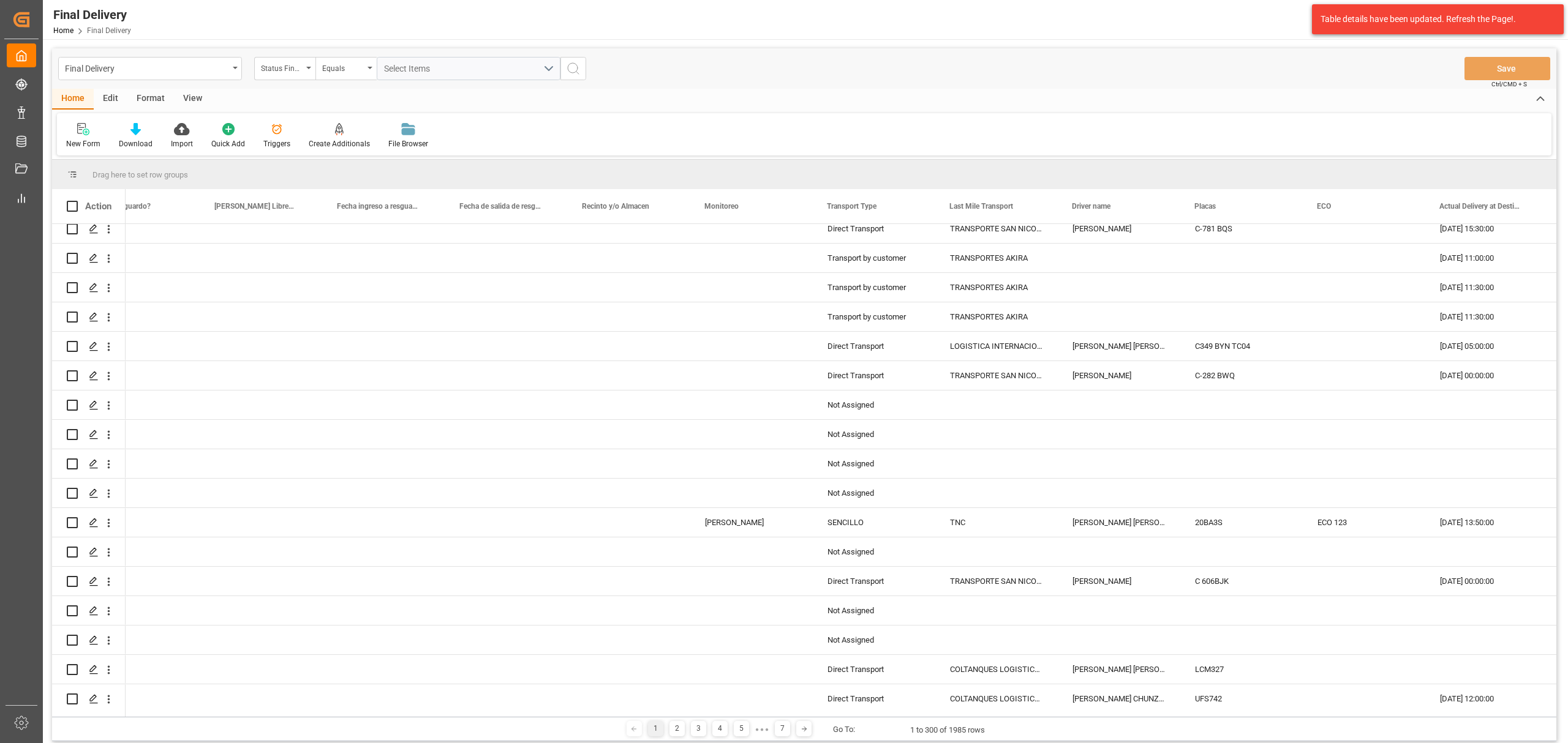
scroll to position [3672, 0]
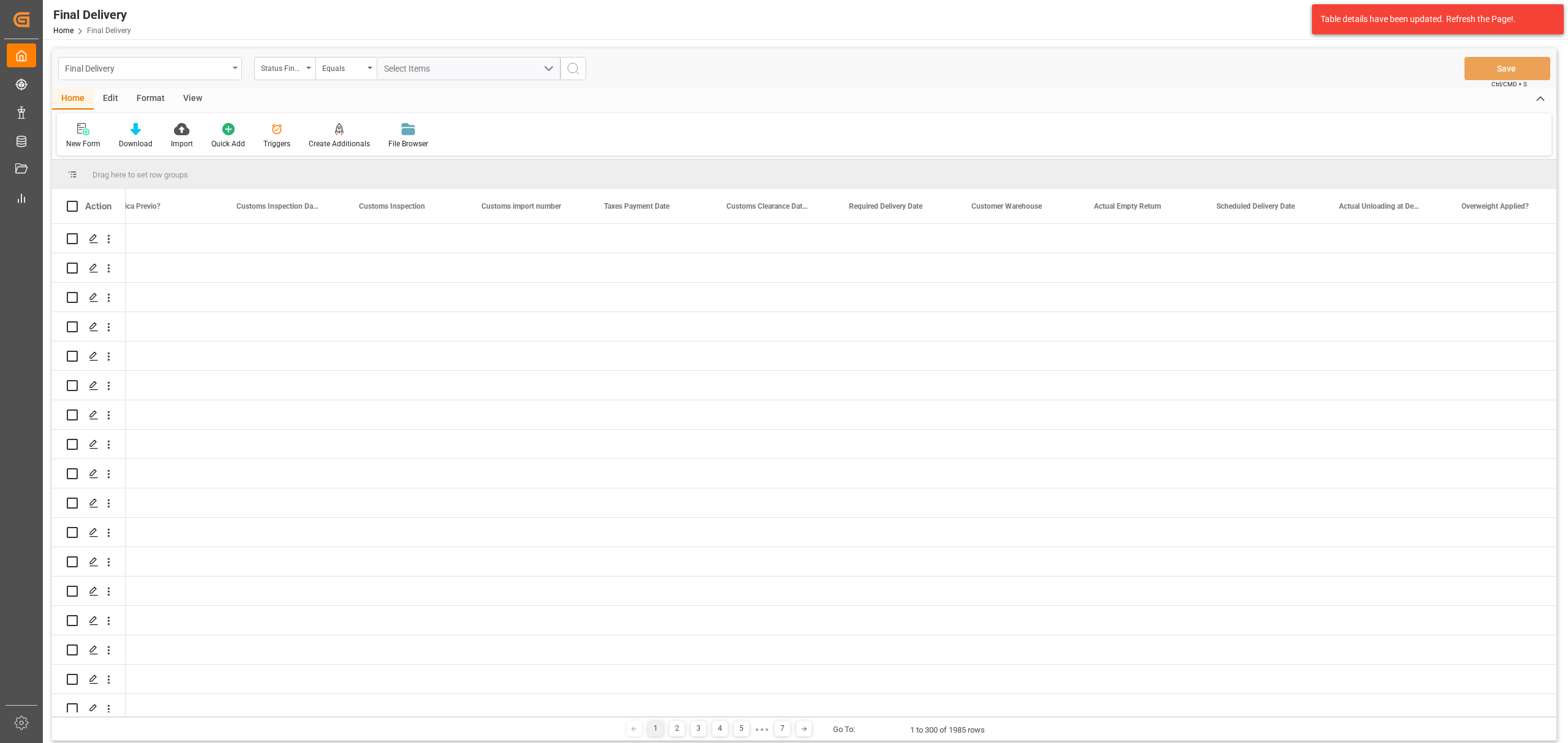
click at [187, 68] on div "Final Delivery" at bounding box center [147, 67] width 163 height 15
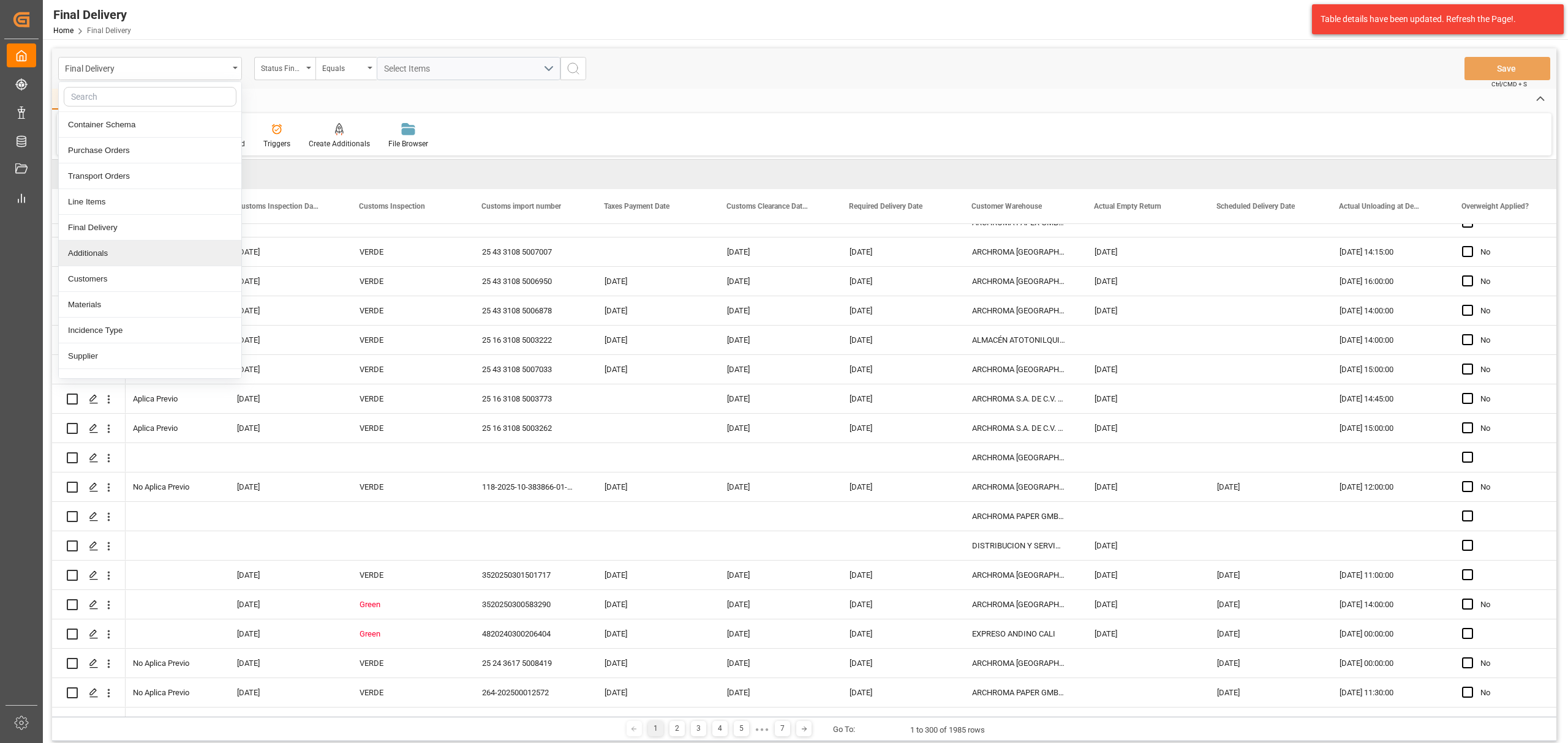
click at [136, 251] on div "Additionals" at bounding box center [149, 253] width 182 height 26
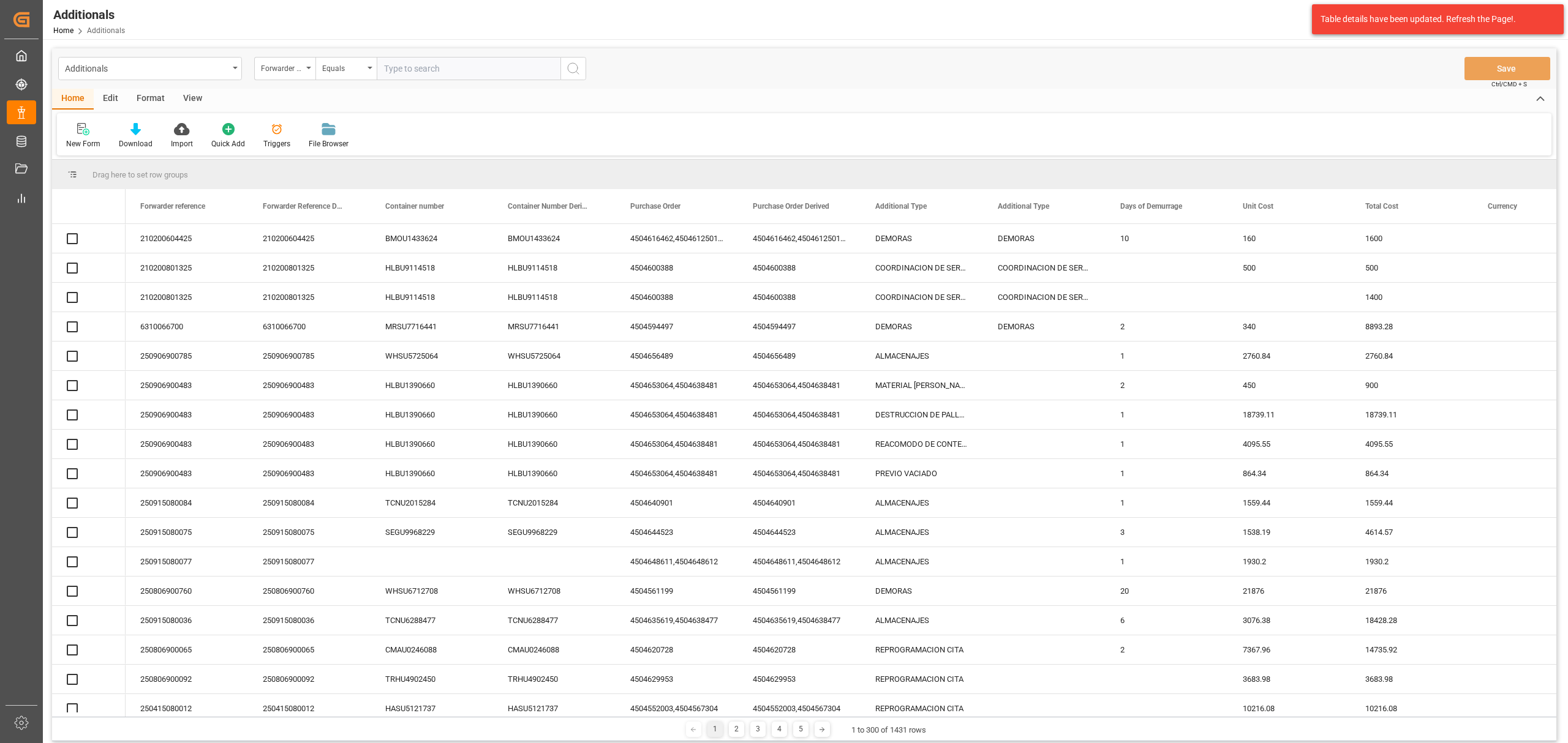
click at [108, 94] on div "Edit" at bounding box center [111, 99] width 34 height 21
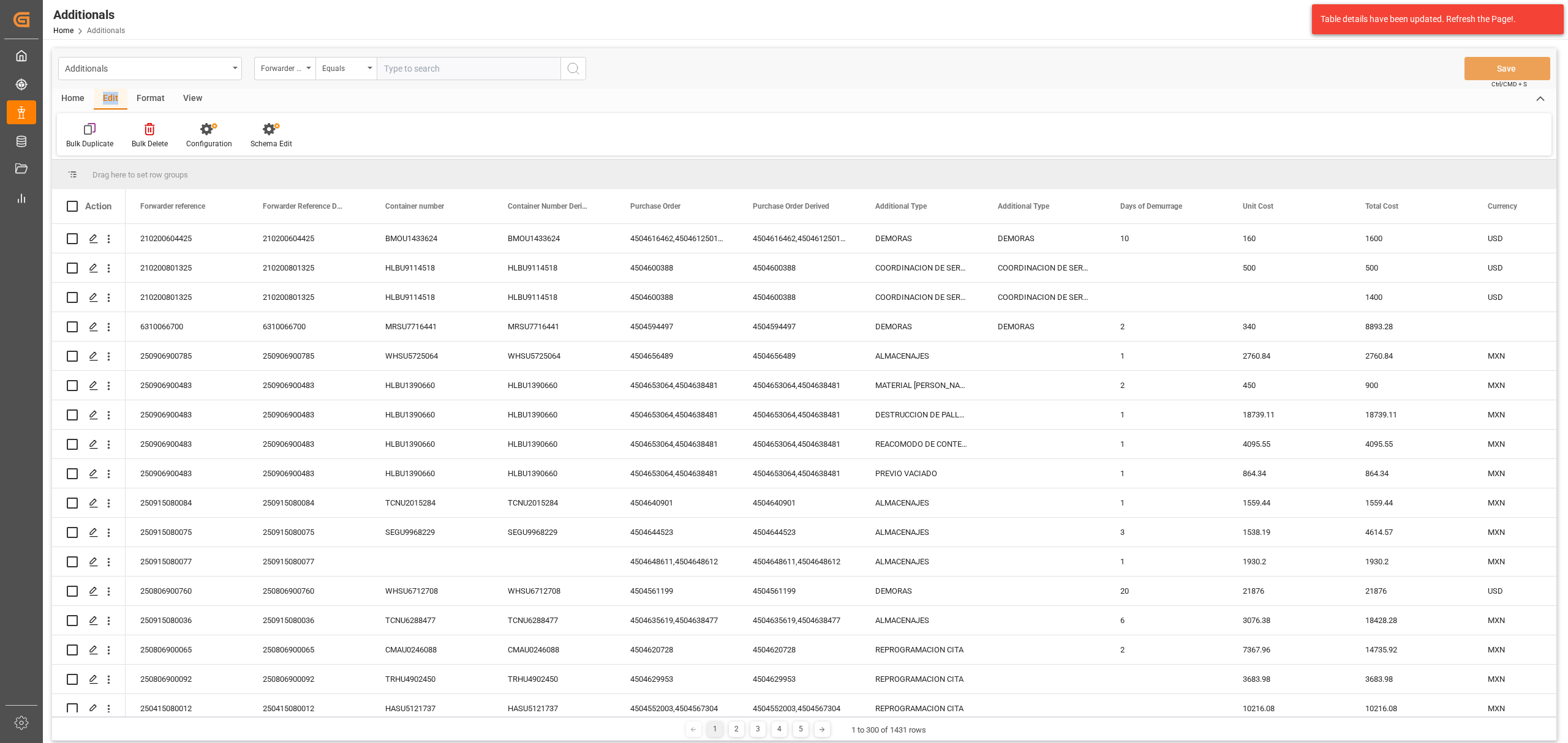
click at [274, 119] on div "Bulk Duplicate Bulk Delete Configuration Schema Edit" at bounding box center [805, 134] width 1495 height 43
click at [270, 138] on div "Schema Edit" at bounding box center [271, 136] width 60 height 27
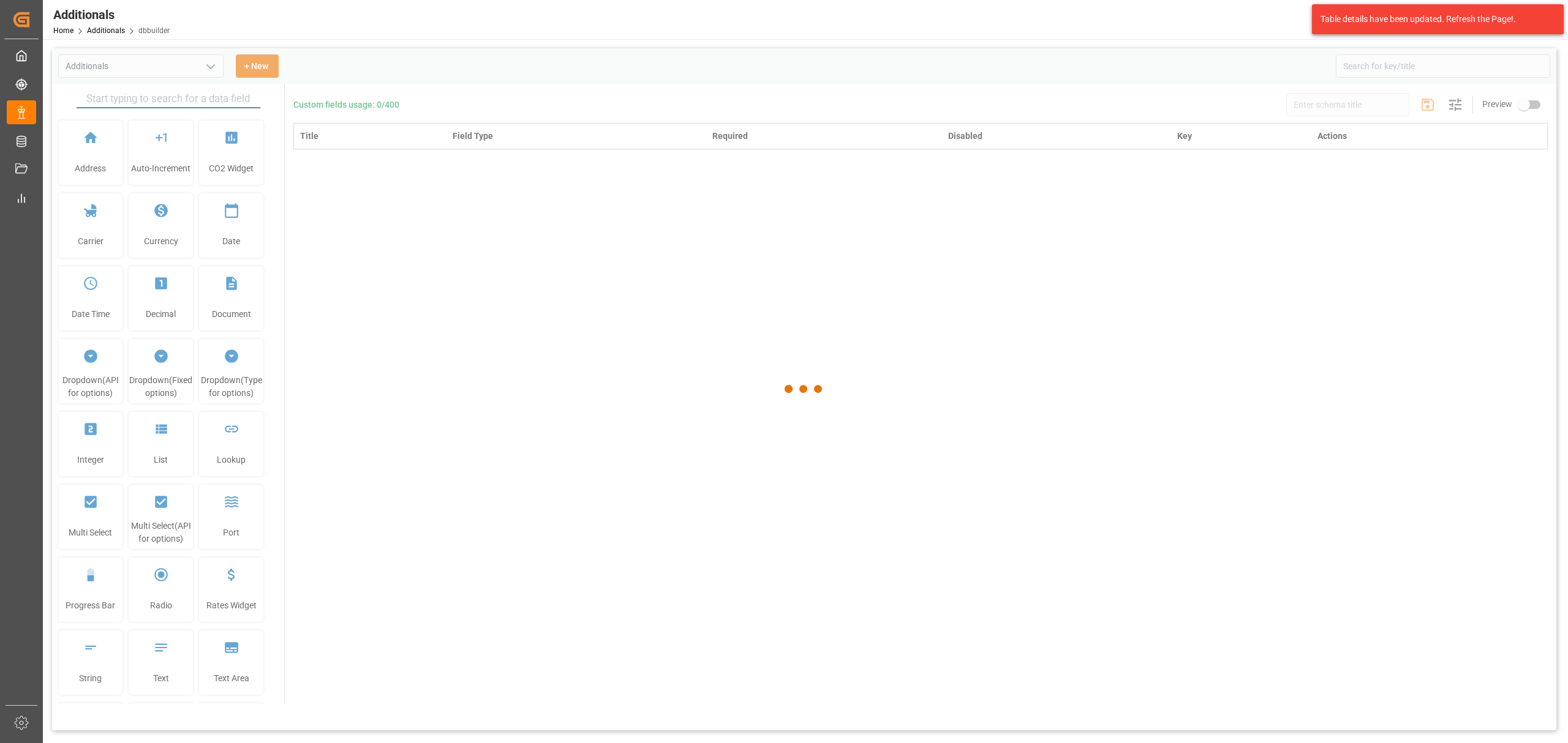
type input "Additionals"
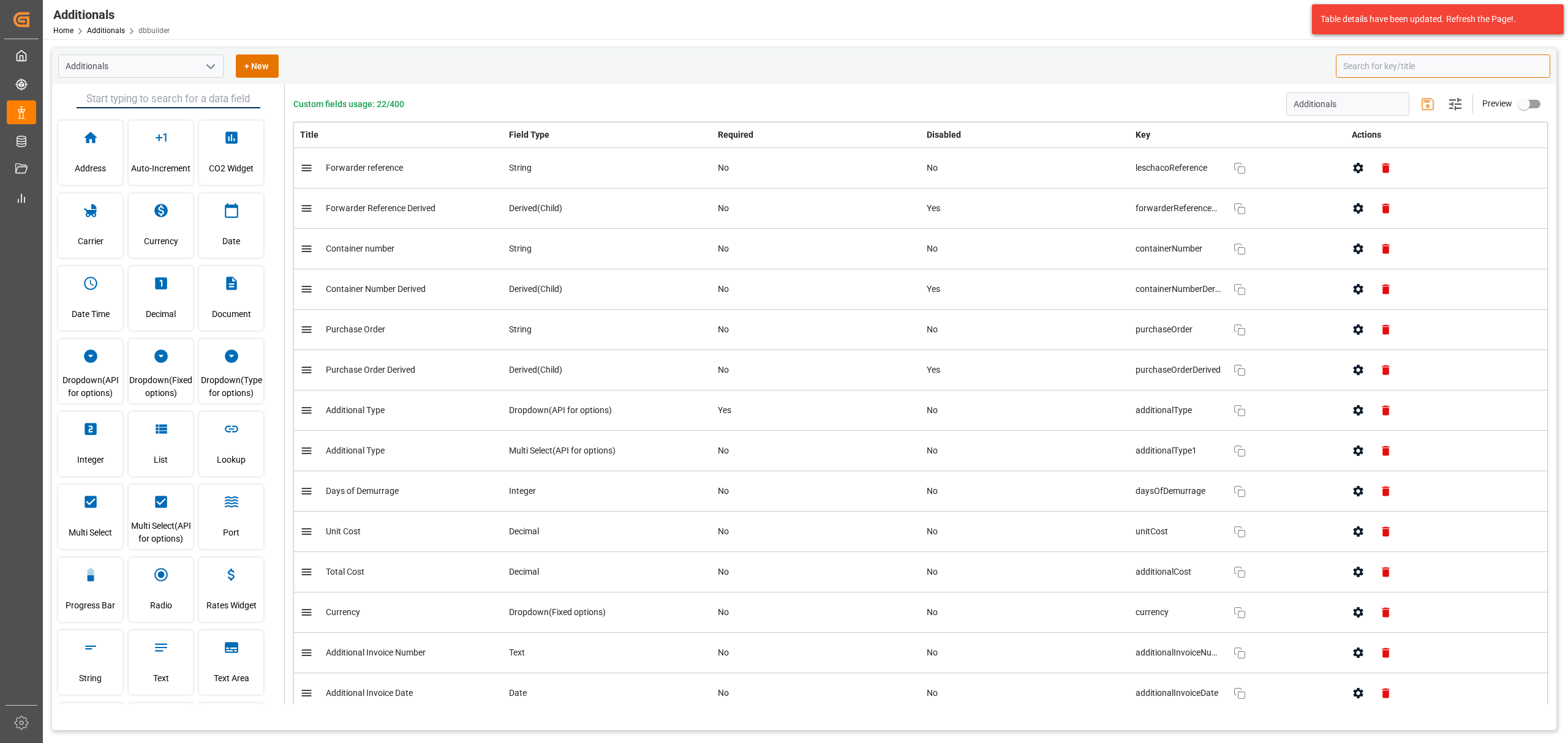
click at [1367, 62] on input at bounding box center [1442, 66] width 215 height 24
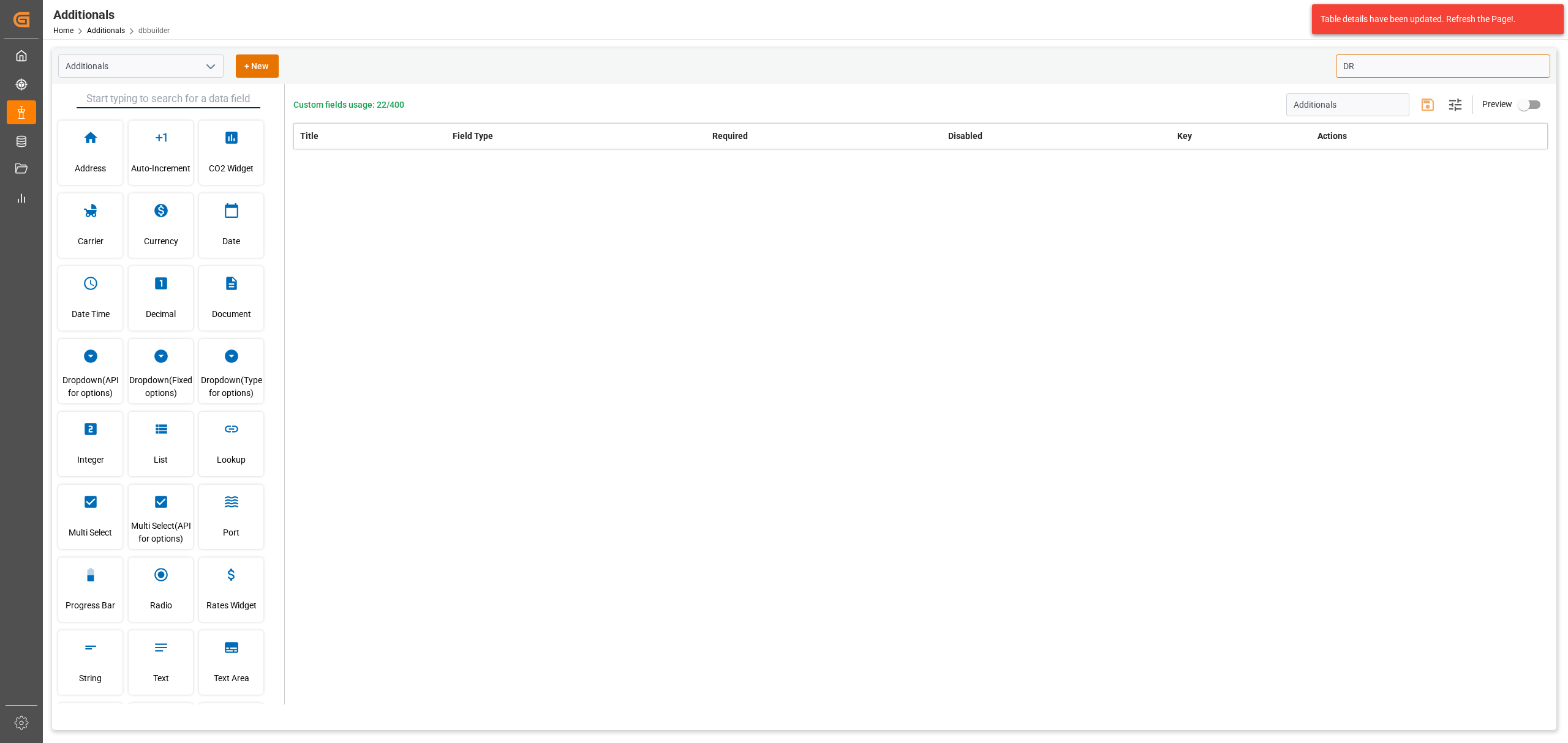
type input "D"
type input "d"
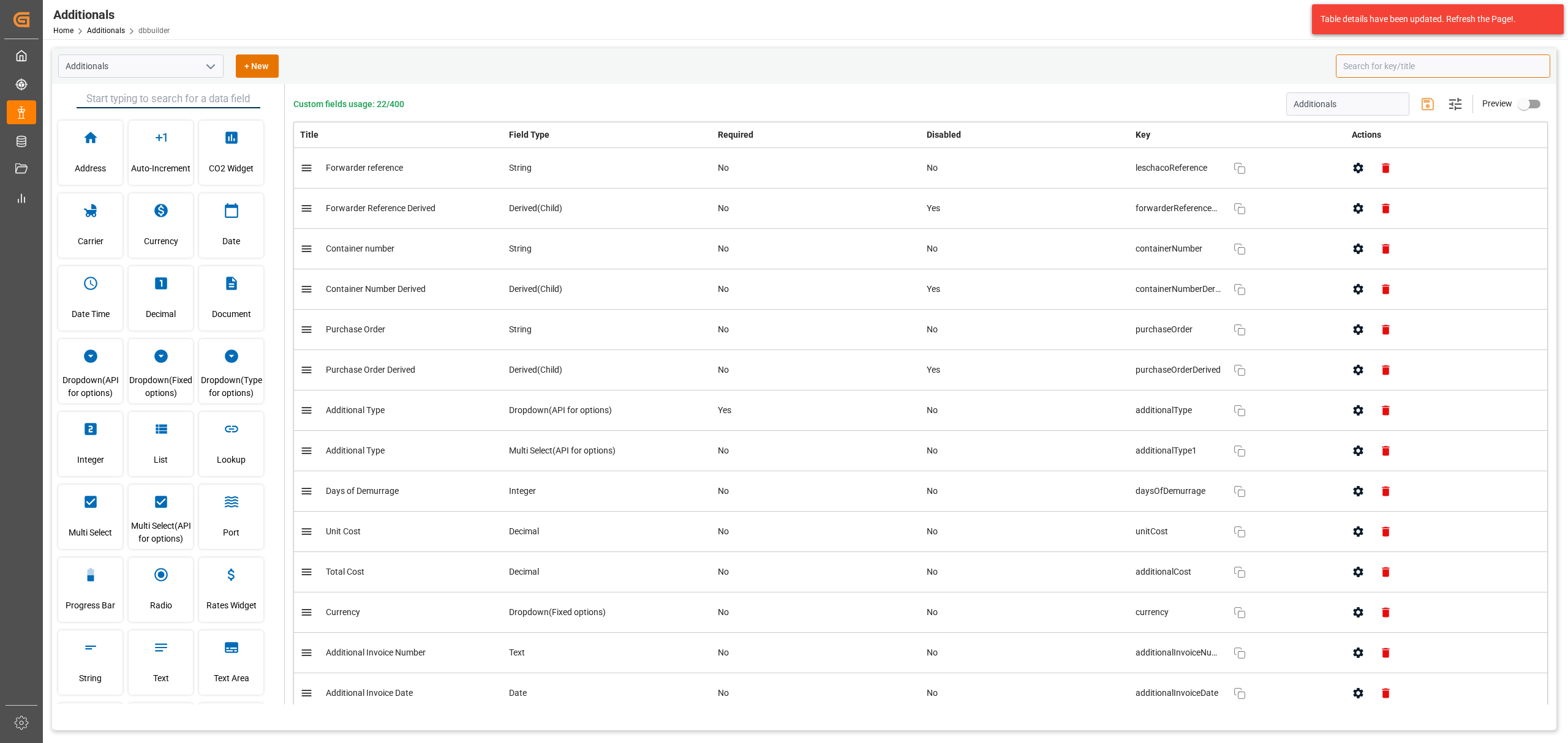
click at [1356, 215] on icon "button" at bounding box center [1357, 208] width 13 height 13
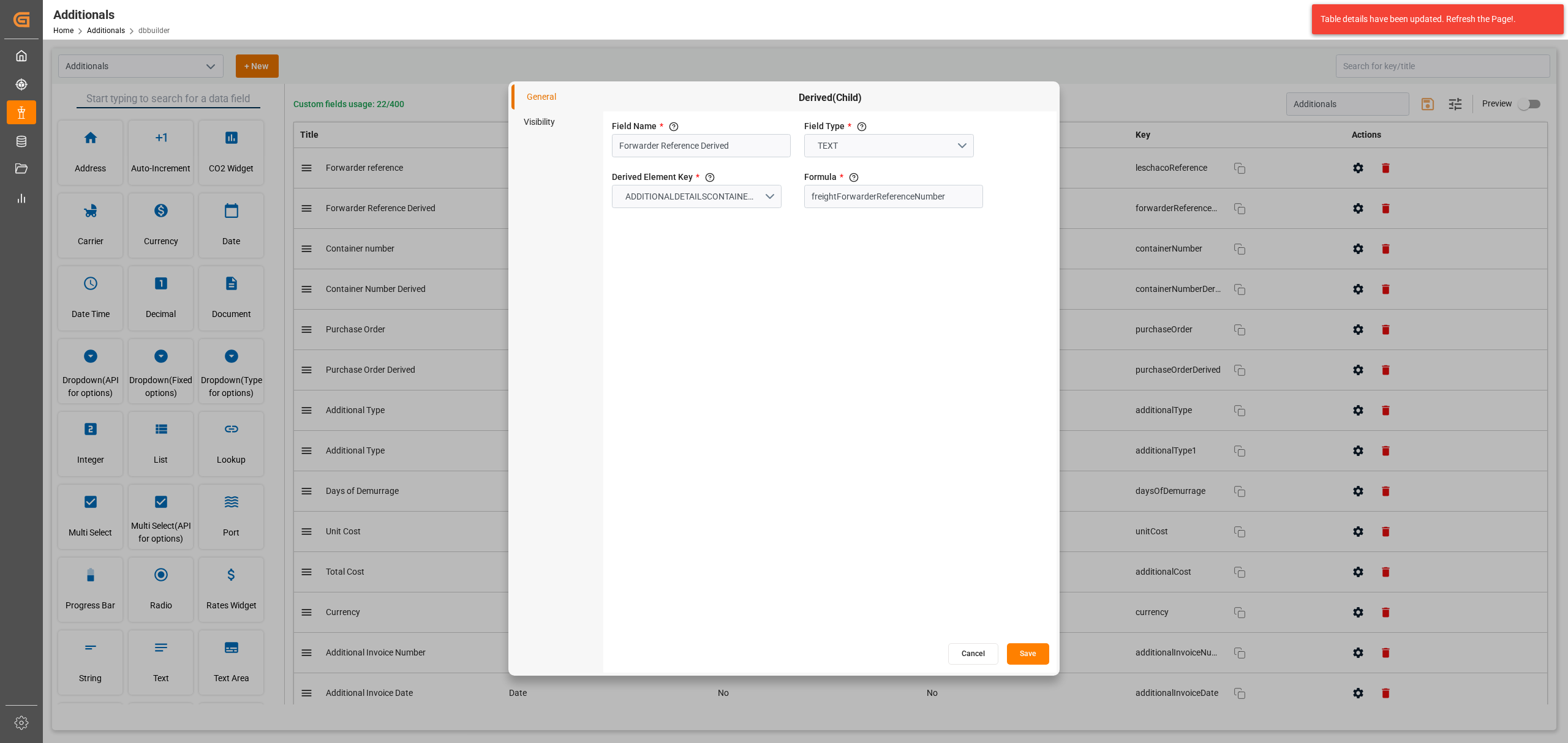
click at [540, 126] on li "Visibility" at bounding box center [557, 122] width 92 height 25
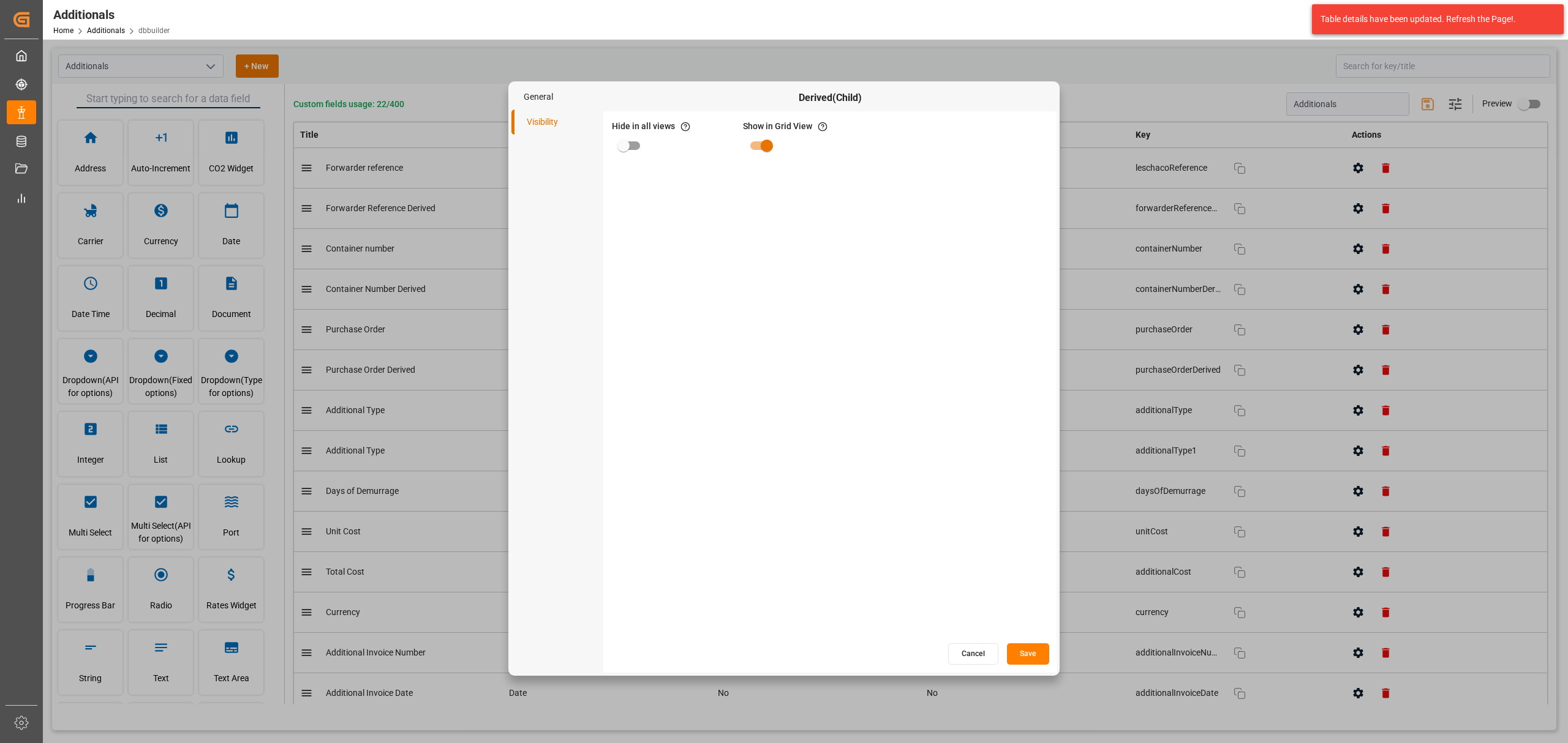
click at [628, 145] on input "primary checkbox" at bounding box center [624, 145] width 70 height 24
checkbox input "true"
click at [1013, 660] on button "Save" at bounding box center [1028, 654] width 43 height 22
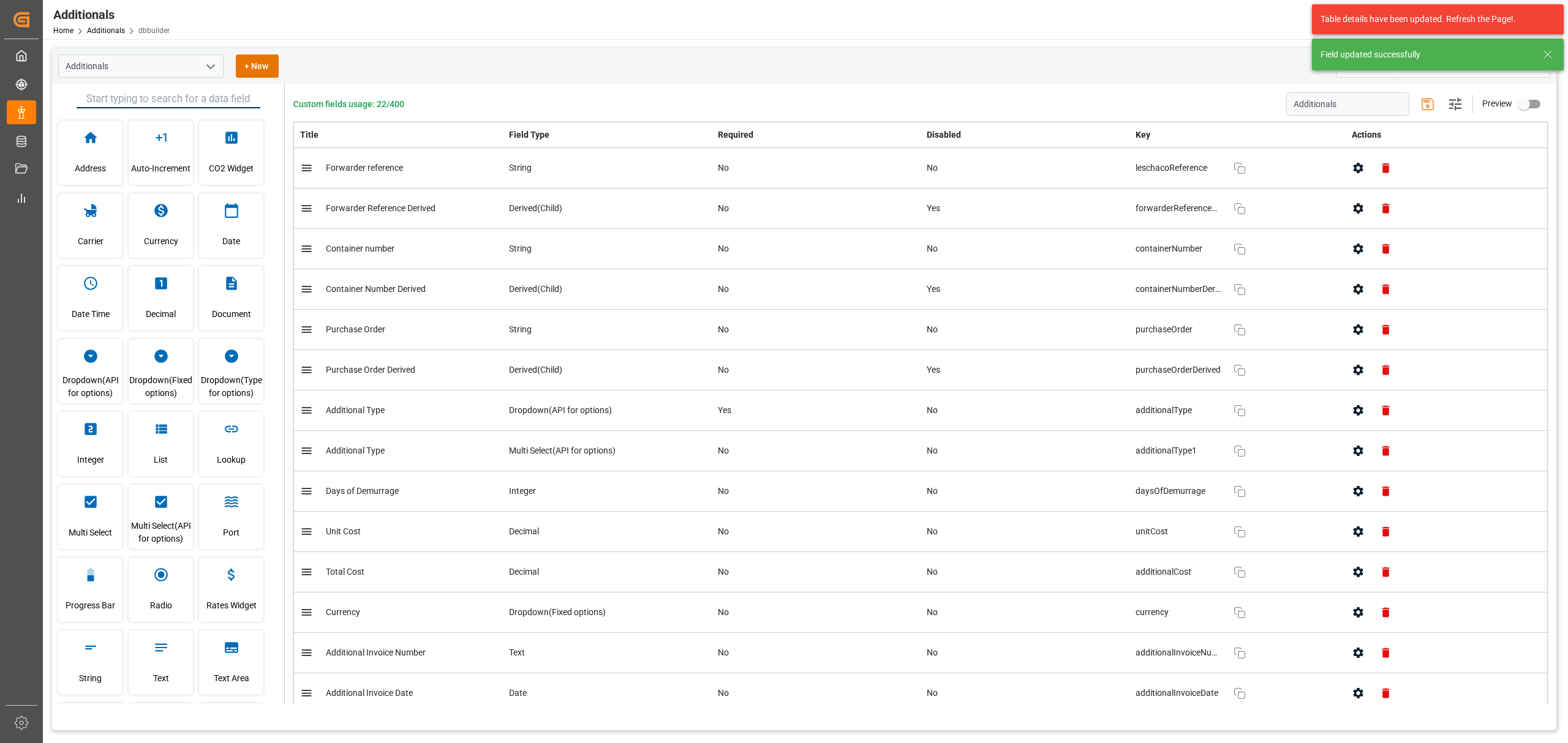
drag, startPoint x: 1547, startPoint y: 52, endPoint x: 1542, endPoint y: 60, distance: 9.4
click at [1547, 54] on icon at bounding box center [1547, 54] width 15 height 15
click at [1421, 67] on input at bounding box center [1442, 66] width 215 height 24
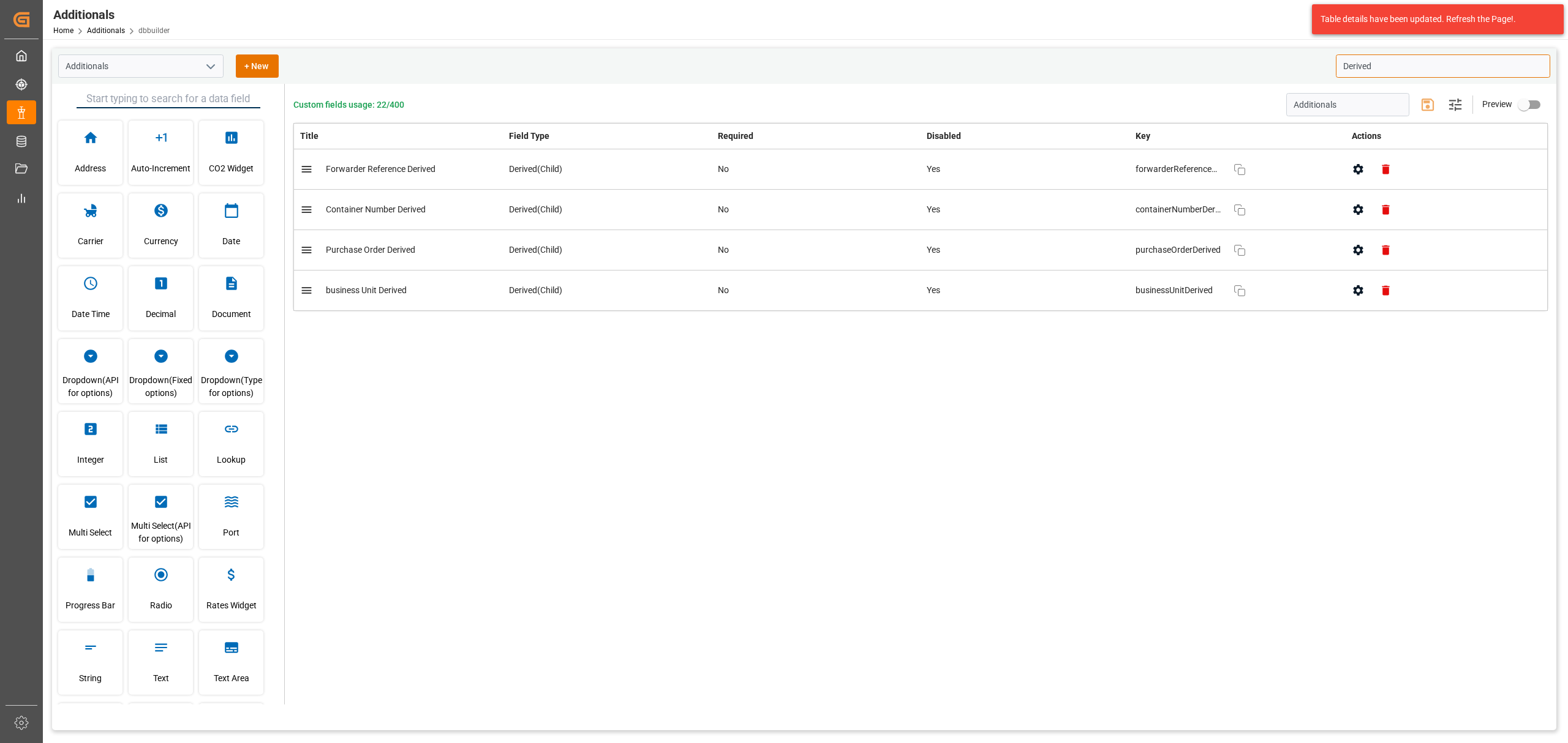
click at [1352, 174] on icon "button" at bounding box center [1357, 169] width 13 height 13
type input "Derived"
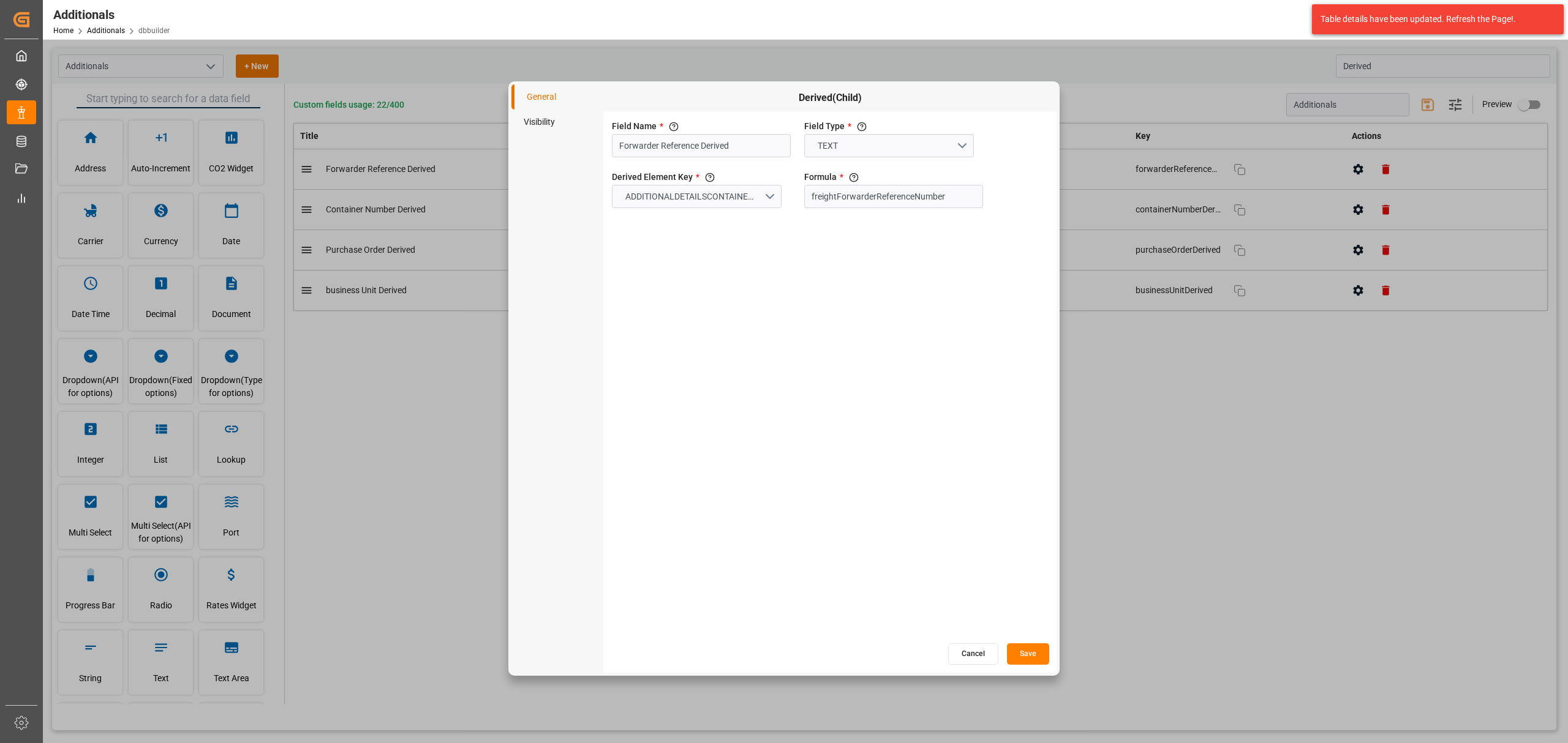
click at [551, 116] on li "Visibility" at bounding box center [557, 122] width 92 height 25
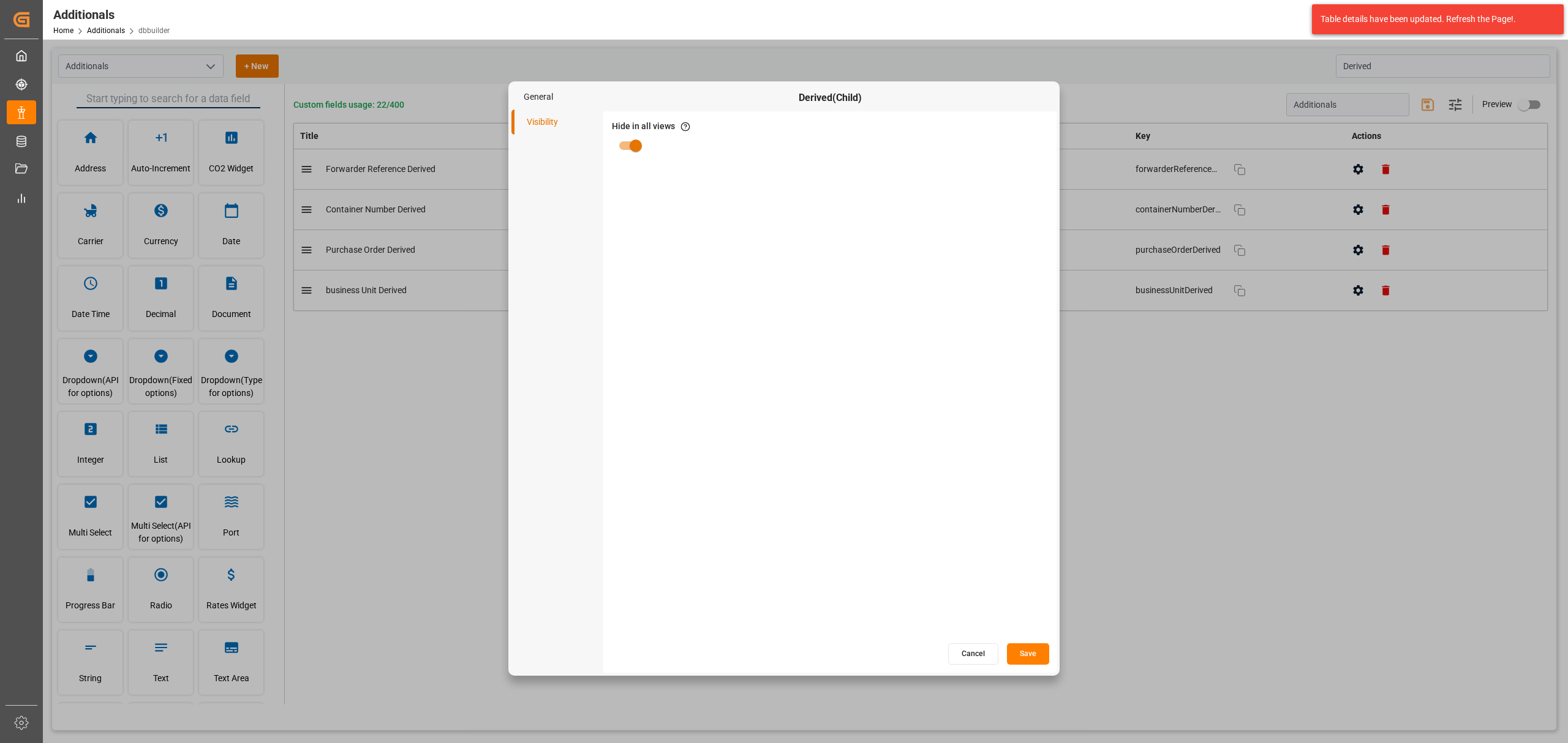
click at [981, 656] on button "Cancel" at bounding box center [973, 654] width 50 height 22
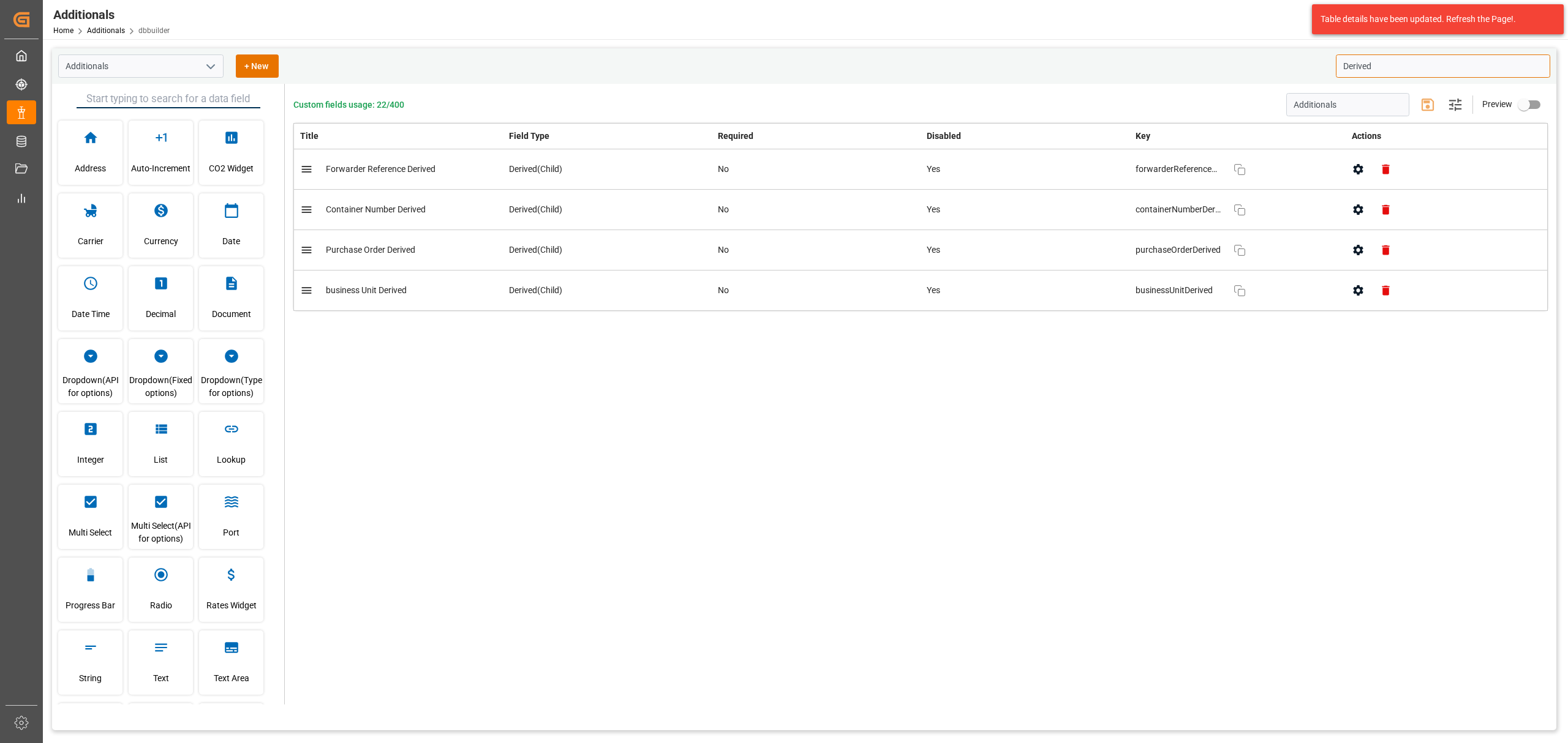
click at [1363, 205] on icon "button" at bounding box center [1357, 209] width 13 height 13
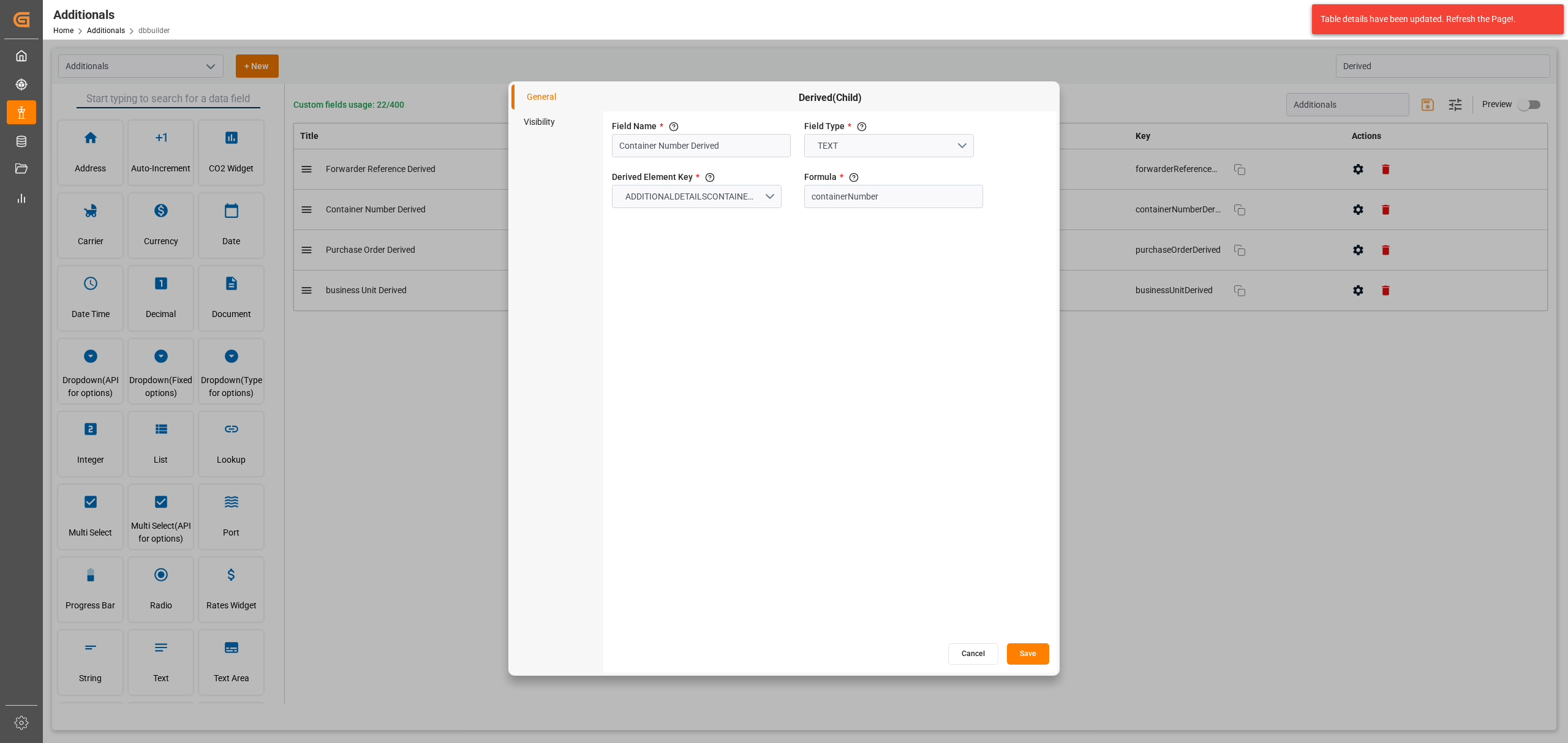
click at [540, 126] on li "Visibility" at bounding box center [557, 122] width 92 height 25
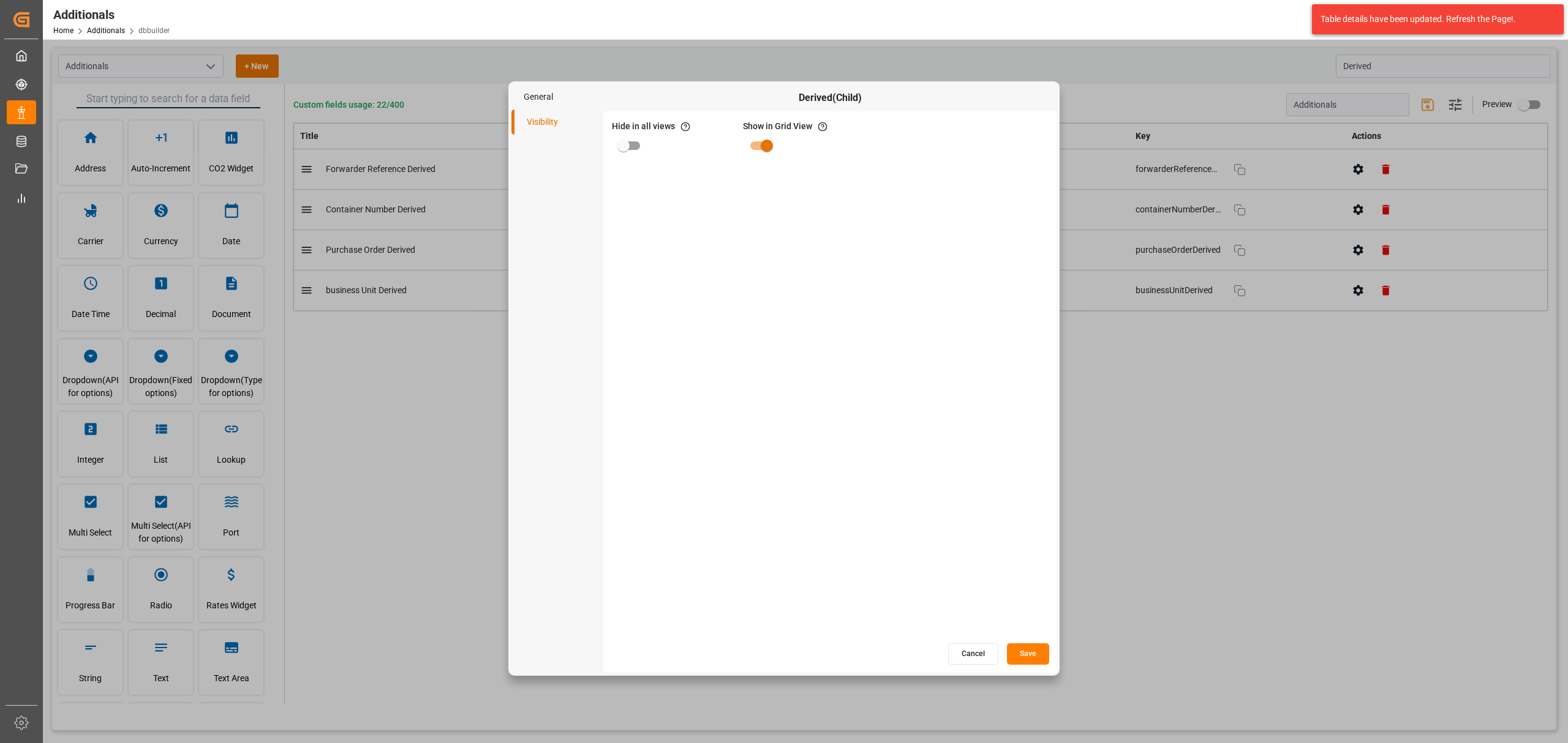
click at [618, 152] on input "primary checkbox" at bounding box center [624, 145] width 70 height 24
checkbox input "true"
click at [1033, 654] on button "Save" at bounding box center [1028, 654] width 43 height 22
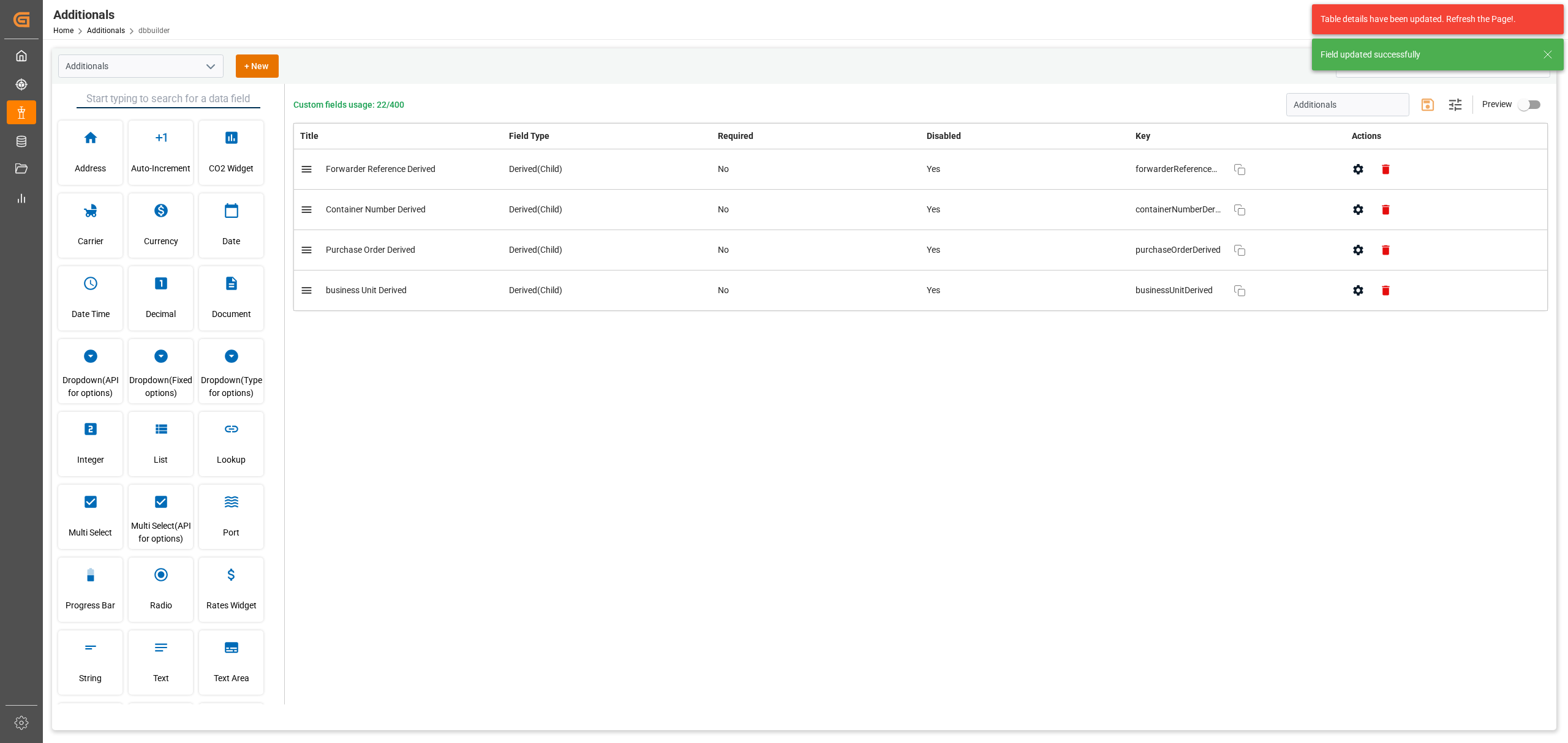
click at [1355, 257] on button "button" at bounding box center [1358, 250] width 28 height 28
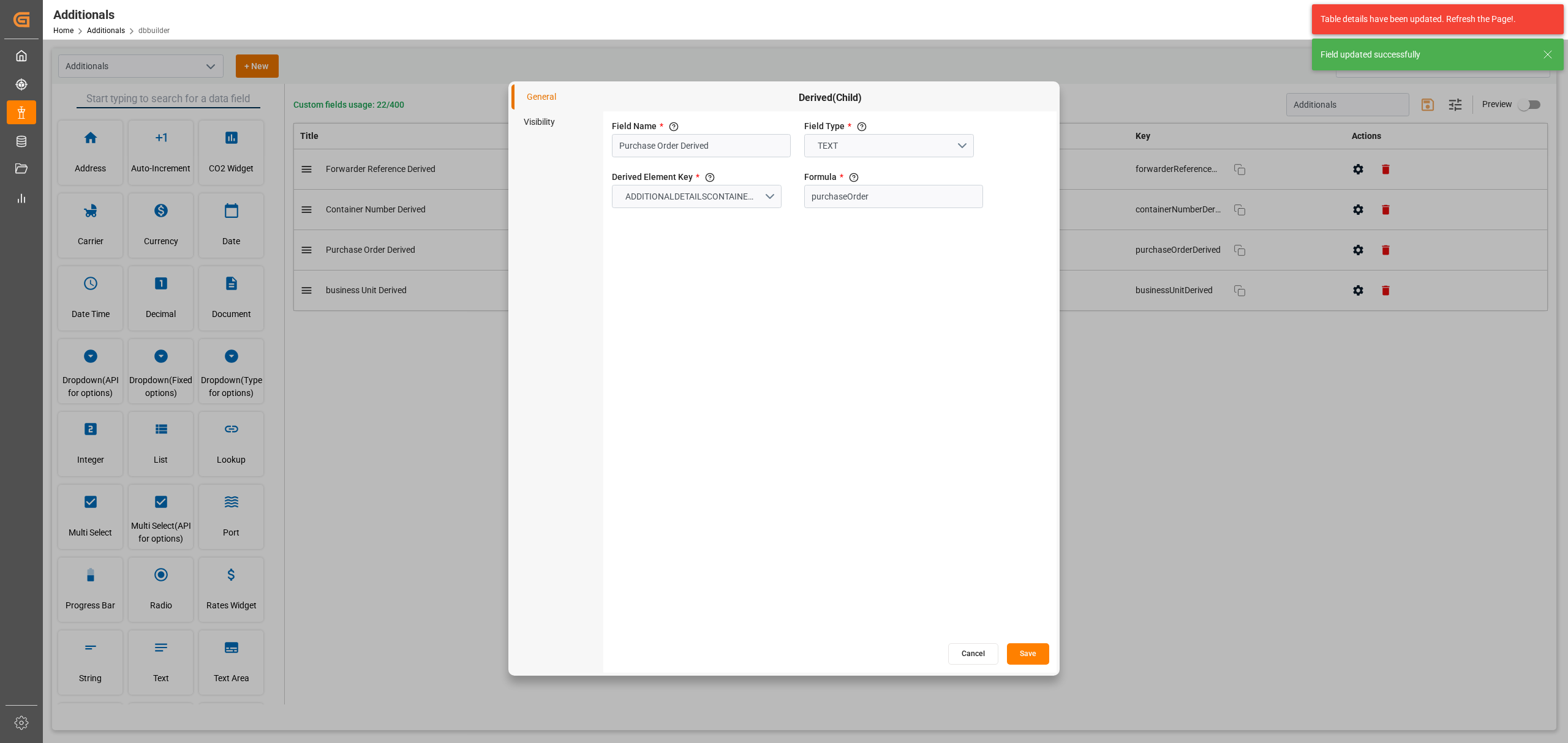
click at [535, 115] on li "Visibility" at bounding box center [557, 122] width 92 height 25
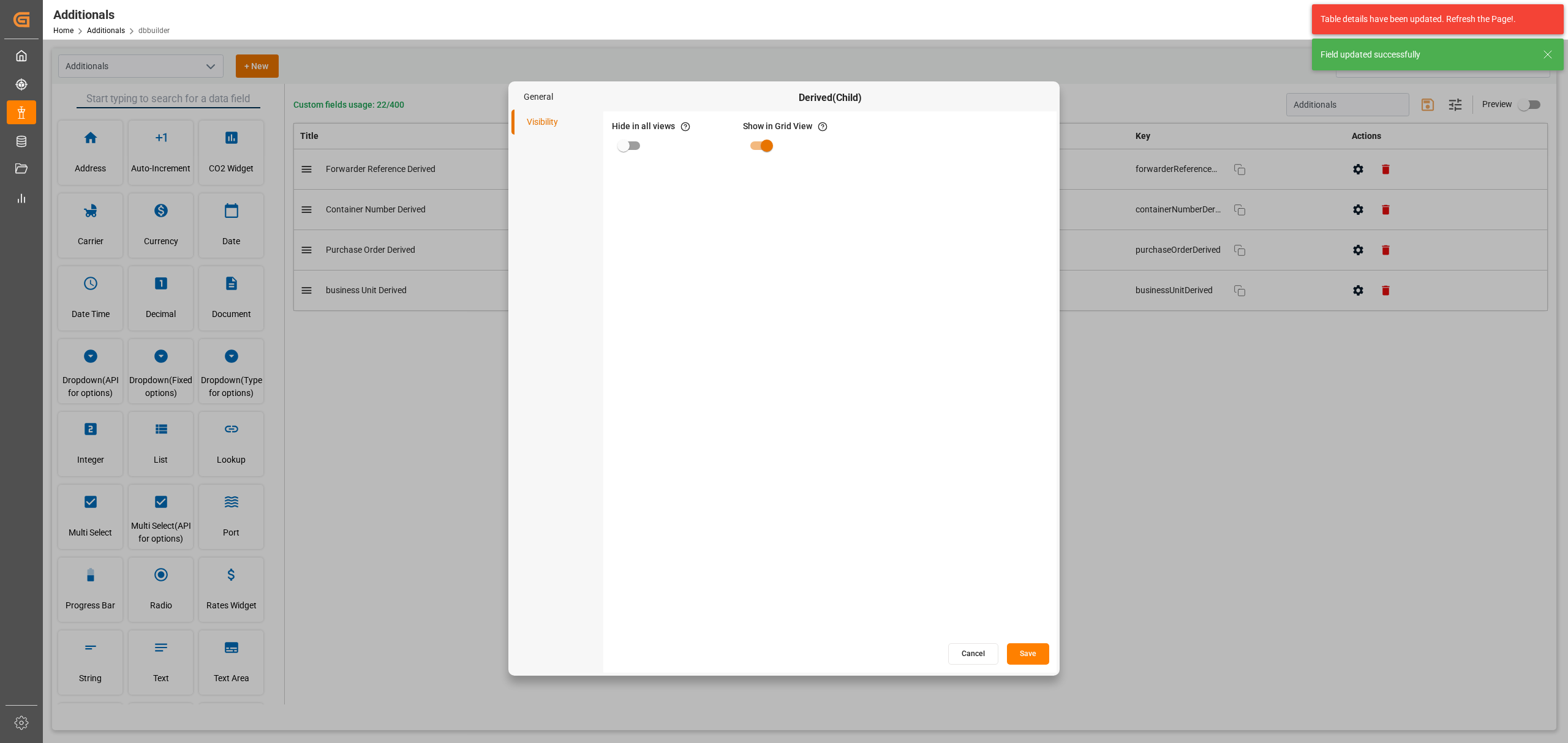
click at [618, 143] on input "primary checkbox" at bounding box center [624, 145] width 70 height 24
checkbox input "true"
click at [1029, 654] on button "Save" at bounding box center [1028, 654] width 43 height 22
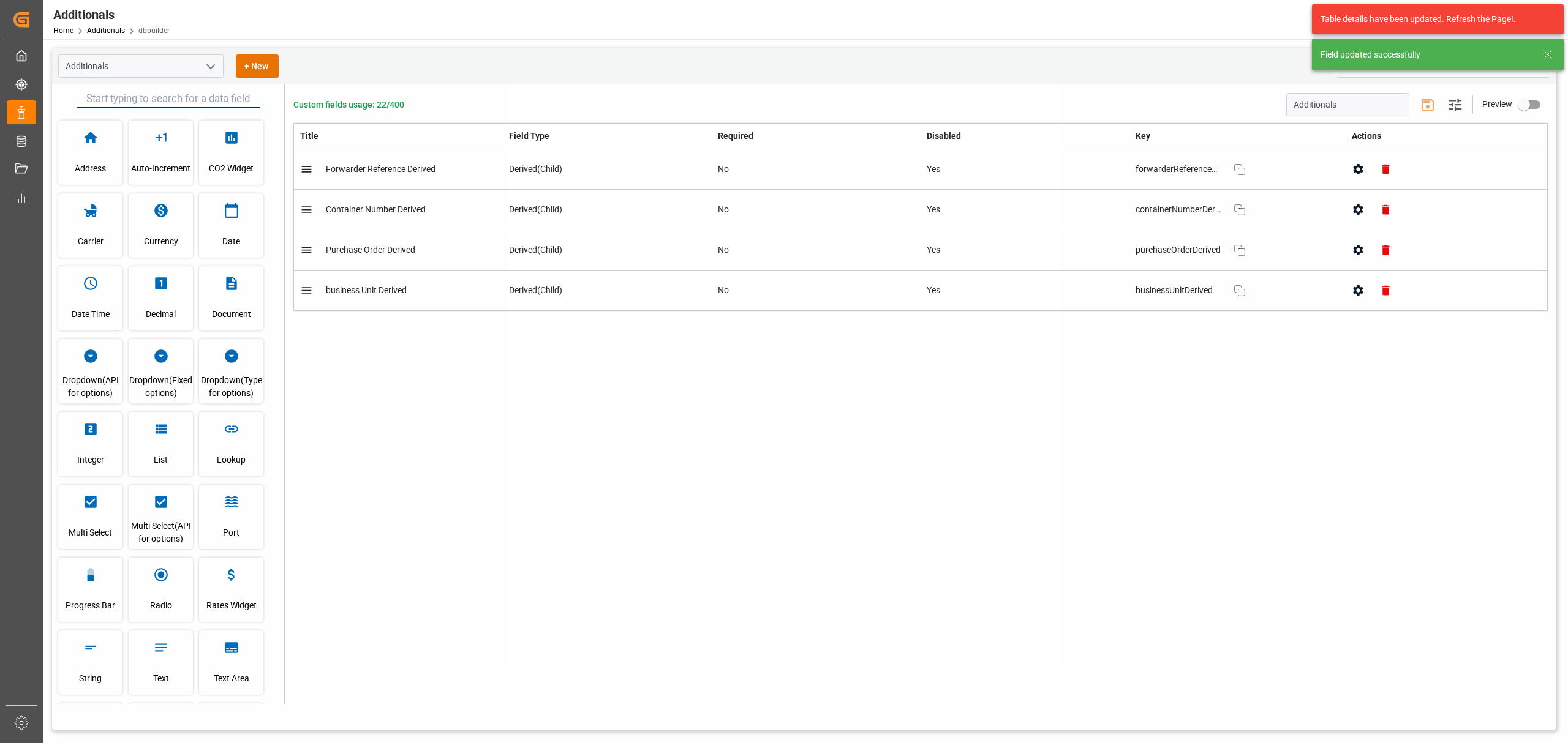
click at [1360, 282] on div at bounding box center [784, 371] width 1568 height 743
click at [1360, 283] on button "button" at bounding box center [1358, 291] width 28 height 28
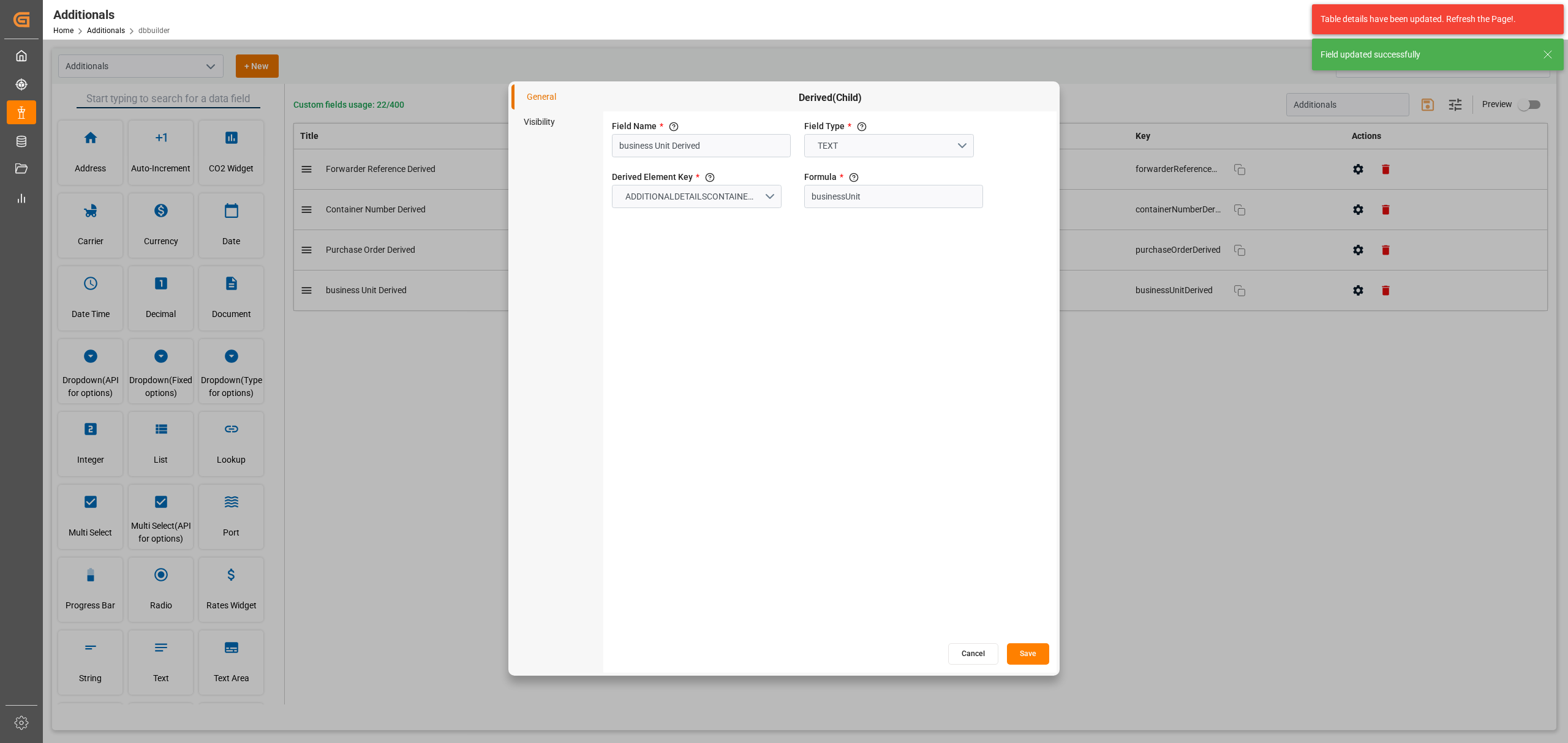
click at [530, 131] on li "Visibility" at bounding box center [557, 122] width 92 height 25
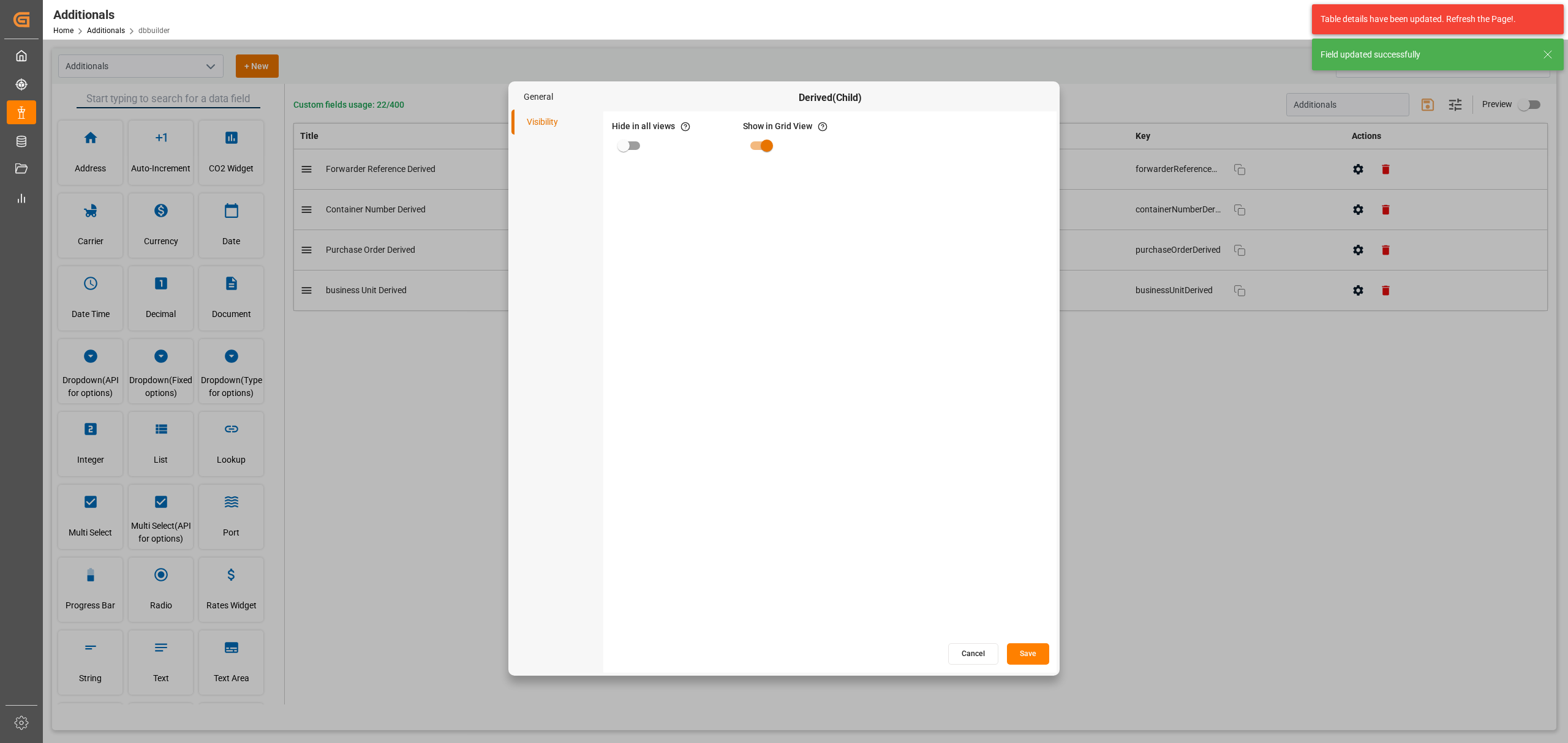
click at [633, 142] on input "primary checkbox" at bounding box center [624, 145] width 70 height 24
checkbox input "true"
click at [1036, 651] on button "Save" at bounding box center [1028, 654] width 43 height 22
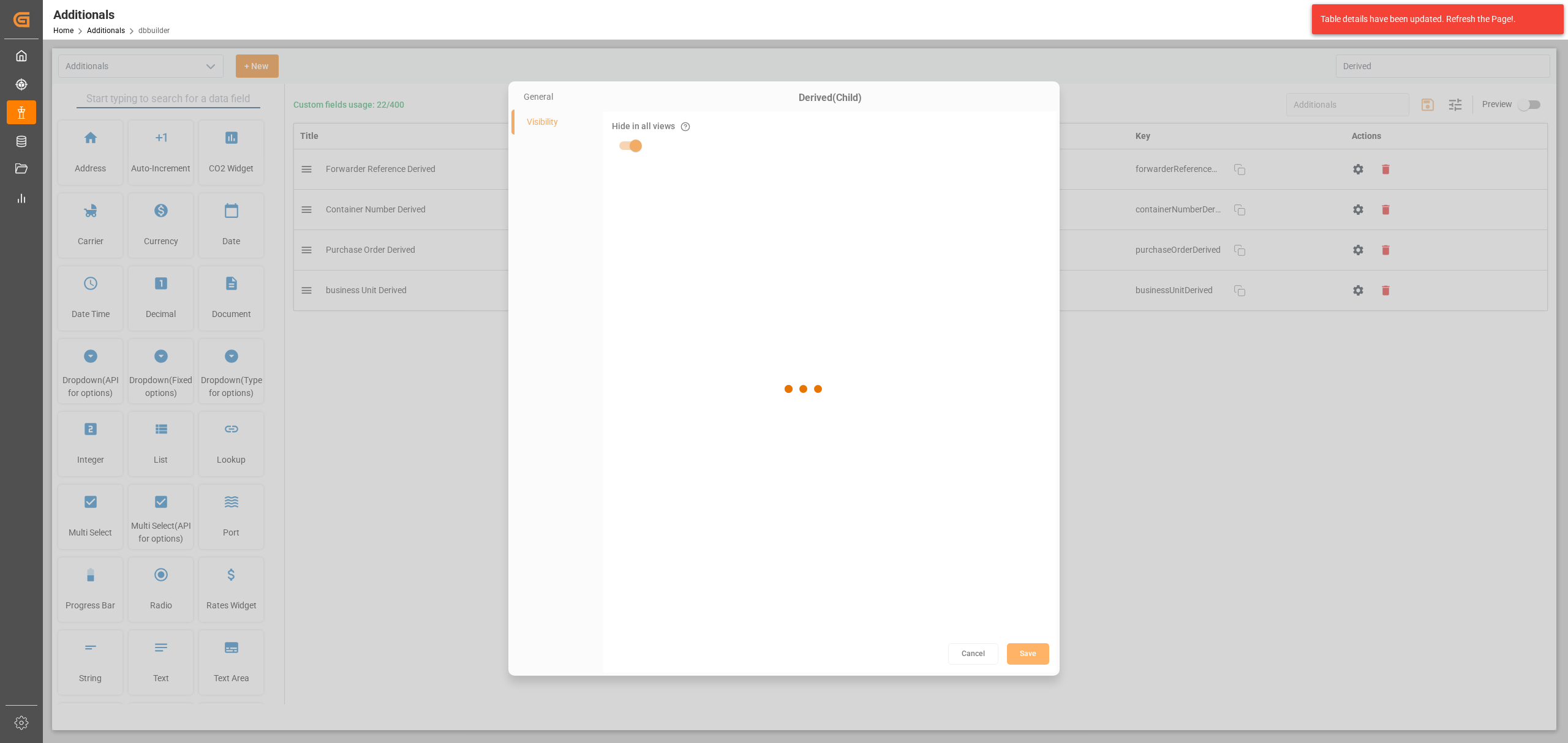
click at [1144, 618] on div at bounding box center [805, 389] width 1505 height 682
click at [1127, 453] on div at bounding box center [805, 389] width 1505 height 682
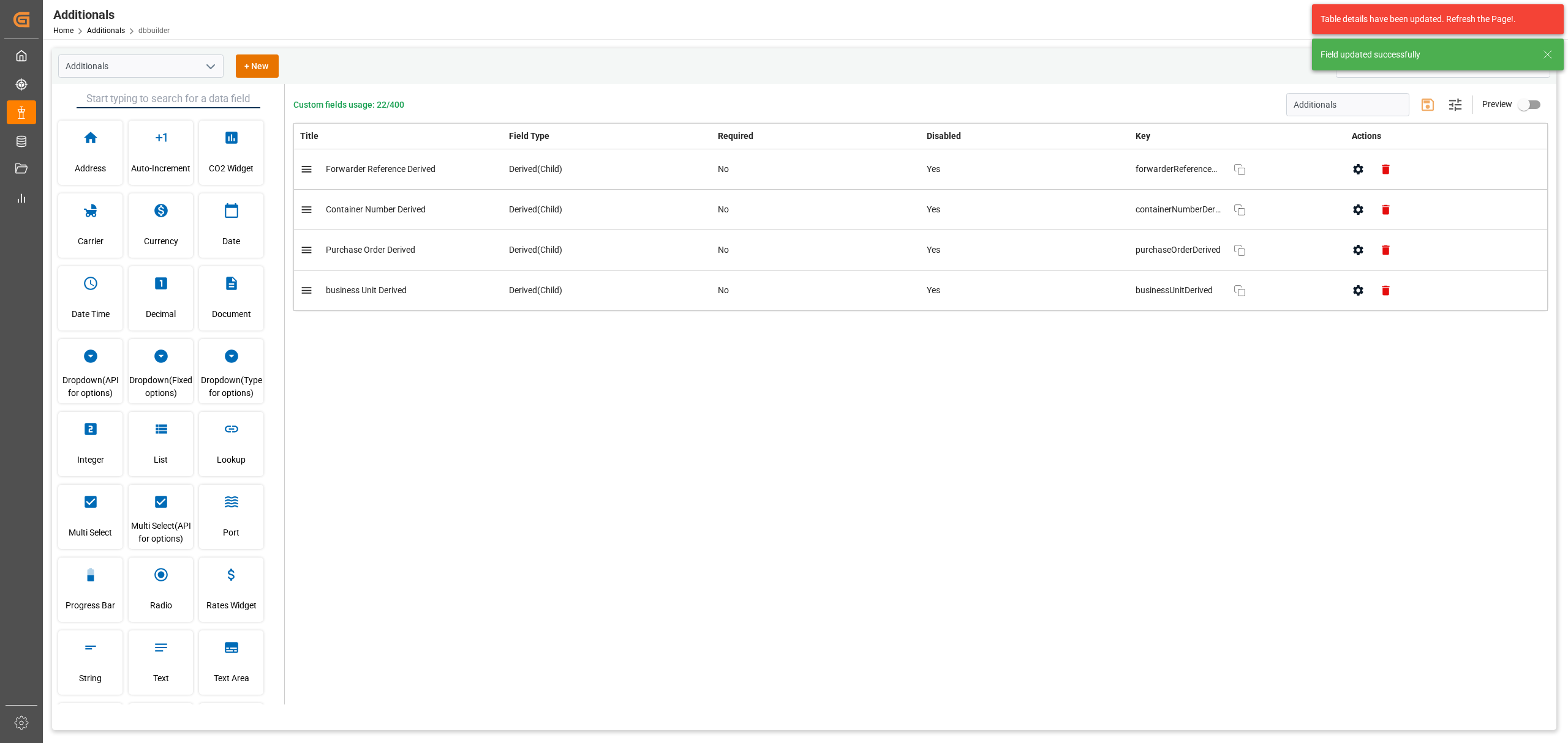
click at [204, 63] on icon "open menu" at bounding box center [210, 66] width 15 height 15
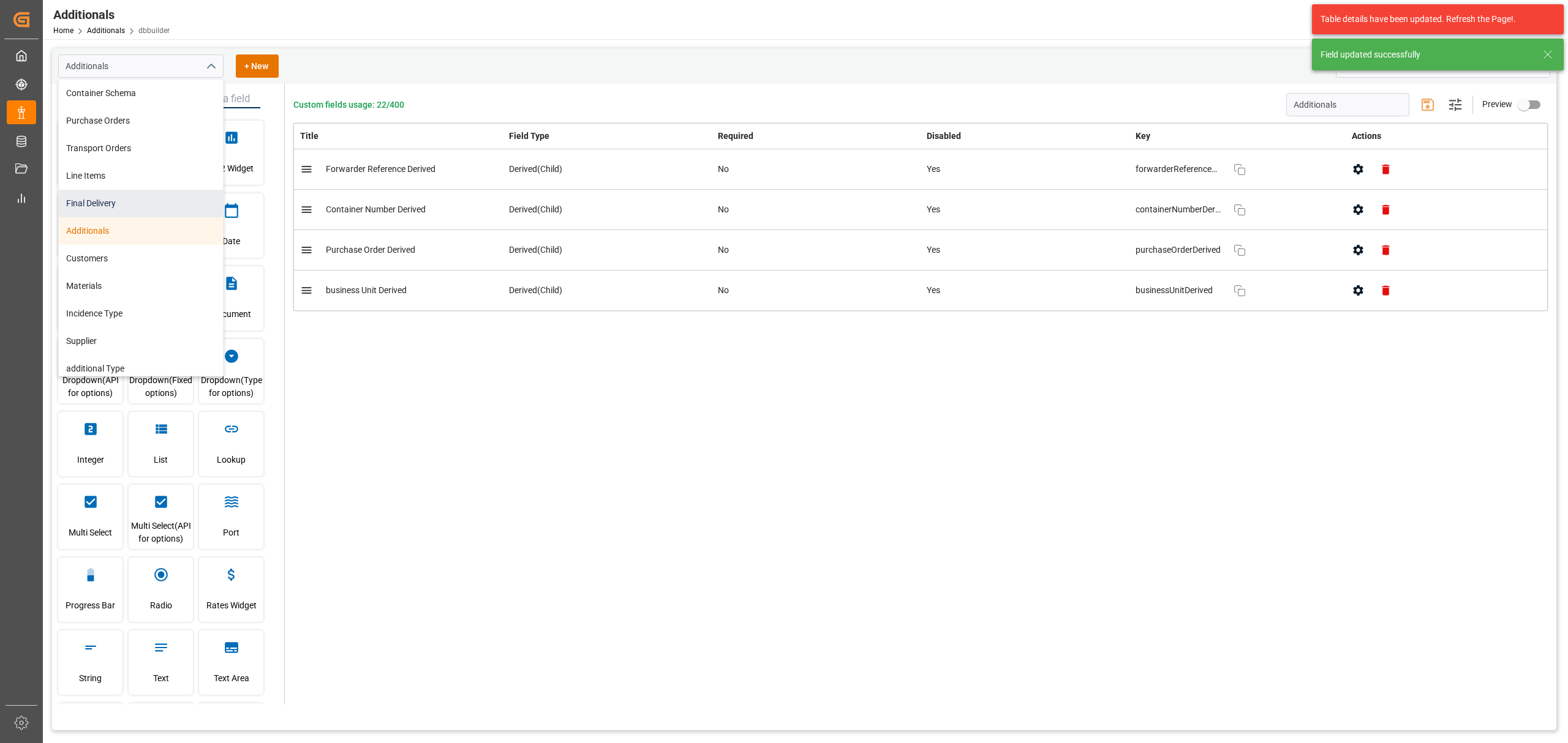
click at [128, 205] on div "Final Delivery" at bounding box center [141, 204] width 164 height 28
type input "Final Delivery"
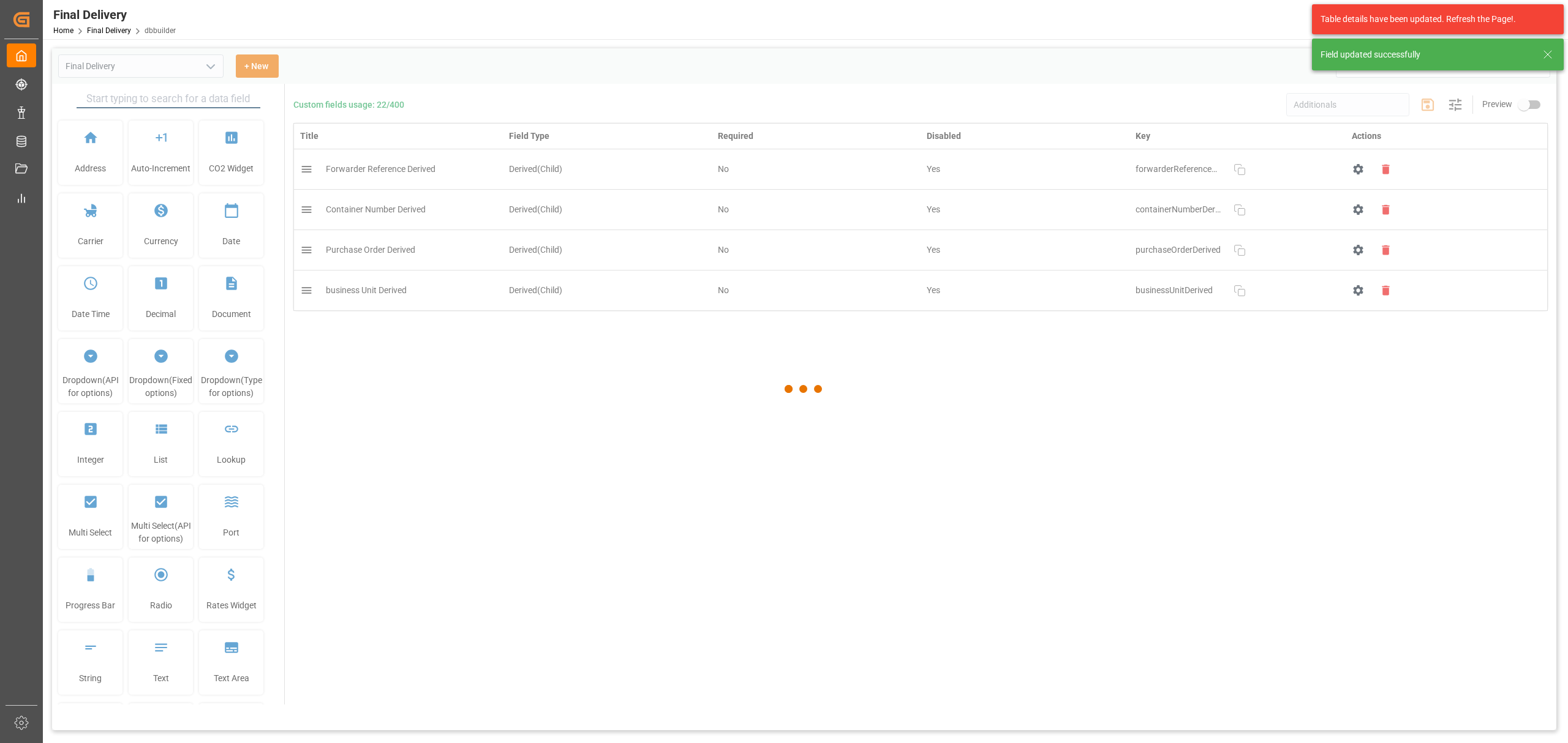
type input "Final Delivery"
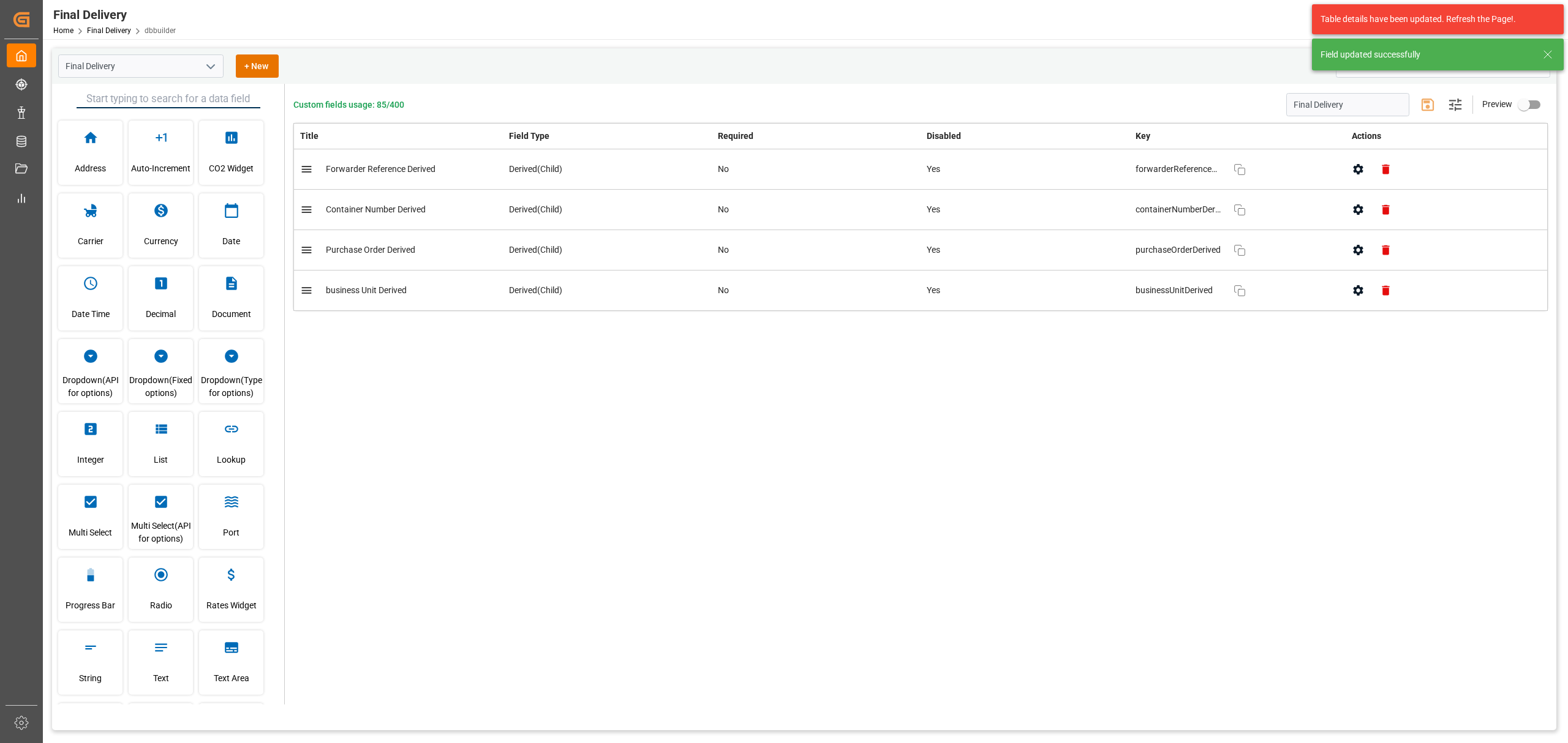
click at [1536, 50] on div "Field updated successfully" at bounding box center [1430, 54] width 220 height 13
click at [1544, 54] on icon at bounding box center [1547, 54] width 15 height 15
click at [1428, 66] on body "Created by potrace 1.15, written by Peter Selinger 2001-2017 Created by potrace…" at bounding box center [784, 371] width 1568 height 743
click at [1428, 66] on input "Derived" at bounding box center [1442, 66] width 215 height 24
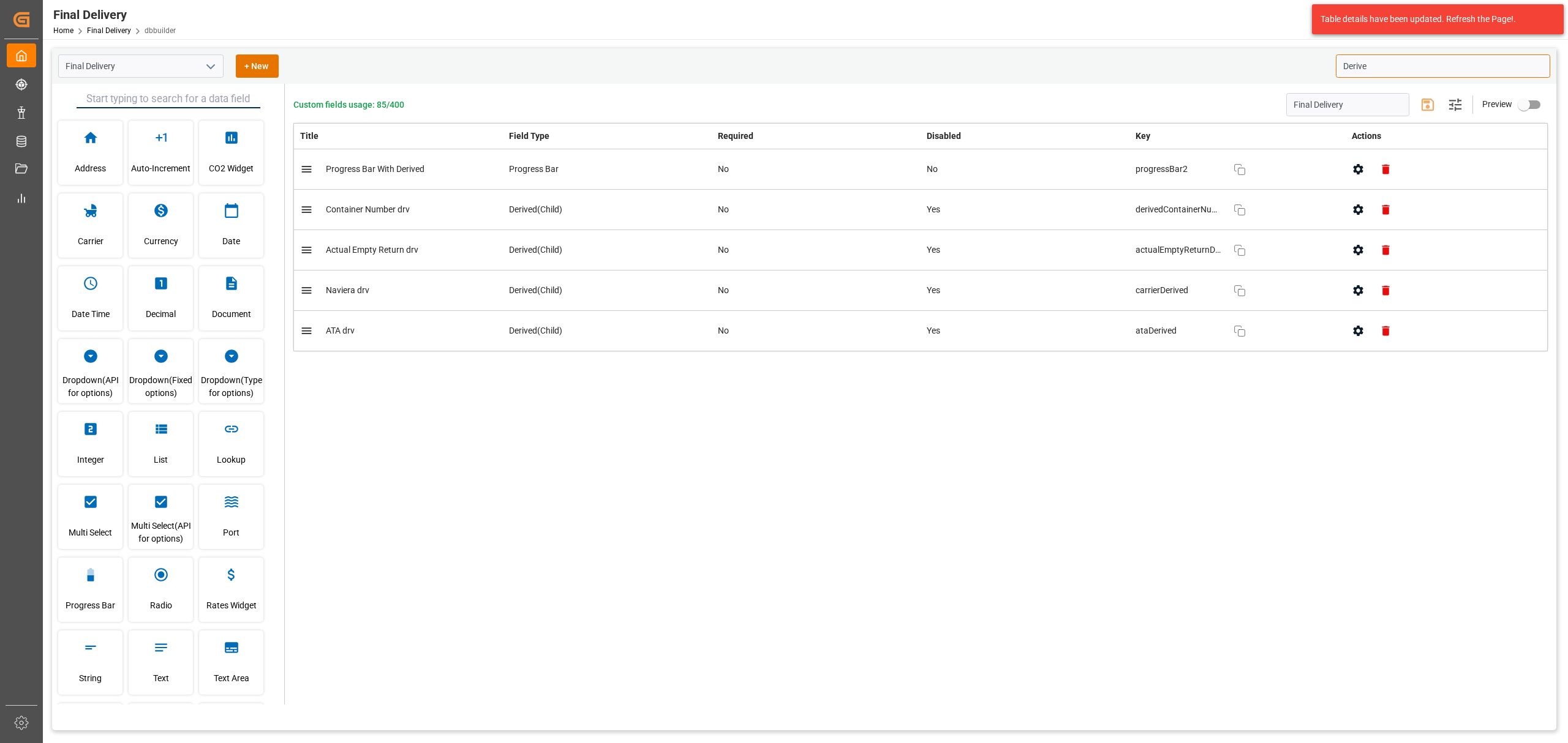
type input "Derived"
click at [1387, 61] on input "Derived" at bounding box center [1442, 66] width 215 height 24
click at [205, 67] on icon "open menu" at bounding box center [210, 66] width 15 height 15
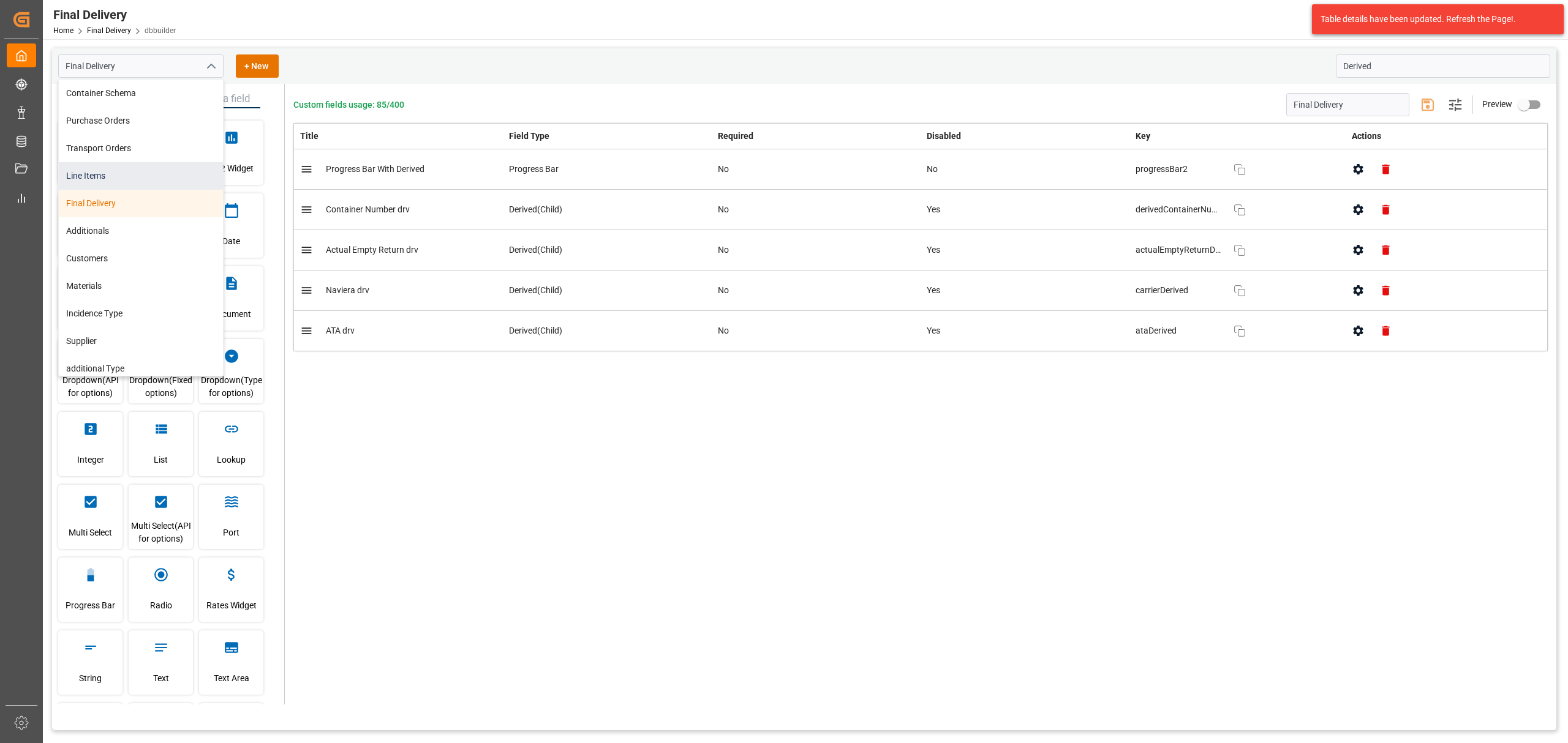
click at [149, 164] on div "Line Items" at bounding box center [141, 176] width 164 height 28
type input "Line Items"
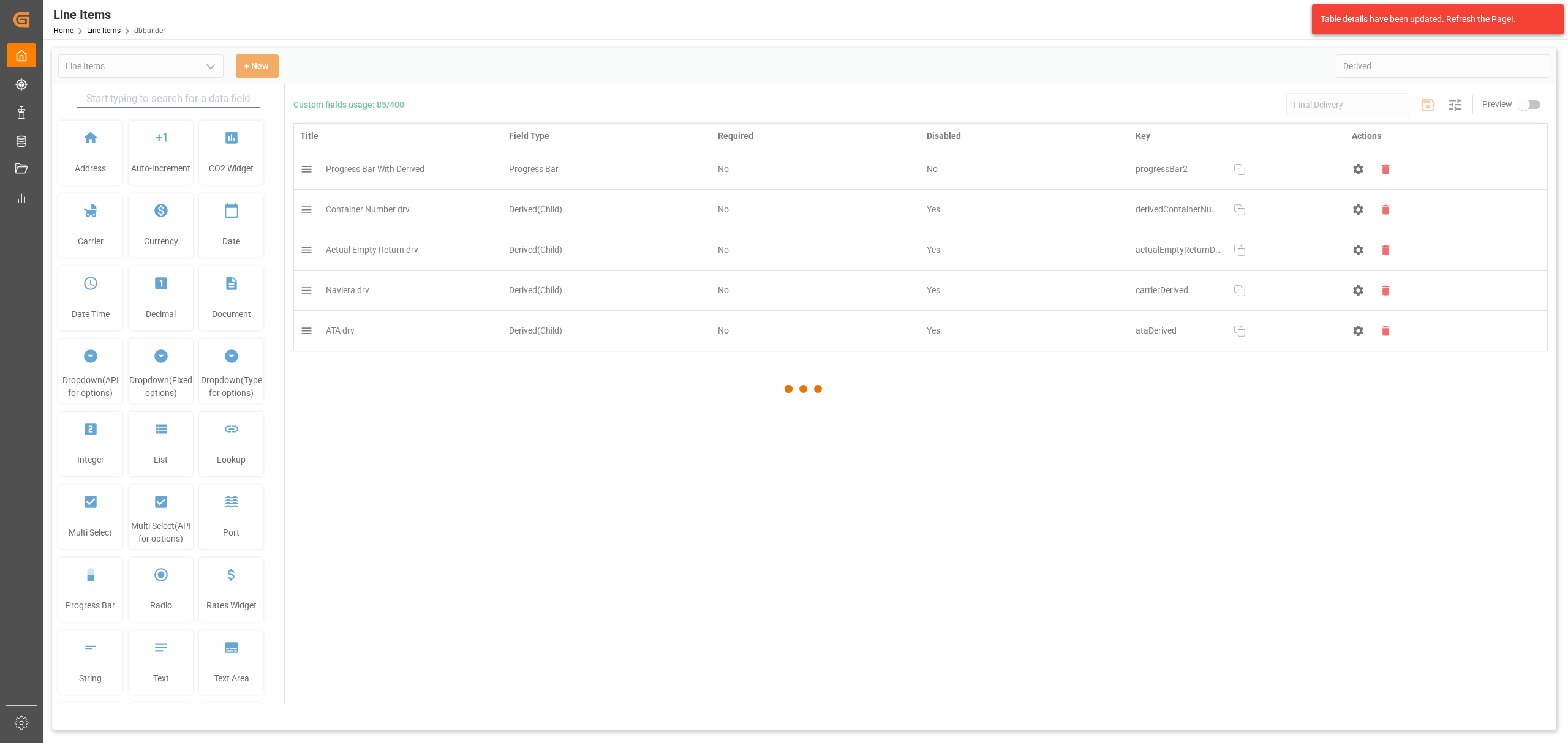
type input "Line Items"
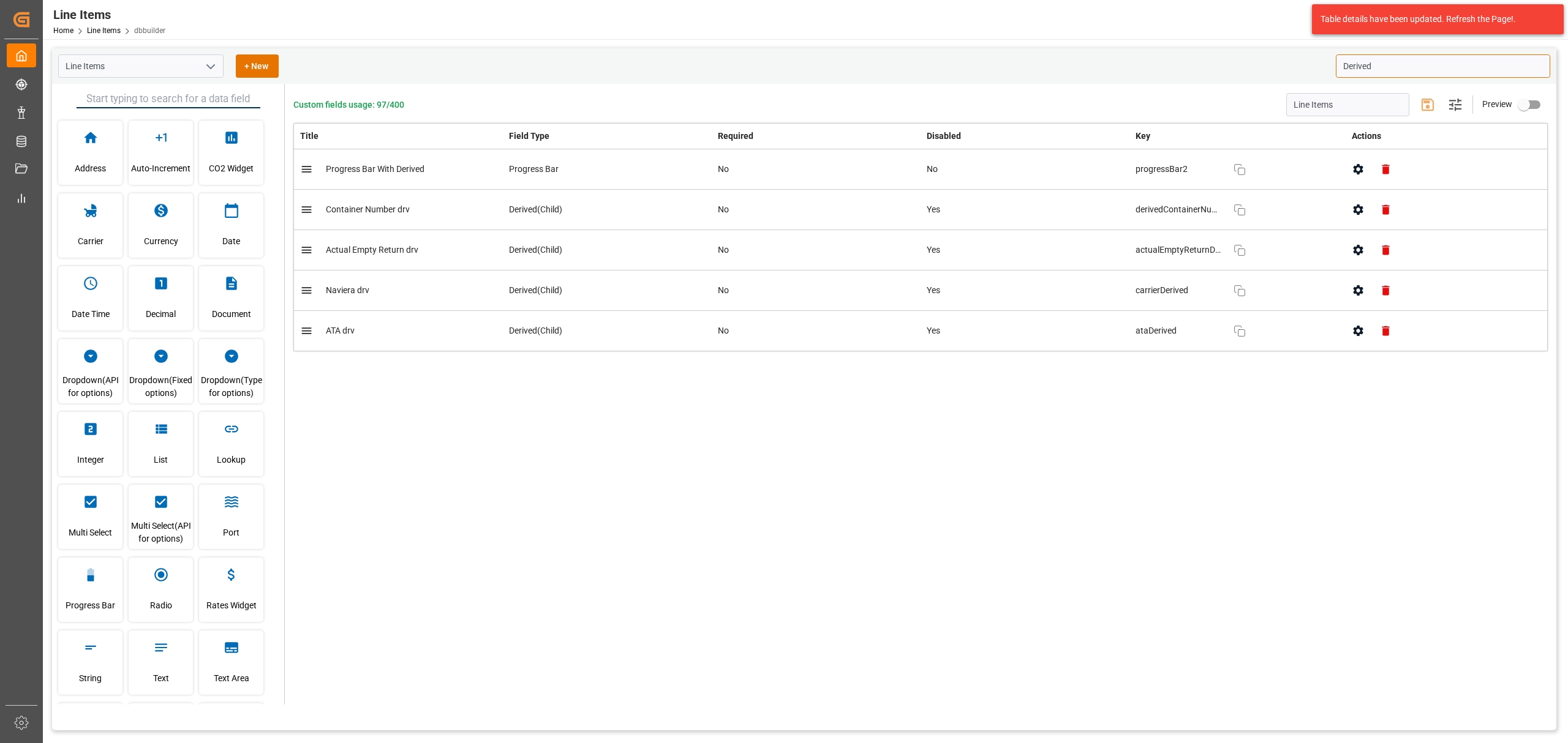
click at [1433, 72] on input "Derived" at bounding box center [1442, 66] width 215 height 24
type input "Derived"
click at [1361, 170] on icon "button" at bounding box center [1358, 169] width 10 height 11
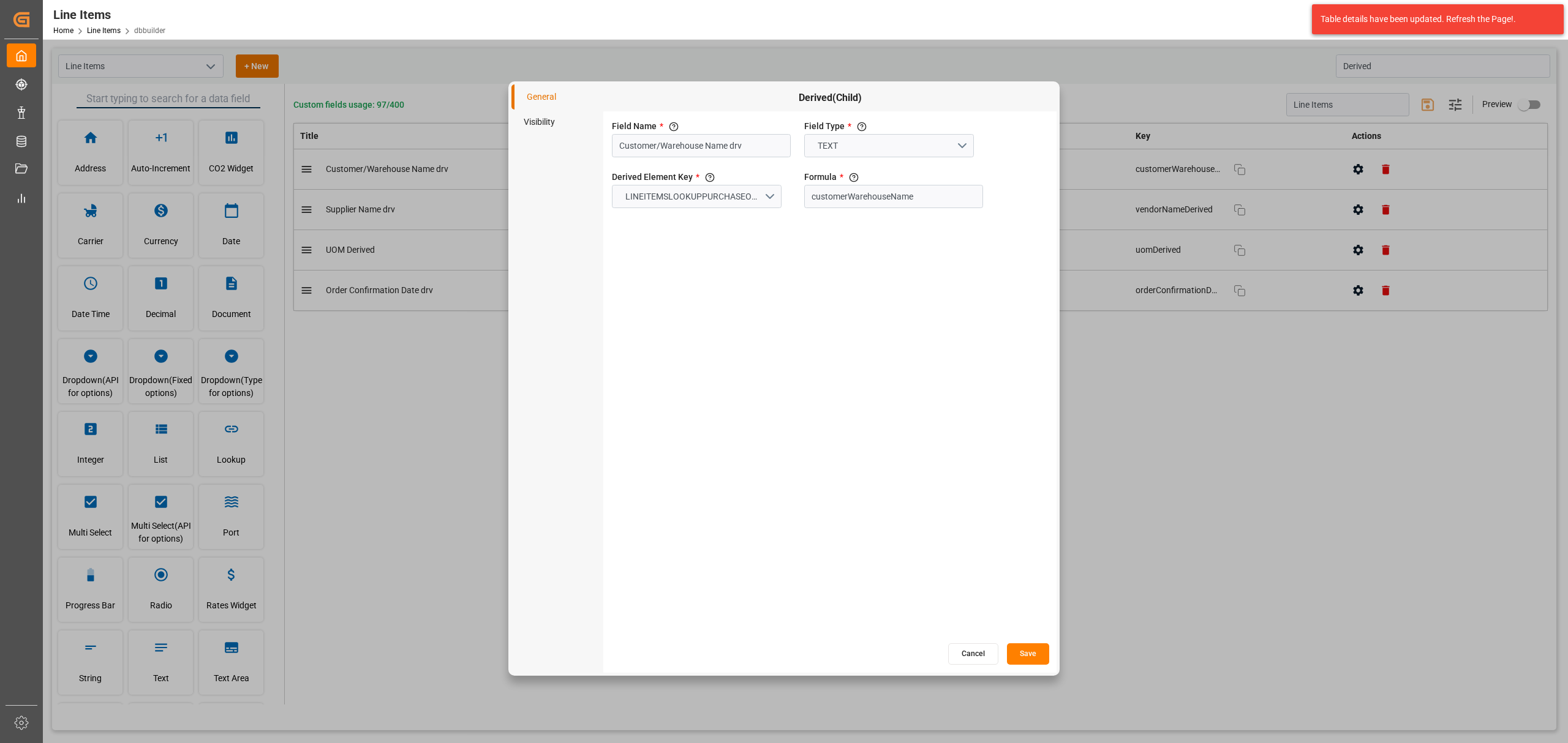
click at [532, 125] on li "Visibility" at bounding box center [557, 122] width 92 height 25
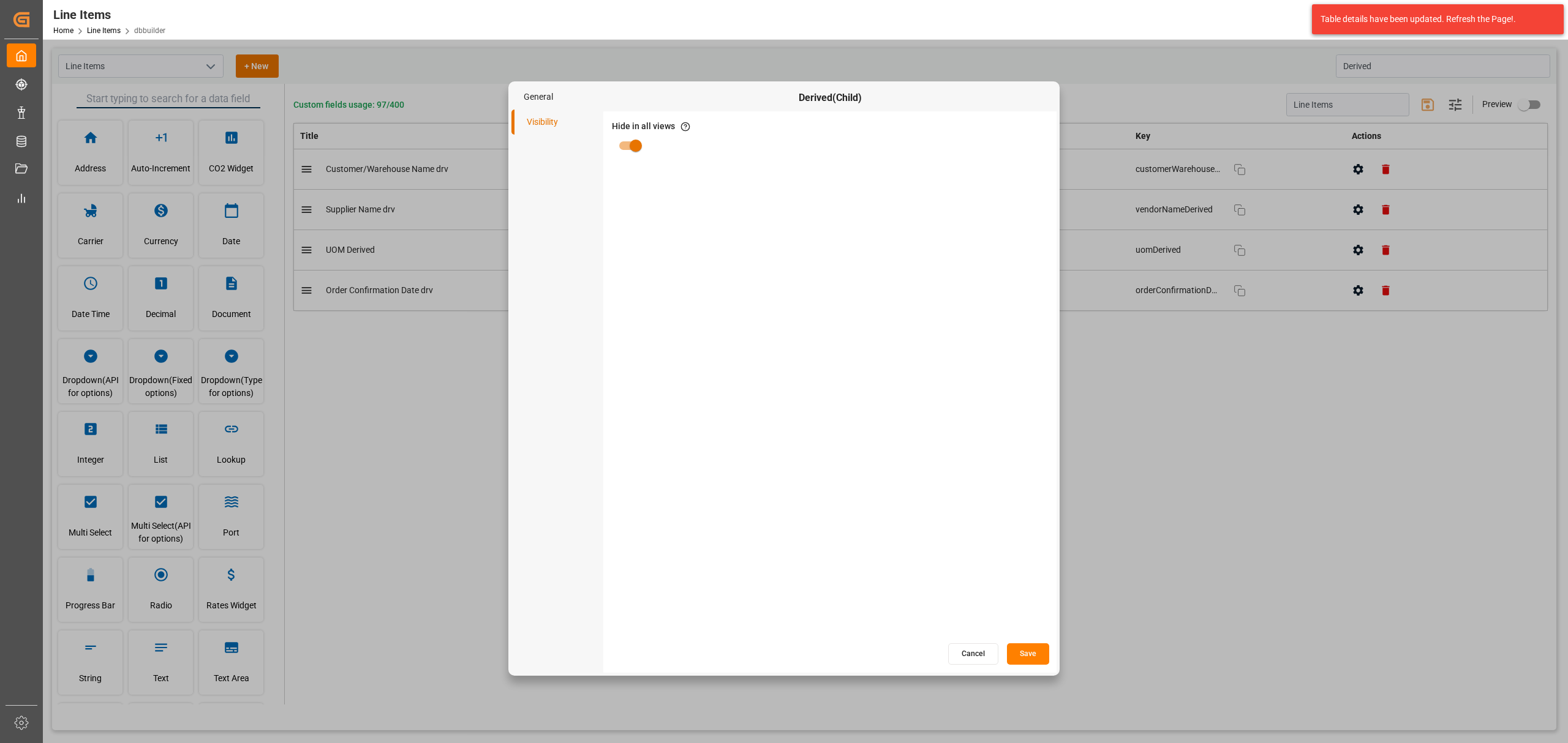
click at [971, 660] on button "Cancel" at bounding box center [973, 654] width 50 height 22
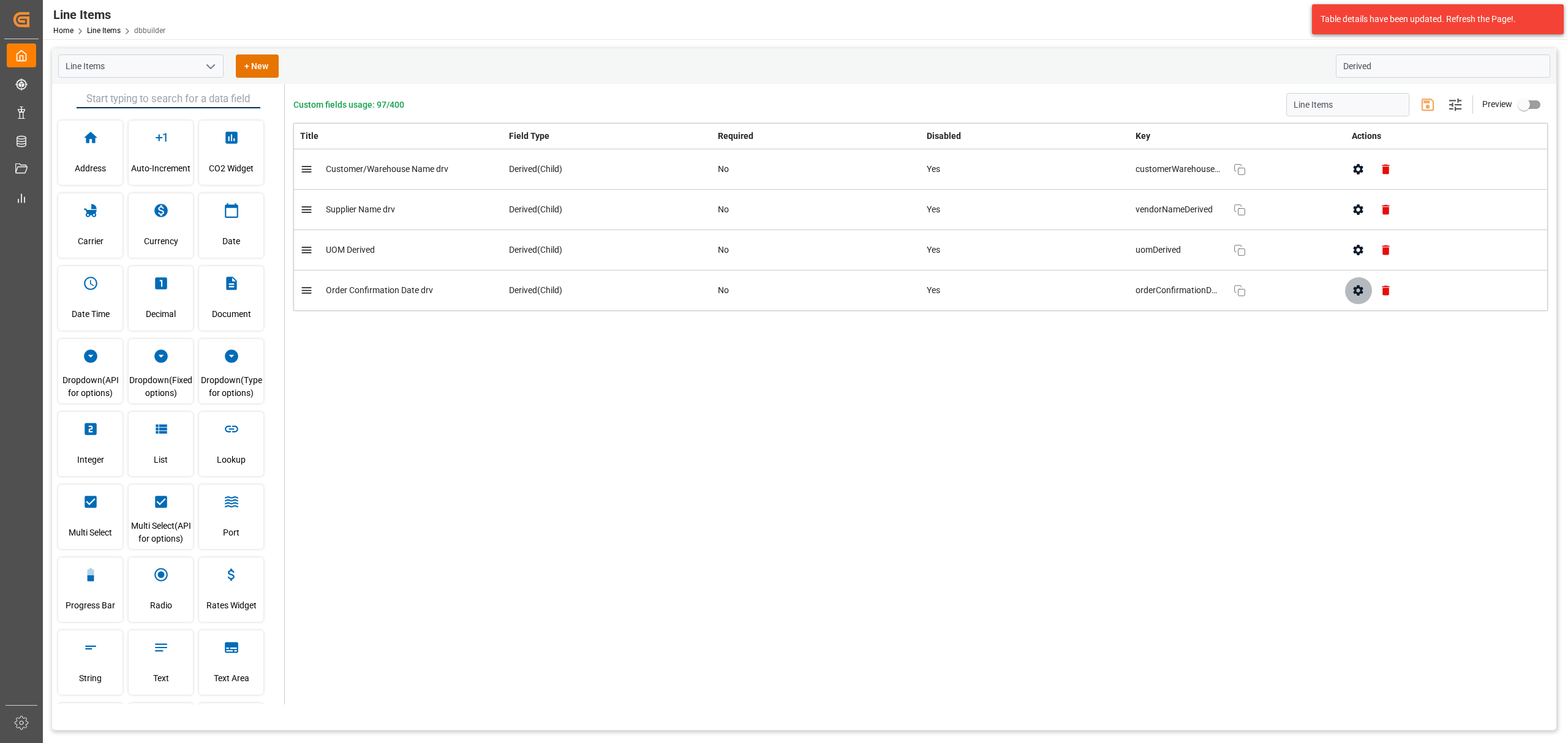
click at [1344, 288] on button "button" at bounding box center [1358, 291] width 28 height 28
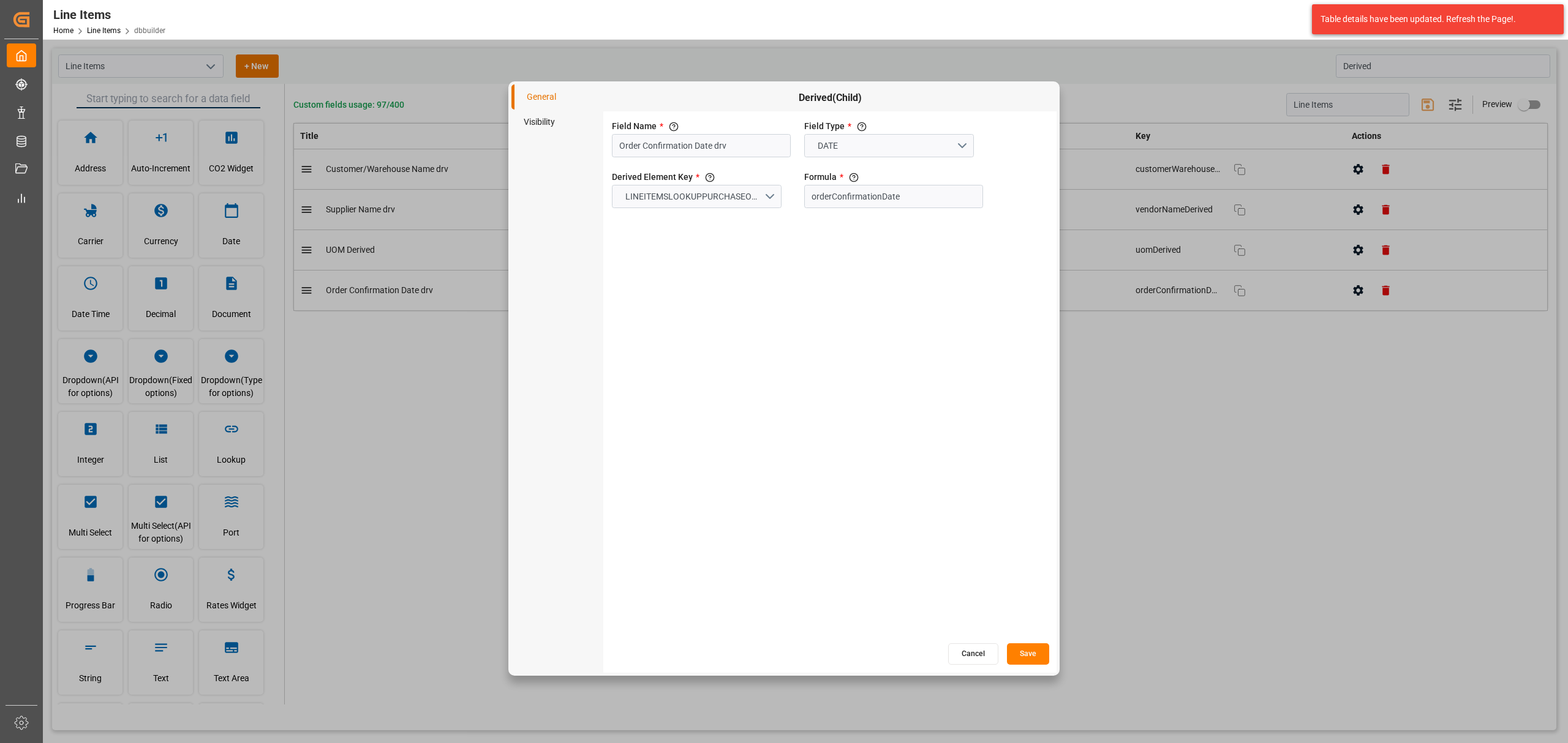
click at [543, 123] on li "Visibility" at bounding box center [557, 122] width 92 height 25
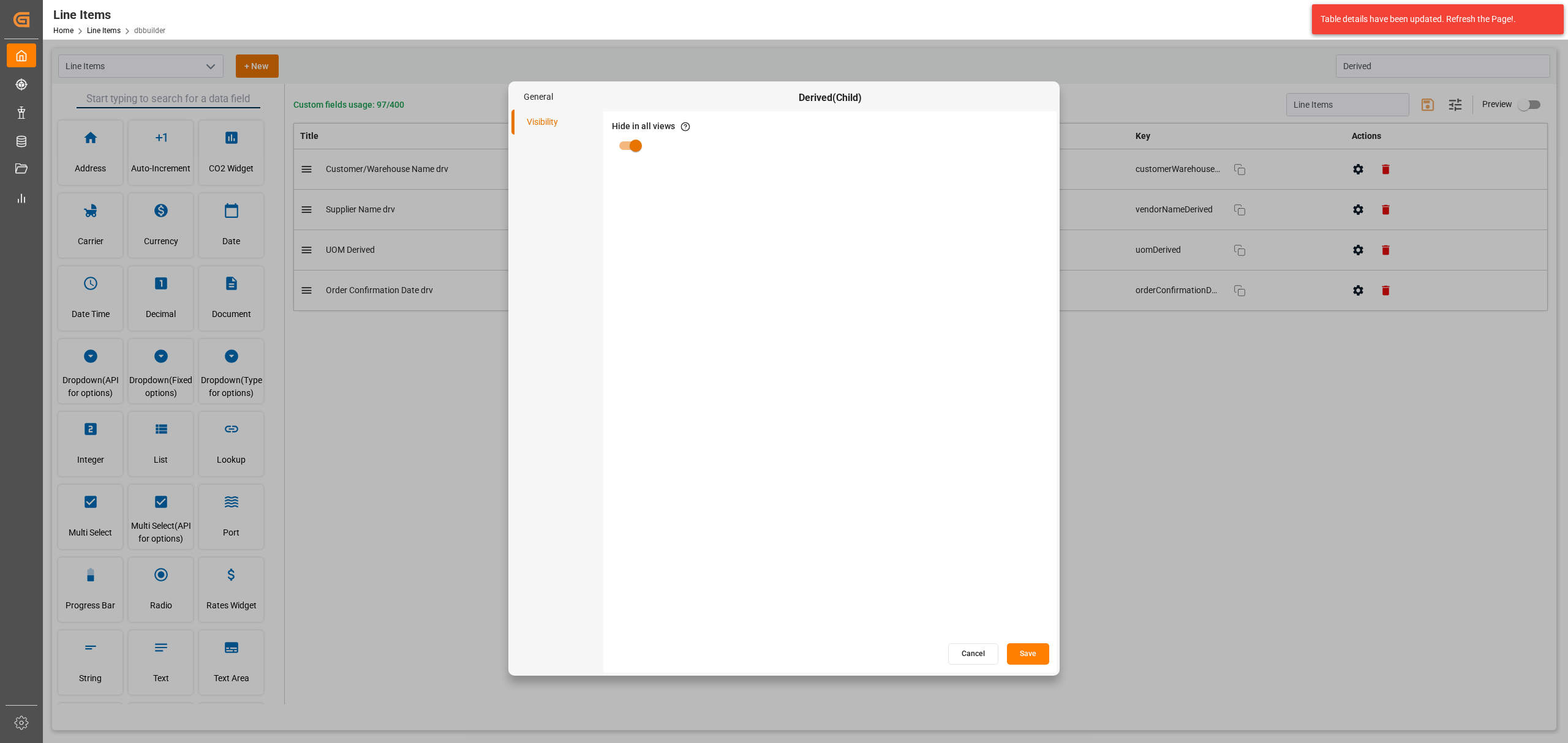
click at [978, 655] on button "Cancel" at bounding box center [973, 654] width 50 height 22
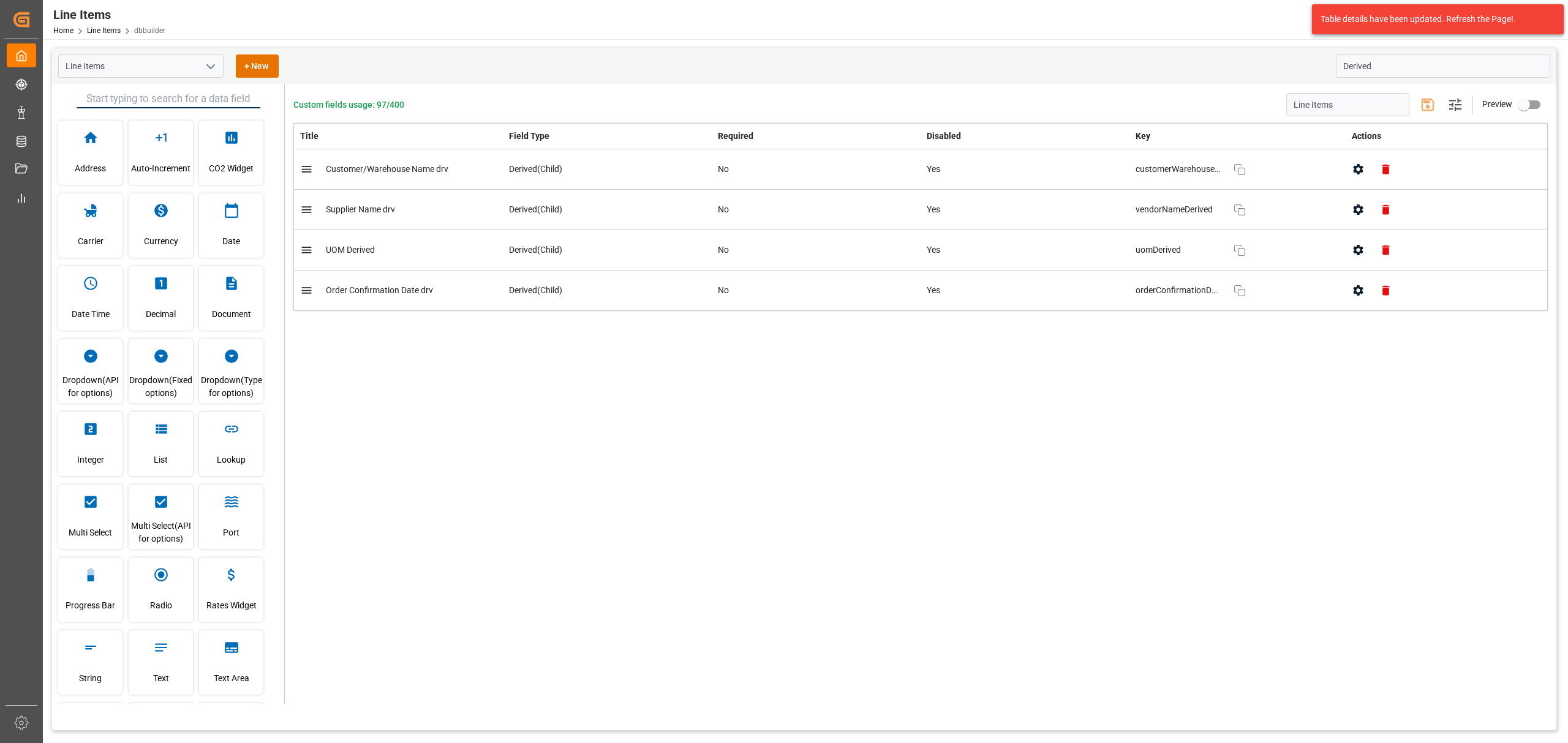
click at [201, 57] on button "open menu" at bounding box center [210, 66] width 19 height 19
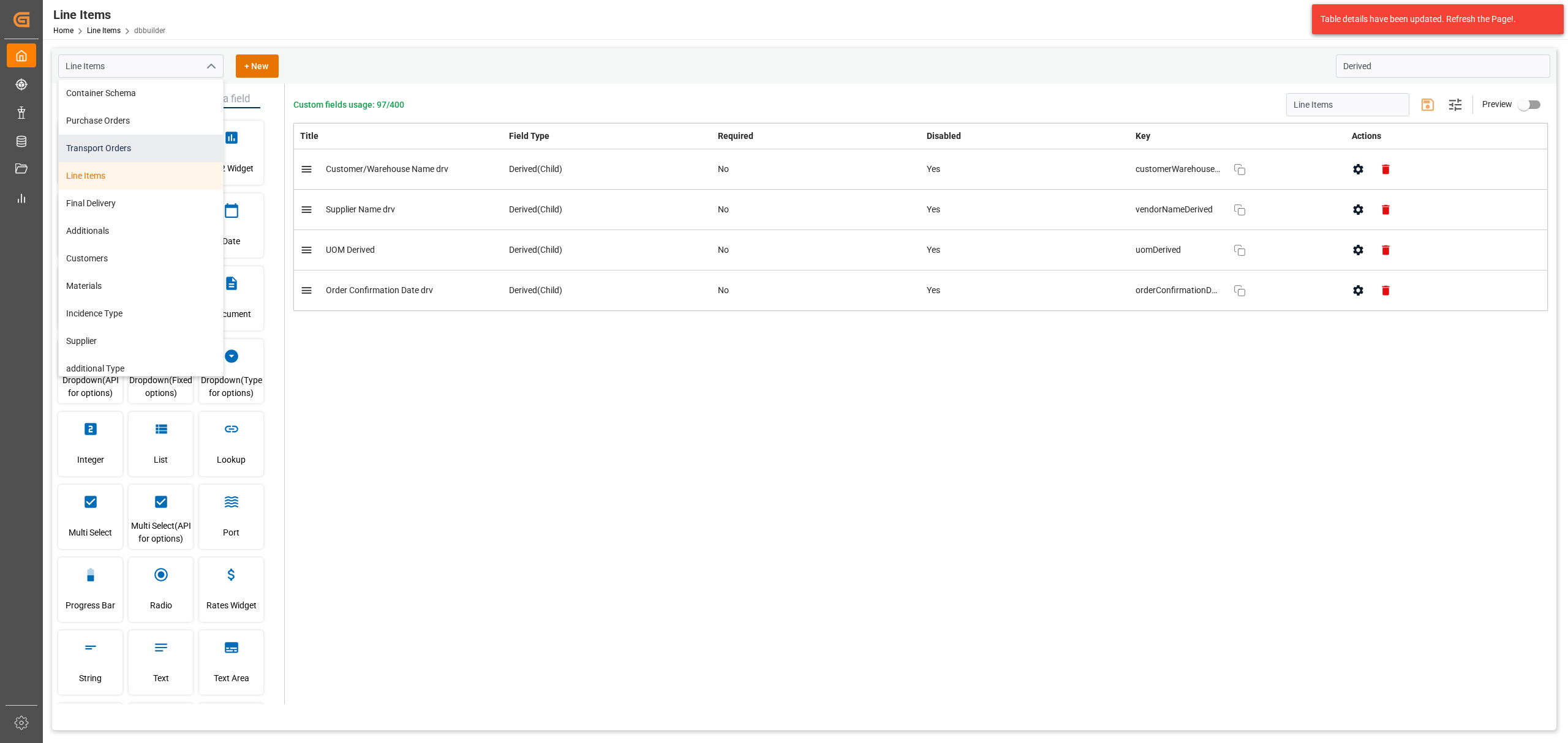
click at [194, 145] on div "Transport Orders" at bounding box center [141, 148] width 164 height 28
type input "Transport Orders"
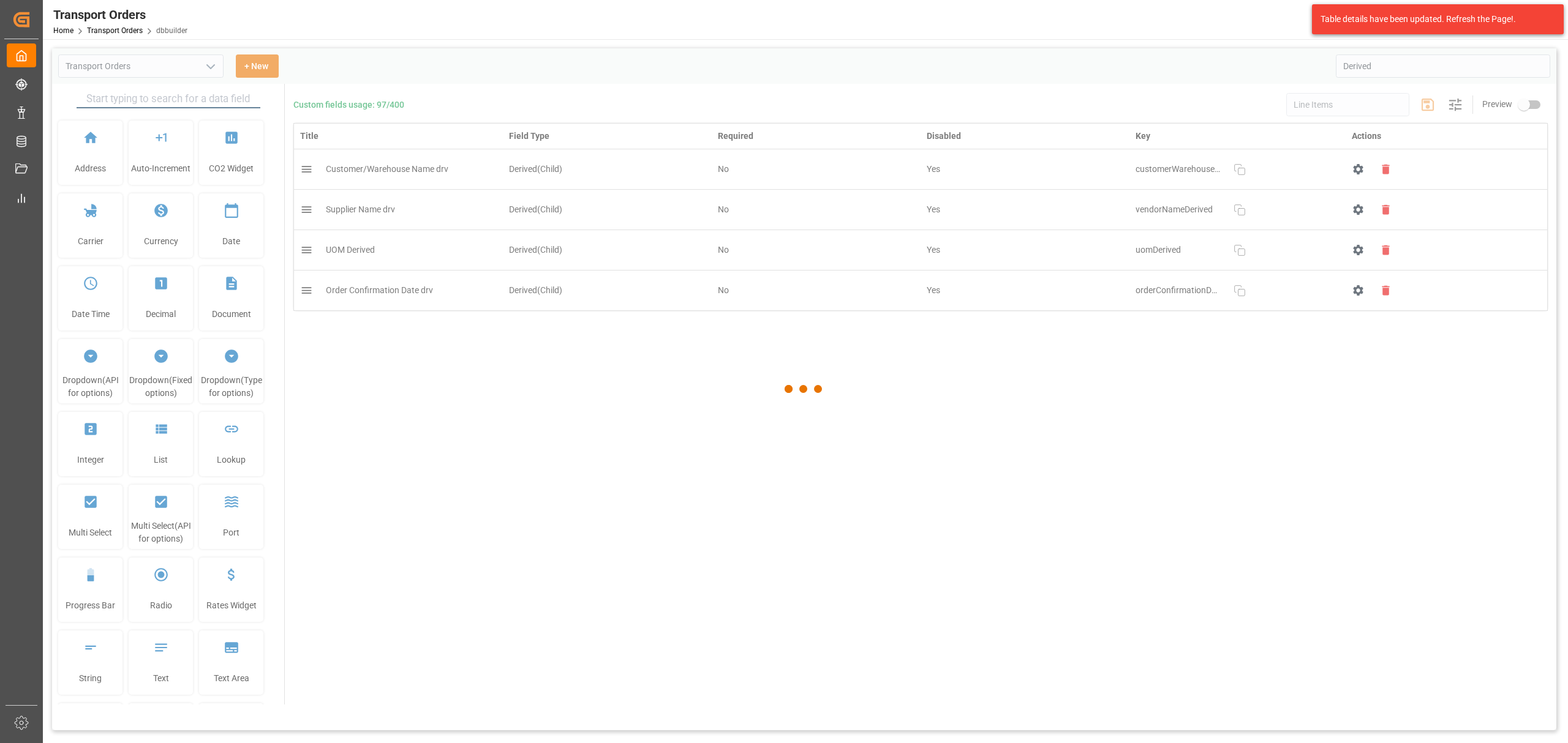
type input "Transport Orders"
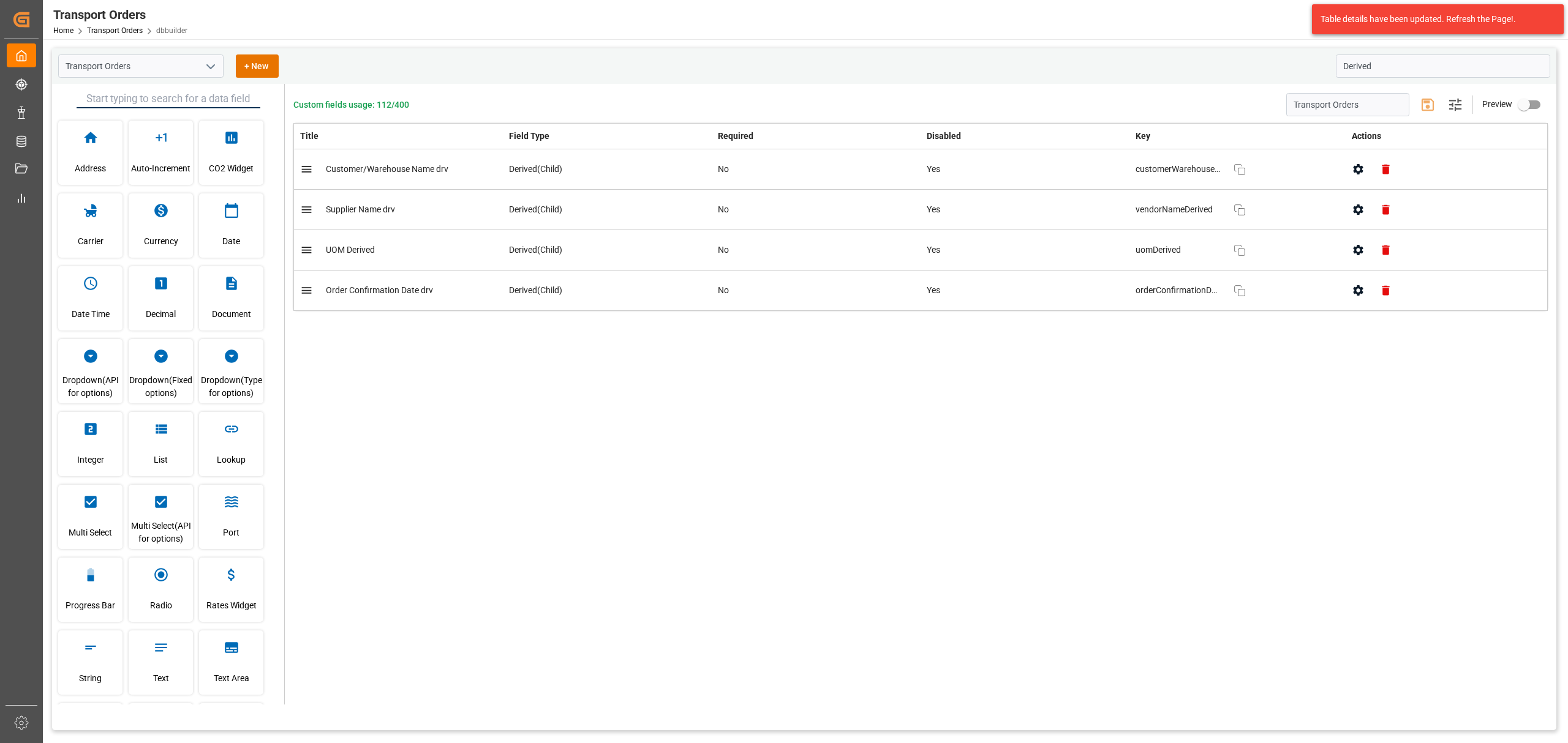
click at [1421, 52] on div "Transport Orders + New Derived" at bounding box center [805, 66] width 1505 height 36
click at [1405, 74] on input "Derived" at bounding box center [1442, 66] width 215 height 24
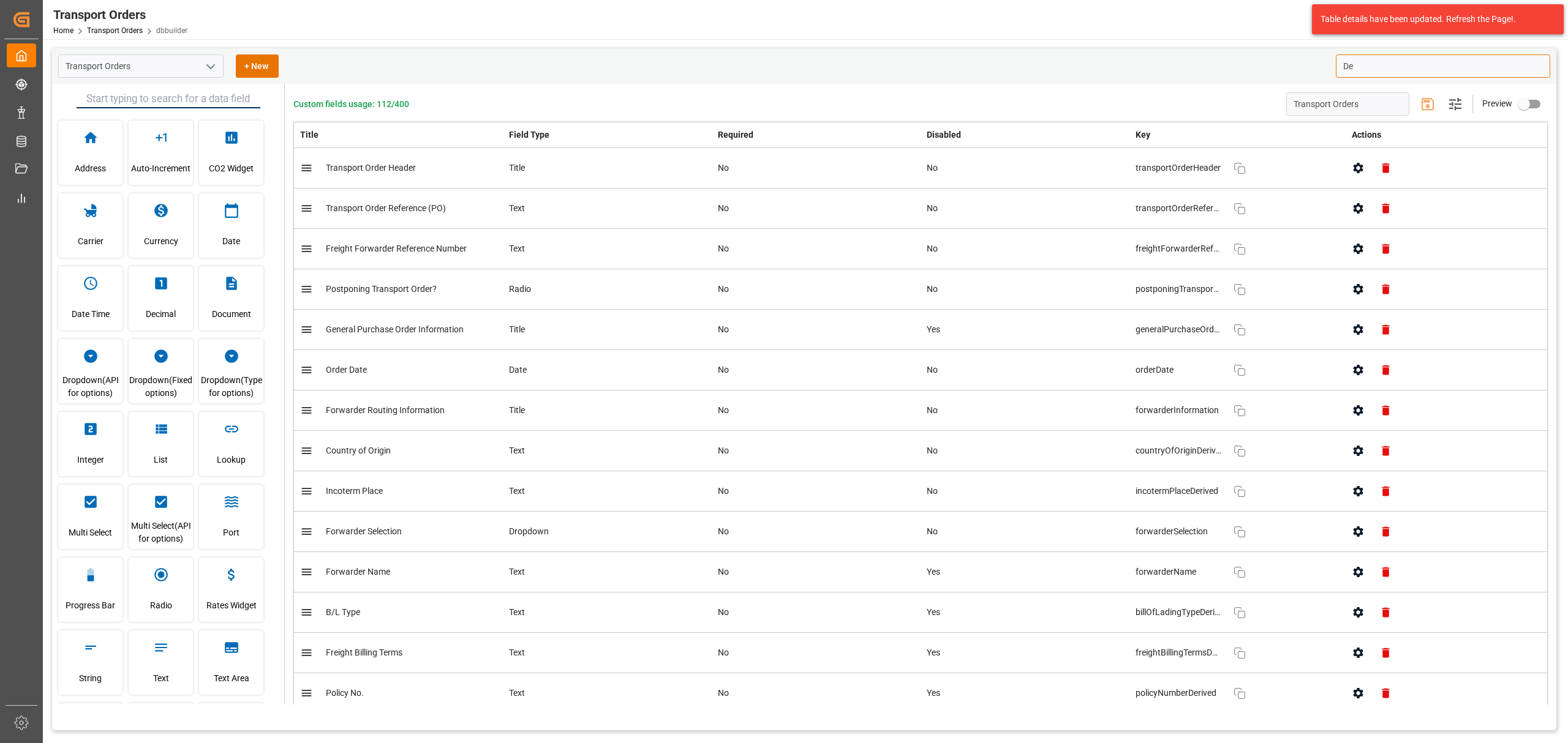
type input "D"
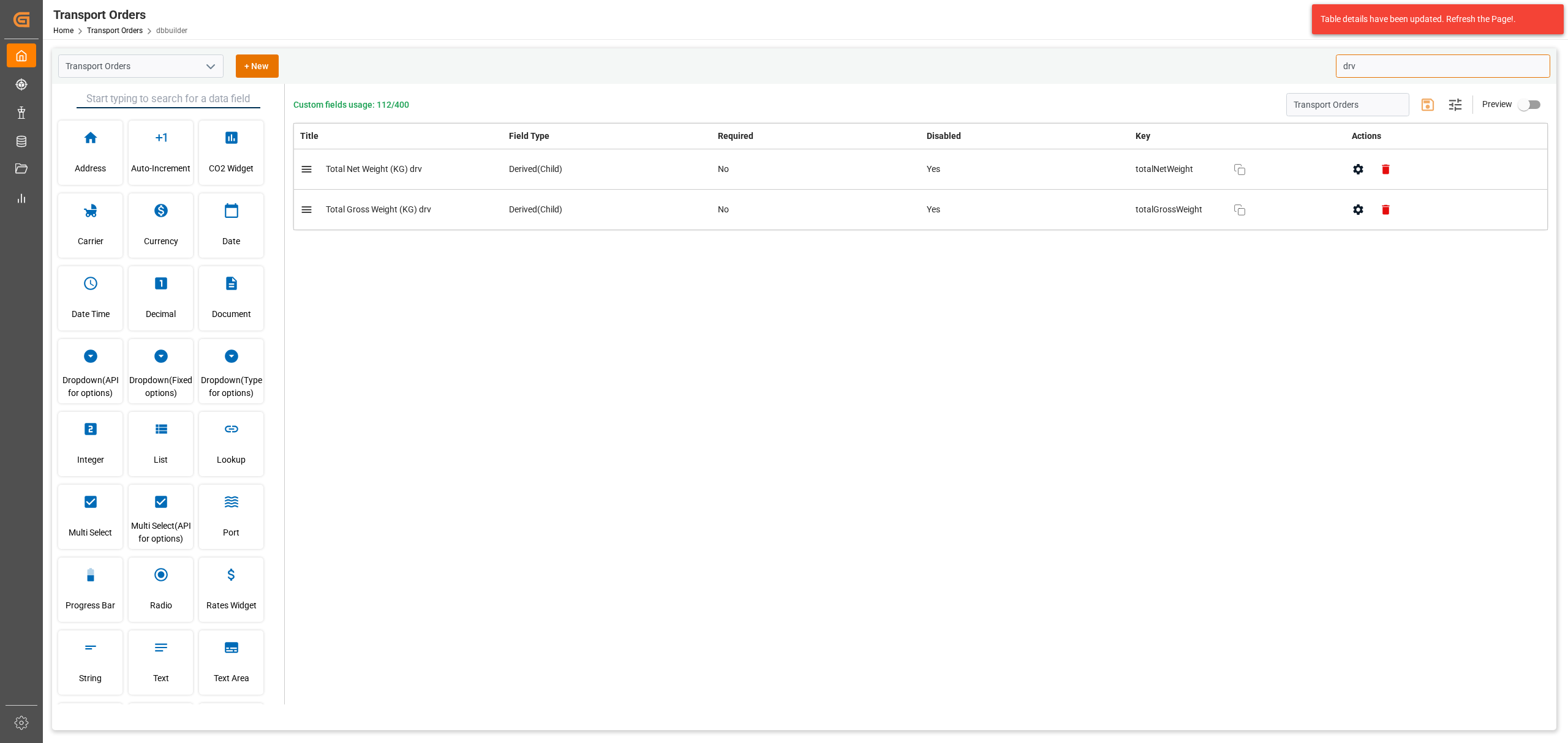
type input "drv"
click at [1365, 164] on button "button" at bounding box center [1358, 169] width 28 height 28
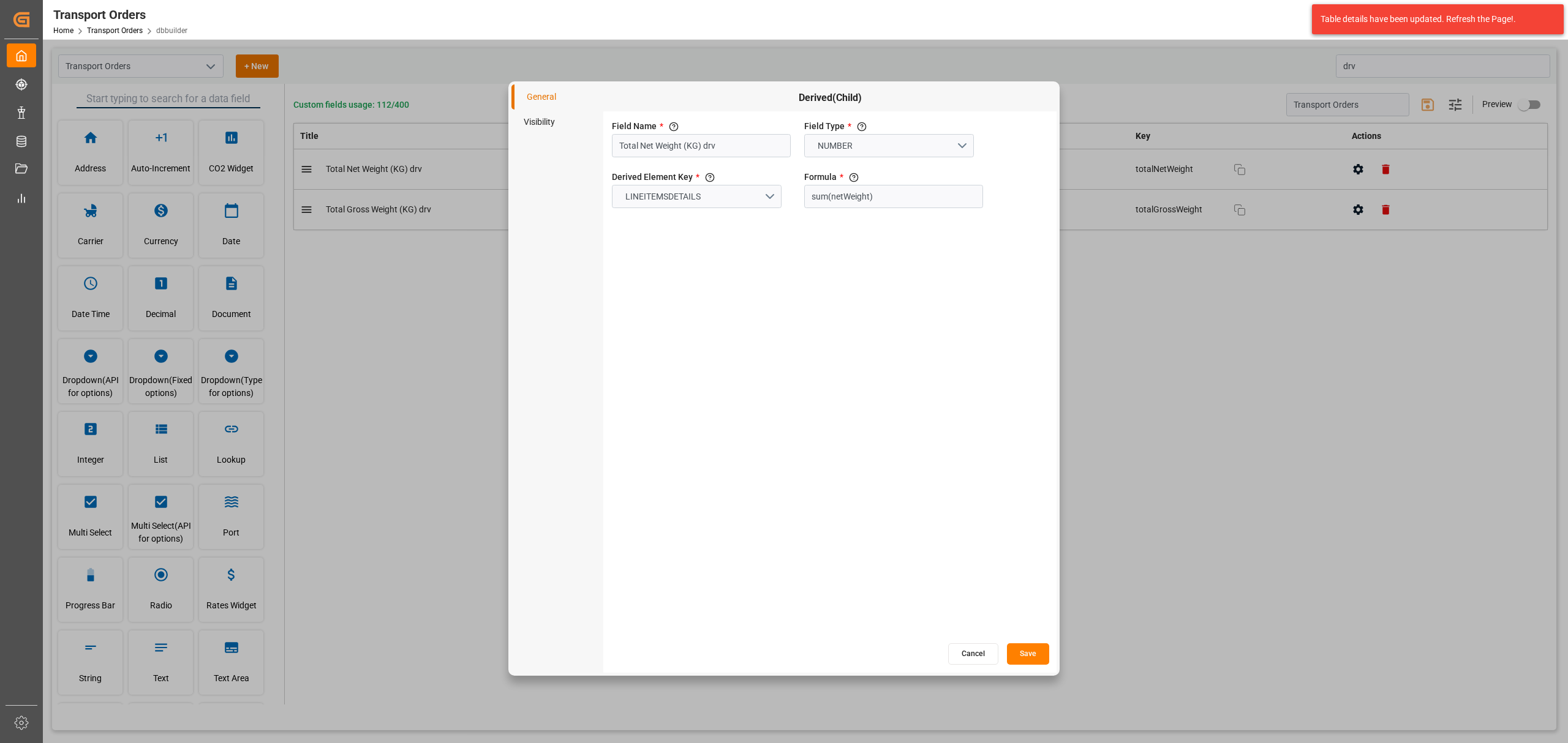
click at [532, 126] on li "Visibility" at bounding box center [557, 122] width 92 height 25
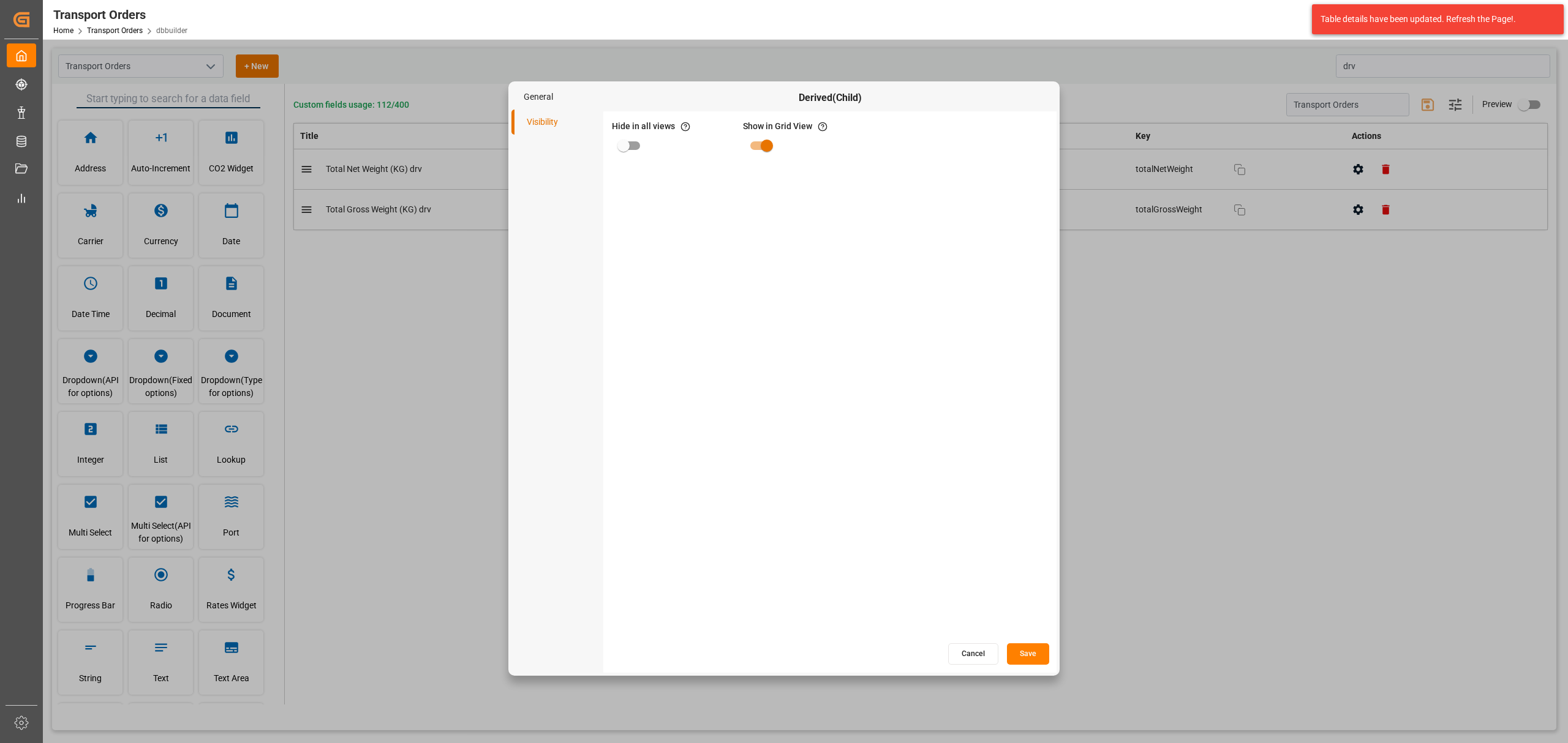
click at [638, 148] on input "primary checkbox" at bounding box center [624, 145] width 70 height 24
checkbox input "true"
drag, startPoint x: 1012, startPoint y: 591, endPoint x: 1028, endPoint y: 627, distance: 39.4
click at [1028, 627] on div "Hide in all views If hide is set to true, field is hidden in both App and Admin" at bounding box center [830, 377] width 453 height 530
click at [1031, 648] on button "Save" at bounding box center [1028, 654] width 43 height 22
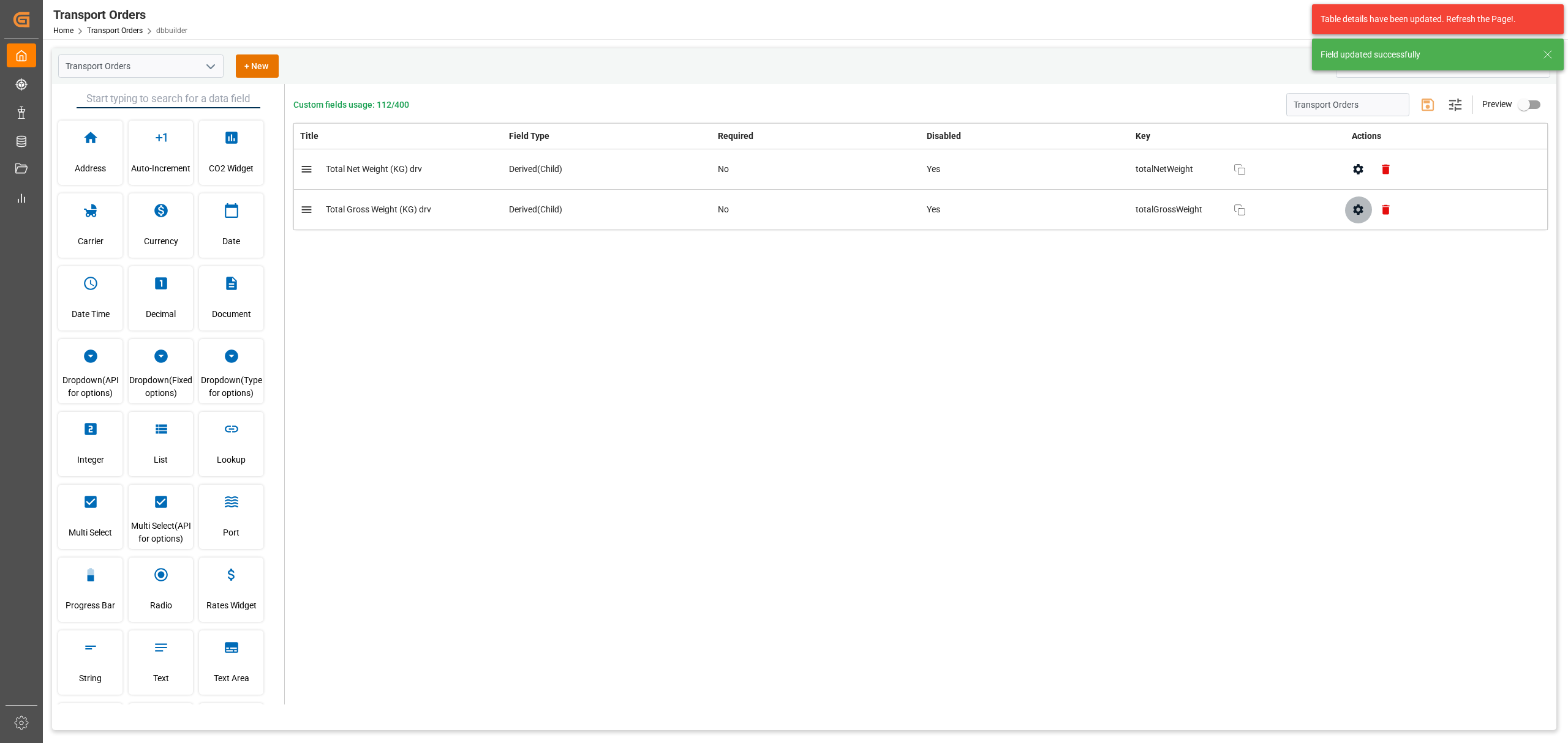
click at [1353, 216] on icon "button" at bounding box center [1357, 209] width 13 height 13
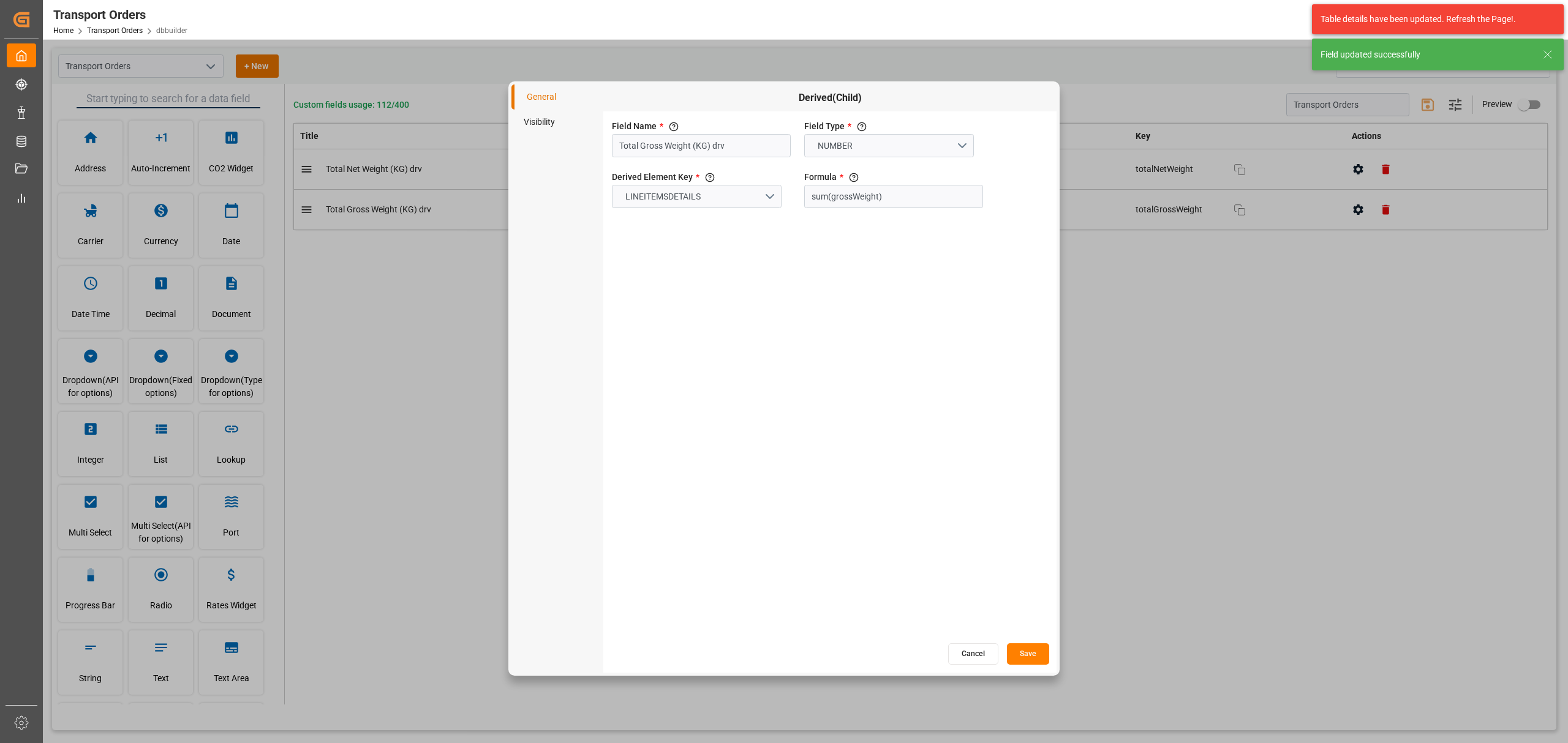
click at [525, 128] on li "Visibility" at bounding box center [557, 122] width 92 height 25
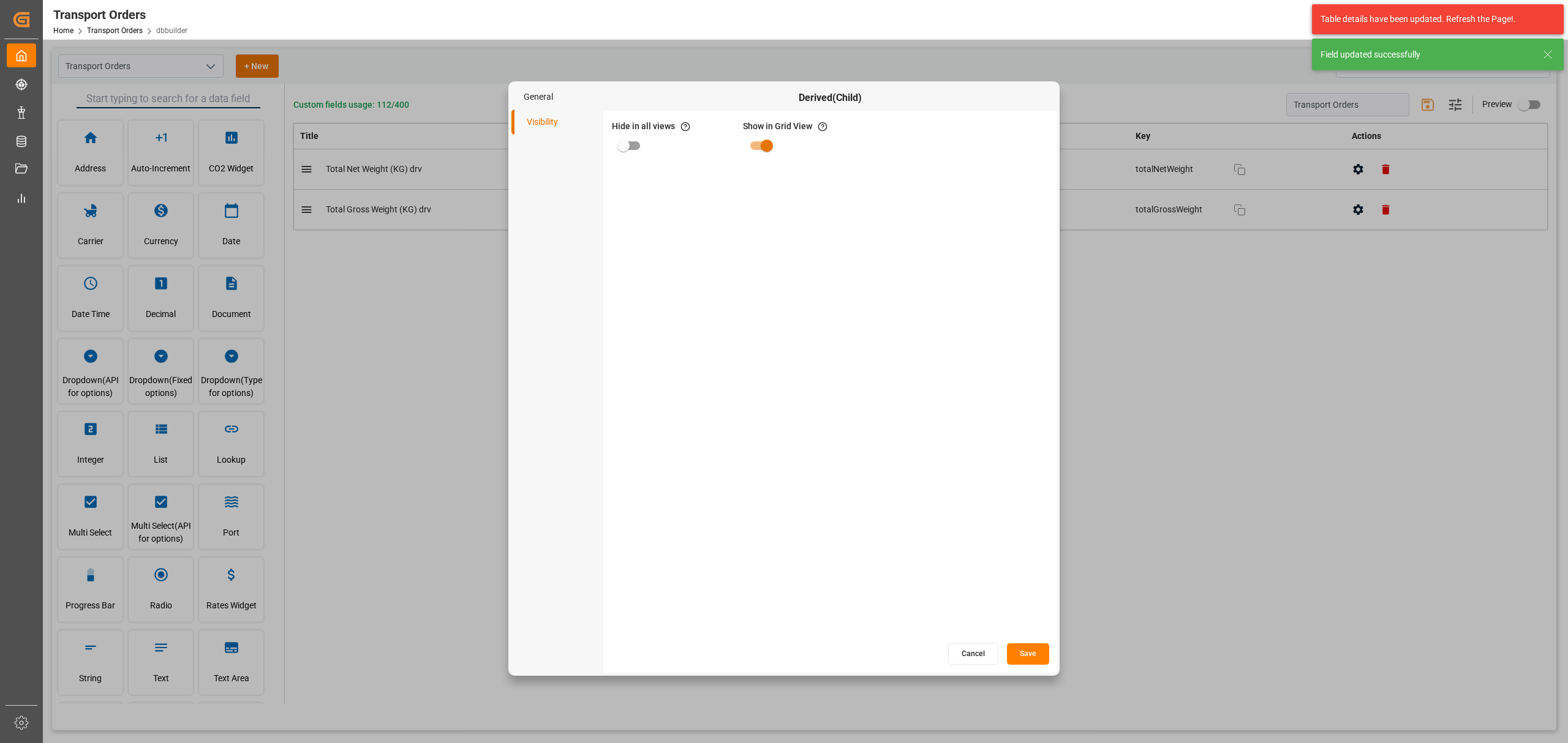
click at [628, 142] on input "primary checkbox" at bounding box center [624, 145] width 70 height 24
checkbox input "true"
click at [1024, 660] on button "Save" at bounding box center [1028, 654] width 43 height 22
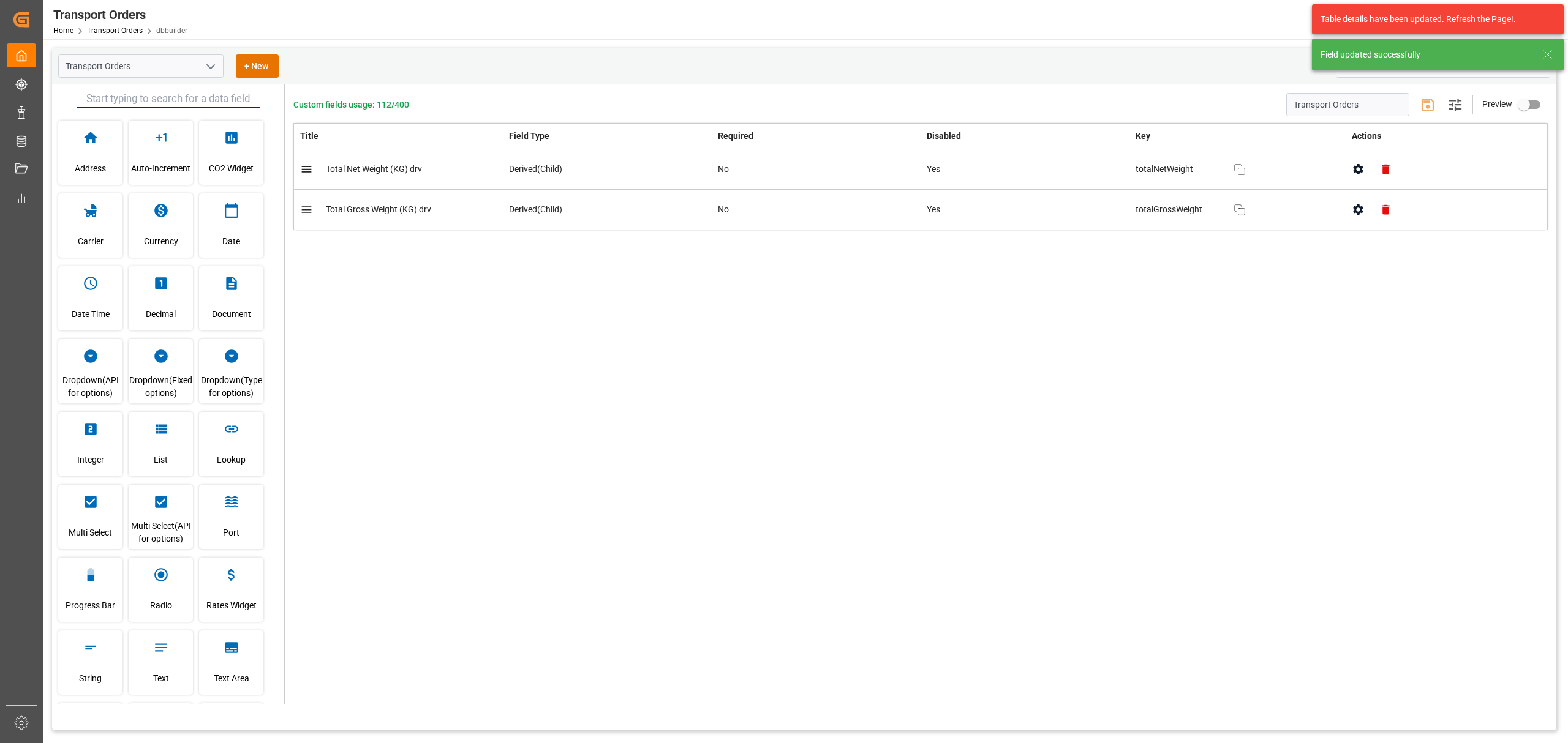
click at [206, 67] on icon "open menu" at bounding box center [210, 66] width 15 height 15
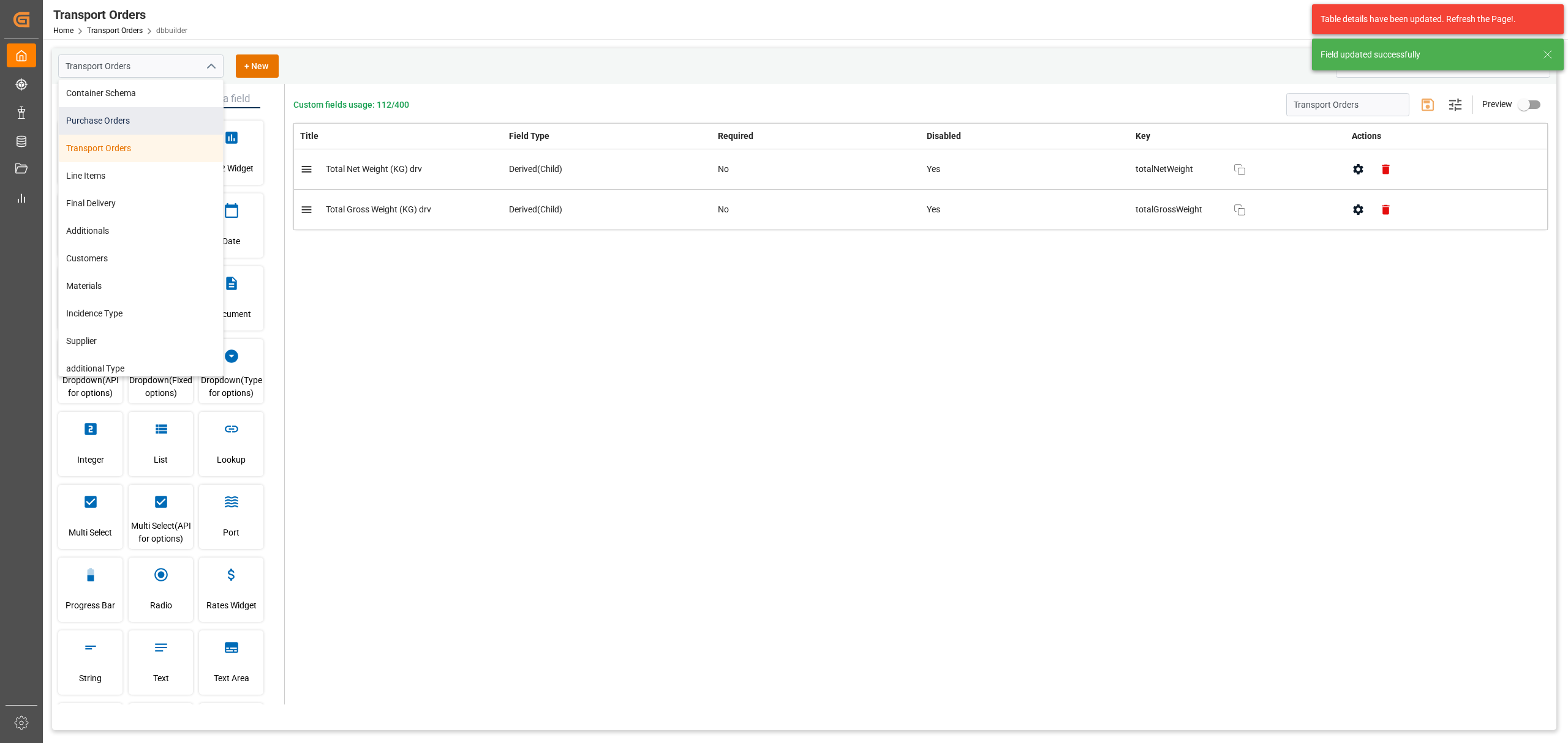
click at [149, 123] on div "Purchase Orders" at bounding box center [141, 121] width 164 height 28
type input "Purchase Orders"
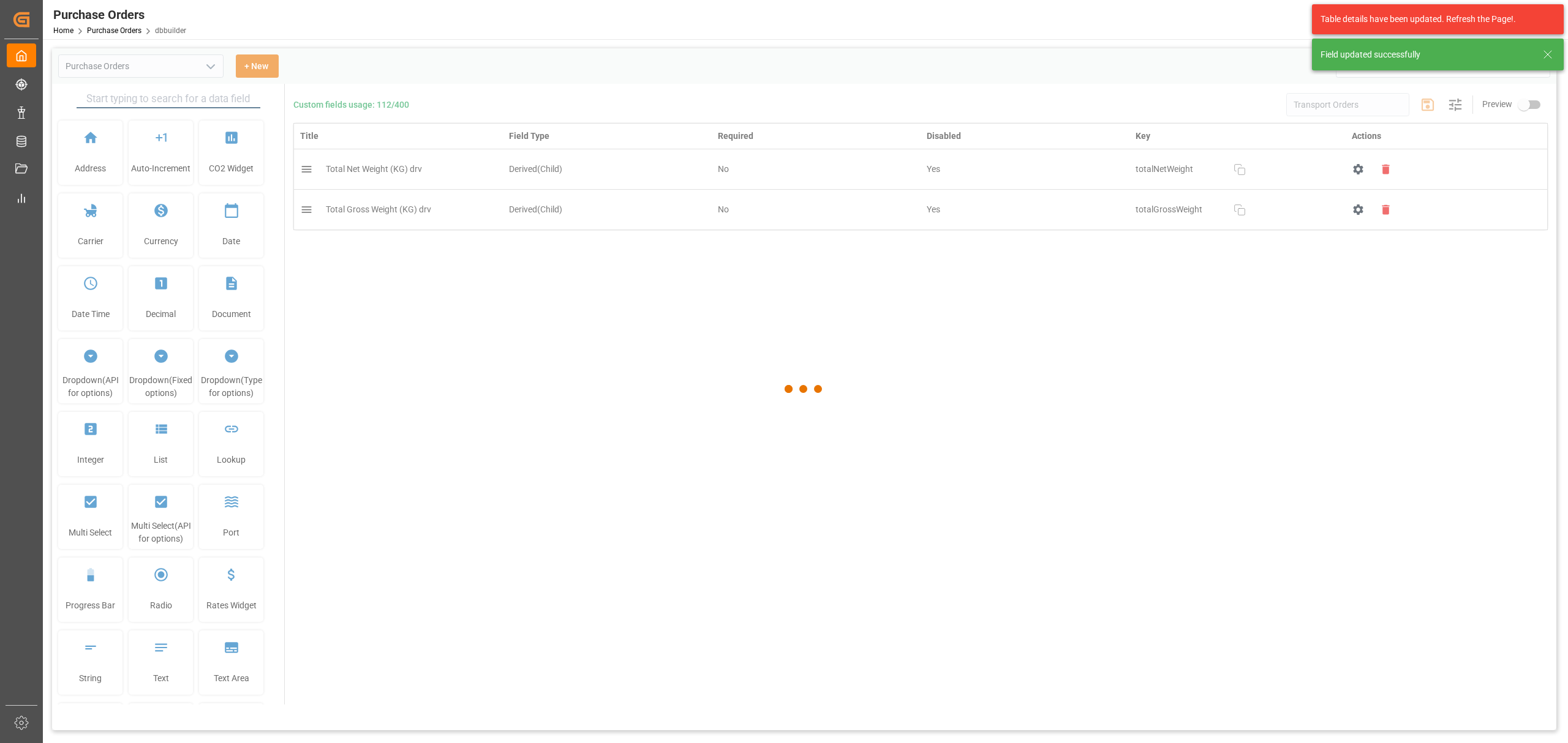
type input "Purchase Orders"
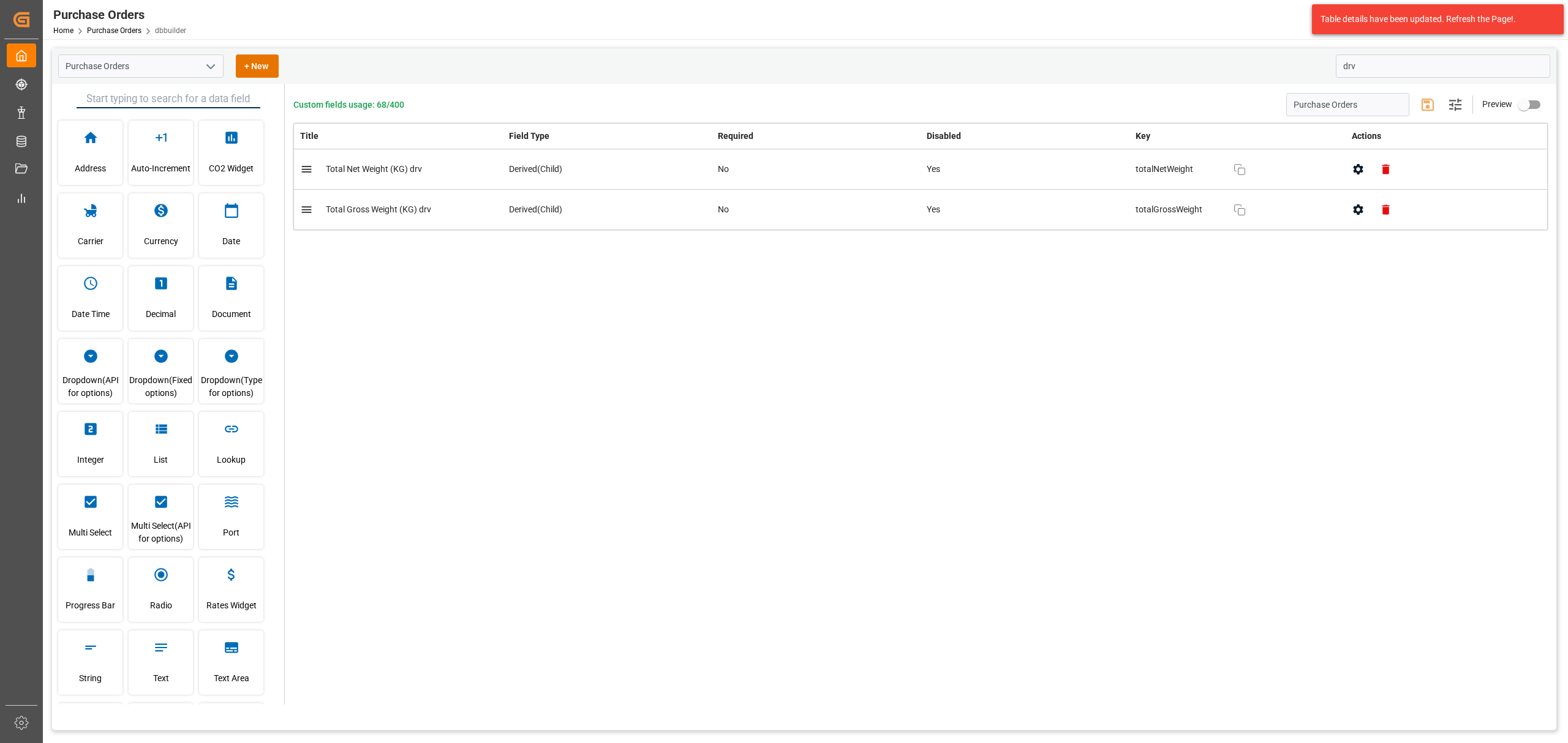
click at [1355, 208] on icon "button" at bounding box center [1358, 210] width 10 height 11
click at [1363, 66] on input "drv" at bounding box center [1442, 66] width 215 height 24
click at [217, 62] on button "open menu" at bounding box center [210, 66] width 19 height 19
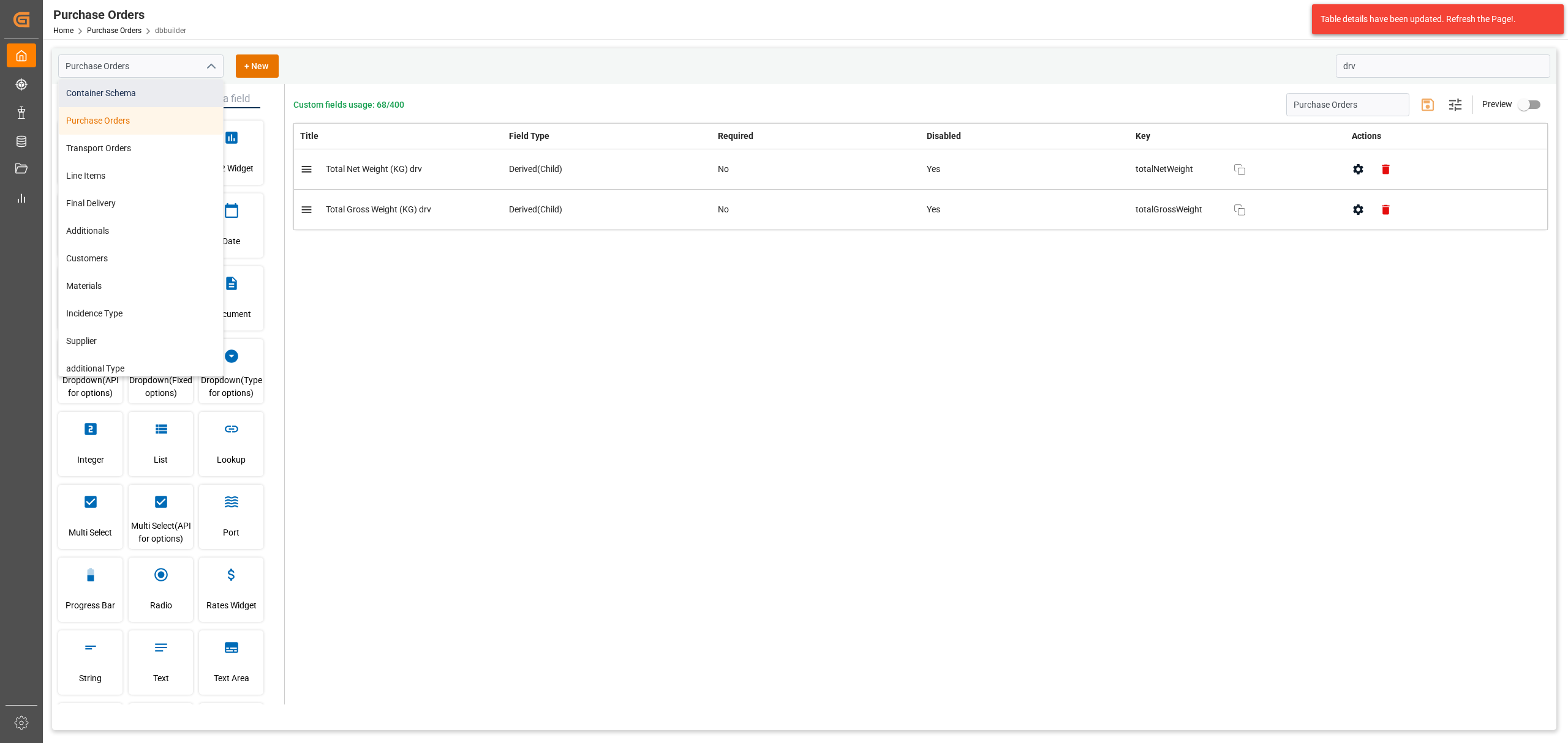
click at [154, 86] on div "Container Schema" at bounding box center [141, 93] width 164 height 28
type input "Container Schema"
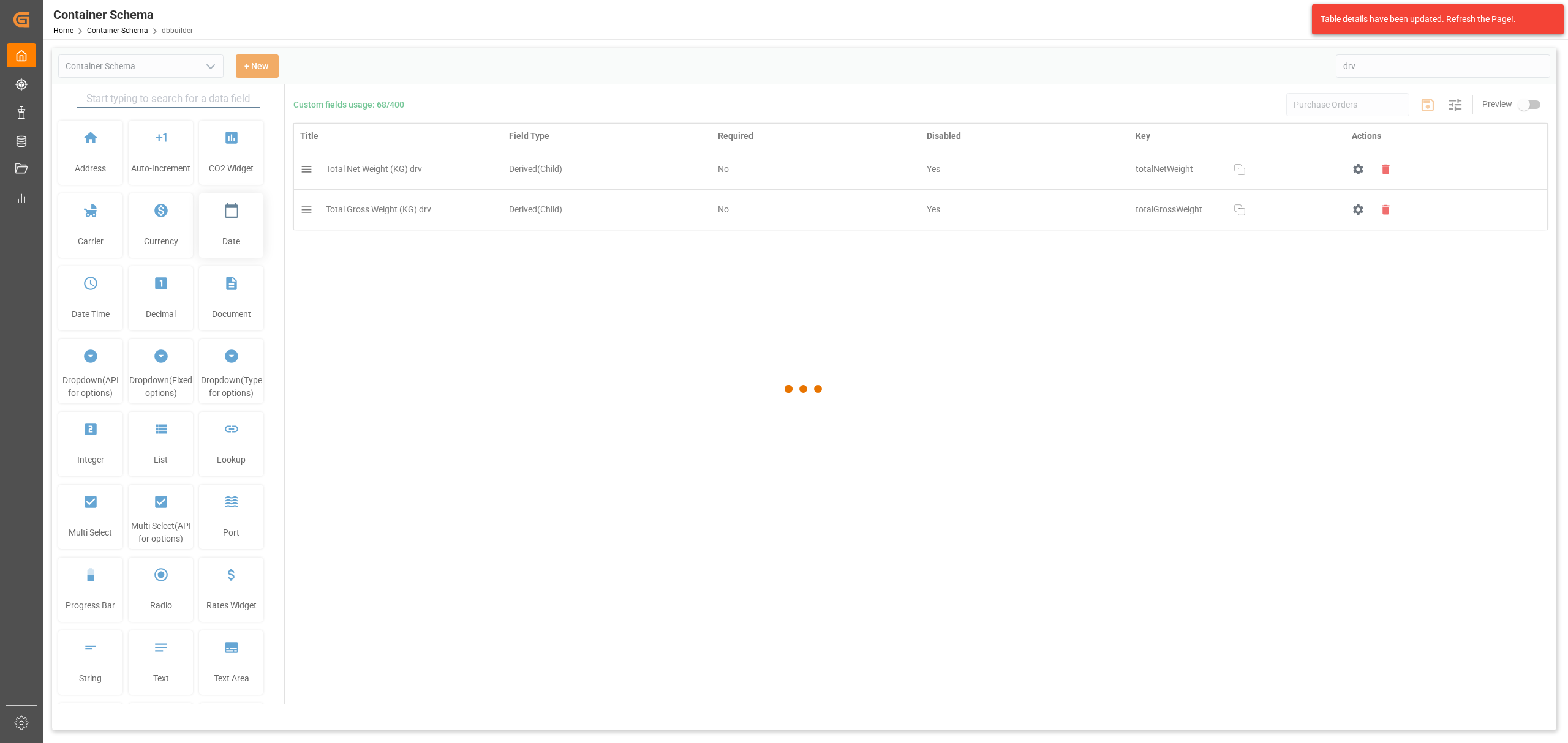
type input "Container Schema"
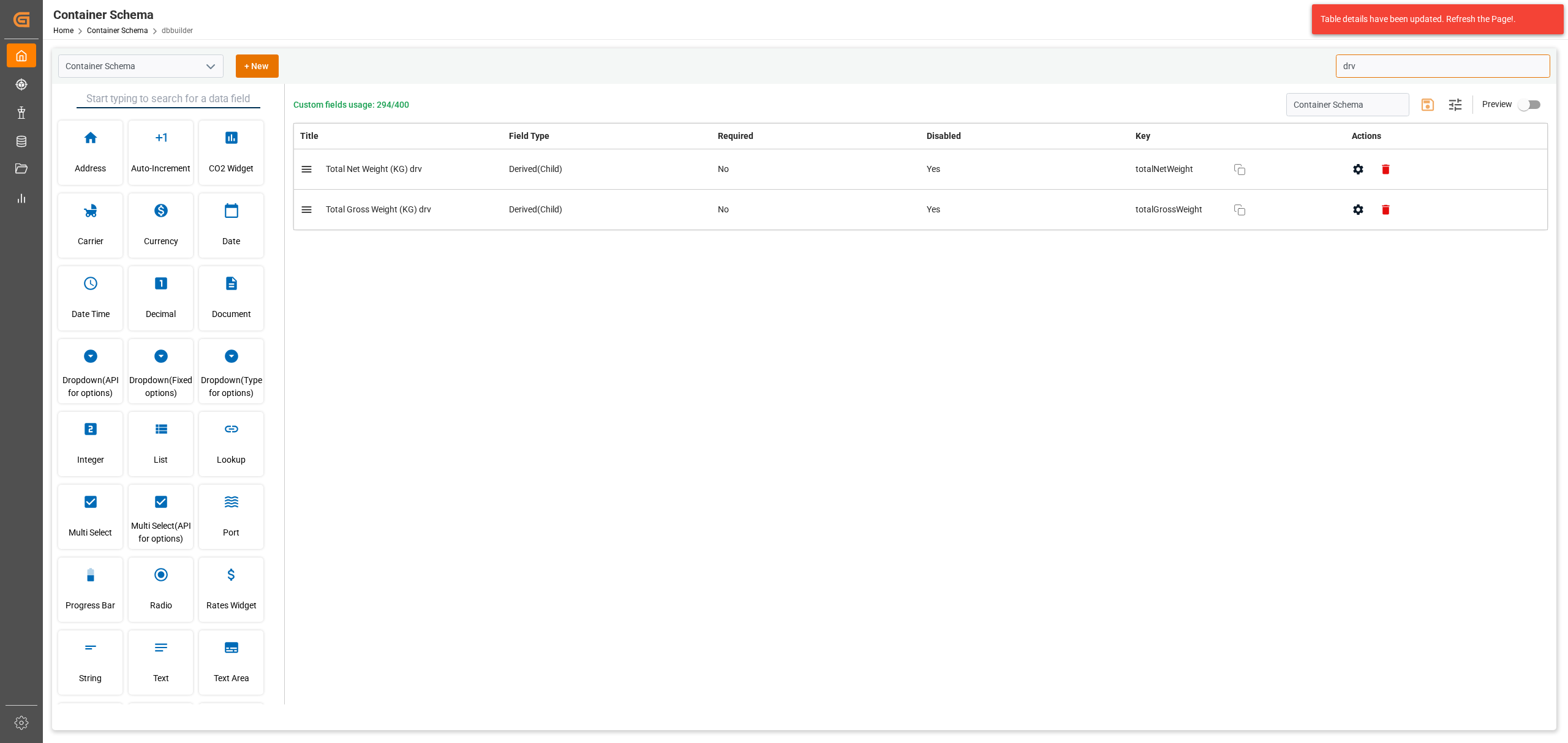
click at [1360, 67] on input "drv" at bounding box center [1442, 66] width 215 height 24
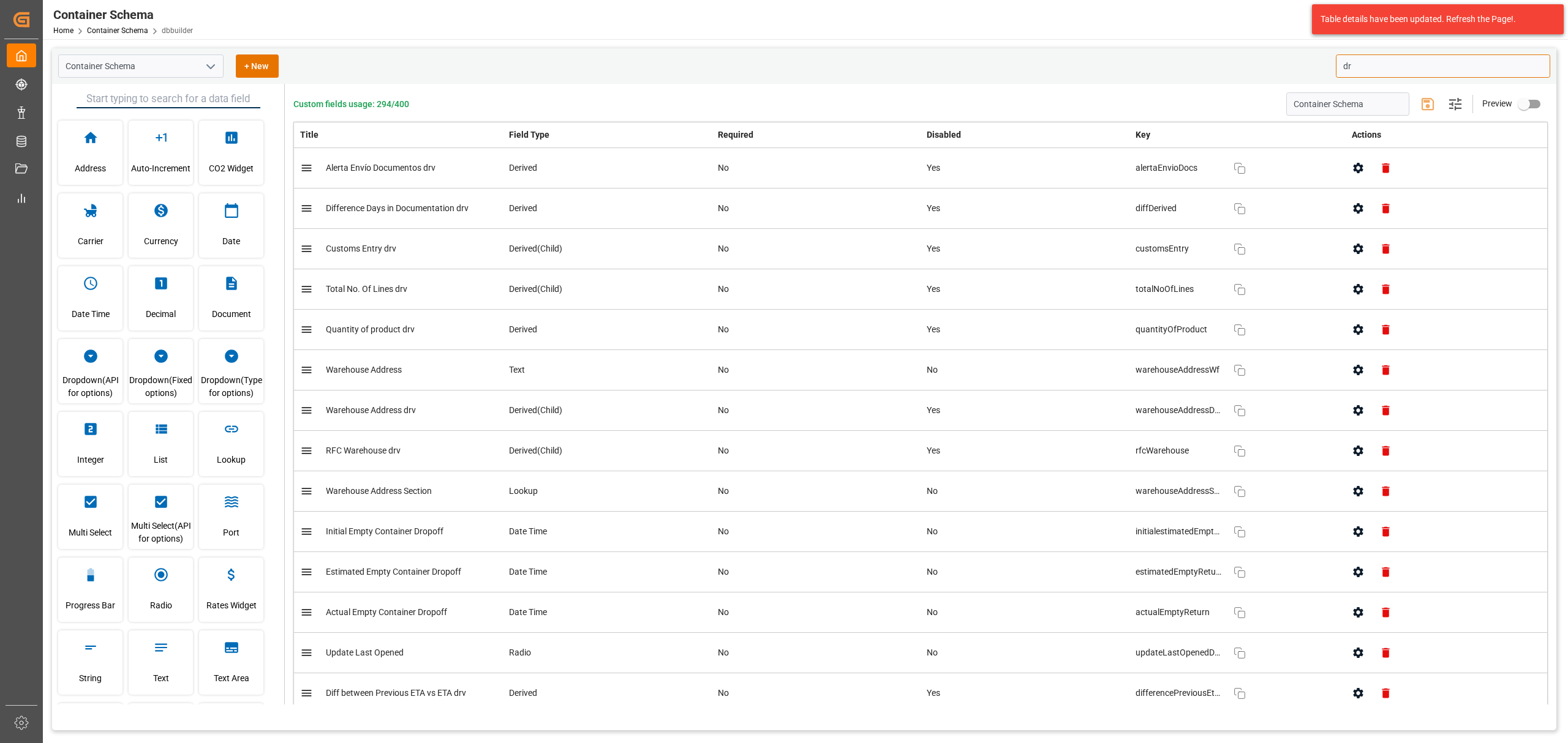
type input "d"
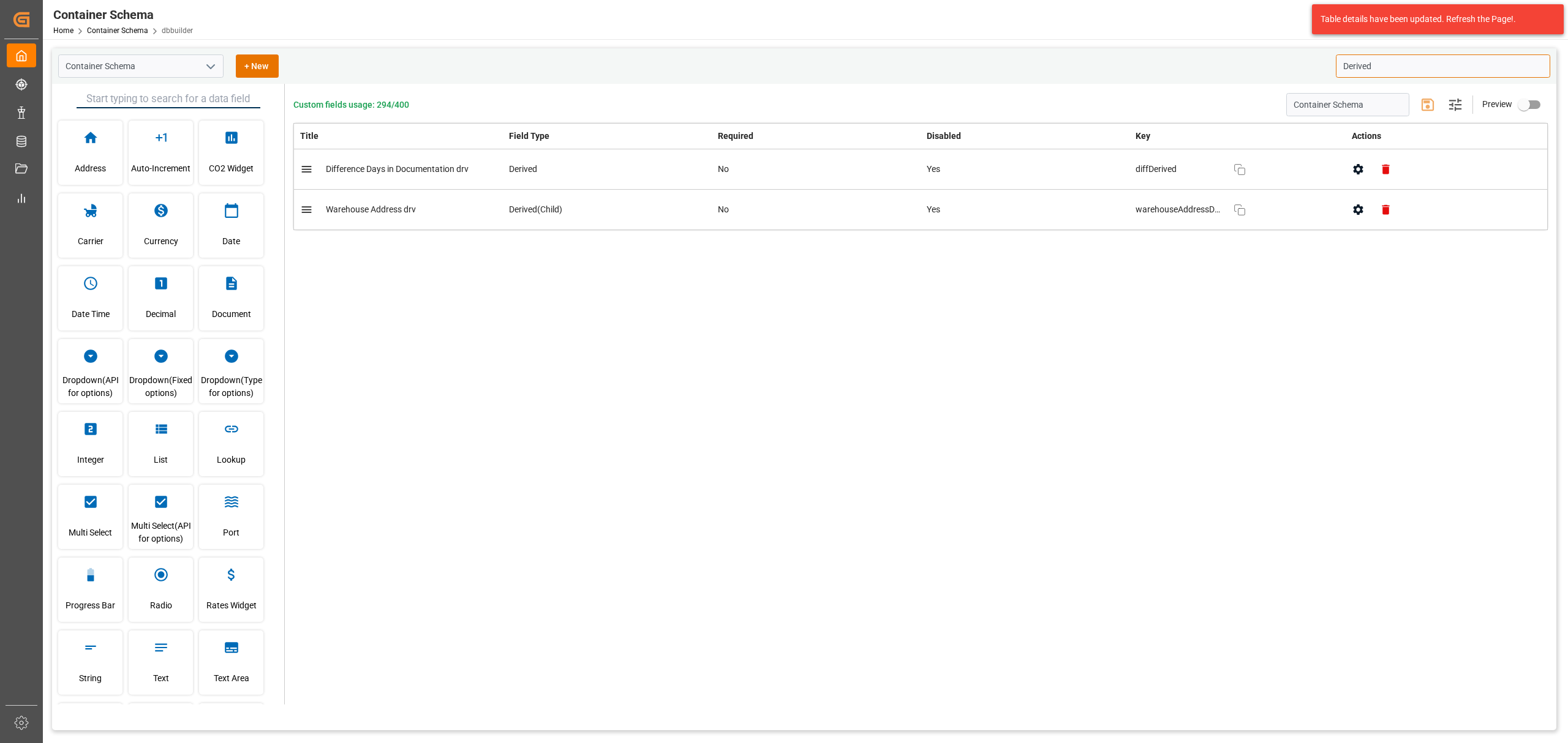
type input "Derived"
click at [1366, 168] on button "button" at bounding box center [1358, 169] width 28 height 28
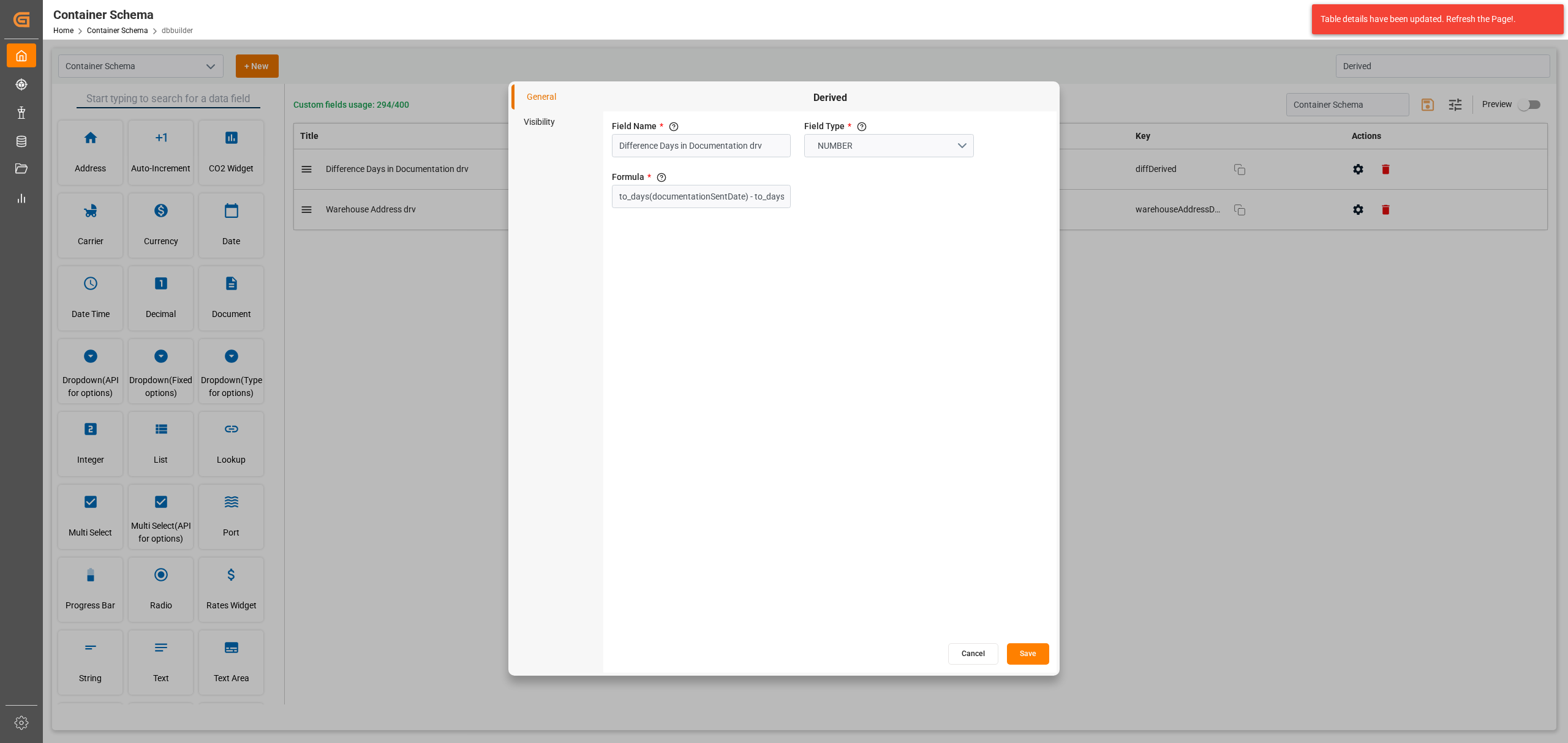
click at [512, 117] on li "Visibility" at bounding box center [557, 122] width 92 height 25
click at [970, 651] on button "Cancel" at bounding box center [973, 654] width 50 height 22
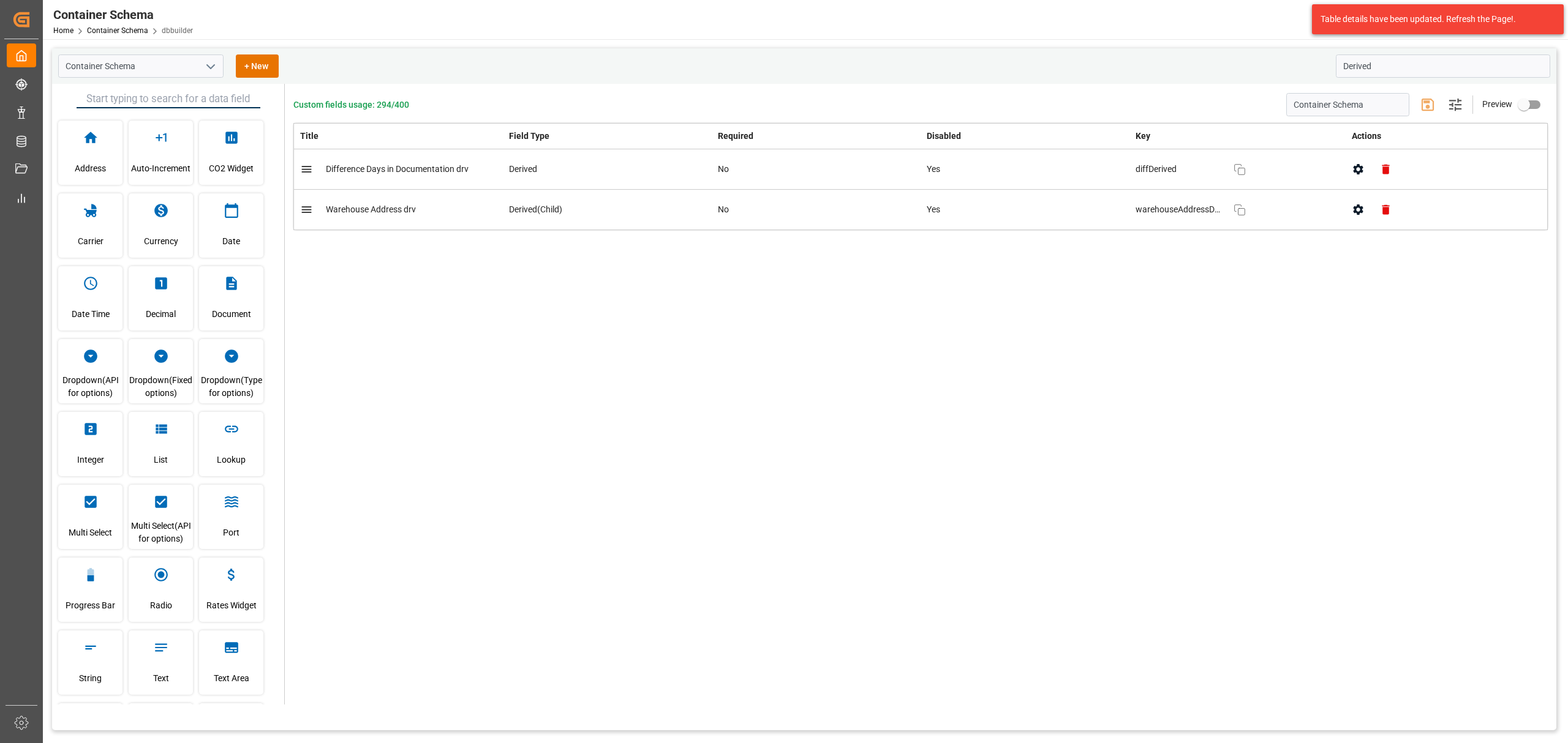
click at [1360, 208] on icon "button" at bounding box center [1358, 210] width 10 height 11
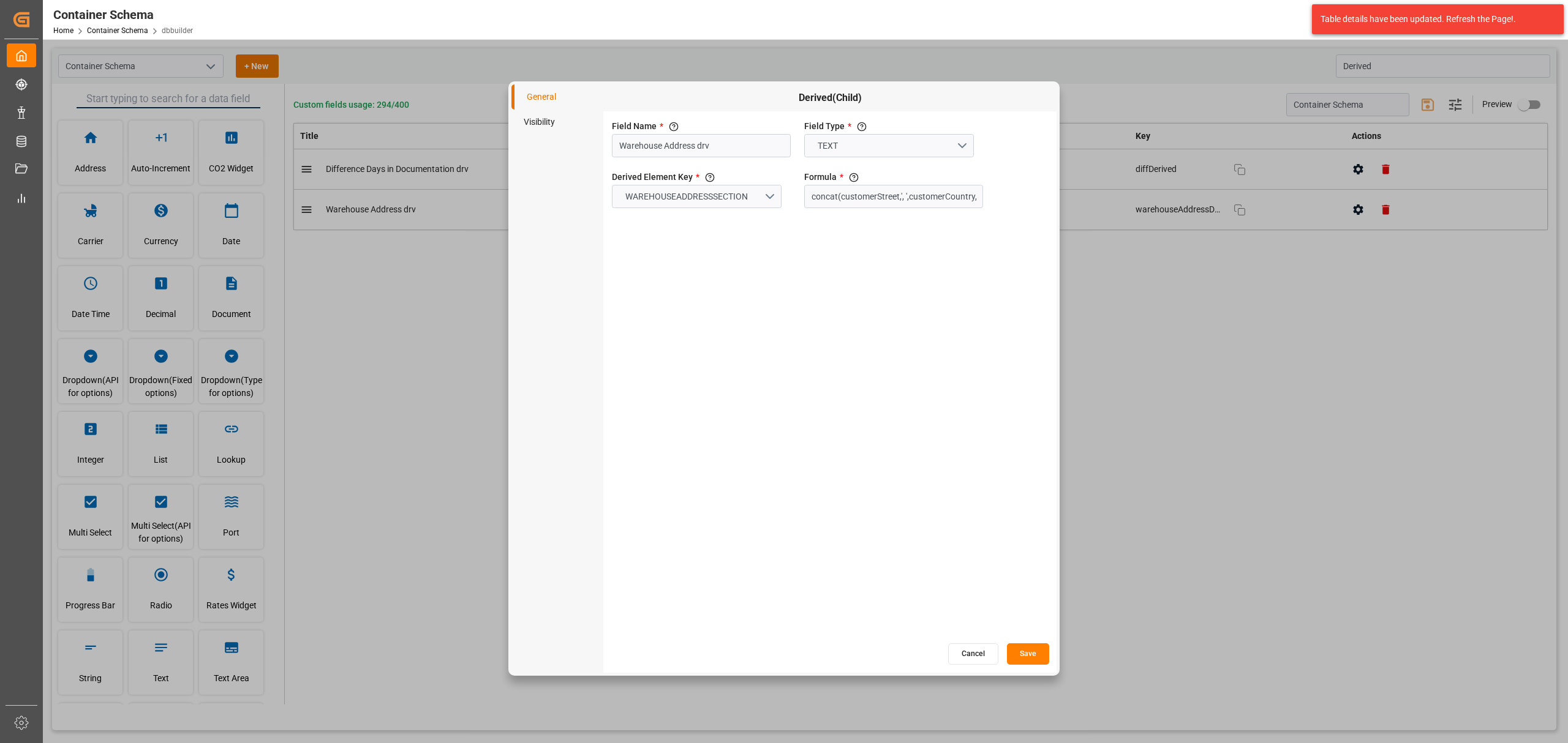
click at [522, 119] on li "Visibility" at bounding box center [557, 122] width 92 height 25
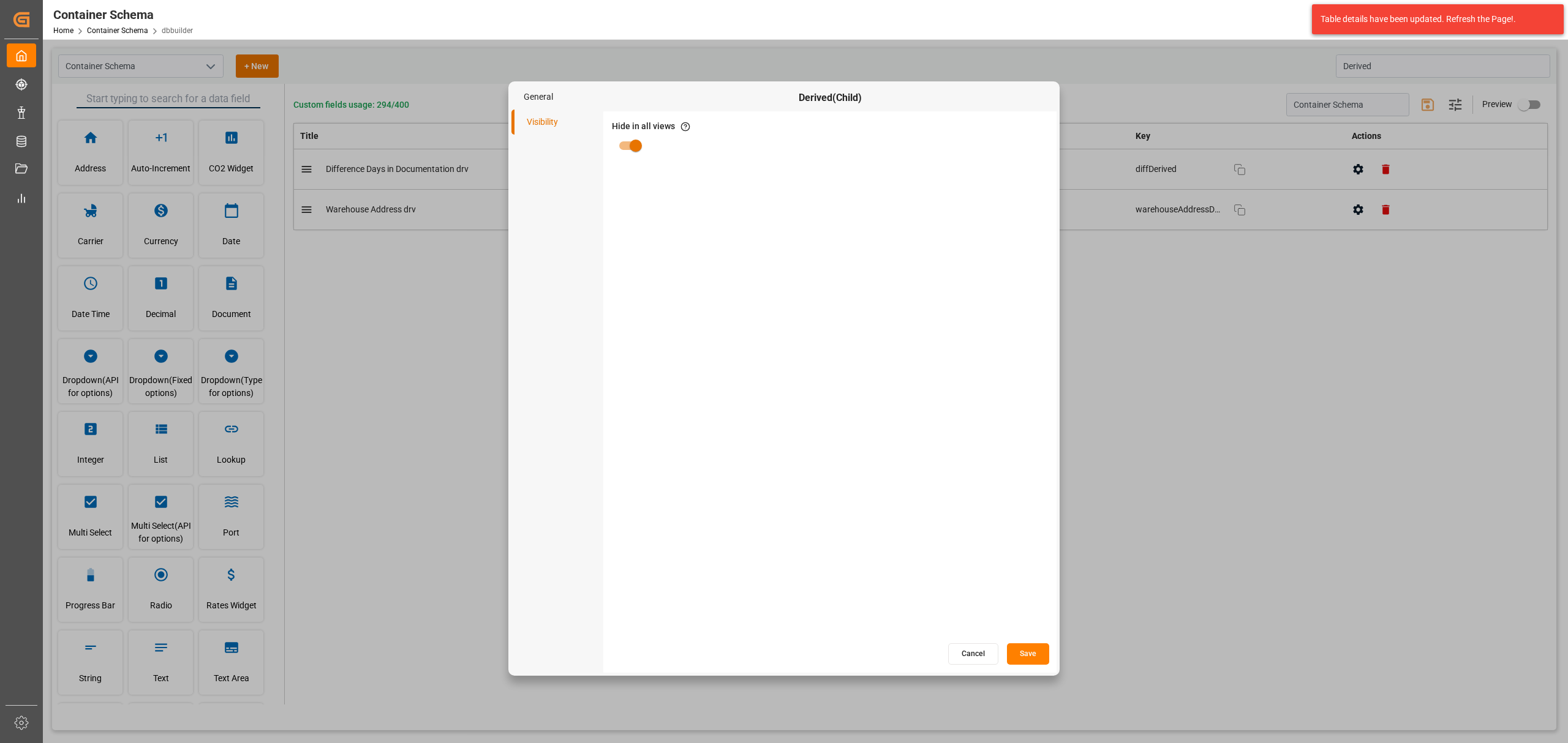
click at [964, 656] on button "Cancel" at bounding box center [973, 654] width 50 height 22
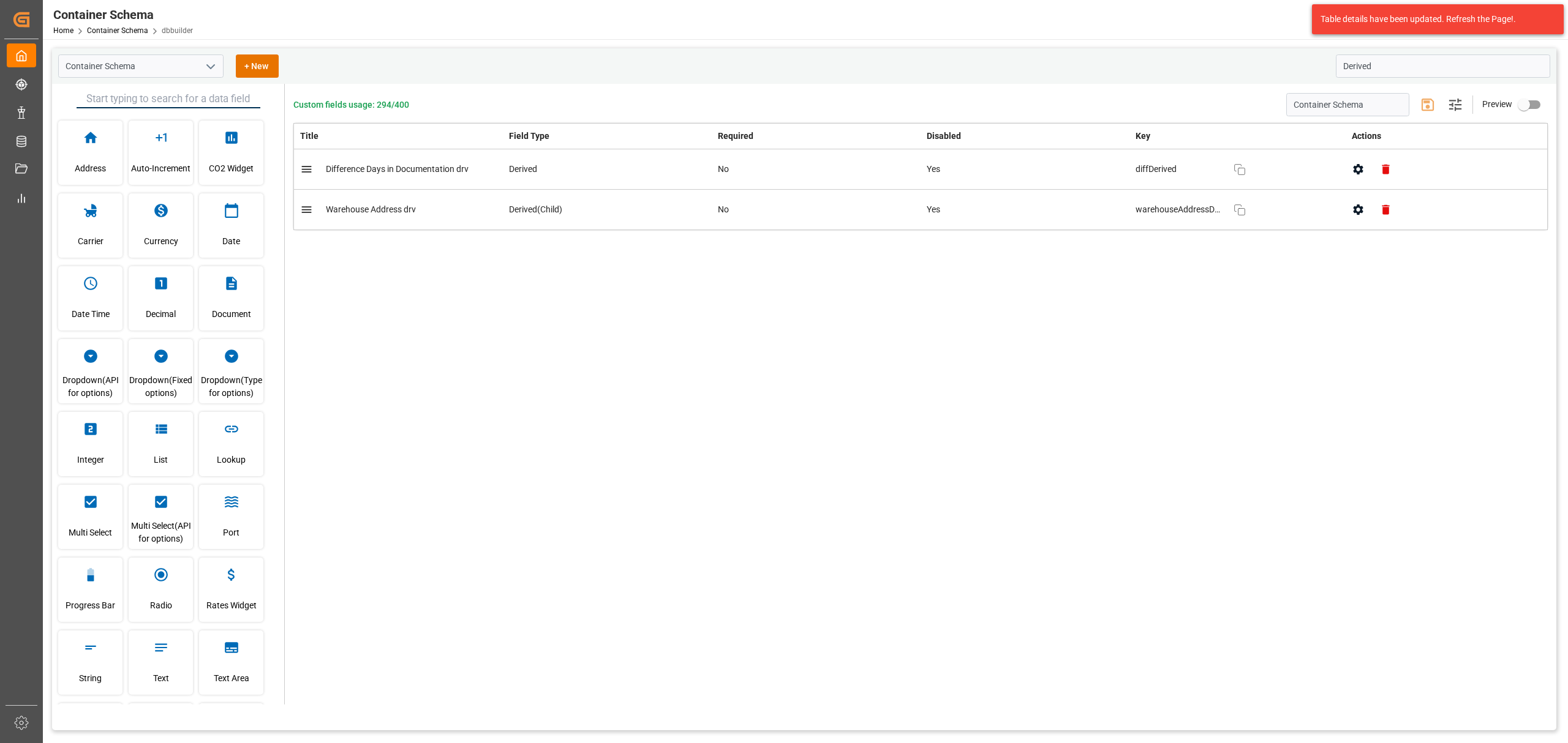
click at [130, 24] on div "Home Container Schema dbbuilder" at bounding box center [123, 30] width 140 height 13
click at [128, 31] on link "Container Schema" at bounding box center [118, 31] width 61 height 9
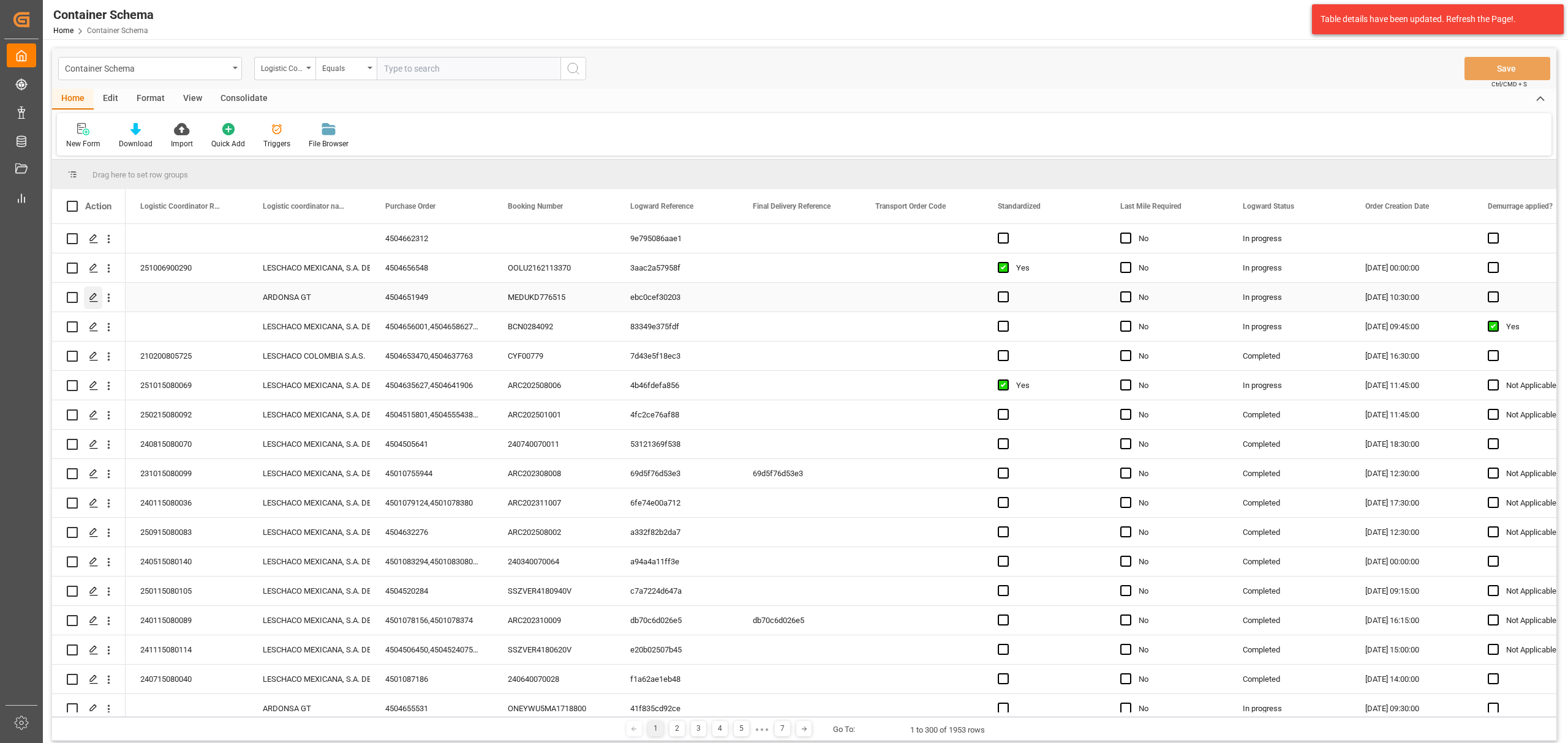
click at [91, 302] on line "Press SPACE to select this row." at bounding box center [93, 302] width 7 height 0
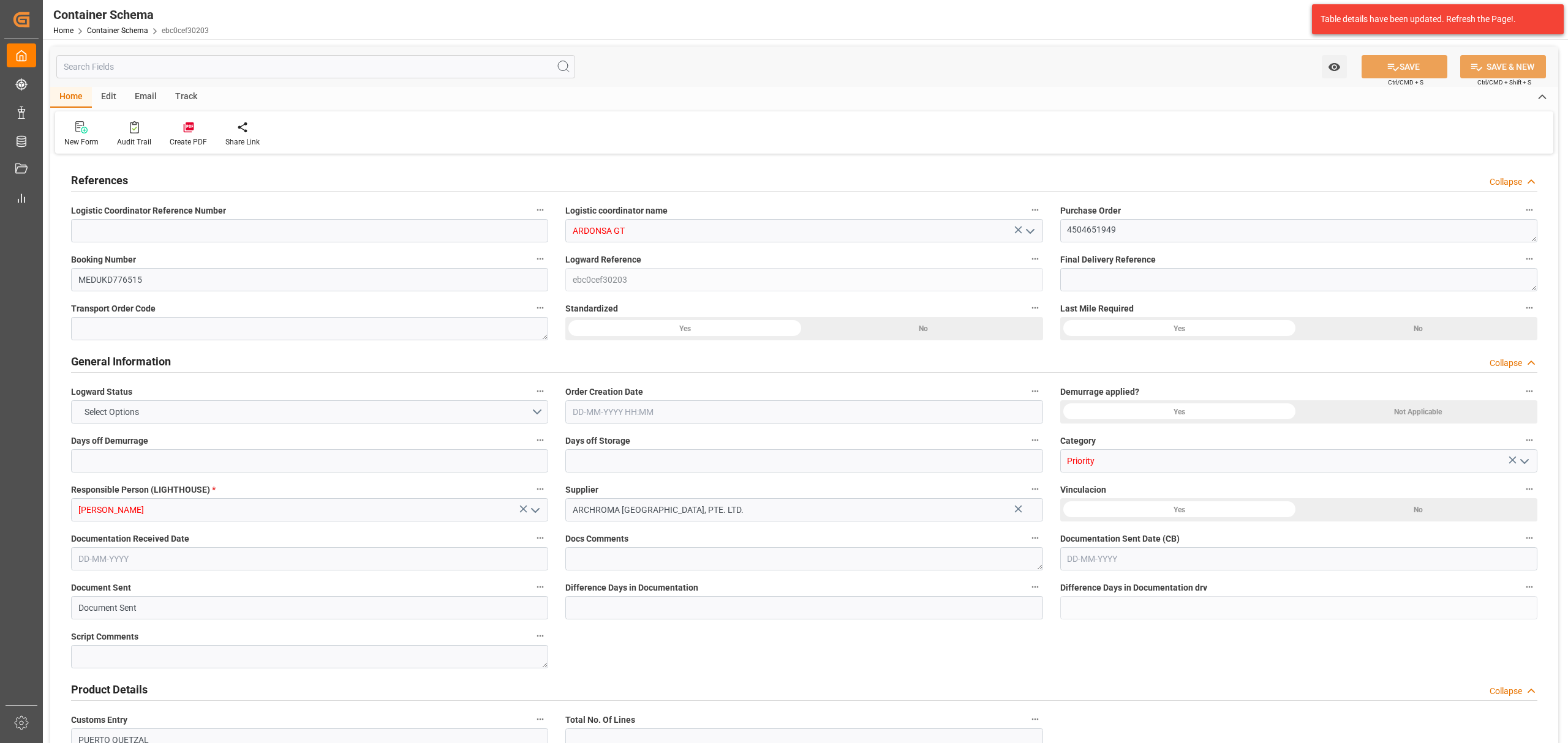
type input "0"
type input "1"
type input "24"
type input "24000"
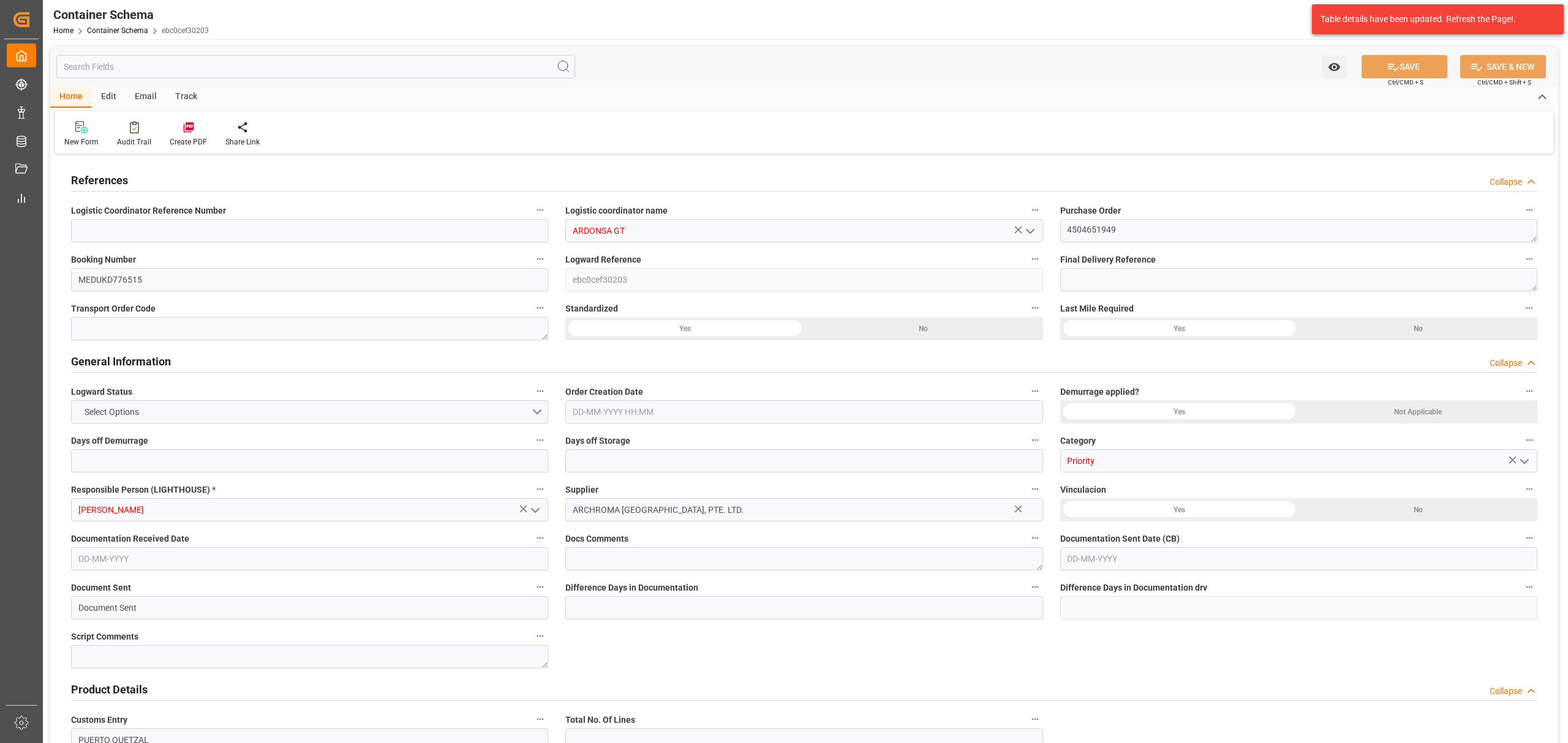
type input "25368"
type input "MSC"
type input "Mediterranean Shipping Company"
type input "INNSA"
type input "GTPRQ"
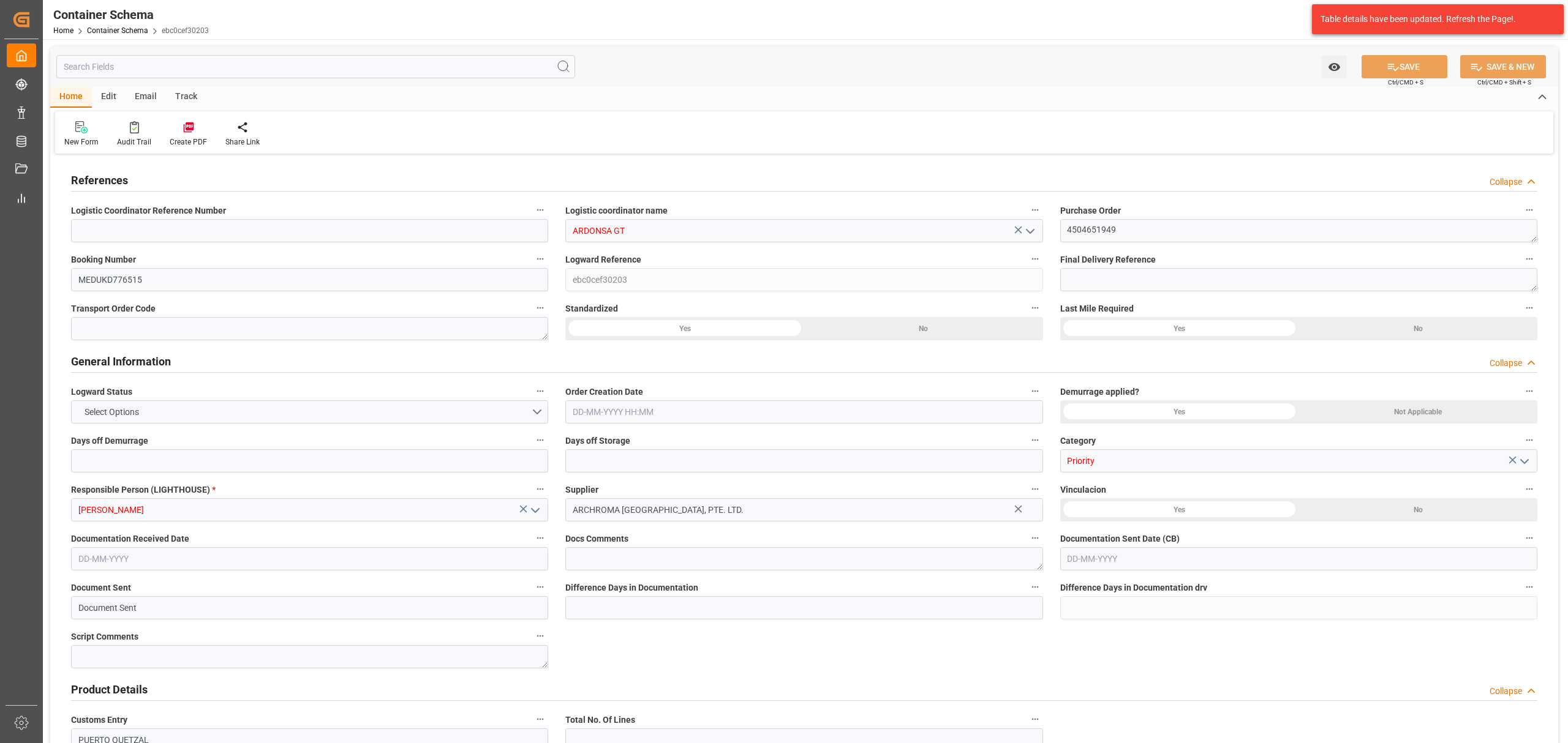
type input "GTPRQ"
type input "9321897"
type input "0"
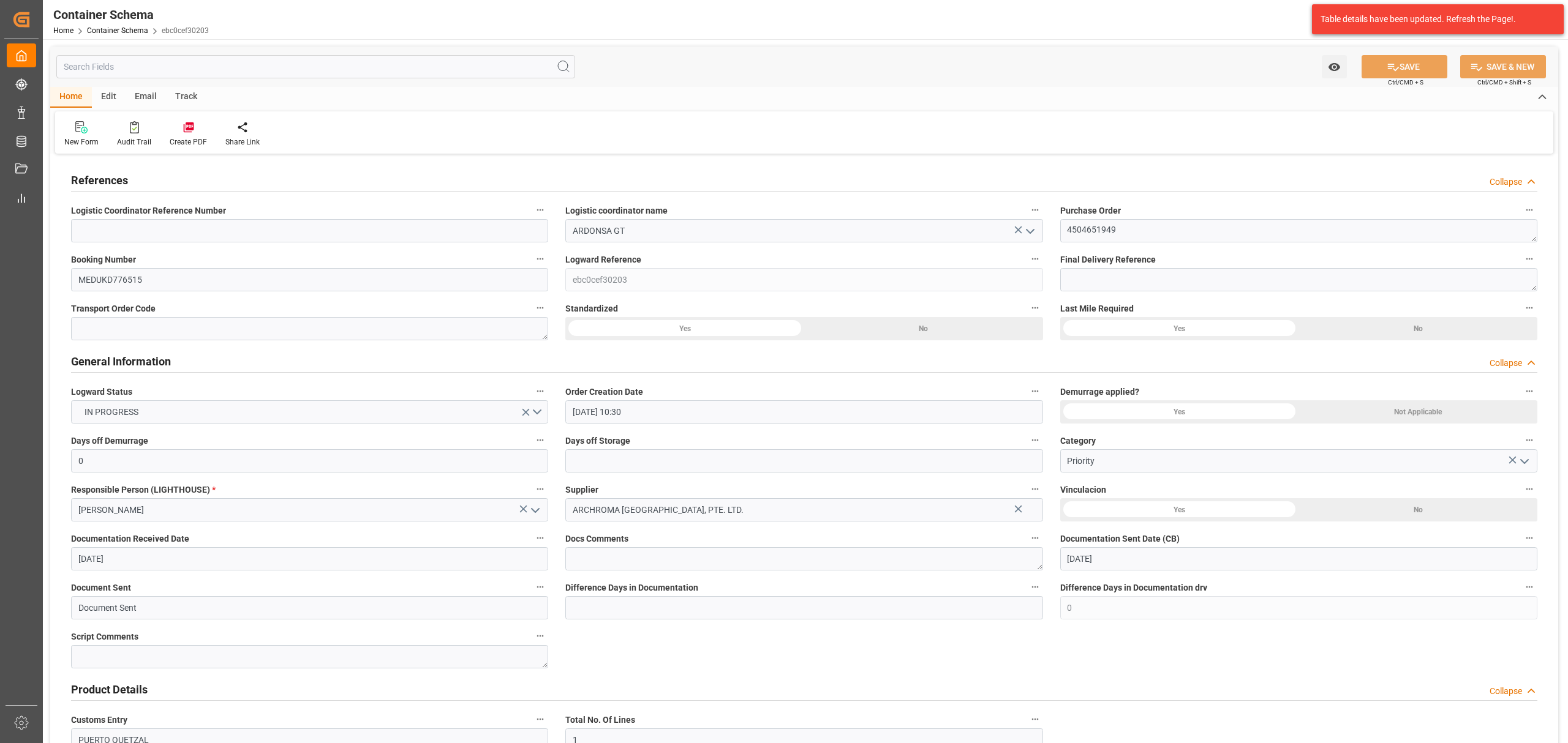
type input "23-09-2025 10:30"
type input "23-09-2025"
type input "19-11-2025"
type input "[DATE]"
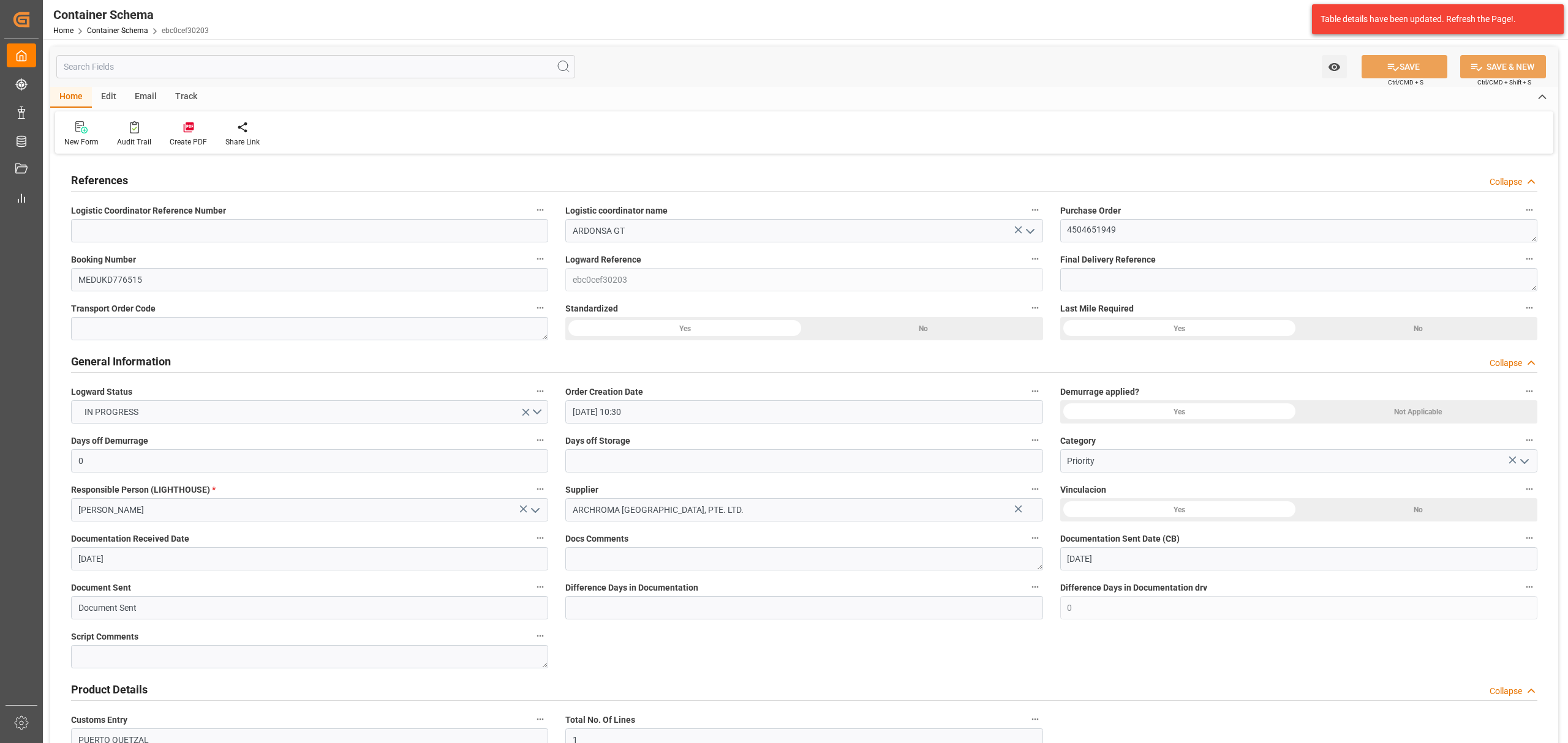
type input "25-09-2025"
type input "25-09-2025 15:59"
type input "23-09-2025 15:19"
type input "25-09-2025"
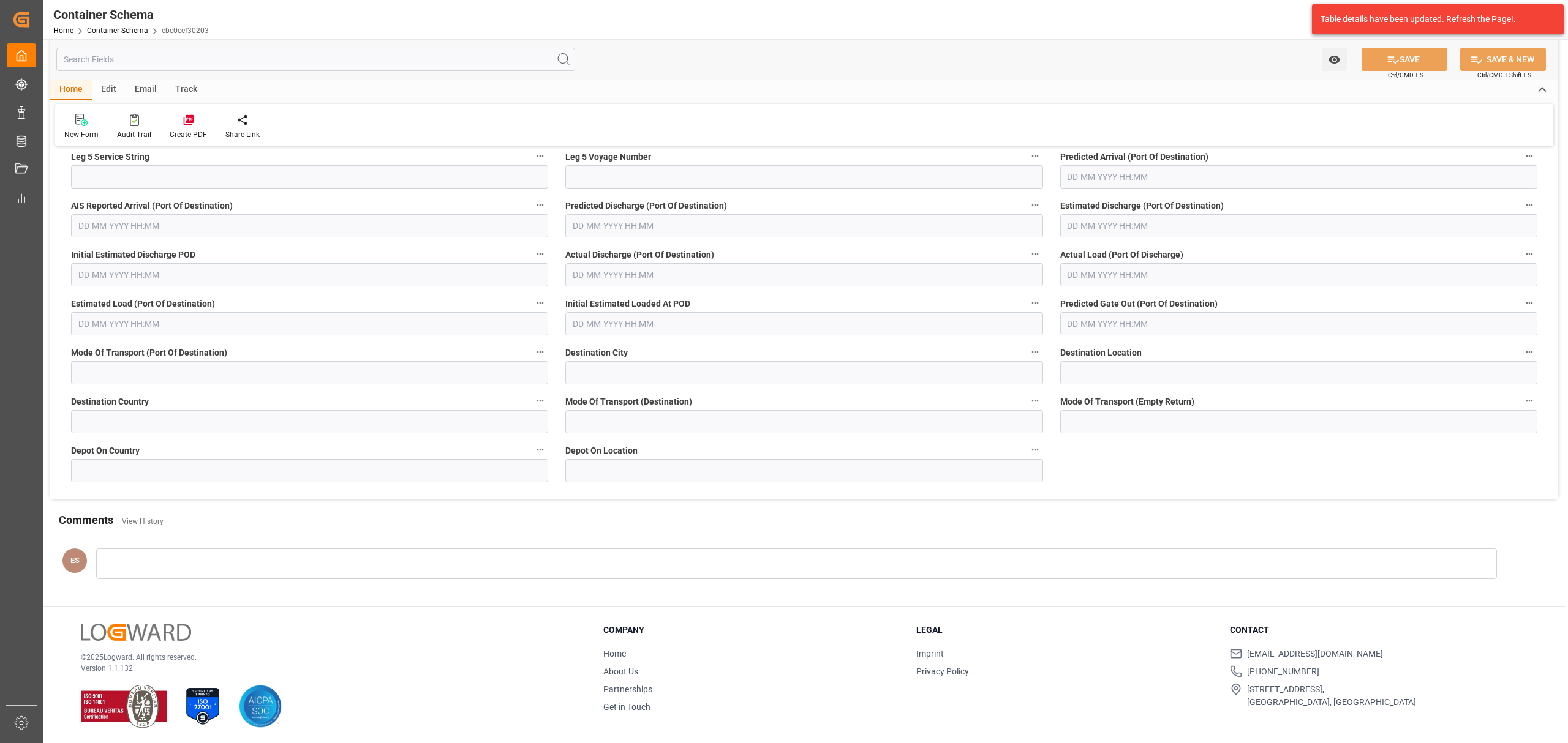
scroll to position [4235, 0]
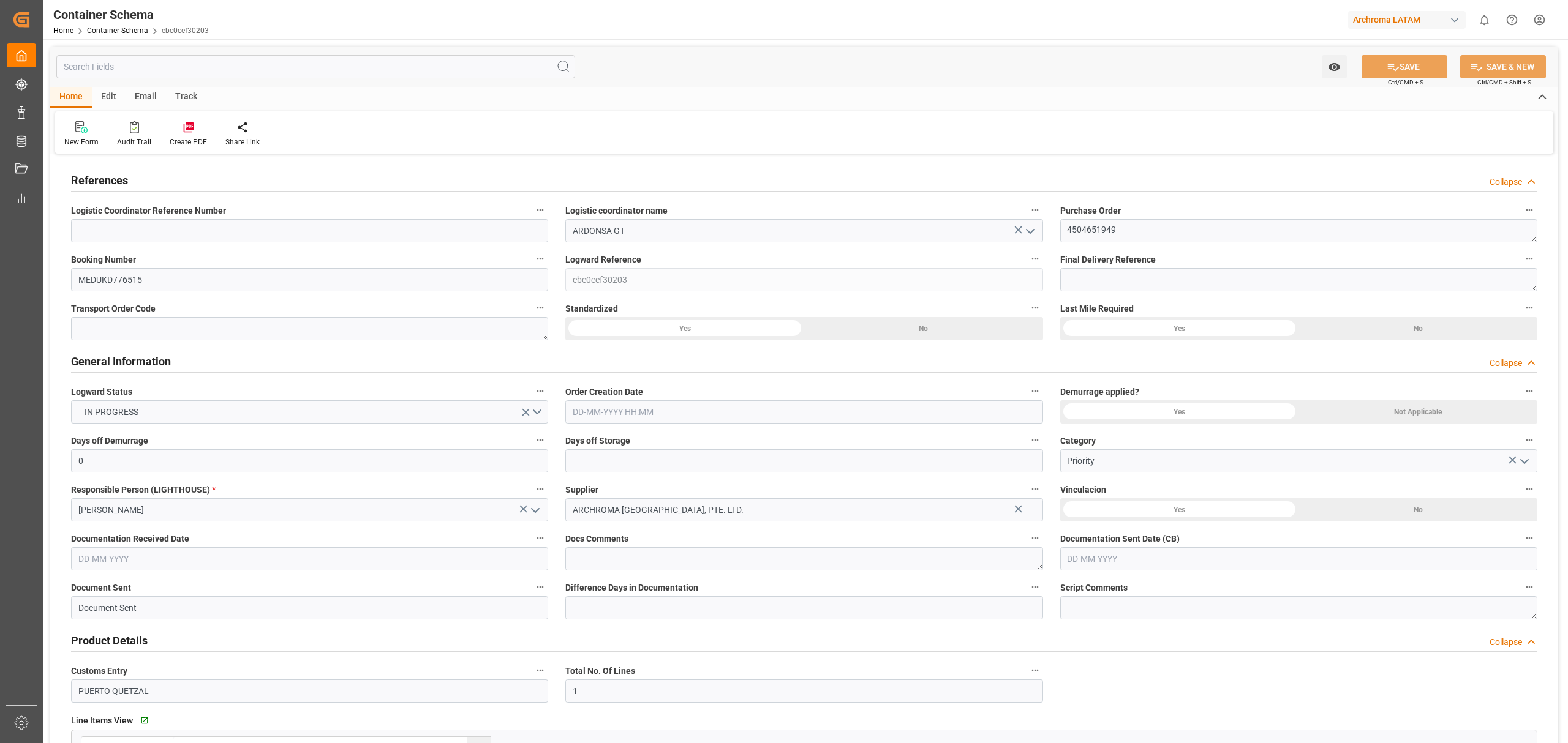
type input "0"
type input "1"
type input "24"
type input "24000"
type input "25368"
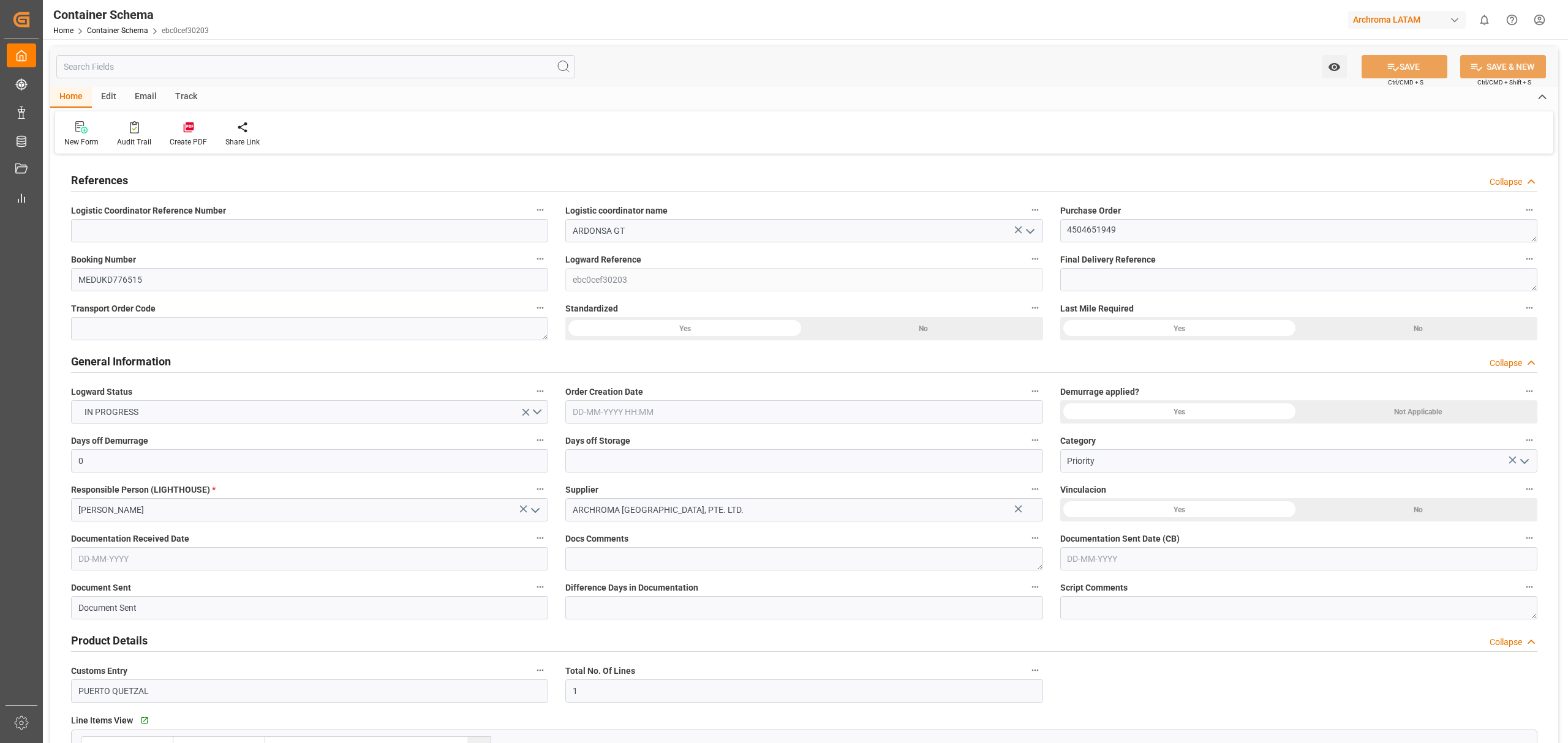
type input "MSC"
type input "Mediterranean Shipping Company"
type input "INNSA"
type input "GTPRQ"
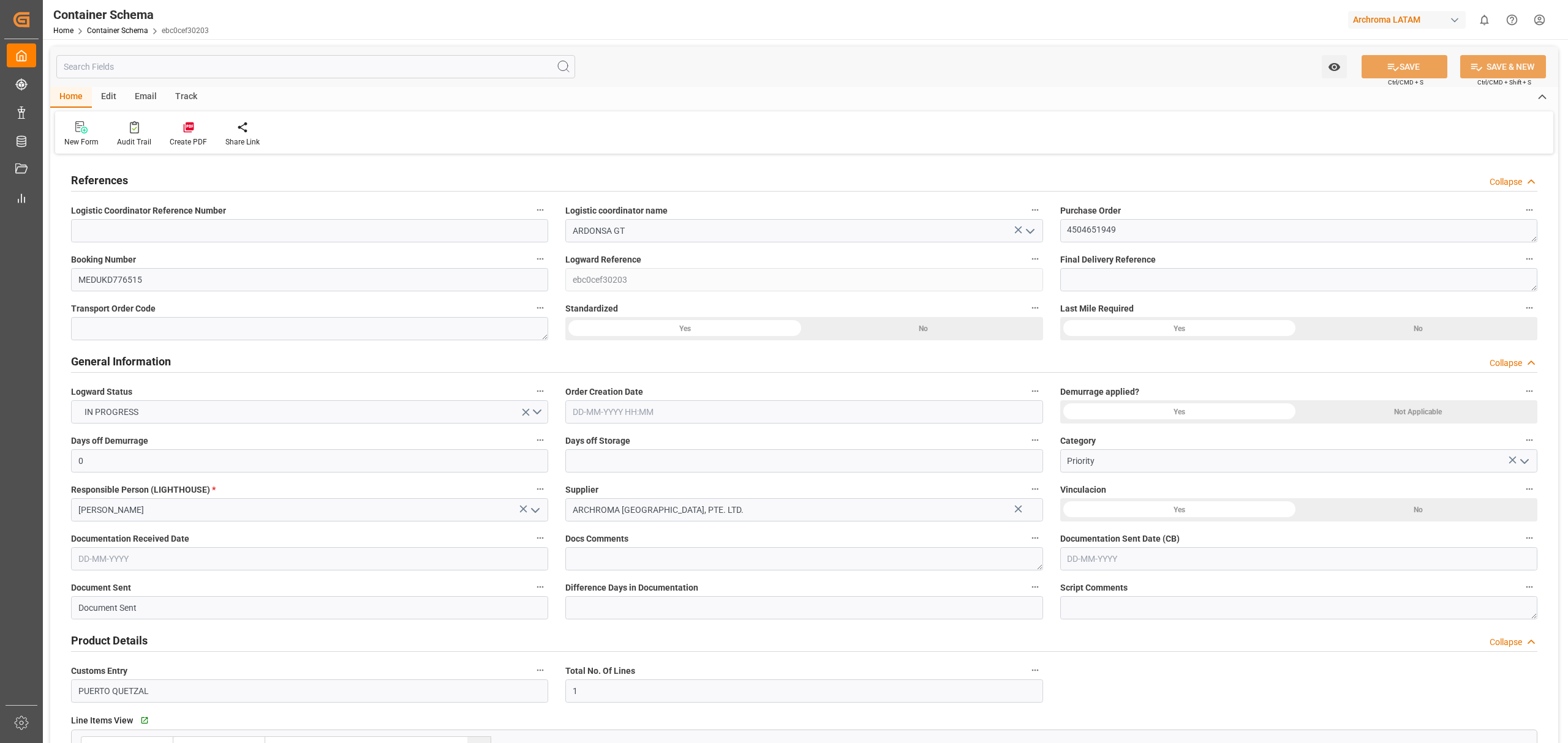
type input "9321897"
type input "0"
type input "[DATE] 10:30"
type input "[DATE]"
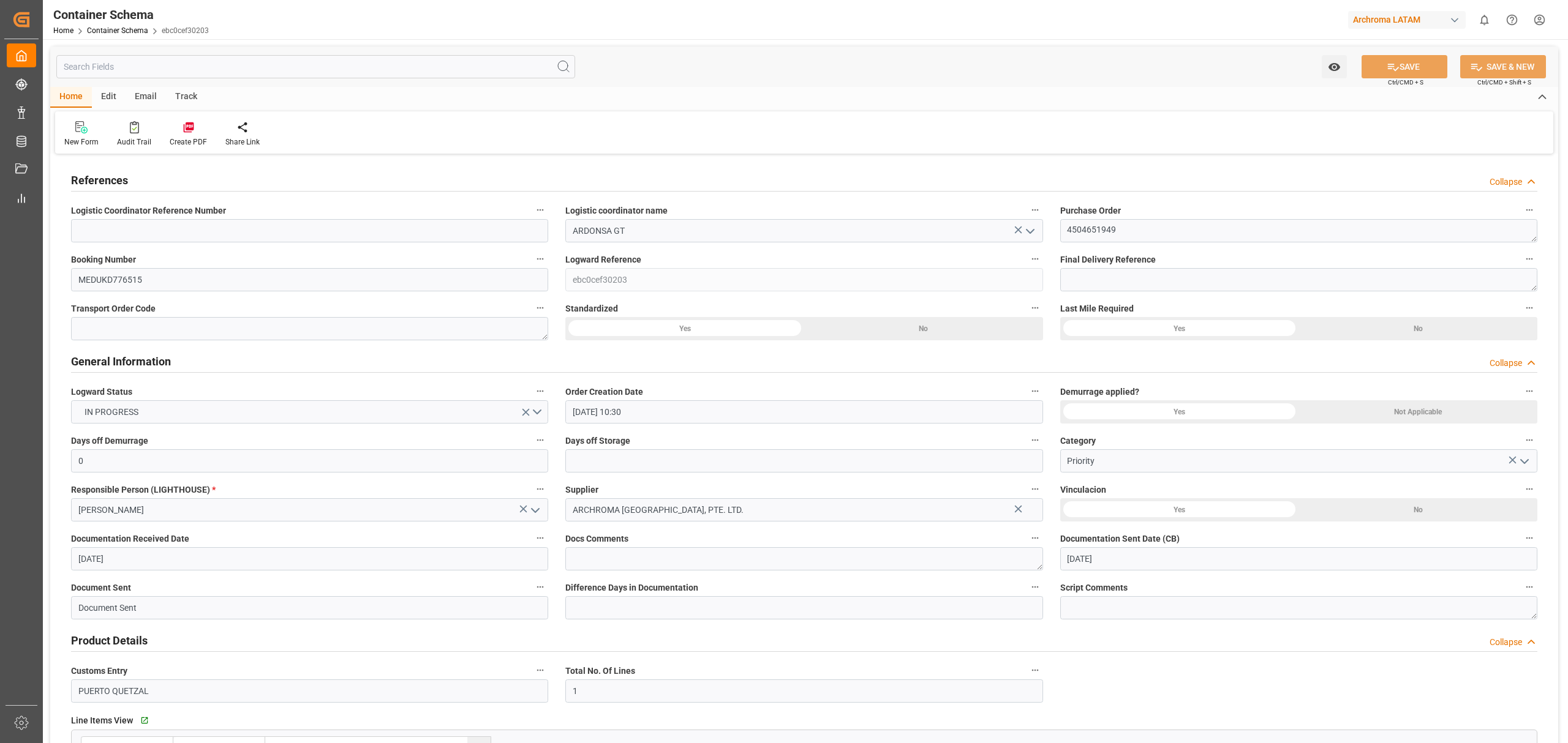
type input "[DATE]"
type input "[DATE] 15:59"
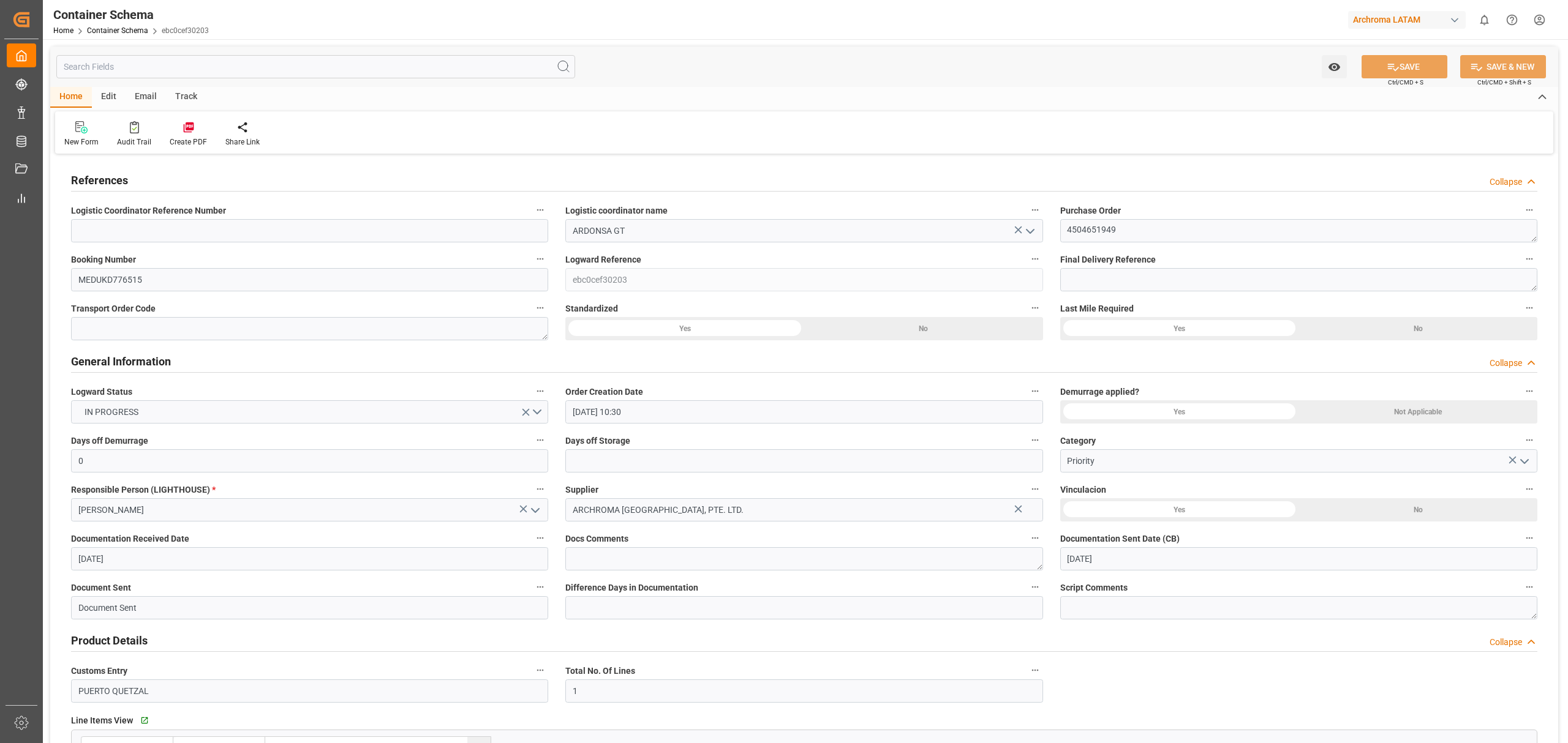
type input "[DATE] 15:19"
type input "[DATE]"
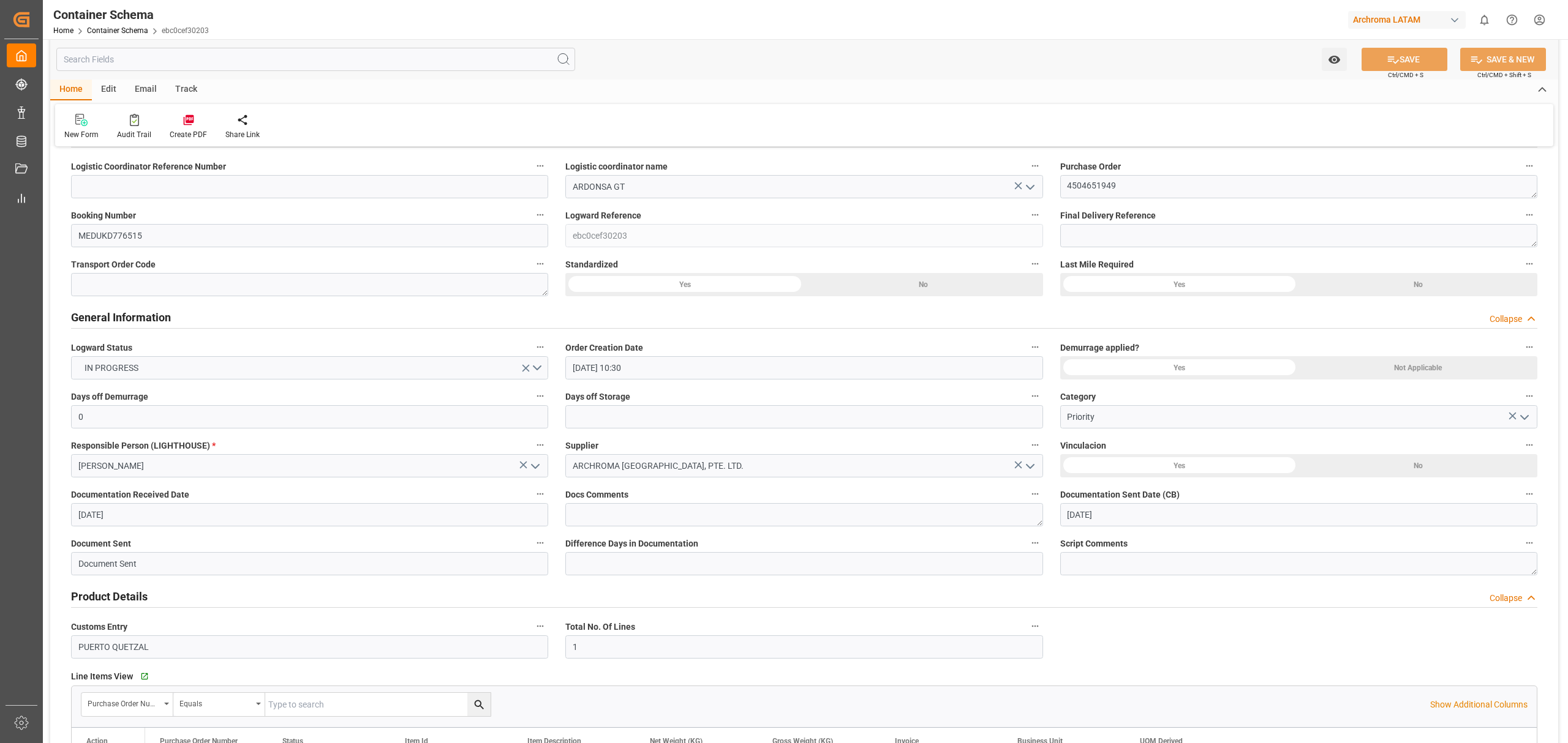
scroll to position [81, 0]
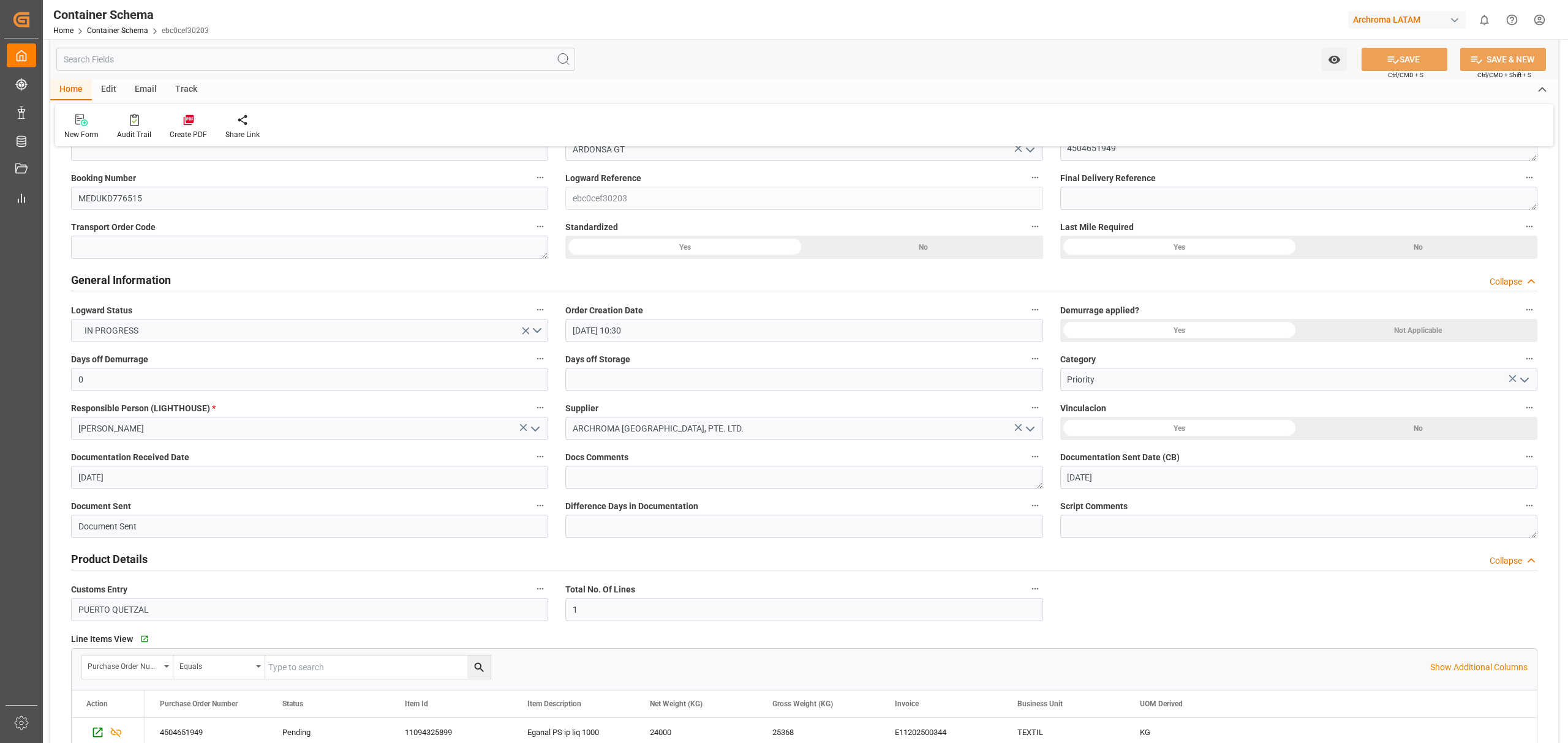
click at [367, 48] on input "text" at bounding box center [316, 59] width 519 height 24
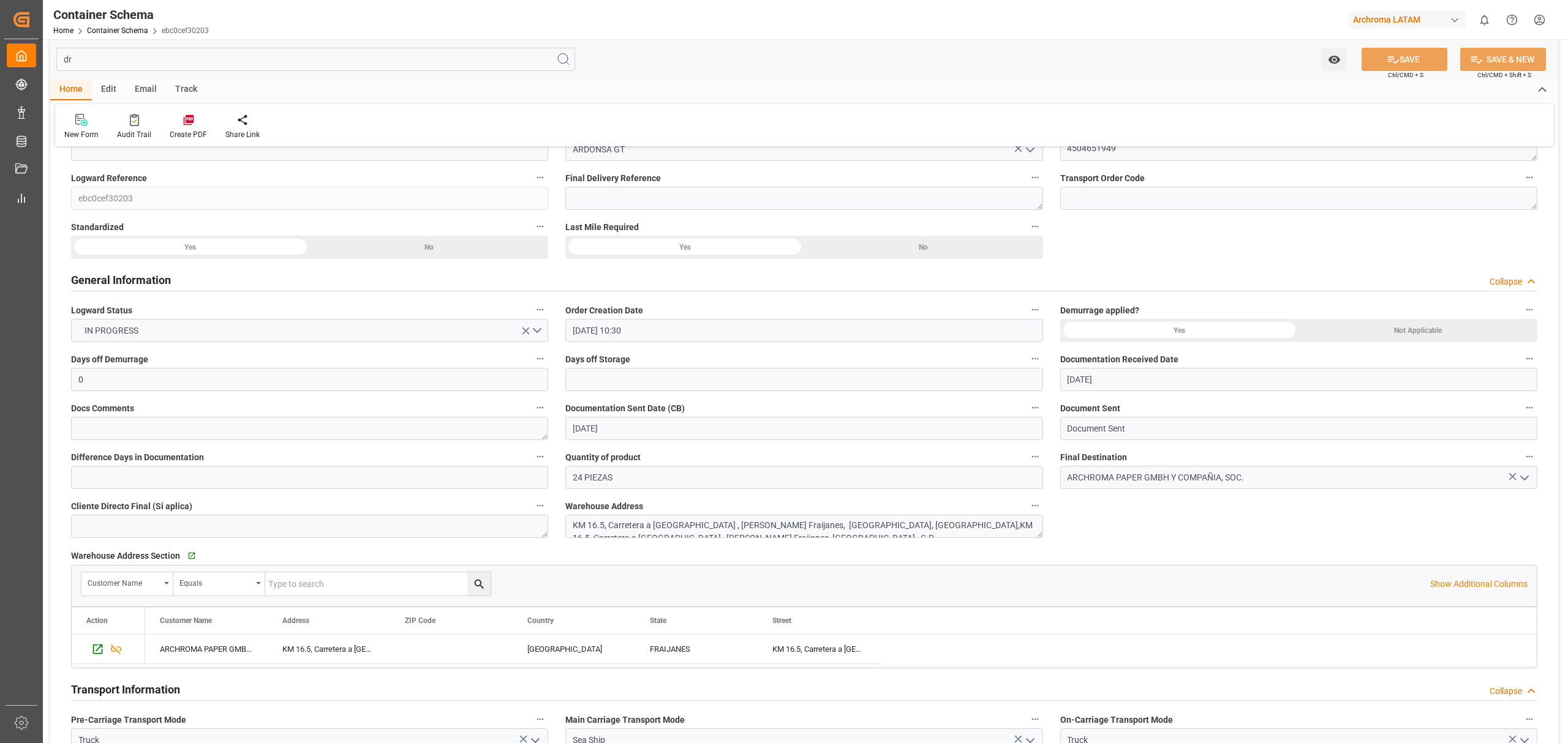
scroll to position [0, 0]
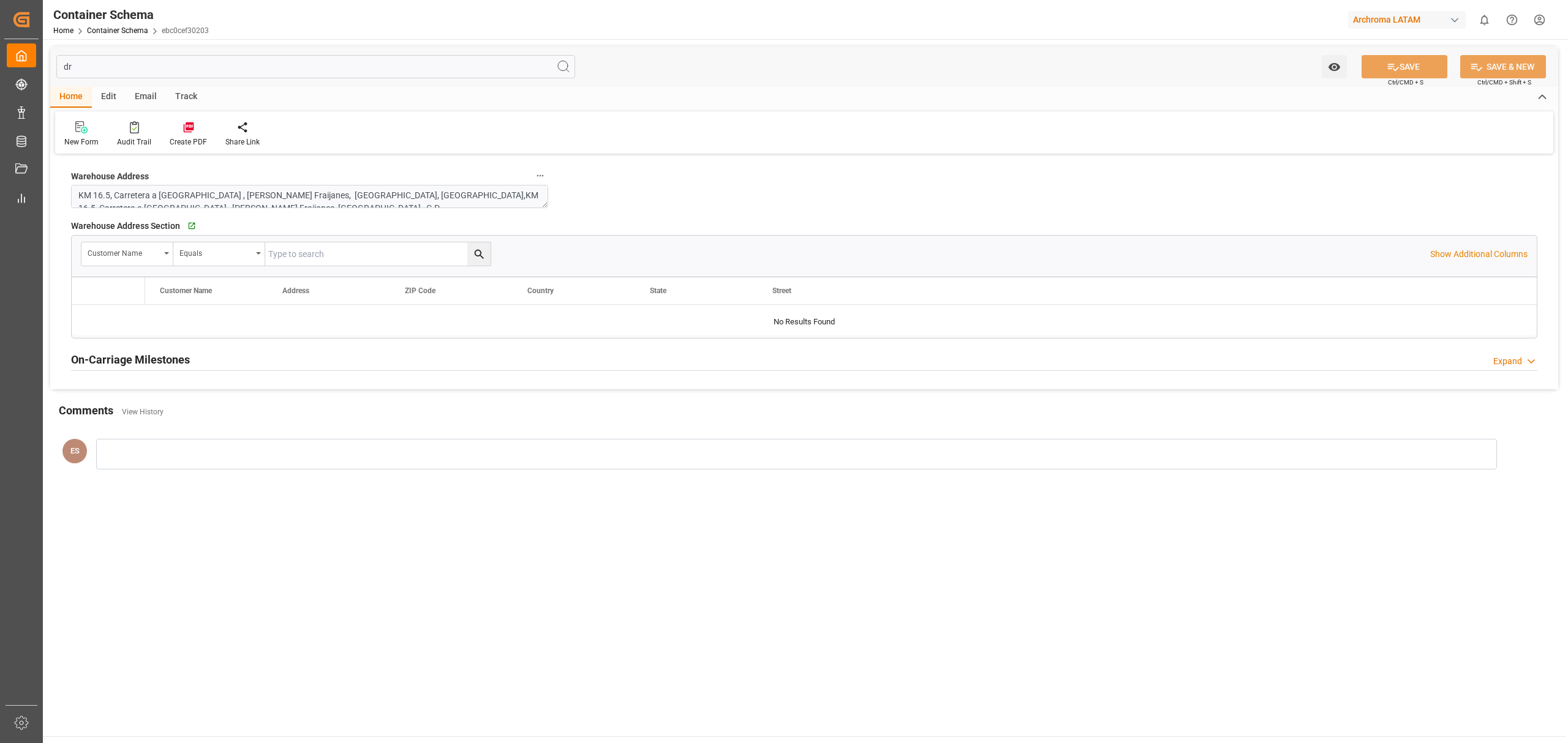
type input "d"
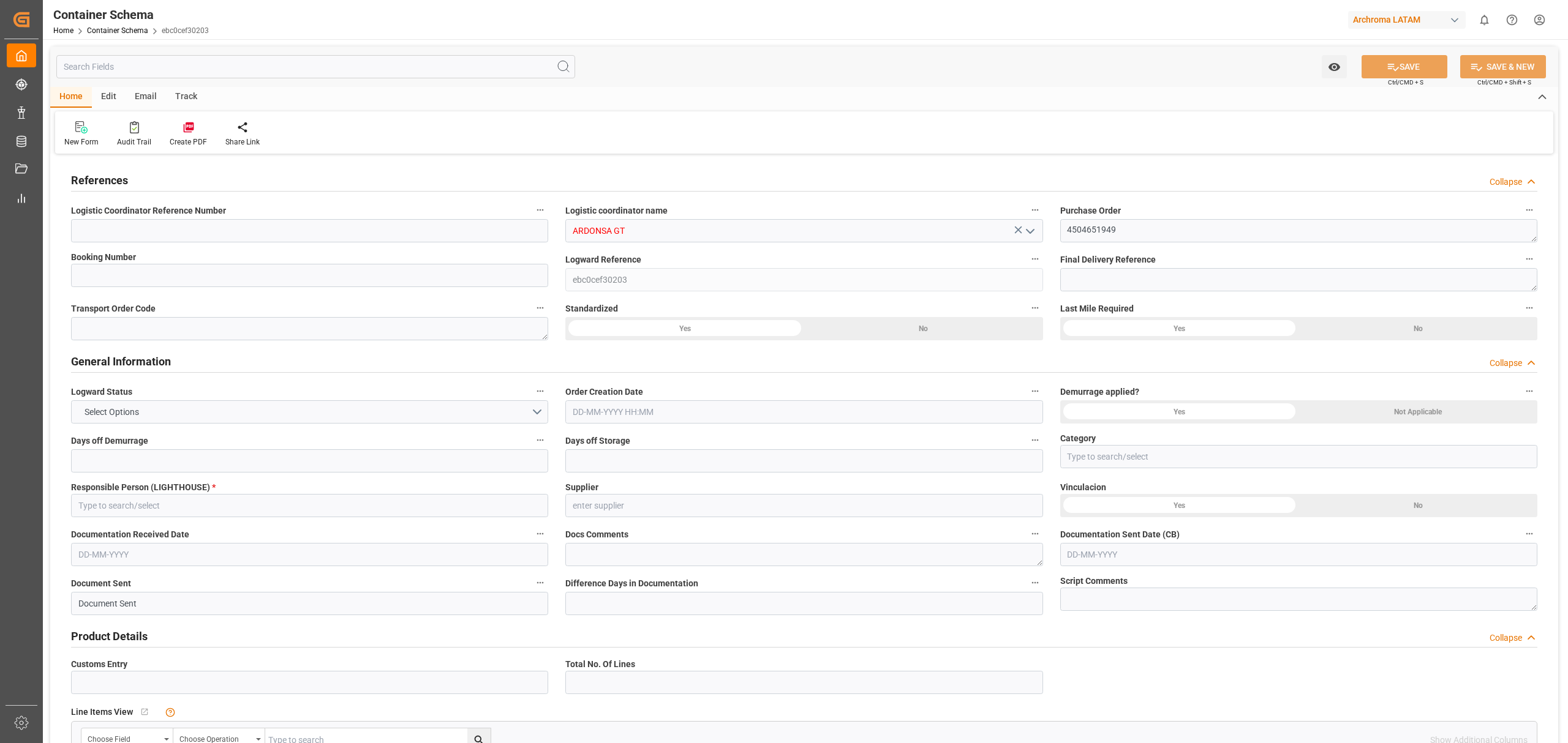
type input "MEDUKD776515"
type input "0"
type input "Priority"
type input "[PERSON_NAME]"
type input "ARCHROMA [GEOGRAPHIC_DATA], PTE. LTD."
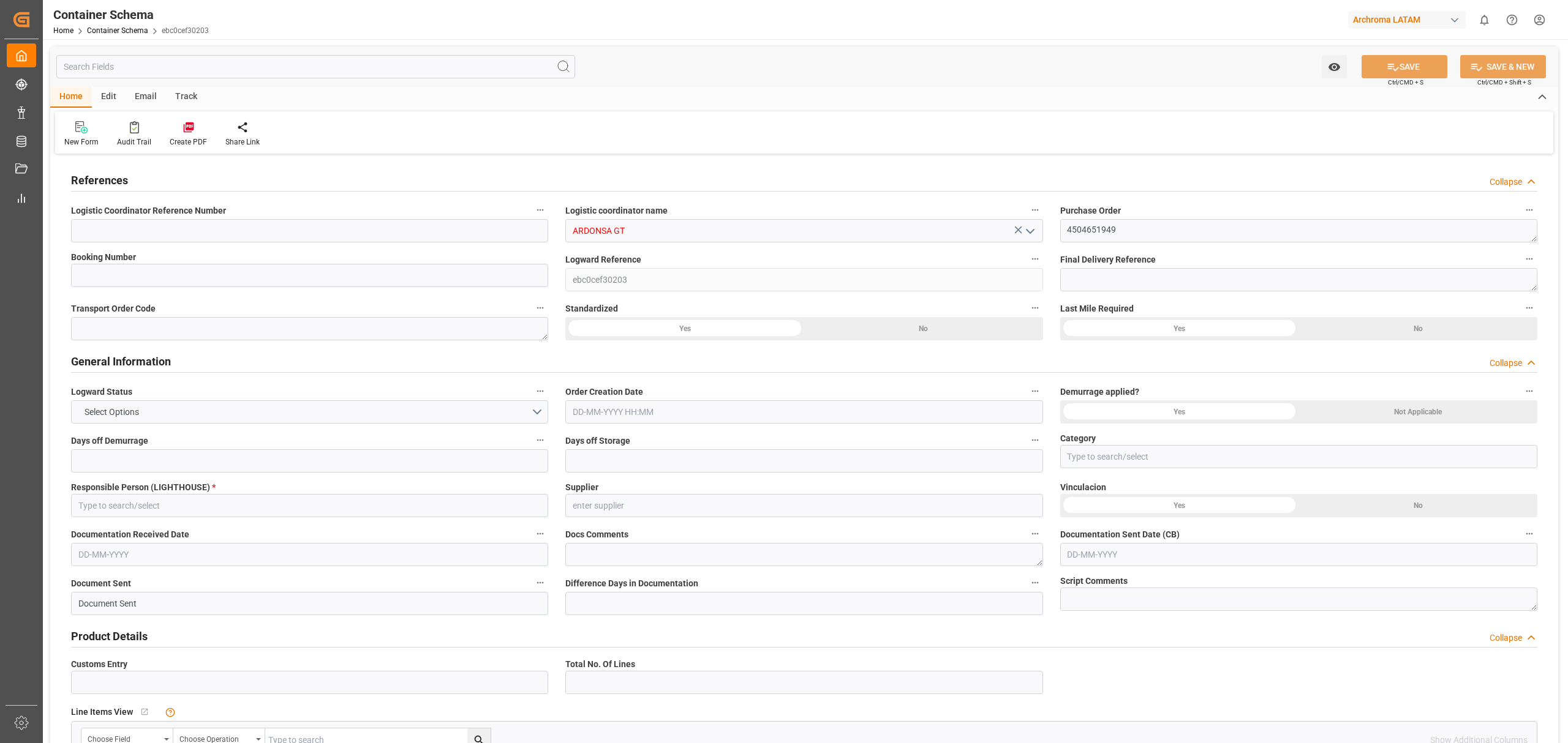
type input "PUERTO QUETZAL"
type input "TEXTIL"
type textarea "PIEZAS"
type input "MASTER"
type input "CIF"
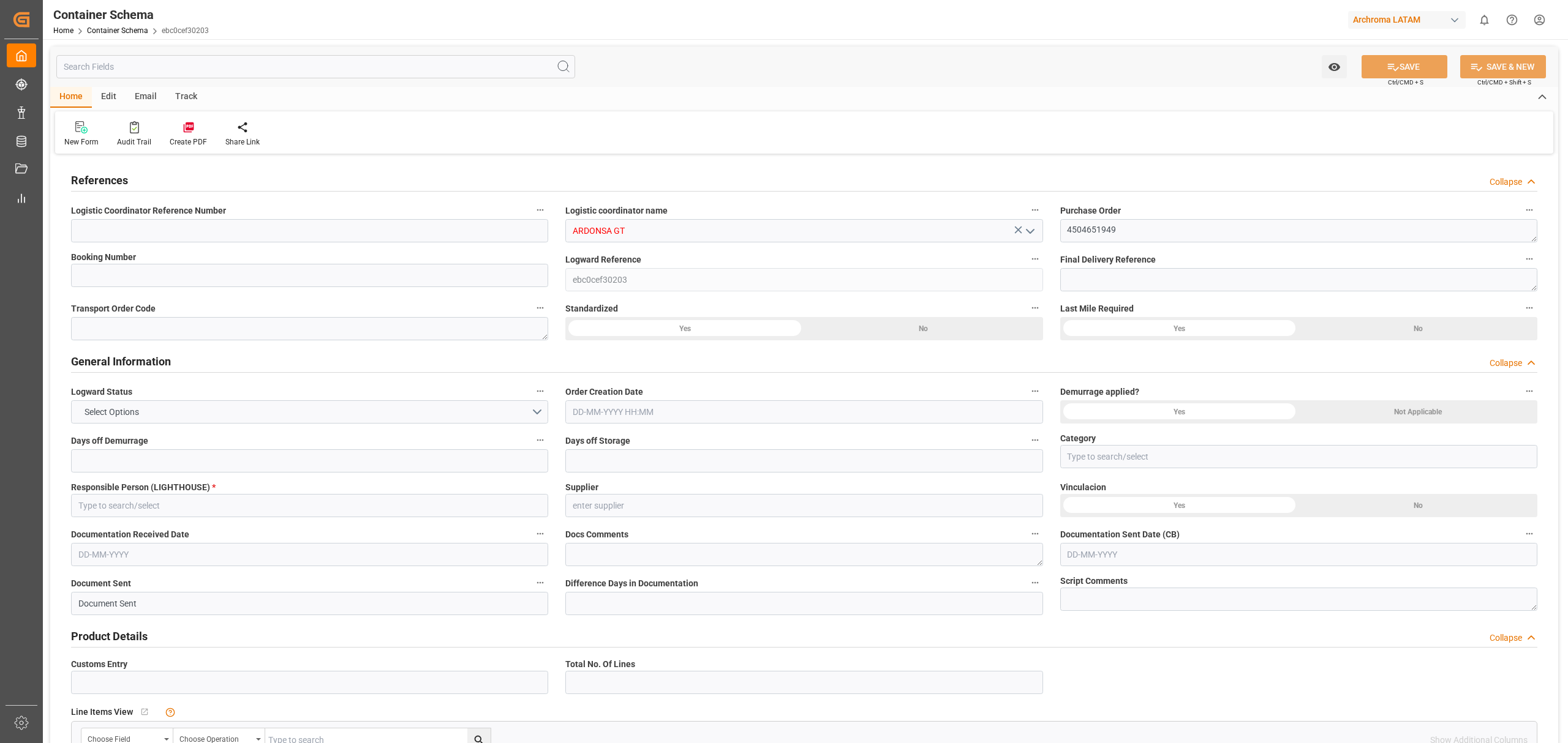
type input "FCL"
type input "MSMU6857194"
type input "MSCU"
type input "[PERSON_NAME] ([PERSON_NAME])"
type input "MSC [PERSON_NAME]"
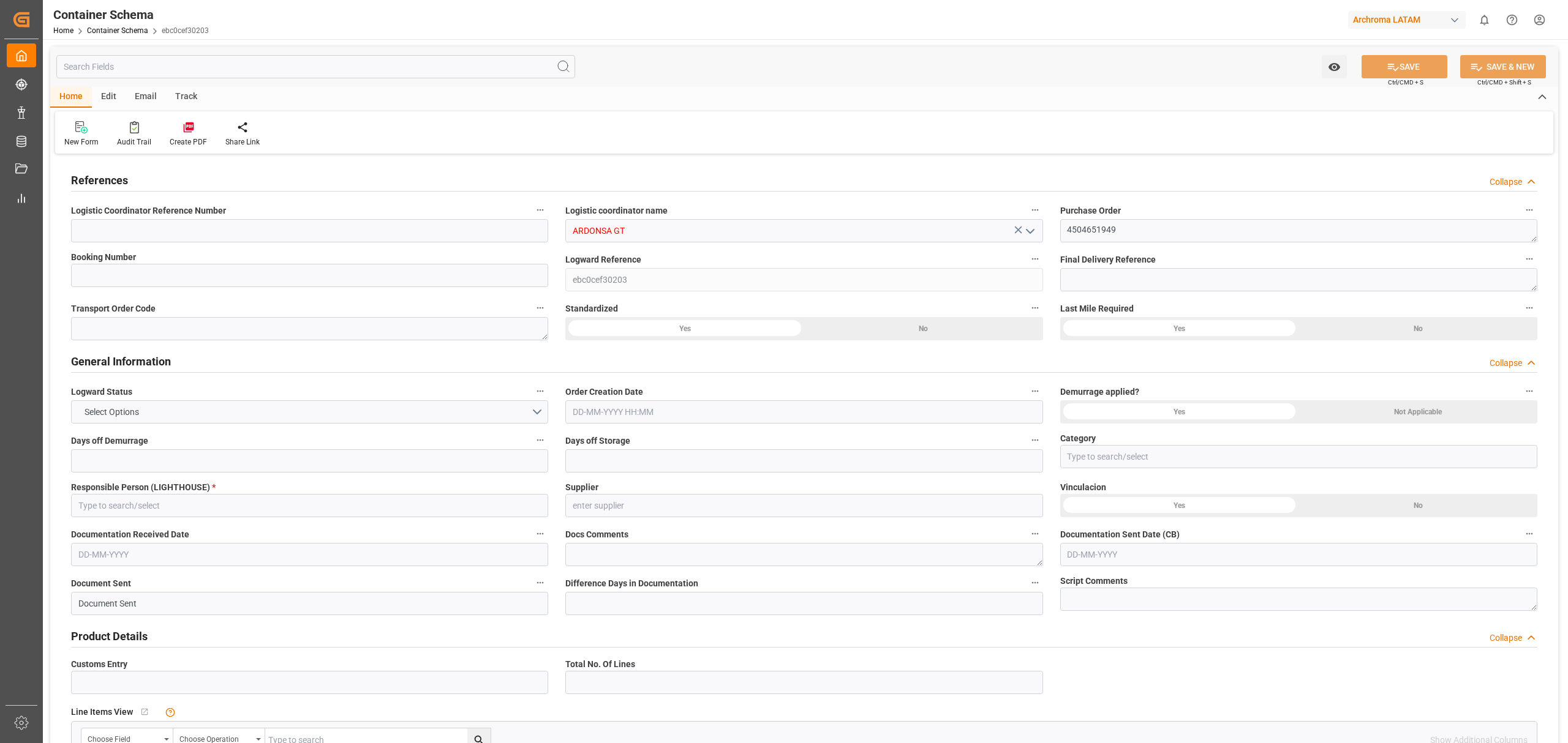
type input "MSC [PERSON_NAME]"
type input "IU538A"
type input "0"
type textarea "Yes"
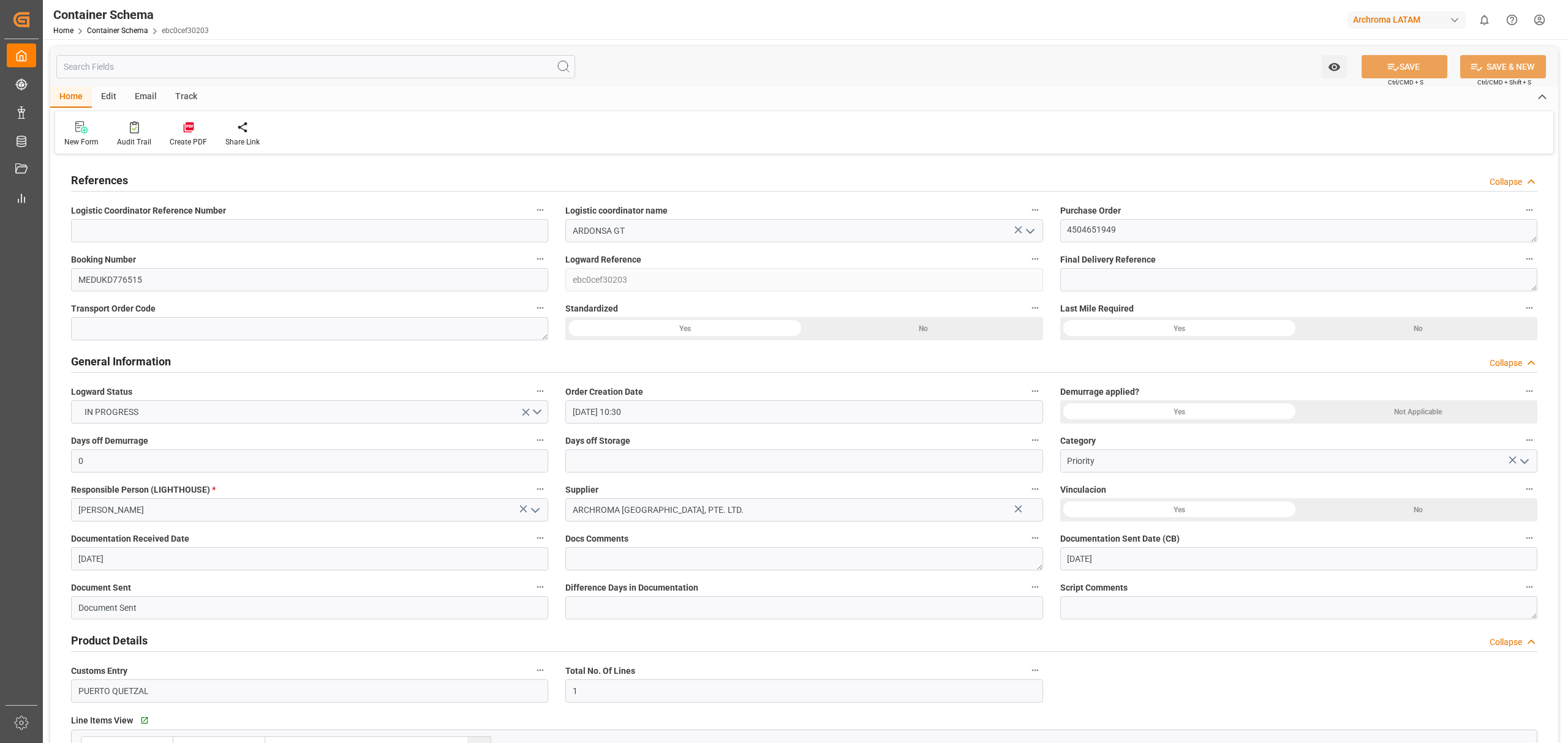
type input "23-09-2025 10:30"
type input "[DATE]"
type input "1"
type input "24"
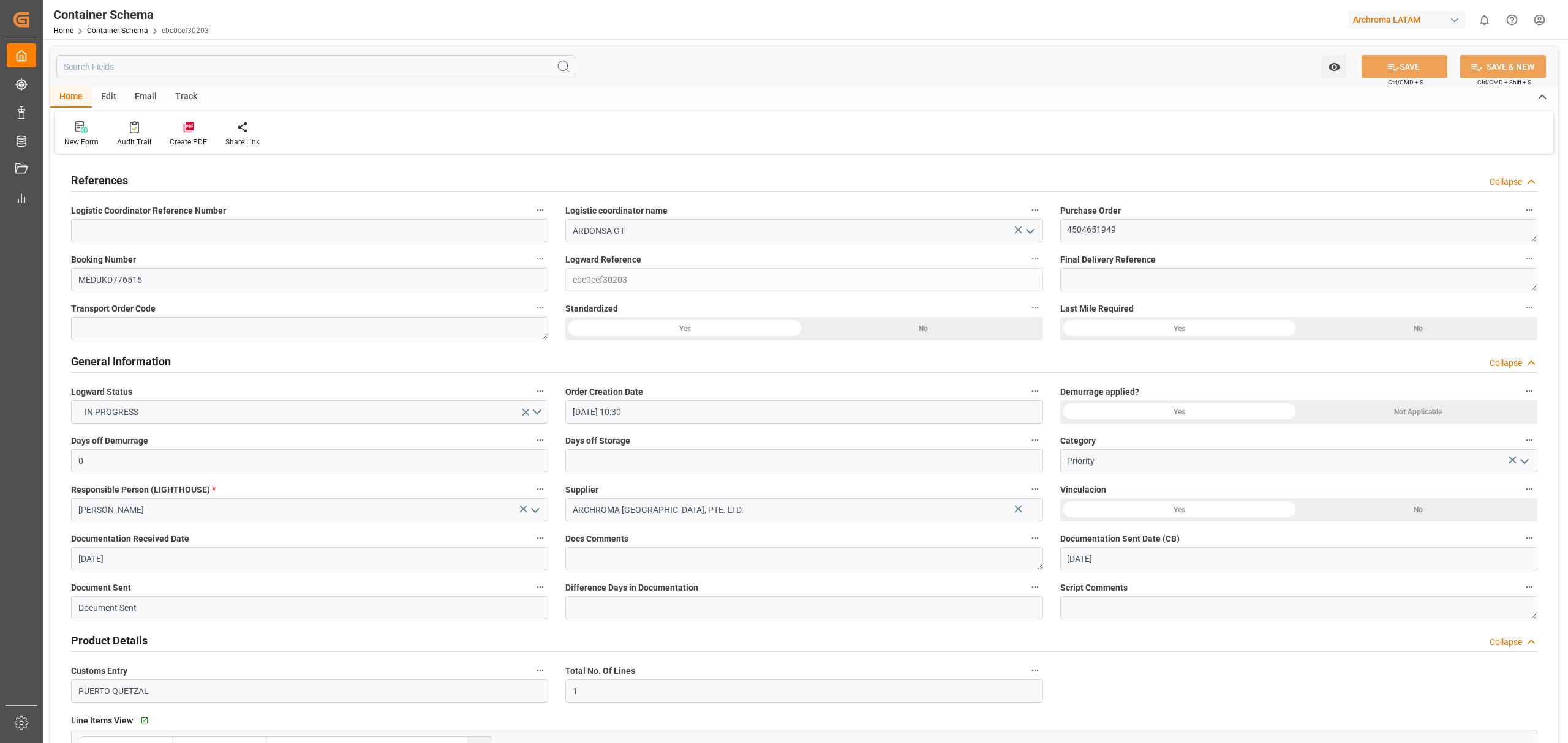
type input "24000"
type input "25368"
type input "MSC"
type input "Mediterranean Shipping Company"
type input "19-11-2025"
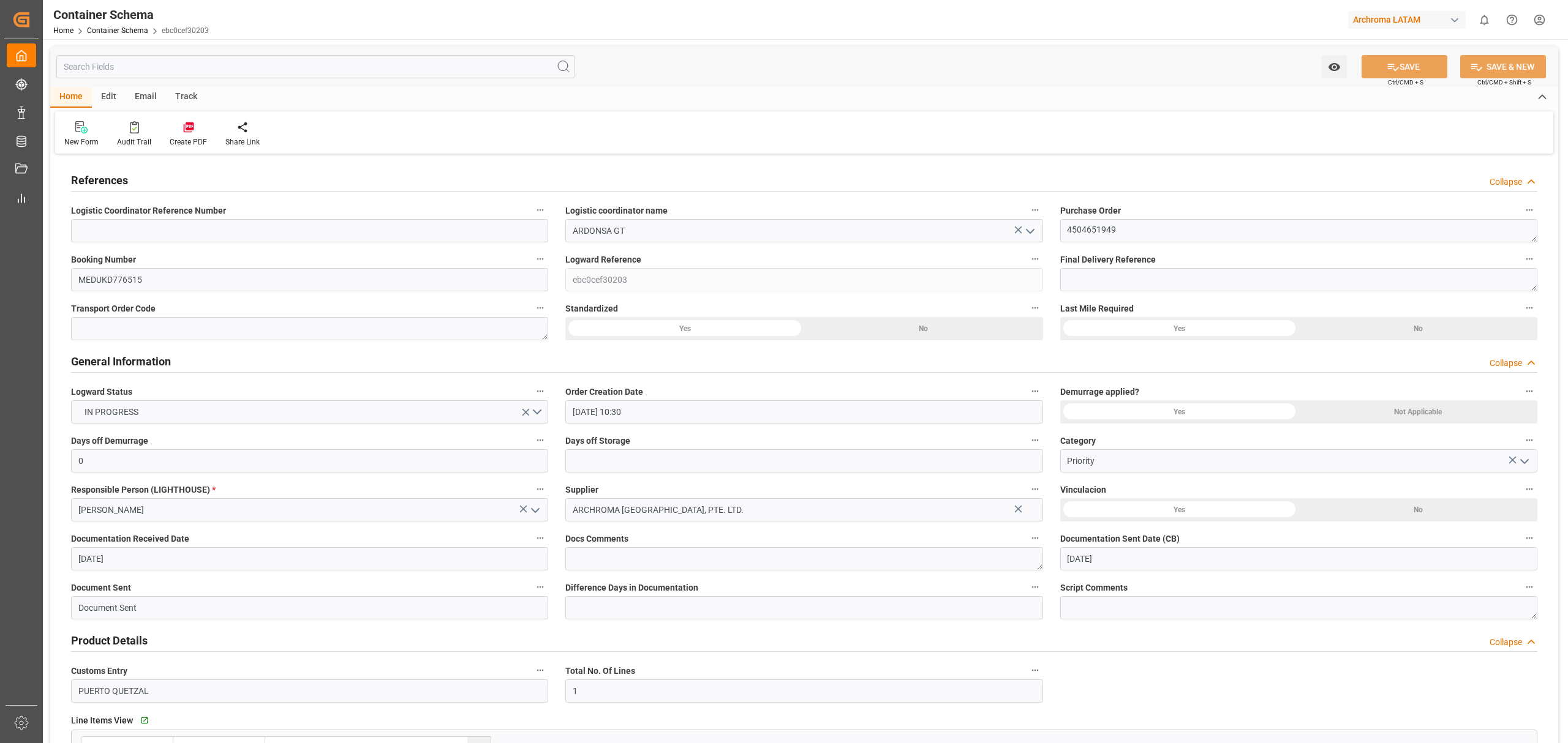
type input "INNSA"
type input "9321897"
type input "[DATE]"
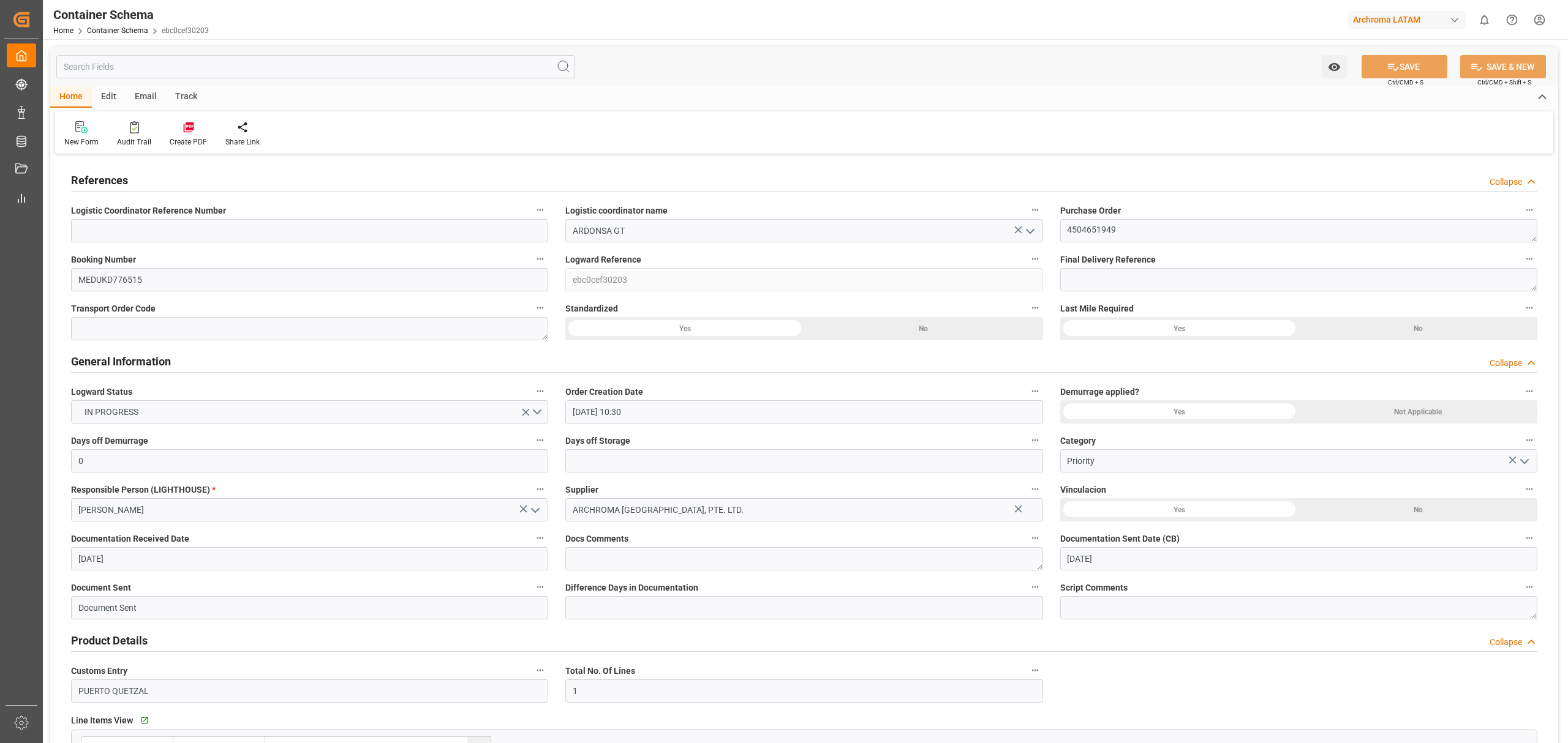
type input "25-09-2025 15:59"
type input "23-09-2025 15:19"
type input "[DATE]"
click at [136, 33] on link "Container Schema" at bounding box center [118, 31] width 61 height 9
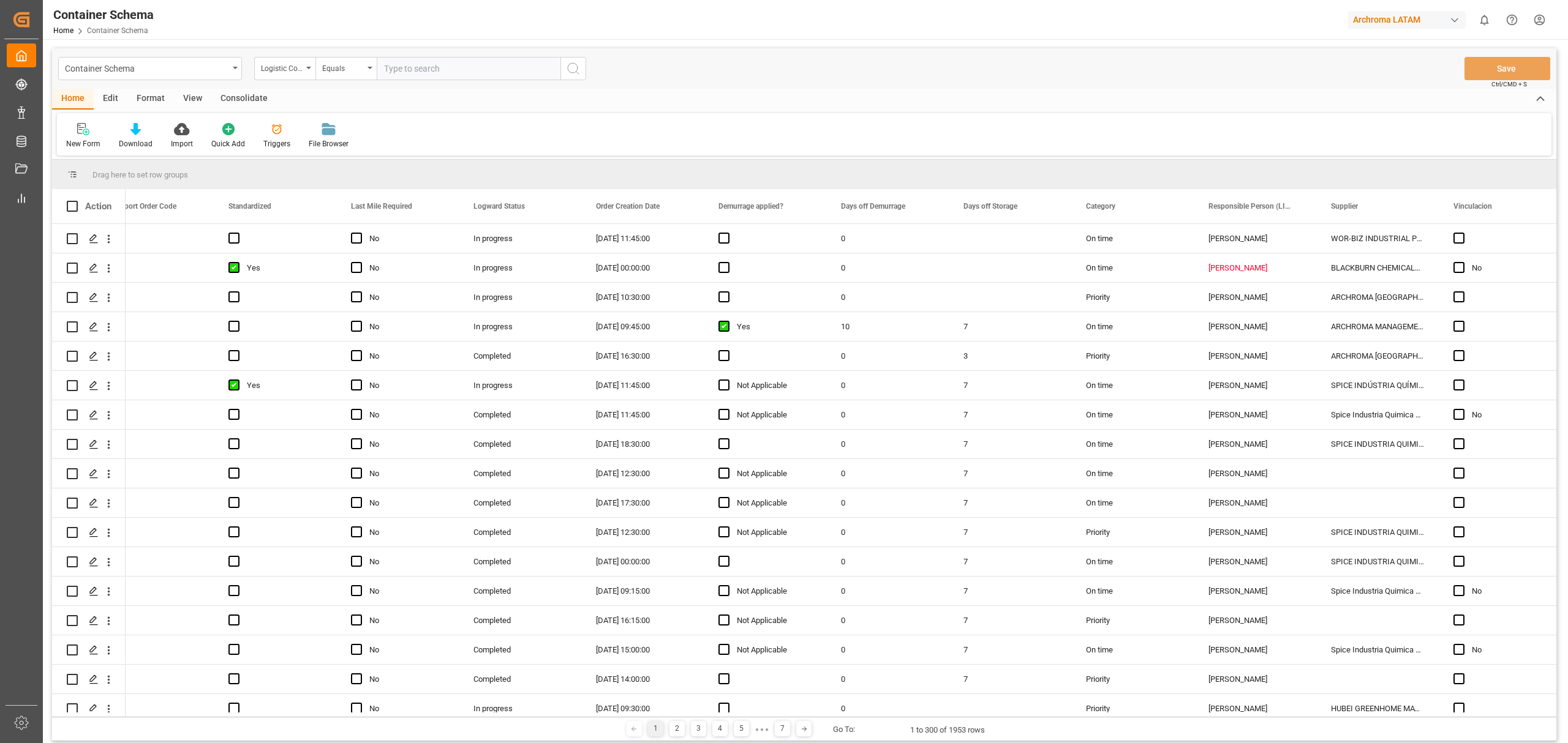
click at [109, 99] on div "Edit" at bounding box center [111, 99] width 34 height 21
click at [284, 139] on div "Schema Edit" at bounding box center [271, 143] width 42 height 11
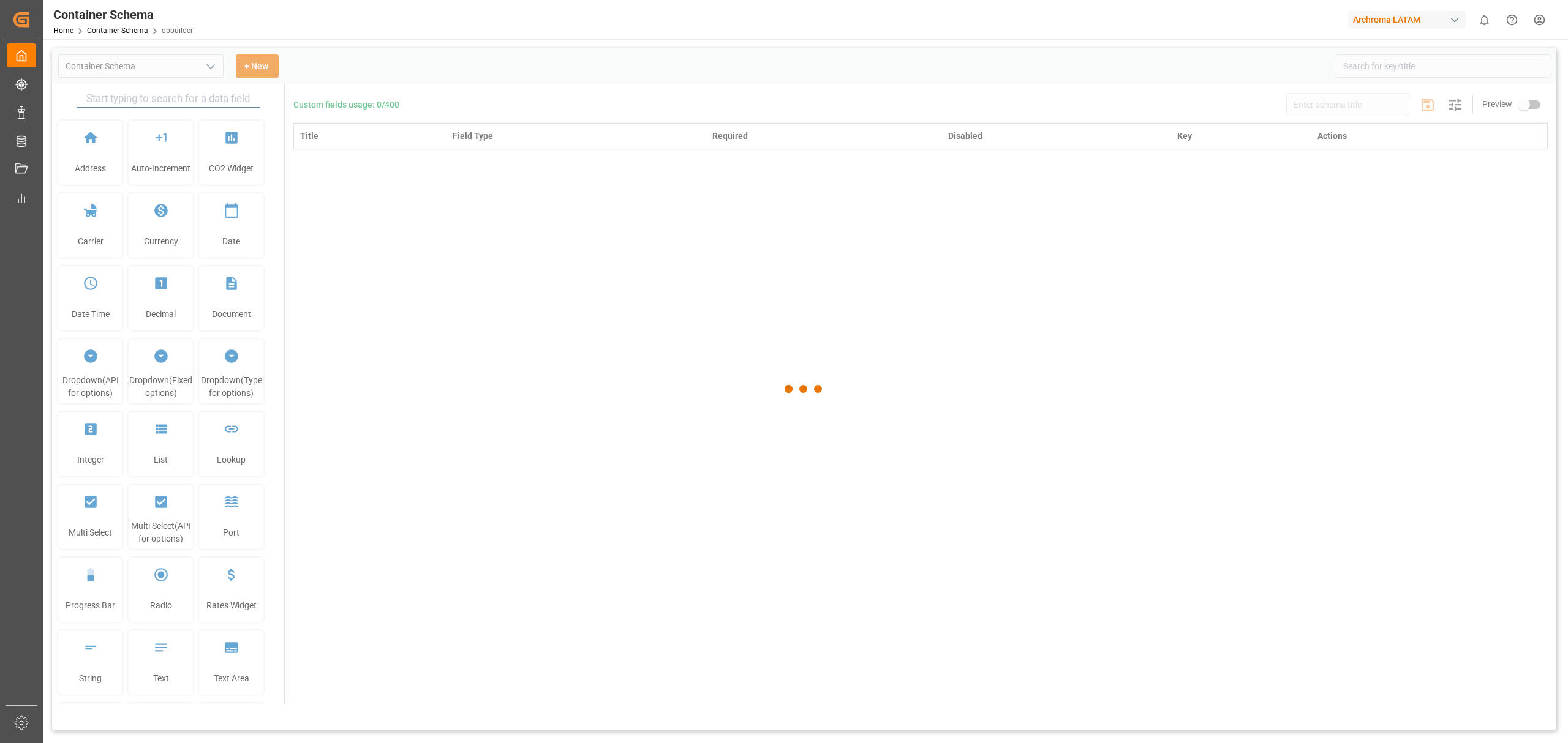
type input "Container Schema"
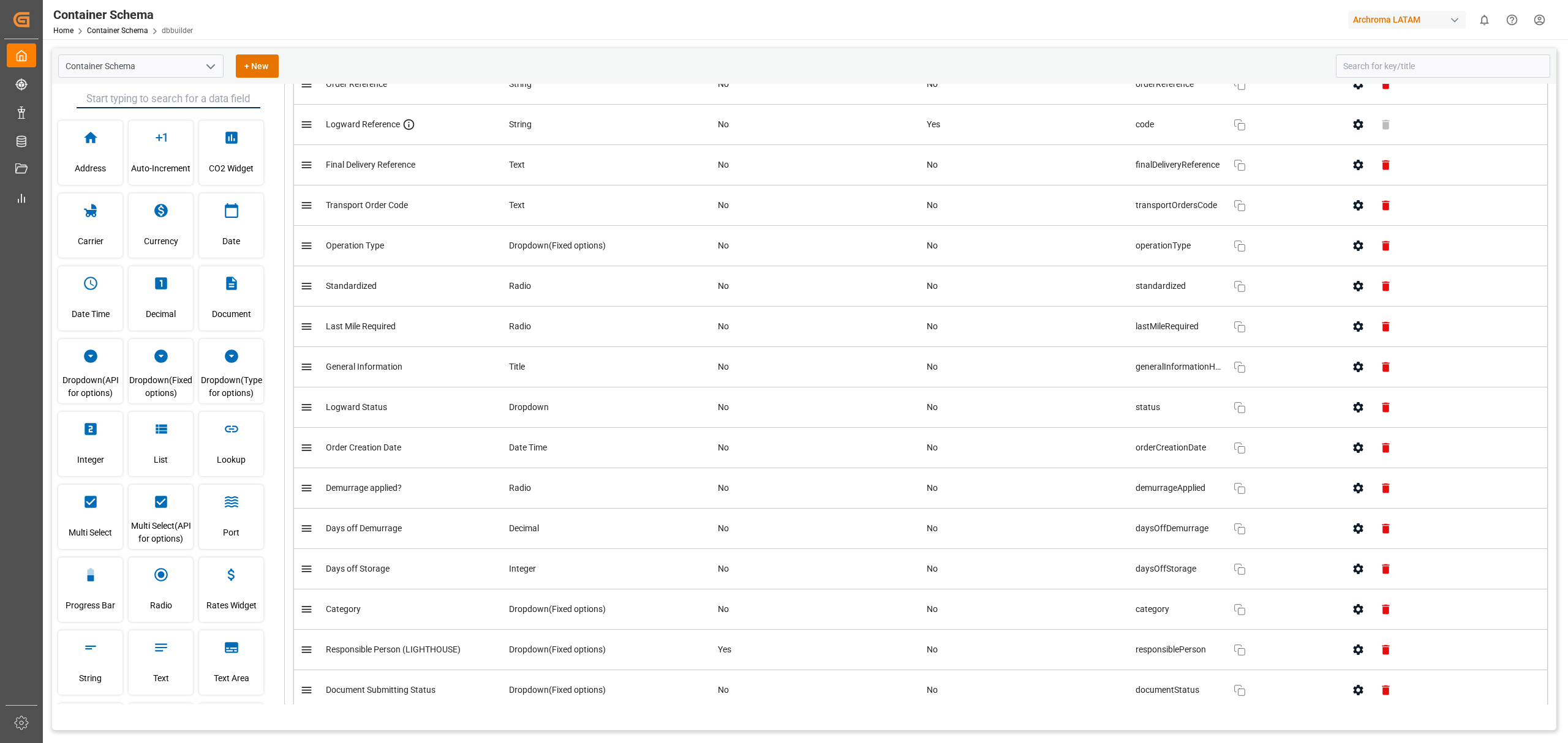
scroll to position [408, 0]
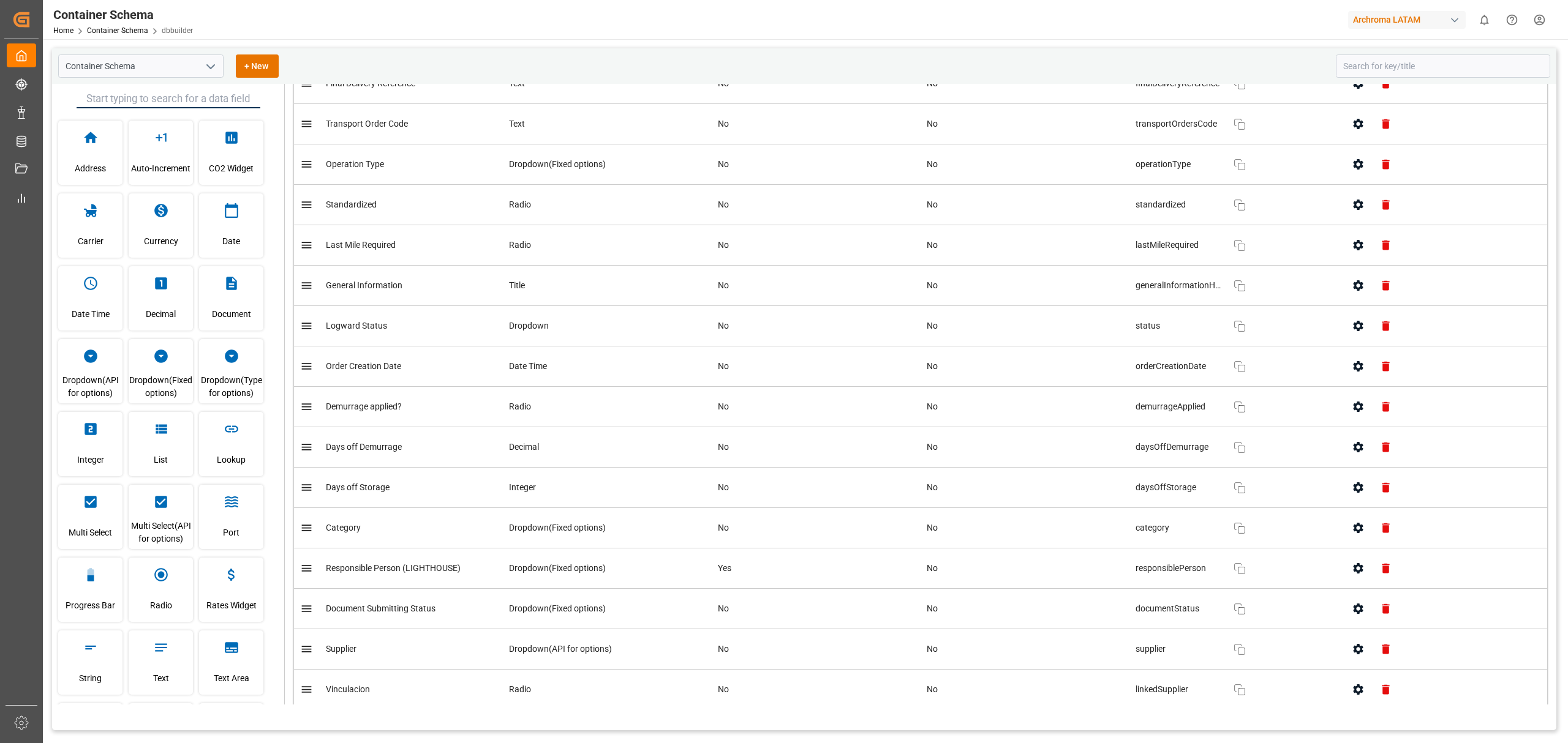
click at [1345, 571] on button "button" at bounding box center [1358, 569] width 28 height 28
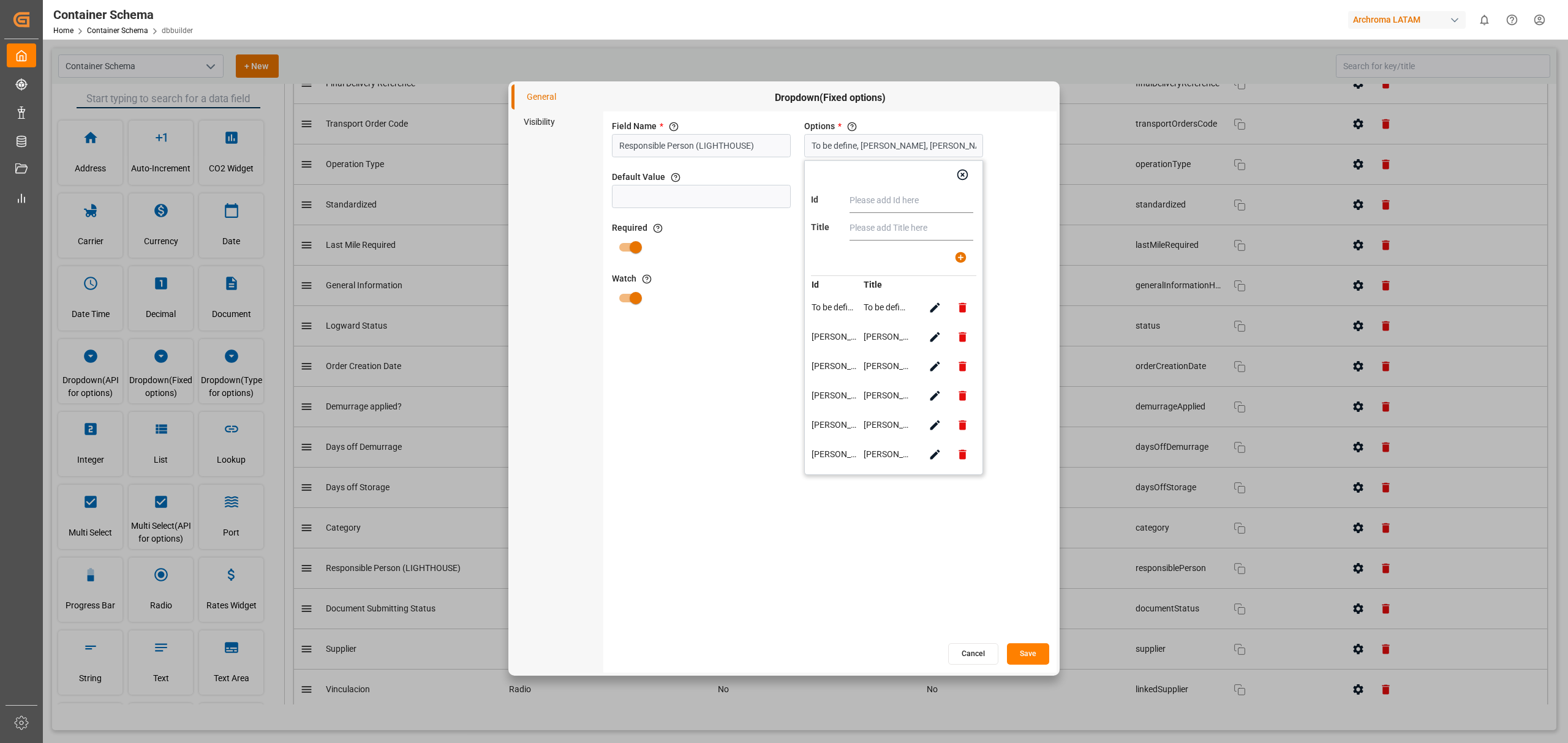
click at [858, 149] on input "To be define, Erika Cervantes, Maria Piranquive, Jose Echeverria, Valeria Hurta…" at bounding box center [893, 145] width 179 height 24
type input "[PERSON_NAME]"
click at [861, 222] on input "text" at bounding box center [911, 228] width 124 height 25
type input "[PERSON_NAME]"
click at [958, 251] on button "button" at bounding box center [961, 257] width 28 height 28
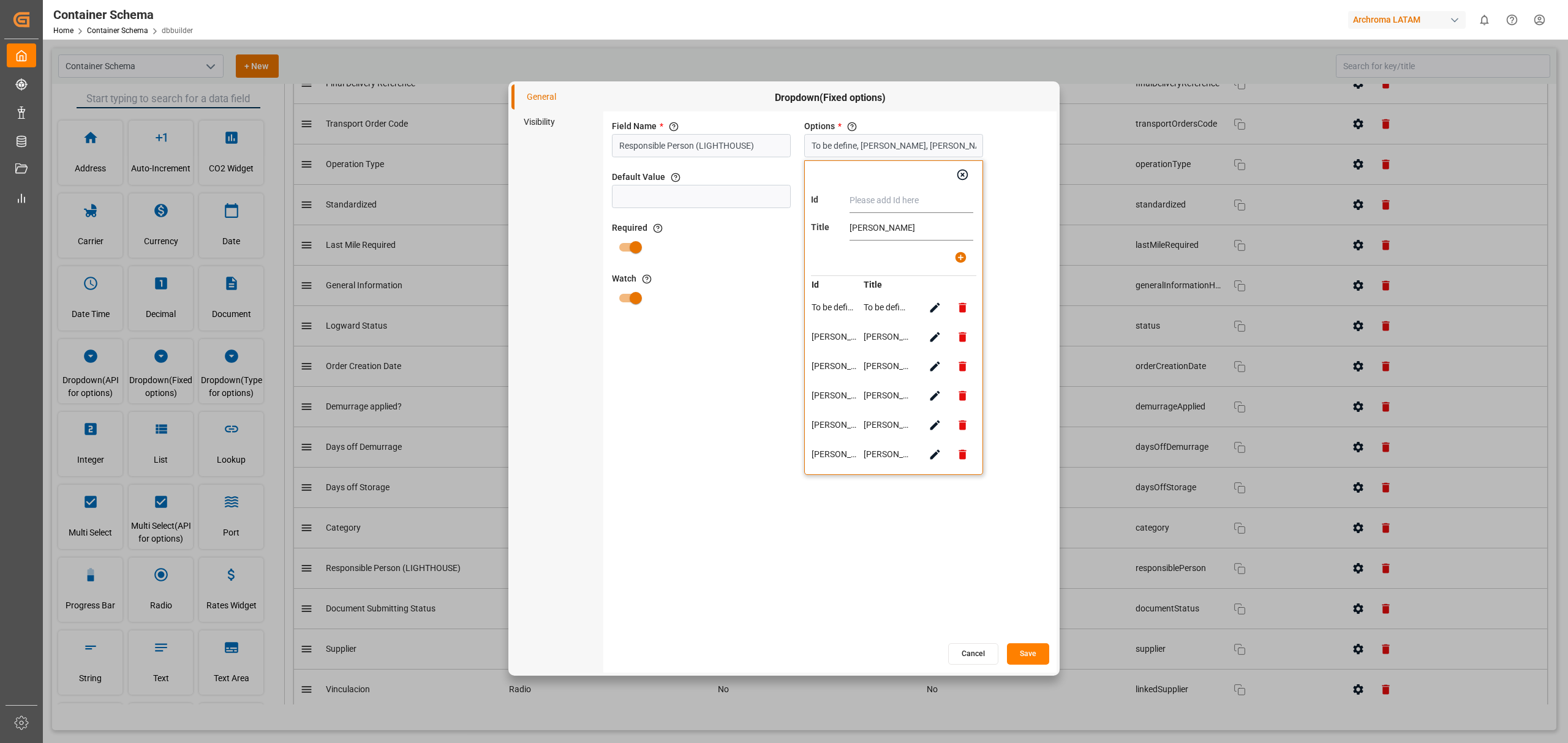
type input "To be define, Erika Cervantes, Maria Piranquive, Jose Echeverria, Valeria Hurta…"
click at [1033, 649] on button "Save" at bounding box center [1028, 654] width 43 height 22
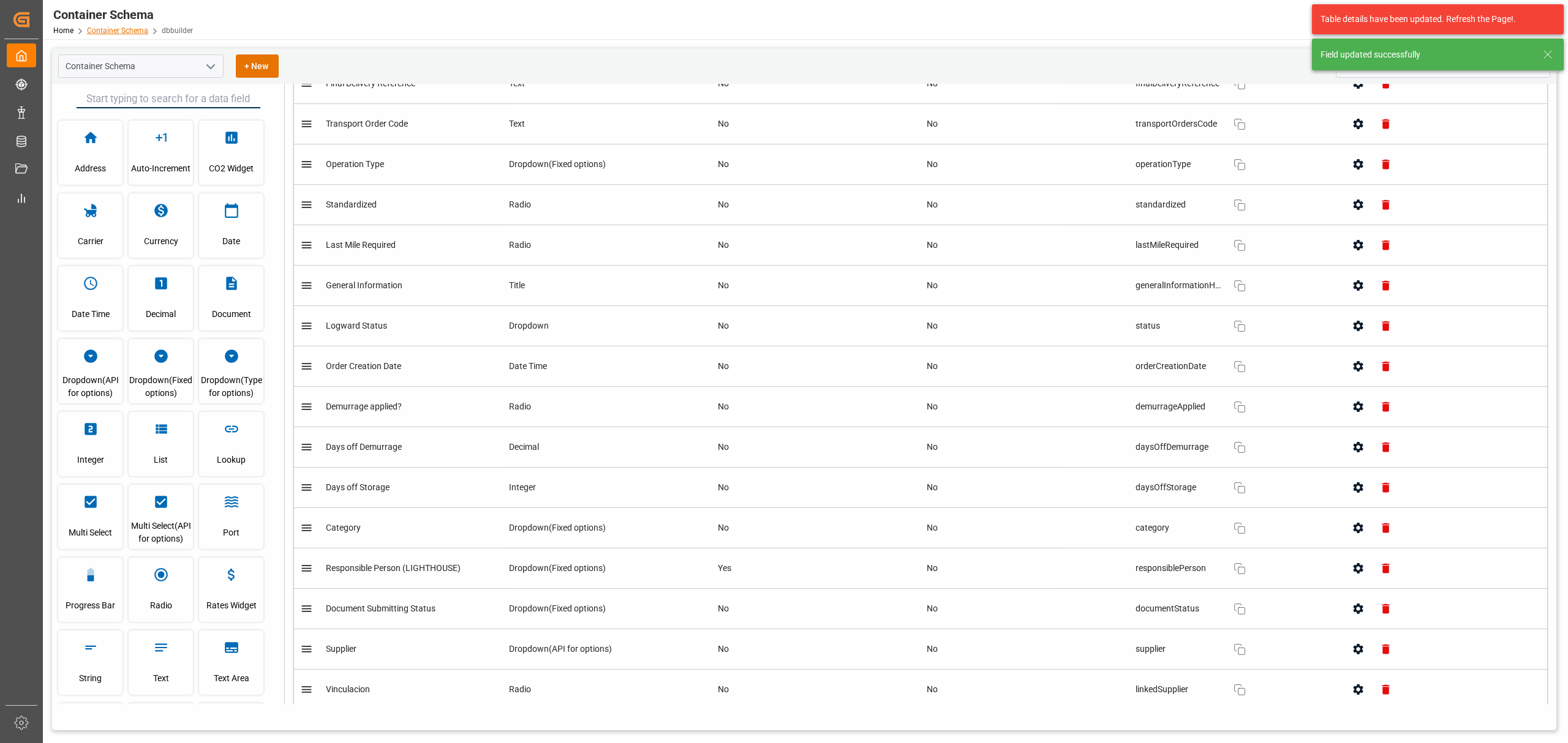
click at [138, 27] on link "Container Schema" at bounding box center [118, 31] width 61 height 9
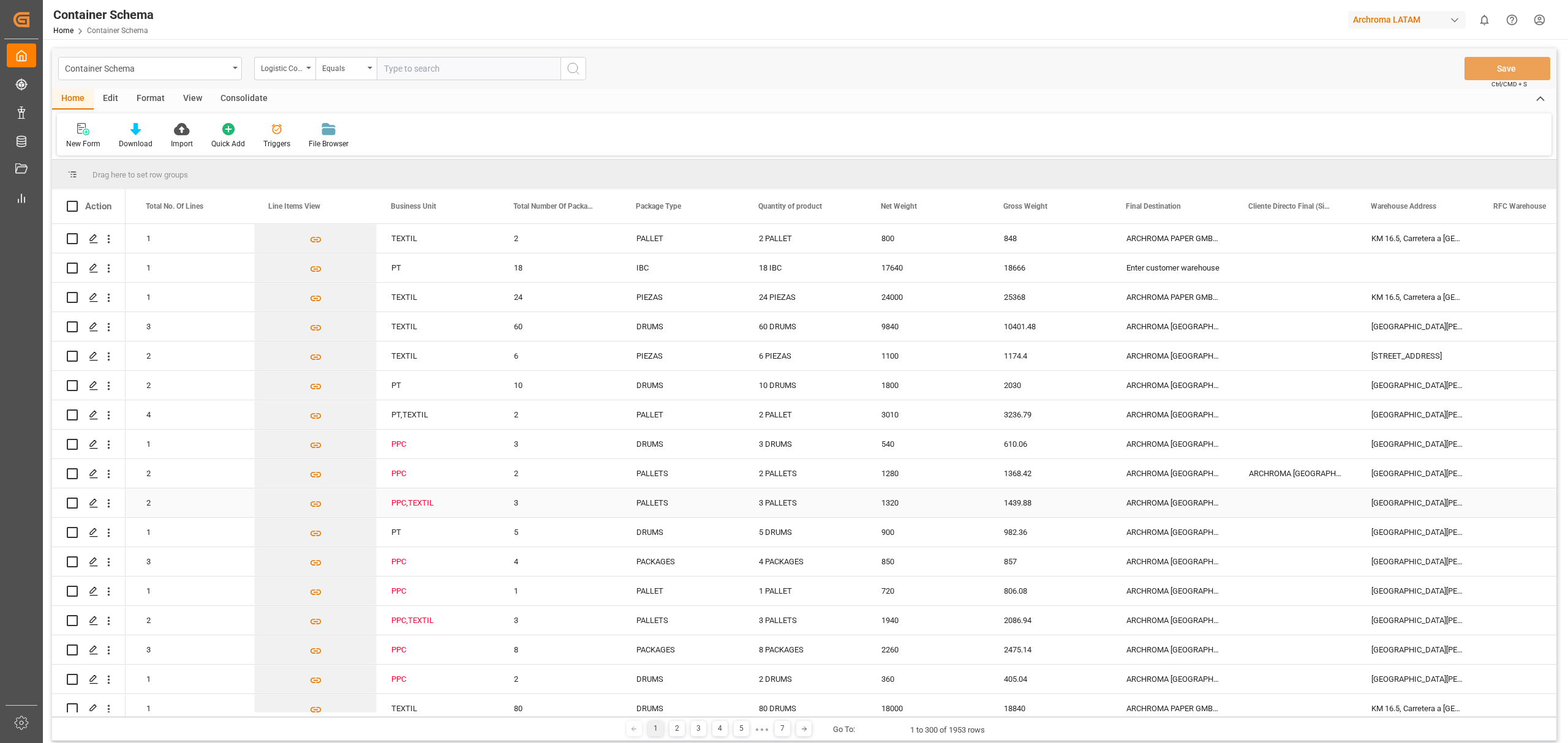
scroll to position [0, 3058]
click at [109, 102] on div "Edit" at bounding box center [111, 99] width 34 height 21
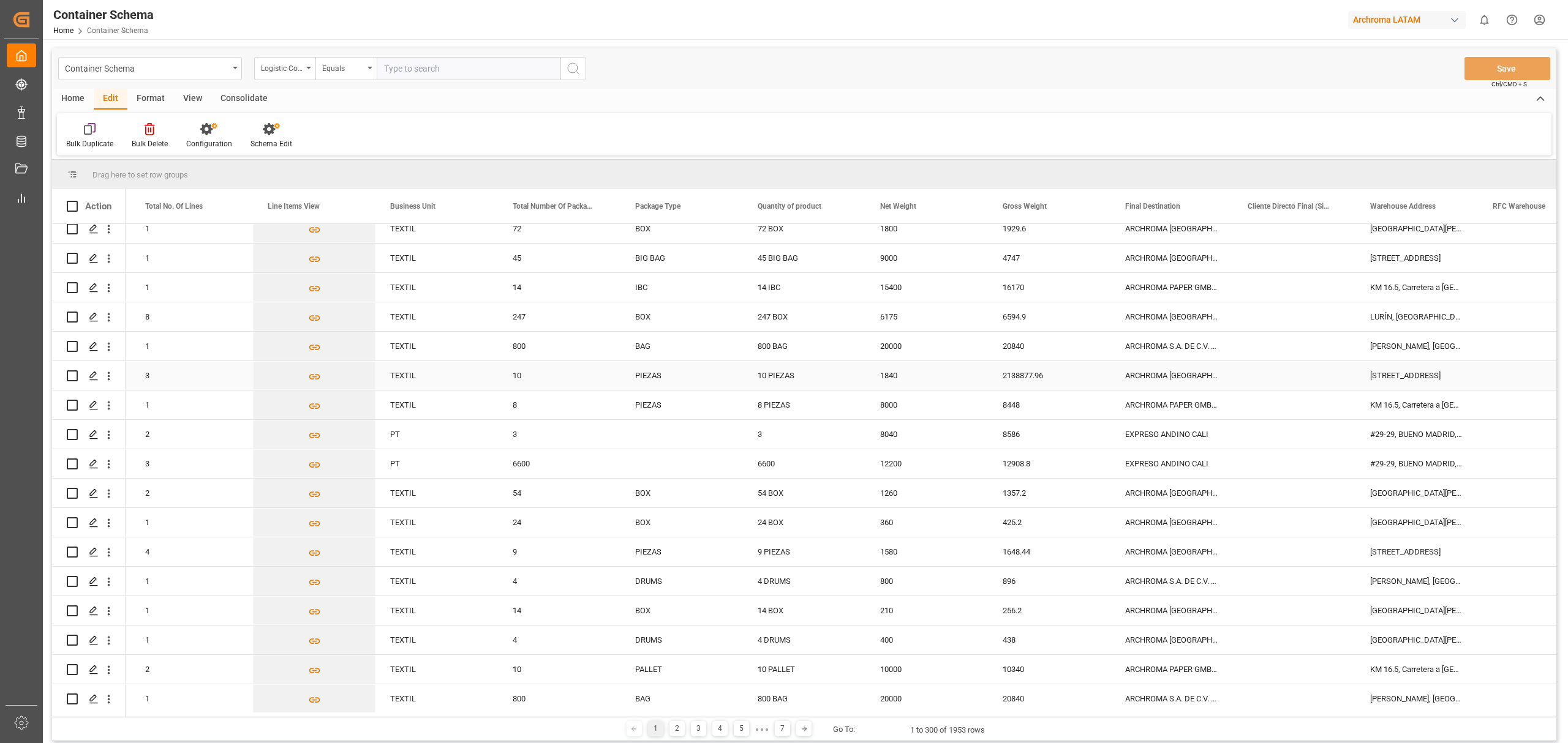
scroll to position [1469, 0]
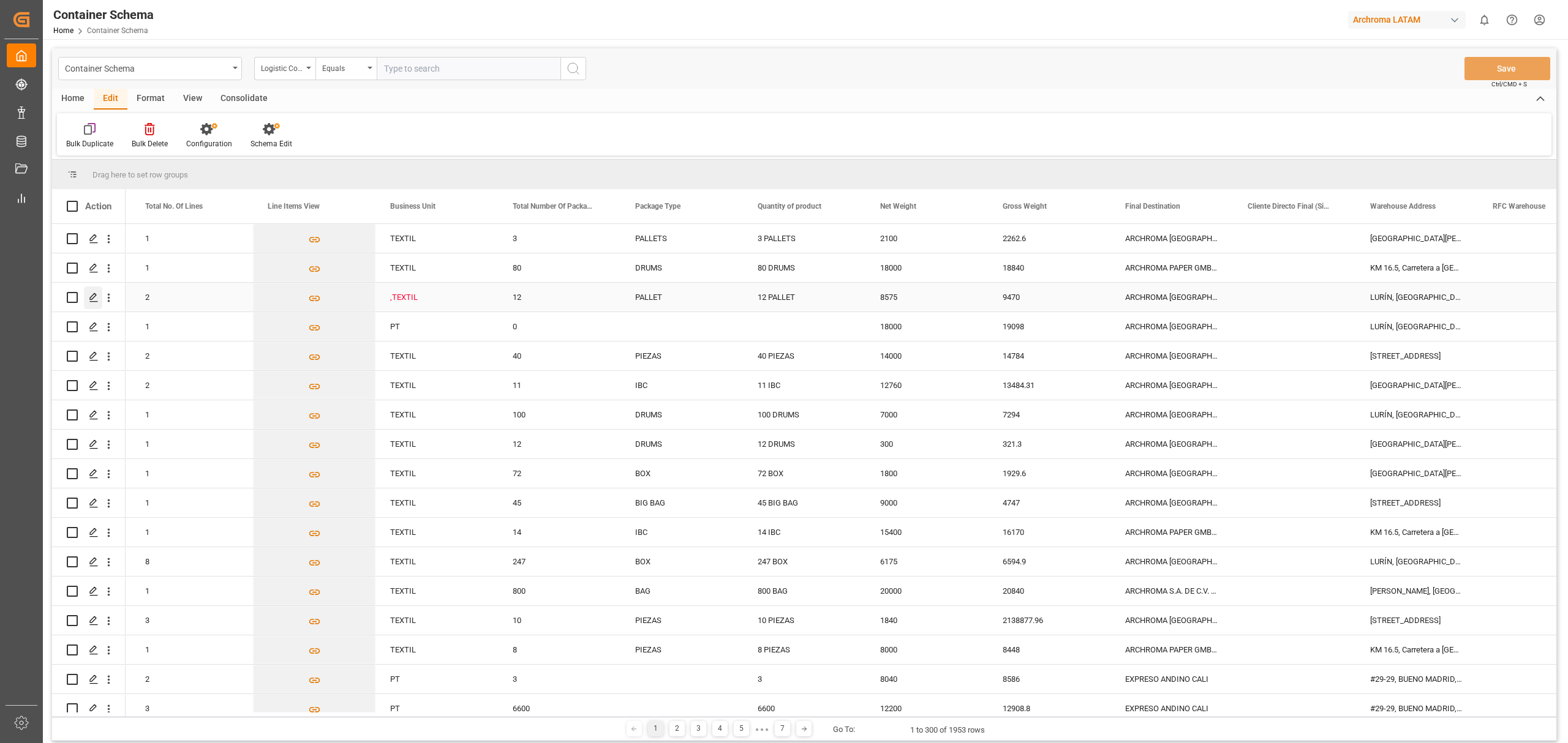
click at [433, 299] on div ",TEXTIL" at bounding box center [437, 297] width 93 height 28
click at [448, 299] on div ",TEXTIL" at bounding box center [437, 297] width 93 height 28
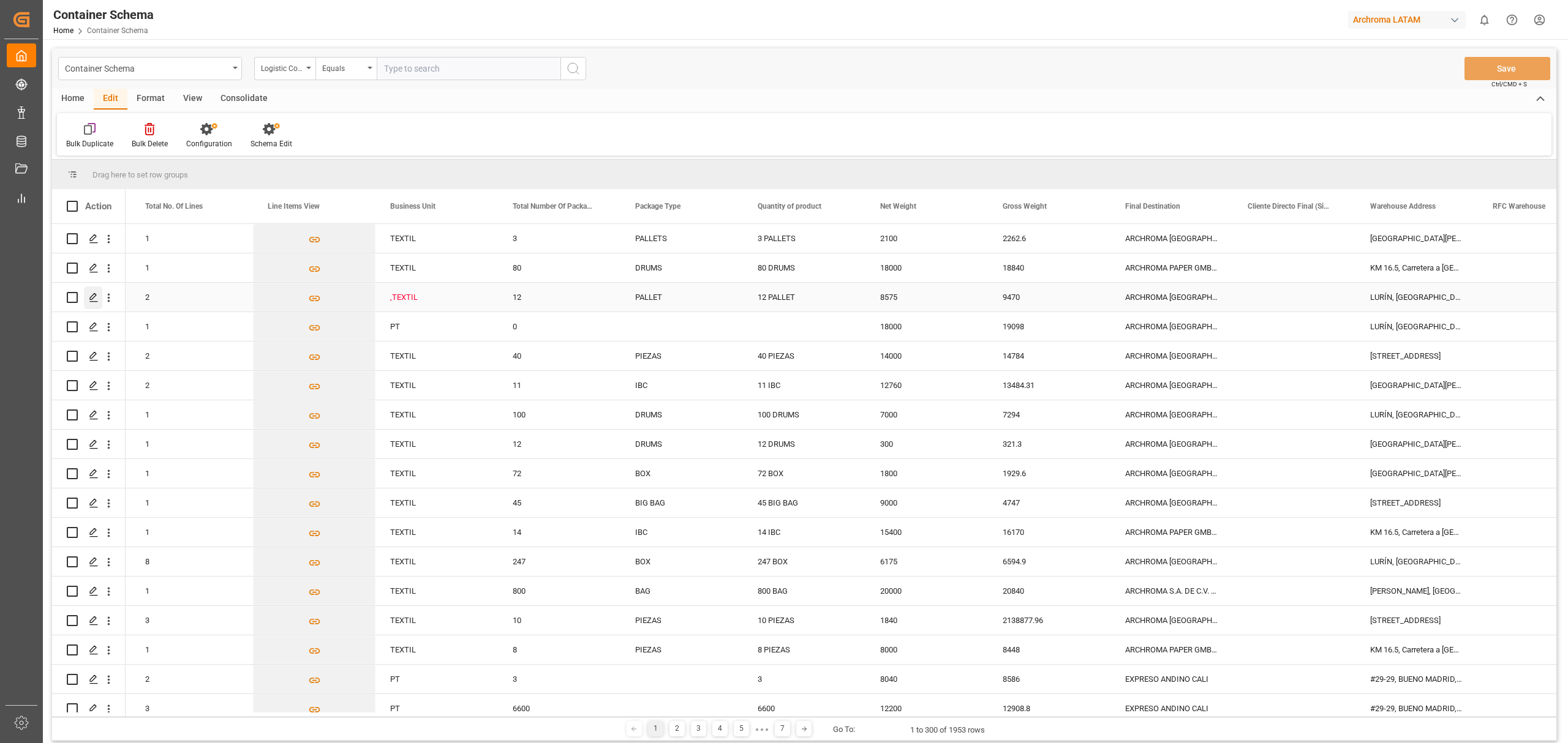
click at [448, 299] on div ",TEXTIL" at bounding box center [437, 297] width 93 height 28
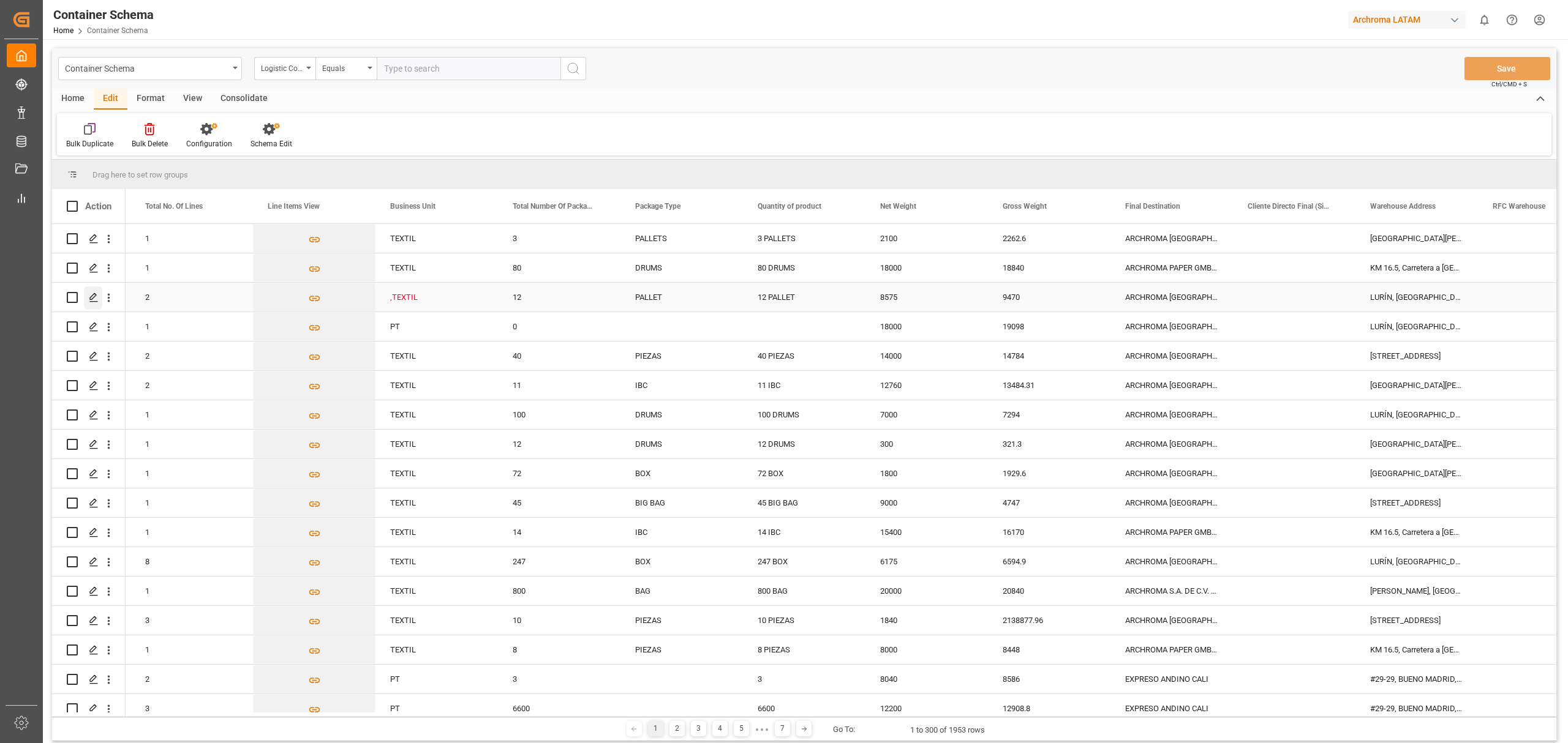
click at [448, 299] on div ",TEXTIL" at bounding box center [437, 297] width 93 height 28
click at [449, 299] on div ",TEXTIL" at bounding box center [437, 297] width 93 height 28
click at [449, 296] on div ",TEXTIL" at bounding box center [437, 297] width 93 height 28
click at [94, 300] on icon "Press SPACE to select this row." at bounding box center [94, 298] width 10 height 10
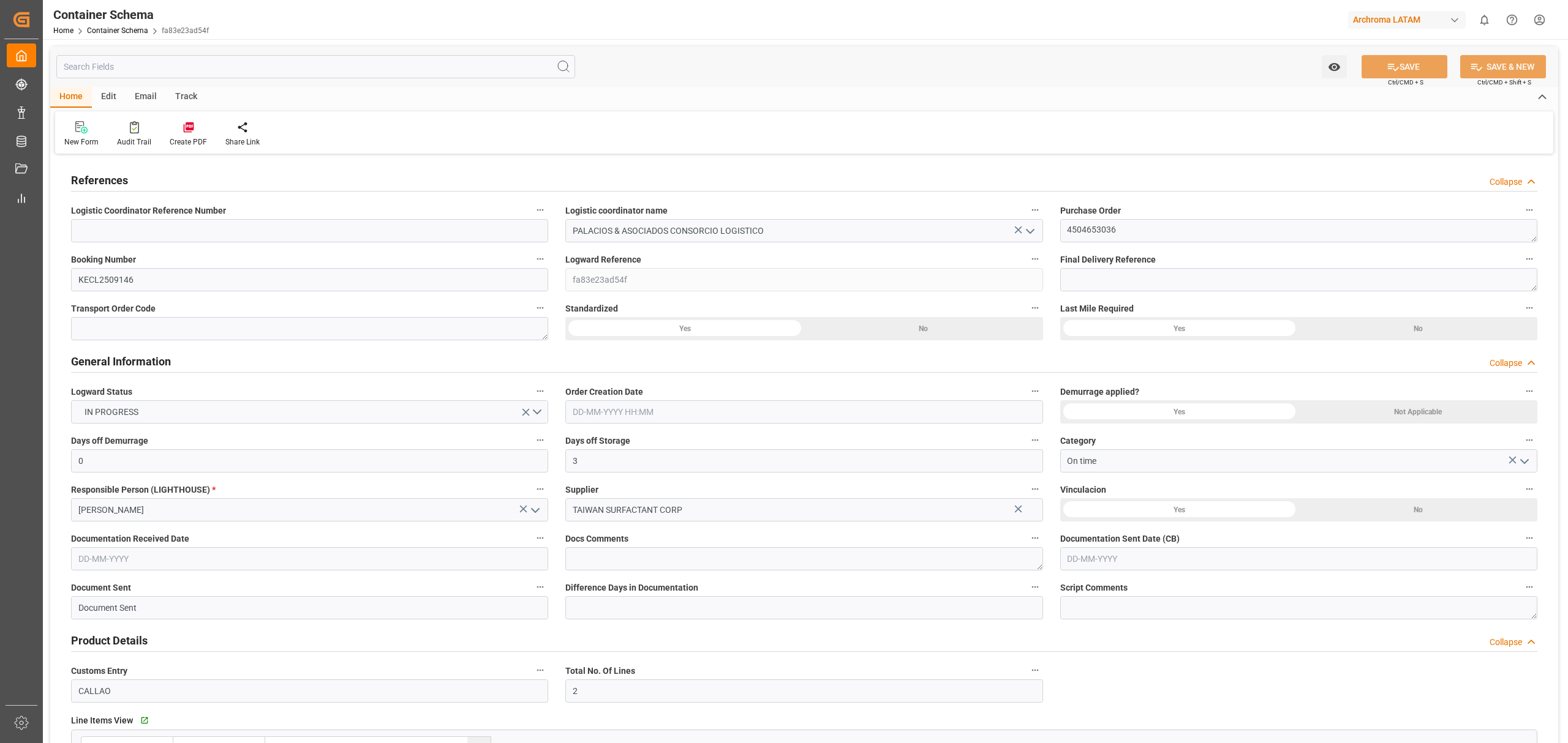
type input "0"
type input "3"
type input "2"
type input "12"
type input "8575"
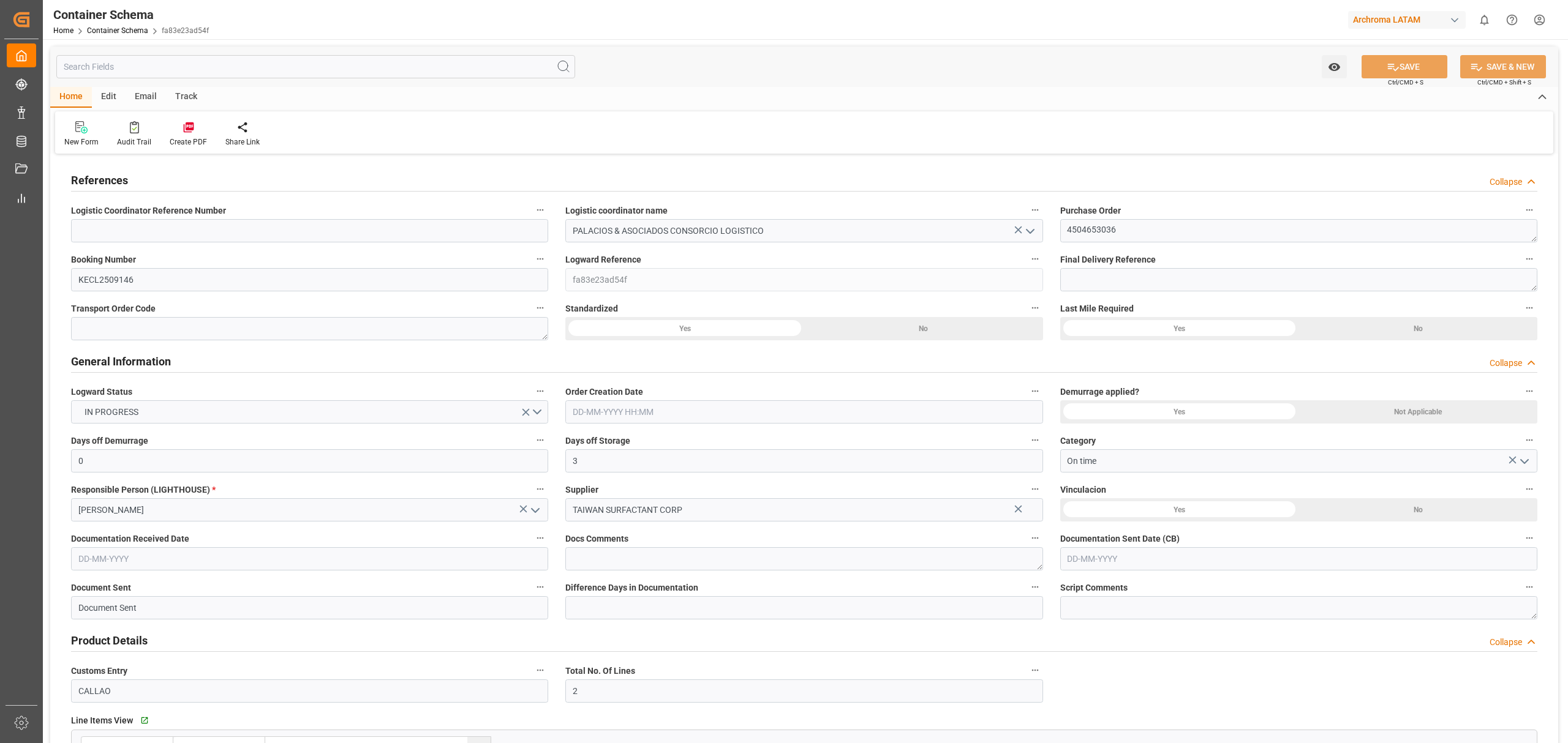
type input "9470"
type input "ONE"
type input "Ocean Network Express"
type input "TWKEL"
type input "PECLL"
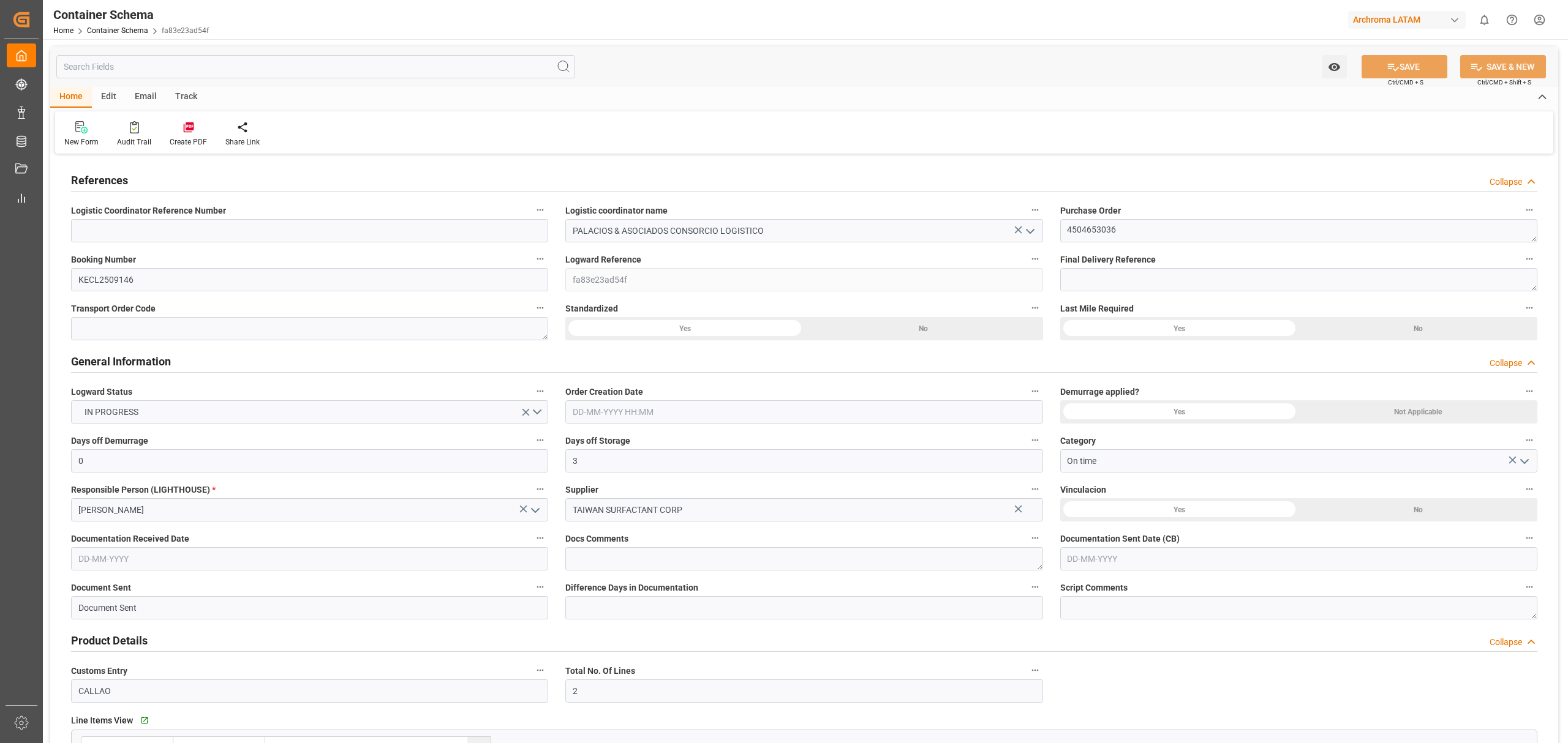
type input "PECLL"
type input "9793935"
type input "0"
type input "05-09-2025 09:30"
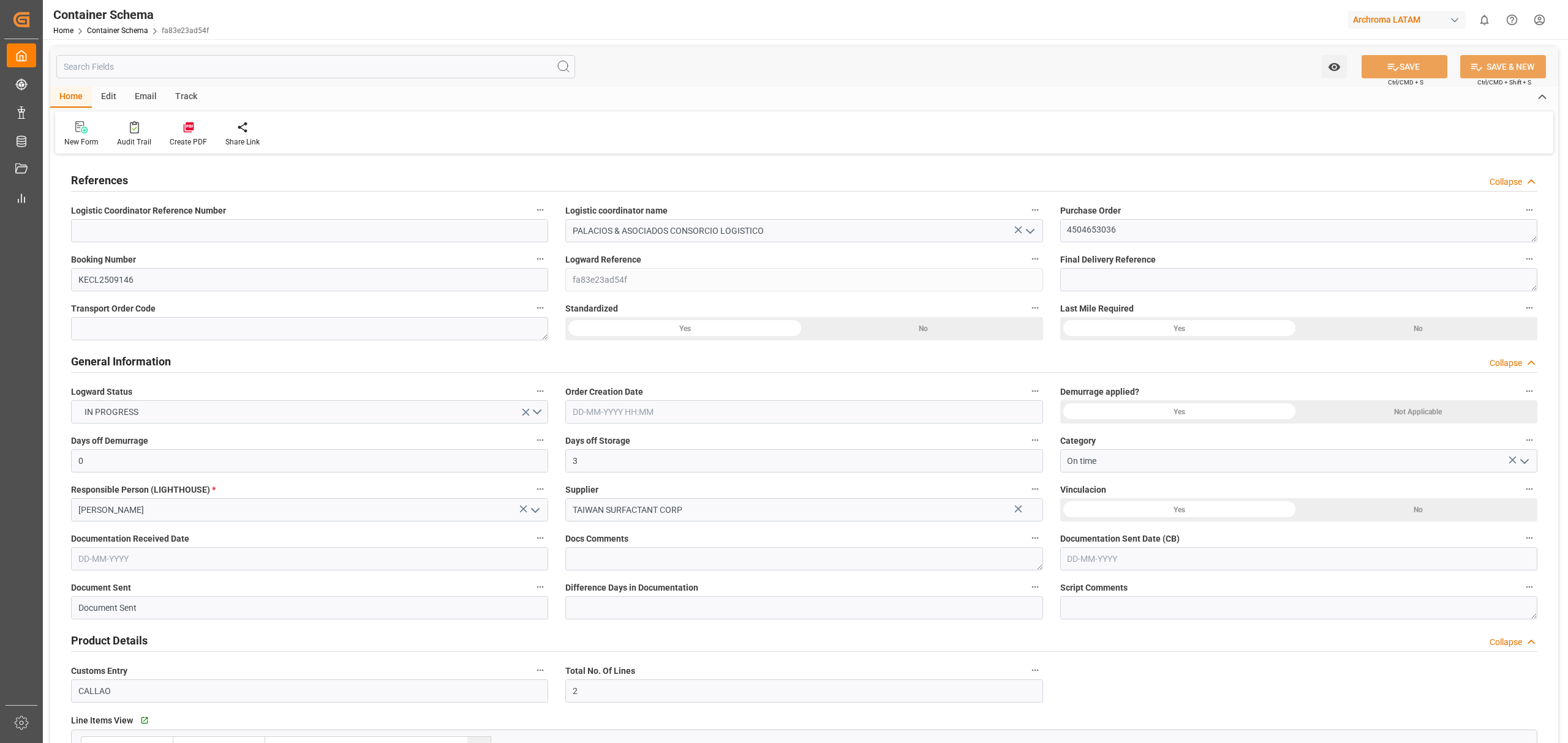
type input "01-09-2025"
type input "12-10-2025"
type input "05-09-2025"
type input "25-09-2025"
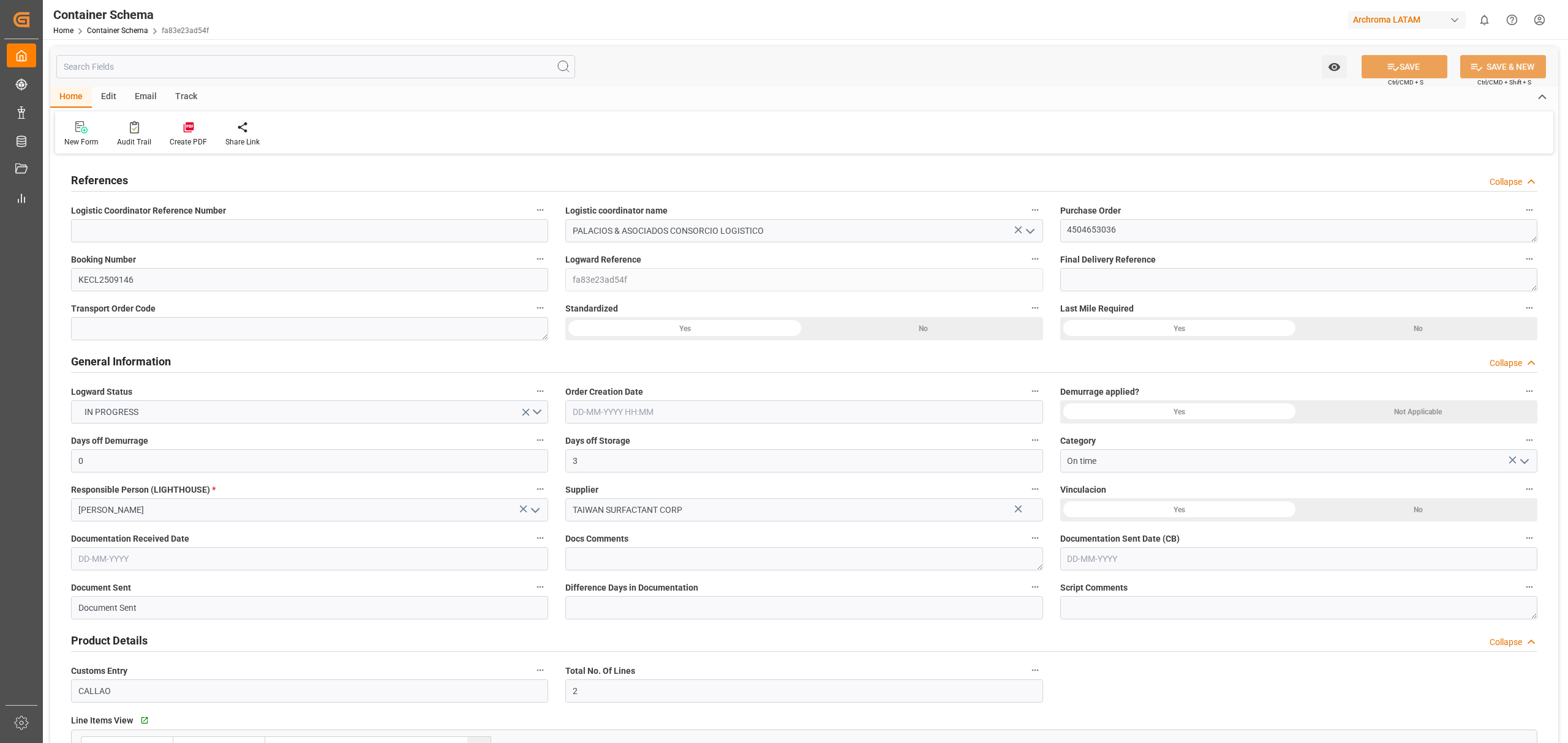
type input "25-09-2025 10:08"
type input "05-09-2025 14:33"
type input "25-09-2025"
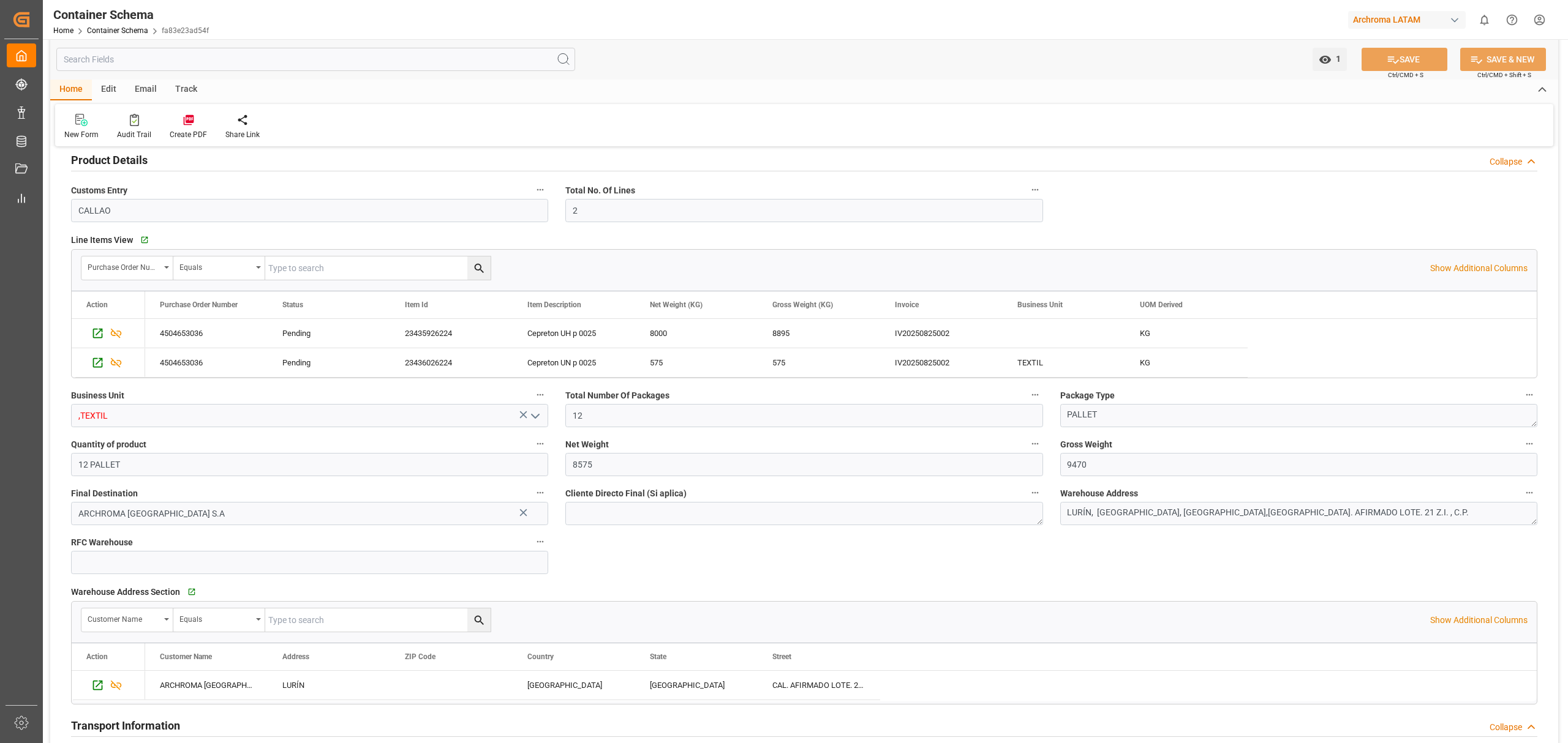
scroll to position [490, 0]
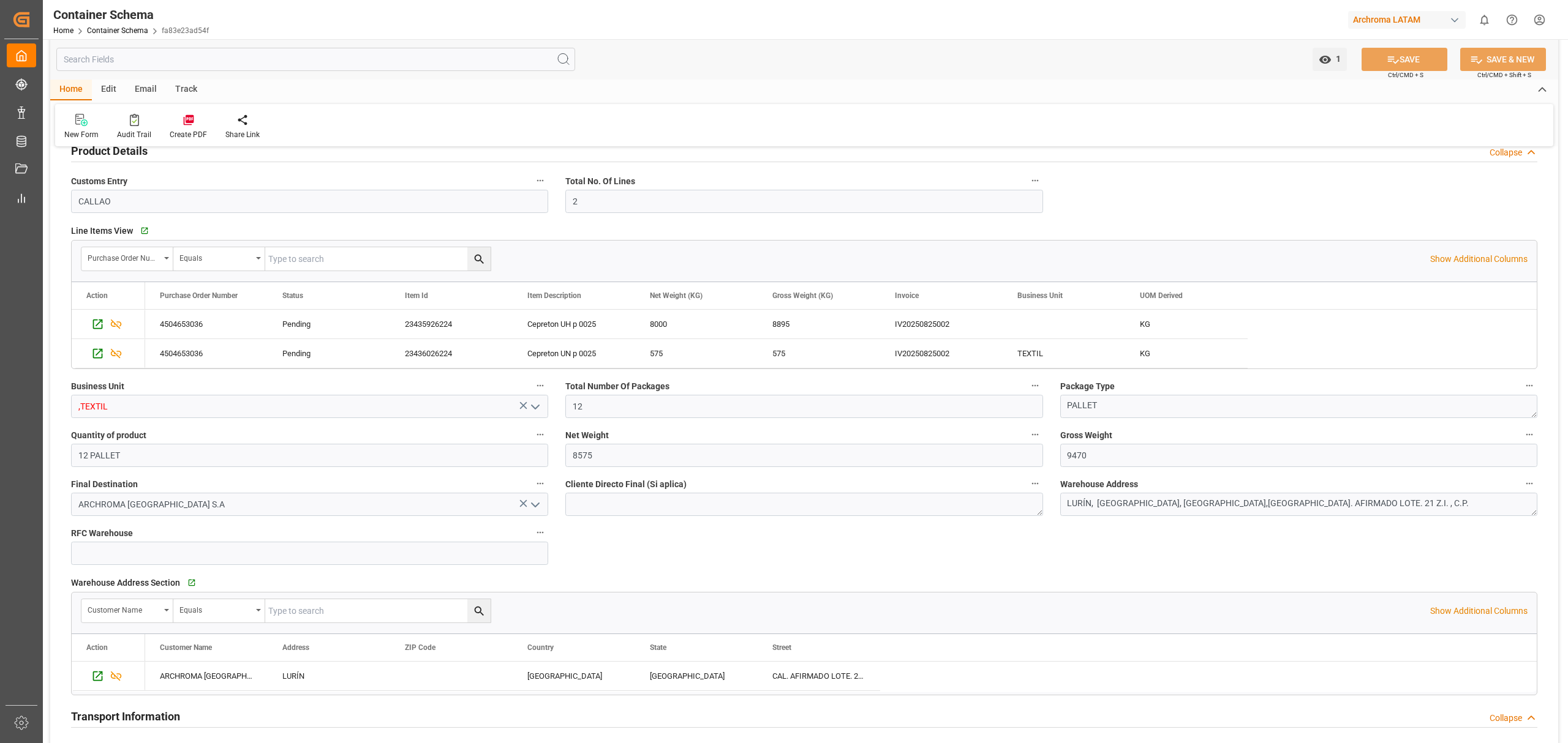
click at [542, 407] on icon "open menu" at bounding box center [535, 407] width 15 height 15
click at [270, 459] on div "TEXTIL" at bounding box center [309, 461] width 476 height 28
type input "TEXTIL"
click at [1392, 57] on icon at bounding box center [1393, 59] width 13 height 13
type input "25-09-2025 16:55"
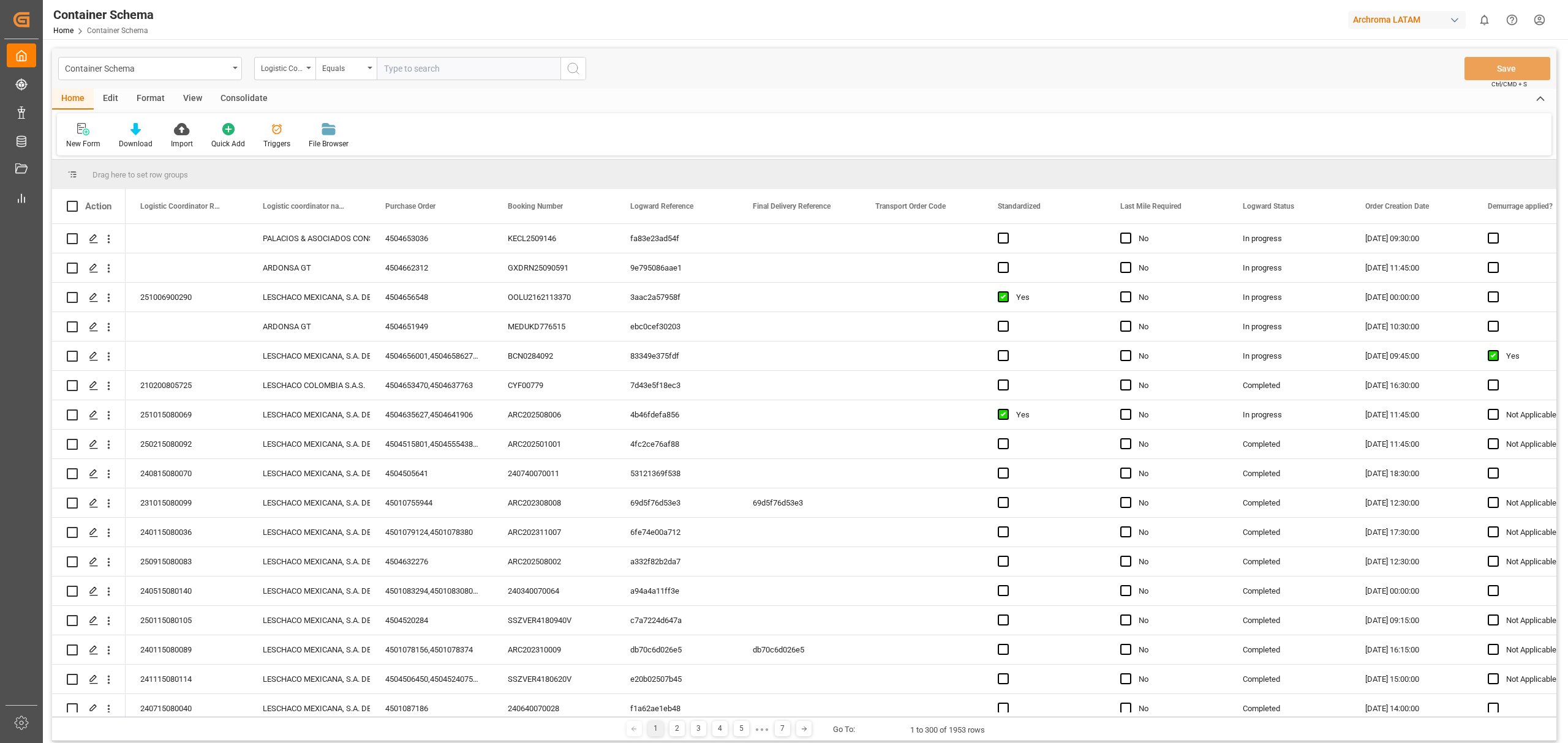
click at [546, 133] on div "New Form Download Import Quick Add Triggers File Browser" at bounding box center [805, 134] width 1495 height 43
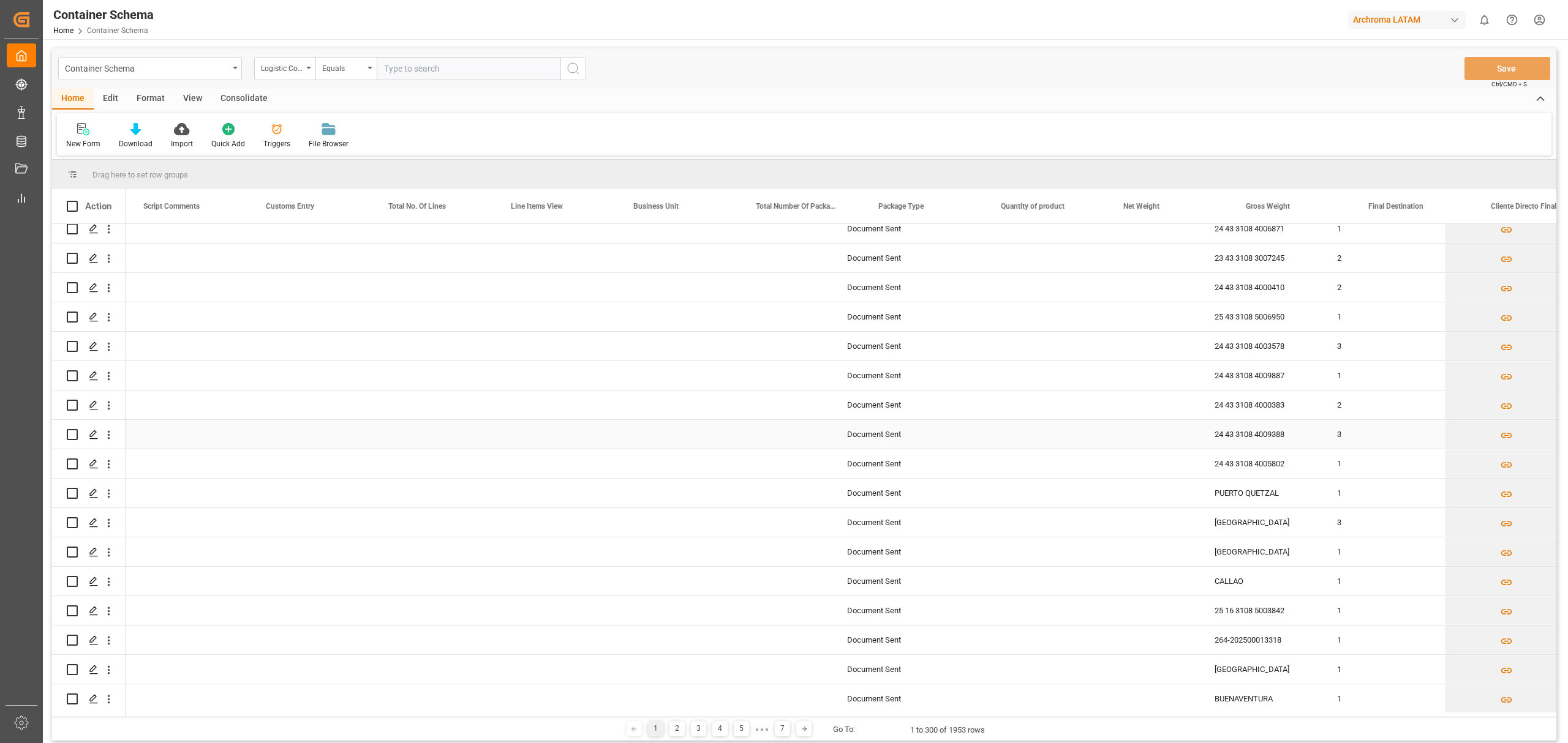
scroll to position [0, 2813]
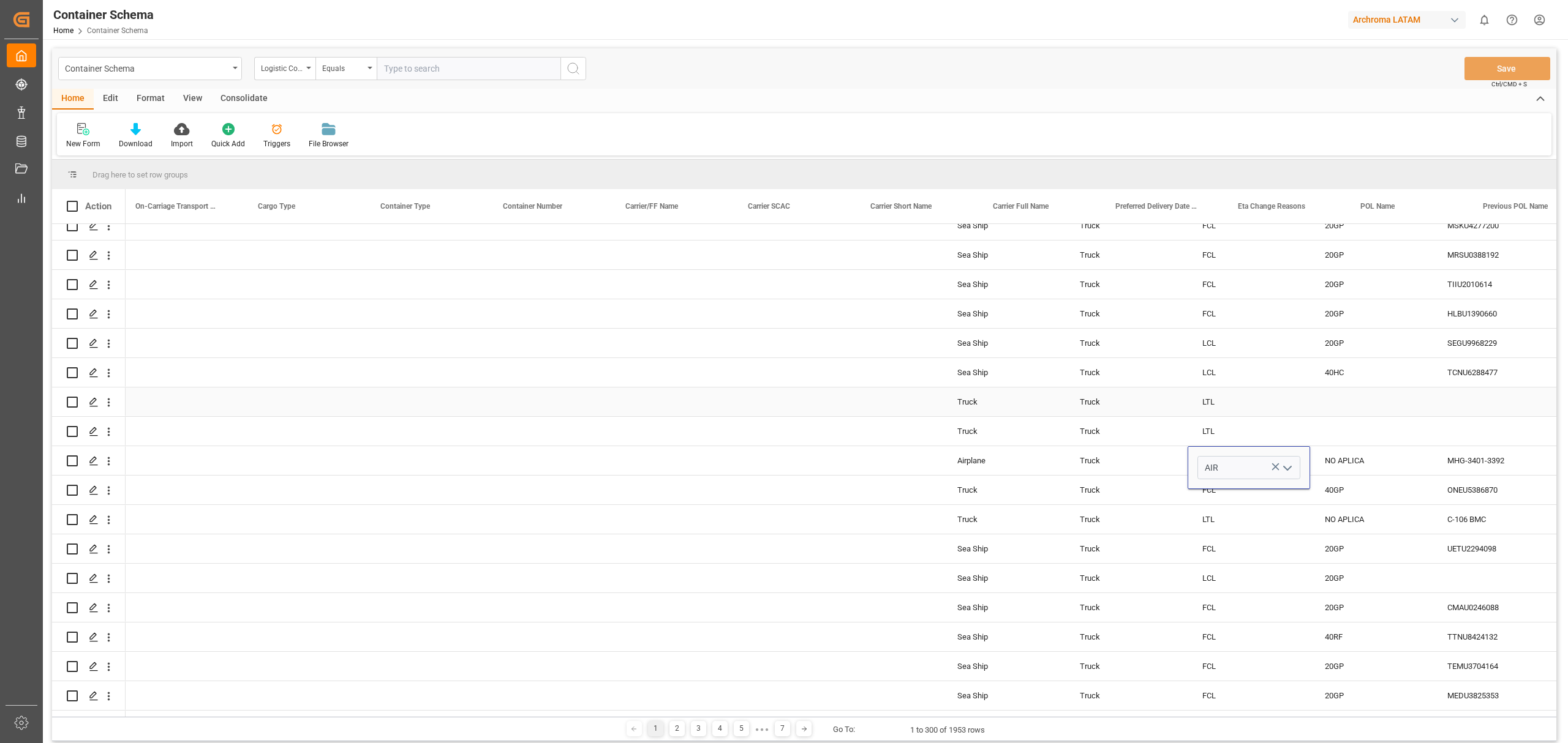
scroll to position [0, 5394]
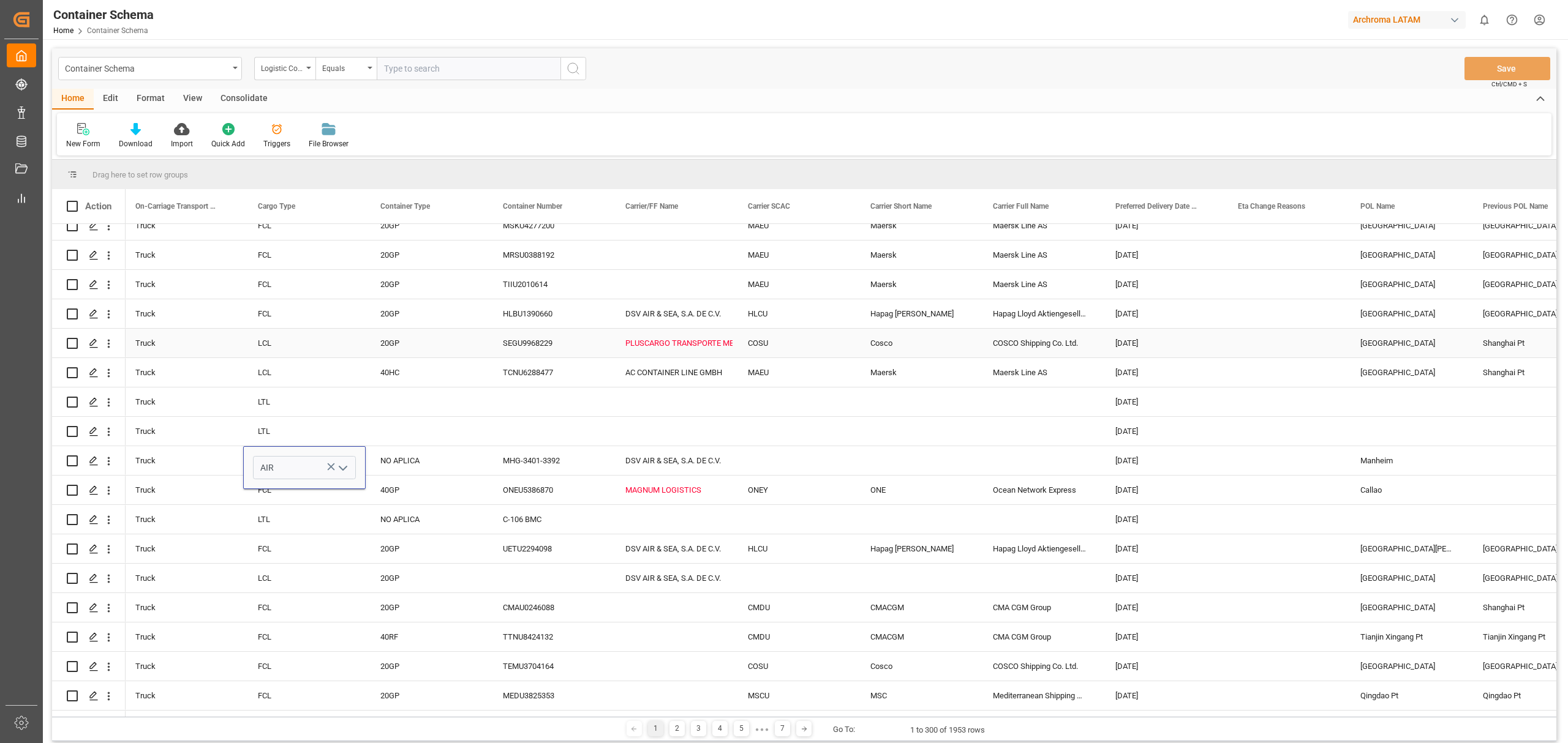
click at [700, 343] on div "PLUSCARGO TRANSPORTE MEXICANA SA DE CV" at bounding box center [672, 343] width 93 height 28
click at [654, 494] on div "MAGNUM LOGISTICS" at bounding box center [672, 490] width 93 height 28
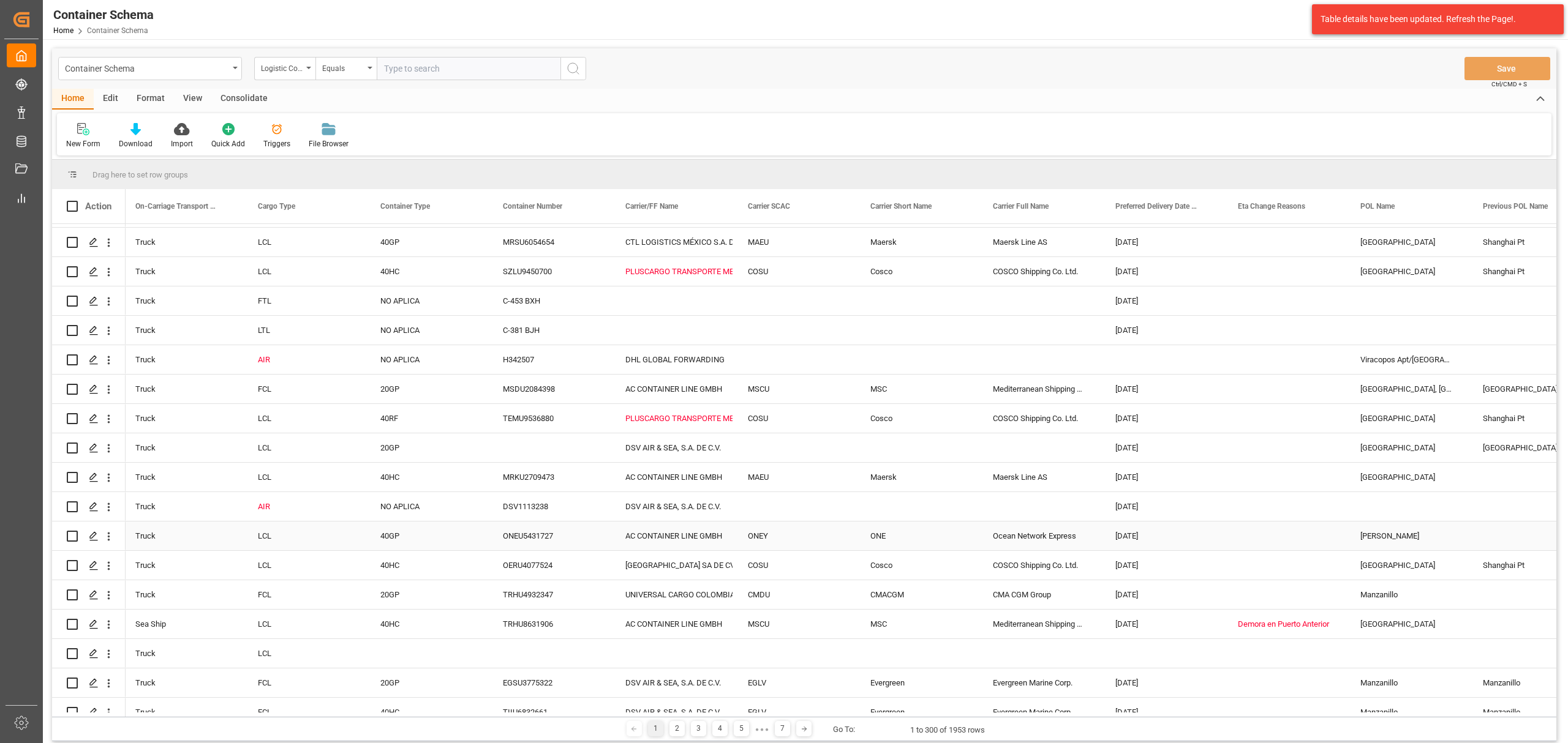
scroll to position [7508, 0]
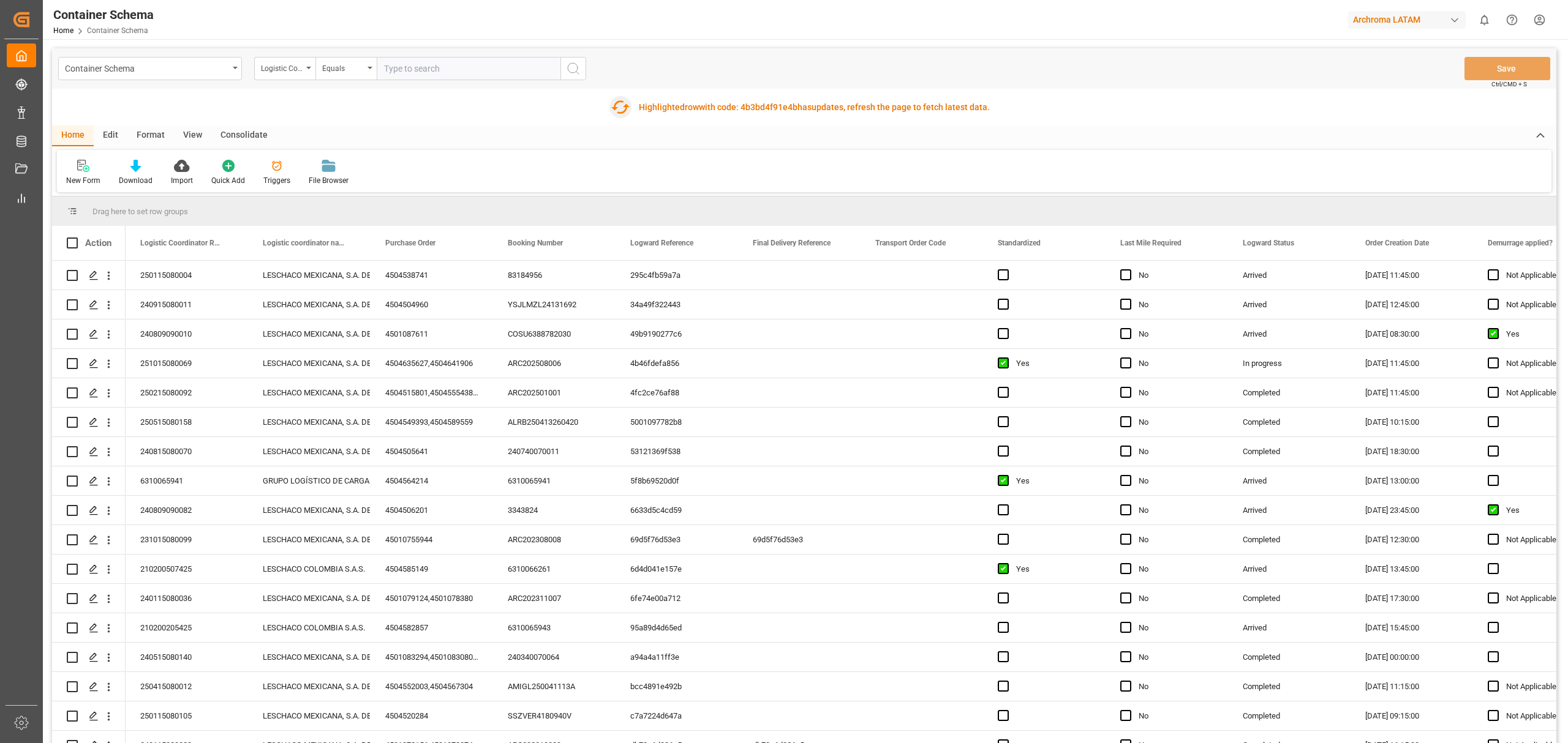
drag, startPoint x: 623, startPoint y: 104, endPoint x: 604, endPoint y: 101, distance: 19.2
click at [623, 104] on icon "button" at bounding box center [620, 107] width 20 height 20
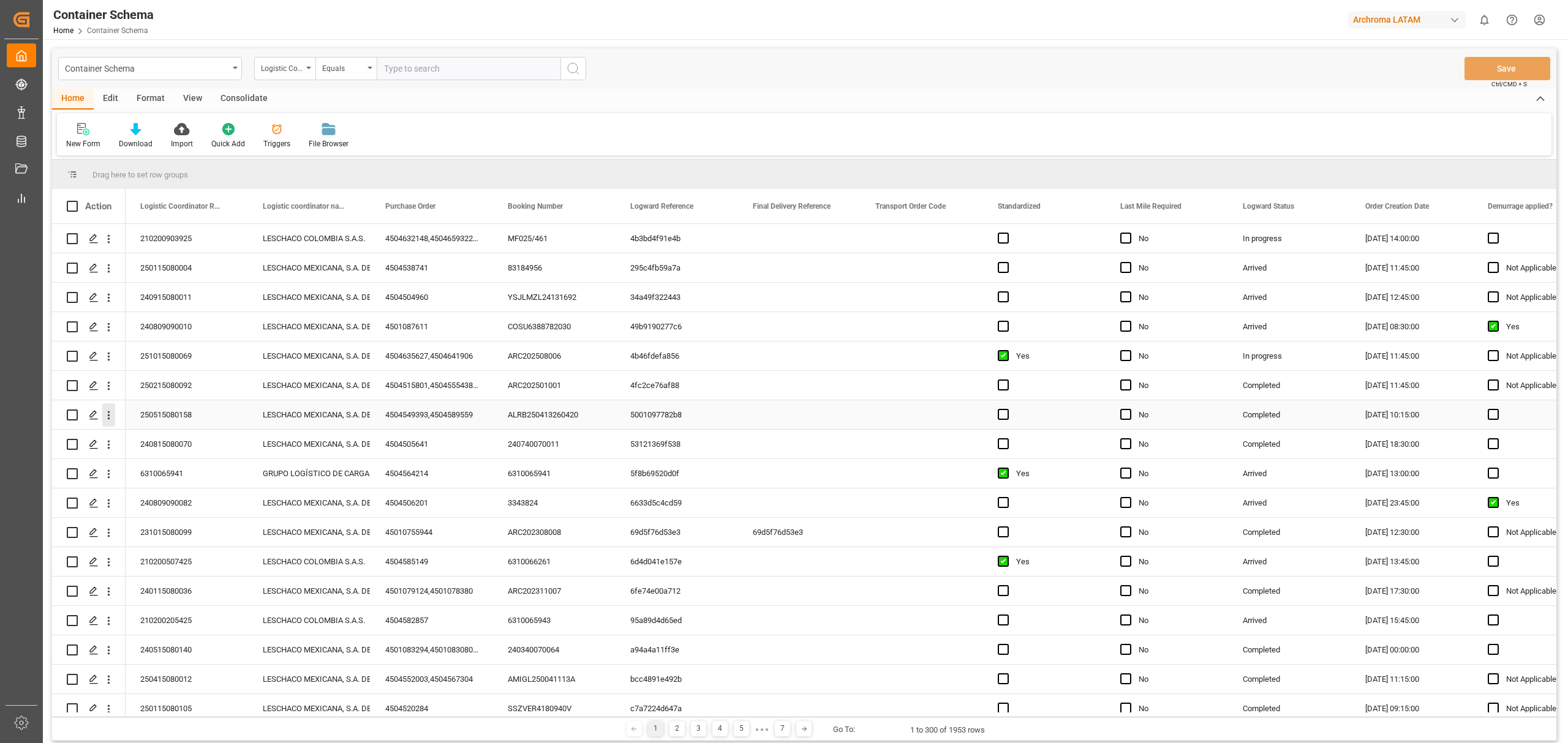
click at [105, 418] on icon "open menu" at bounding box center [108, 415] width 13 height 13
click at [662, 135] on div "New Form Download Import Quick Add Triggers File Browser" at bounding box center [805, 134] width 1495 height 43
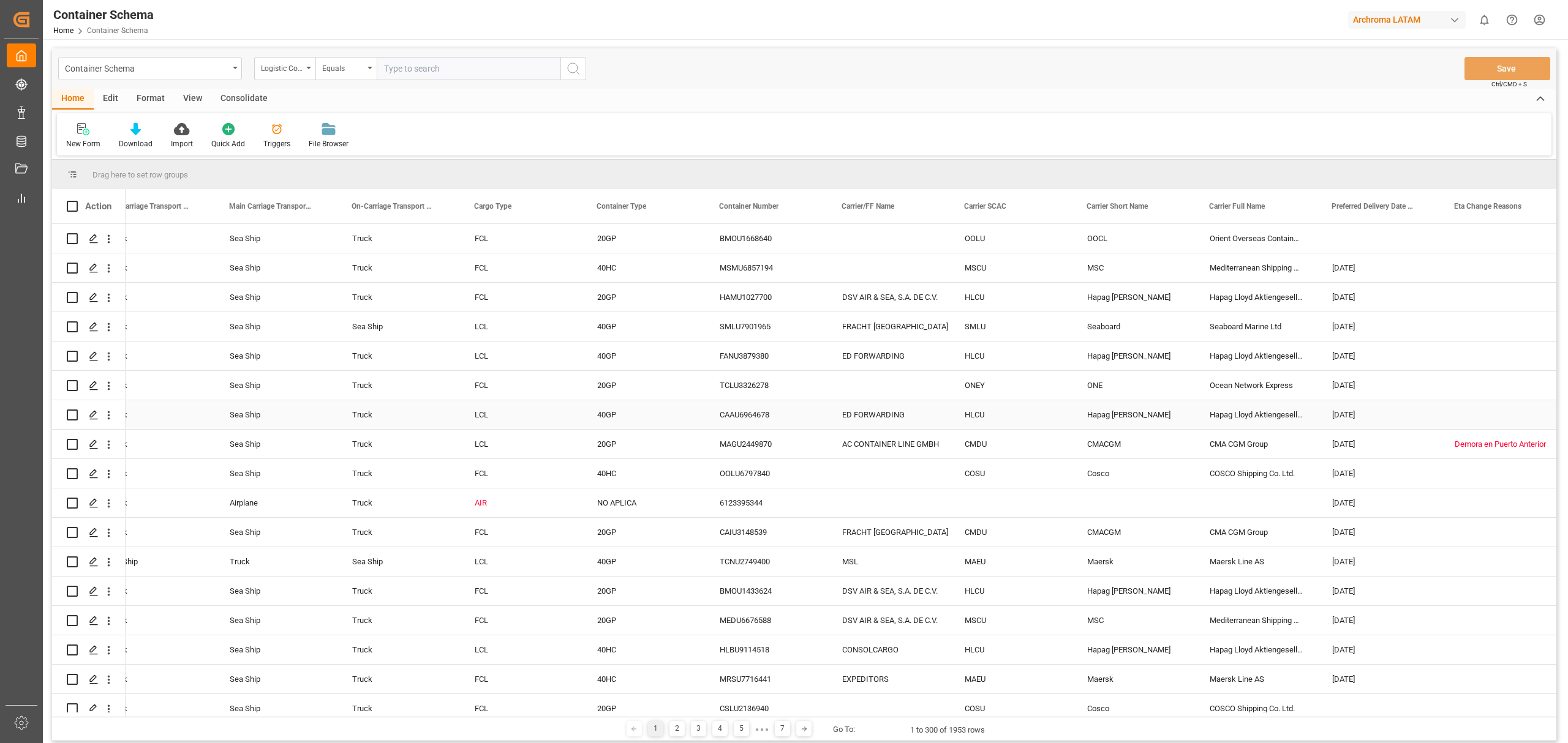
scroll to position [897, 0]
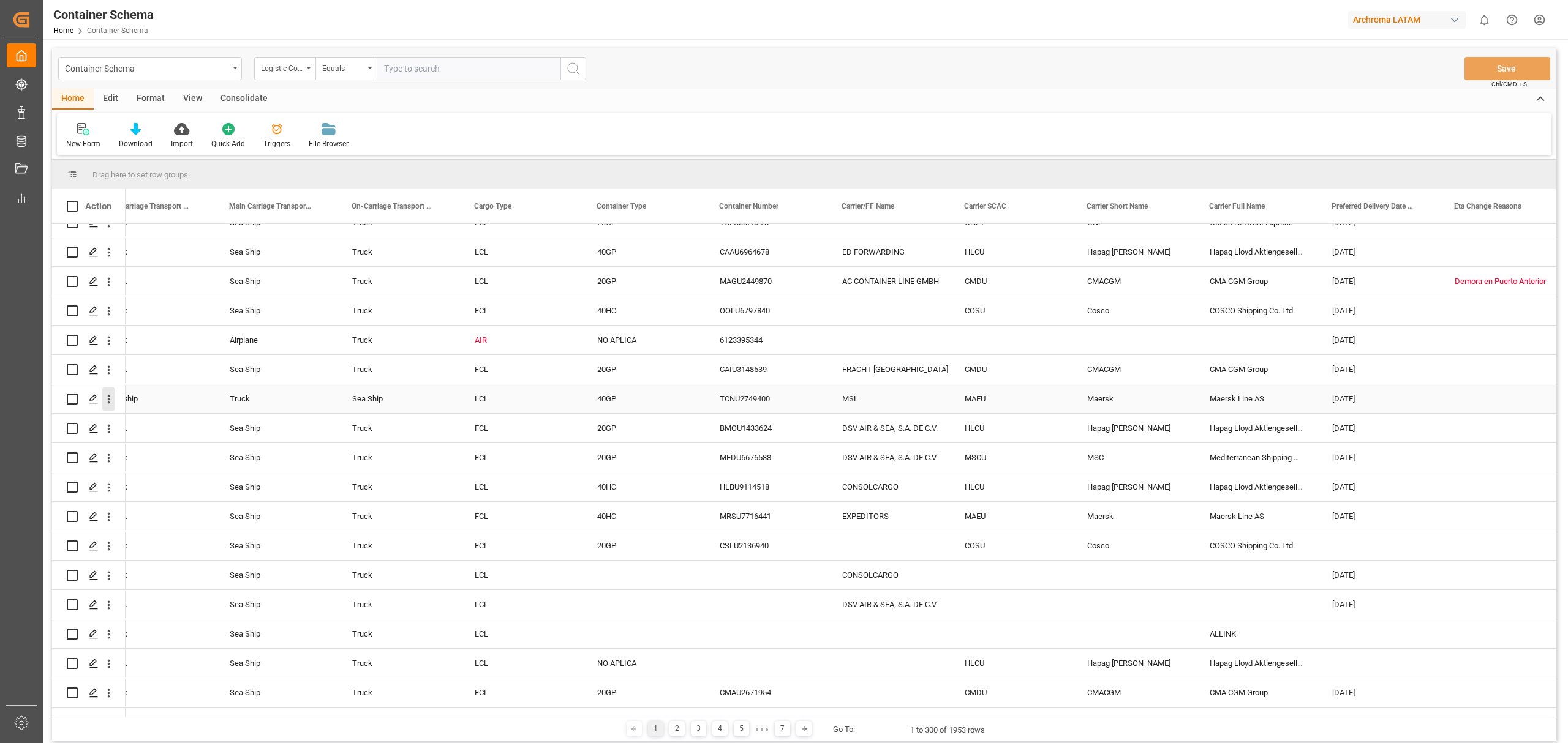
click at [113, 407] on button "open menu" at bounding box center [108, 400] width 13 height 24
click at [175, 503] on span "Track Shipment" at bounding box center [188, 499] width 113 height 11
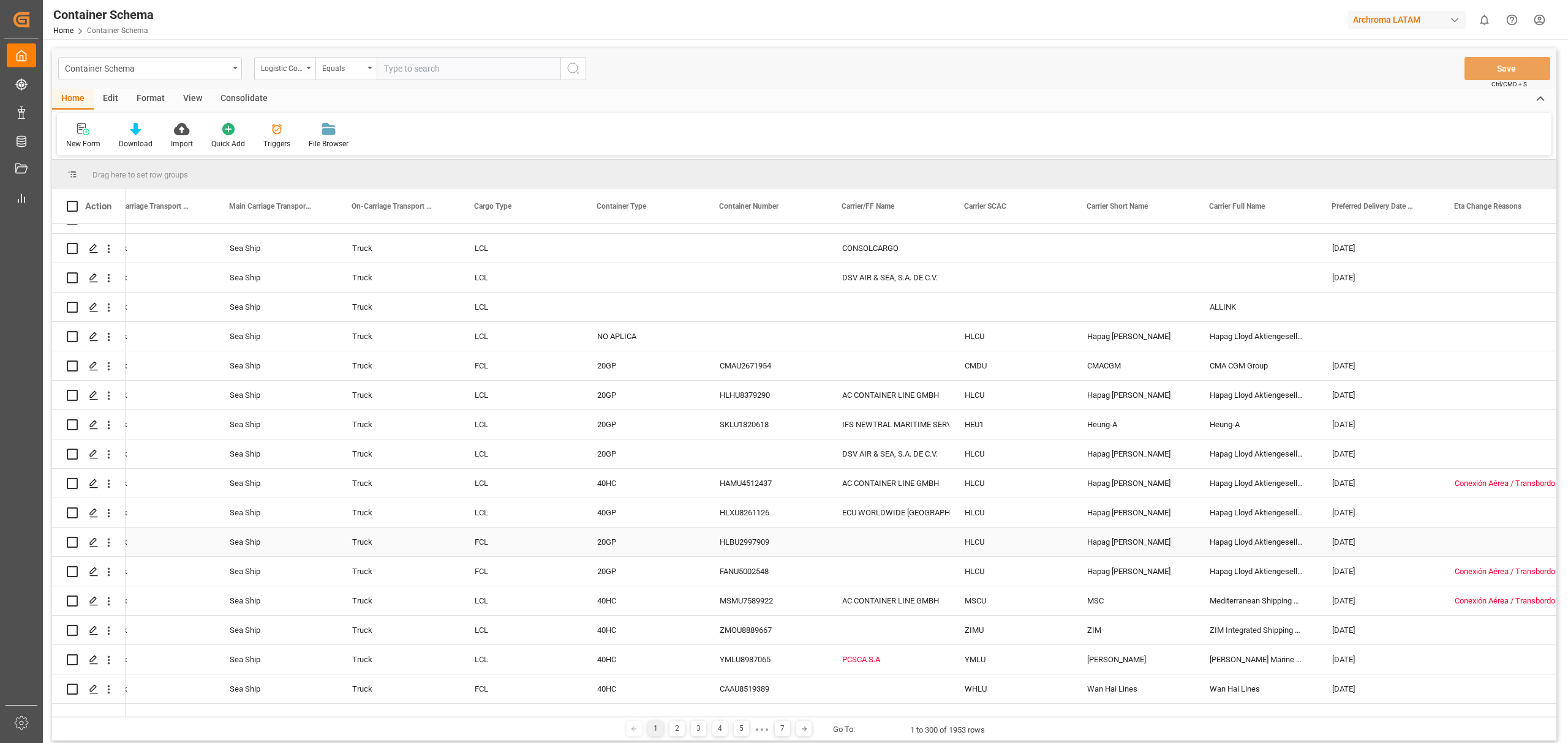
scroll to position [1387, 0]
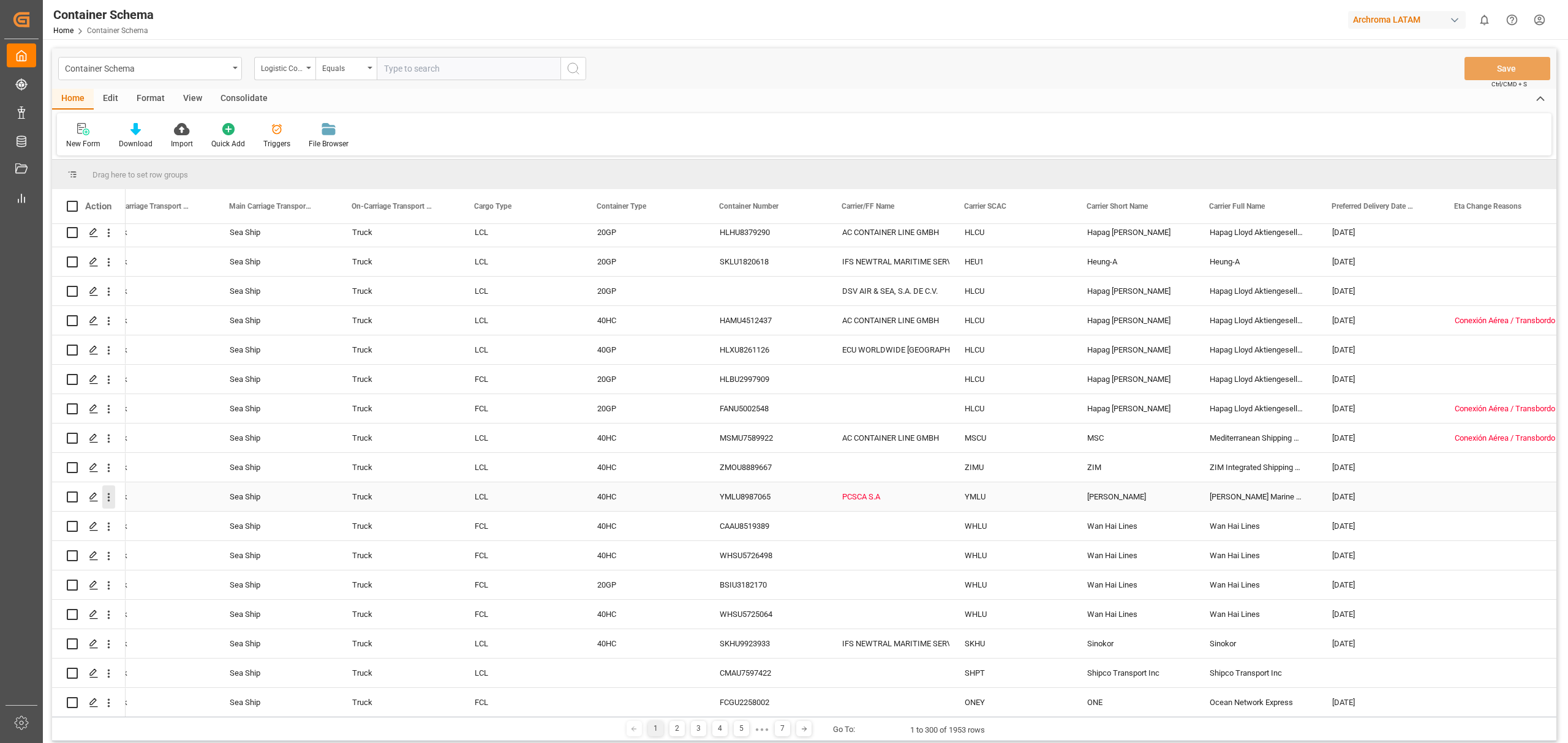
click at [106, 499] on icon "open menu" at bounding box center [108, 497] width 13 height 13
click at [197, 601] on span "Track Shipment" at bounding box center [188, 597] width 113 height 11
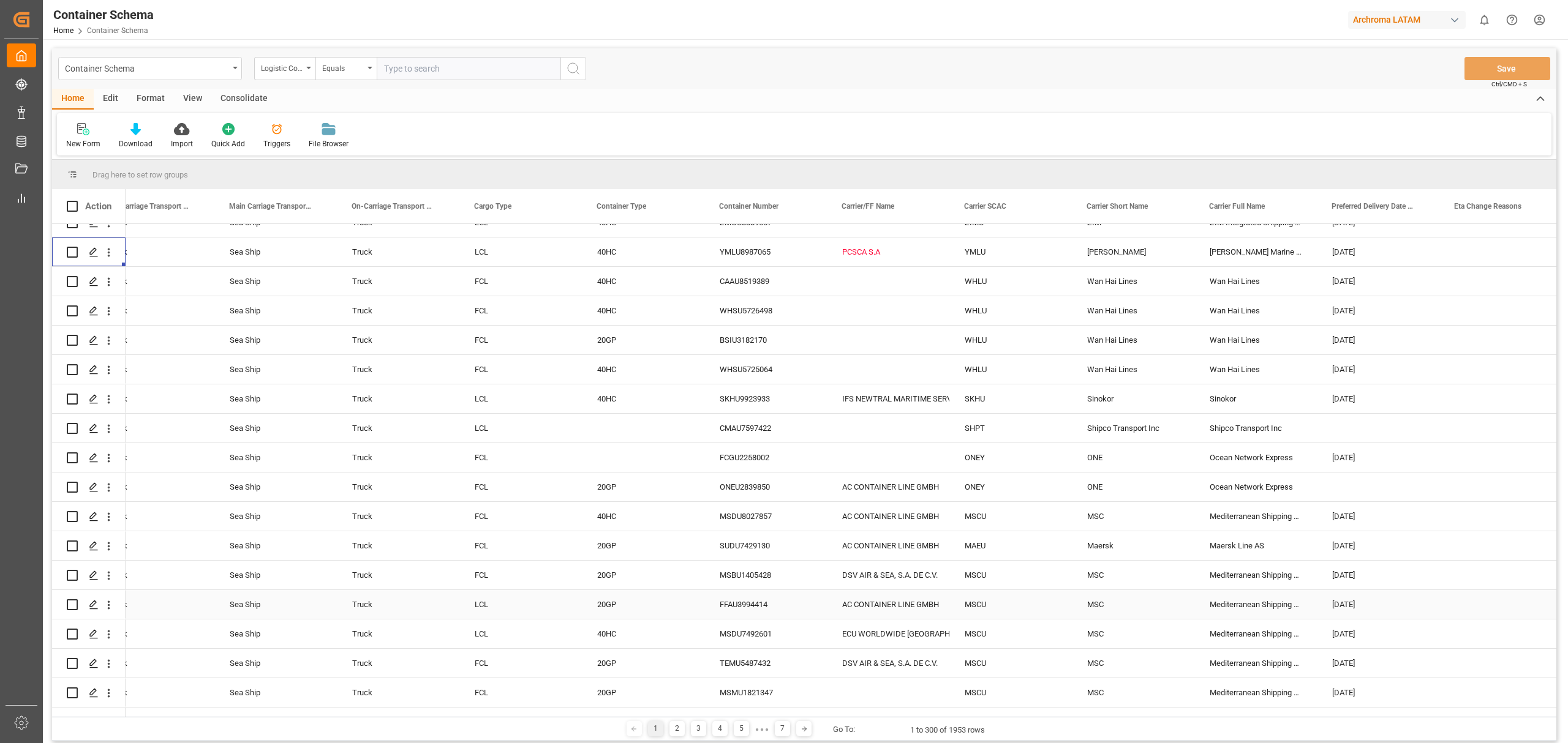
scroll to position [1714, 0]
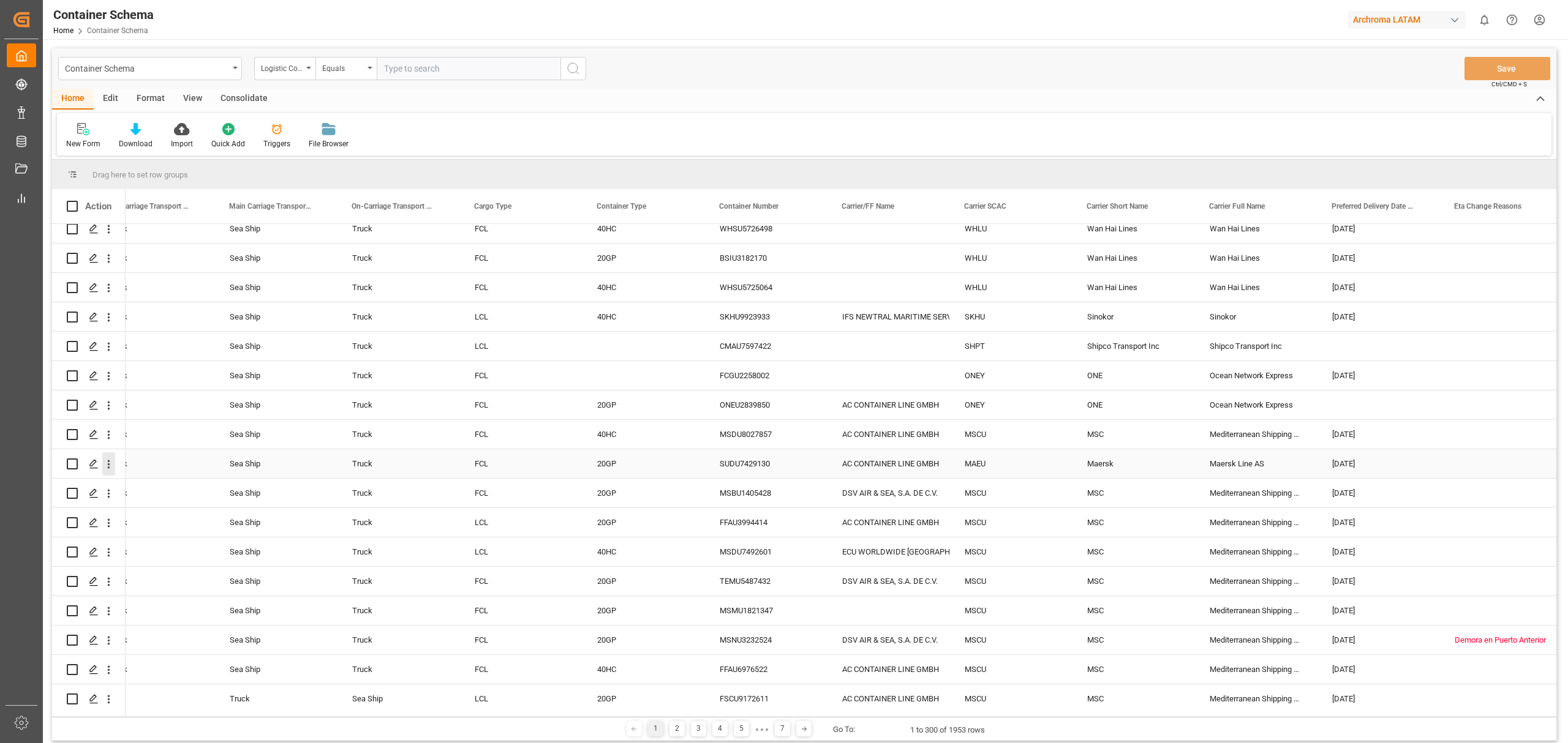
click at [108, 469] on icon "open menu" at bounding box center [108, 464] width 13 height 13
click at [158, 559] on span "Track Shipment" at bounding box center [188, 564] width 113 height 11
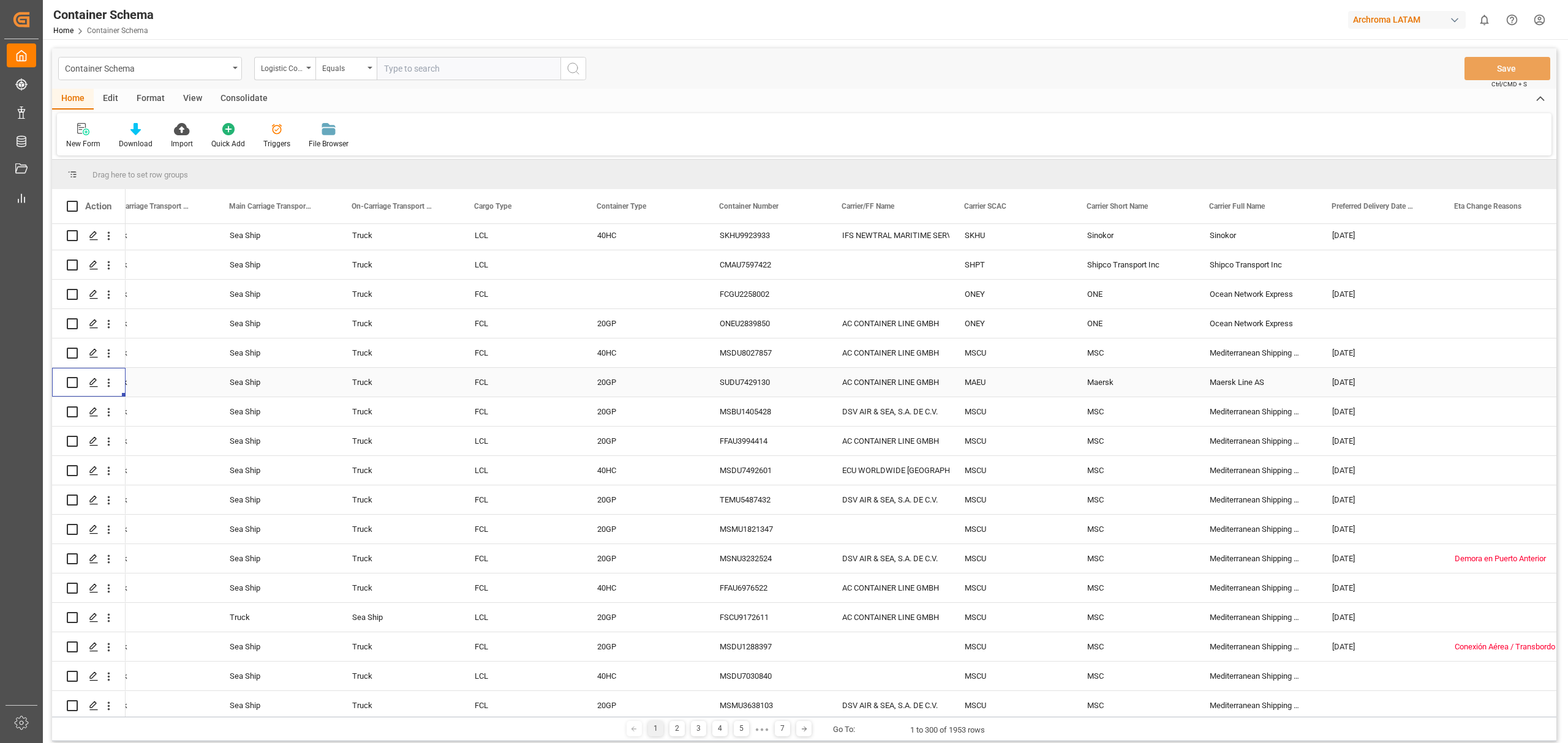
scroll to position [2449, 0]
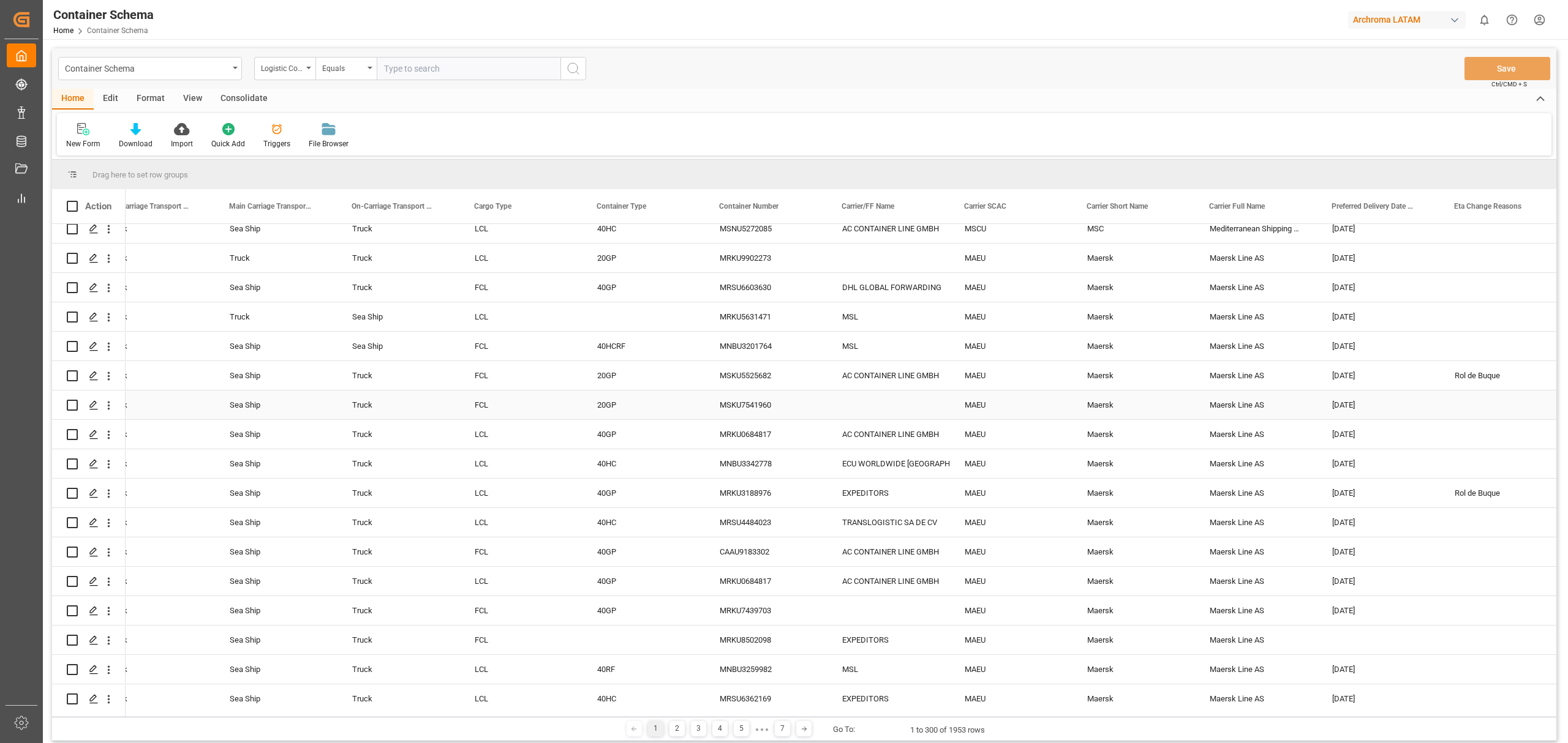
scroll to position [0, 5177]
click at [110, 527] on icon "open menu" at bounding box center [108, 522] width 13 height 13
click at [184, 622] on span "Track Shipment" at bounding box center [188, 622] width 113 height 11
click at [106, 642] on icon "open menu" at bounding box center [108, 640] width 13 height 13
click at [167, 669] on span "Open in new tab" at bounding box center [189, 666] width 112 height 13
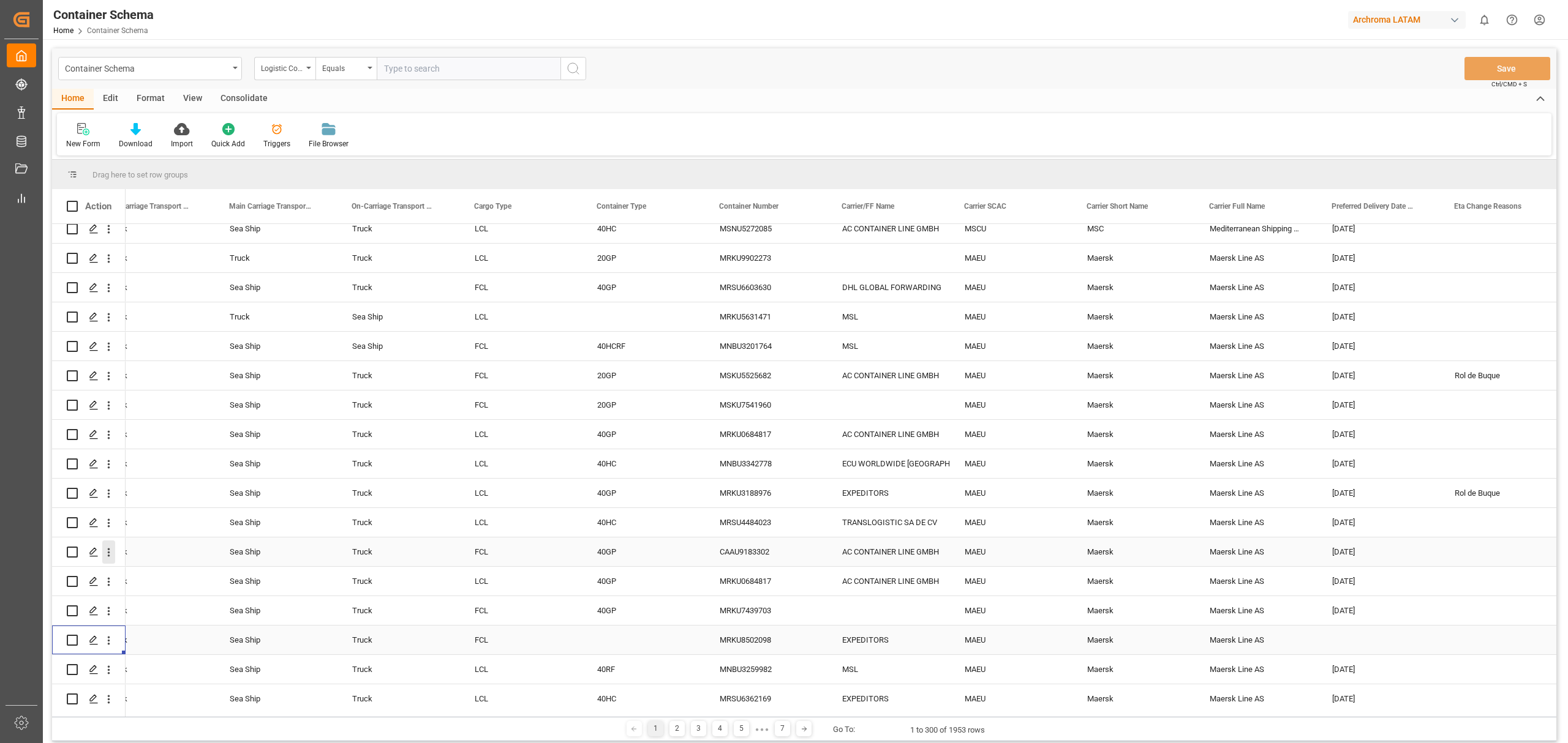
click at [109, 556] on icon "open menu" at bounding box center [109, 552] width 2 height 9
click at [184, 651] on span "Track Shipment" at bounding box center [188, 652] width 113 height 11
drag, startPoint x: 1114, startPoint y: 207, endPoint x: 735, endPoint y: 325, distance: 396.9
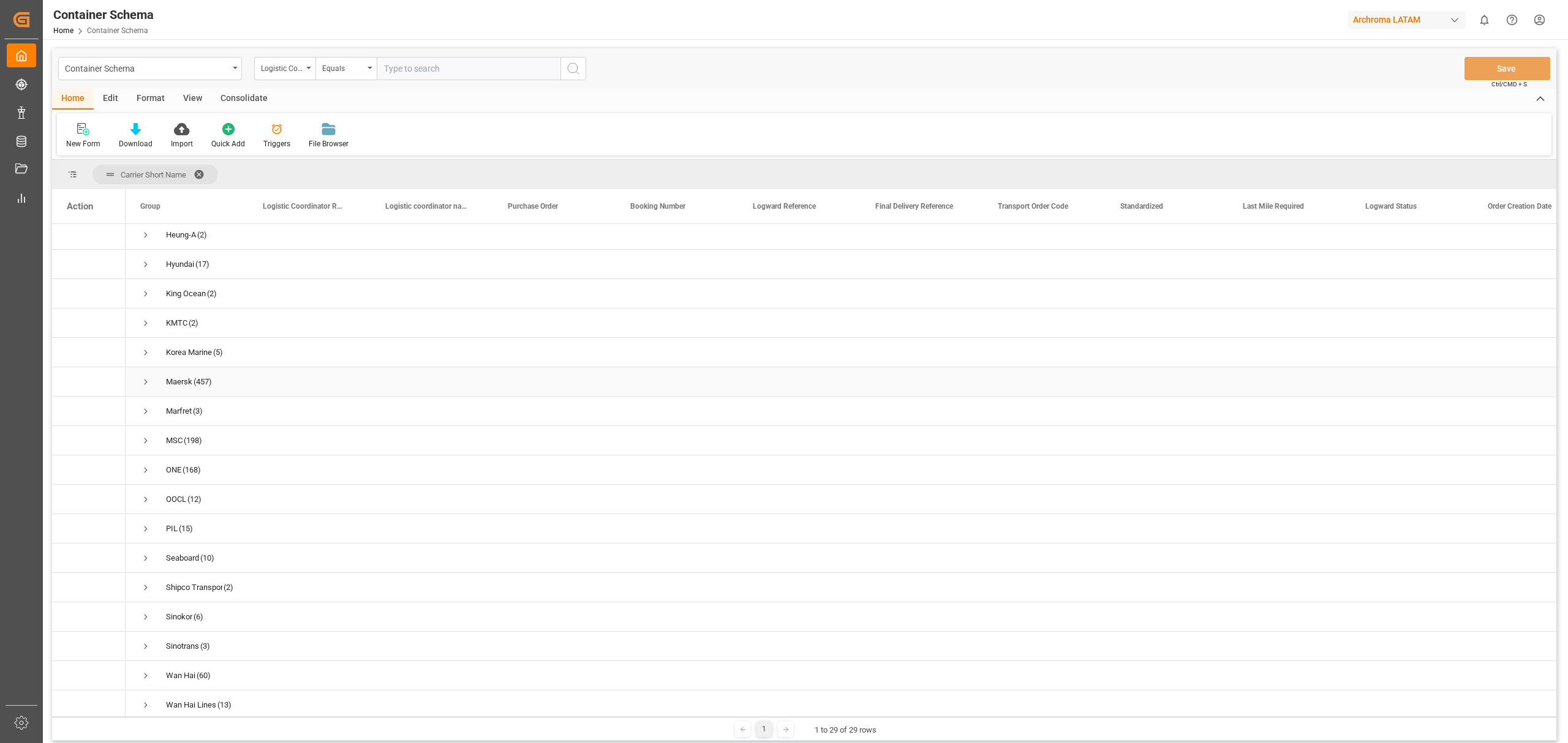
scroll to position [326, 0]
click at [146, 342] on span "Press SPACE to select this row." at bounding box center [146, 353] width 11 height 28
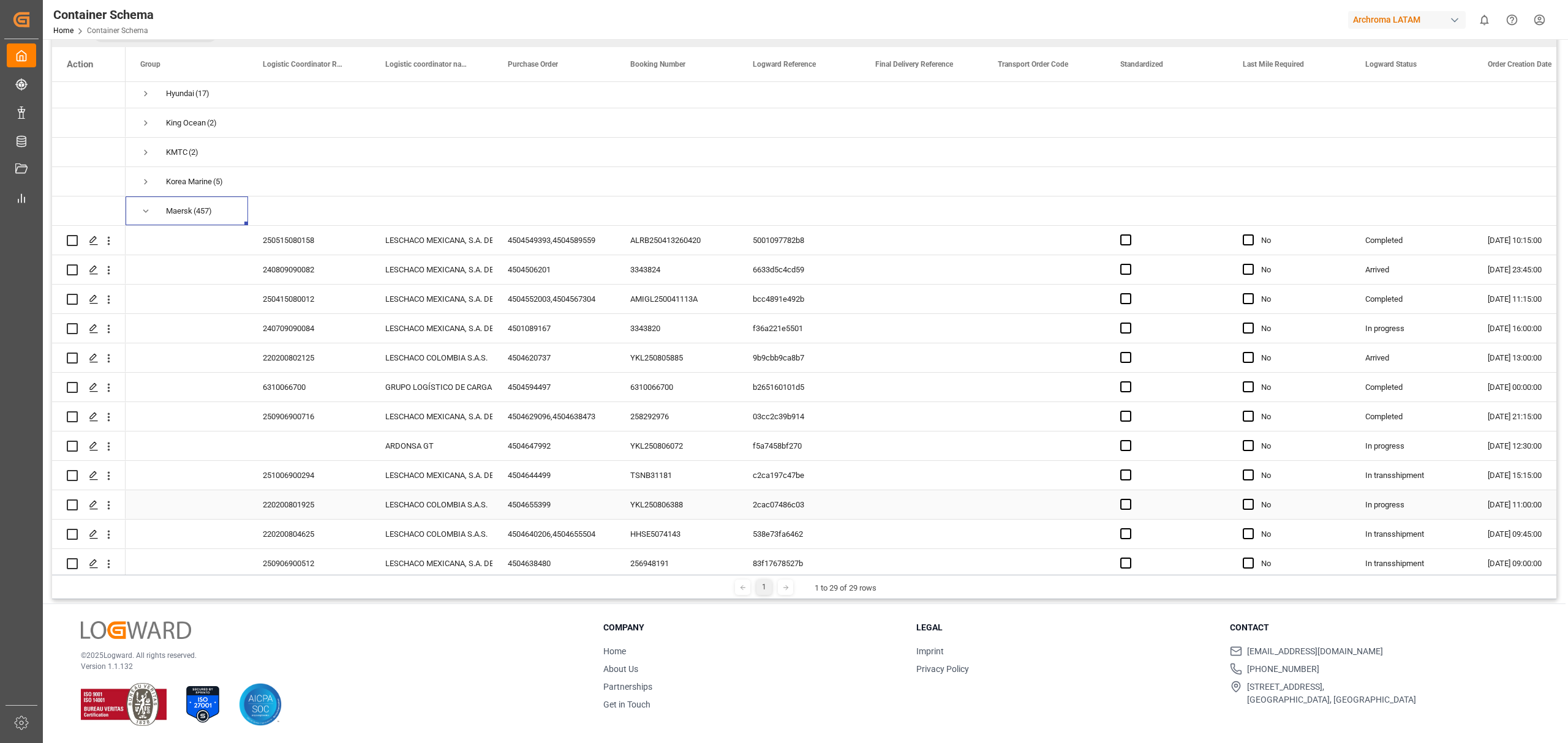
scroll to position [408, 0]
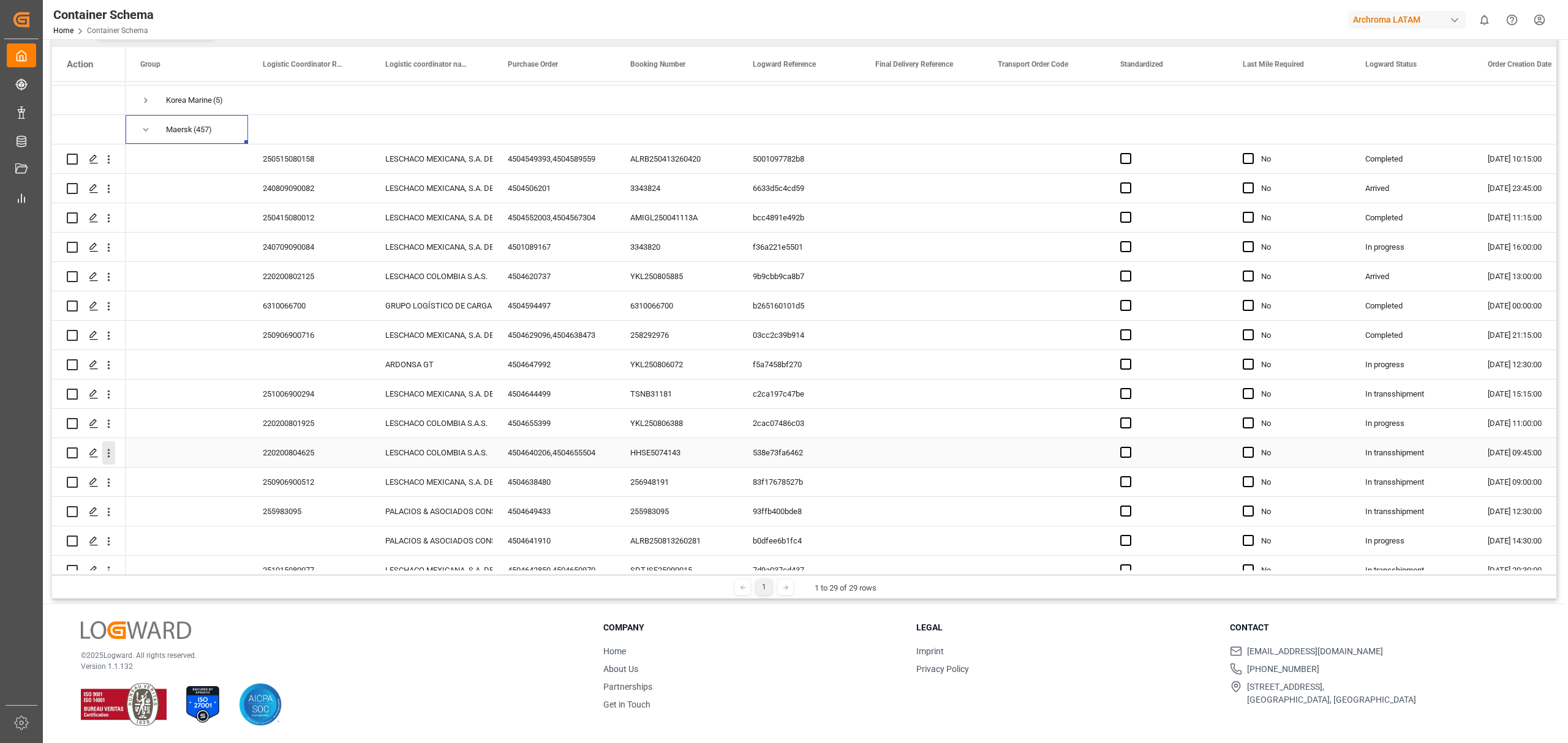
click at [111, 457] on icon "open menu" at bounding box center [108, 453] width 13 height 13
click at [179, 557] on span "Track Shipment" at bounding box center [188, 553] width 113 height 11
click at [110, 273] on icon "open menu" at bounding box center [108, 276] width 13 height 13
click at [175, 382] on span "Track Shipment" at bounding box center [188, 377] width 113 height 11
click at [107, 483] on icon "open menu" at bounding box center [108, 482] width 13 height 13
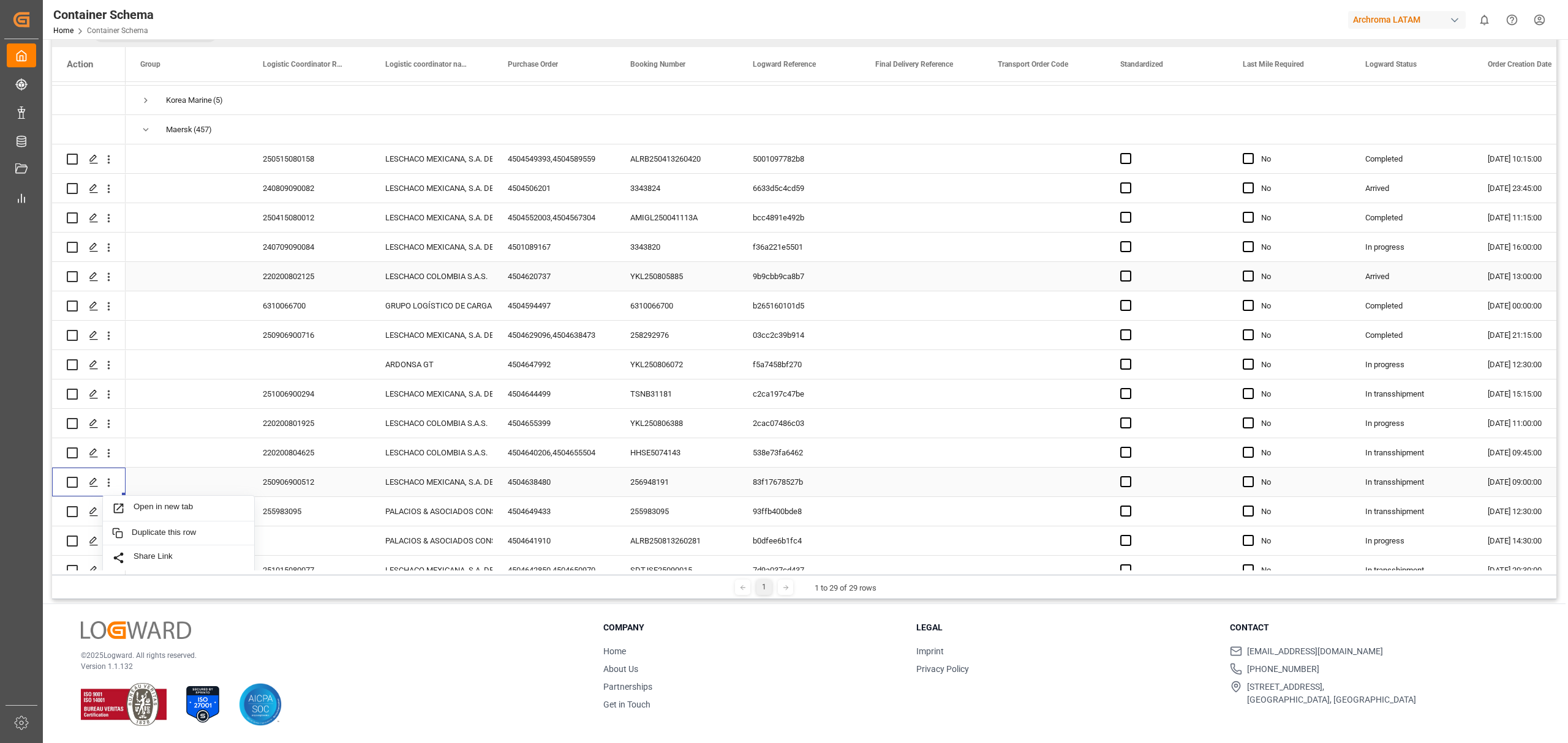
scroll to position [571, 0]
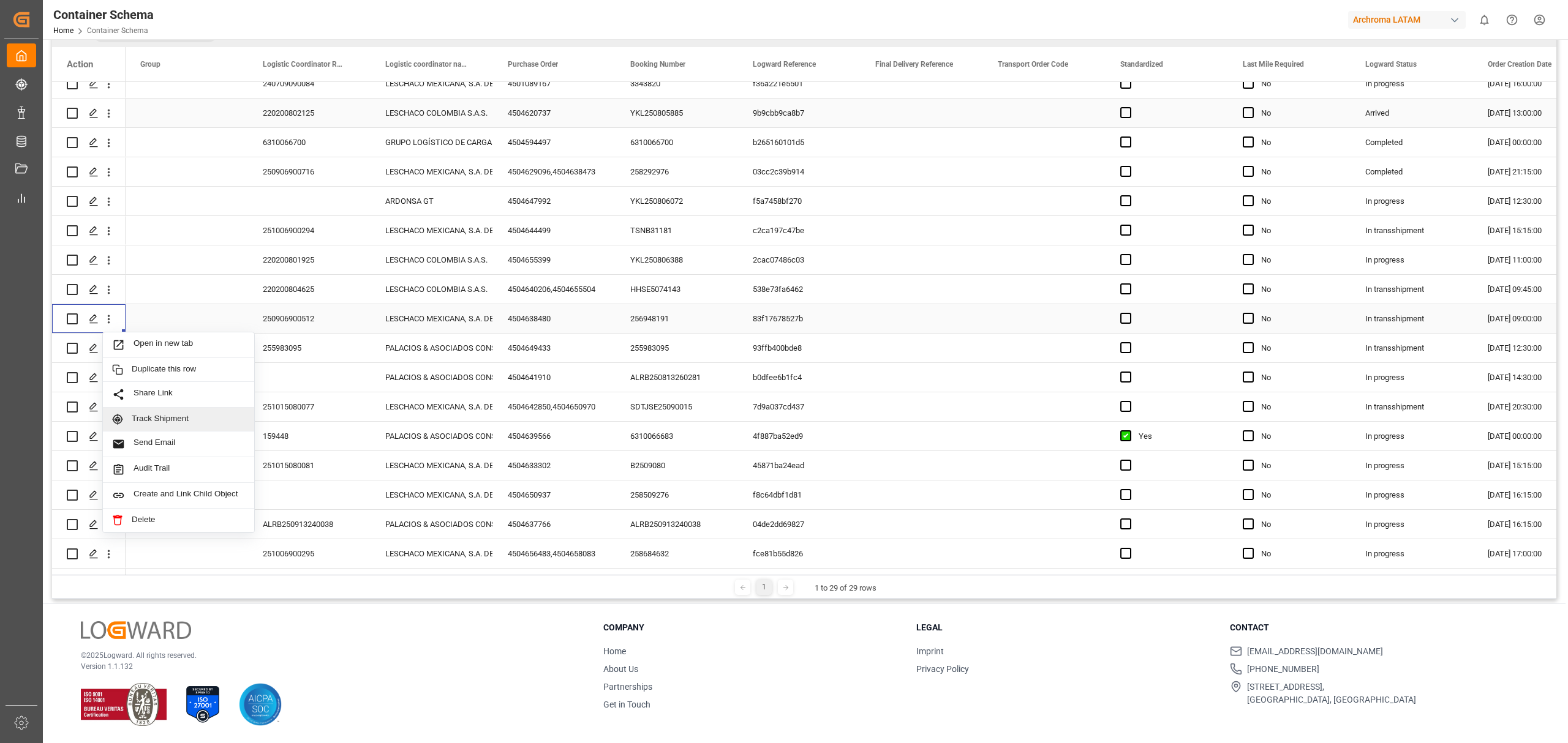
click at [196, 417] on span "Track Shipment" at bounding box center [188, 418] width 113 height 11
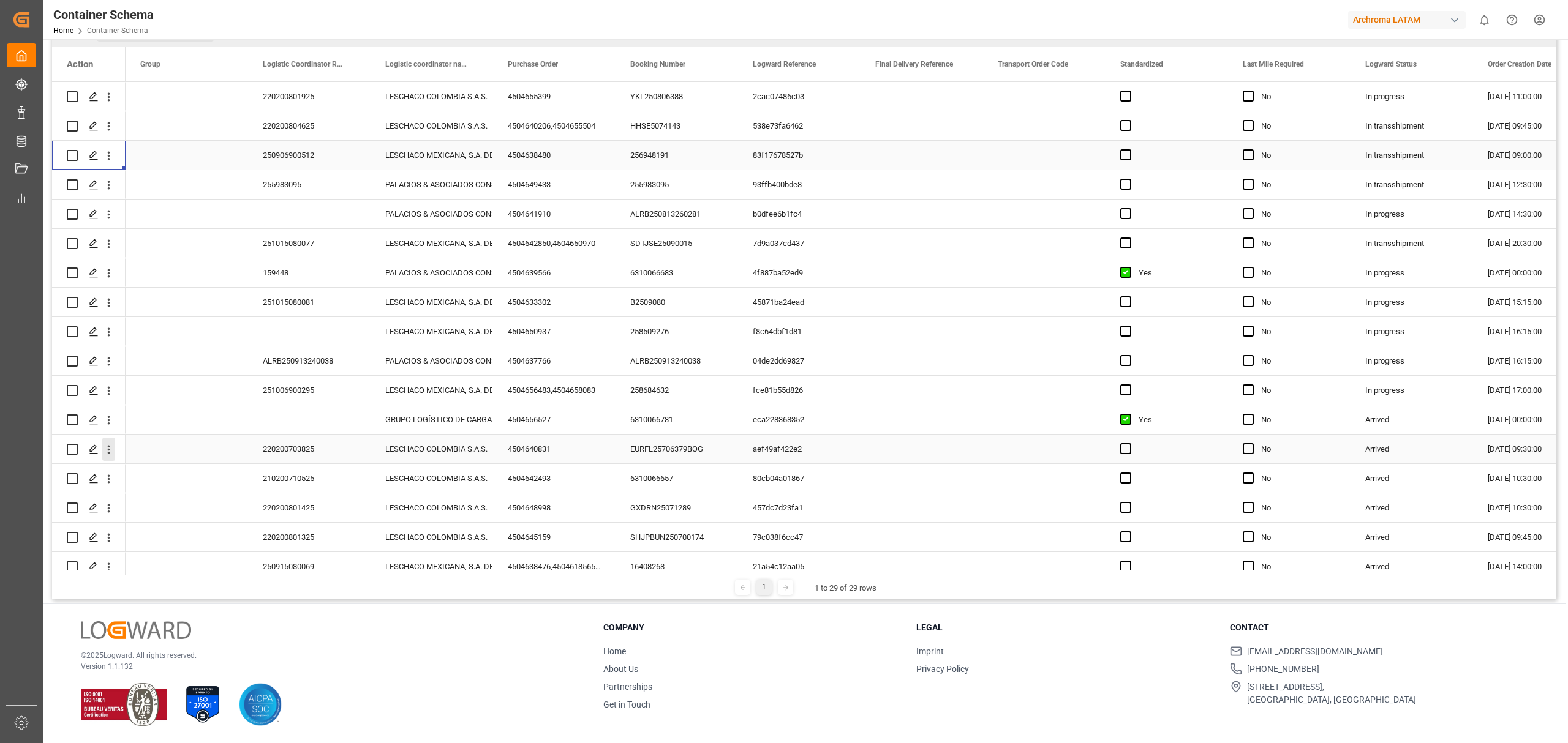
click at [113, 450] on icon "open menu" at bounding box center [108, 449] width 13 height 13
click at [179, 543] on div "Track Shipment" at bounding box center [178, 550] width 151 height 24
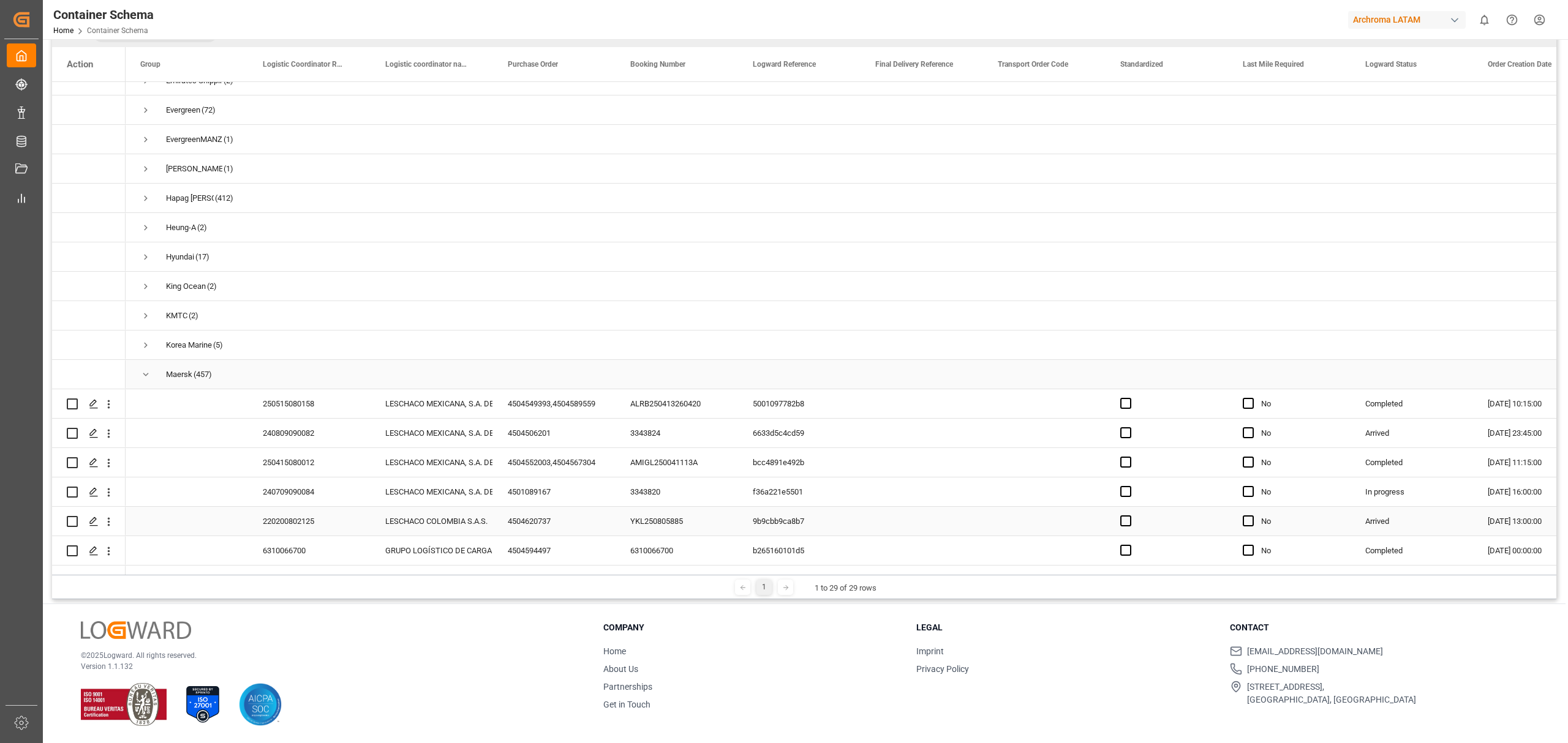
click at [151, 368] on span "Maersk (457)" at bounding box center [187, 374] width 93 height 28
click at [145, 371] on span "Press SPACE to select this row." at bounding box center [146, 374] width 11 height 11
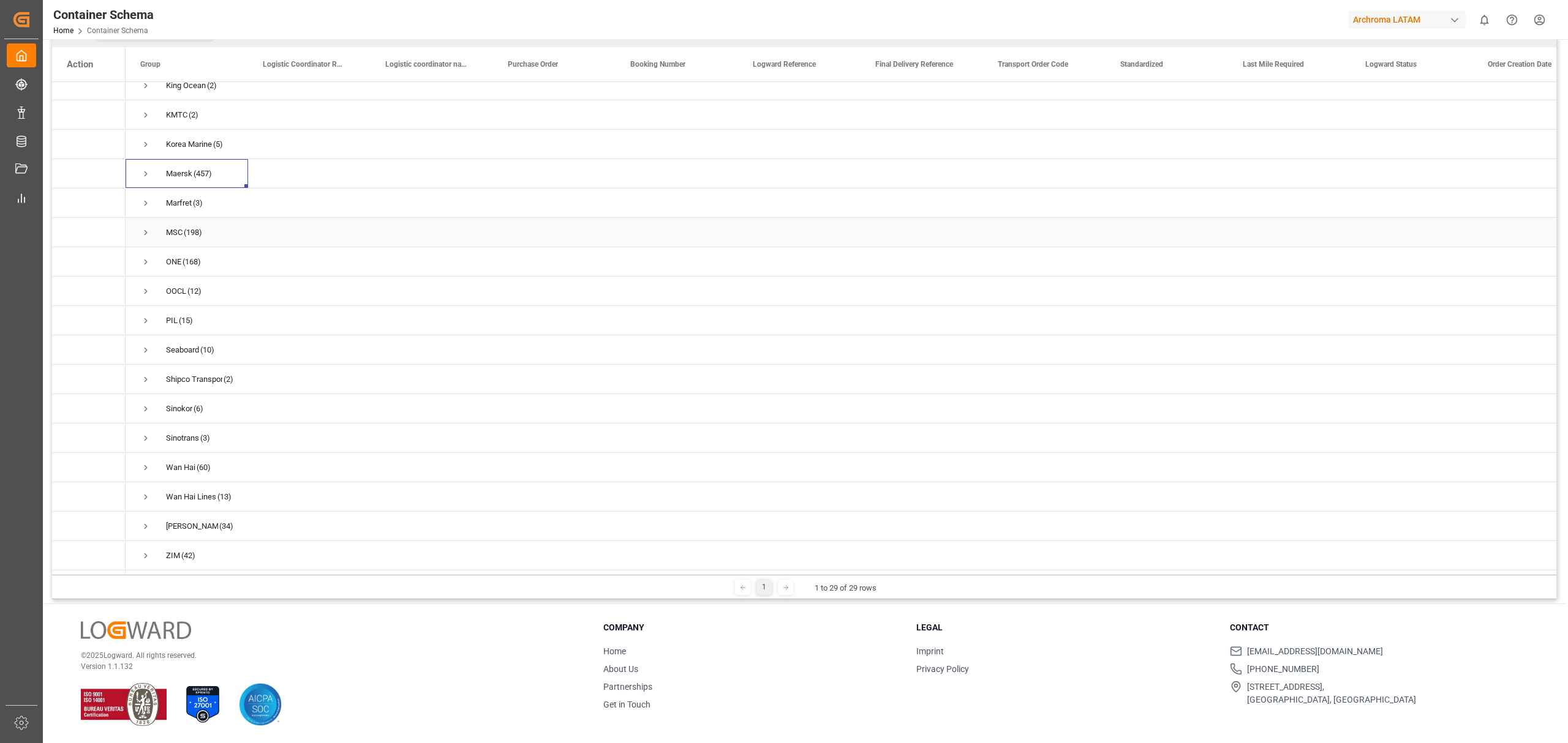
scroll to position [367, 0]
click at [141, 521] on span "Press SPACE to select this row." at bounding box center [146, 526] width 11 height 11
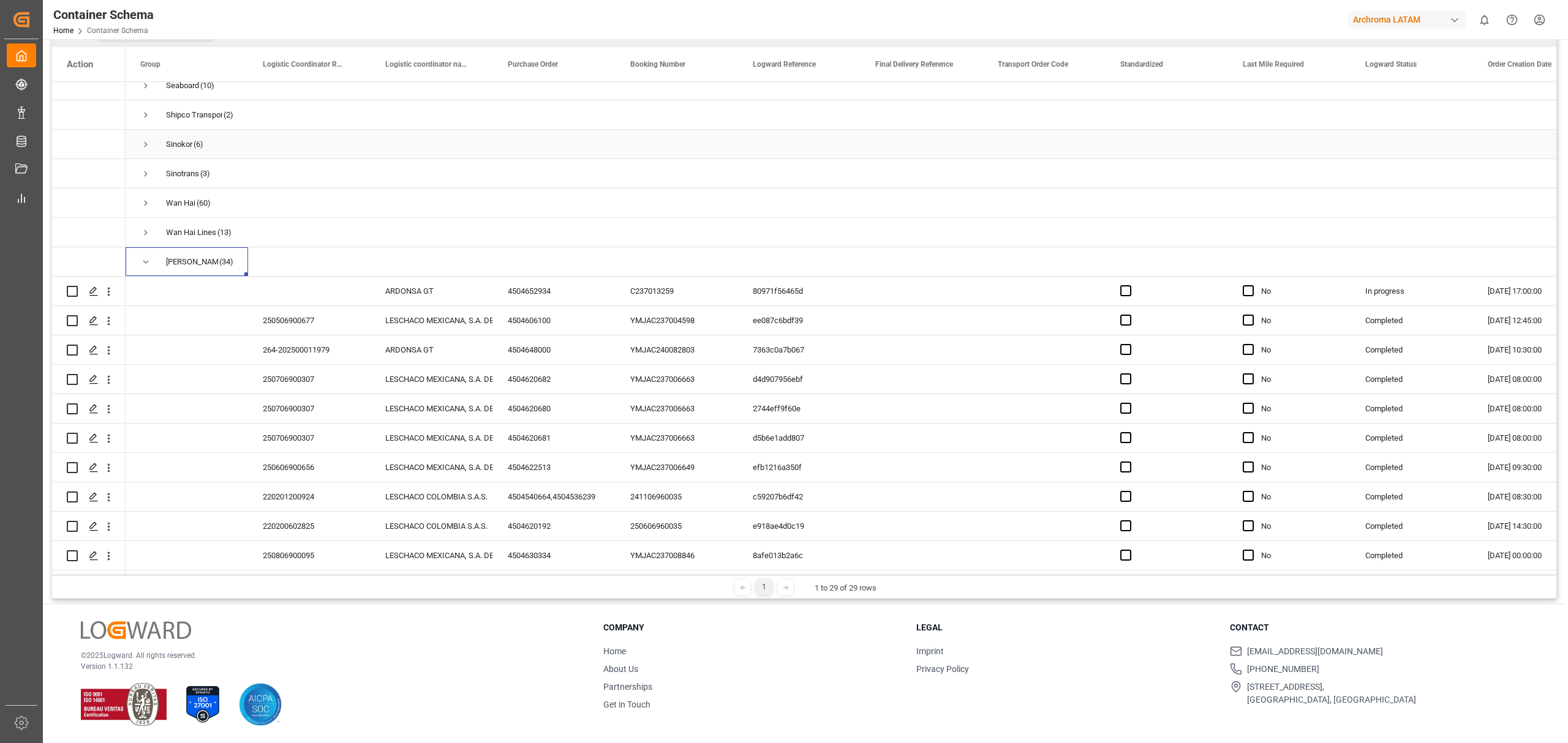
scroll to position [775, 0]
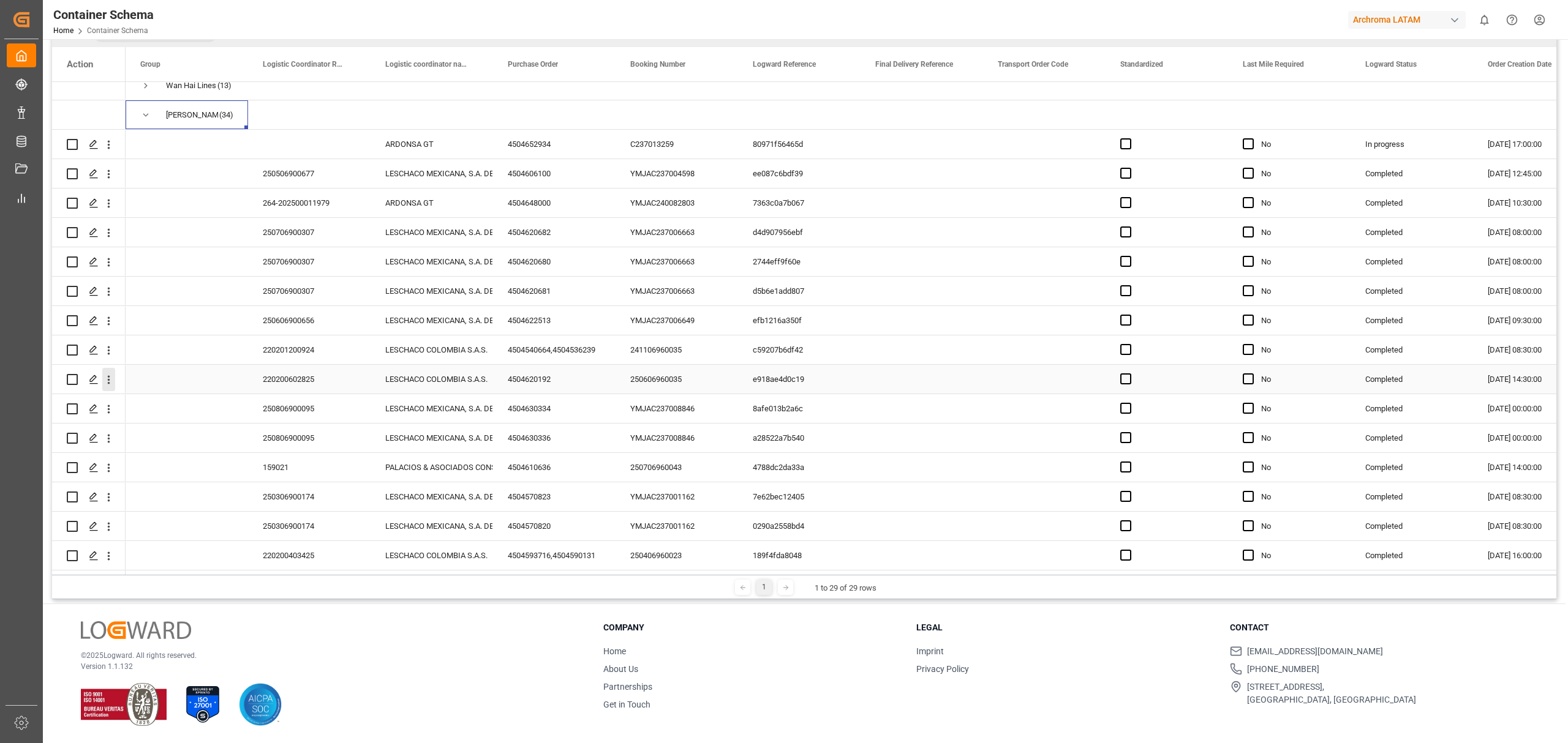
click at [112, 376] on icon "open menu" at bounding box center [108, 379] width 13 height 13
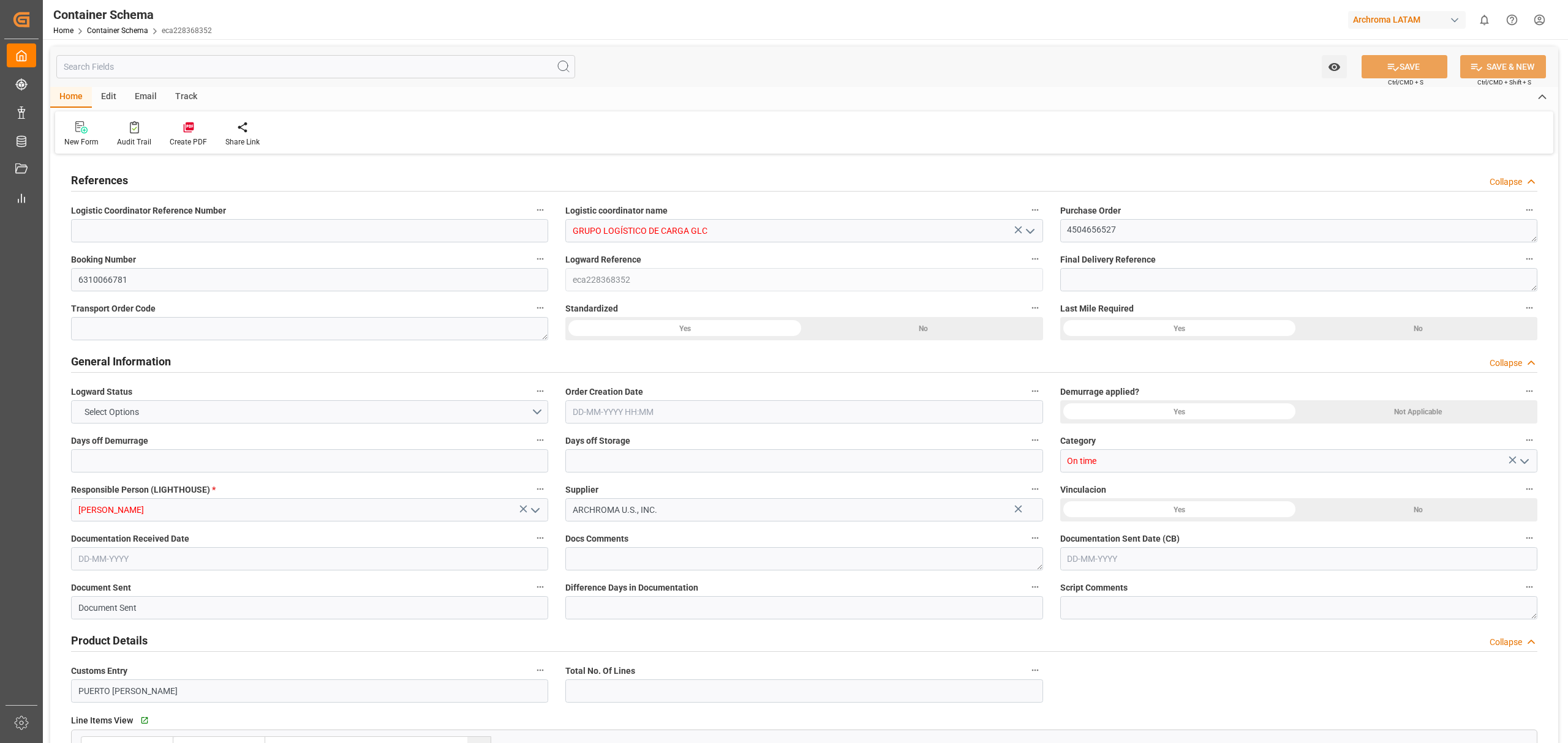
type input "GRUPO LOGÍSTICO DE CARGA GLC"
type textarea "4504656527"
type input "6310066781"
type input "eca228368352"
type input "On time"
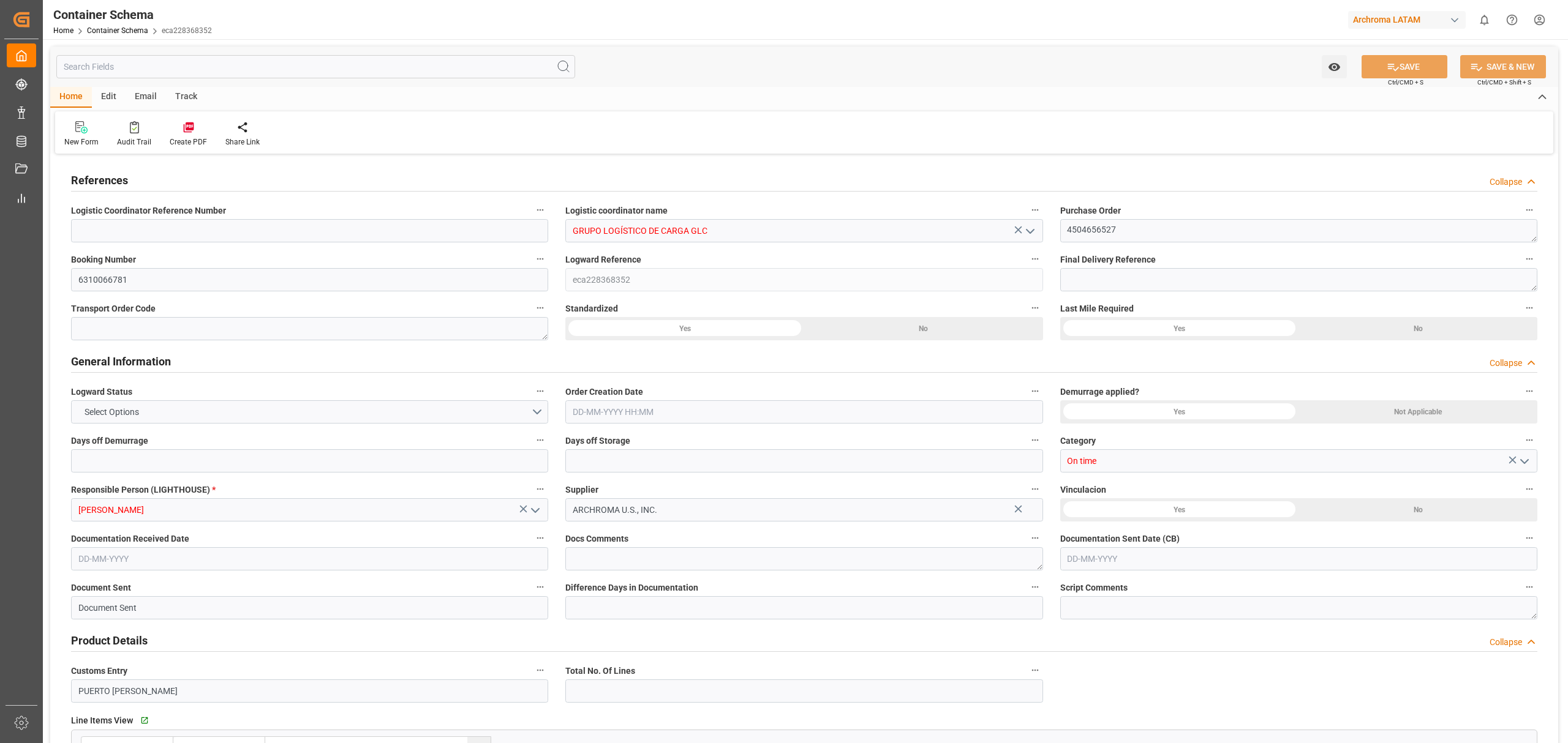
type input "[PERSON_NAME]"
type input "ARCHROMA U.S., INC."
type input "Document Sent"
type input "PUERTO [PERSON_NAME]"
type input "PT"
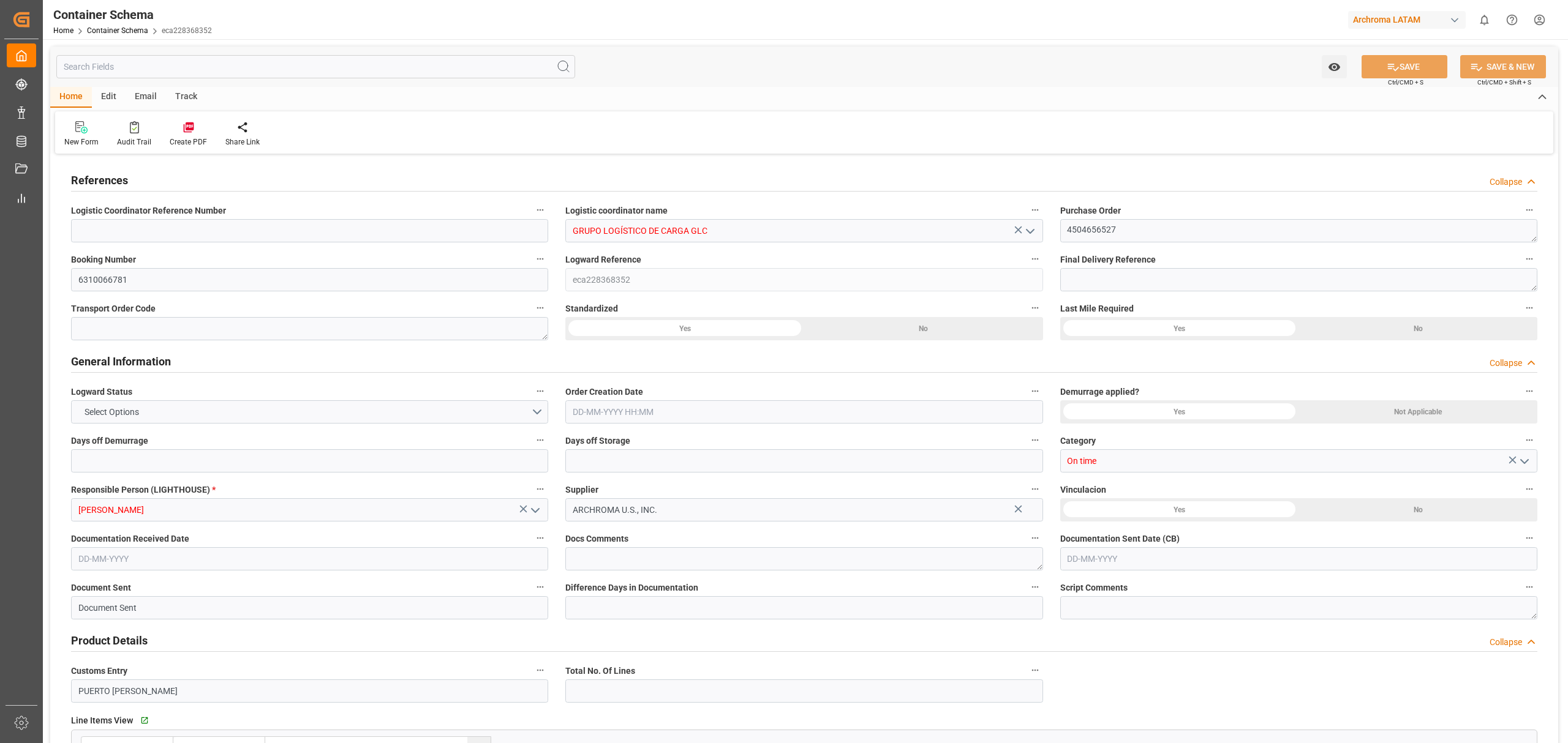
type textarea "IBC"
type input "6 IBC"
type input "ARCHROMA [GEOGRAPHIC_DATA] S.A. DE C.V"
type textarea "INHDELVA SUR, 800 MTS CARRETERA A [GEOGRAPHIC_DATA], [GEOGRAPHIC_DATA], [GEOGRA…"
type input "HOUSE"
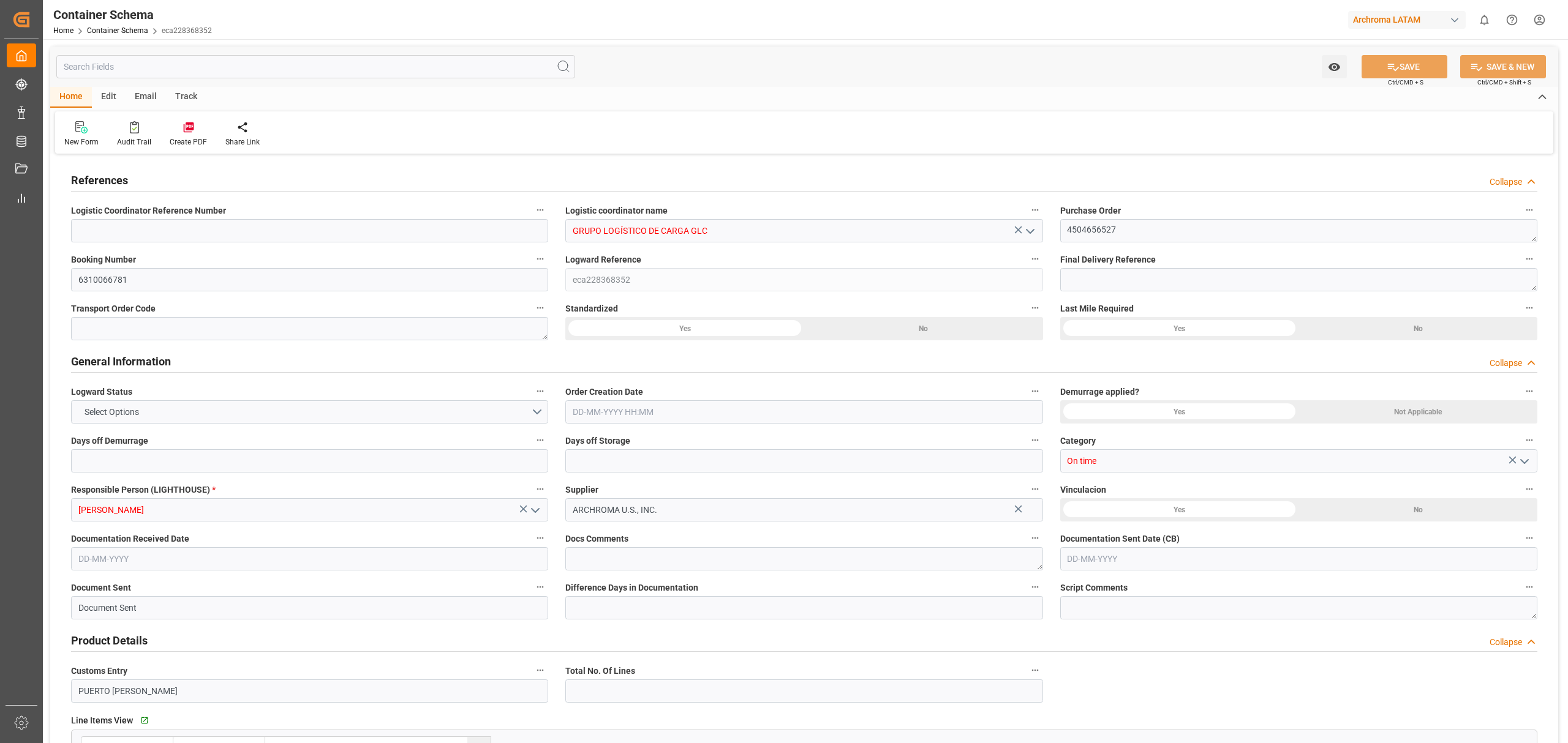
type input "FCA"
type input "Truck"
type input "Sea Ship"
type input "Truck"
type input "FCL"
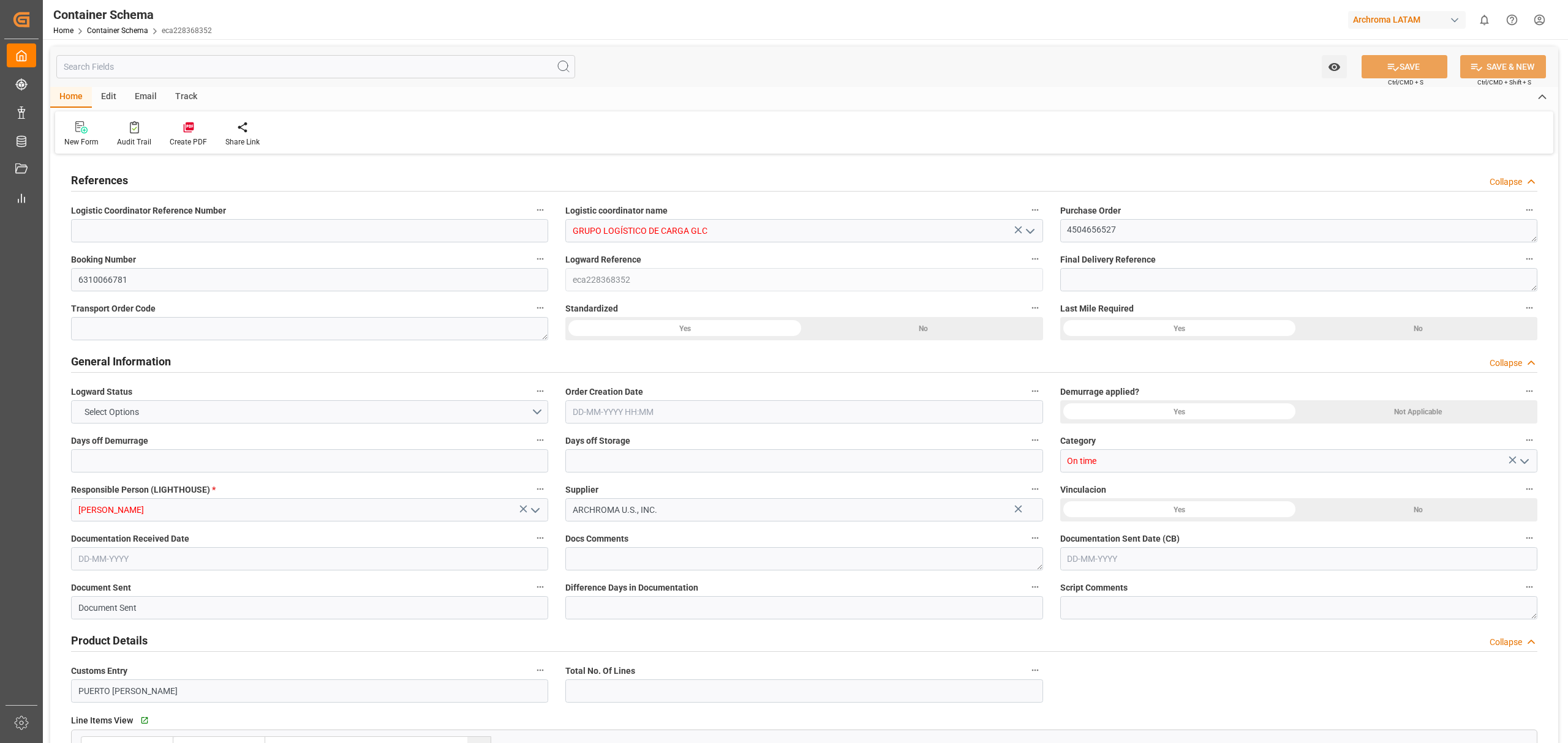
type input "MRKU8502098"
type input "EXPEDITORS"
type input "MAEU"
type input "Savannah"
type input "Puerto Cortés"
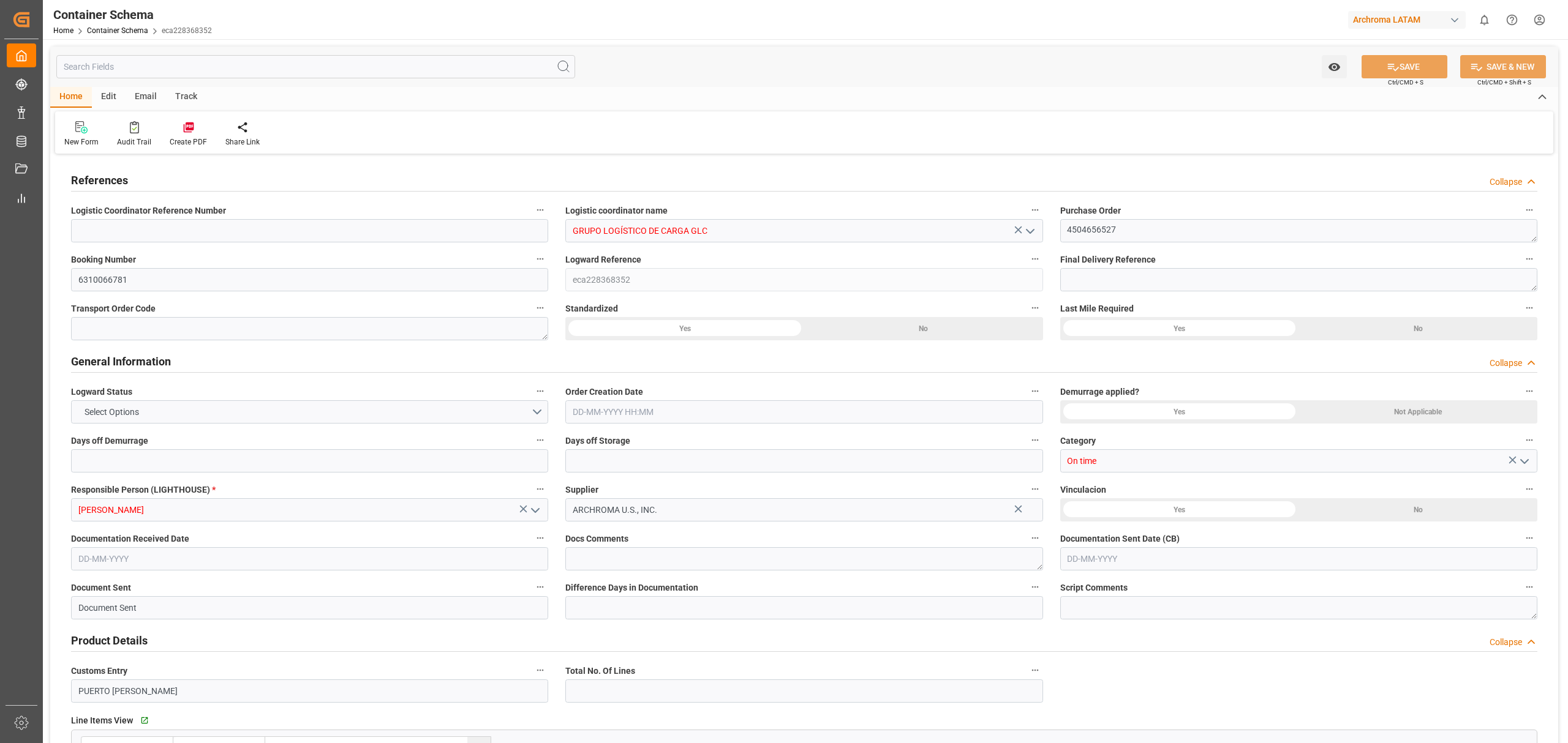
type input "Puerto Cortés"
type input "POLAR [GEOGRAPHIC_DATA]"
type input "H8E"
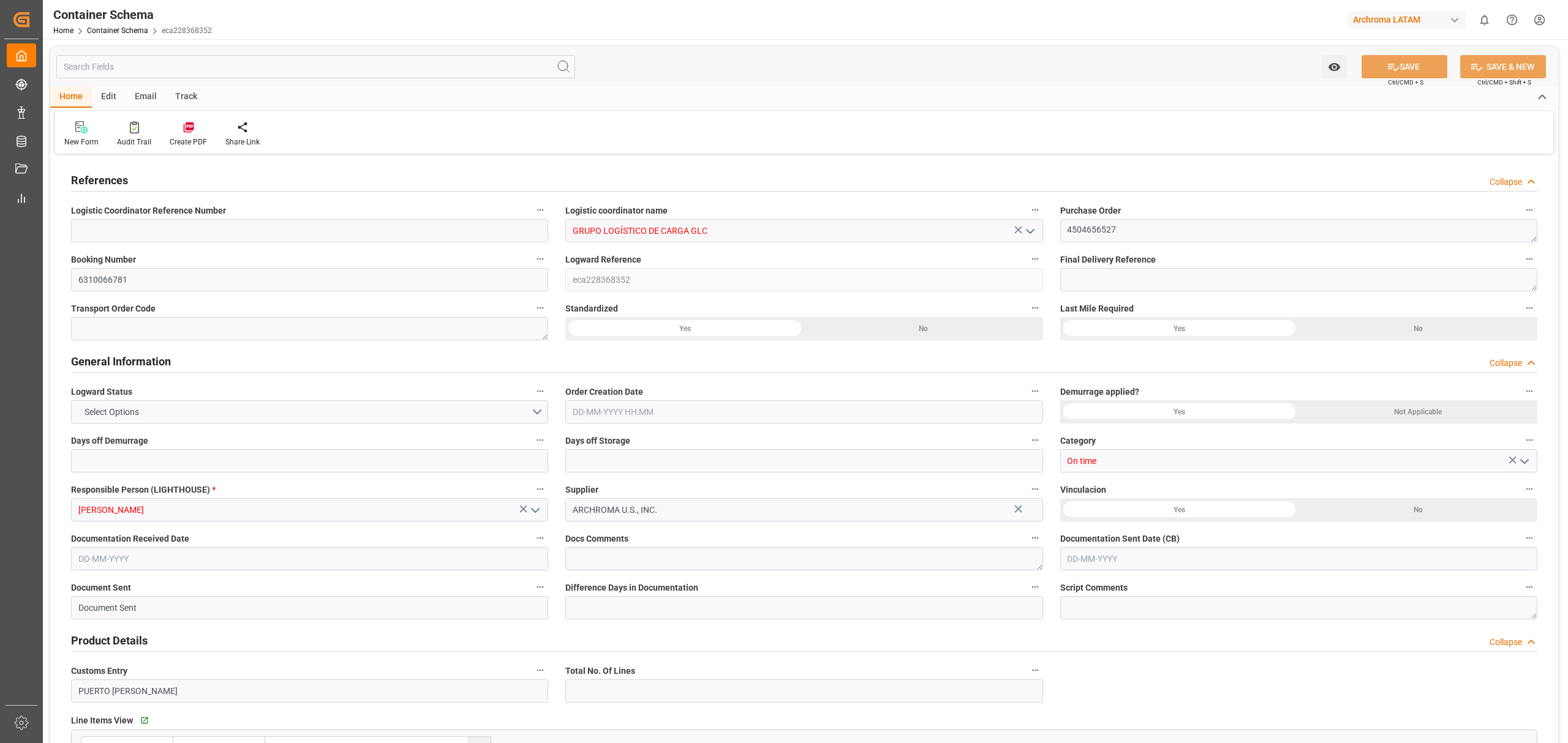
type textarea "pod"
type textarea "Yes"
type textarea "Container is already in Final Delivery Phase."
type input "0"
type input "1"
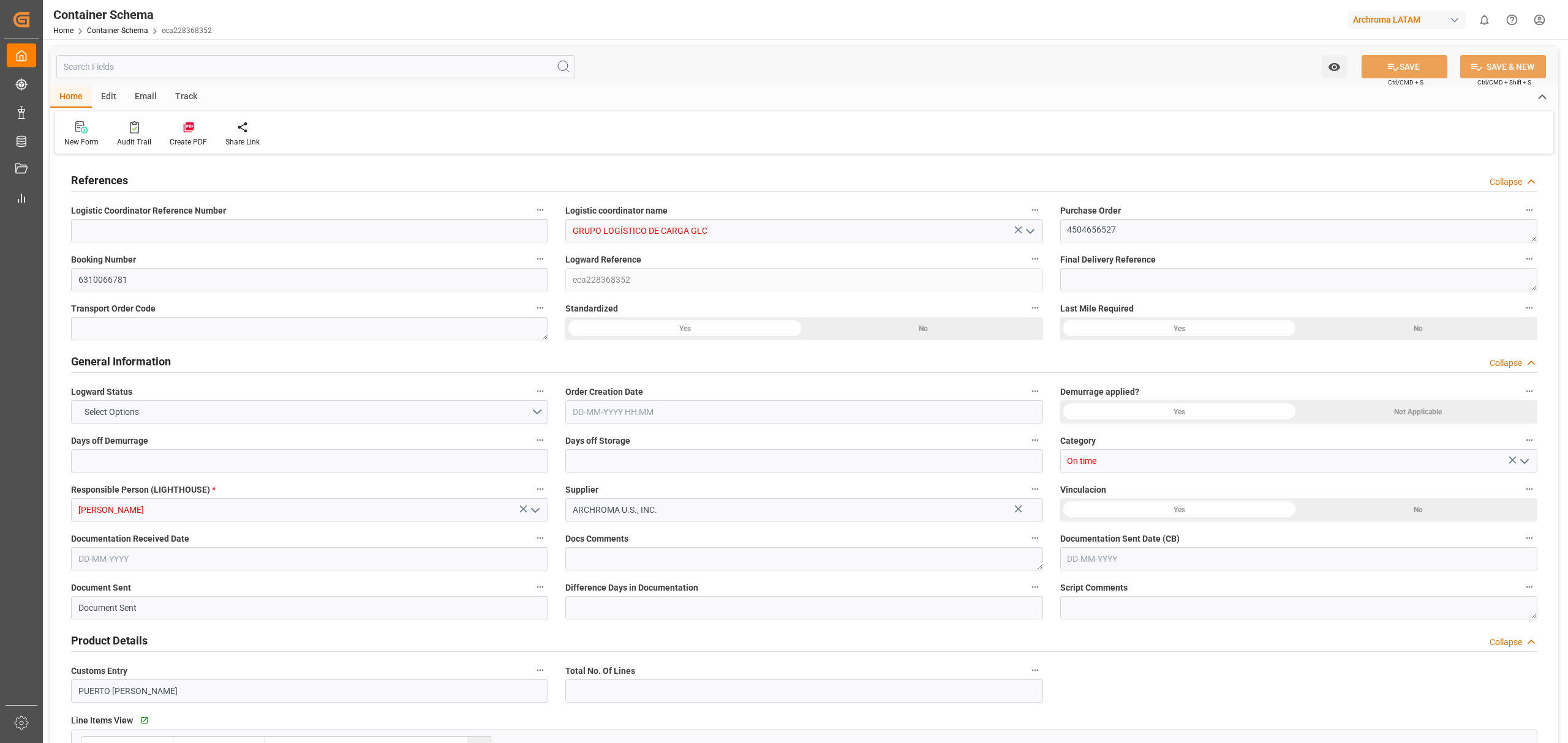
type input "6"
type input "6000"
type input "6348"
type input "Maersk"
type input "Maersk Line AS"
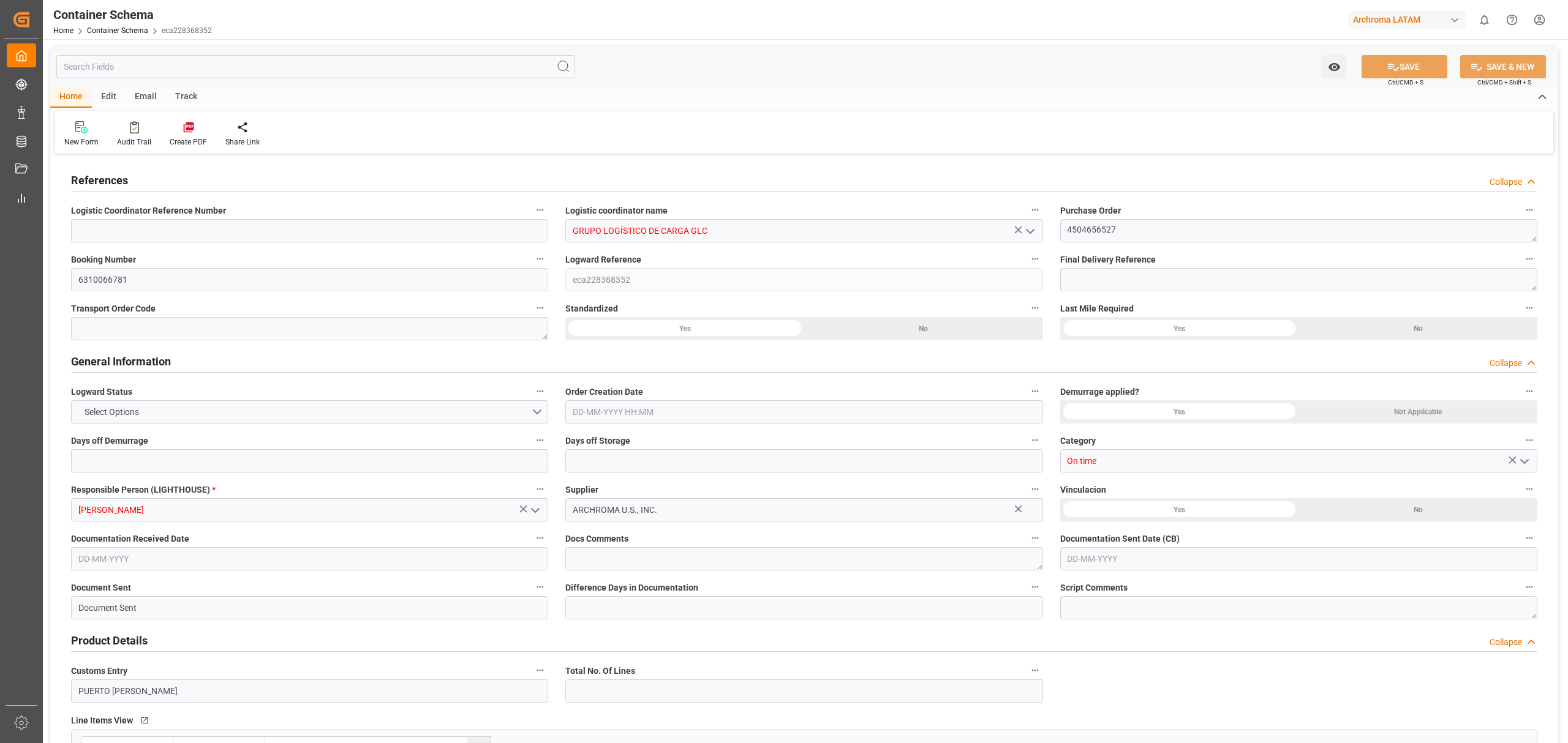
type input "USSH8"
type input "HNPCR"
type input "9797216"
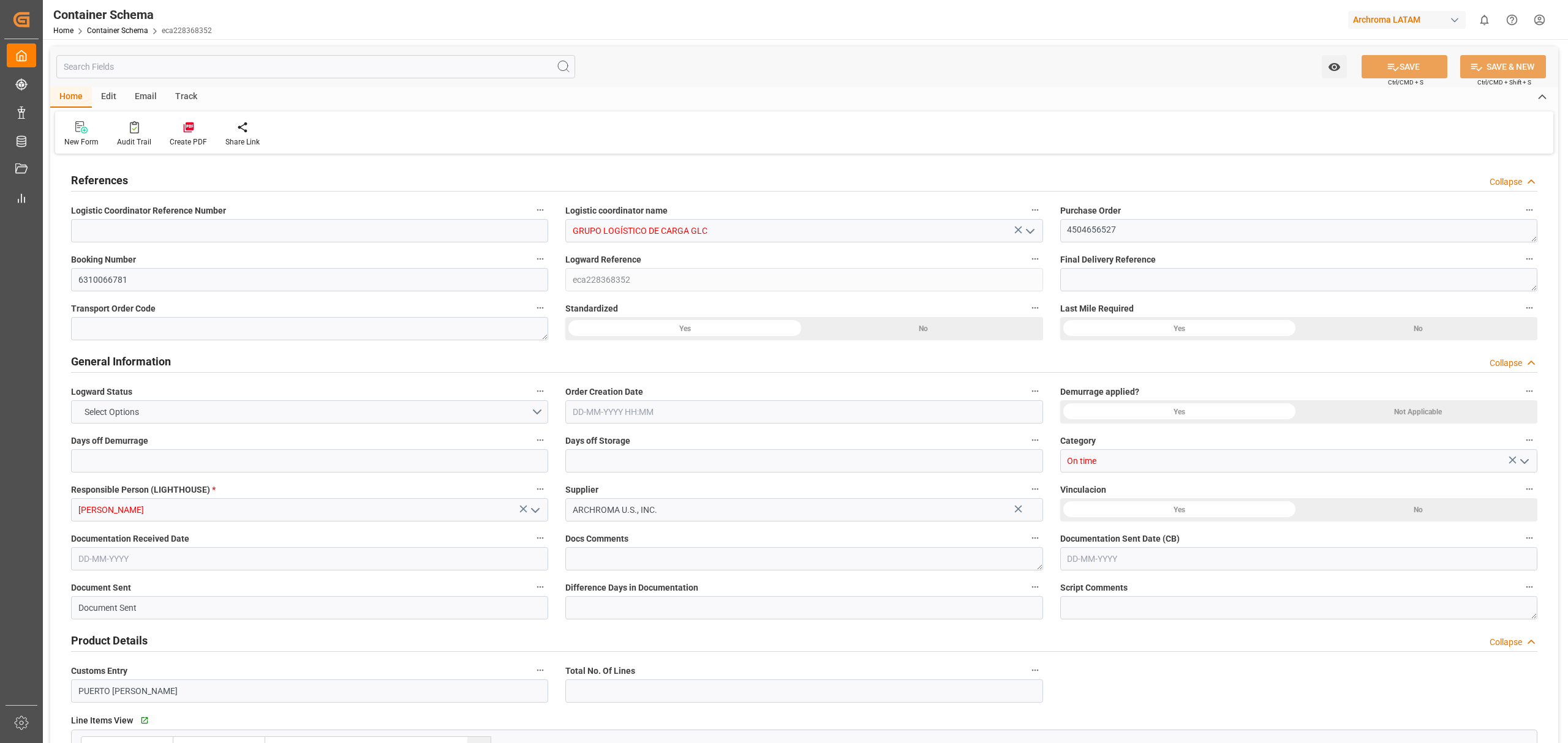
type input "19"
type input "13"
type input "[DATE] 00:00"
type input "[DATE]"
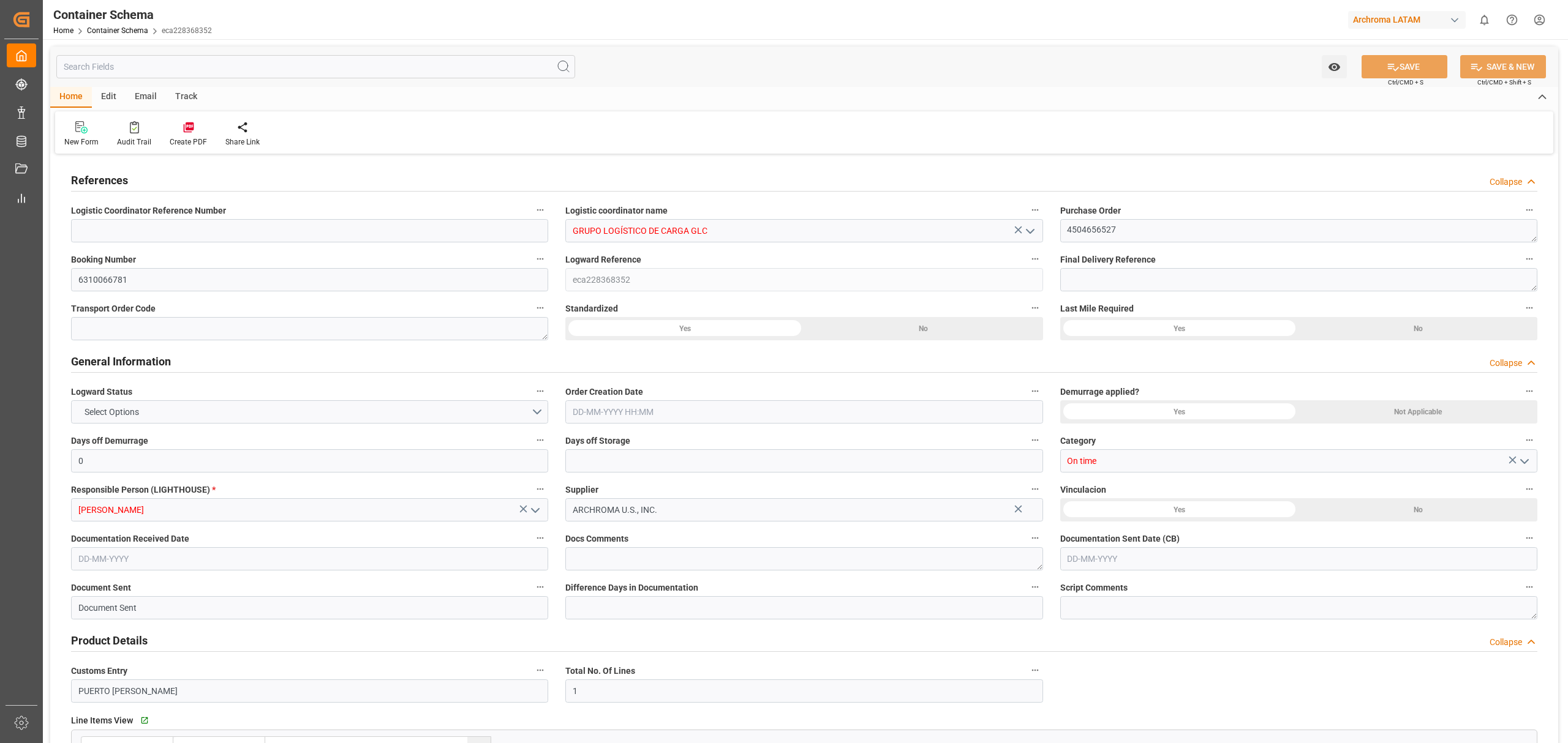
type input "[DATE]"
type input "[DATE] 06:35"
type input "[DATE] 19:13"
type input "[DATE]"
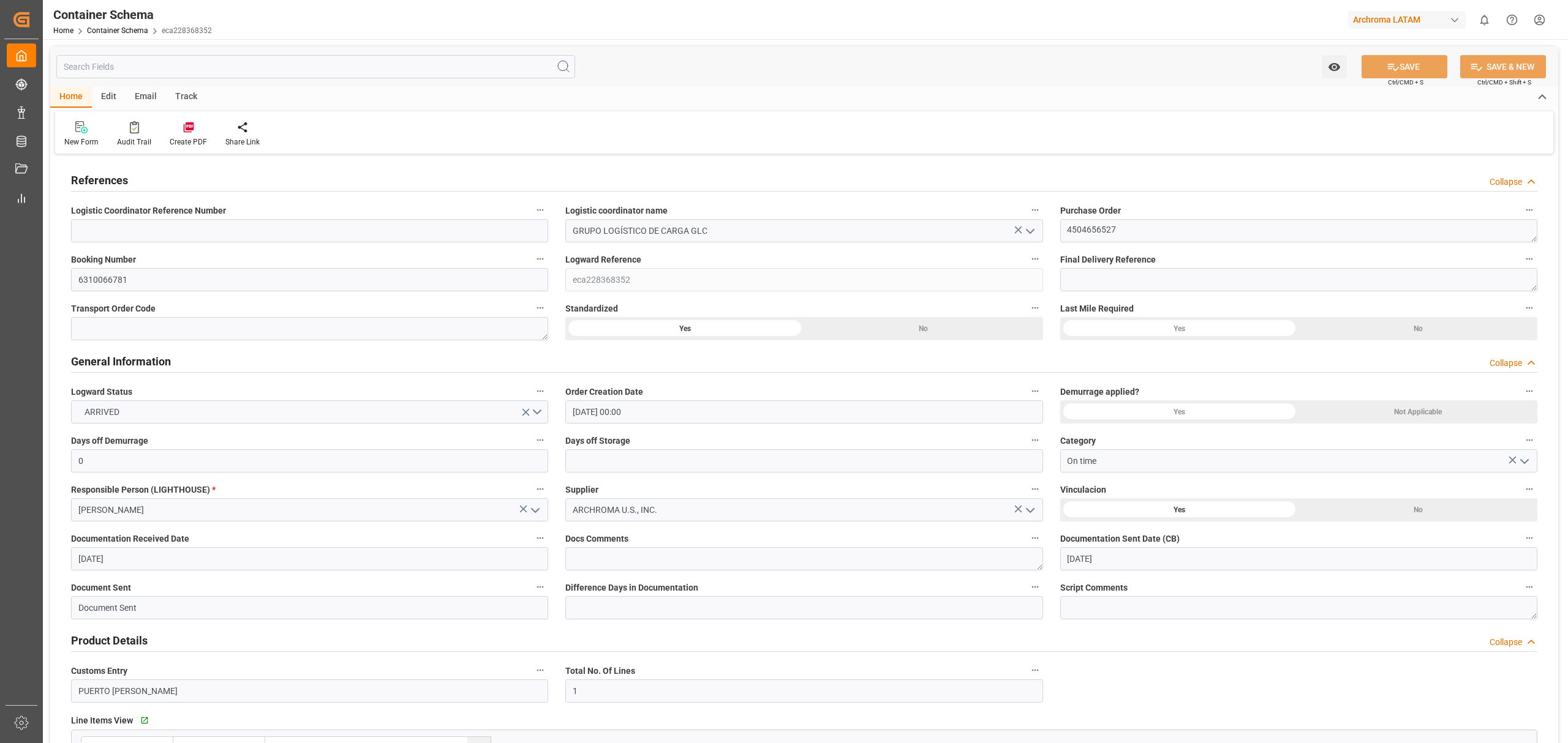
click at [172, 97] on div "Track" at bounding box center [186, 97] width 41 height 21
click at [74, 138] on div "Tracking" at bounding box center [78, 141] width 29 height 11
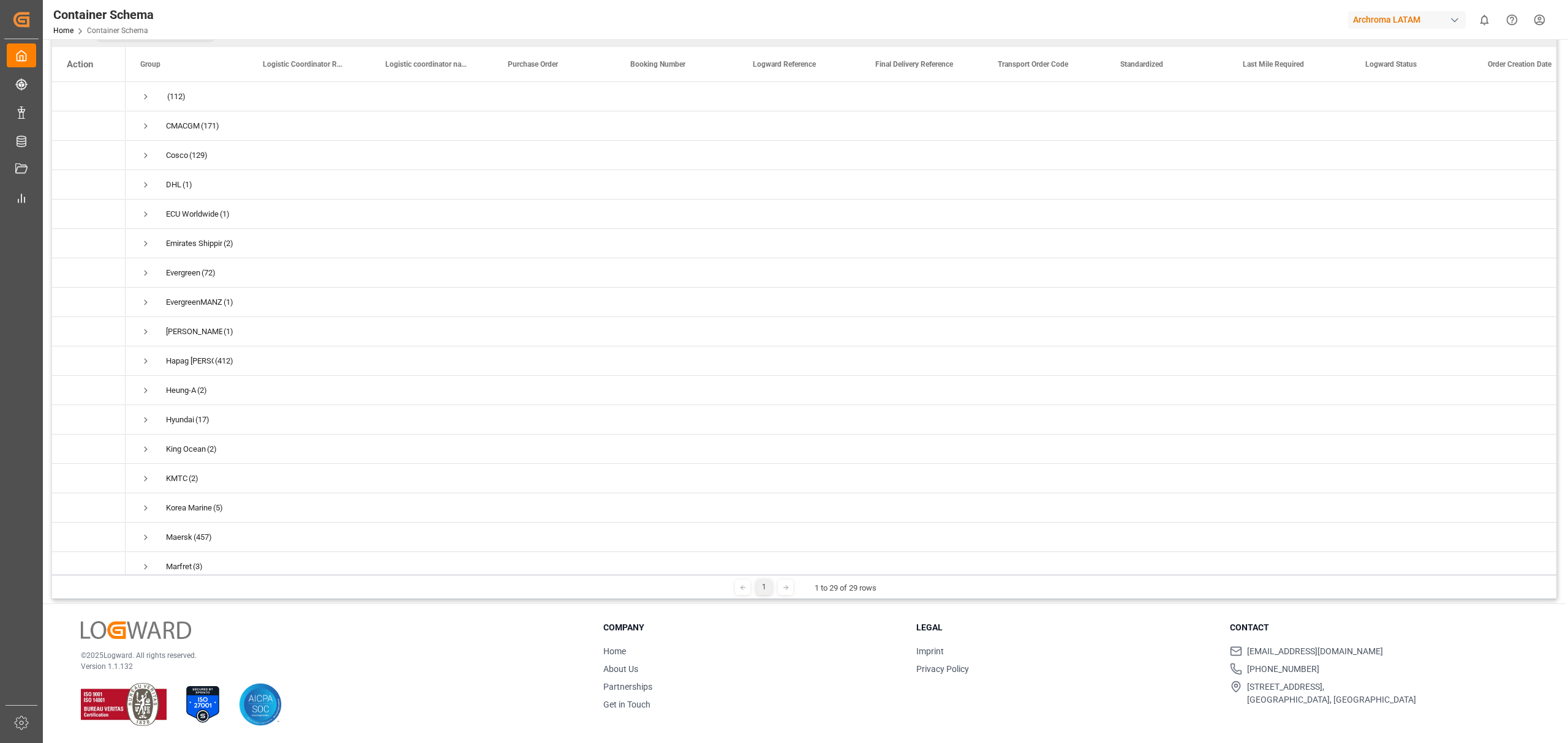
scroll to position [775, 0]
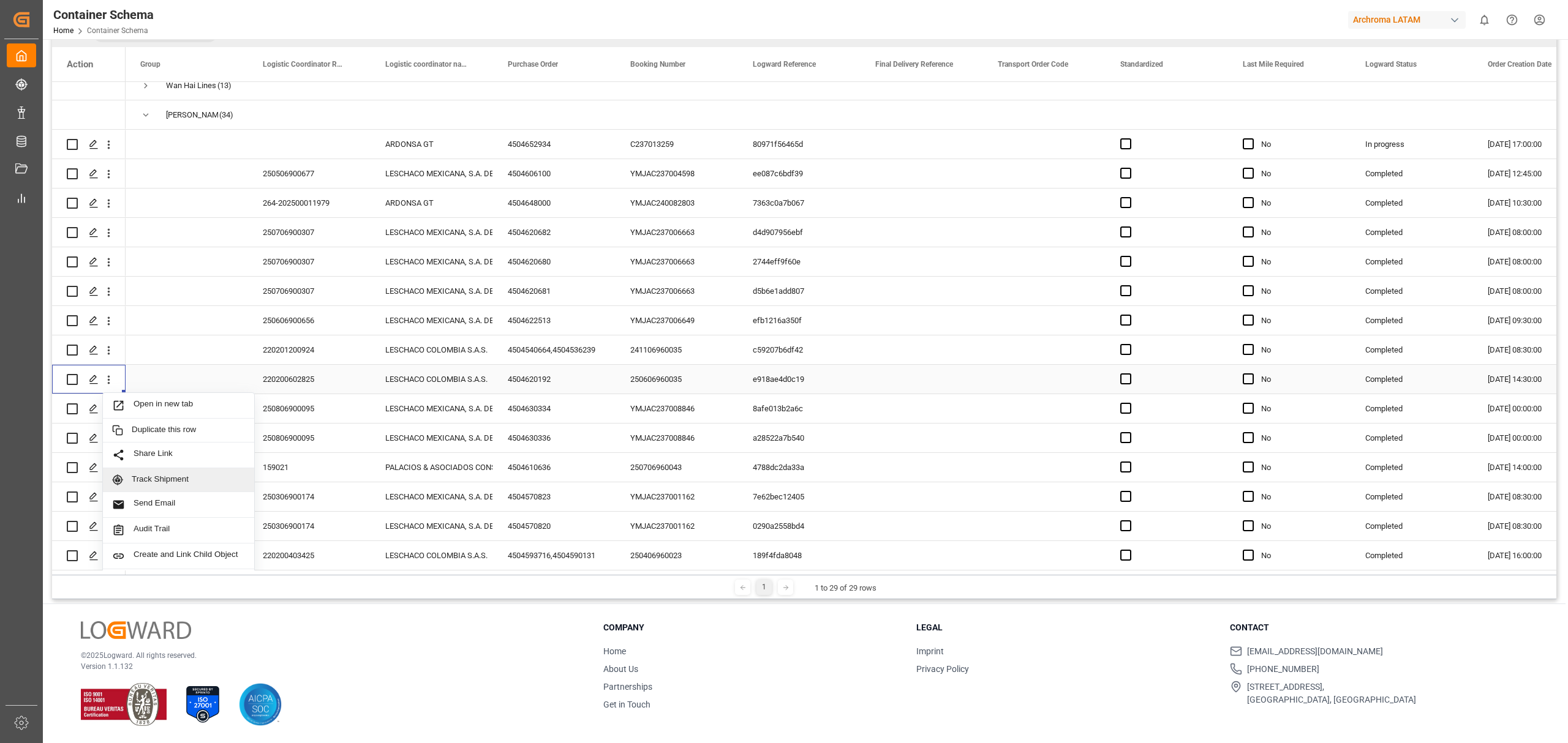
click at [155, 478] on span "Track Shipment" at bounding box center [188, 479] width 113 height 11
click at [109, 504] on button "open menu" at bounding box center [108, 498] width 13 height 24
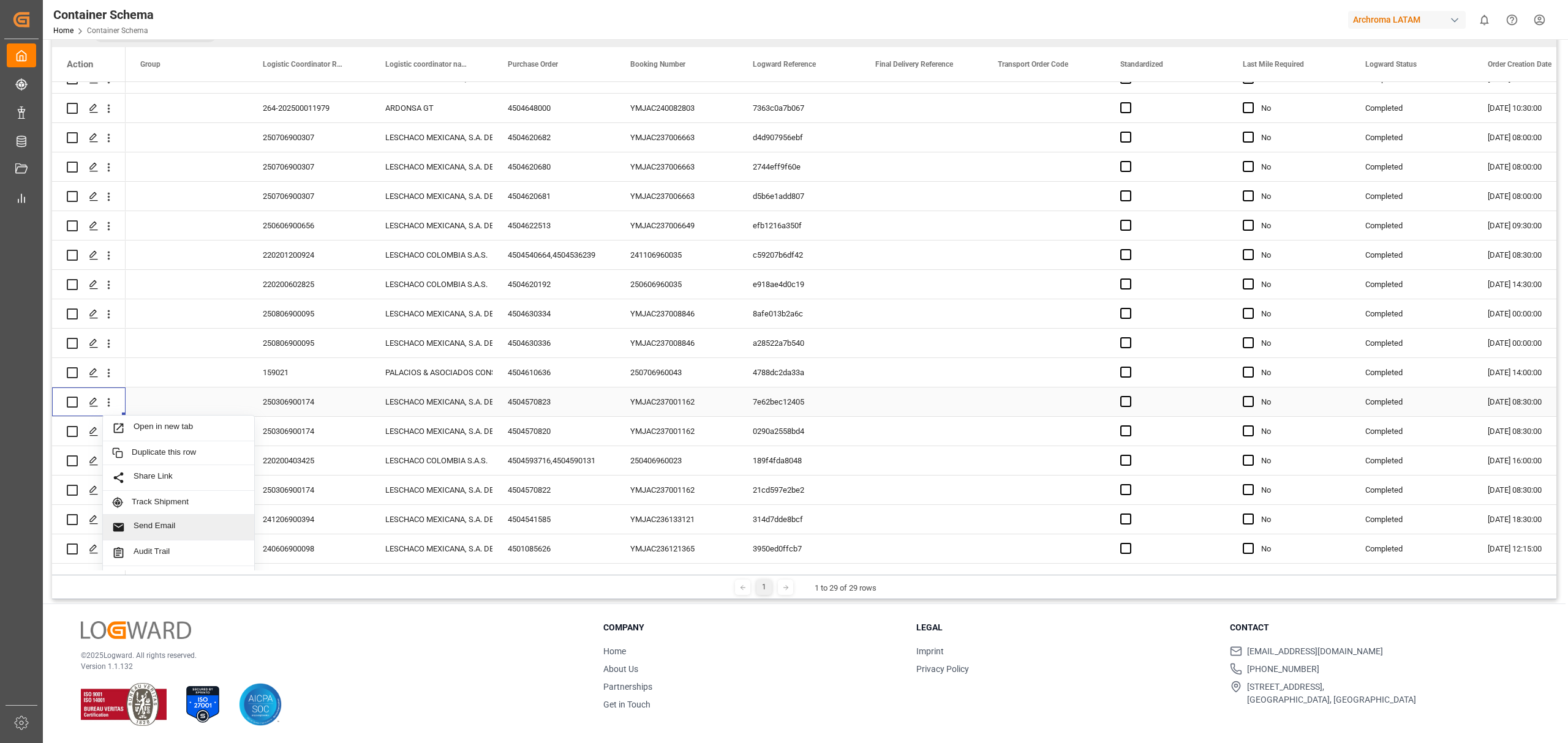
scroll to position [938, 0]
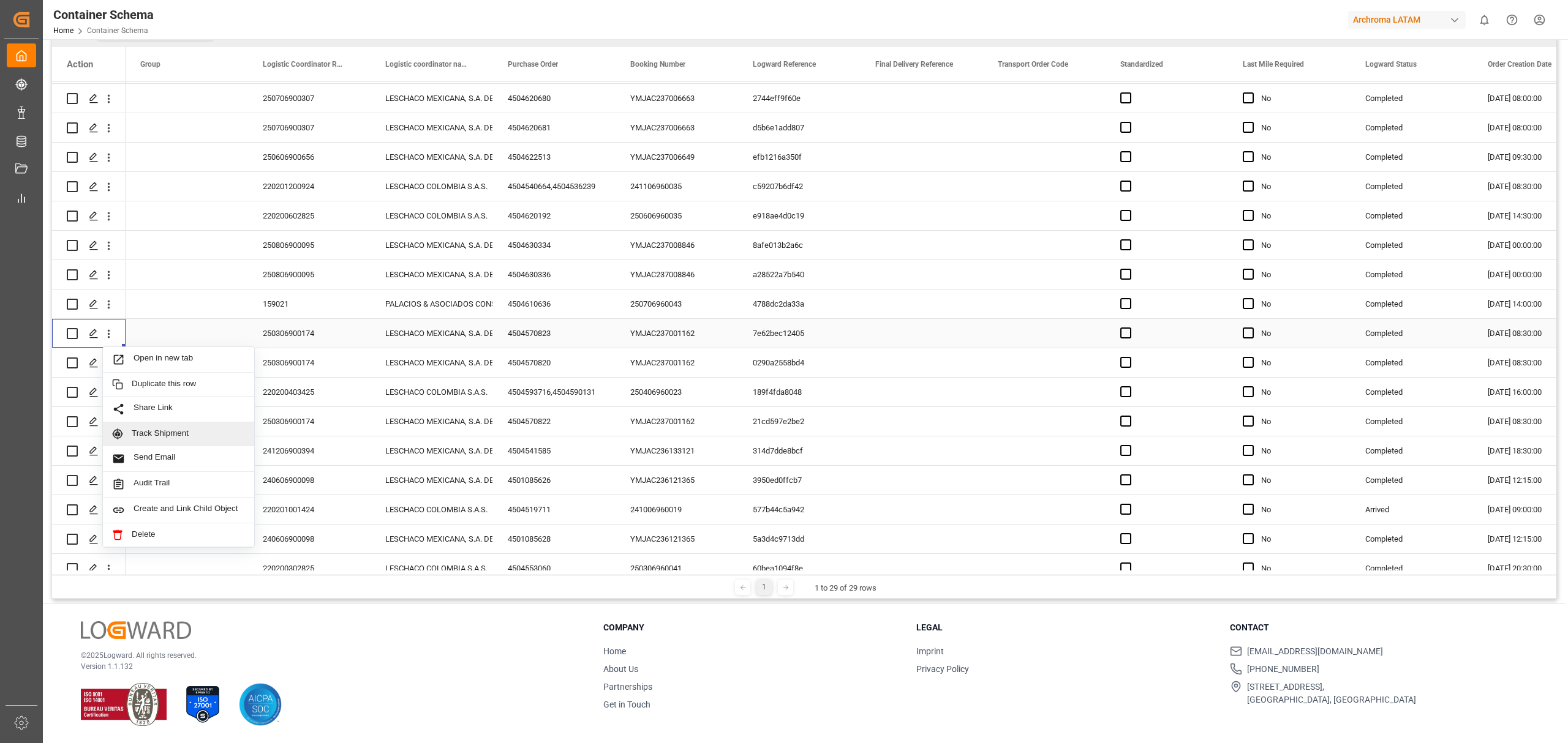
click at [196, 434] on span "Track Shipment" at bounding box center [188, 433] width 113 height 11
click at [109, 187] on icon "open menu" at bounding box center [109, 187] width 2 height 9
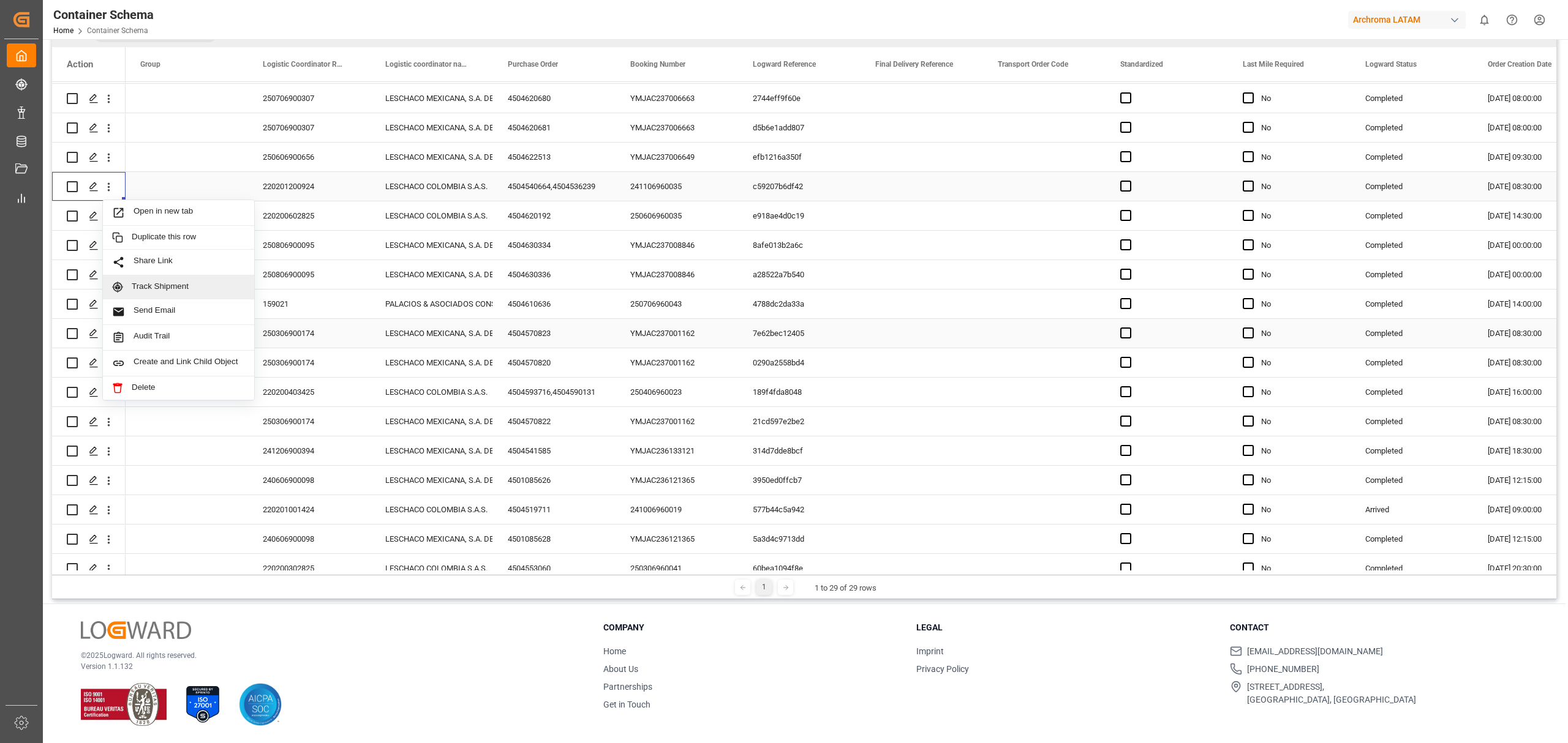
click at [169, 294] on div "Track Shipment" at bounding box center [178, 287] width 151 height 24
click at [114, 458] on button "open menu" at bounding box center [108, 451] width 13 height 24
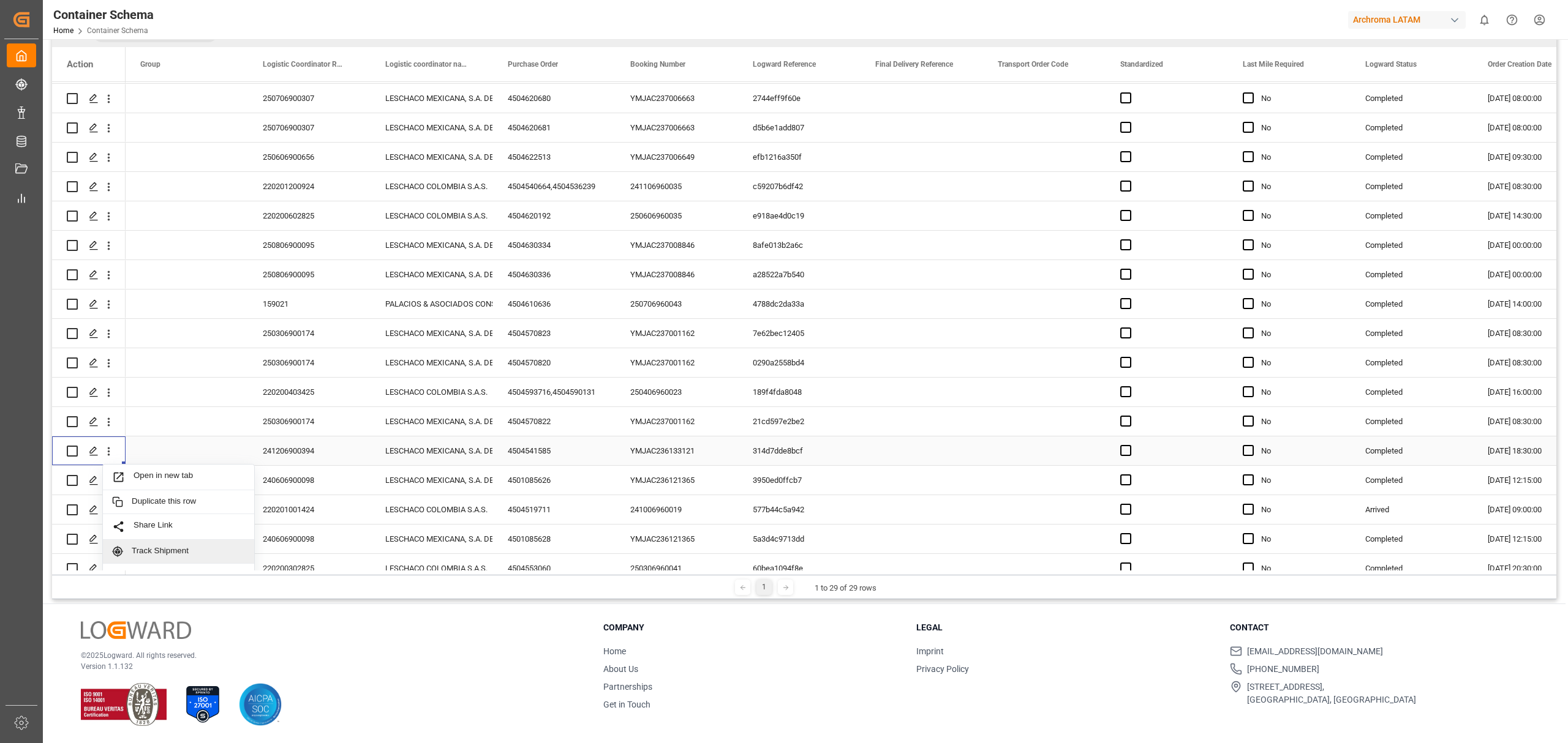
click at [184, 546] on span "Track Shipment" at bounding box center [188, 551] width 113 height 11
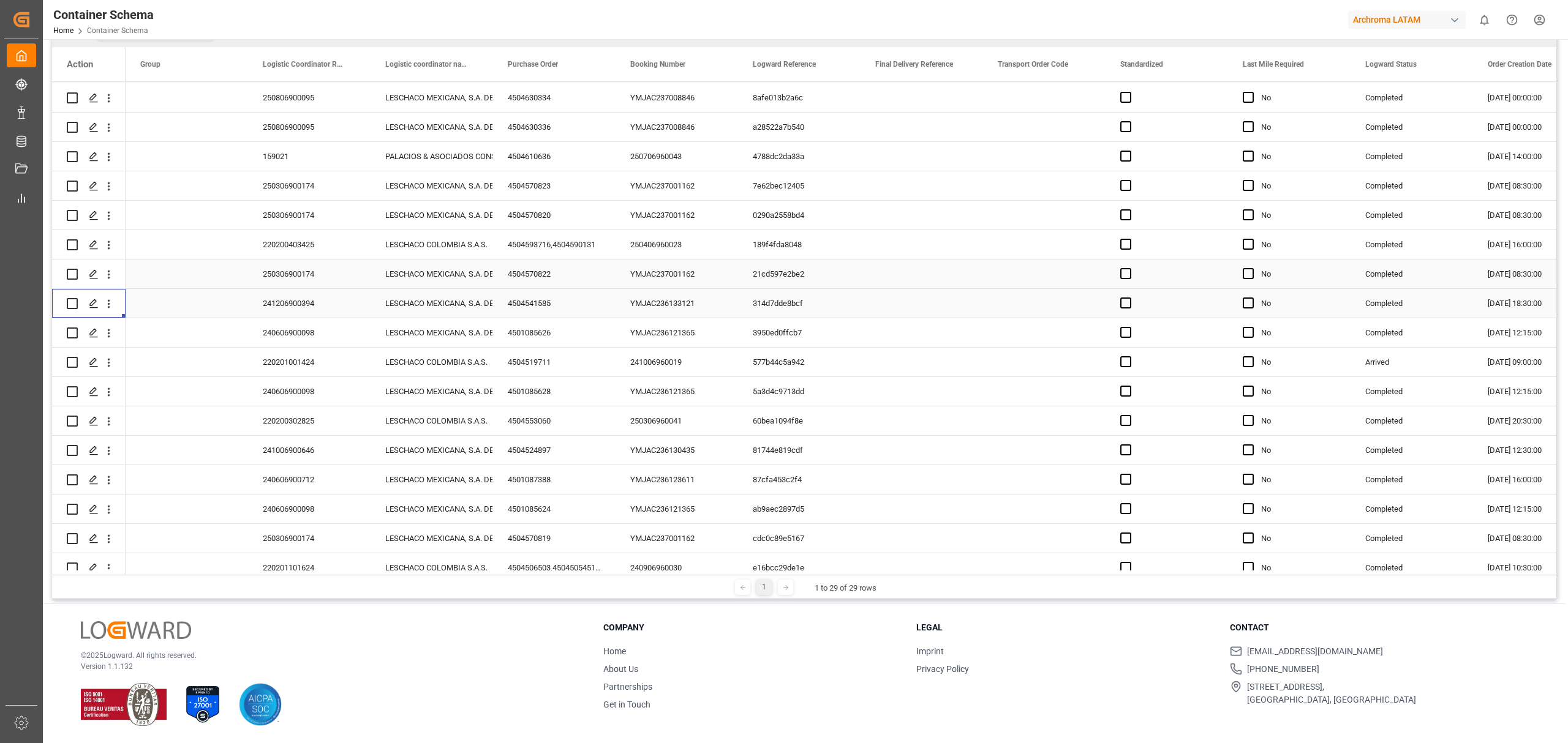
scroll to position [1183, 0]
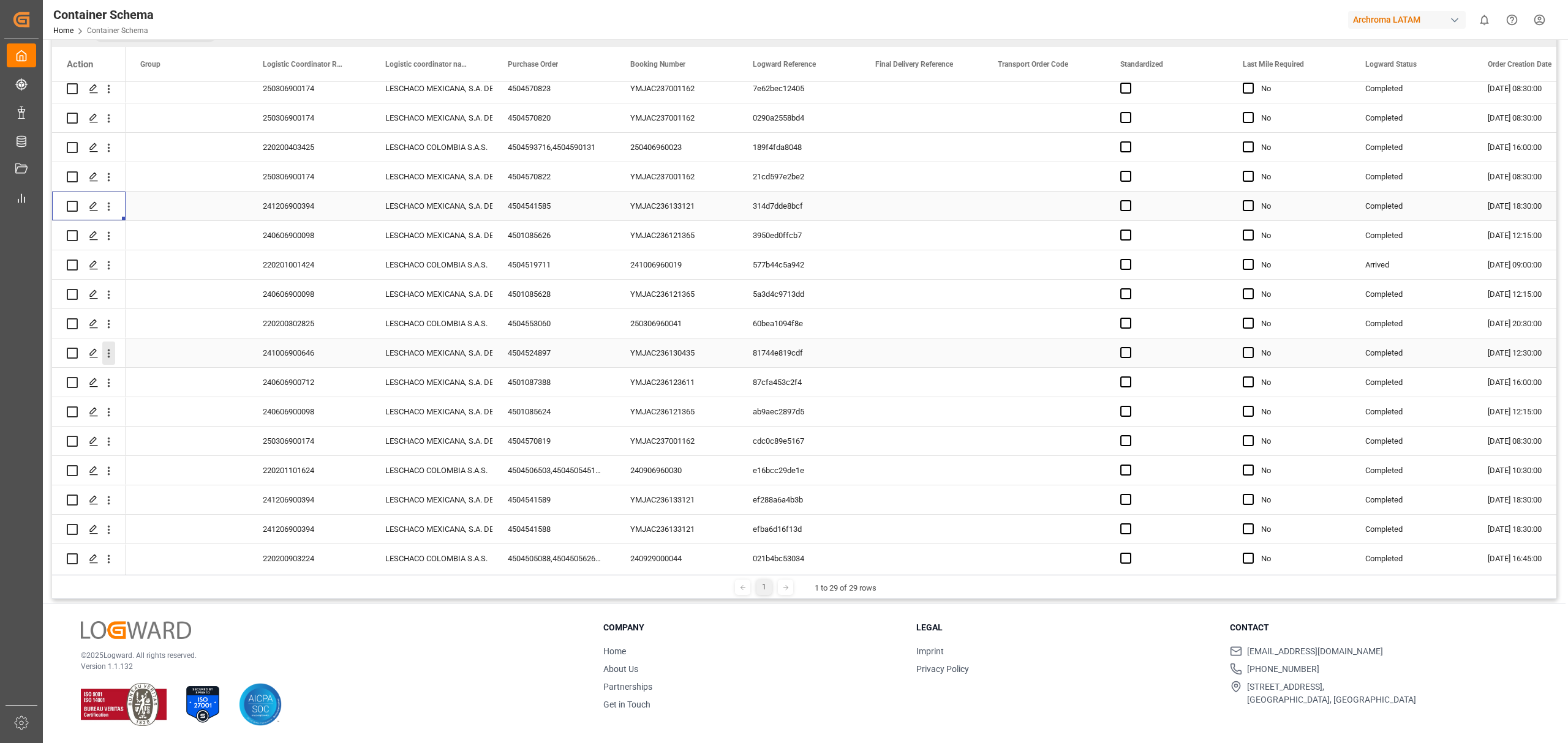
click at [108, 351] on icon "open menu" at bounding box center [108, 353] width 13 height 13
click at [163, 460] on div "Track Shipment" at bounding box center [178, 454] width 151 height 24
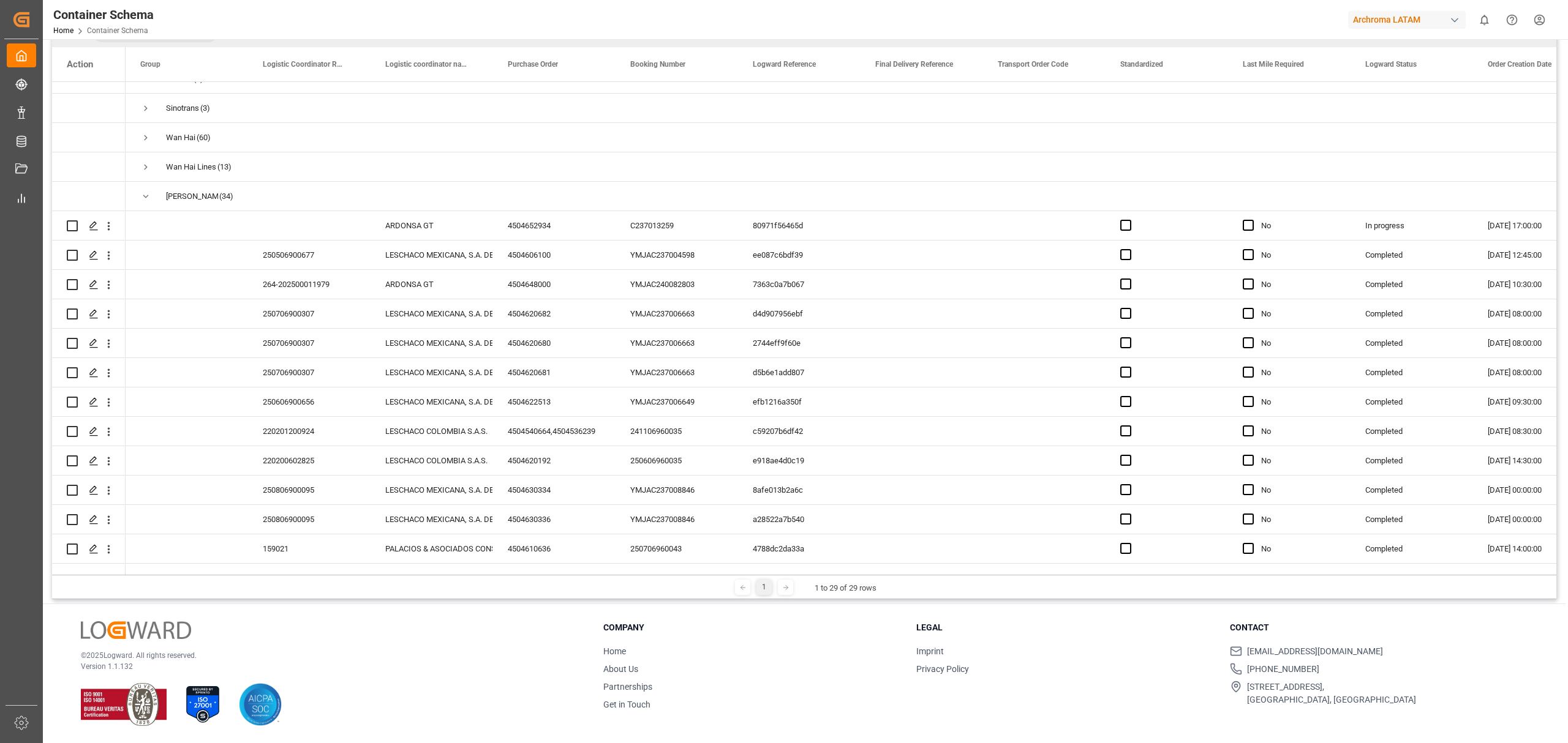
scroll to position [530, 0]
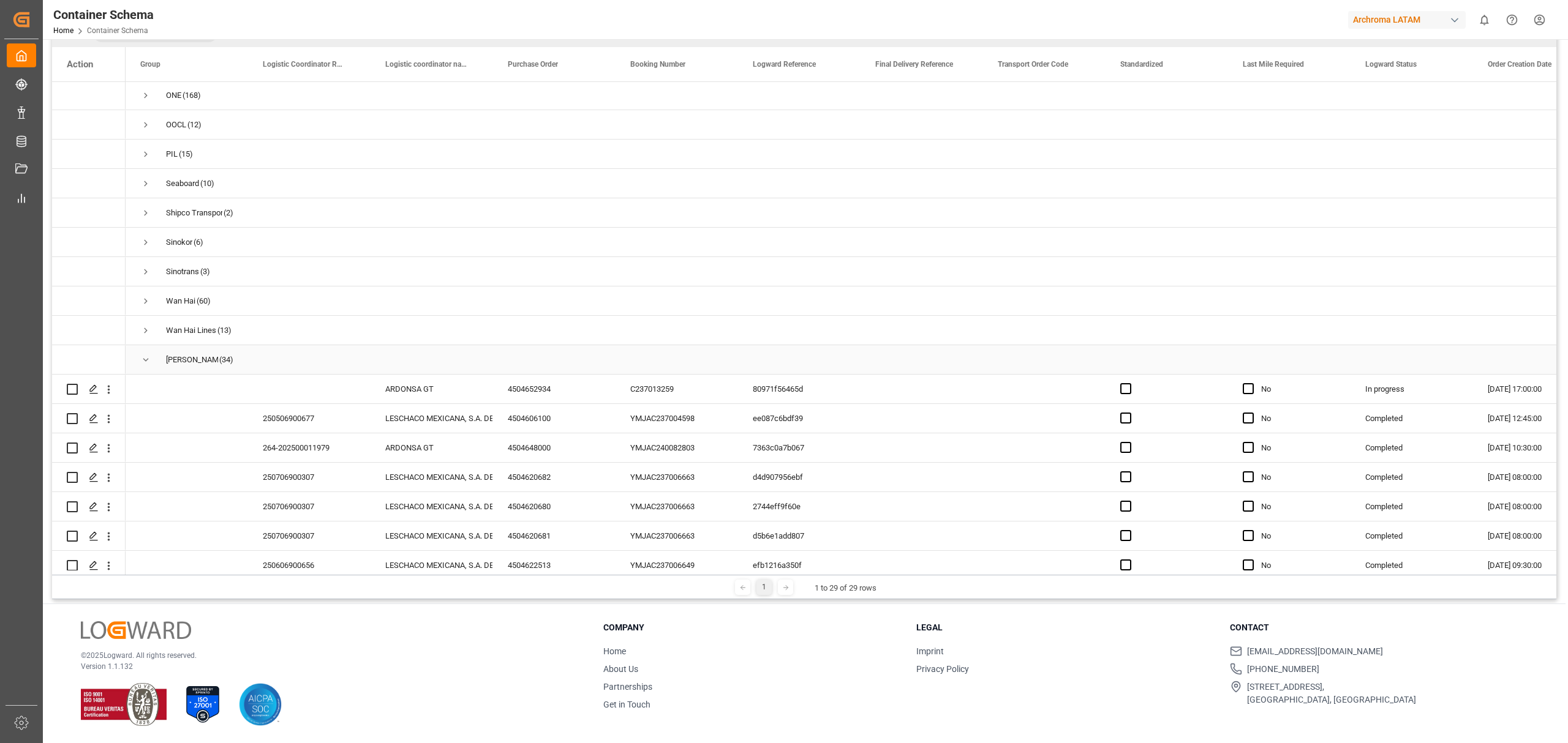
click at [147, 363] on span "Press SPACE to select this row." at bounding box center [146, 359] width 11 height 11
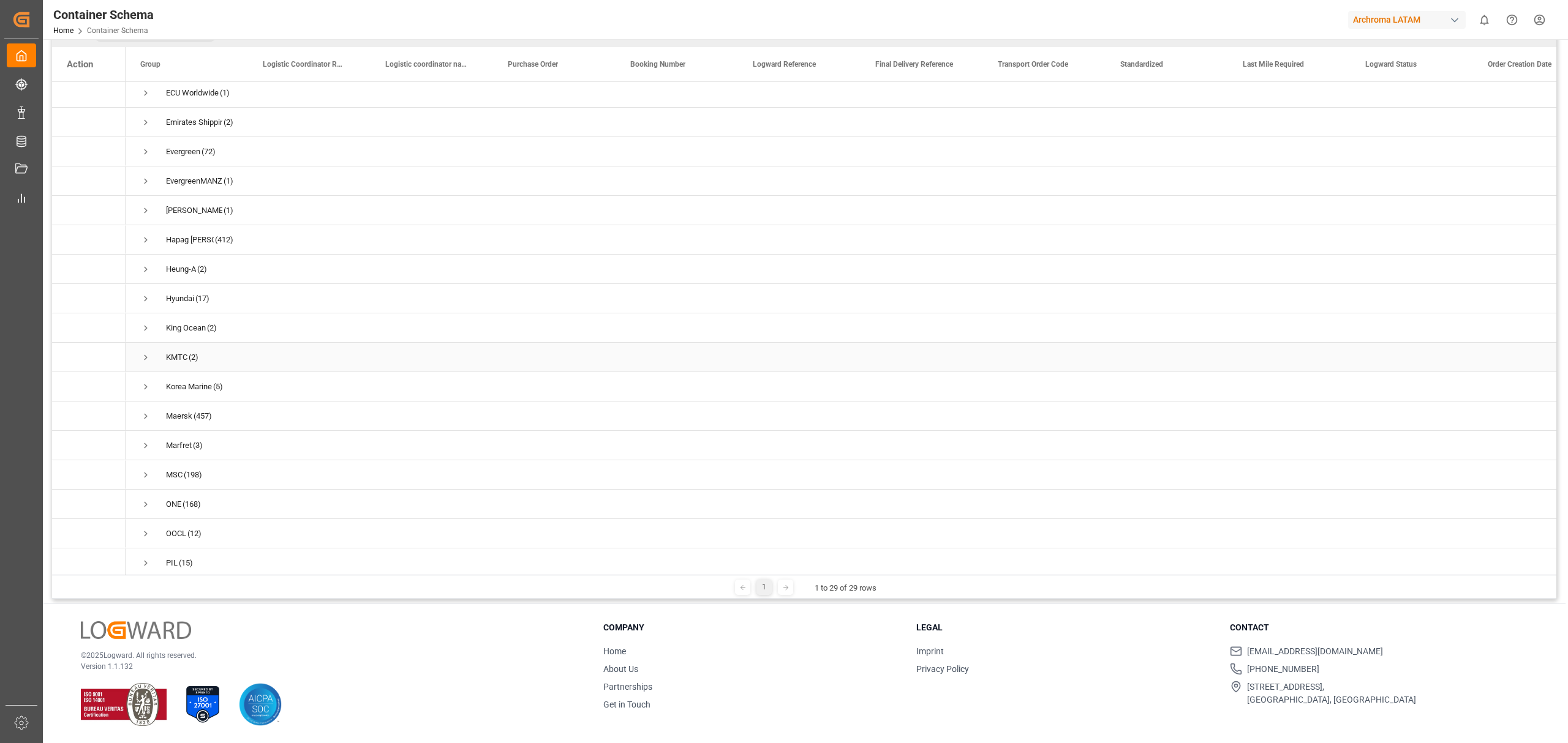
scroll to position [367, 0]
click at [146, 550] on span "Press SPACE to select this row." at bounding box center [146, 555] width 11 height 11
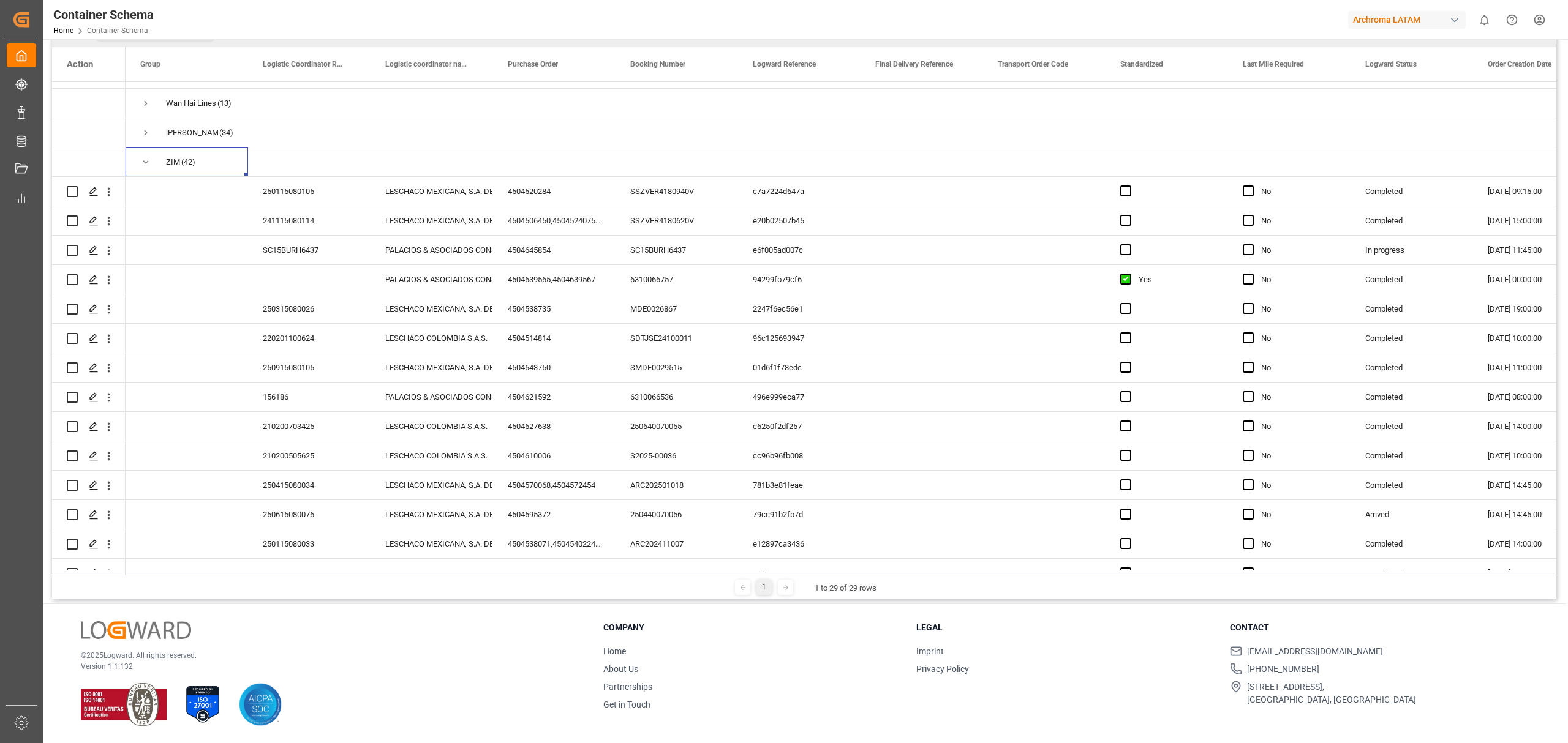
scroll to position [857, 0]
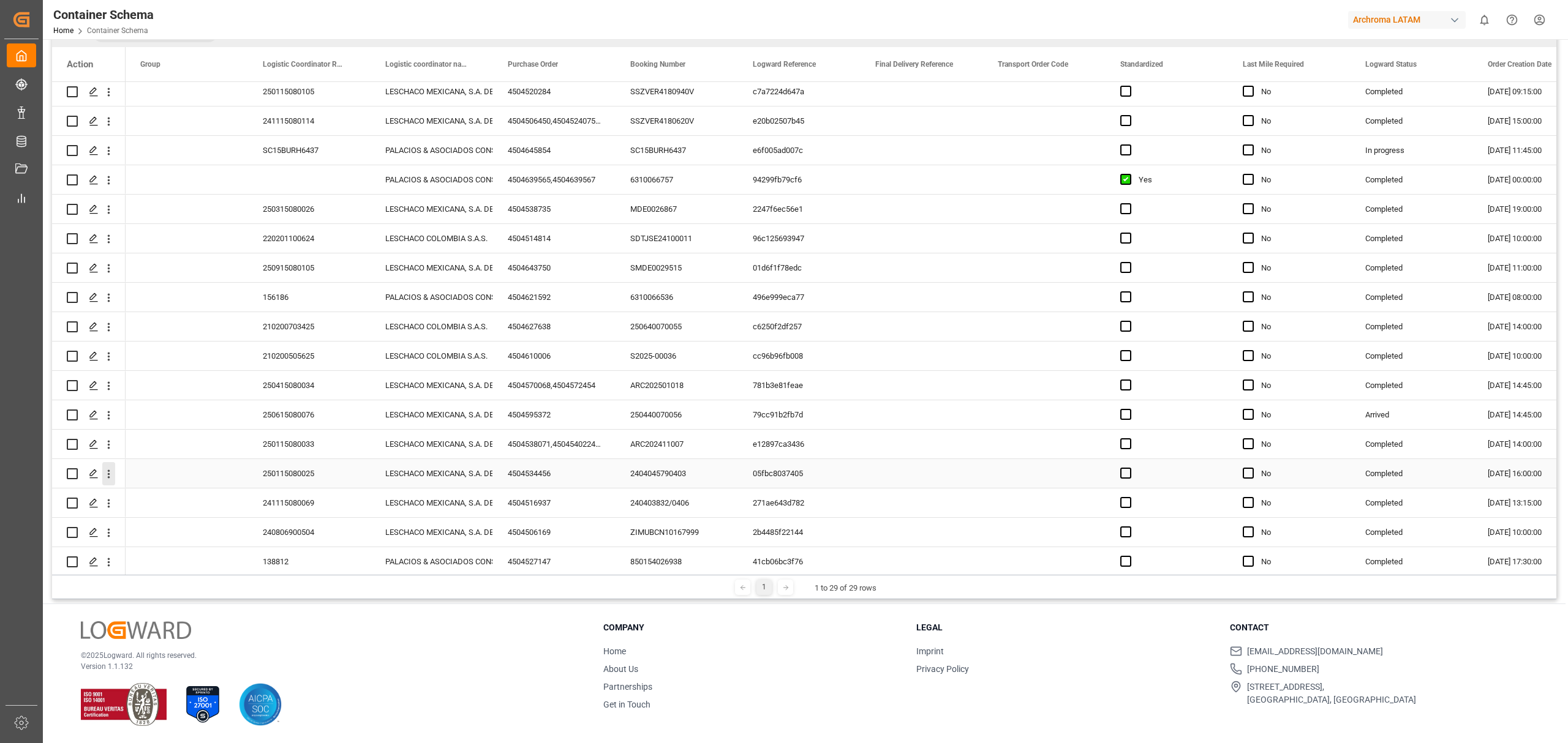
click at [112, 478] on icon "open menu" at bounding box center [108, 474] width 13 height 13
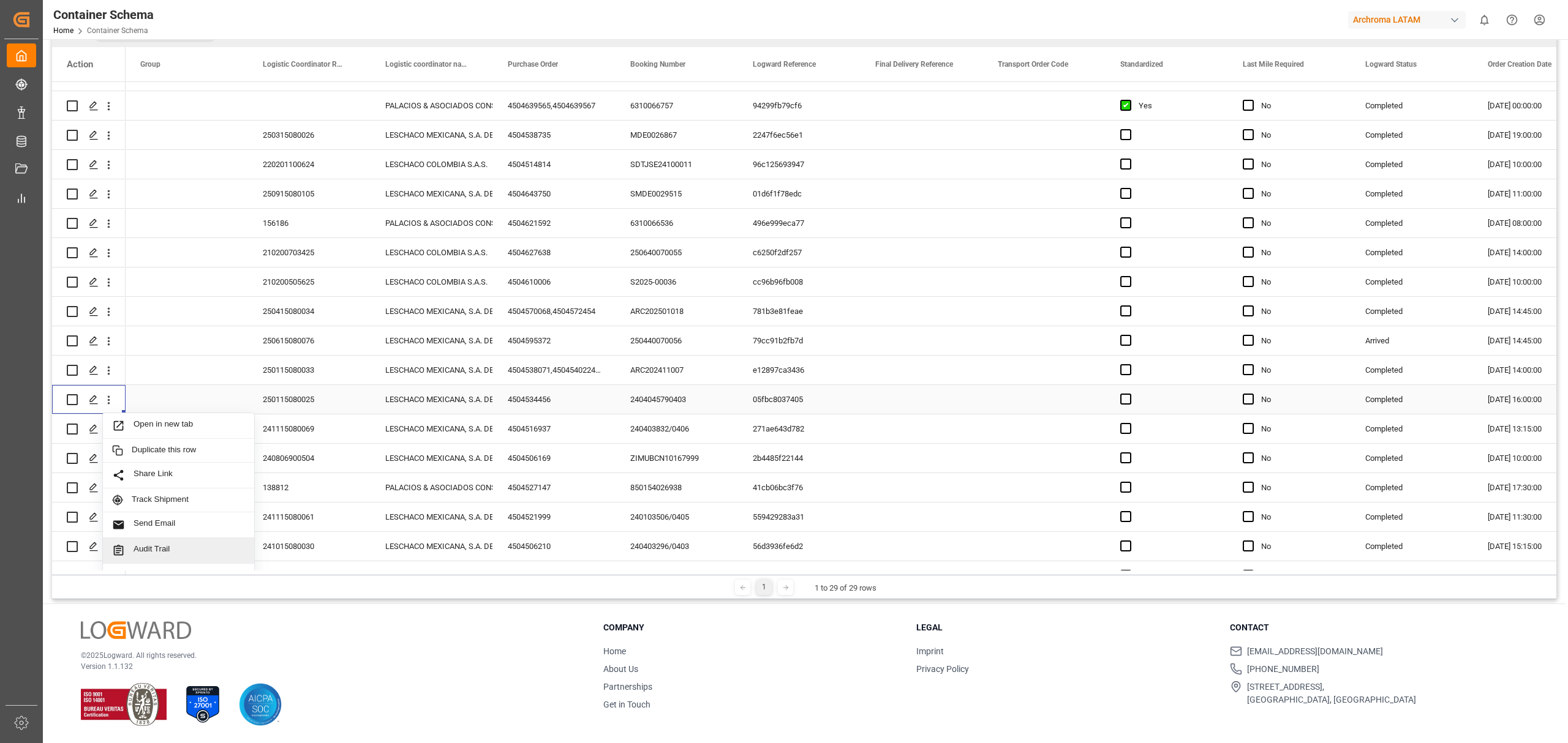
scroll to position [1020, 0]
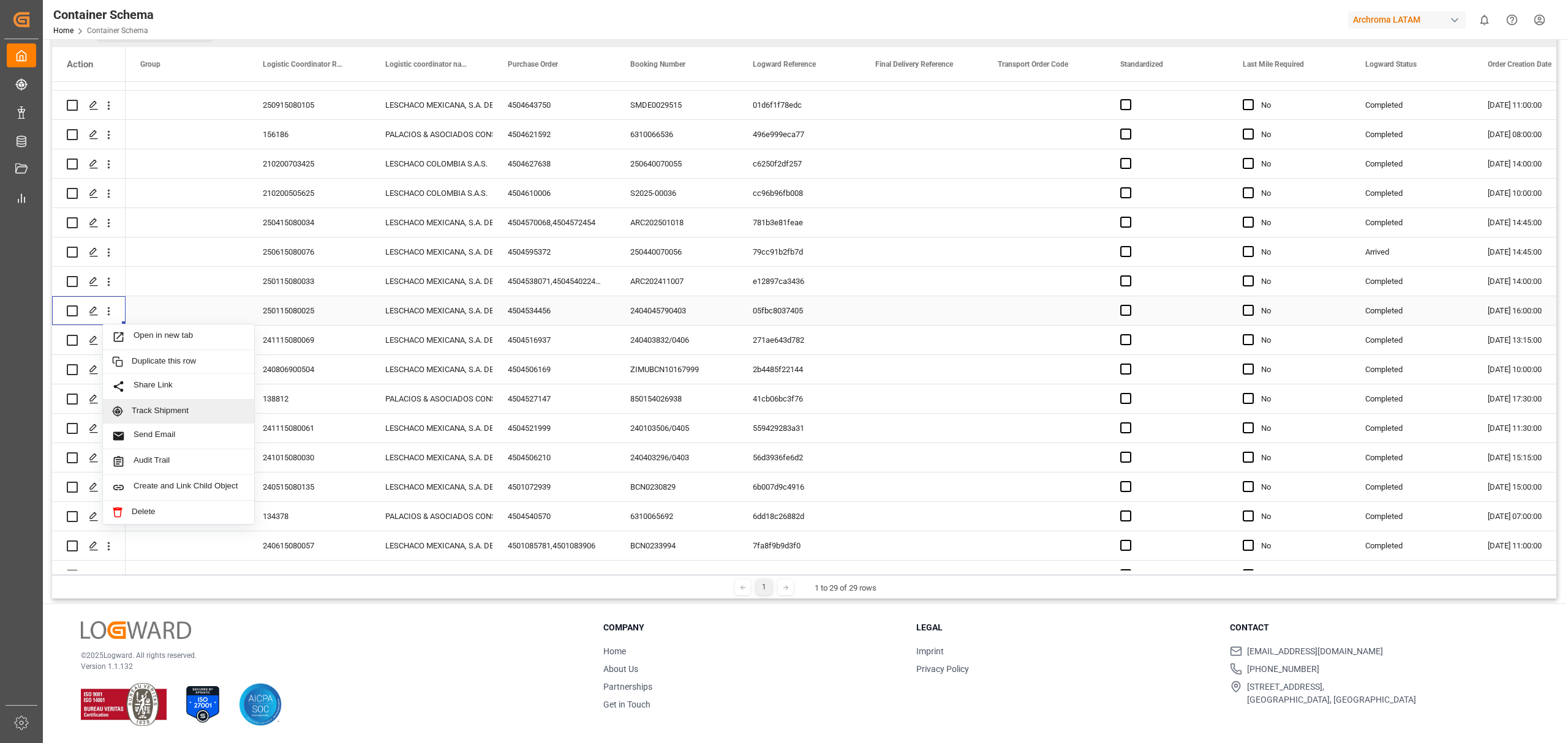
click at [203, 417] on span "Track Shipment" at bounding box center [188, 411] width 113 height 11
click at [108, 486] on icon "open menu" at bounding box center [108, 487] width 13 height 13
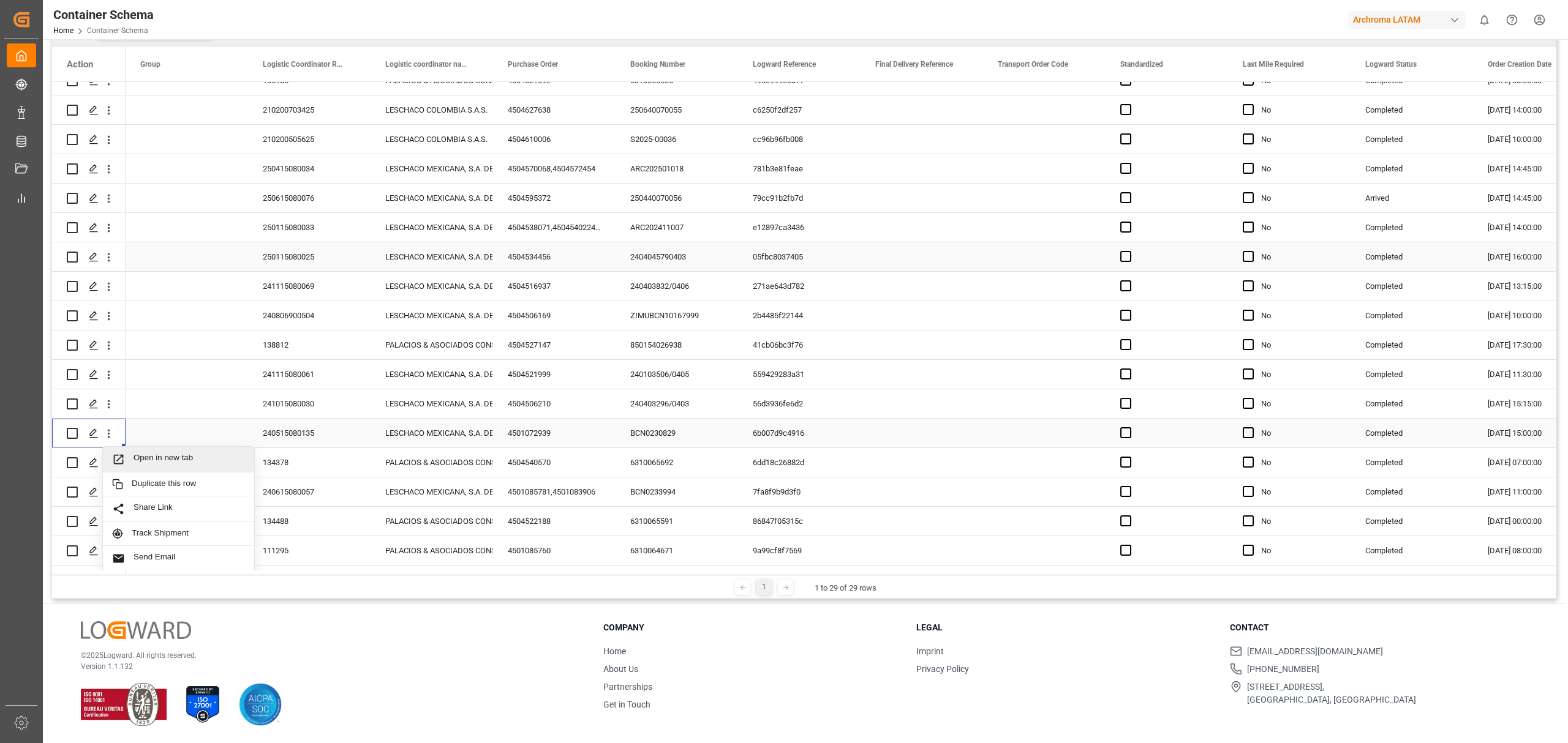
scroll to position [1102, 0]
click at [206, 505] on span "Track Shipment" at bounding box center [188, 505] width 113 height 11
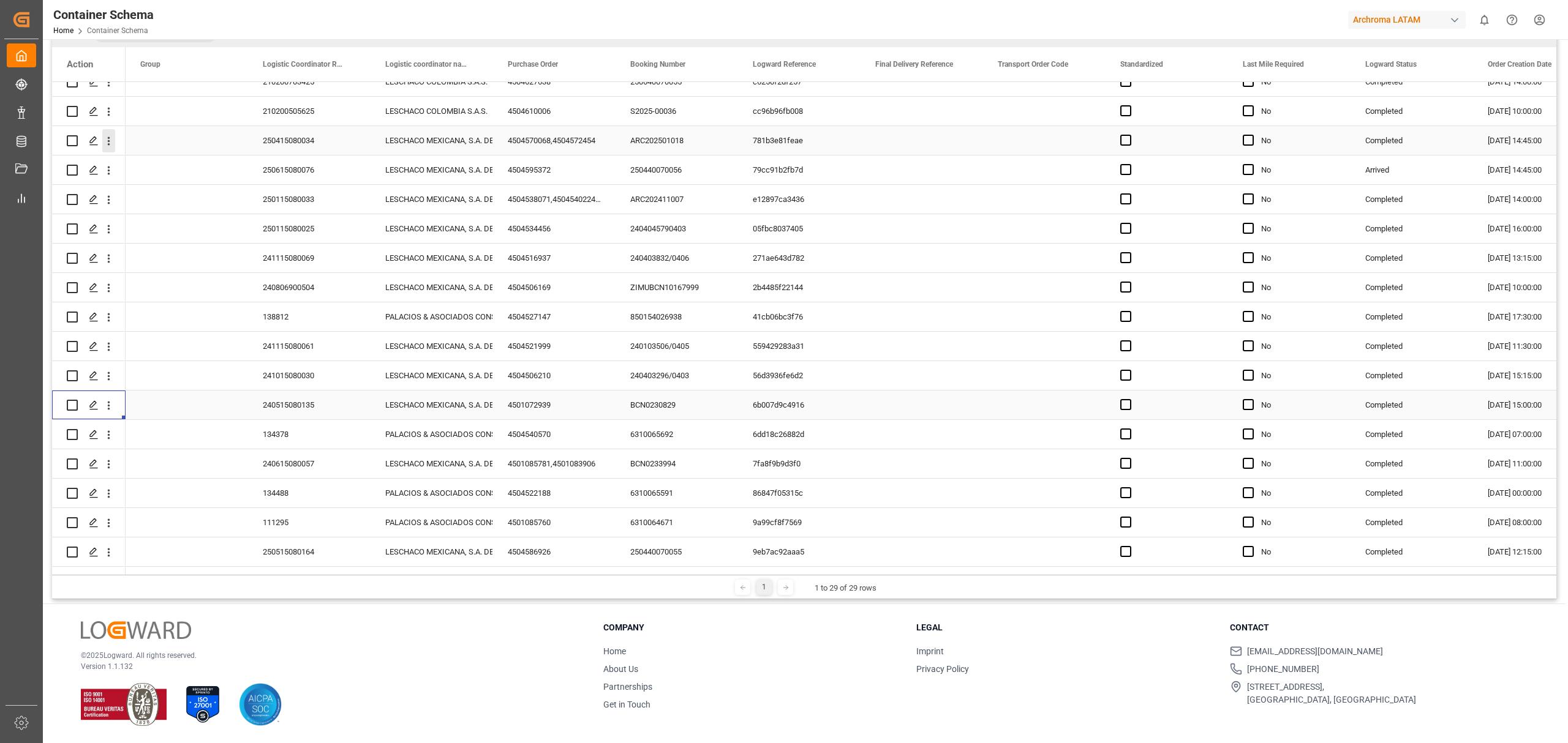
click at [113, 140] on icon "open menu" at bounding box center [108, 140] width 13 height 13
click at [172, 237] on span "Track Shipment" at bounding box center [188, 240] width 113 height 11
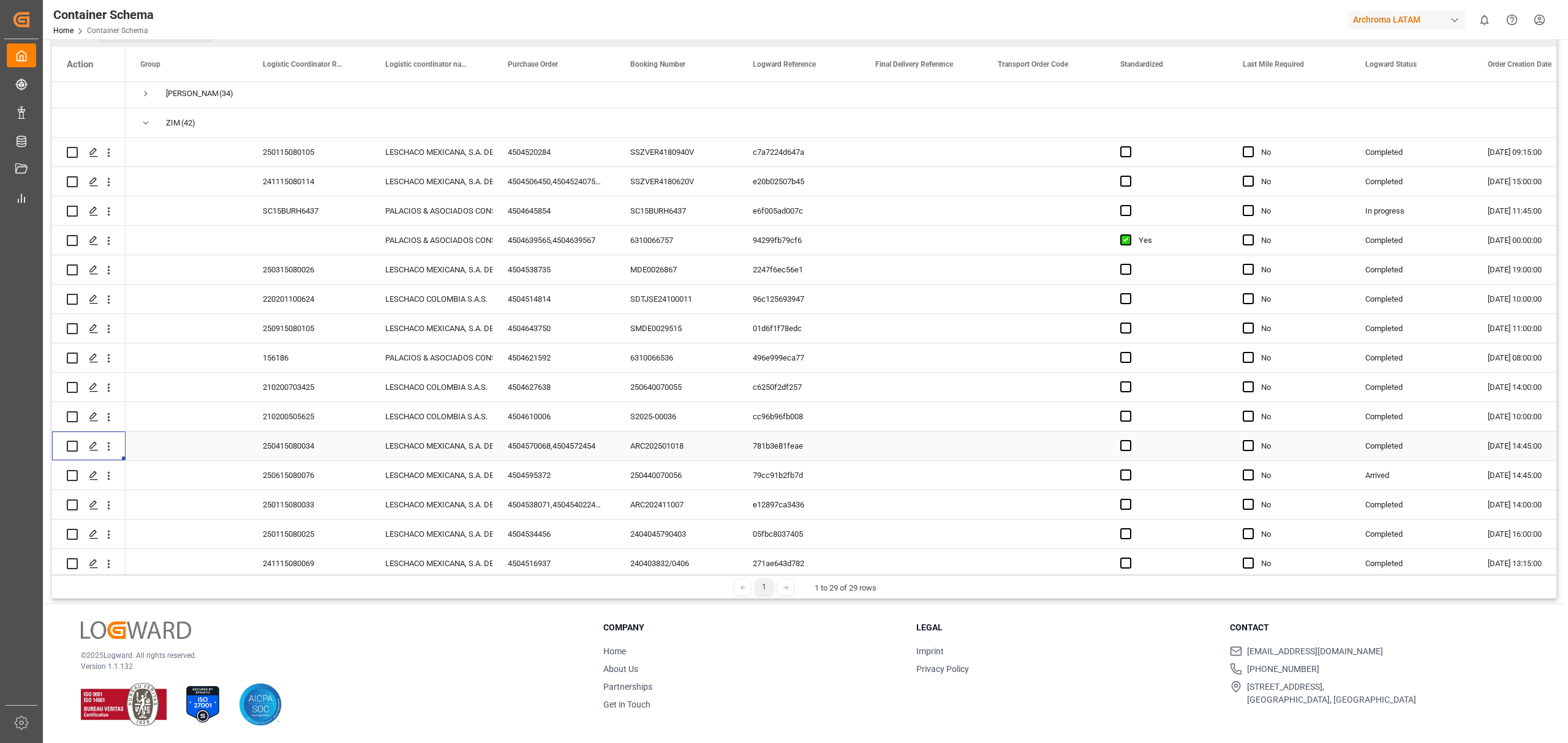
scroll to position [694, 0]
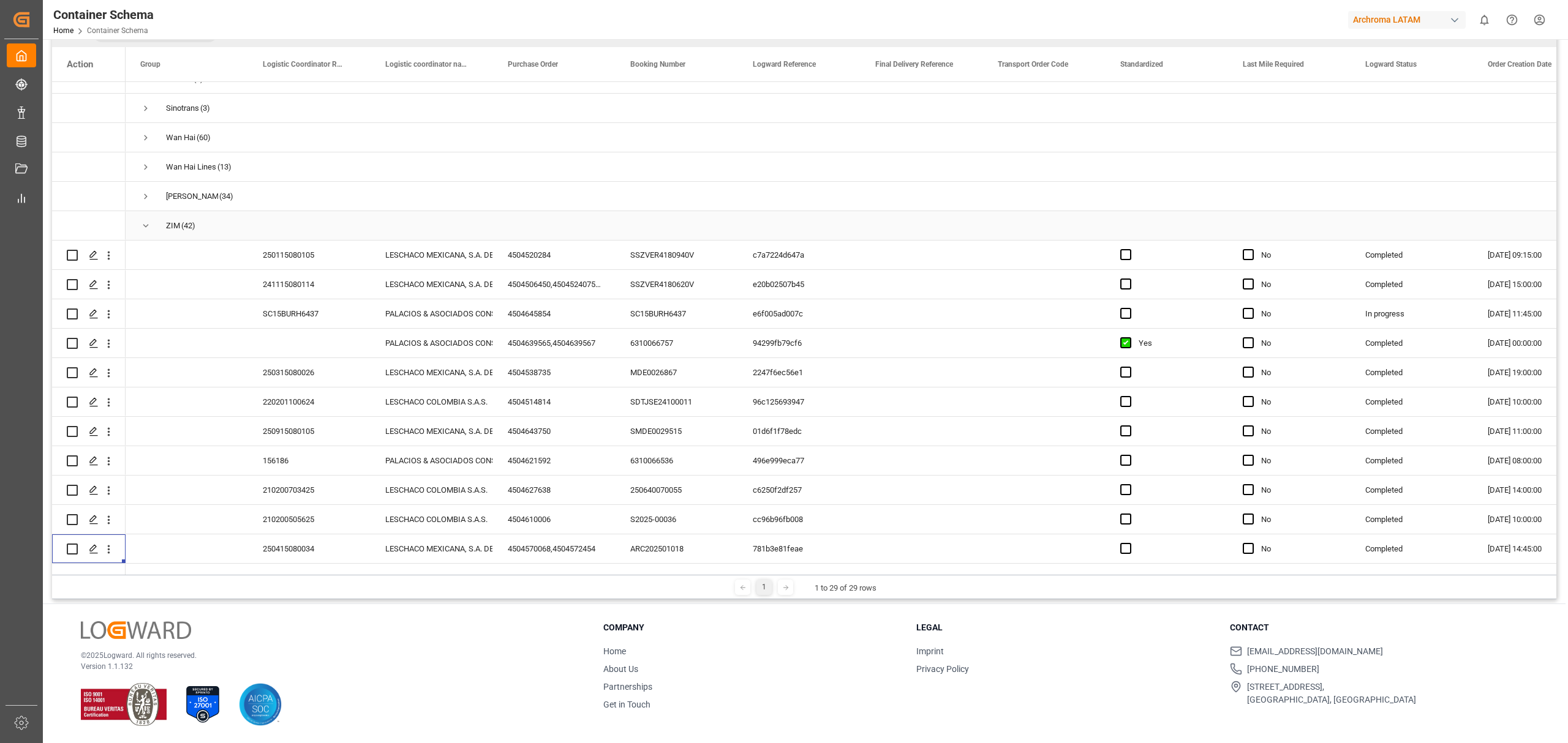
click at [143, 226] on span "Press SPACE to select this row." at bounding box center [146, 226] width 11 height 11
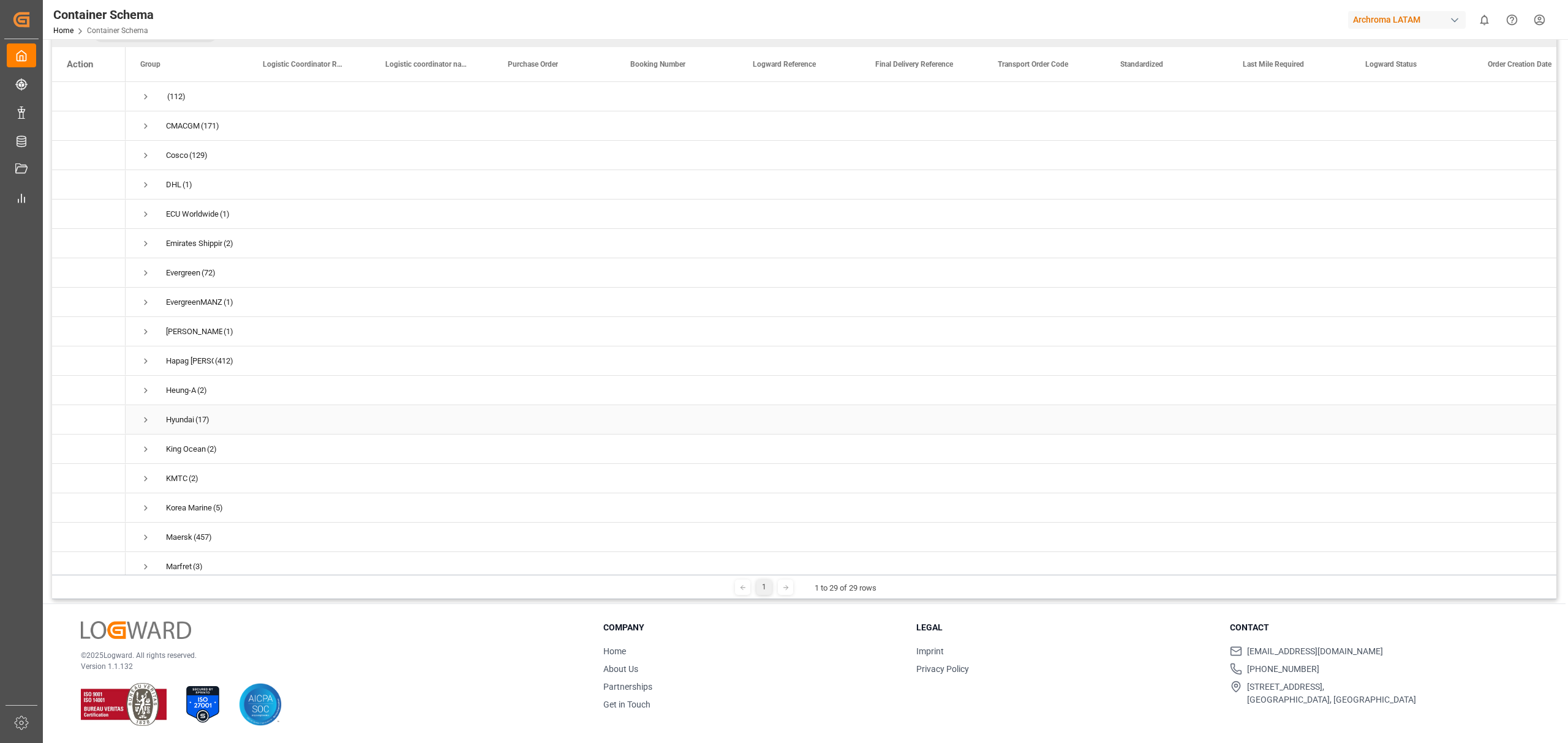
scroll to position [60, 0]
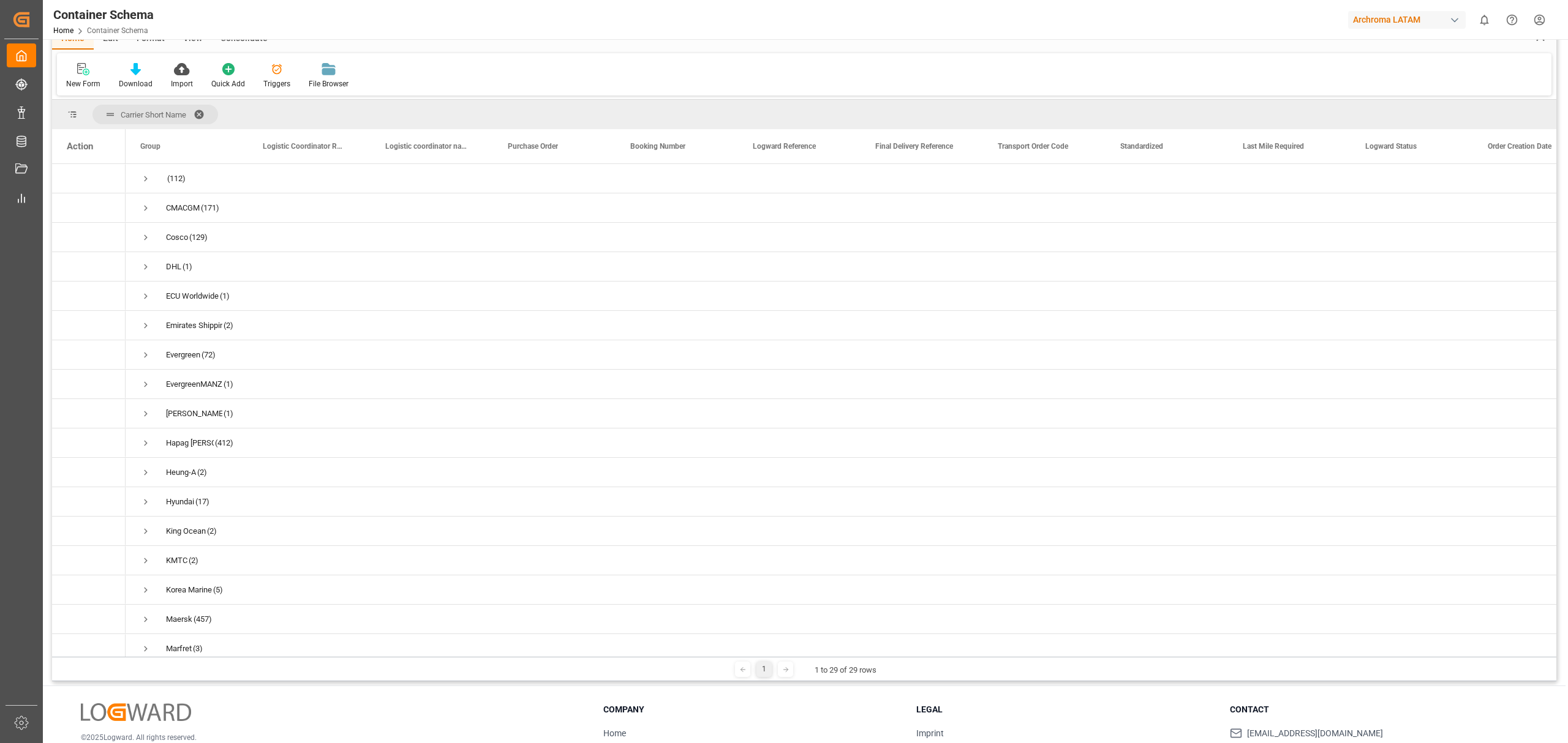
click at [313, 704] on div "© 2025 Logward. All rights reserved. Version 1.1.132" at bounding box center [327, 756] width 492 height 105
click at [145, 514] on span "Press SPACE to select this row." at bounding box center [146, 519] width 11 height 11
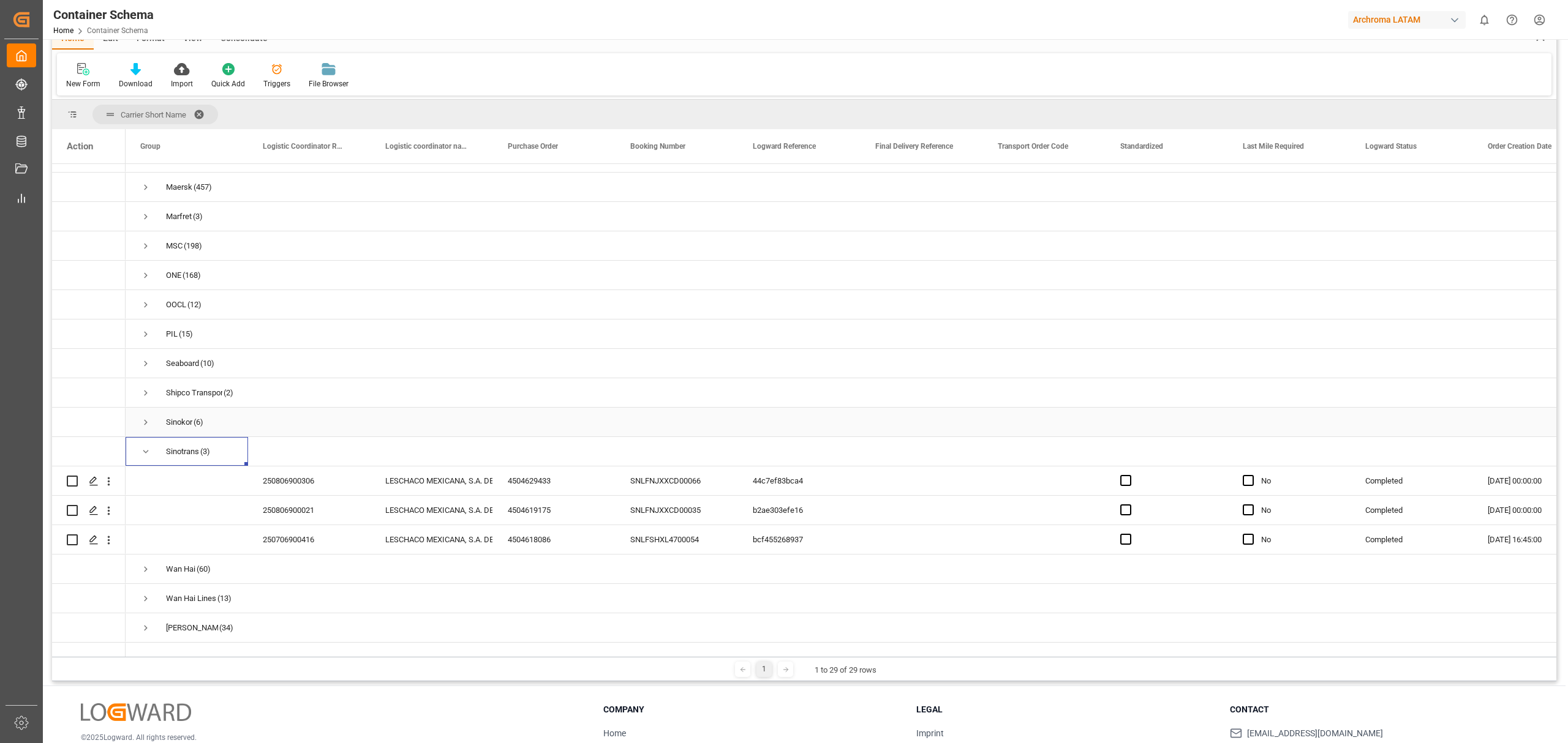
scroll to position [455, 0]
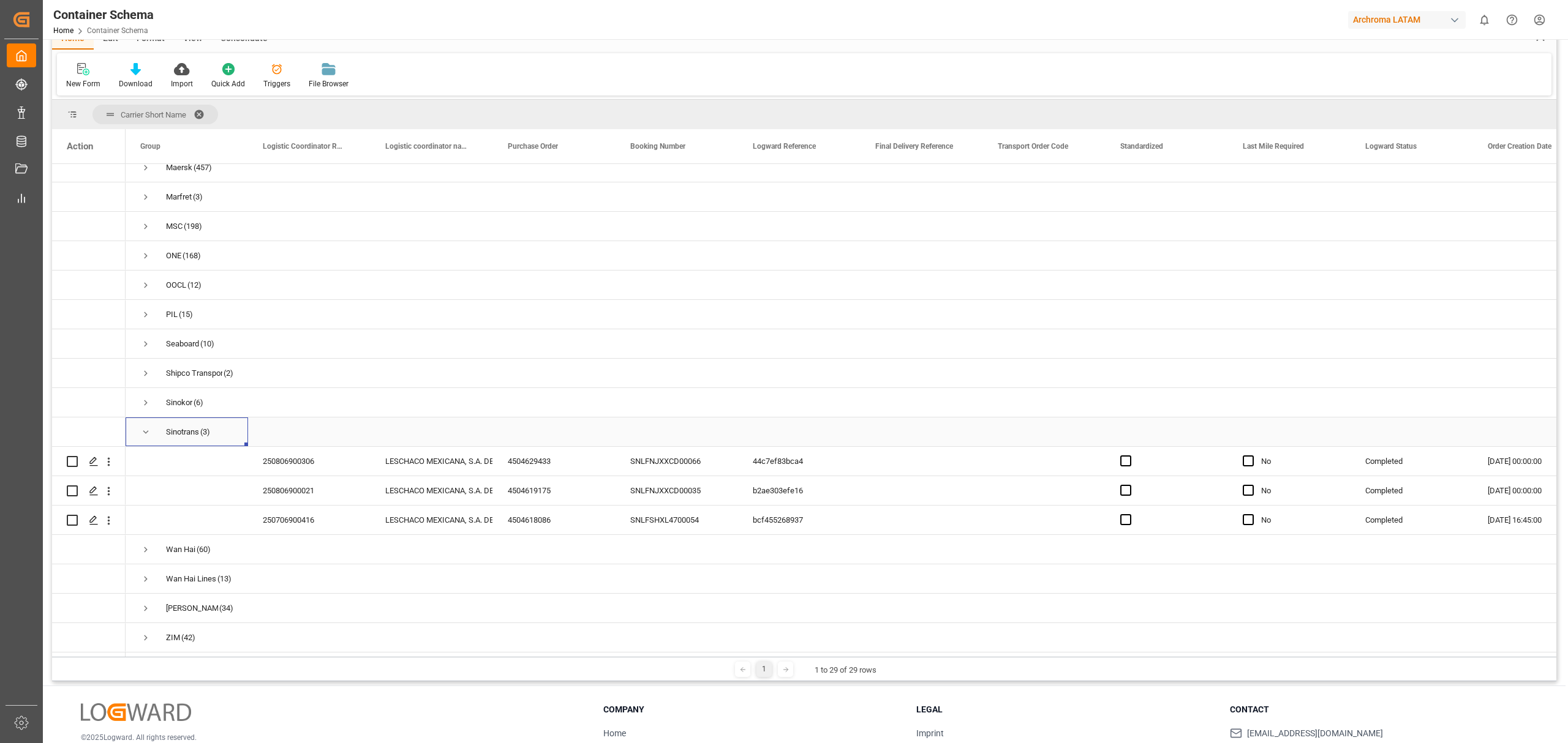
click at [149, 426] on span "Press SPACE to select this row." at bounding box center [146, 431] width 11 height 11
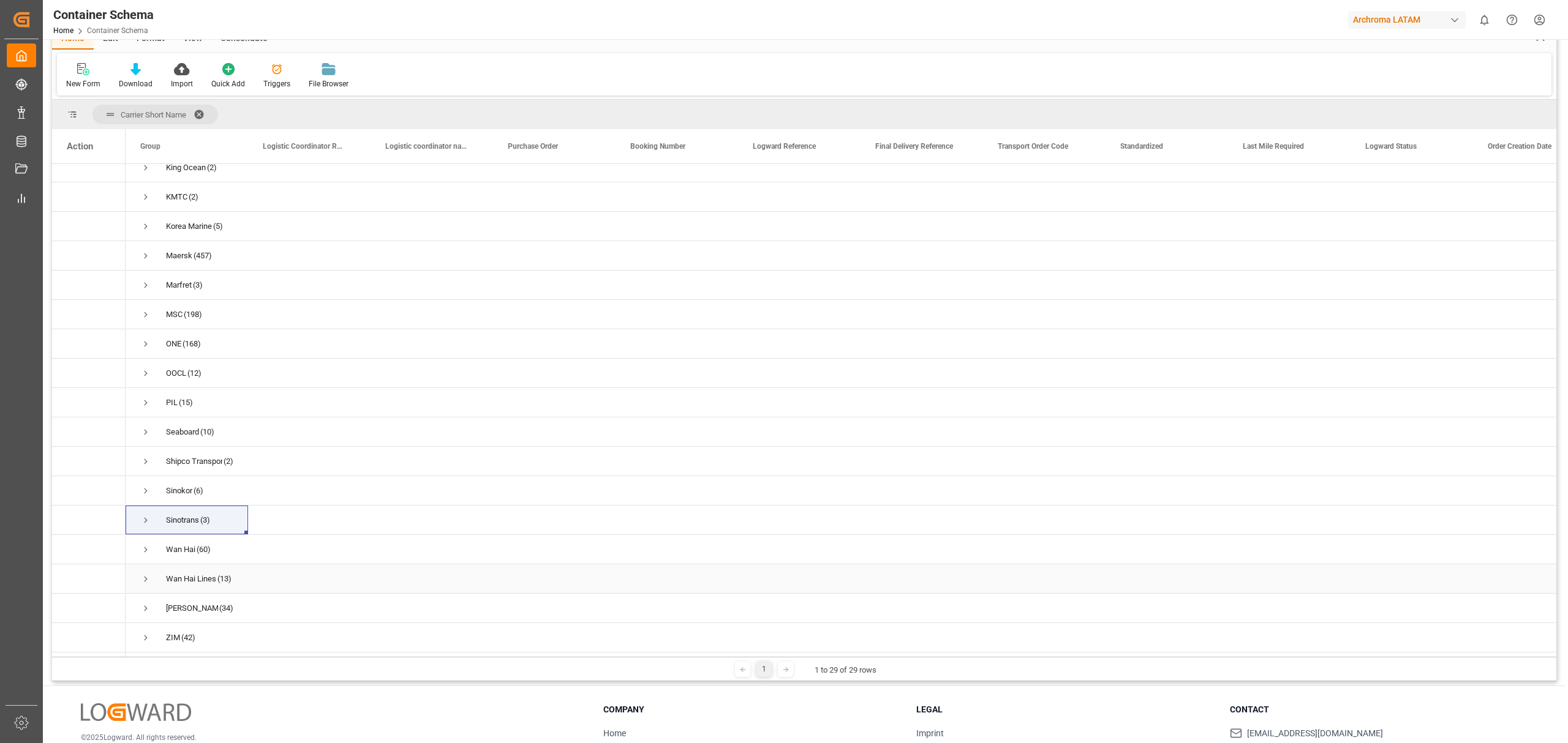
scroll to position [142, 0]
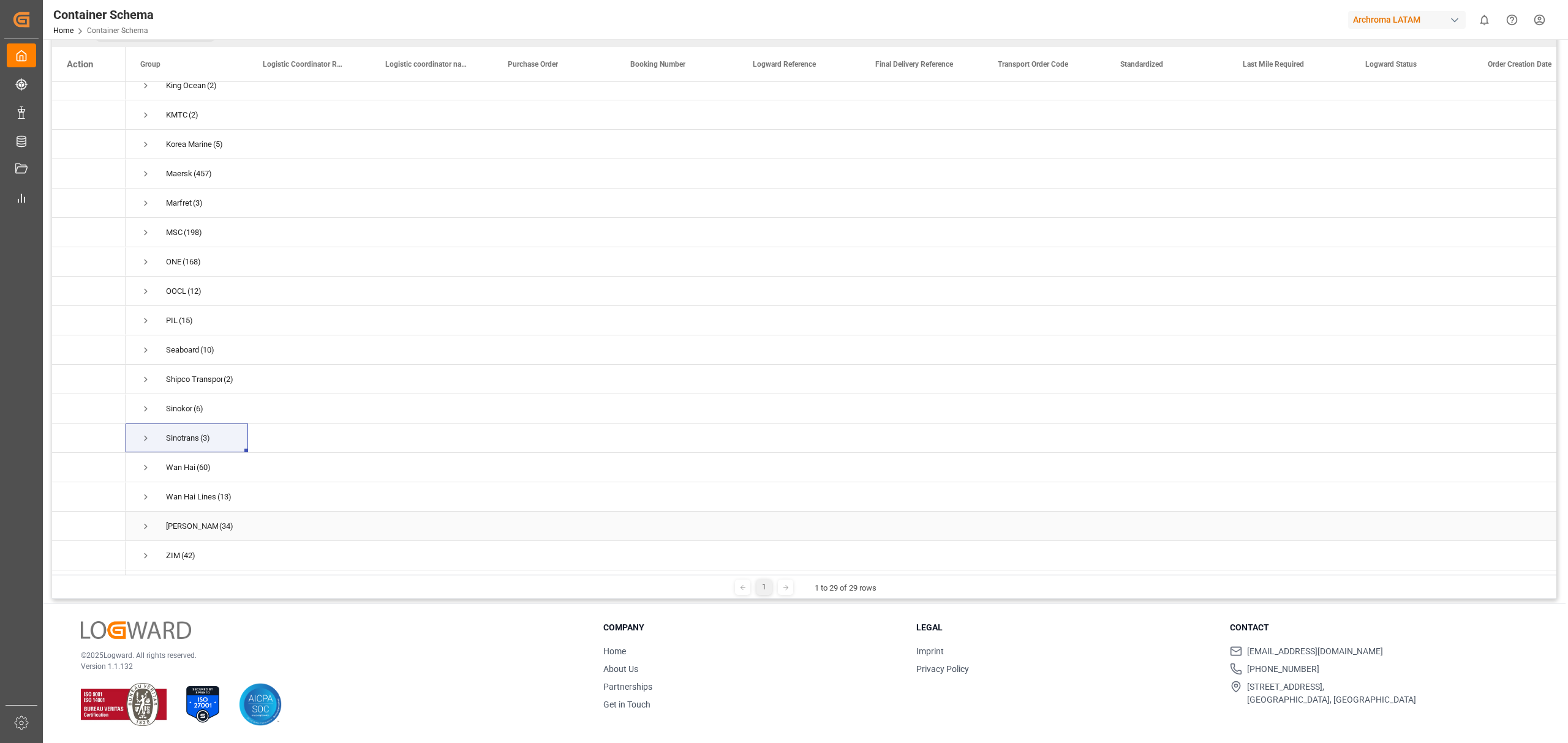
click at [147, 522] on span "Press SPACE to select this row." at bounding box center [146, 526] width 11 height 11
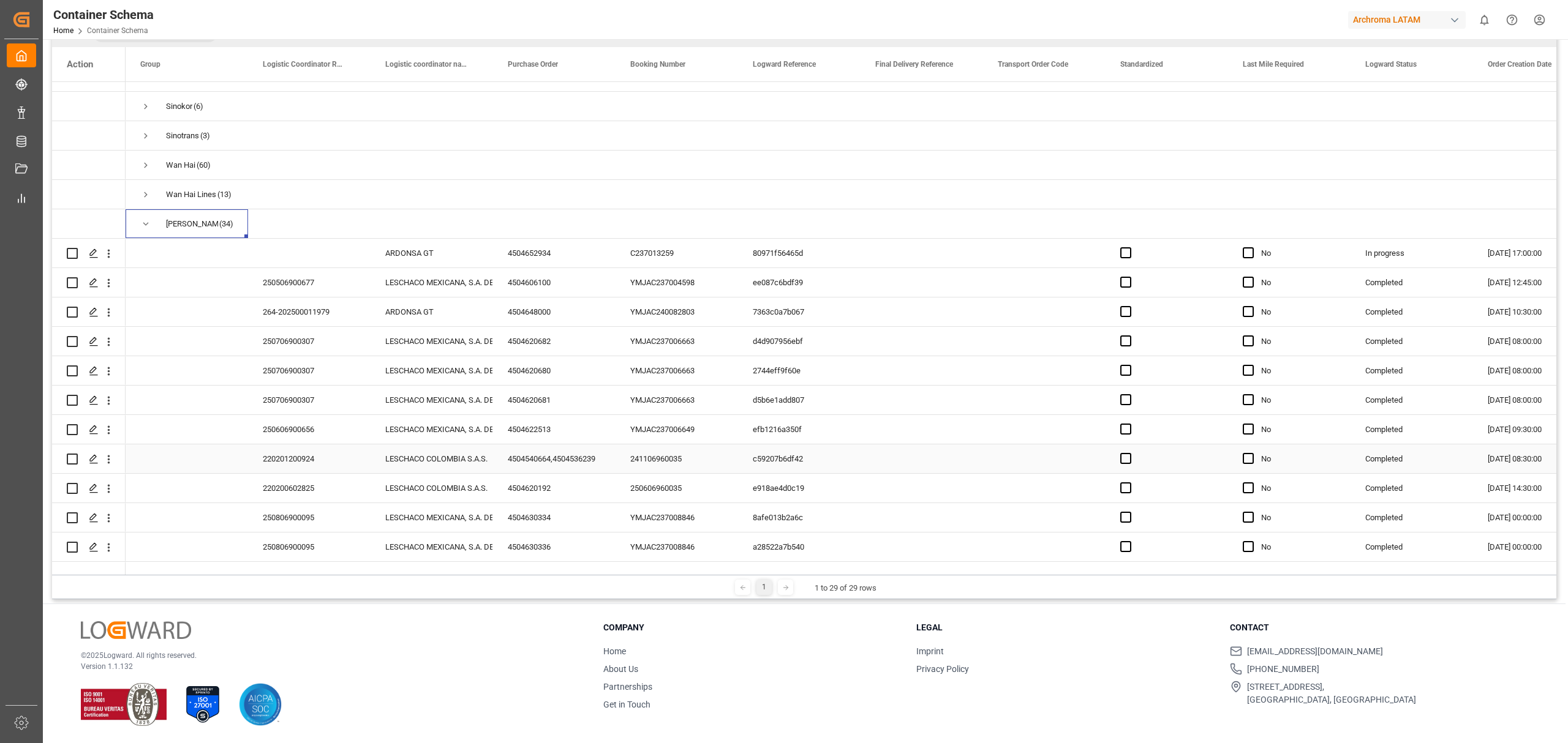
scroll to position [694, 0]
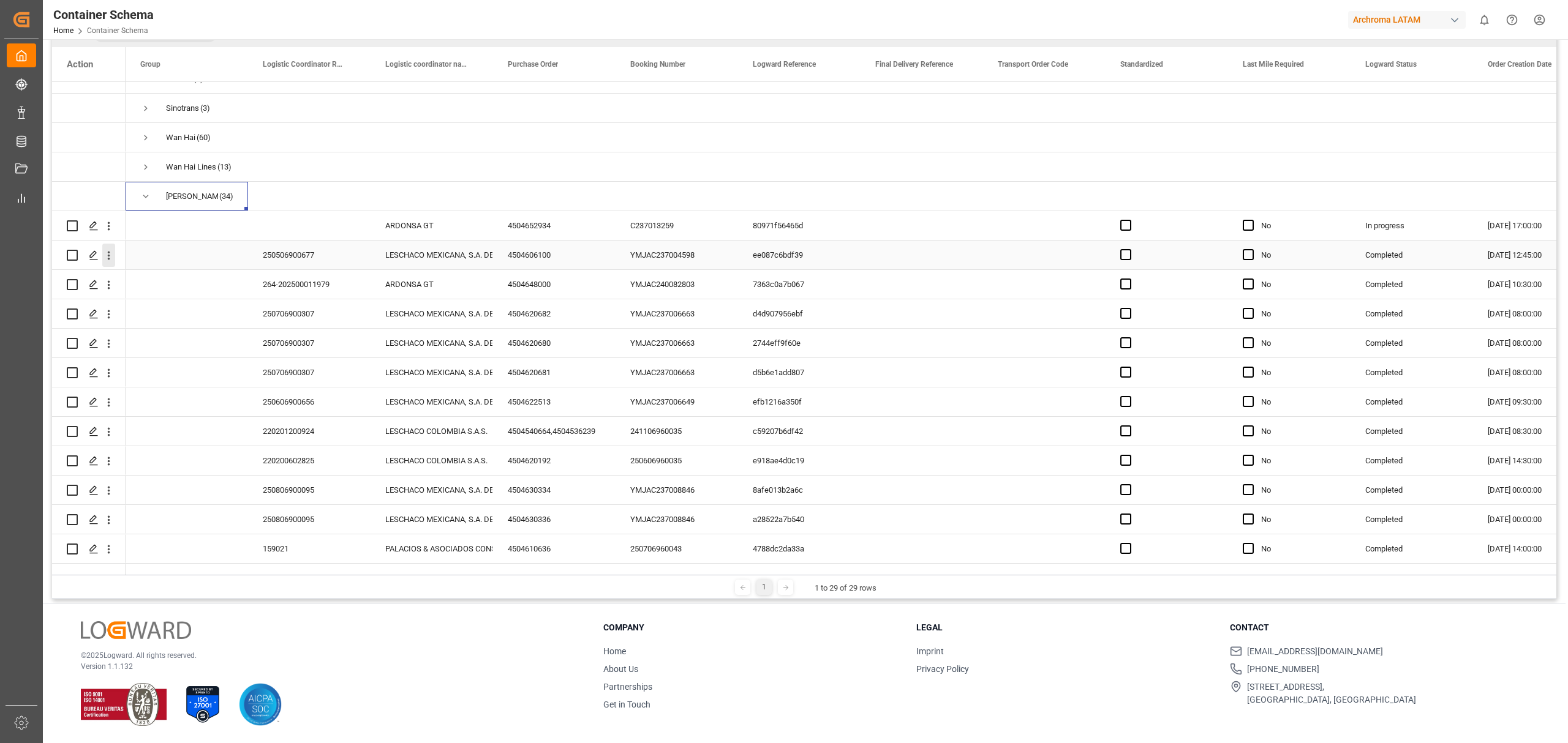
click at [110, 262] on button "open menu" at bounding box center [108, 255] width 13 height 24
click at [147, 357] on span "Track Shipment" at bounding box center [188, 355] width 113 height 11
click at [110, 312] on icon "open menu" at bounding box center [108, 314] width 13 height 13
click at [196, 411] on span "Track Shipment" at bounding box center [188, 414] width 113 height 11
click at [114, 371] on icon "open menu" at bounding box center [108, 373] width 13 height 13
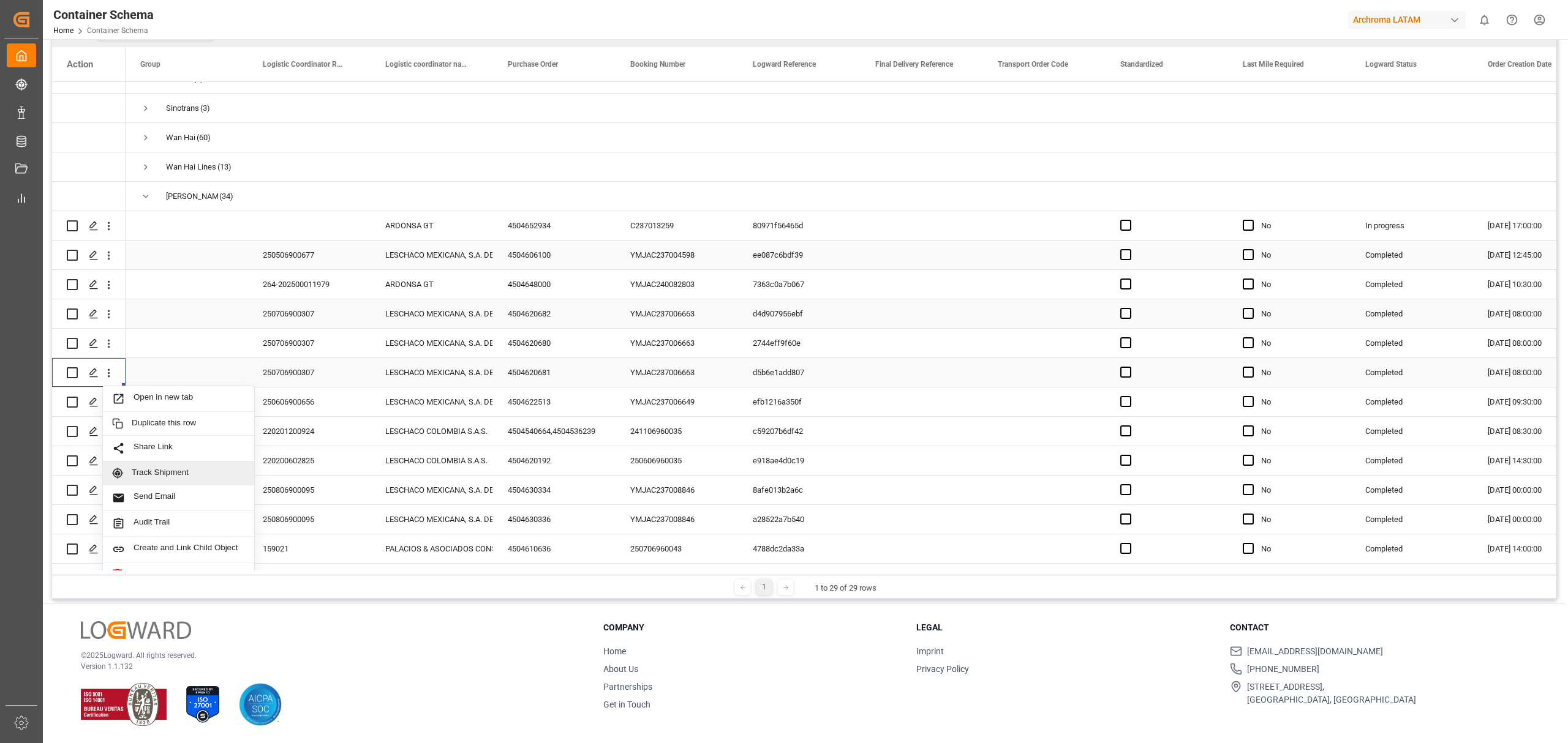
click at [167, 475] on span "Track Shipment" at bounding box center [188, 473] width 113 height 11
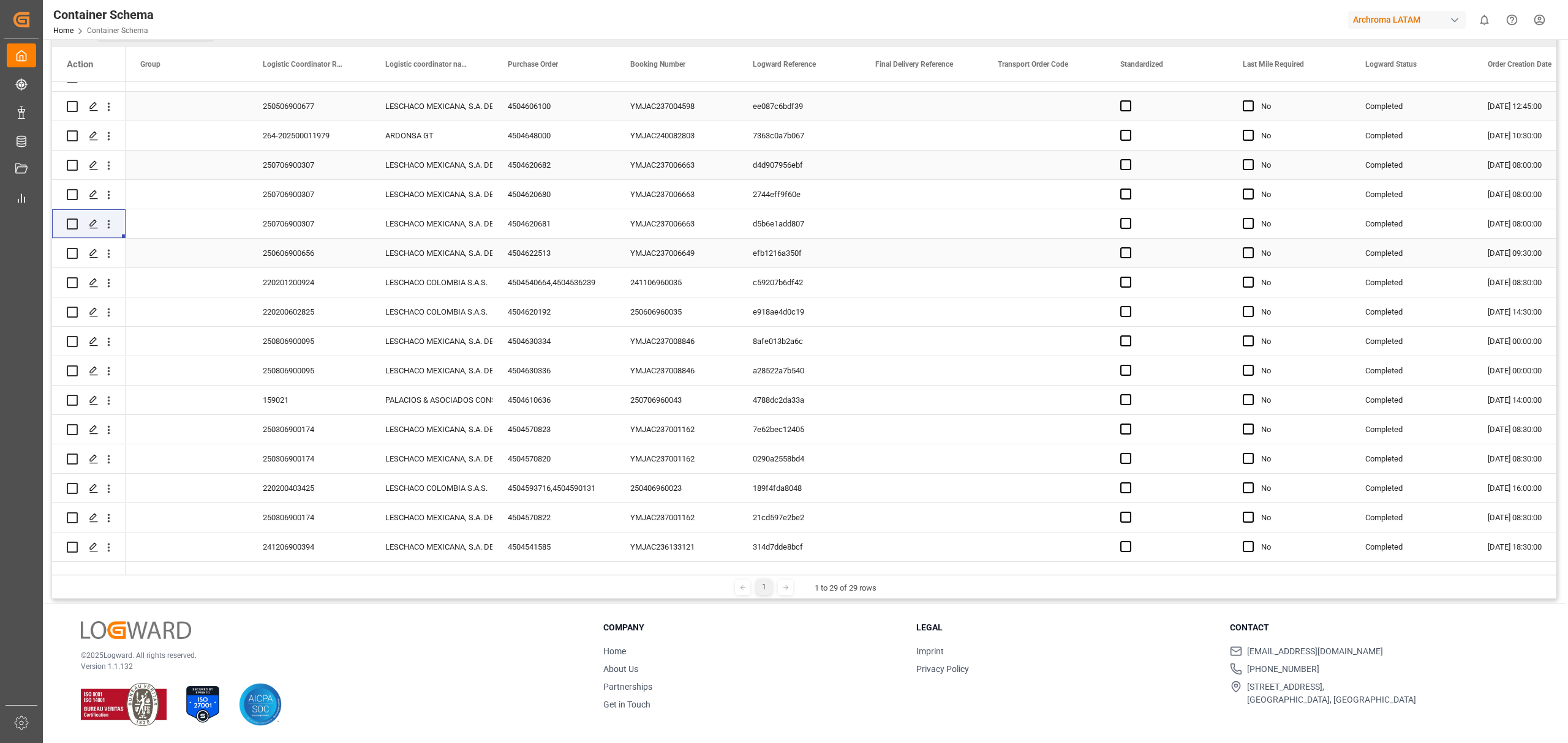
scroll to position [857, 0]
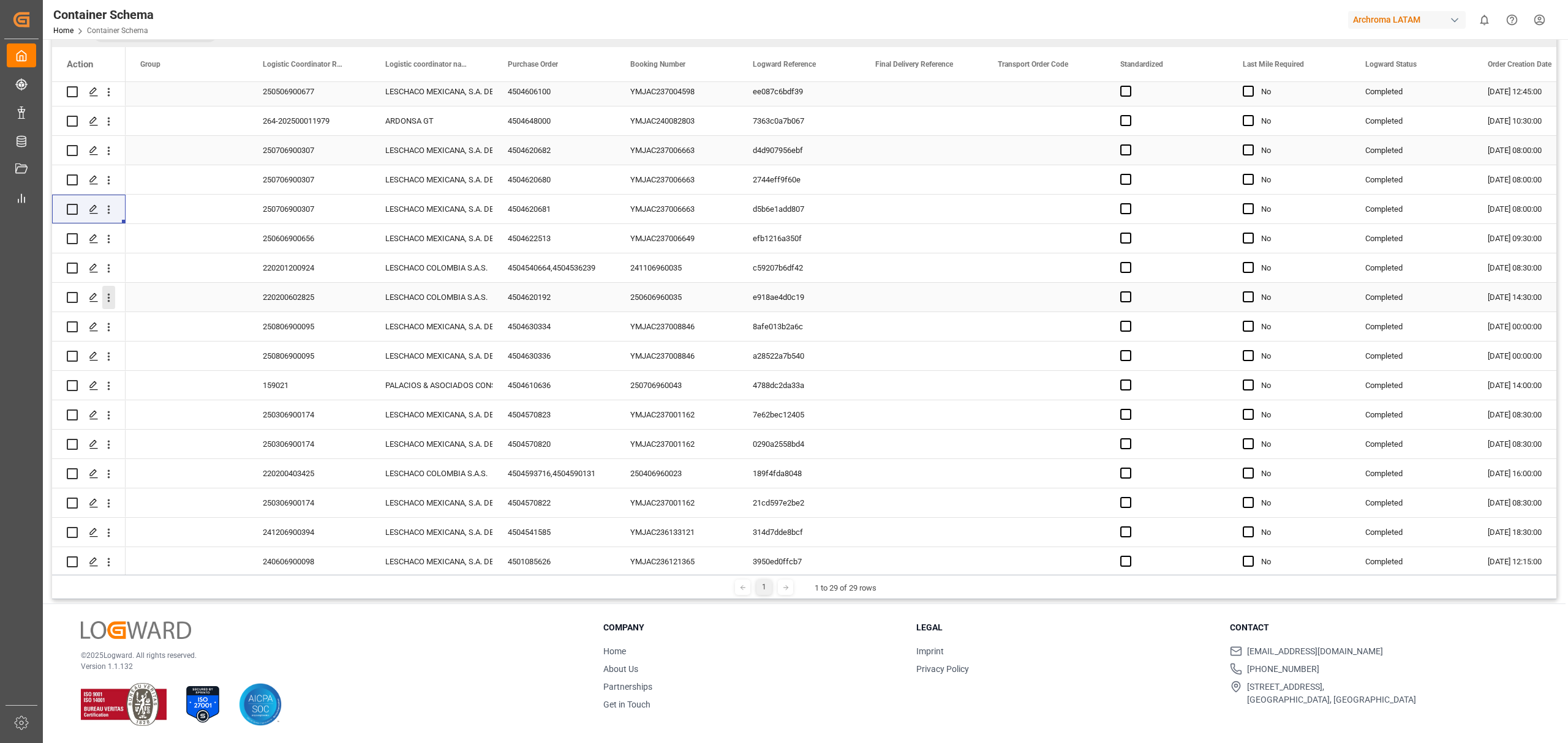
click at [109, 299] on icon "open menu" at bounding box center [109, 298] width 2 height 9
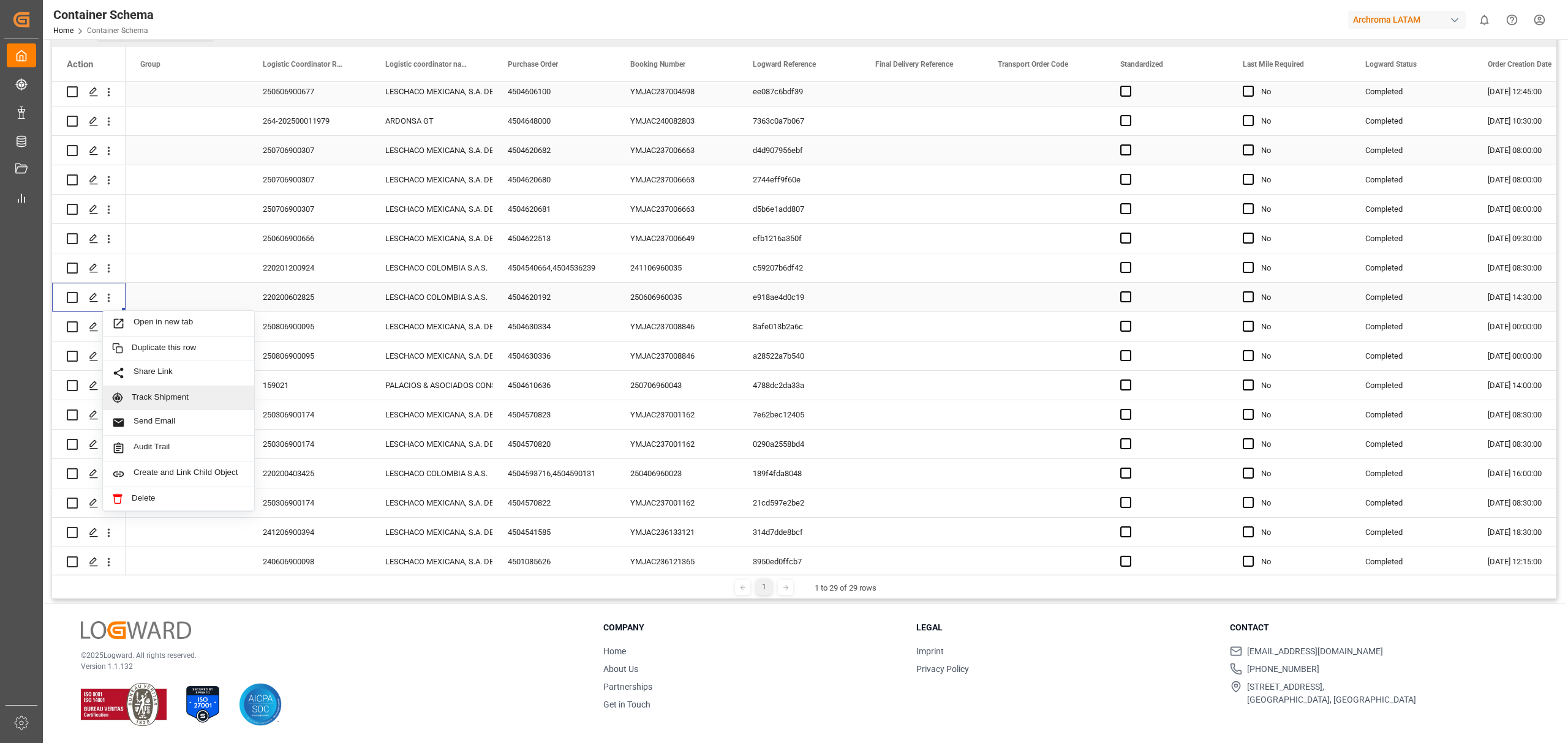
click at [185, 397] on span "Track Shipment" at bounding box center [188, 398] width 113 height 11
click at [113, 357] on icon "open menu" at bounding box center [108, 356] width 13 height 13
click at [168, 454] on span "Track Shipment" at bounding box center [188, 456] width 113 height 11
click at [113, 443] on icon "open menu" at bounding box center [108, 444] width 13 height 13
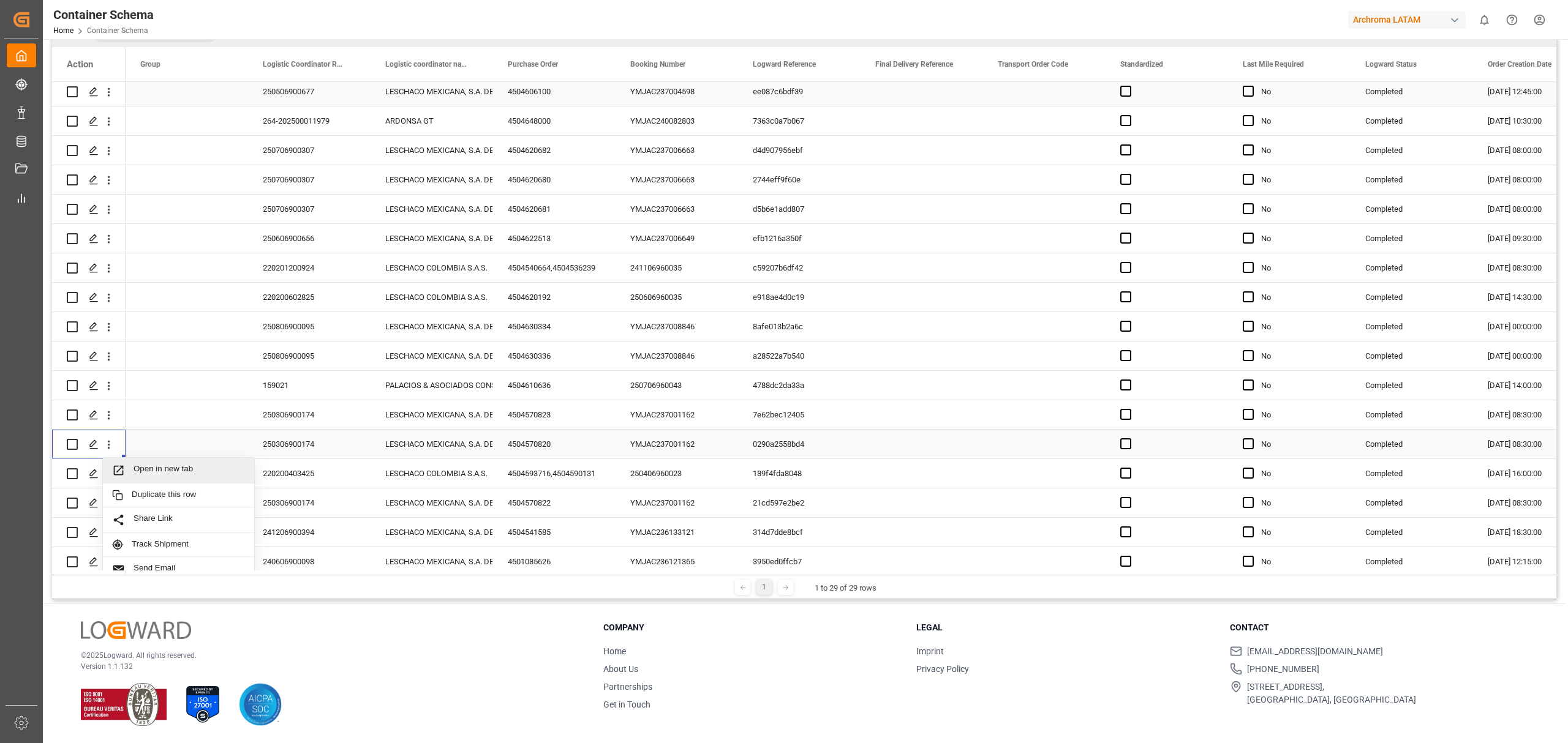
click at [152, 465] on span "Open in new tab" at bounding box center [189, 470] width 112 height 13
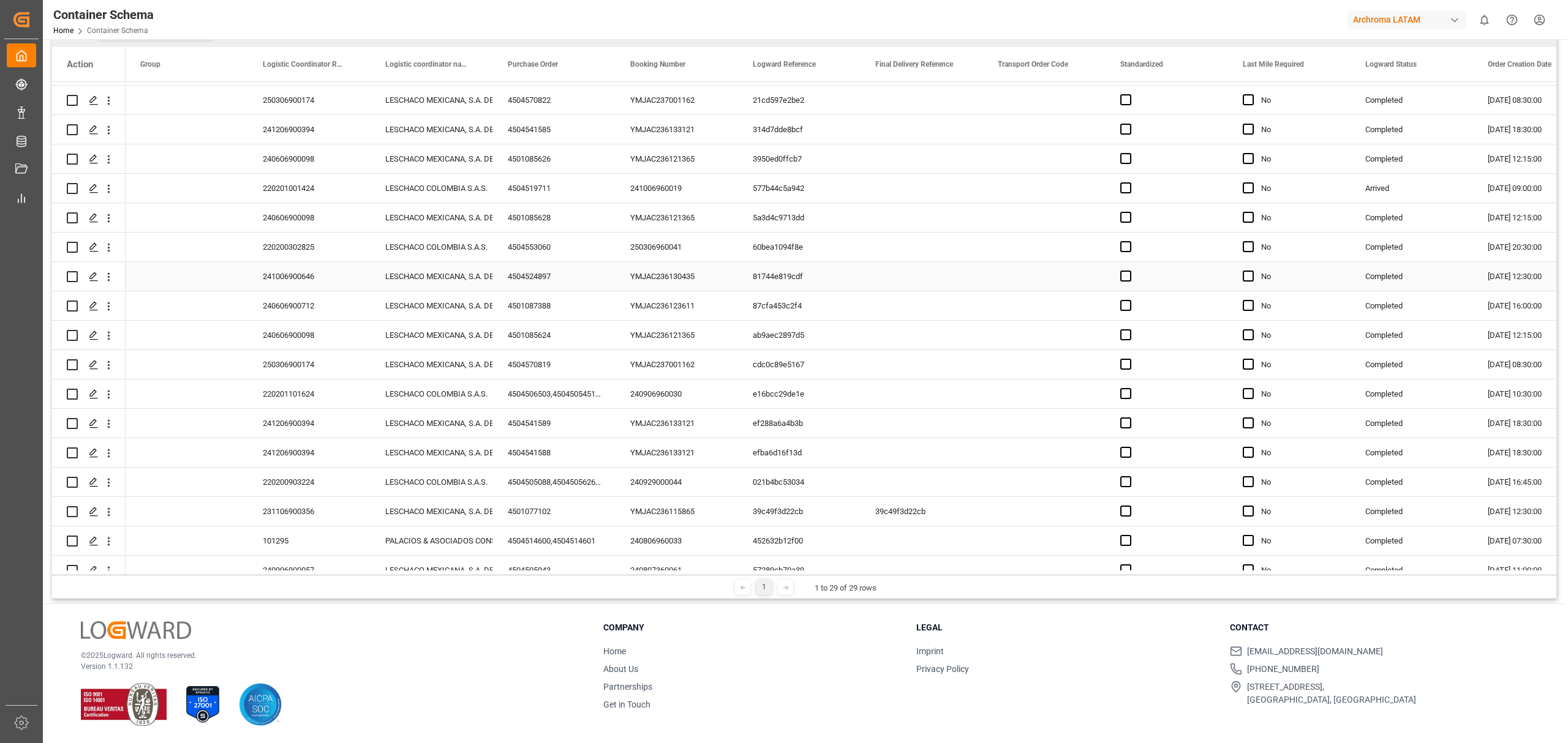
scroll to position [1264, 0]
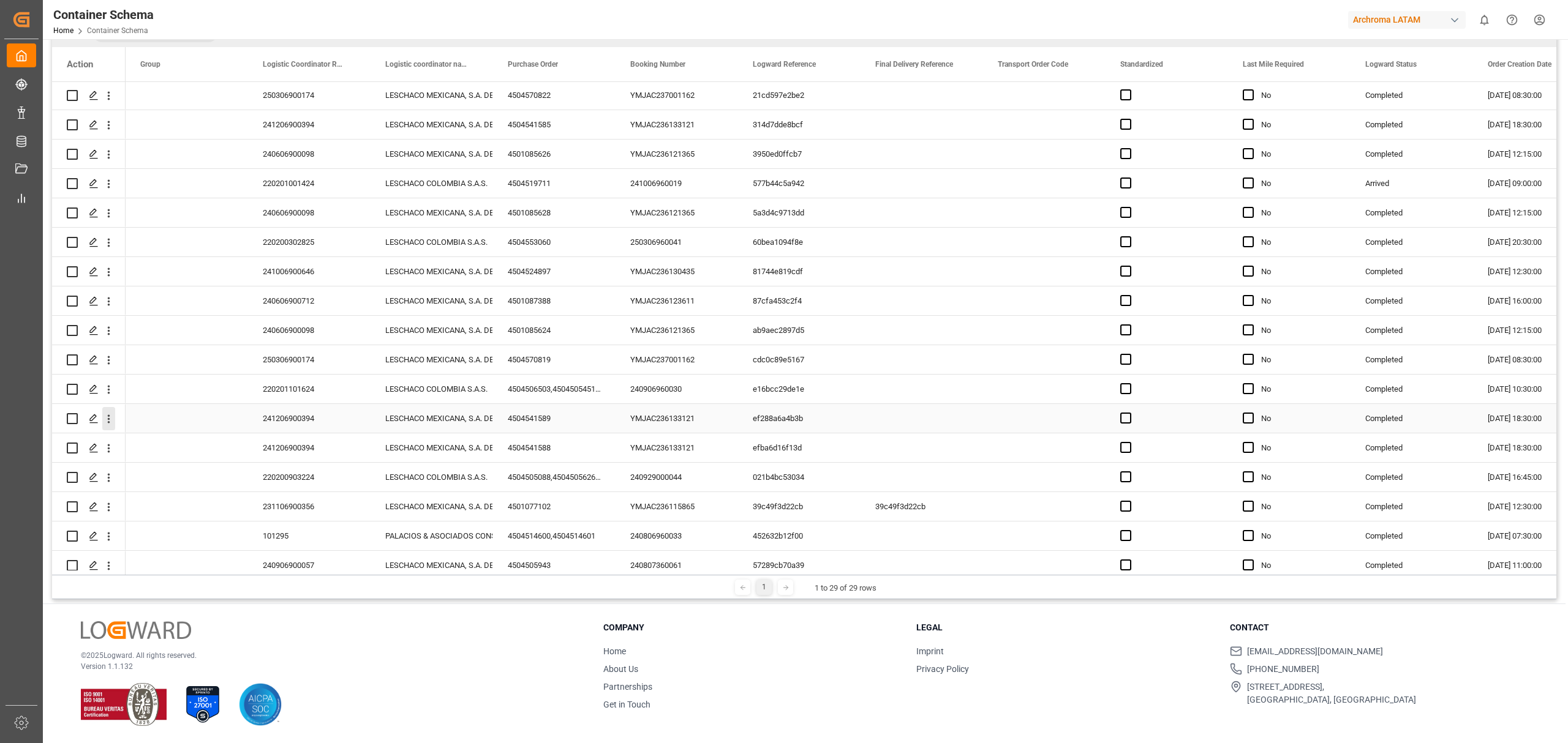
click at [110, 421] on icon "open menu" at bounding box center [108, 418] width 13 height 13
click at [106, 388] on icon "open menu" at bounding box center [108, 389] width 13 height 13
click at [150, 478] on div "Track Shipment" at bounding box center [178, 490] width 151 height 24
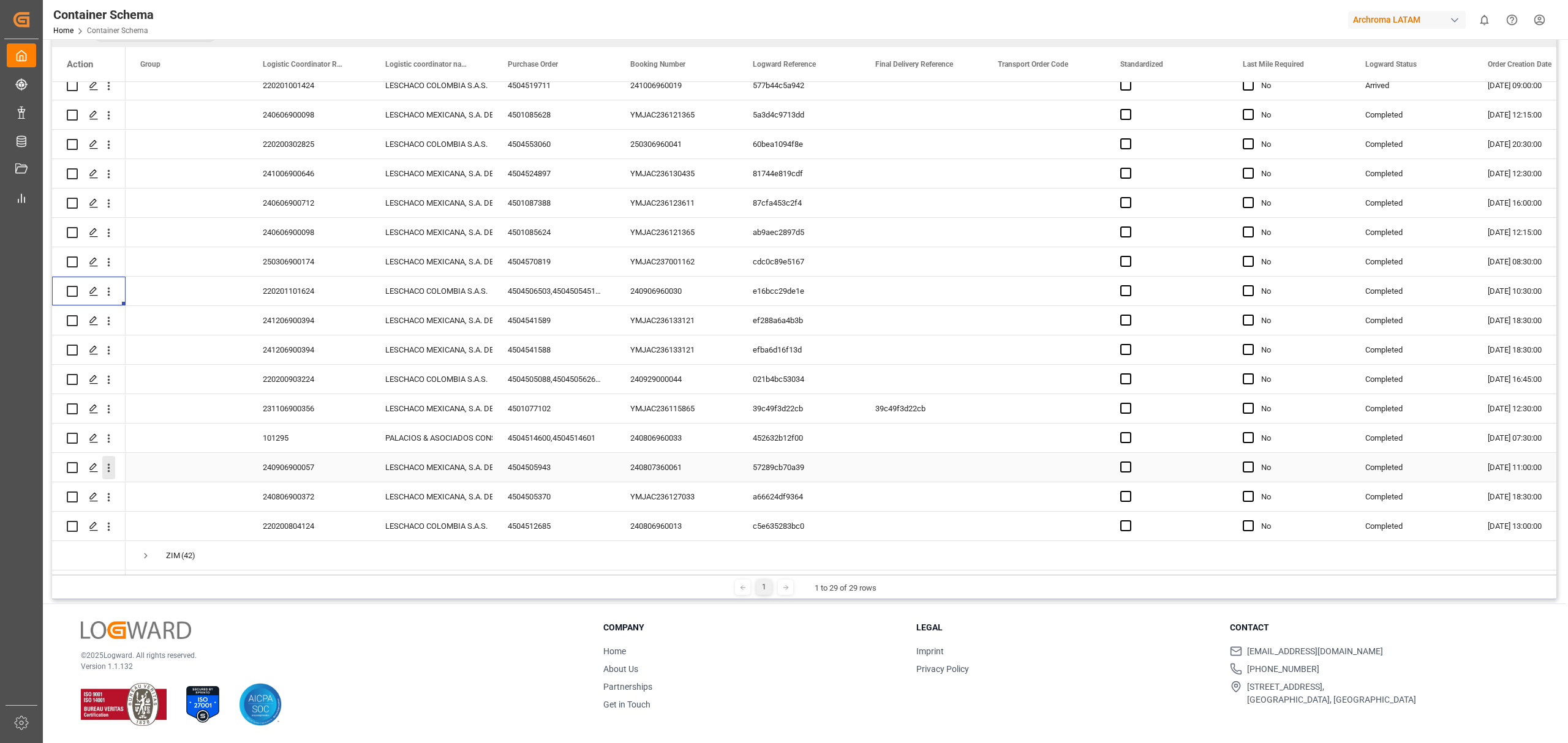
click at [113, 471] on button "open menu" at bounding box center [108, 468] width 13 height 24
click at [213, 563] on span "Track Shipment" at bounding box center [188, 564] width 113 height 11
click at [106, 344] on icon "open menu" at bounding box center [108, 350] width 13 height 13
click at [180, 454] on div "Track Shipment" at bounding box center [178, 451] width 151 height 24
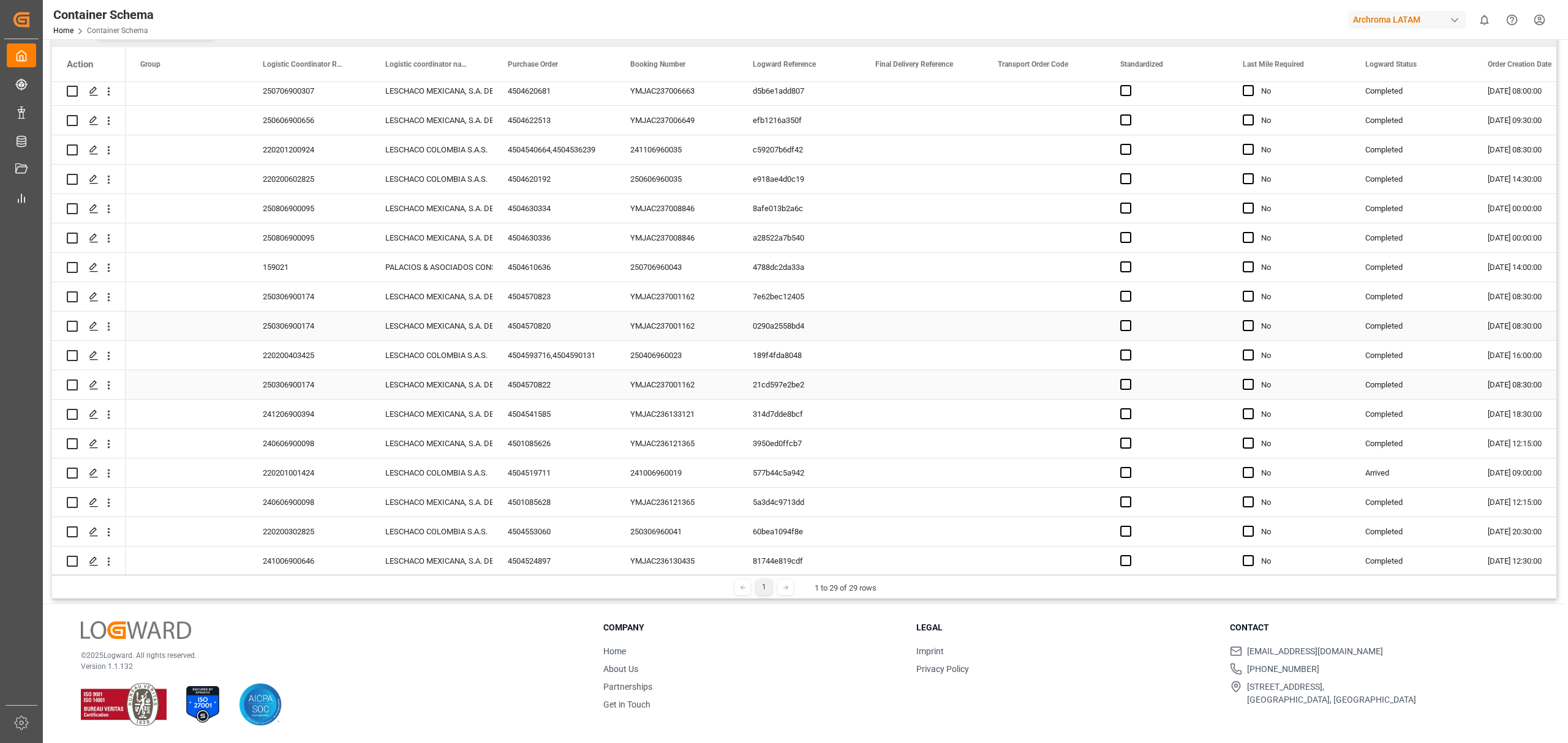
scroll to position [958, 0]
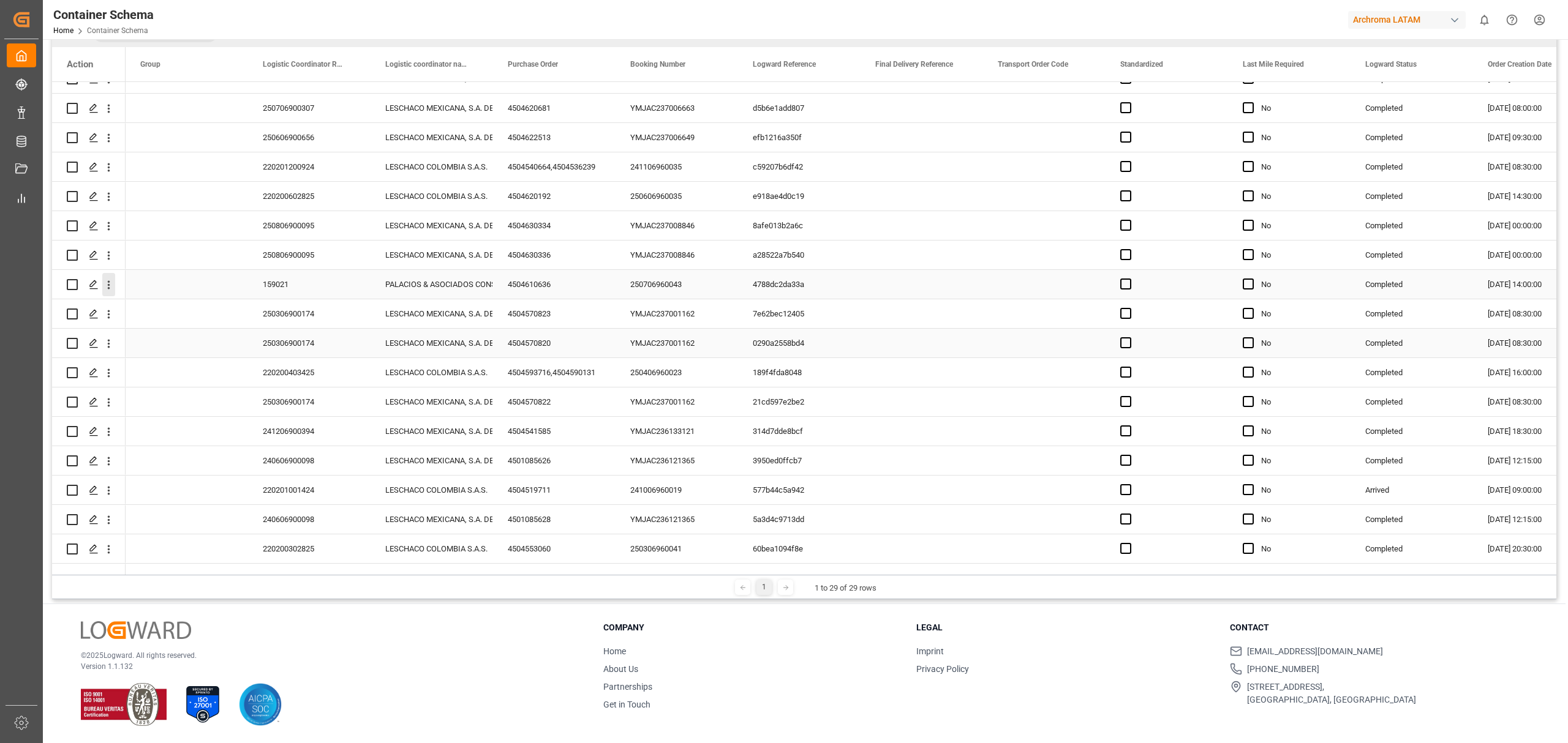
click at [105, 284] on icon "open menu" at bounding box center [108, 285] width 13 height 13
click at [146, 388] on span "Track Shipment" at bounding box center [188, 385] width 113 height 11
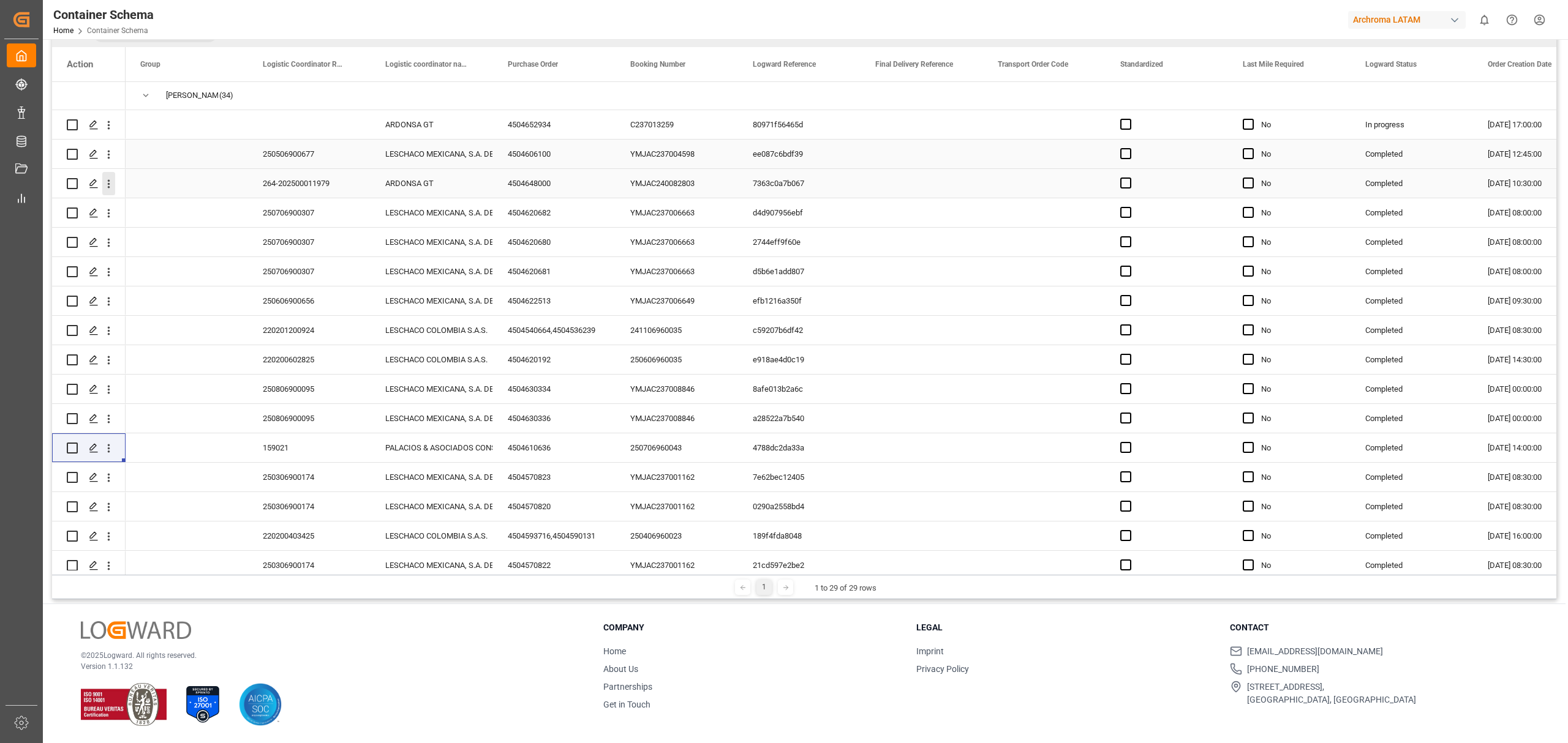
click at [113, 185] on icon "open menu" at bounding box center [108, 183] width 13 height 13
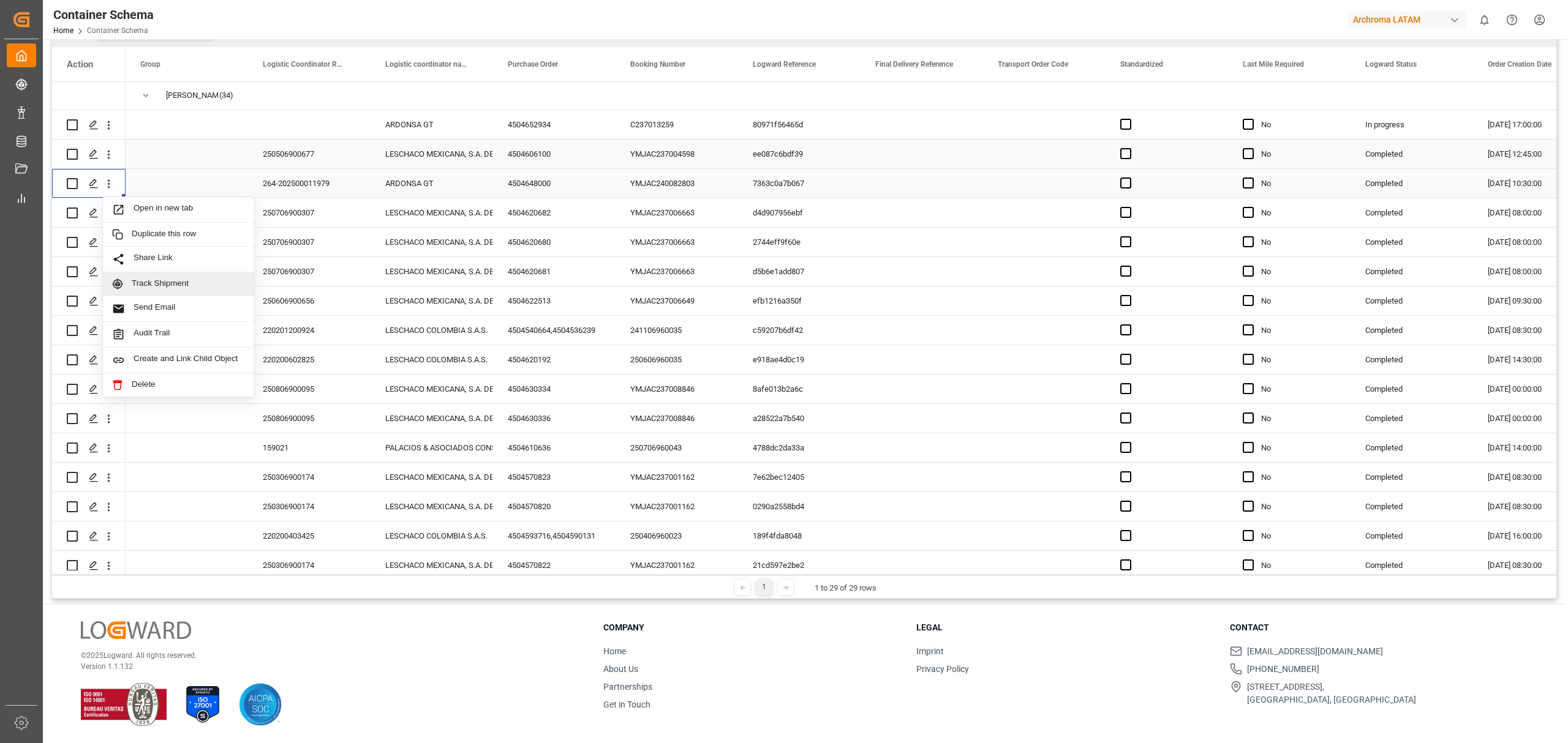
click at [176, 285] on span "Track Shipment" at bounding box center [188, 284] width 113 height 11
click at [106, 126] on icon "open menu" at bounding box center [108, 125] width 13 height 13
click at [148, 228] on span "Track Shipment" at bounding box center [188, 225] width 113 height 11
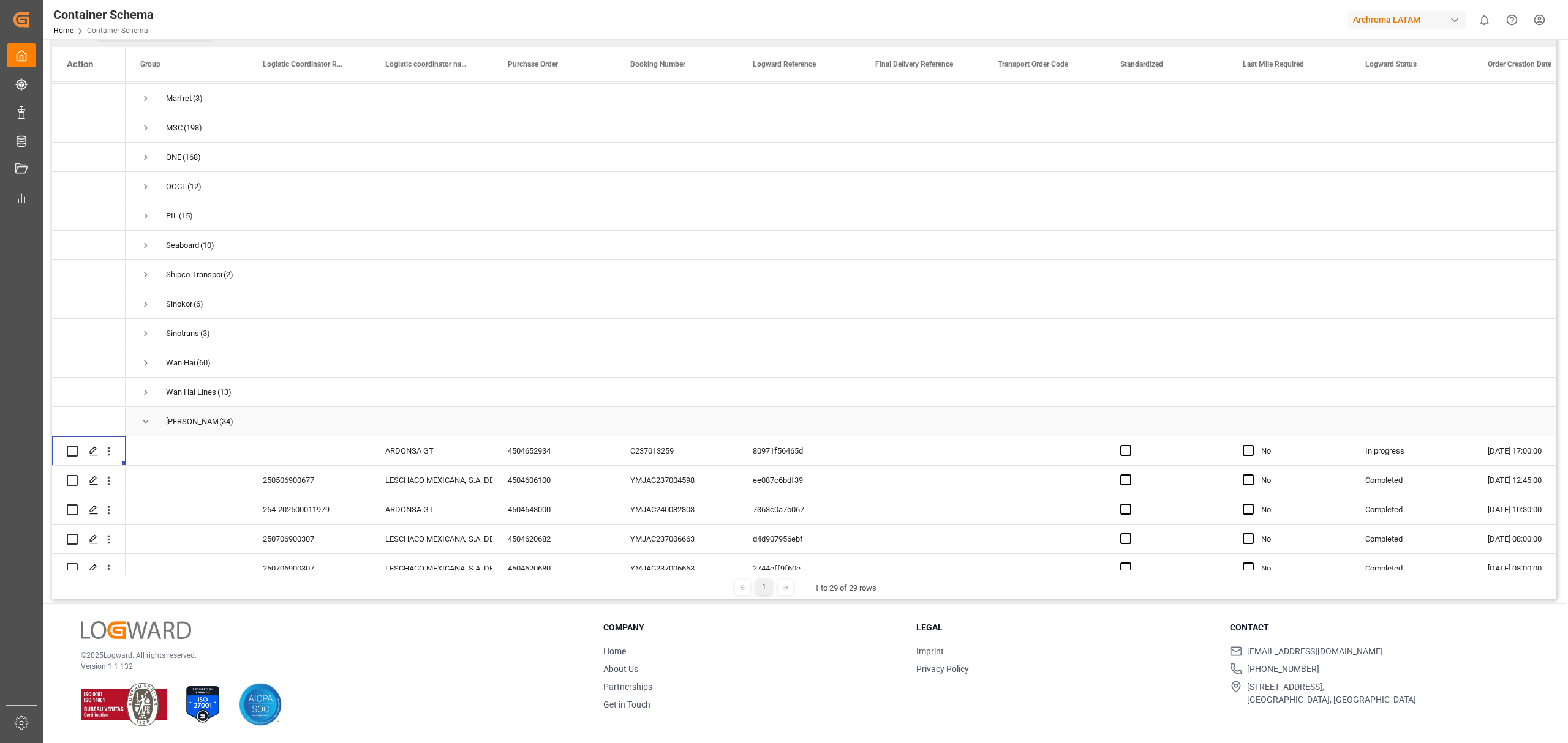
click at [141, 417] on span "Press SPACE to select this row." at bounding box center [146, 421] width 11 height 11
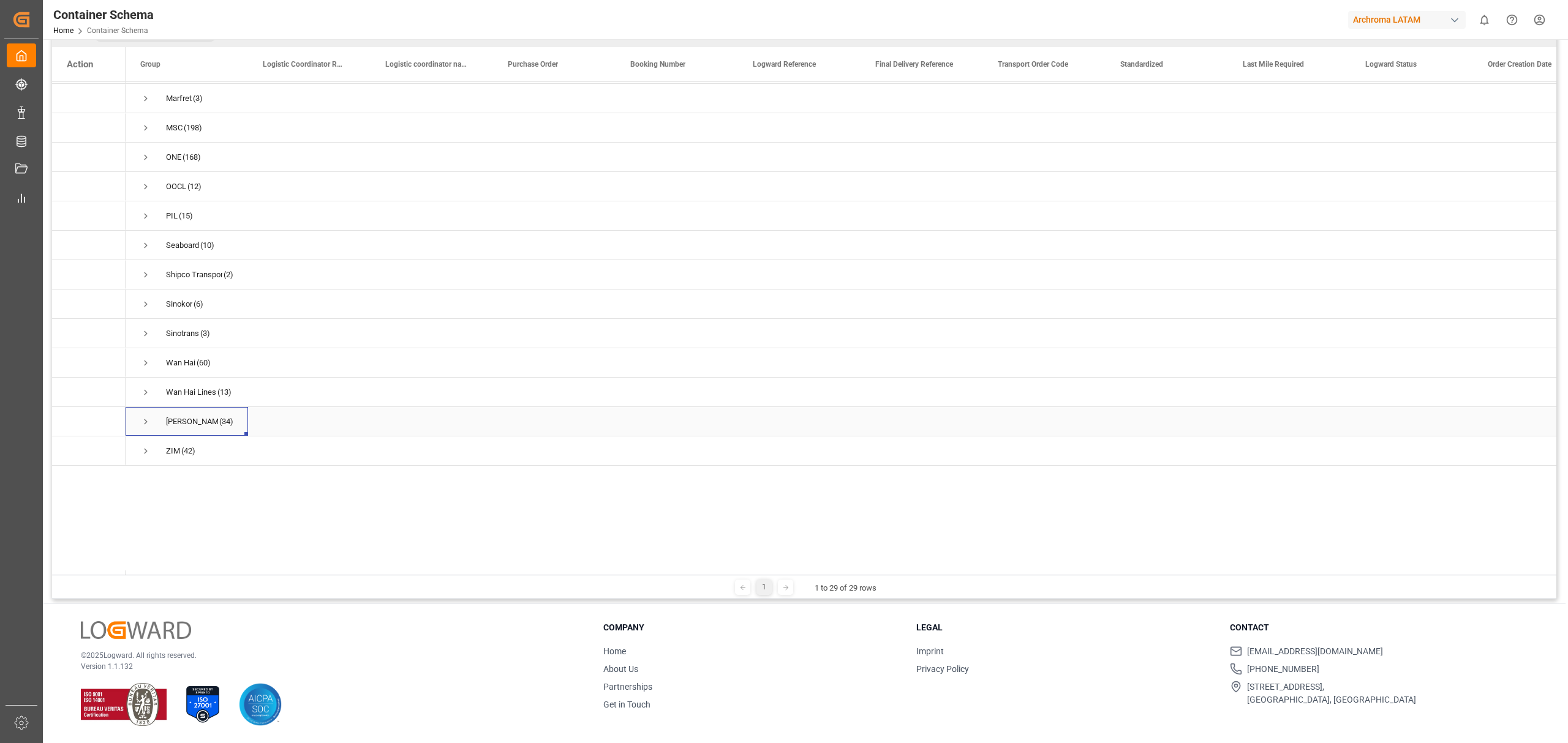
scroll to position [367, 0]
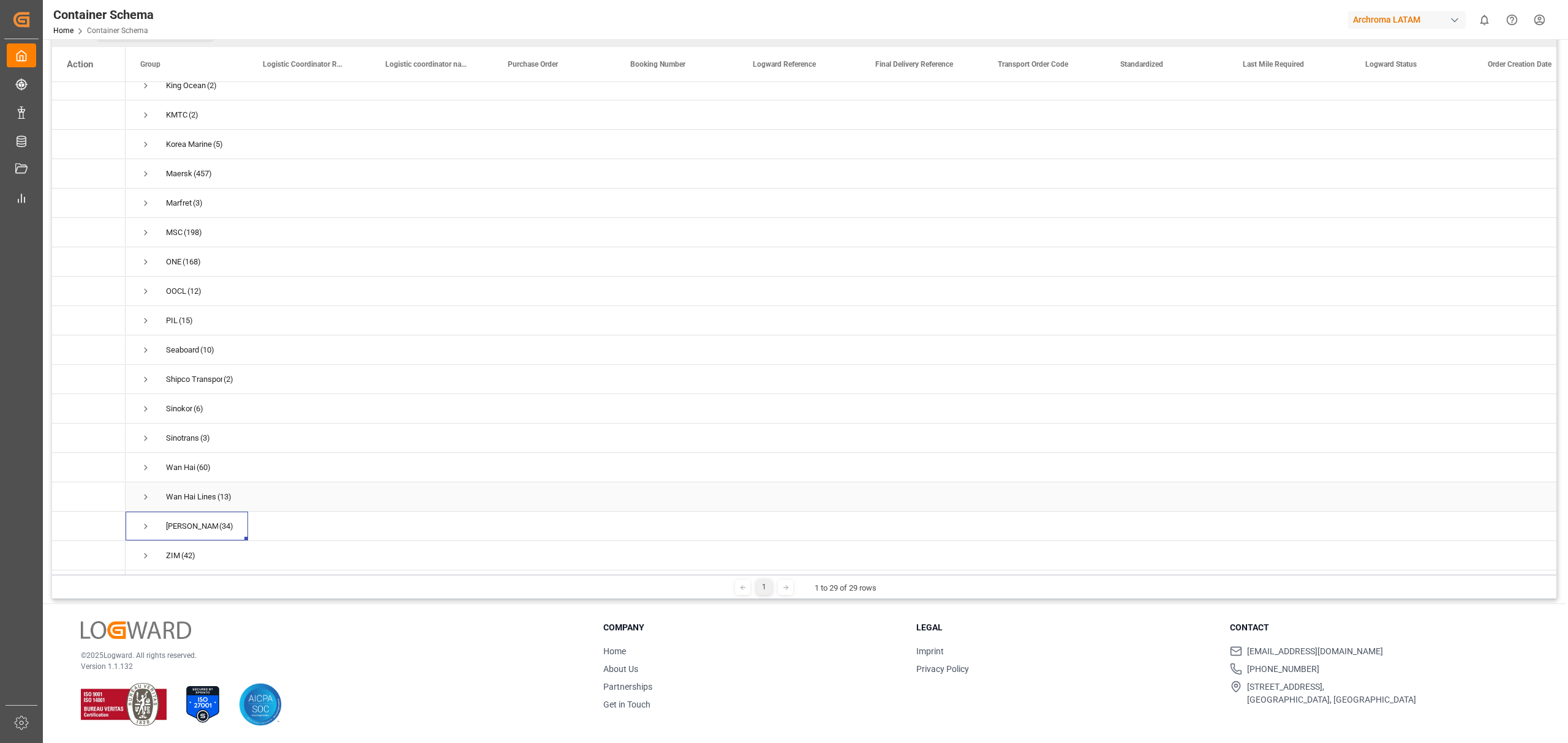
click at [148, 493] on span "Press SPACE to select this row." at bounding box center [146, 497] width 11 height 11
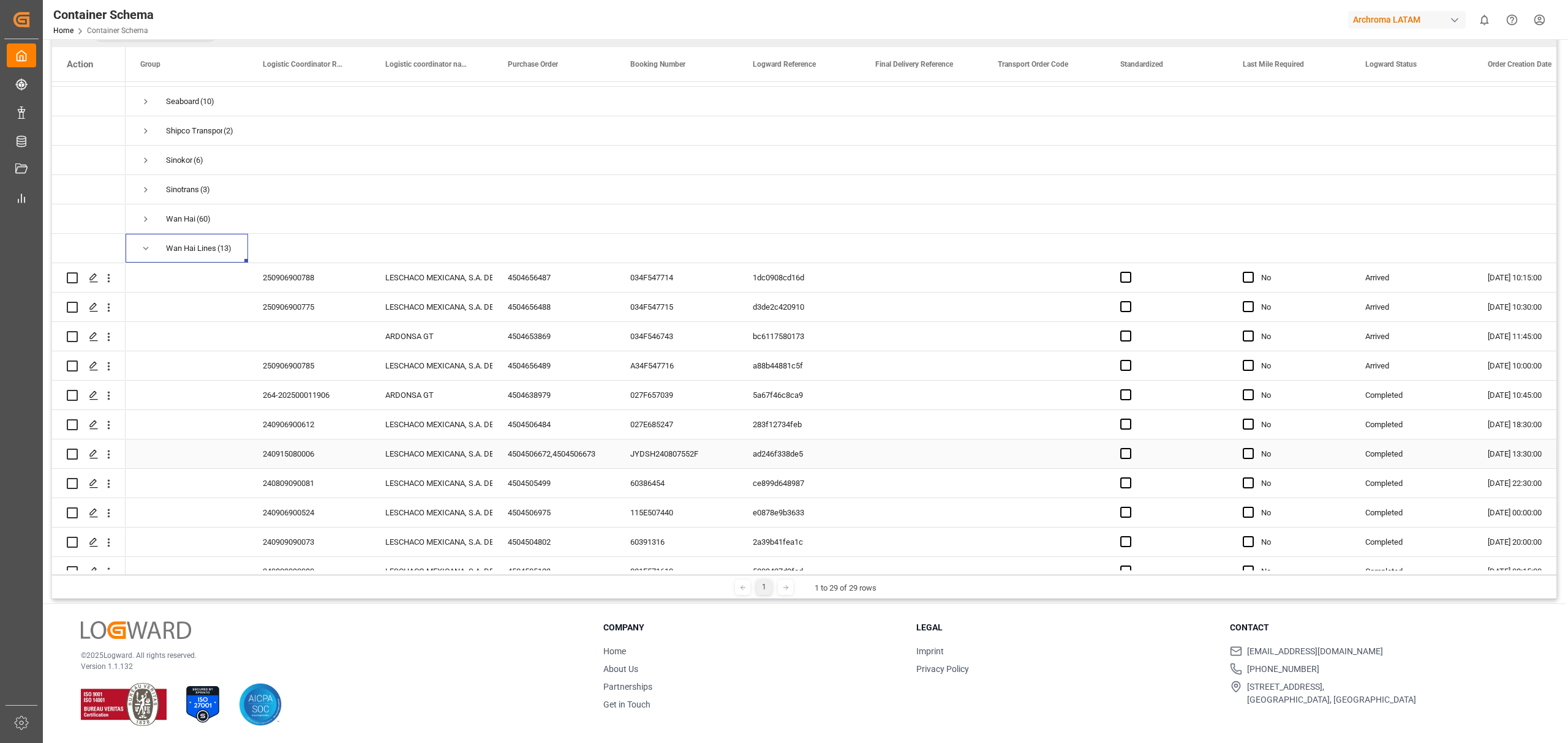
scroll to position [694, 0]
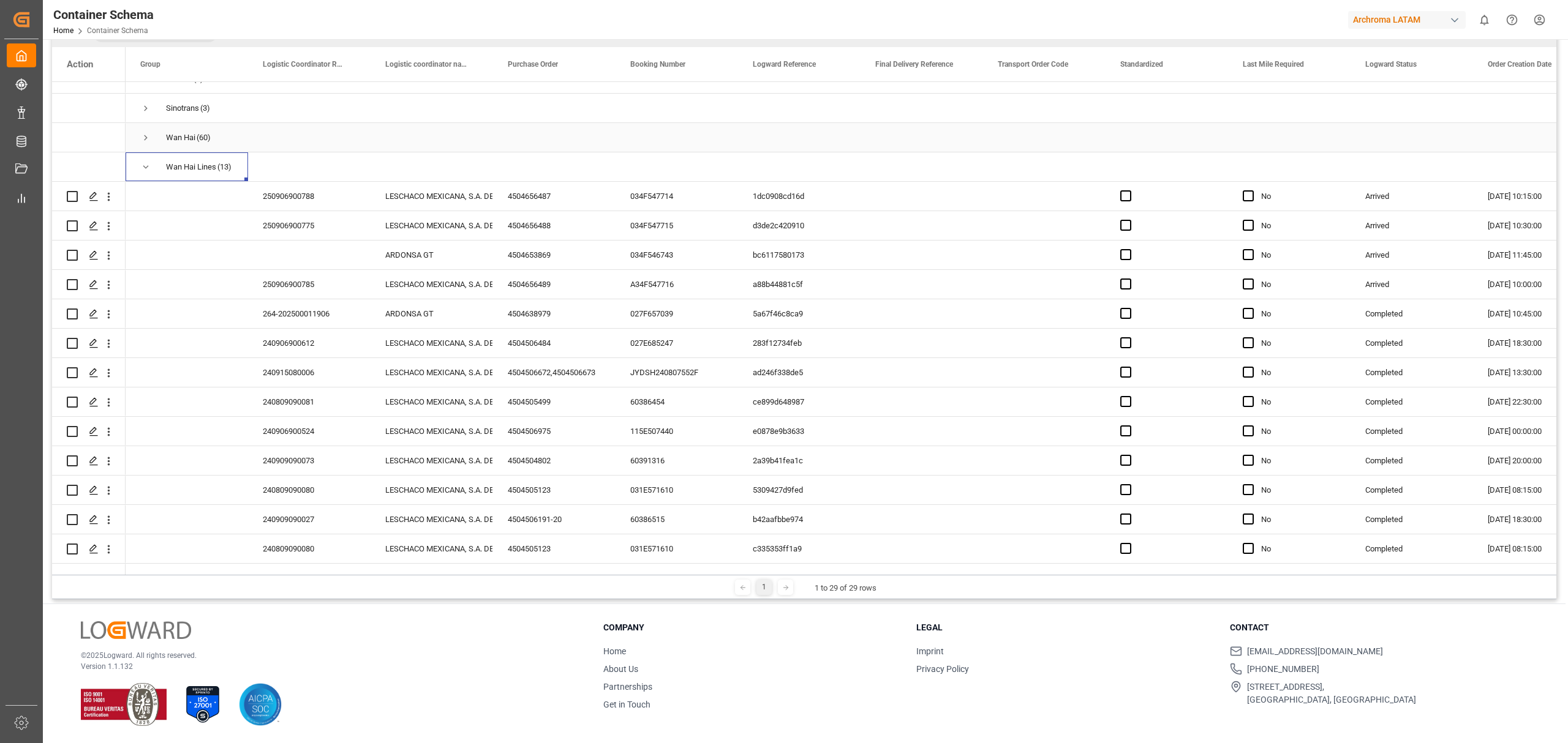
click at [152, 139] on span "Wan Hai (60)" at bounding box center [187, 138] width 93 height 28
click at [140, 136] on div "Wan Hai (60)" at bounding box center [187, 137] width 123 height 29
click at [147, 133] on span "Press SPACE to select this row." at bounding box center [146, 138] width 11 height 11
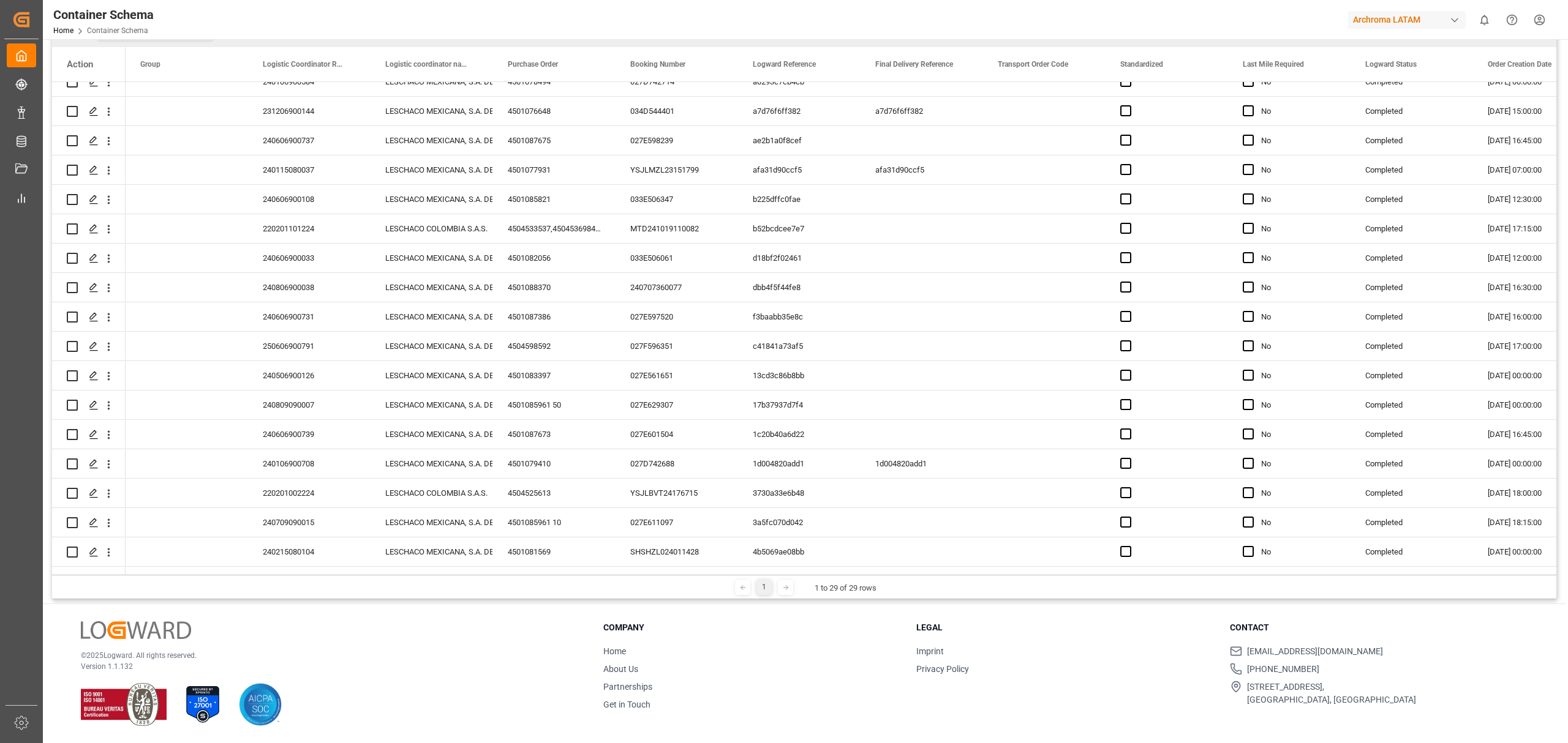
scroll to position [1754, 0]
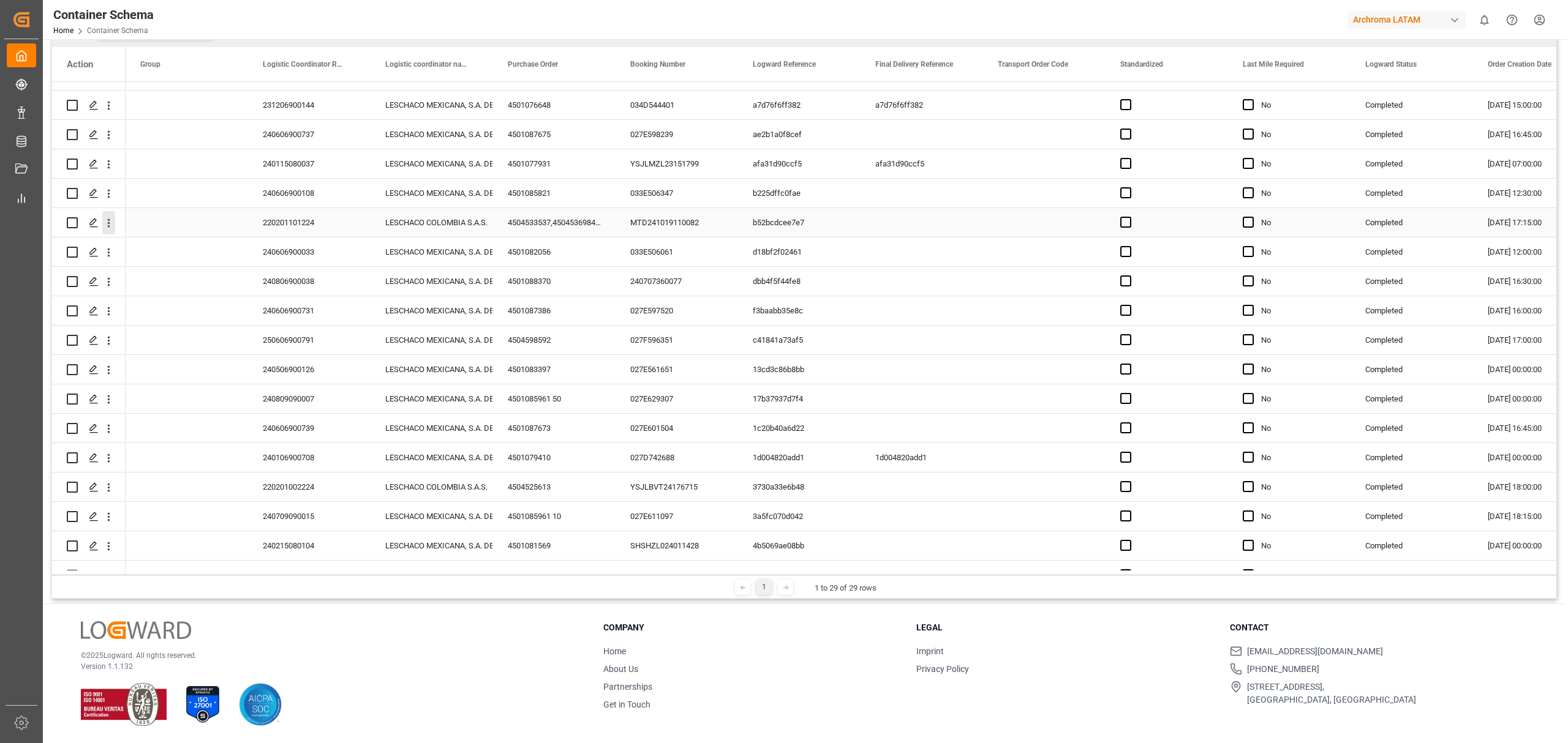
click at [110, 219] on icon "open menu" at bounding box center [108, 223] width 13 height 13
click at [186, 320] on span "Track Shipment" at bounding box center [188, 323] width 113 height 11
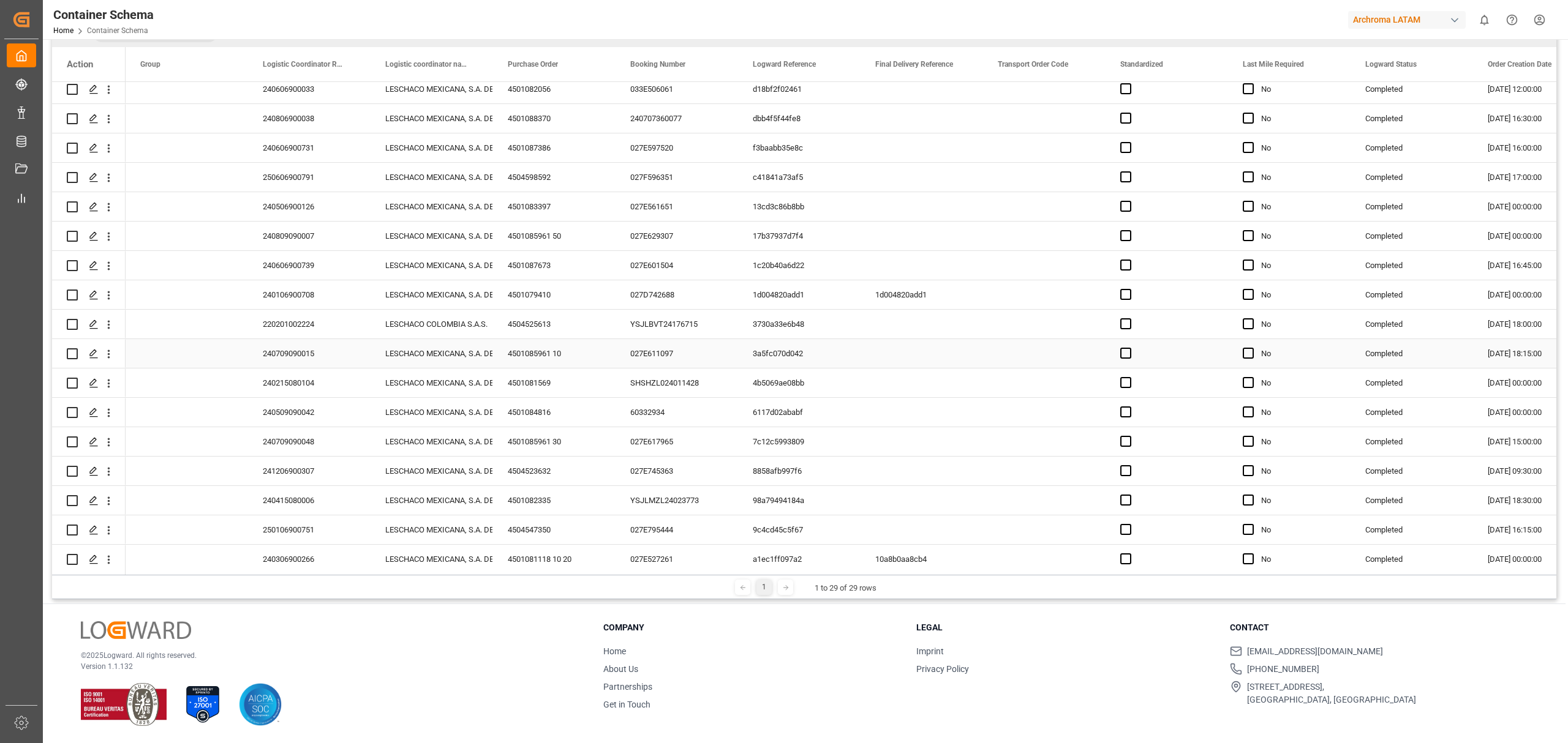
scroll to position [1917, 0]
click at [112, 326] on icon "open menu" at bounding box center [108, 324] width 13 height 13
click at [159, 423] on span "Track Shipment" at bounding box center [188, 423] width 113 height 11
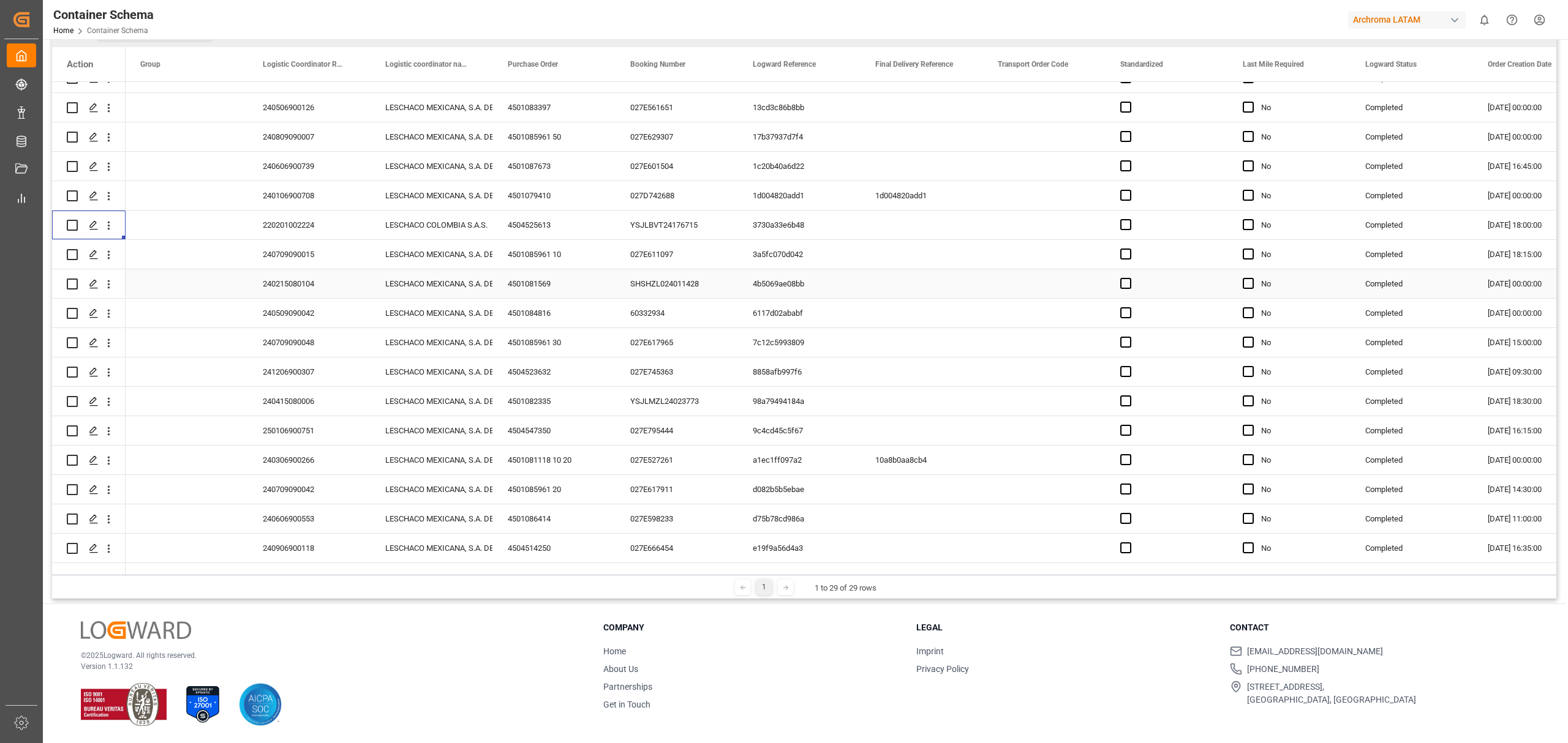
scroll to position [2082, 0]
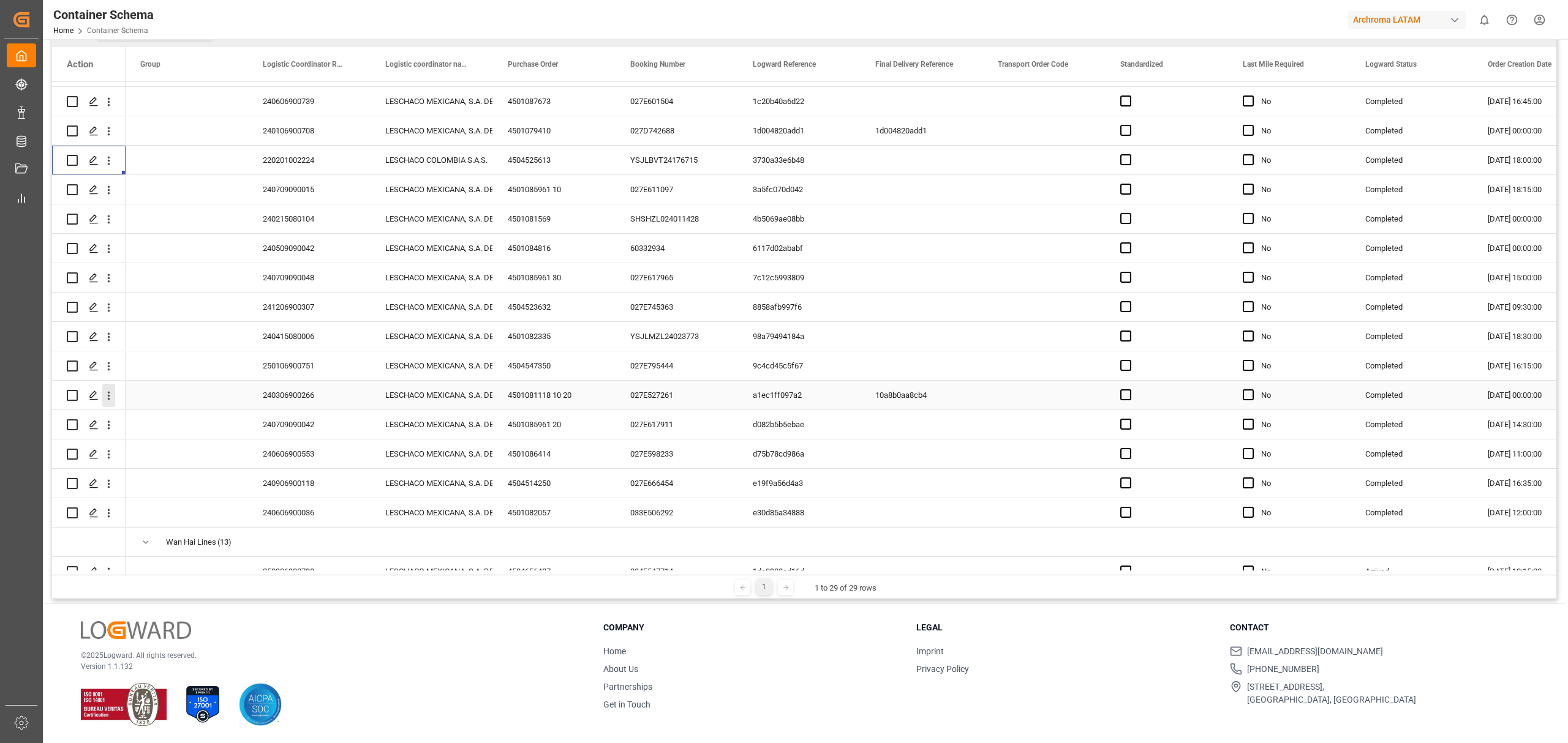
click at [113, 401] on icon "open menu" at bounding box center [108, 395] width 13 height 13
click at [140, 496] on span "Track Shipment" at bounding box center [188, 496] width 113 height 11
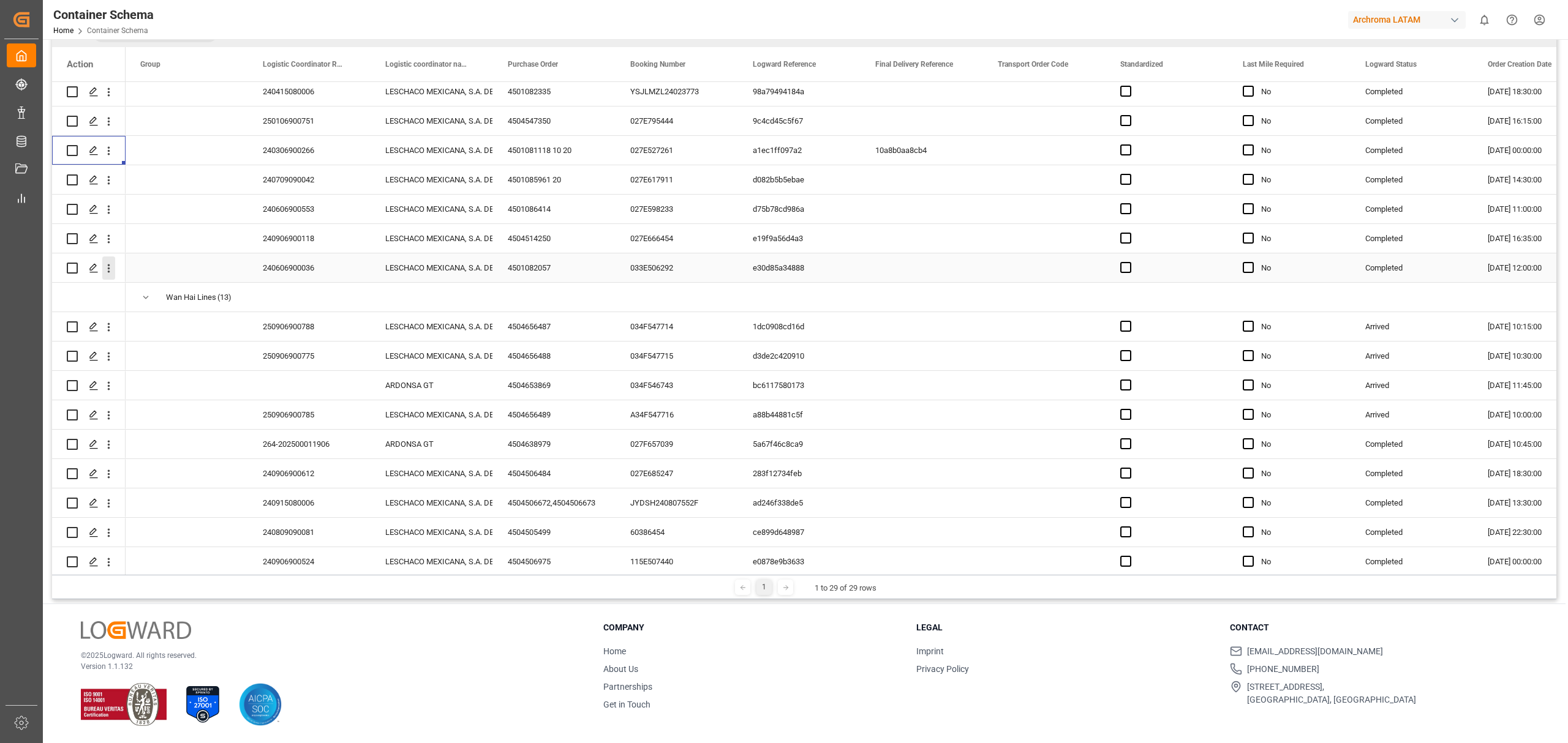
click at [109, 262] on icon "open menu" at bounding box center [108, 268] width 13 height 13
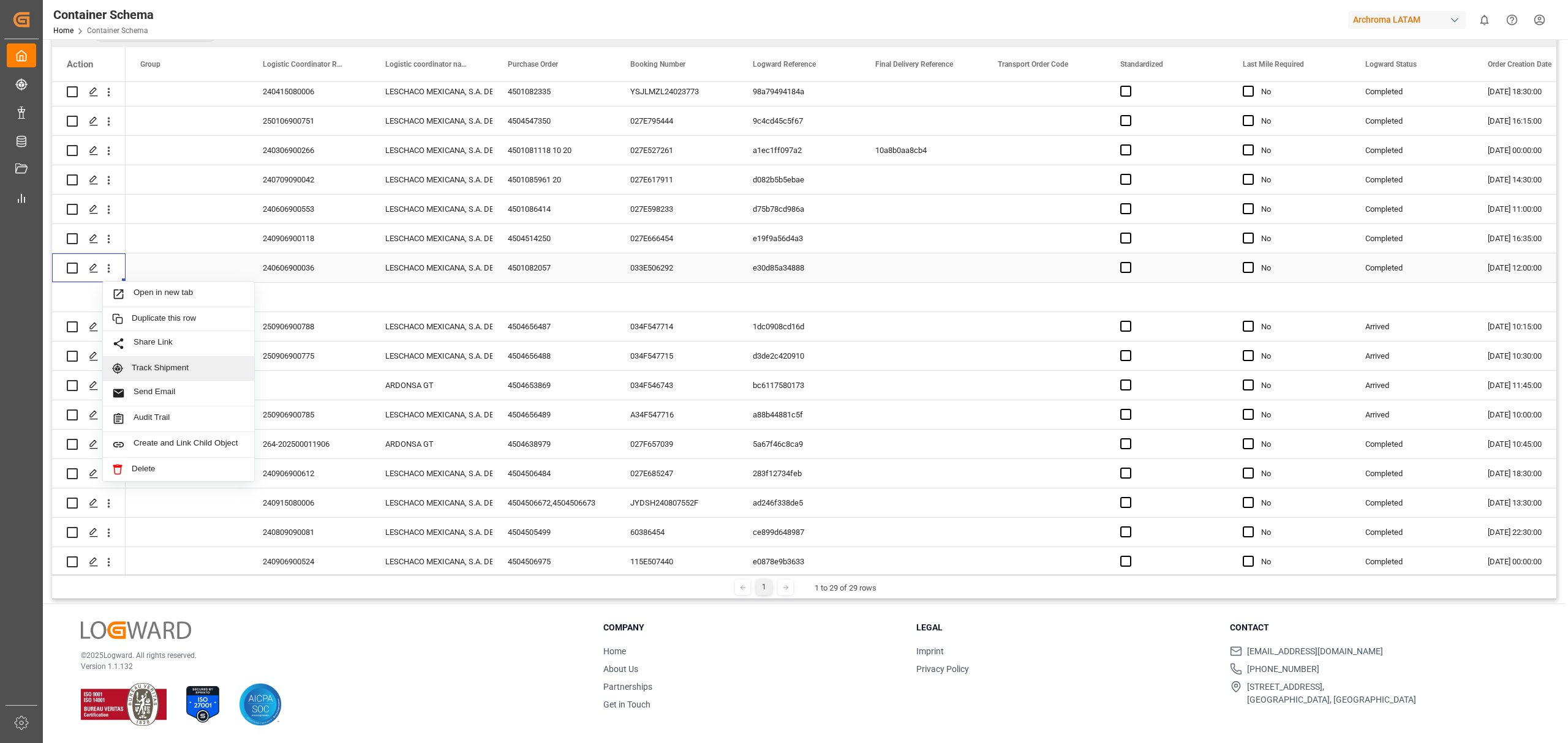
click at [204, 366] on span "Track Shipment" at bounding box center [188, 368] width 113 height 11
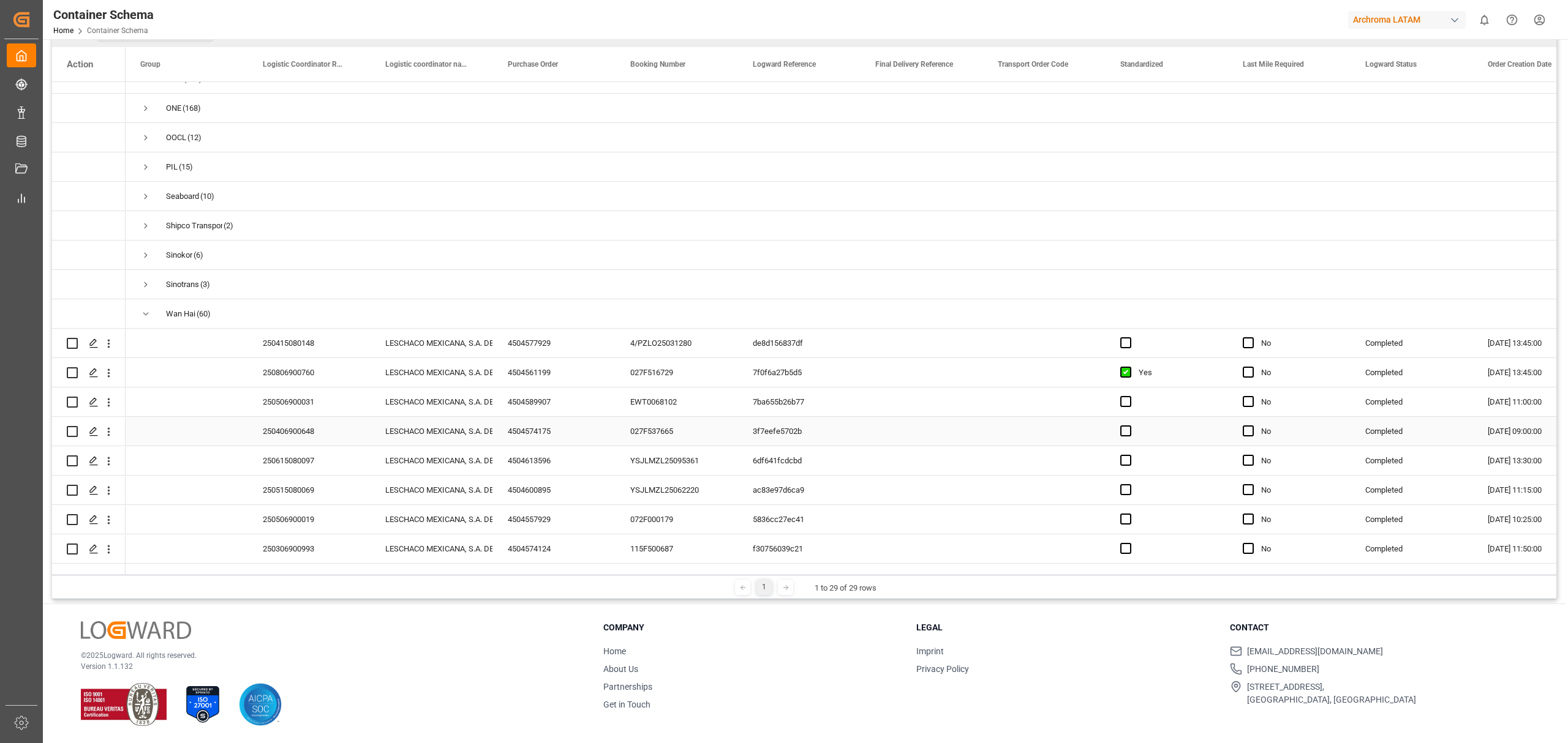
scroll to position [449, 0]
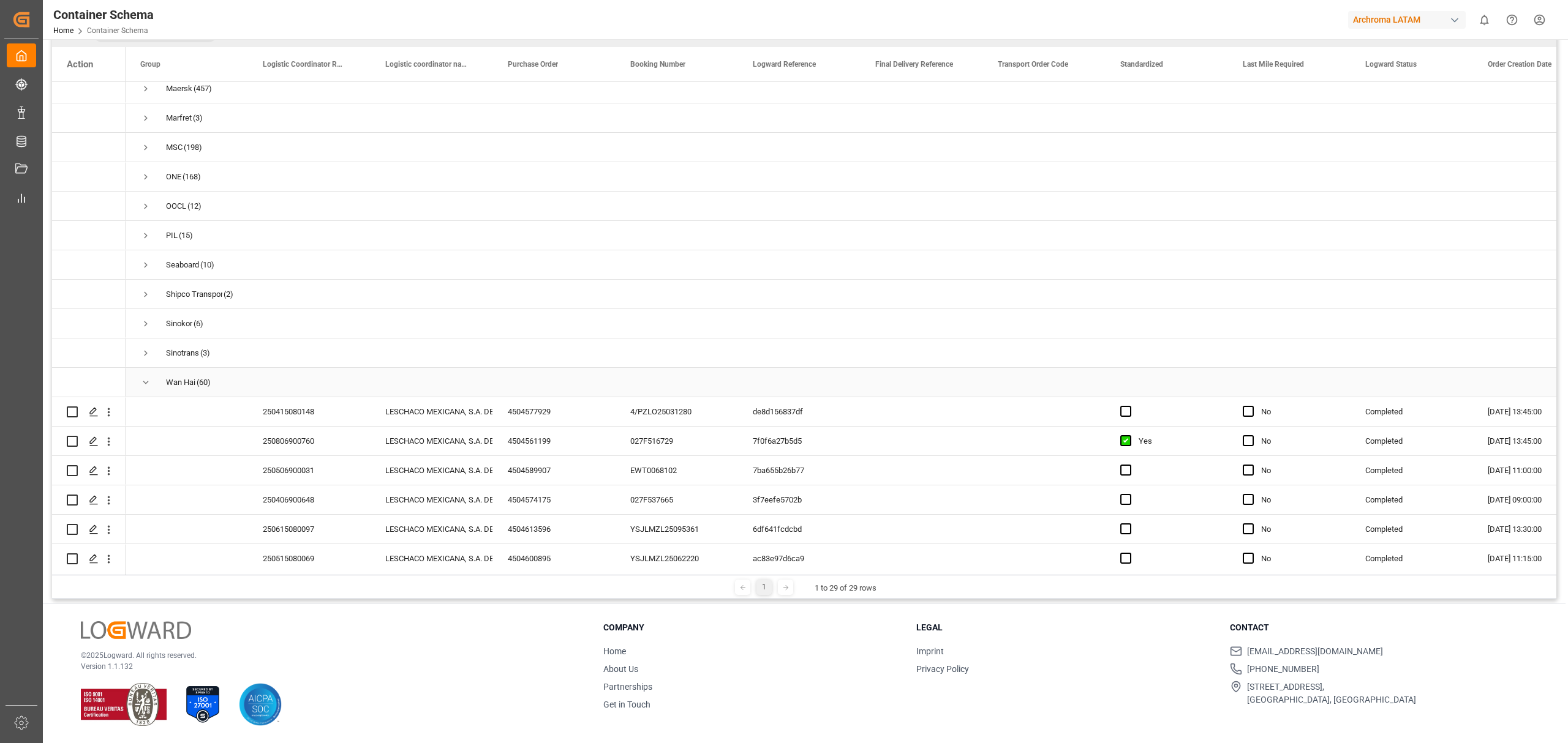
click at [151, 383] on span "Wan Hai (60)" at bounding box center [187, 382] width 93 height 28
click at [144, 373] on span "Press SPACE to select this row." at bounding box center [146, 382] width 11 height 28
drag, startPoint x: 147, startPoint y: 144, endPoint x: 141, endPoint y: 145, distance: 6.1
click at [141, 145] on span "Press SPACE to select this row." at bounding box center [146, 147] width 11 height 11
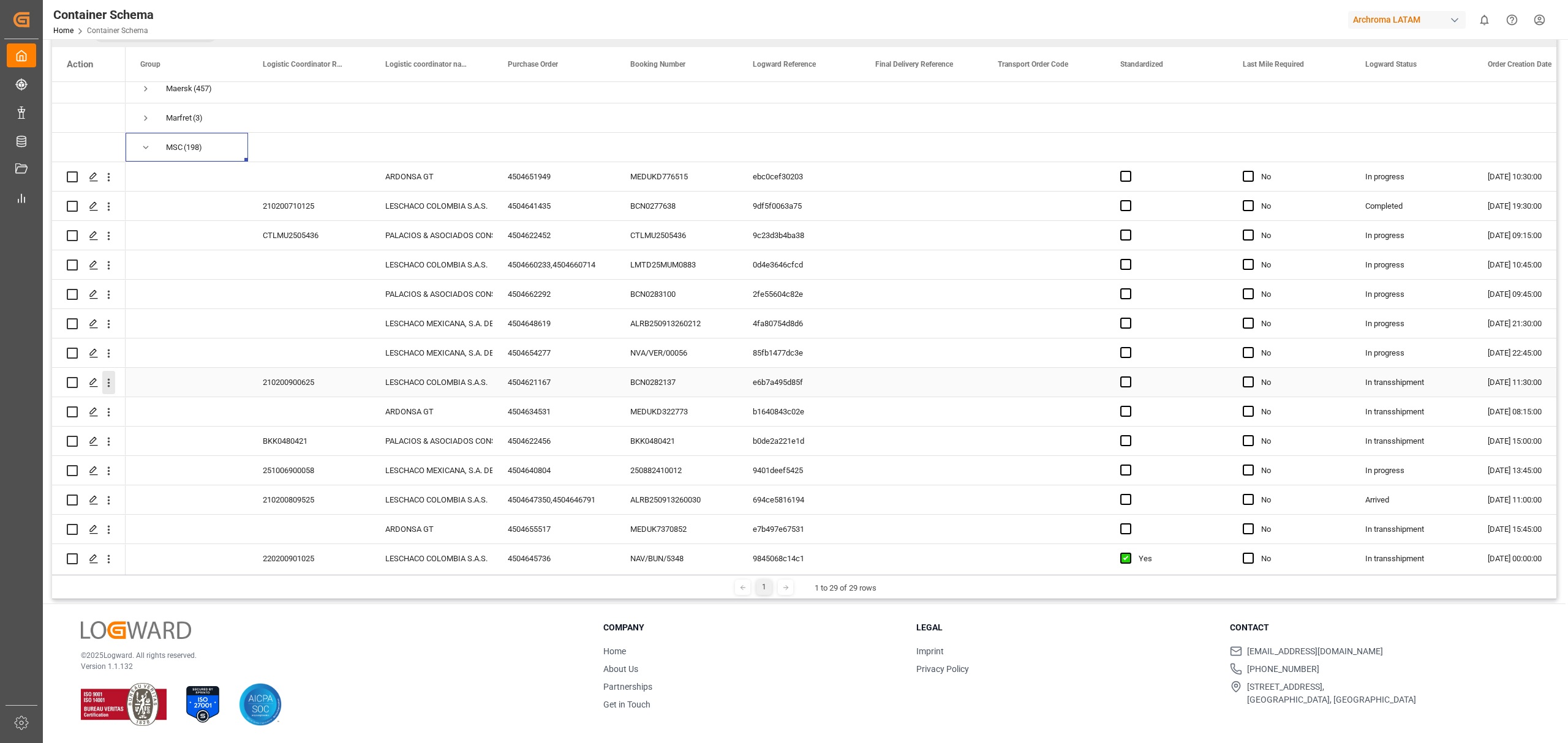
click at [107, 388] on icon "open menu" at bounding box center [108, 382] width 13 height 13
click at [159, 476] on div "Track Shipment" at bounding box center [178, 483] width 151 height 24
click at [112, 444] on icon "open menu" at bounding box center [108, 441] width 13 height 13
click at [192, 537] on span "Track Shipment" at bounding box center [188, 541] width 113 height 11
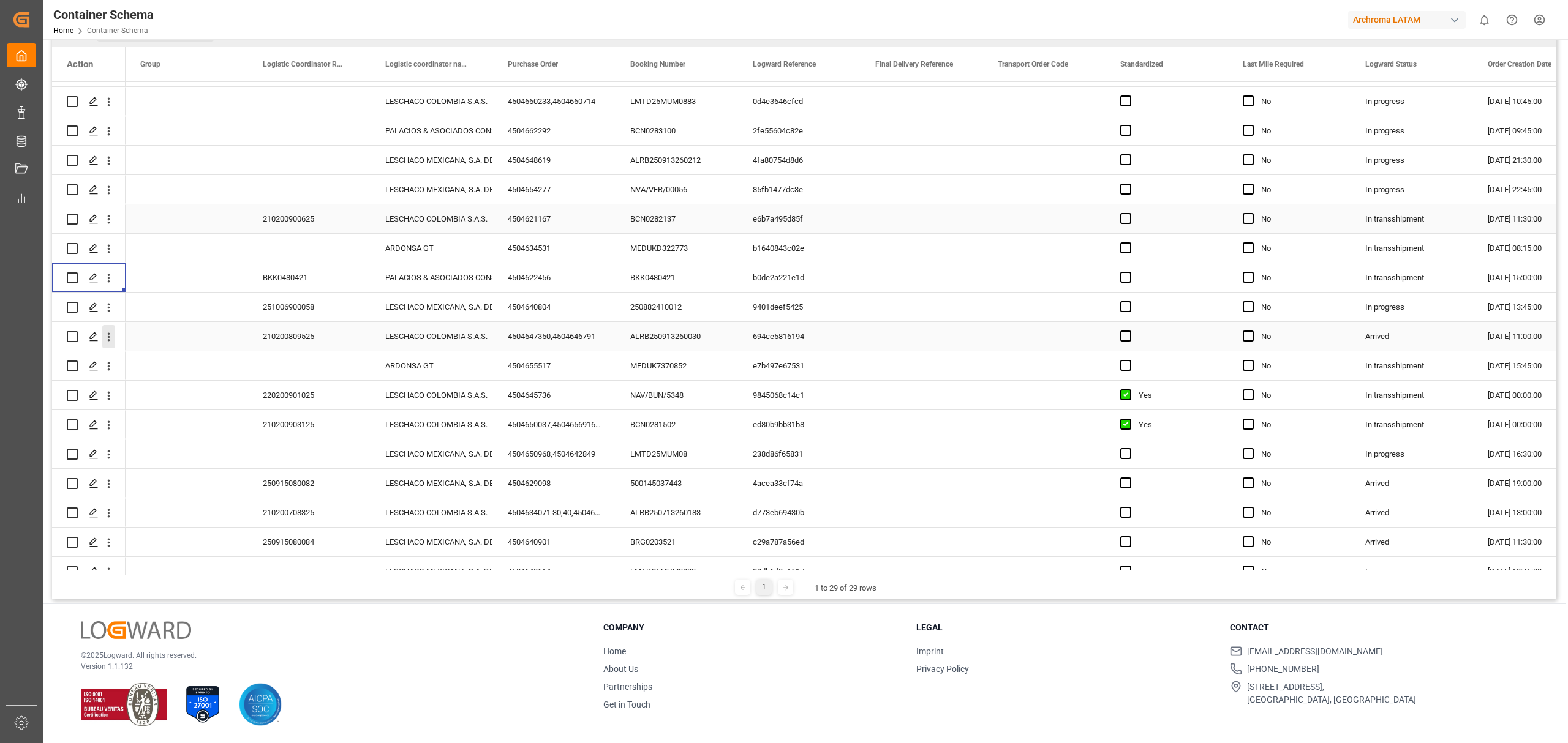
click at [107, 341] on icon "open menu" at bounding box center [108, 336] width 13 height 13
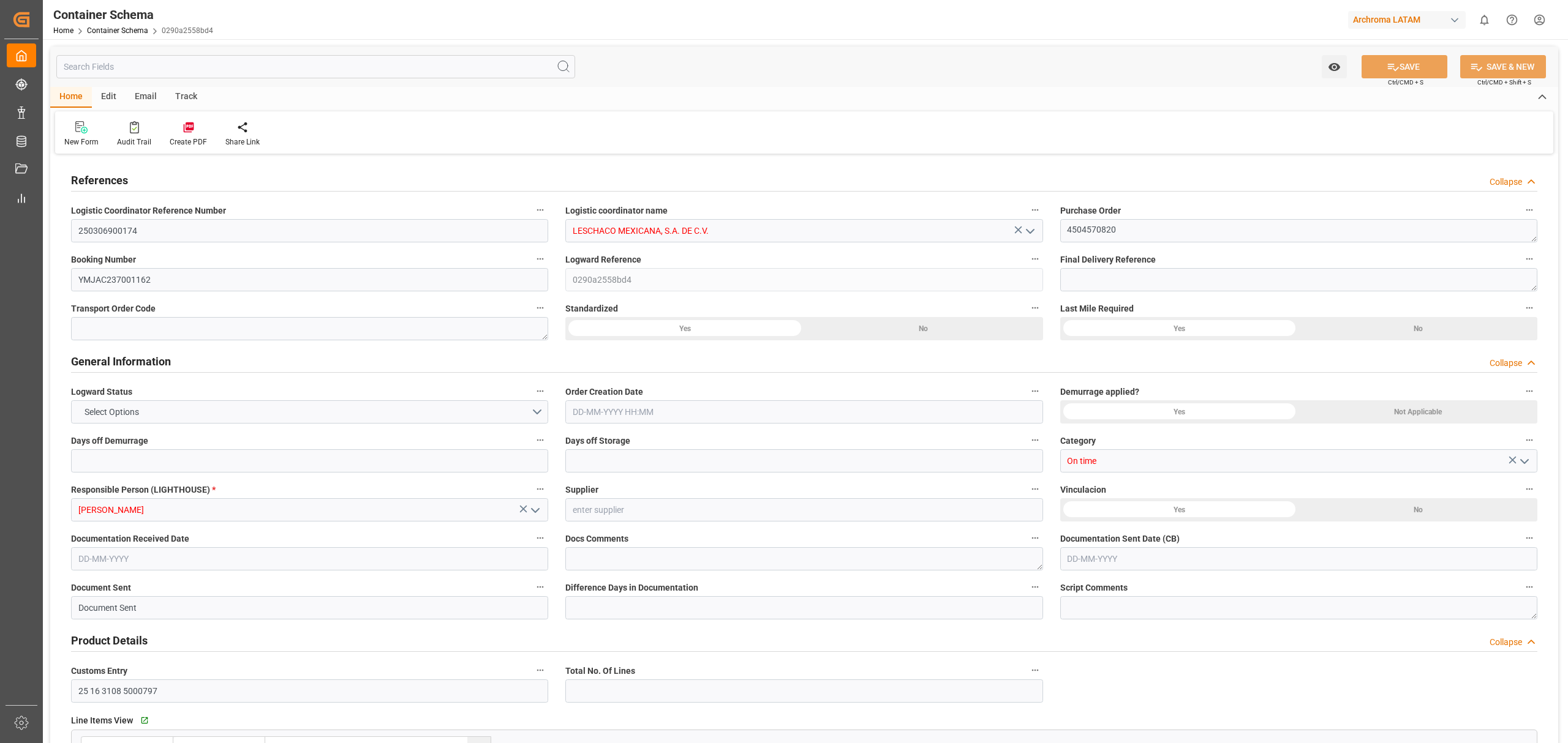
type input "10"
type input "7"
type input "1"
type input "40"
type input "20000"
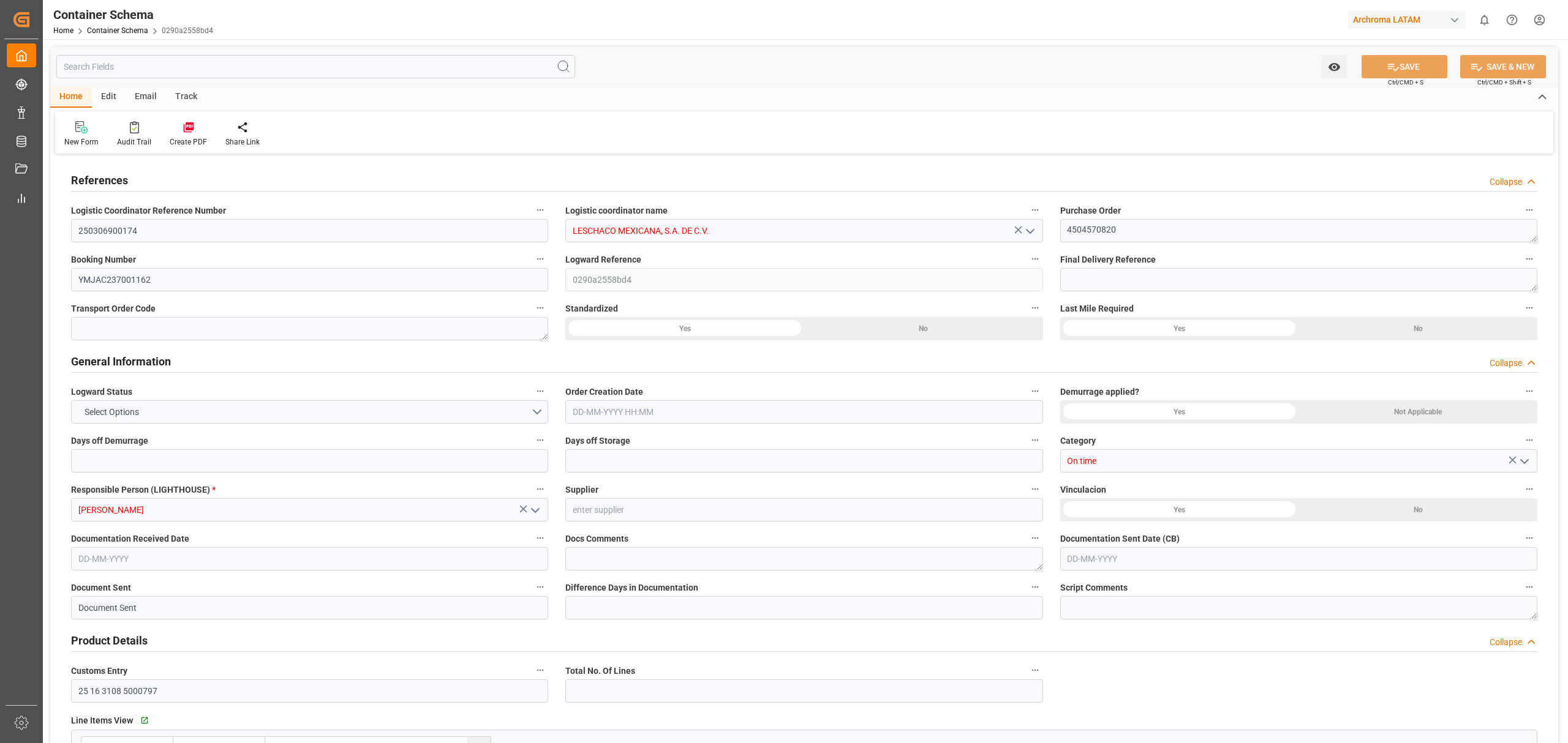
type input "20744"
type input "[PERSON_NAME]"
type input "[PERSON_NAME] Marine Transport Corp."
type input "CNSGH"
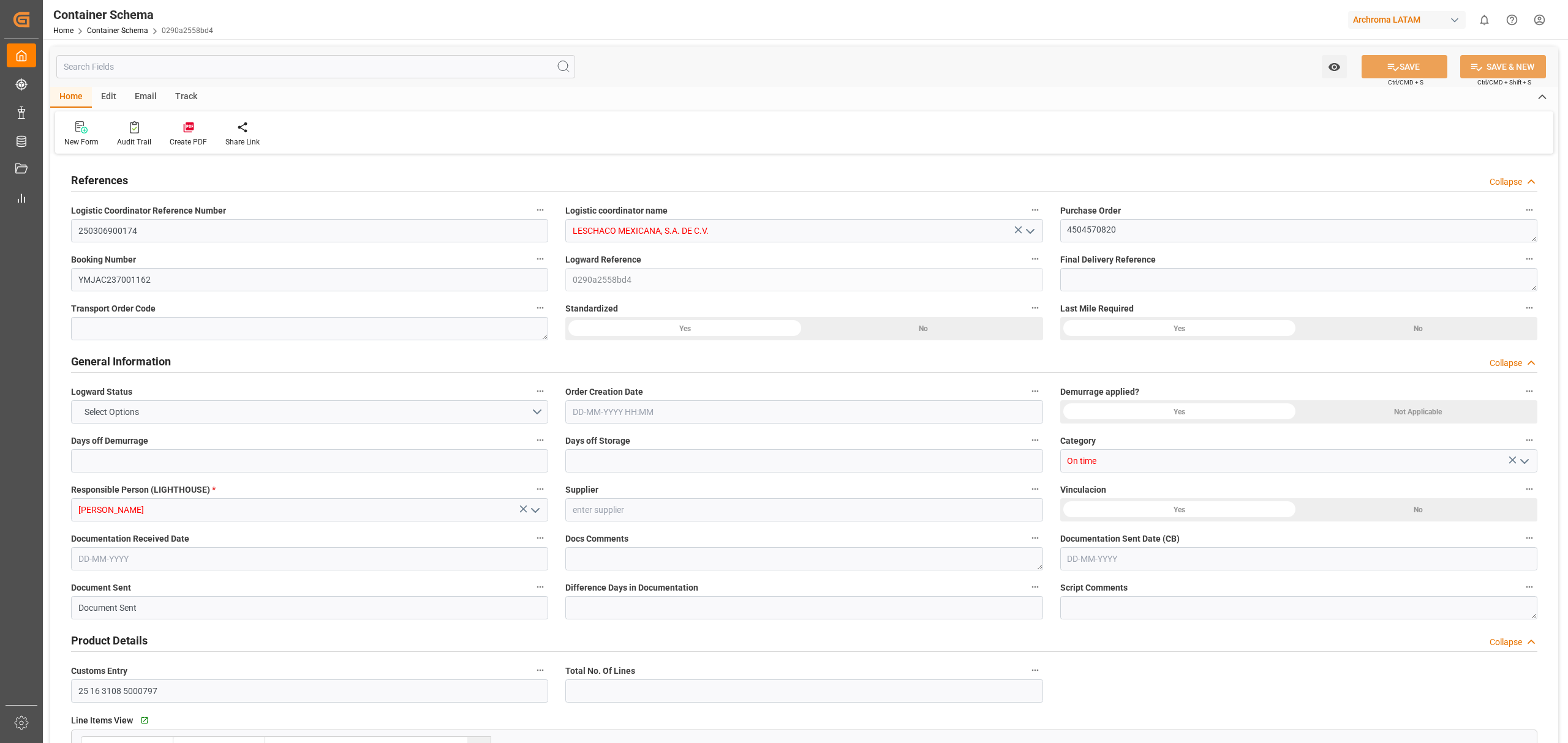
type input "MXZLO"
type input "9494589"
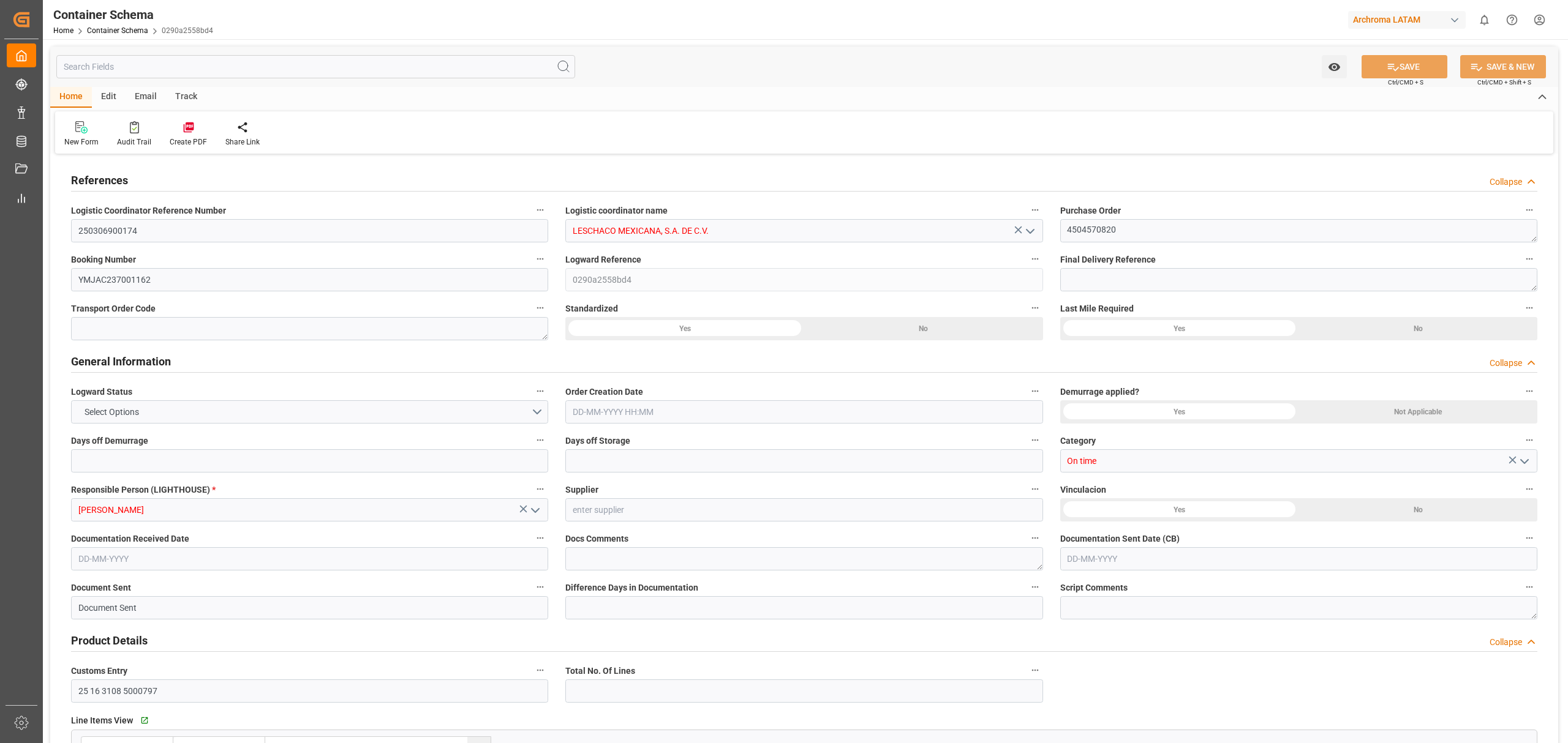
type input "9494589"
type input "0"
type input "24"
type input "138"
type input "1"
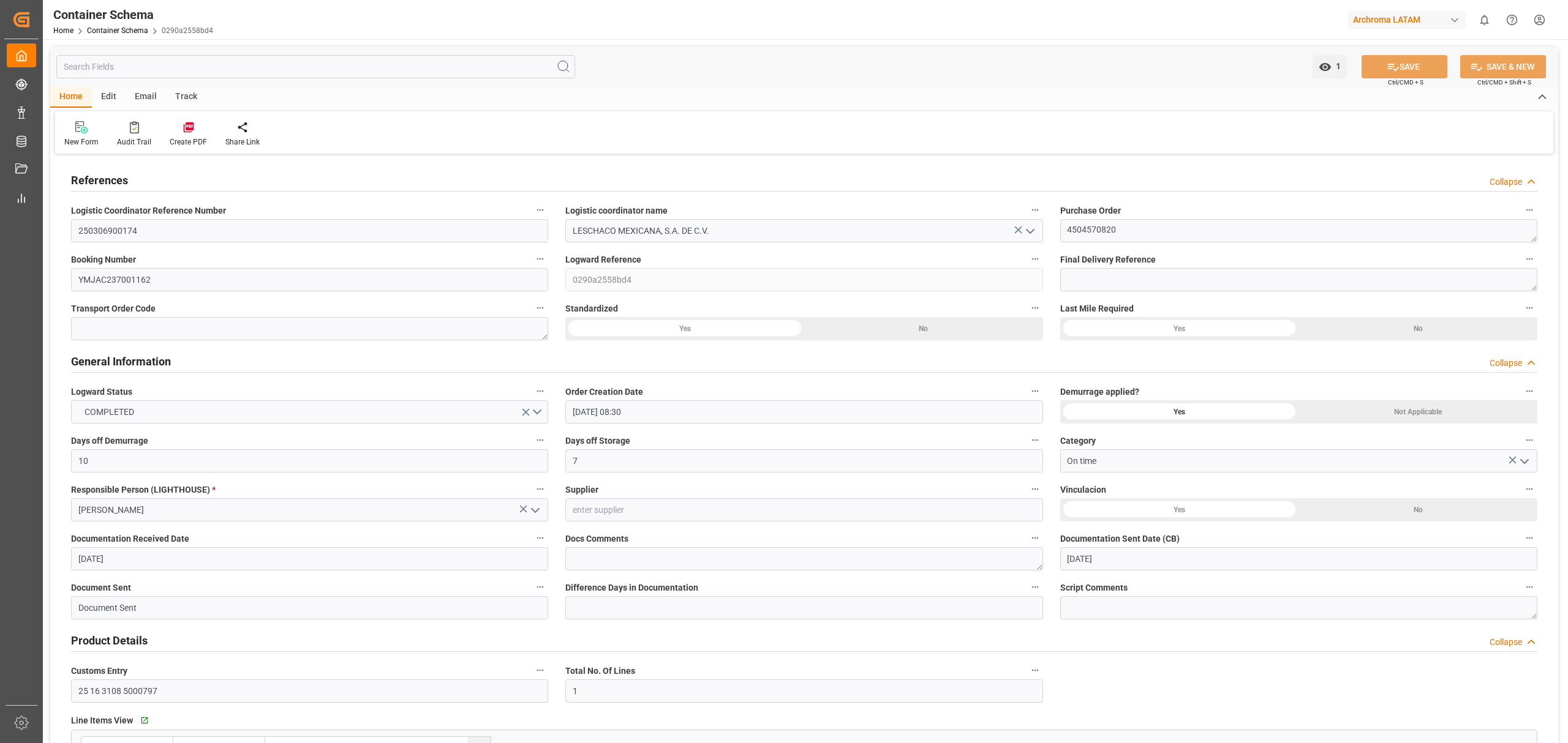
type input "[DATE] 08:30"
type input "[DATE]"
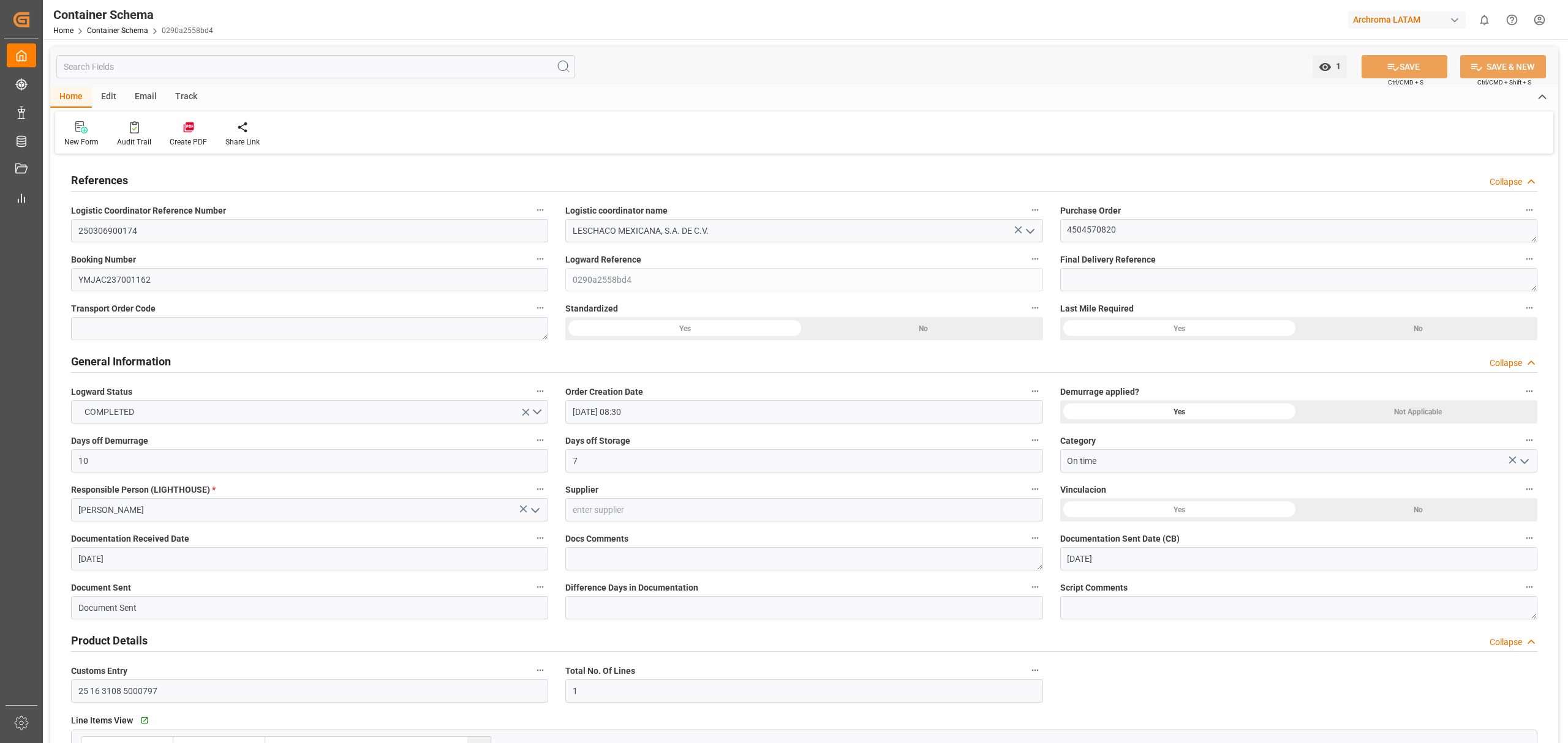
type input "[DATE]"
type input "[DATE] 21:31"
type input "[DATE] 13:35"
type input "[DATE]"
click at [194, 102] on div "Track" at bounding box center [186, 97] width 41 height 21
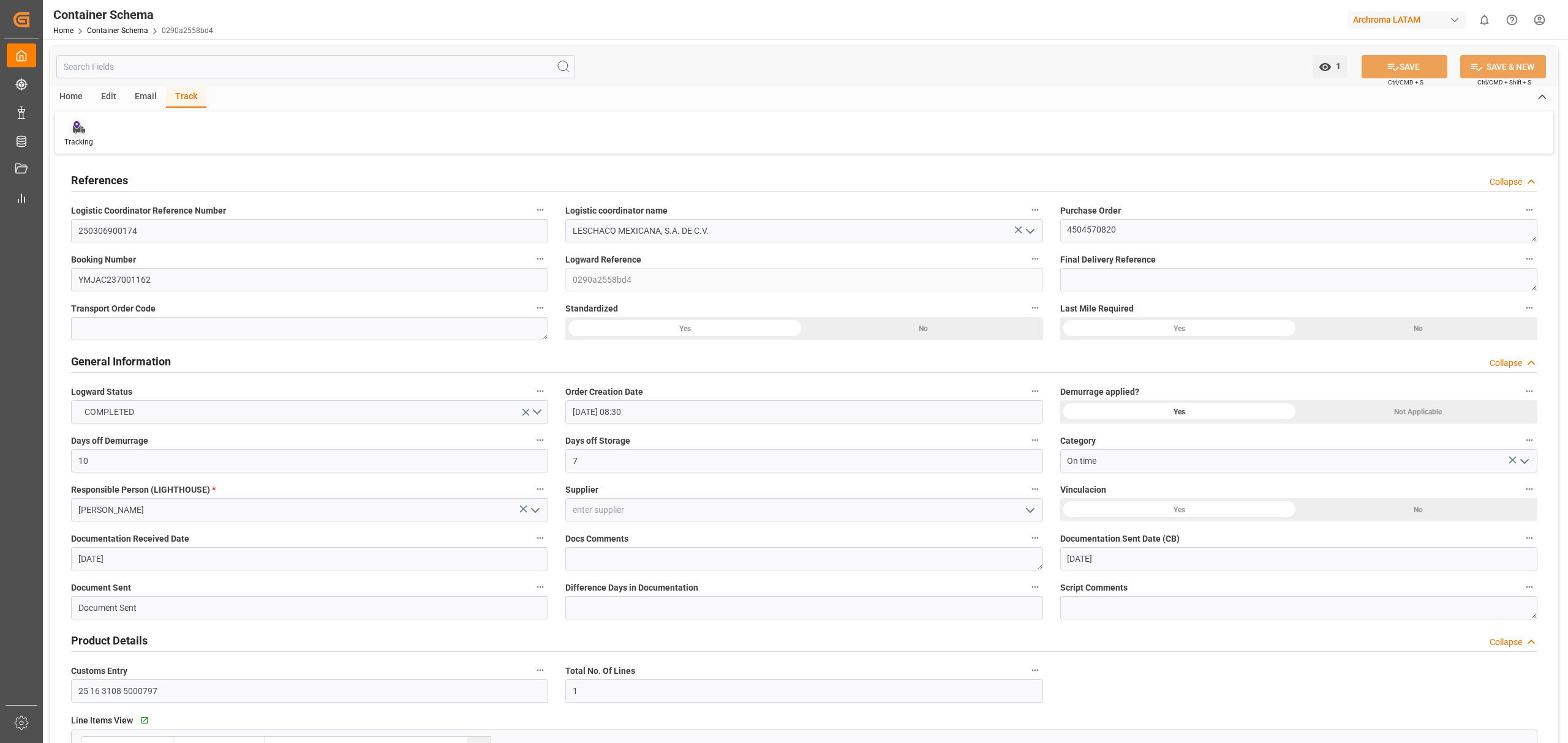
click at [84, 143] on div "Tracking" at bounding box center [78, 141] width 29 height 11
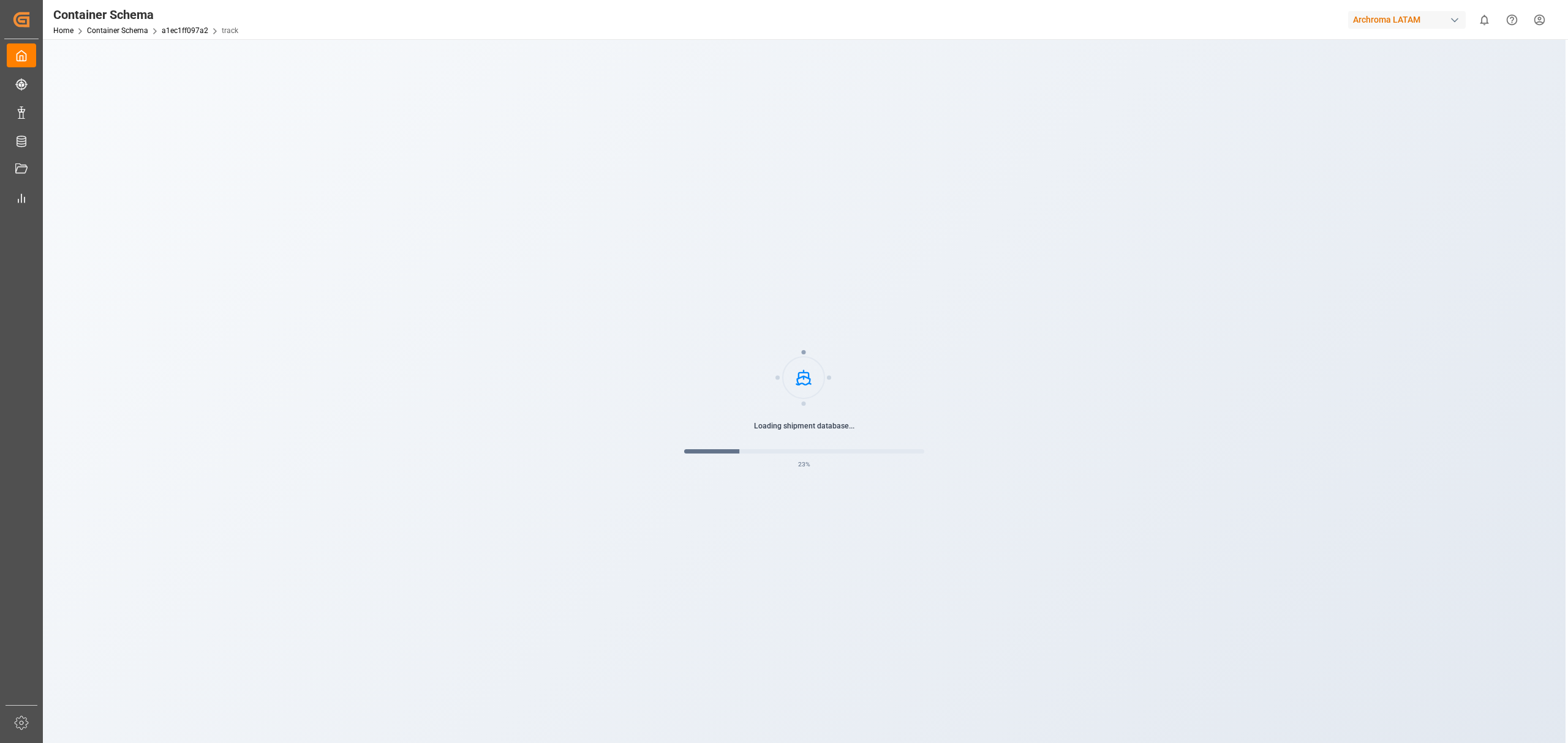
click at [719, 52] on div "Loading shipment database... 23 %" at bounding box center [804, 411] width 1522 height 743
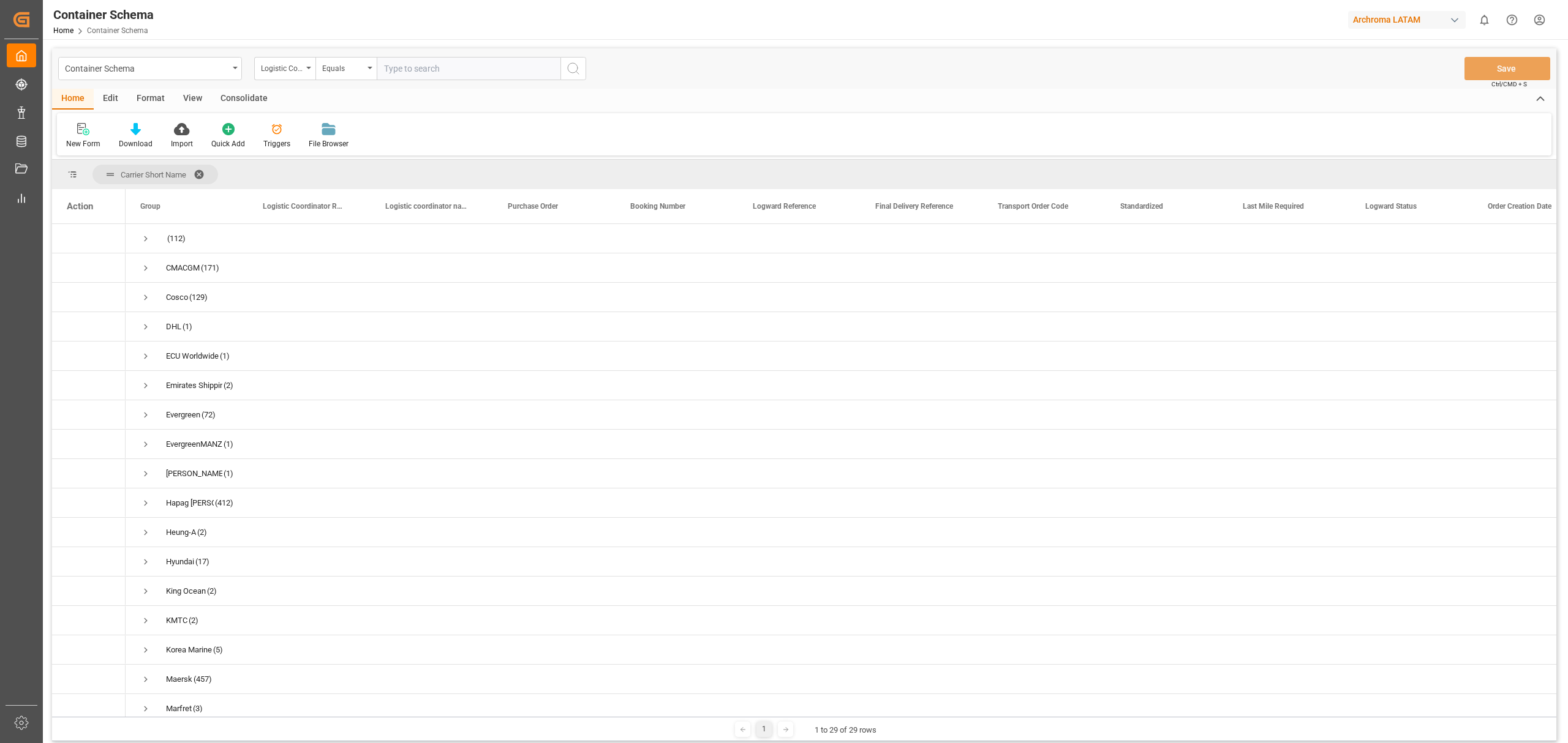
scroll to position [612, 0]
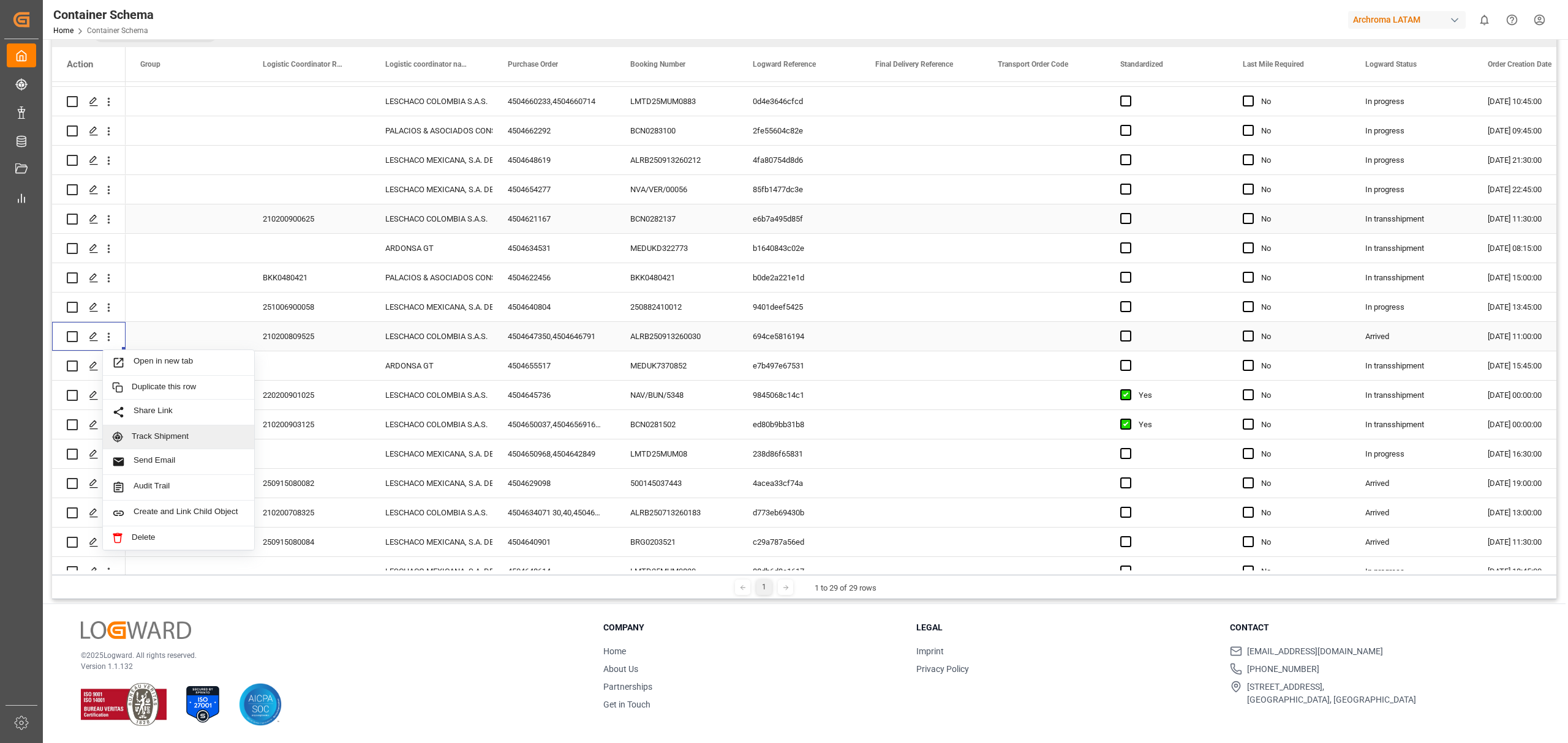
click at [221, 431] on span "Track Shipment" at bounding box center [188, 436] width 113 height 11
click at [221, 431] on span "Press SPACE to select this row." at bounding box center [187, 424] width 93 height 28
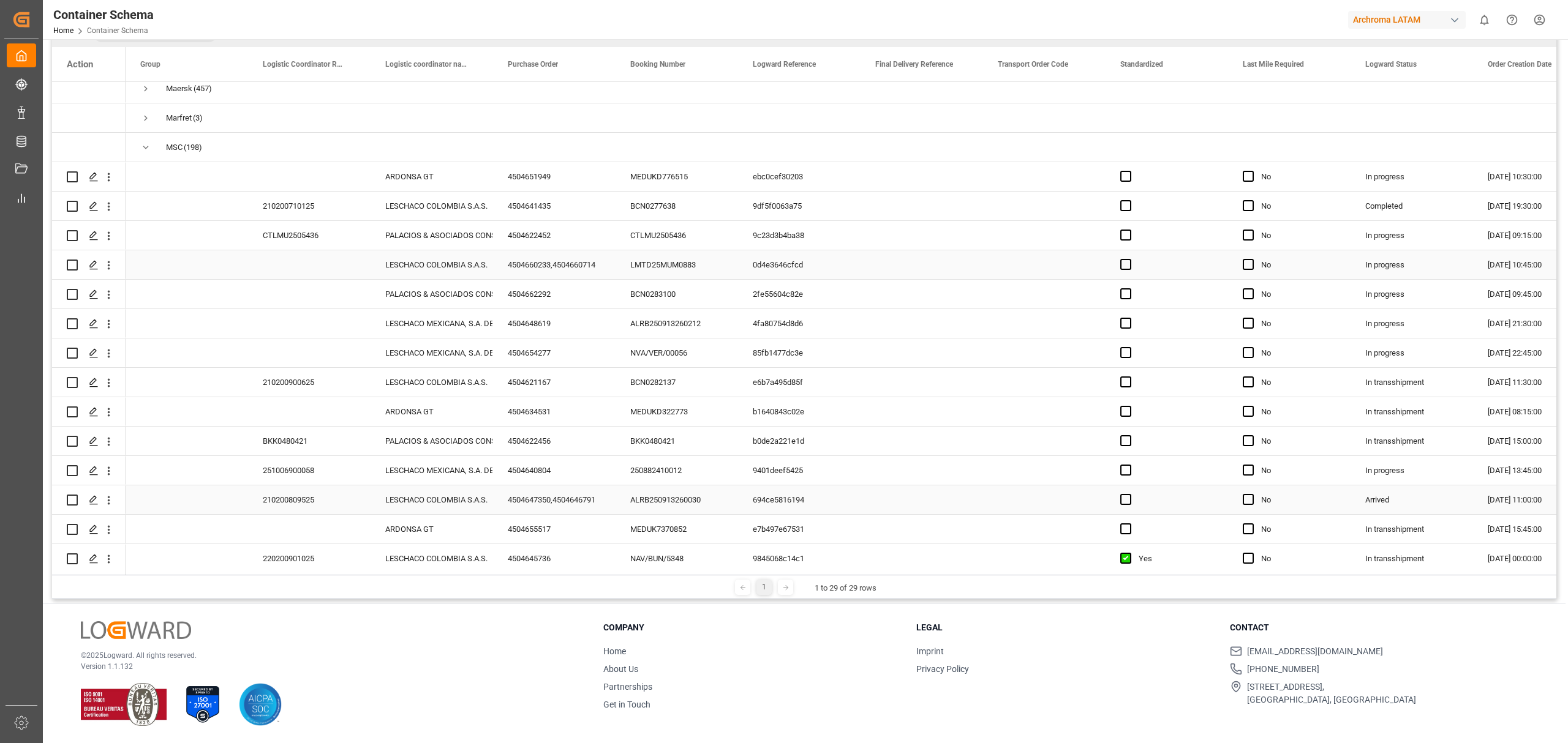
scroll to position [285, 0]
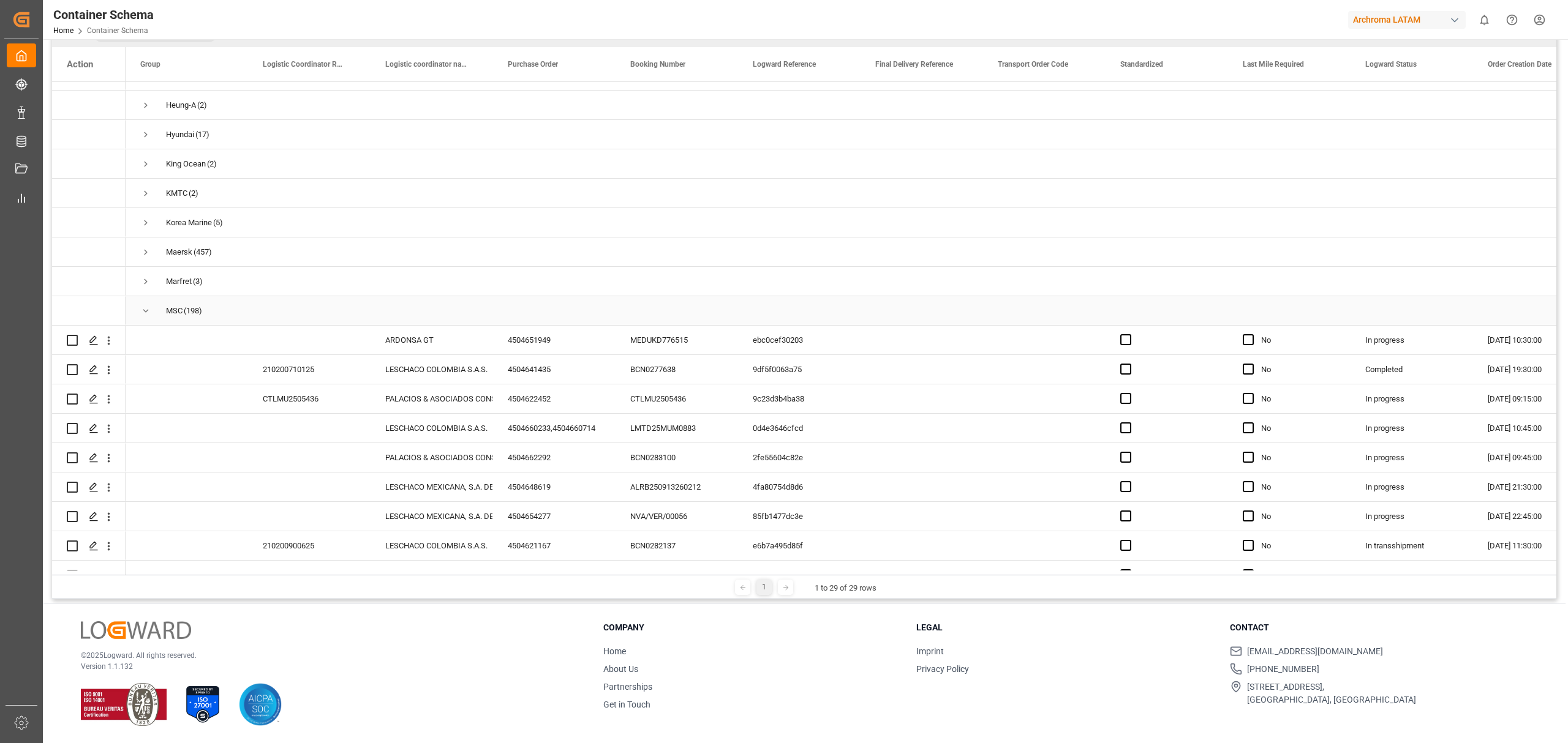
click at [139, 311] on div "MSC (198)" at bounding box center [187, 310] width 123 height 29
click at [145, 310] on span "Press SPACE to select this row." at bounding box center [146, 311] width 11 height 11
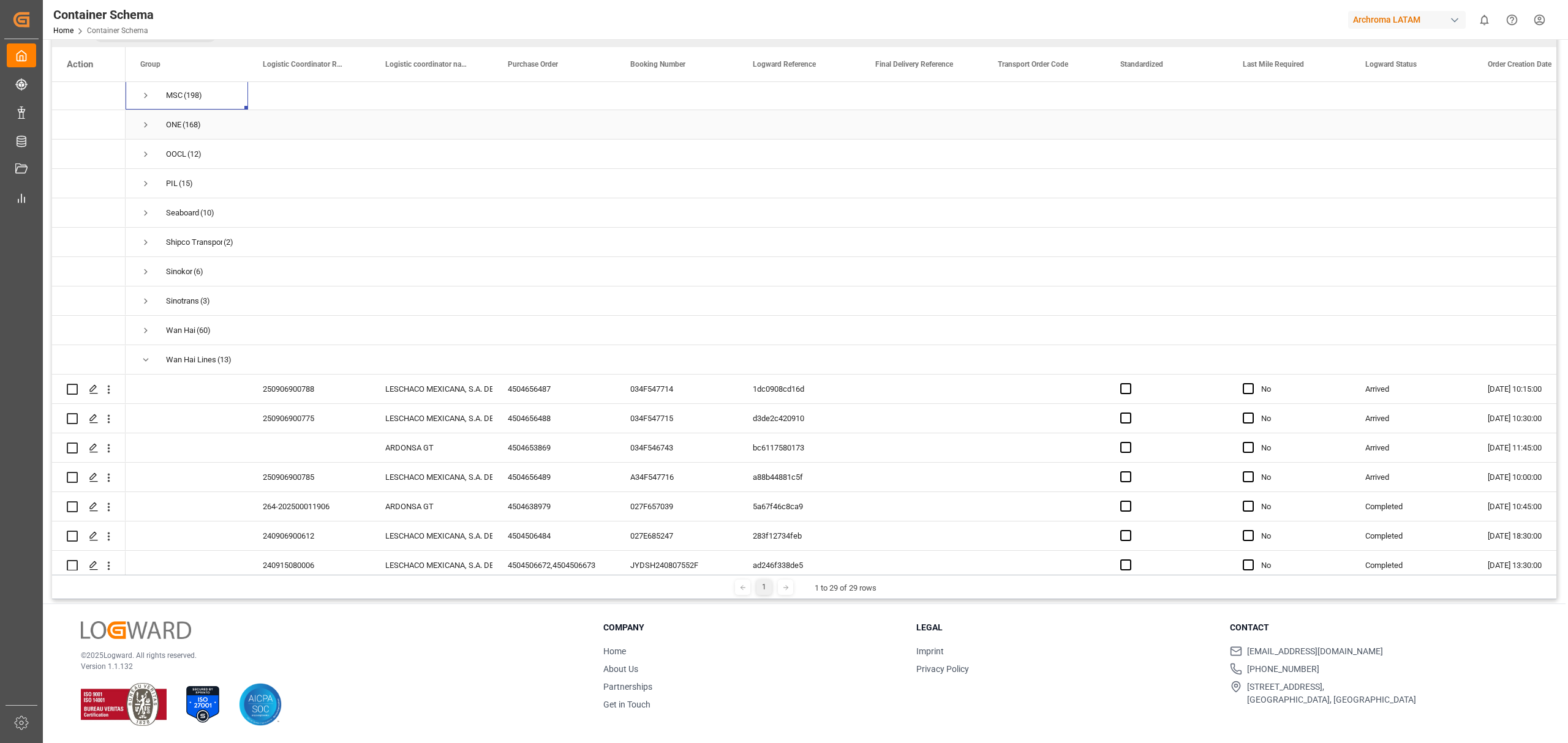
scroll to position [530, 0]
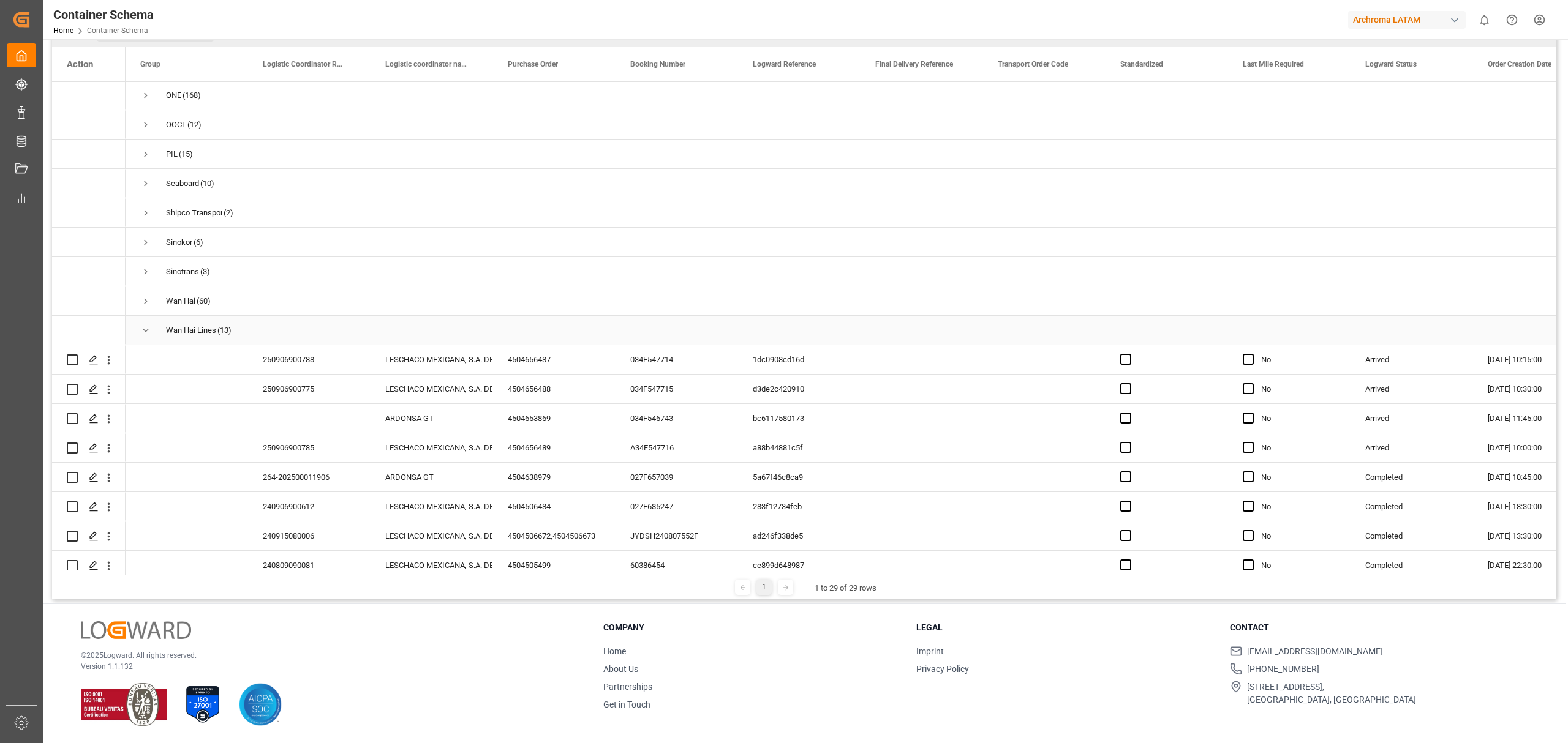
click at [147, 326] on span "Press SPACE to select this row." at bounding box center [146, 330] width 11 height 11
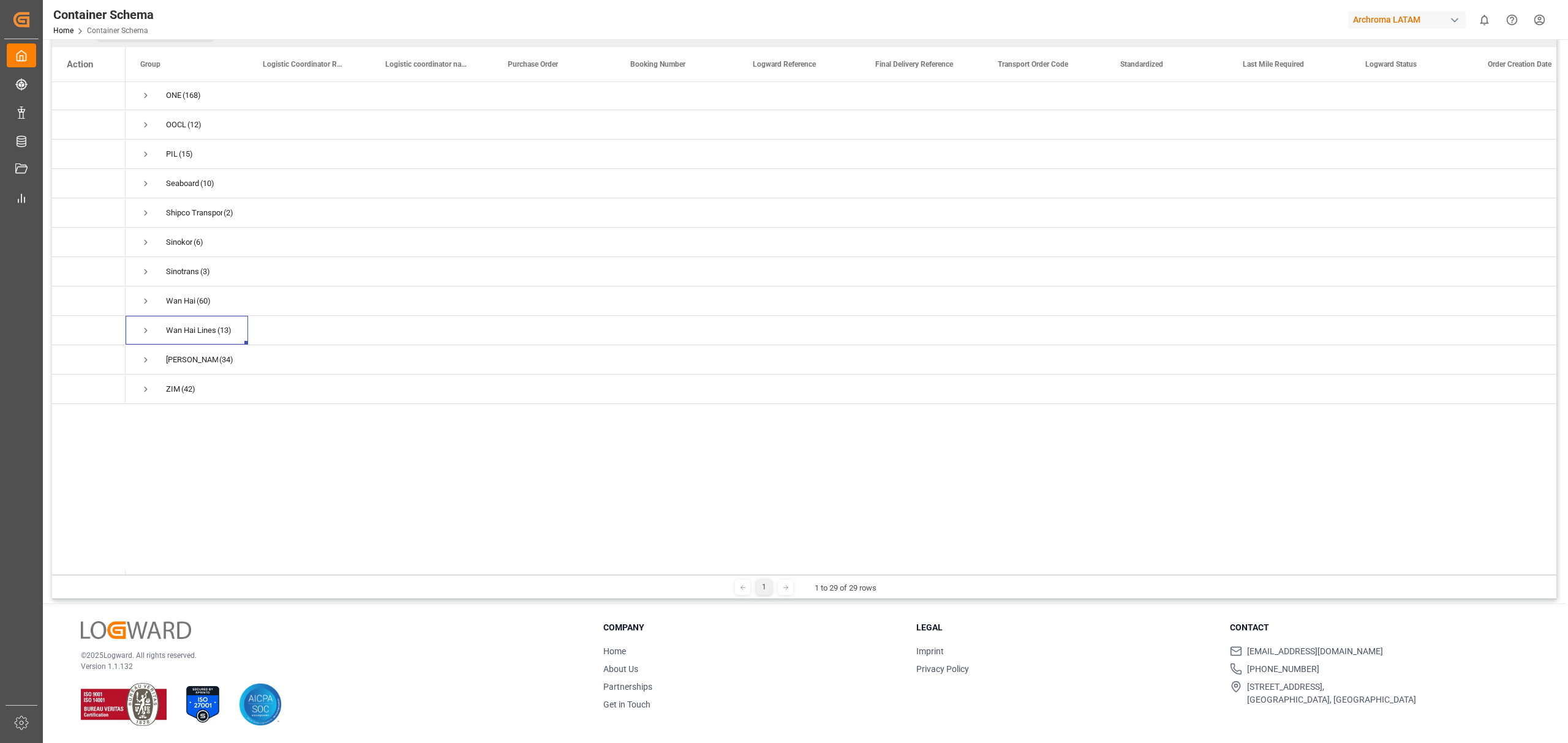
scroll to position [367, 0]
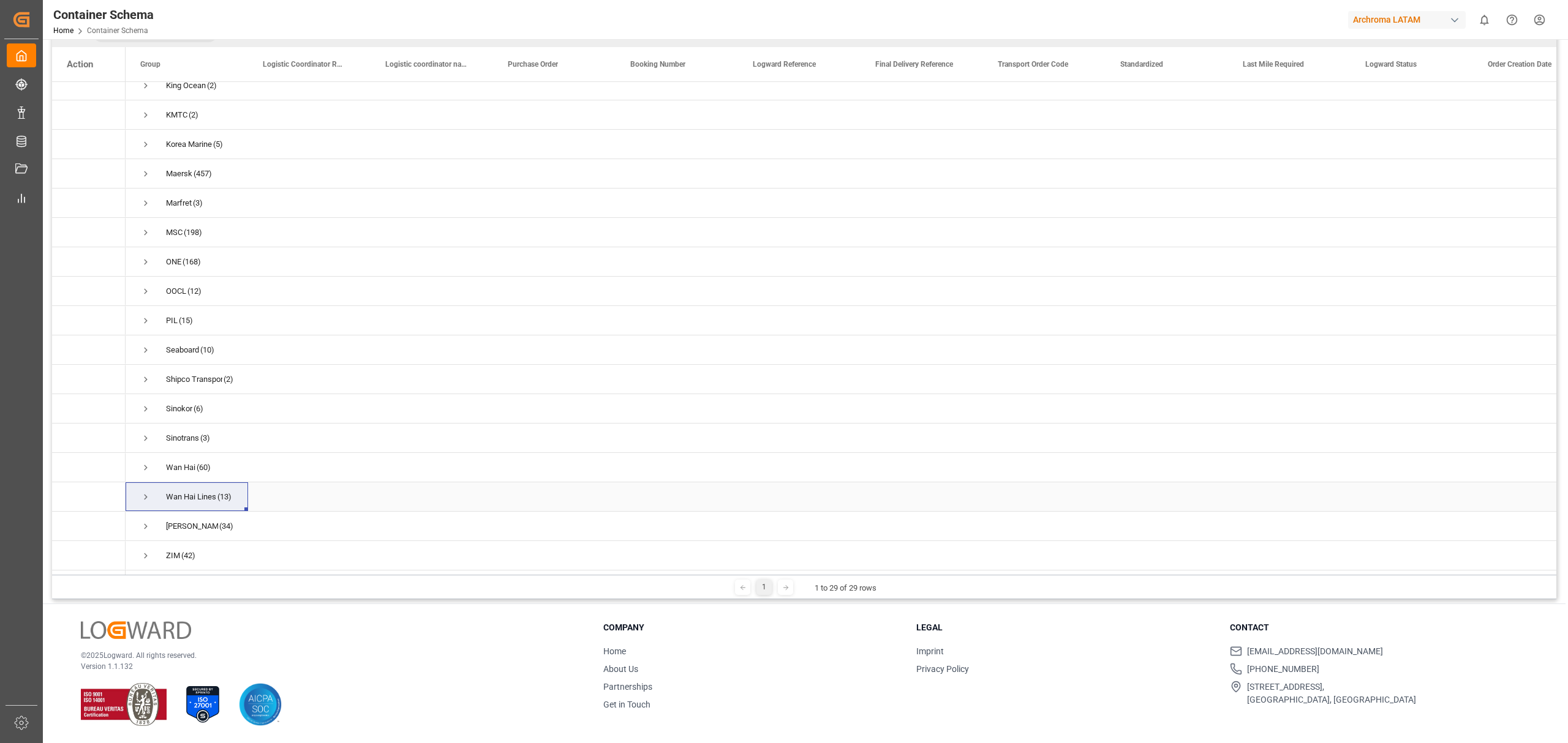
click at [147, 494] on span "Press SPACE to select this row." at bounding box center [146, 497] width 11 height 11
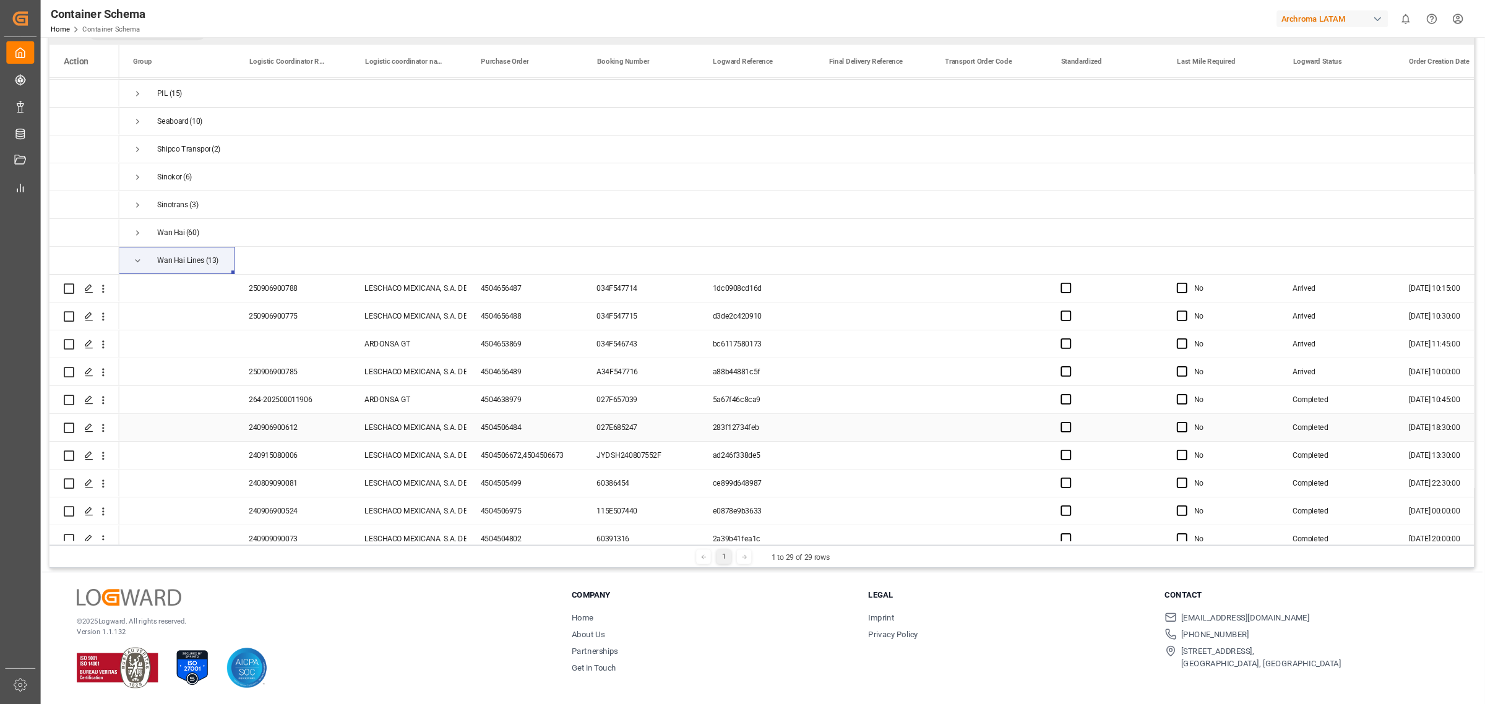
scroll to position [510, 0]
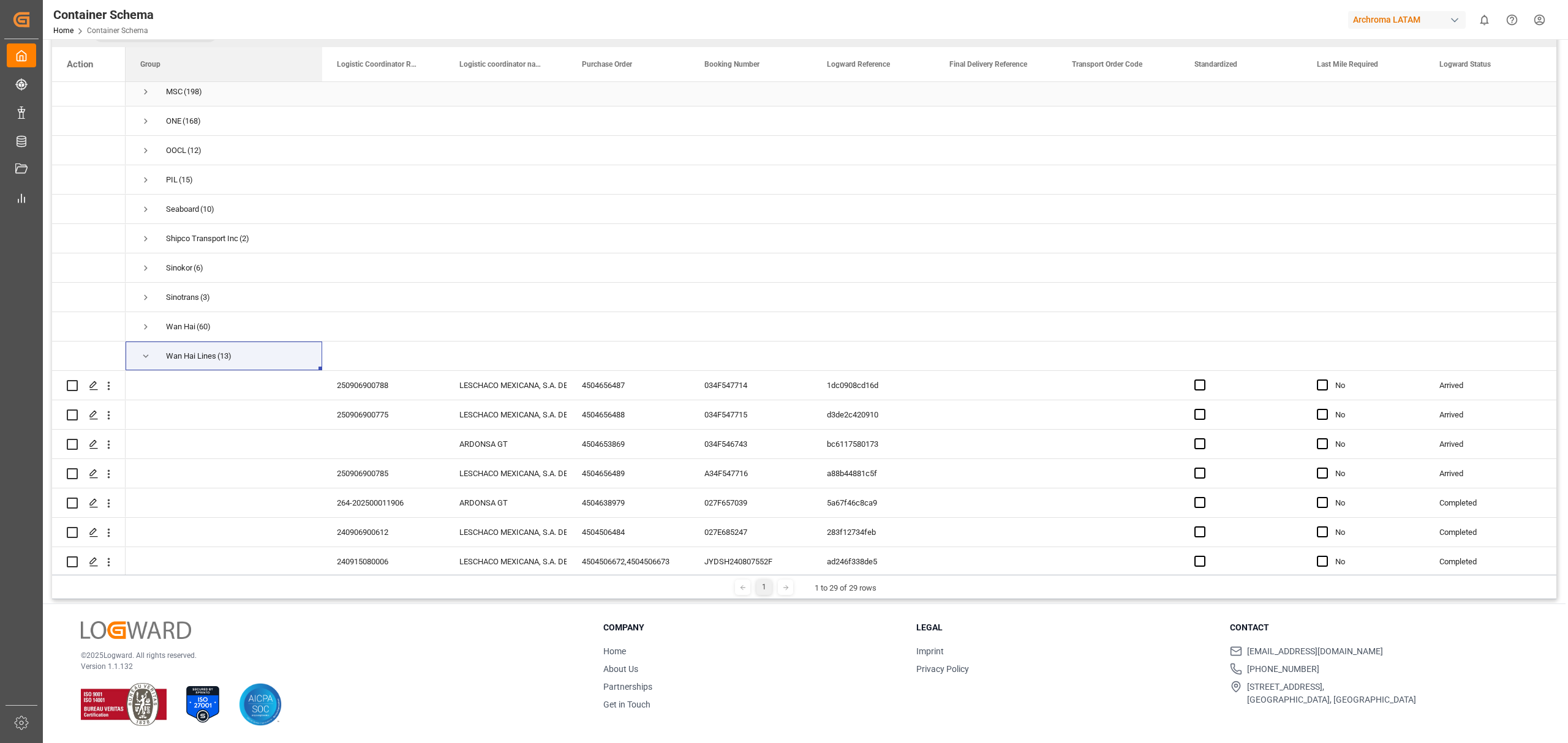
drag, startPoint x: 247, startPoint y: 71, endPoint x: 141, endPoint y: 329, distance: 278.9
click at [322, 81] on div "Action Group Logistic Coordinator Reference Number Logistic coordinator name" at bounding box center [805, 311] width 1505 height 527
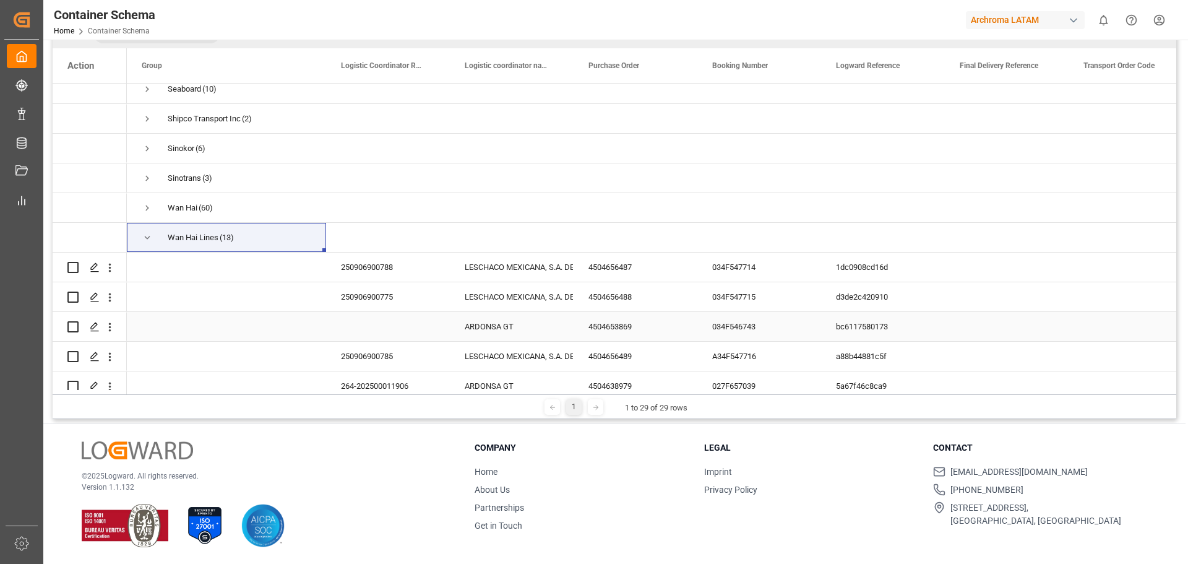
scroll to position [695, 0]
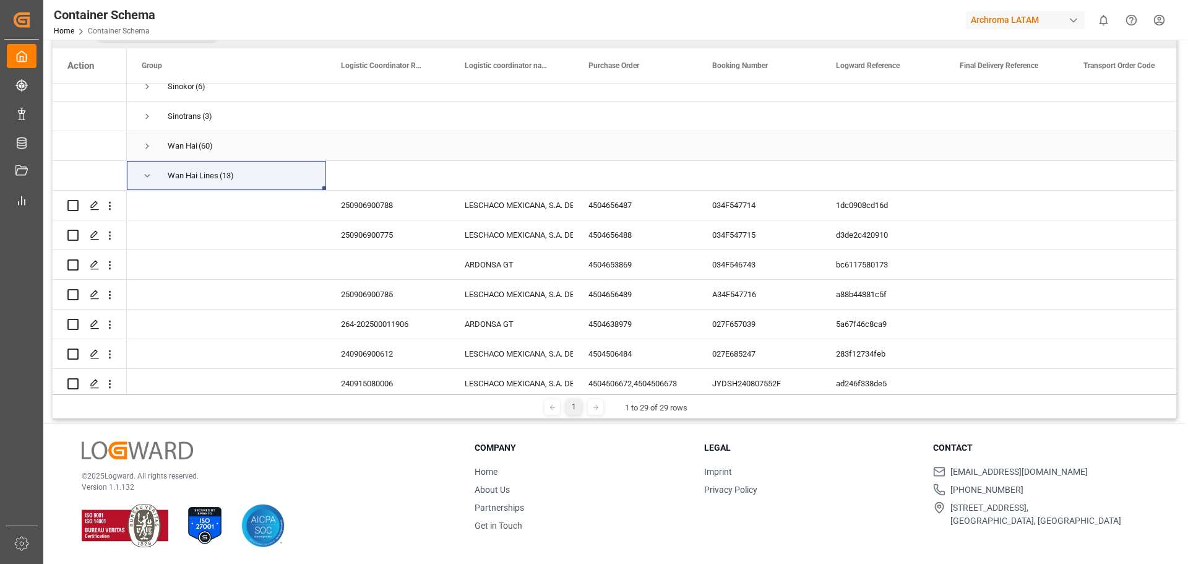
click at [145, 148] on span "Press SPACE to select this row." at bounding box center [147, 145] width 11 height 11
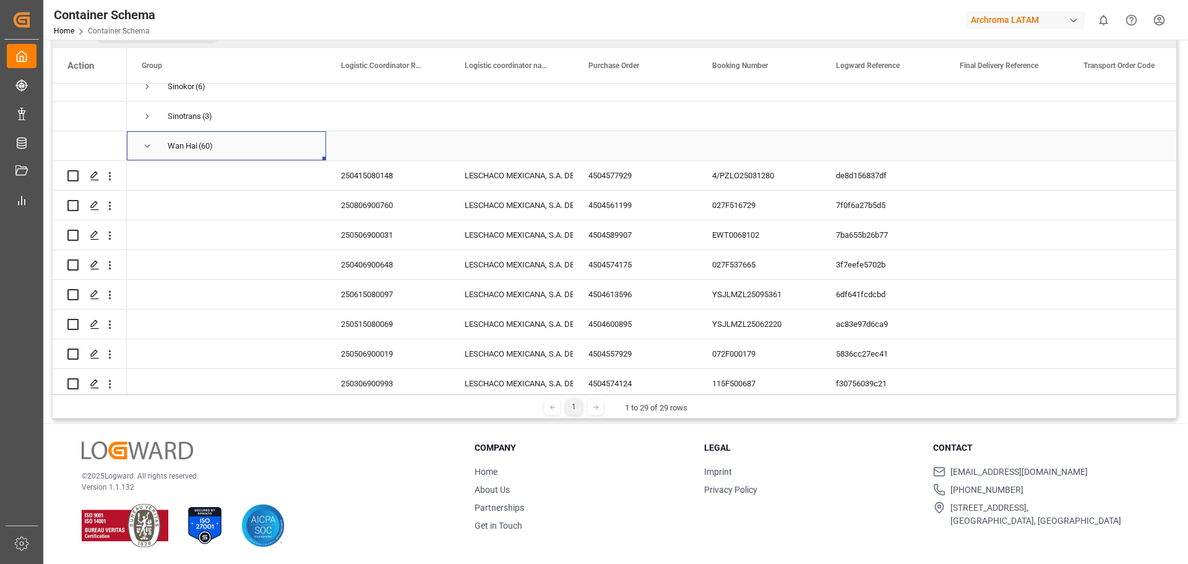
click at [145, 148] on span "Press SPACE to select this row." at bounding box center [147, 145] width 11 height 11
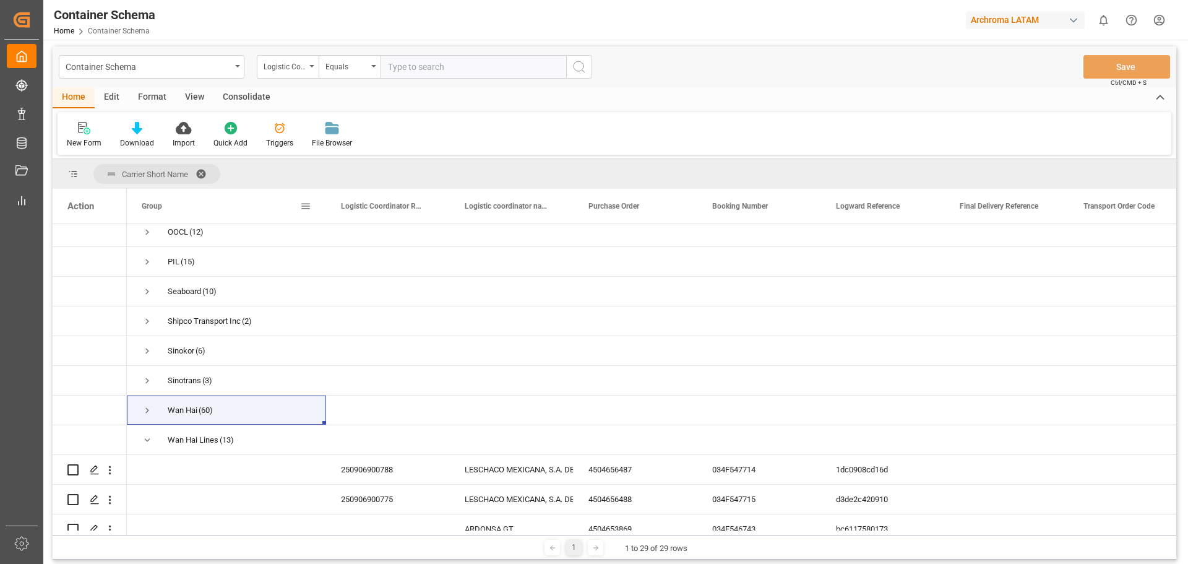
scroll to position [0, 0]
drag, startPoint x: 209, startPoint y: 74, endPoint x: 211, endPoint y: 66, distance: 7.8
click at [209, 74] on div "Container Schema" at bounding box center [148, 68] width 165 height 15
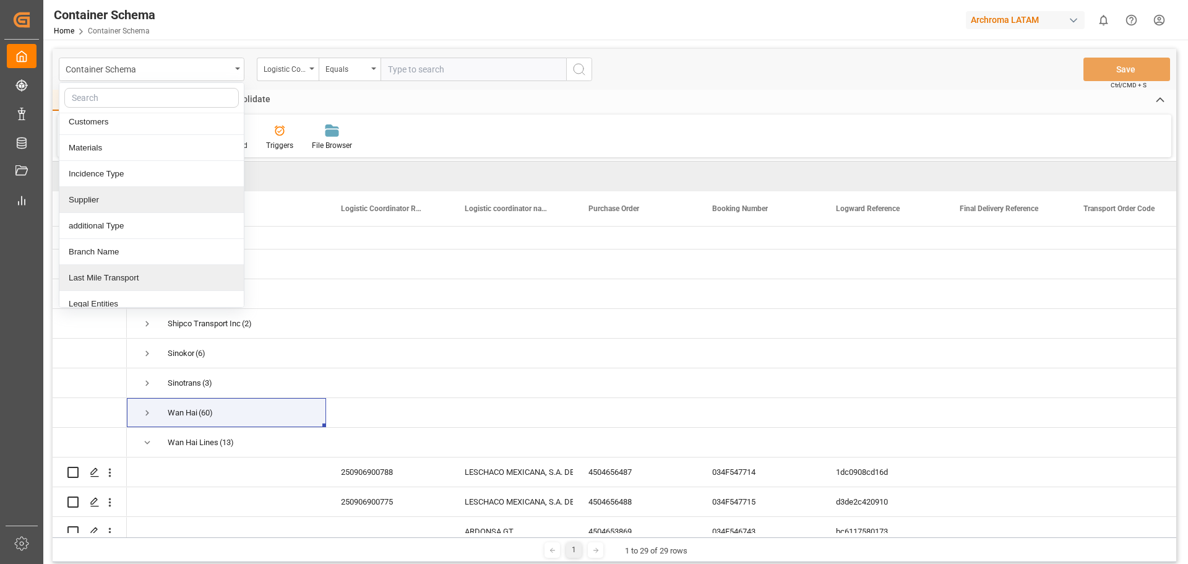
scroll to position [196, 0]
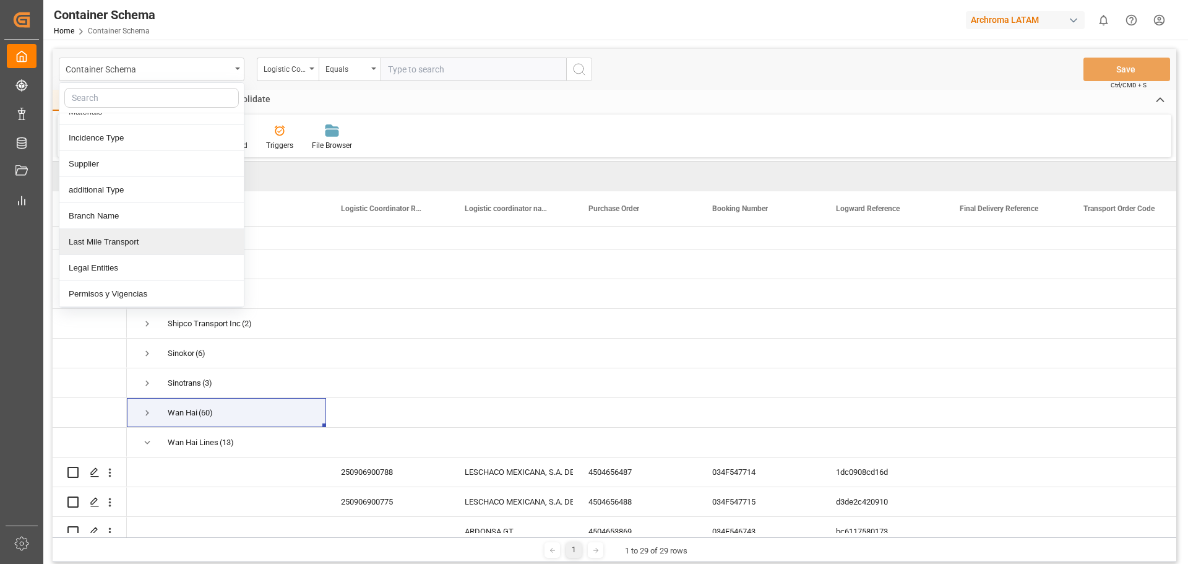
click at [158, 240] on div "Last Mile Transport" at bounding box center [151, 242] width 184 height 26
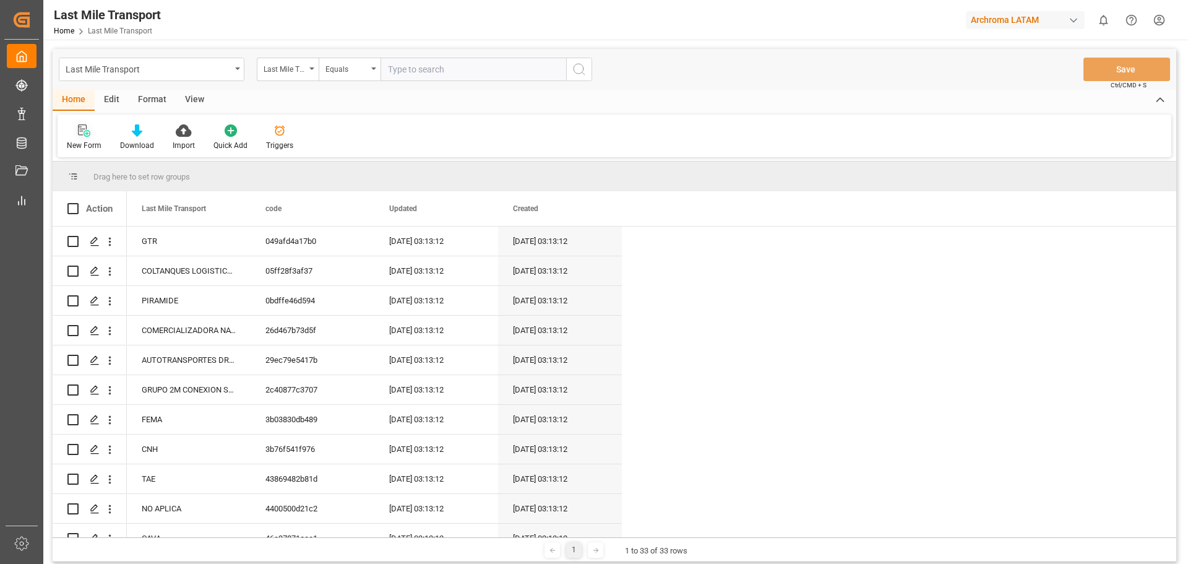
click at [94, 142] on div "New Form" at bounding box center [84, 145] width 35 height 11
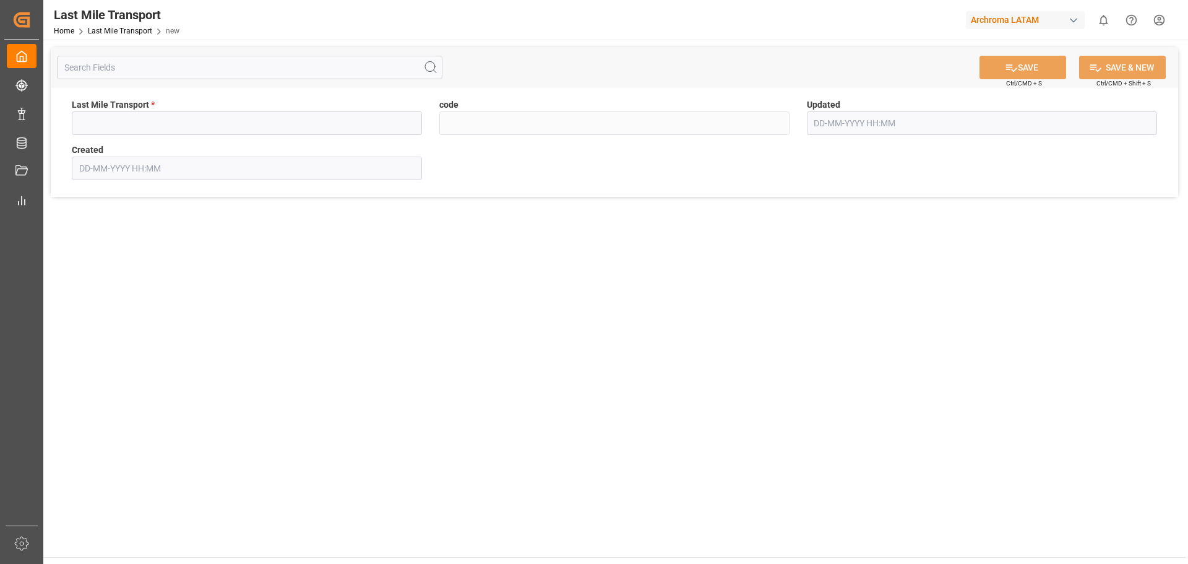
click at [222, 111] on label "Last Mile Transport *" at bounding box center [247, 104] width 350 height 13
click at [239, 129] on input at bounding box center [247, 123] width 350 height 24
click at [142, 35] on div "Home Last Mile Transport new" at bounding box center [117, 30] width 126 height 13
click at [142, 35] on link "Last Mile Transport" at bounding box center [120, 31] width 64 height 9
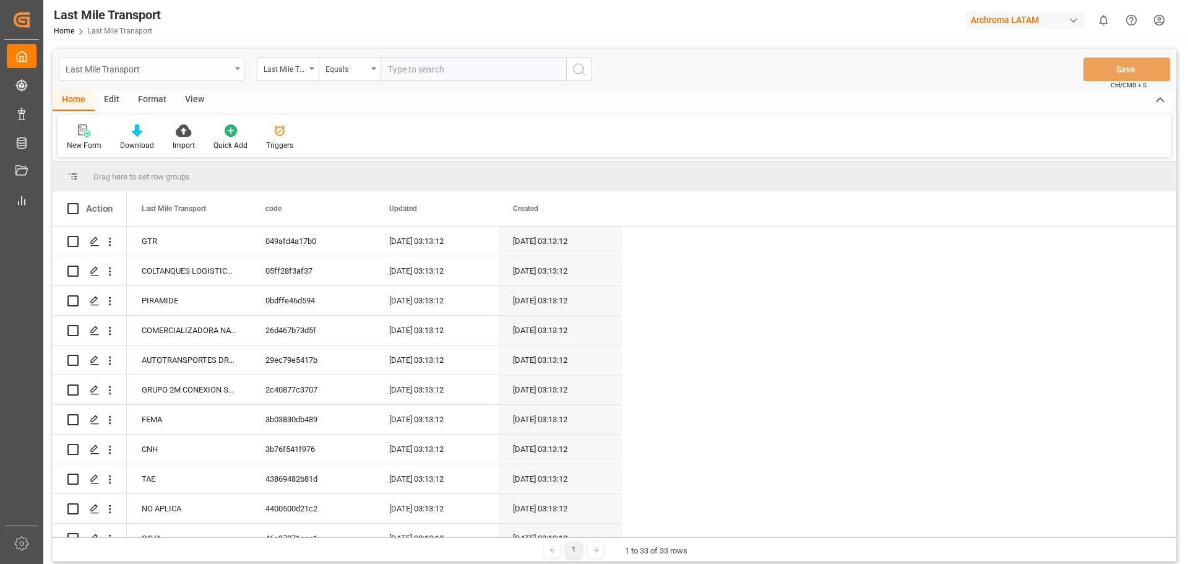
click at [136, 64] on div "Last Mile Transport" at bounding box center [148, 68] width 165 height 15
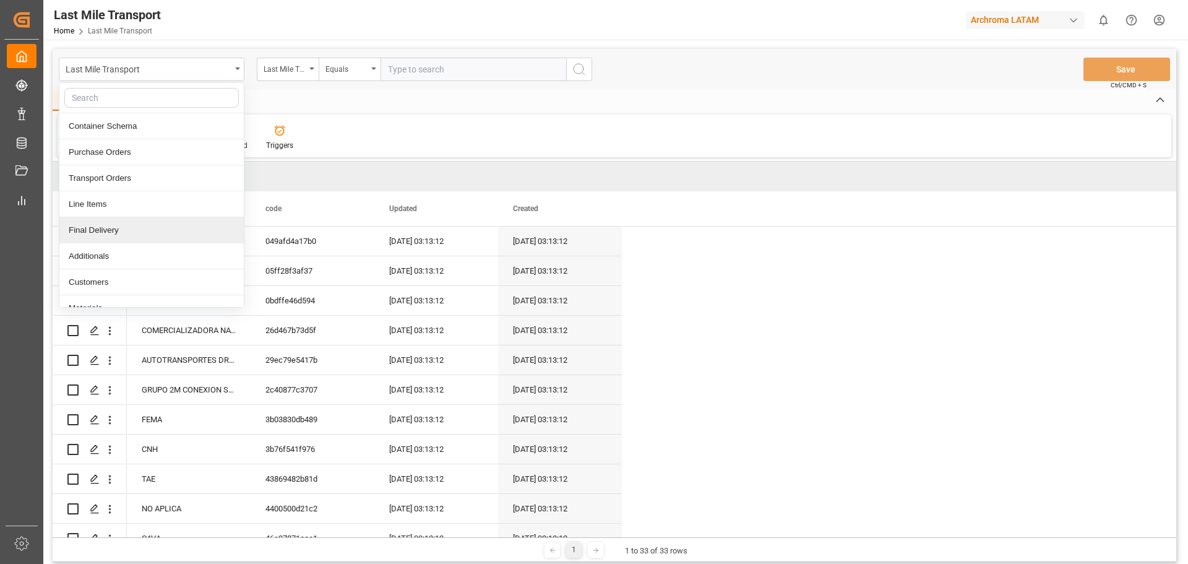
click at [158, 224] on div "Final Delivery" at bounding box center [151, 230] width 184 height 26
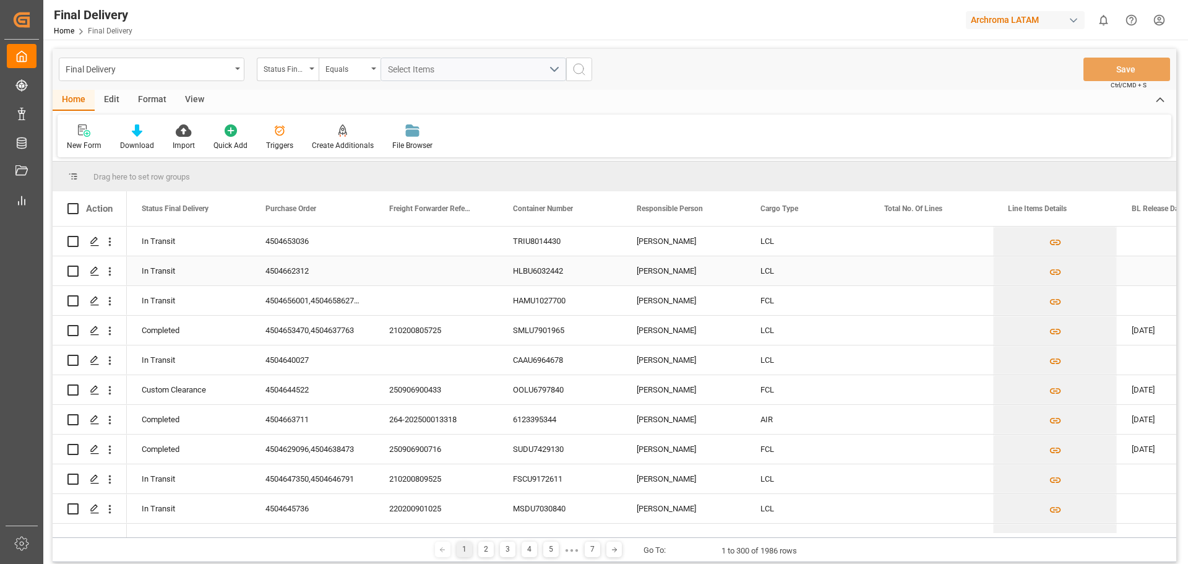
click at [100, 276] on div "Press SPACE to select this row." at bounding box center [94, 271] width 19 height 23
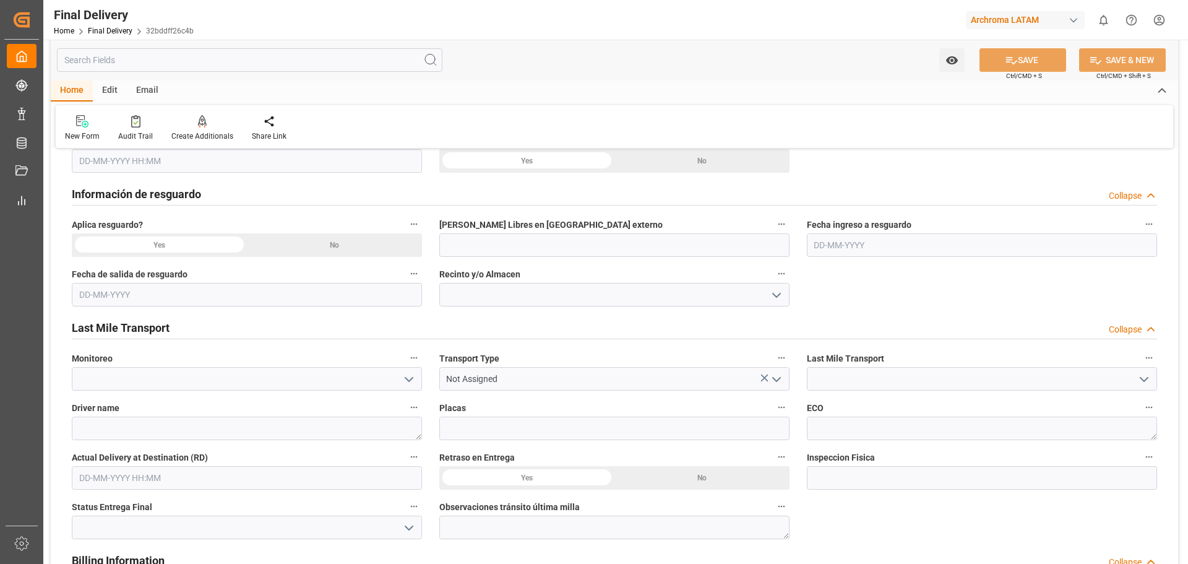
scroll to position [619, 0]
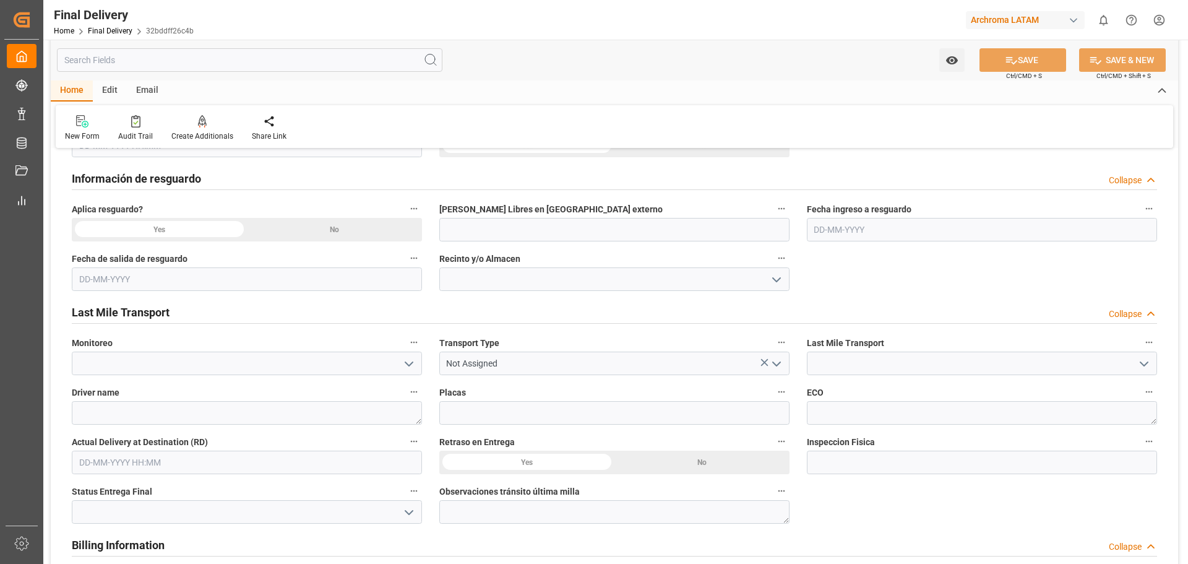
click at [1140, 370] on icon "open menu" at bounding box center [1144, 363] width 15 height 15
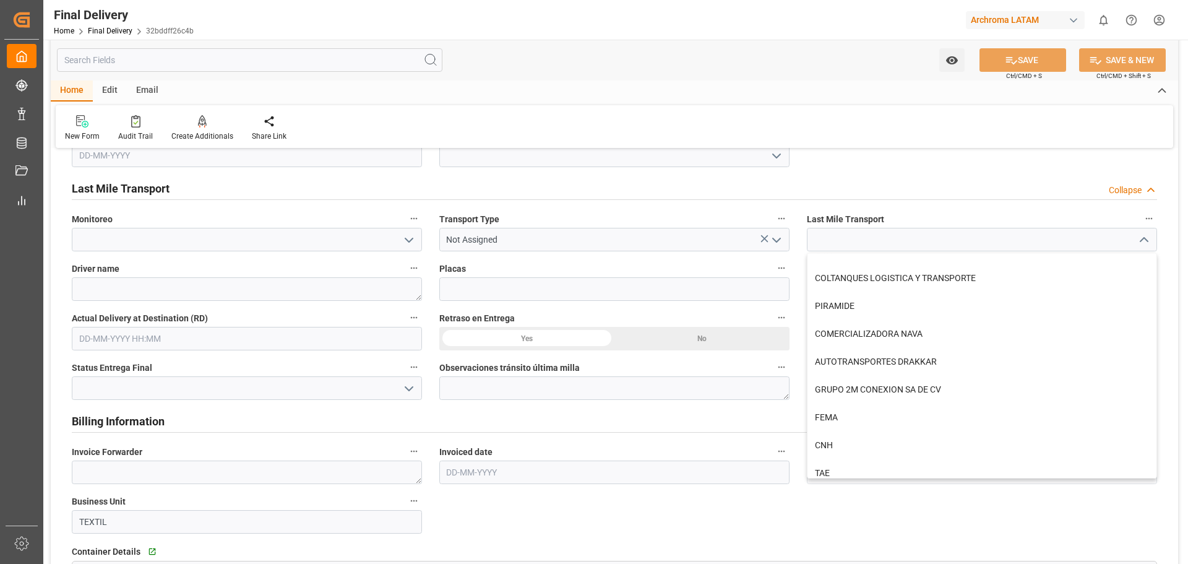
scroll to position [0, 0]
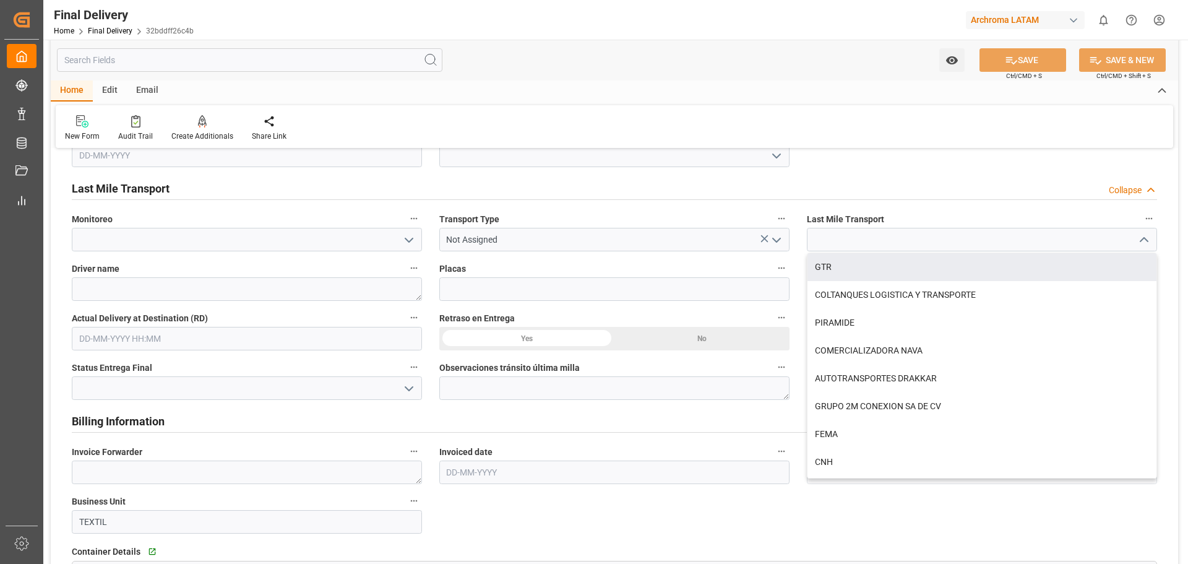
click at [859, 185] on div "Last Mile Transport Collapse" at bounding box center [614, 188] width 1085 height 24
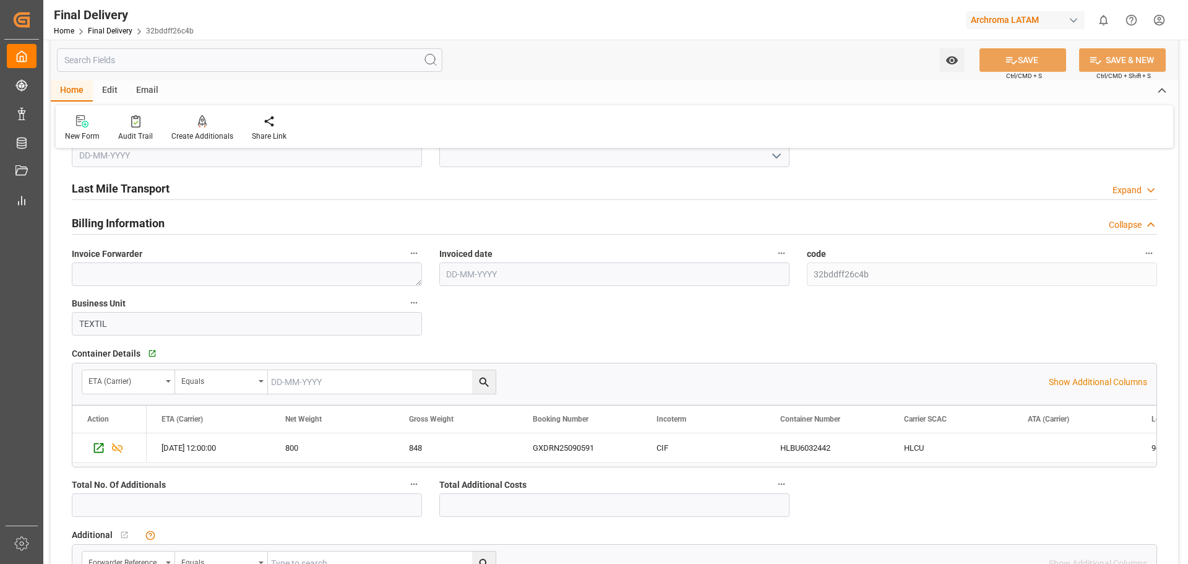
click at [859, 184] on div "Last Mile Transport Expand" at bounding box center [614, 188] width 1085 height 24
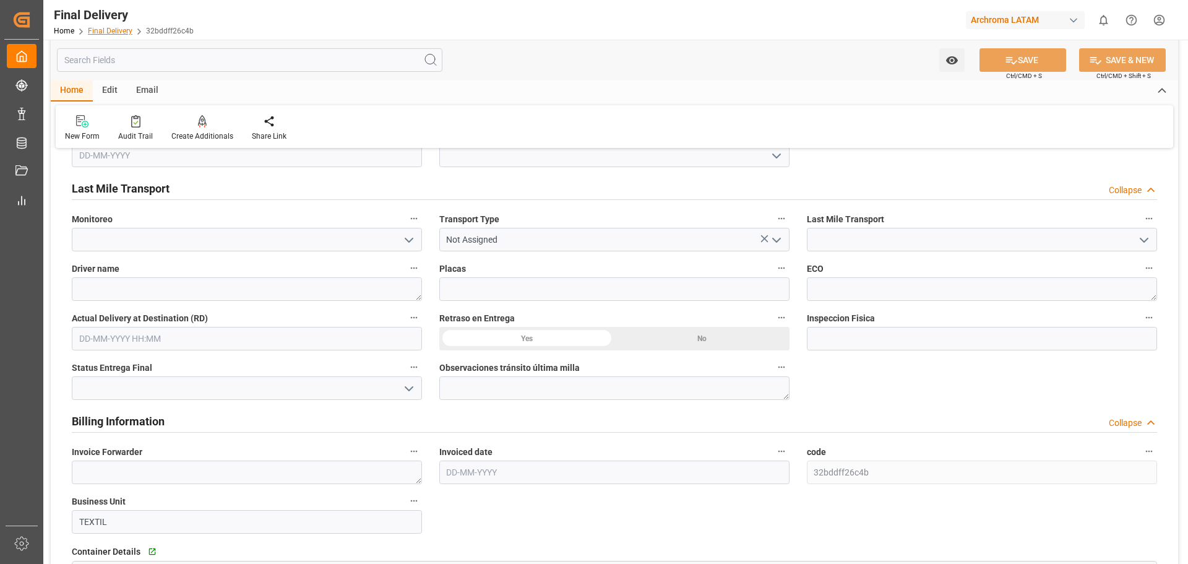
click at [129, 32] on link "Final Delivery" at bounding box center [110, 31] width 45 height 9
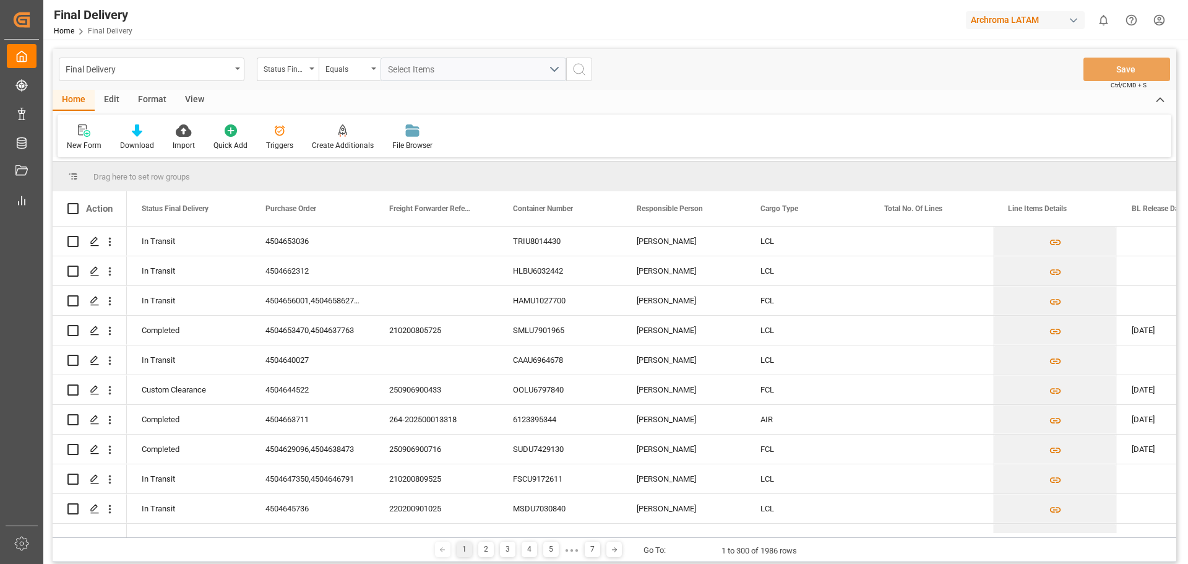
click at [136, 77] on div "Final Delivery" at bounding box center [152, 70] width 186 height 24
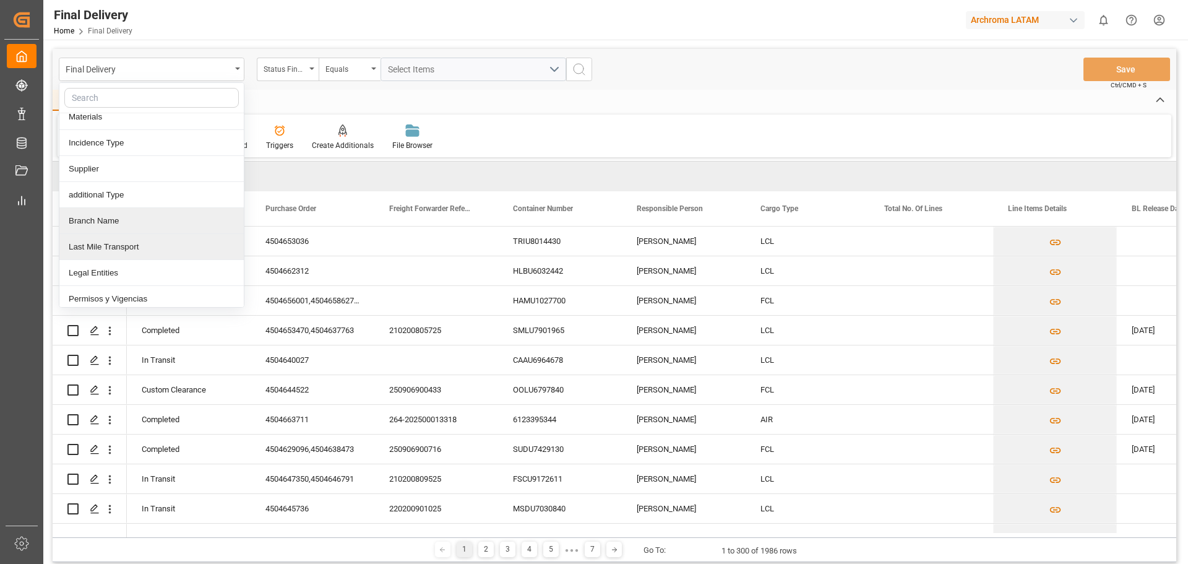
scroll to position [196, 0]
click at [162, 246] on div "Last Mile Transport" at bounding box center [151, 242] width 184 height 26
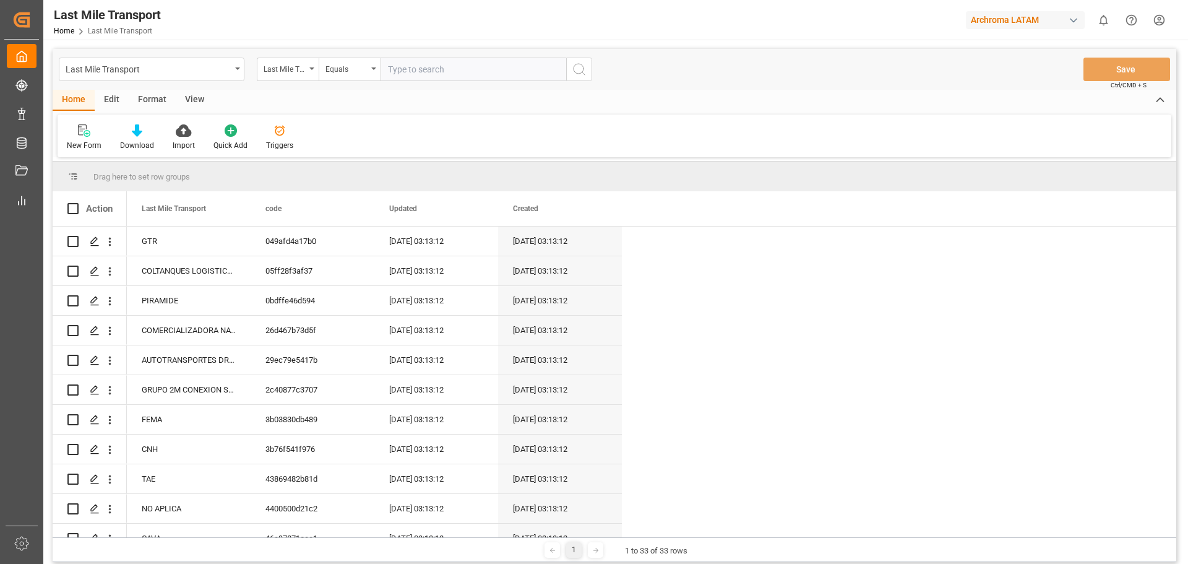
click at [359, 155] on div "New Form Download Import Quick Add Triggers" at bounding box center [615, 135] width 1114 height 43
